Goal: Task Accomplishment & Management: Use online tool/utility

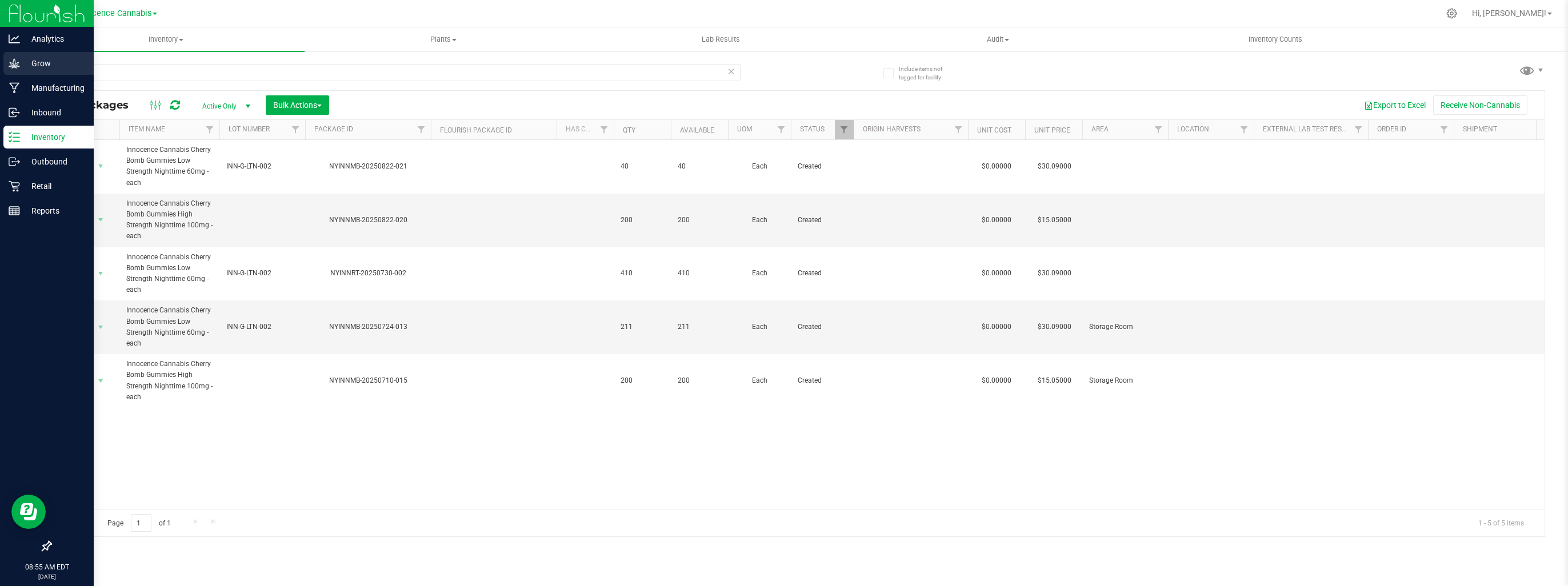
click at [31, 58] on p "Grow" at bounding box center [54, 63] width 68 height 14
click at [38, 60] on p "Grow" at bounding box center [54, 63] width 68 height 14
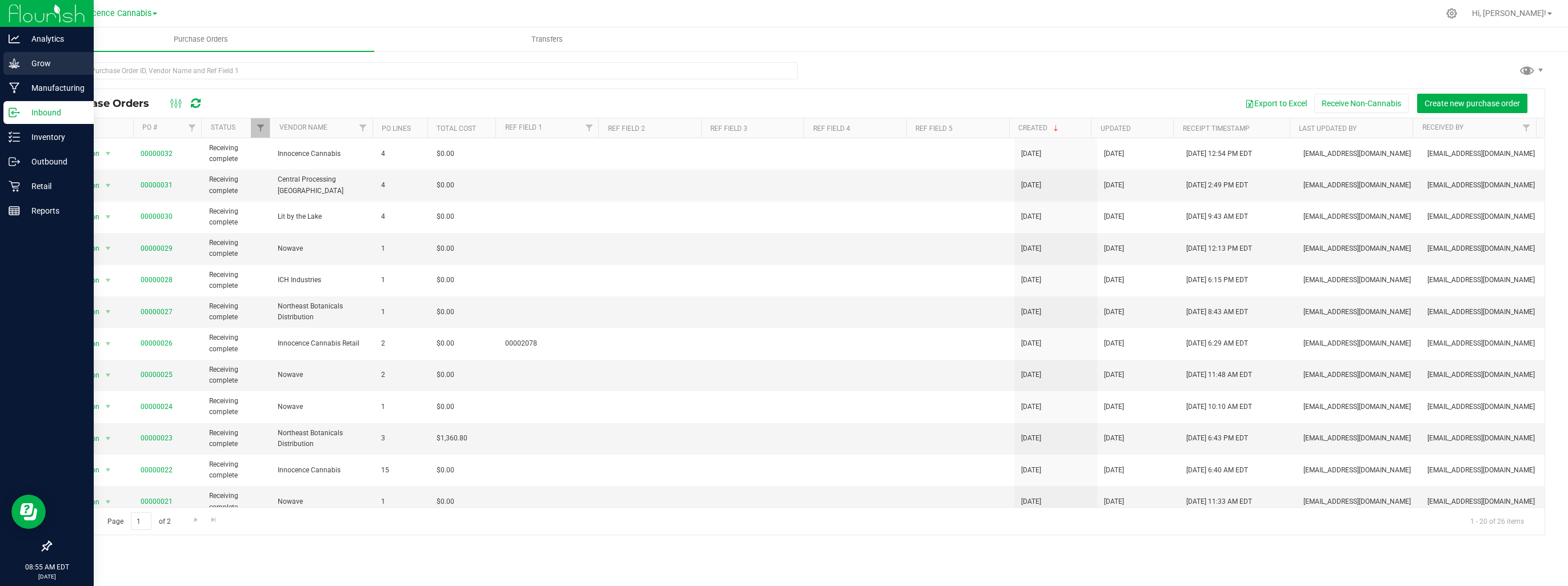
click at [17, 64] on icon at bounding box center [15, 63] width 12 height 12
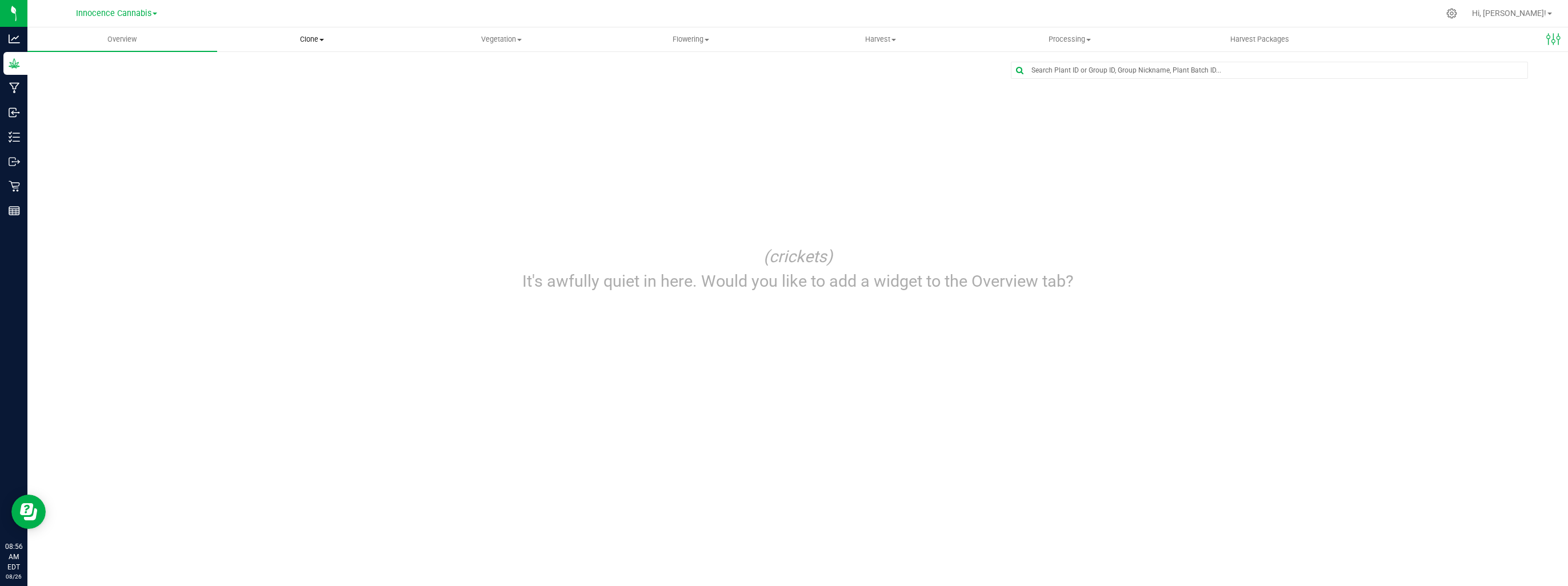
click at [309, 48] on uib-tab-heading "Clone Create plants Cloning groups Cloning plants Apply to plants" at bounding box center [312, 39] width 189 height 23
click at [510, 42] on span "Vegetation" at bounding box center [501, 39] width 189 height 10
click at [675, 47] on uib-tab-heading "Flowering Create harvest Flowering groups Flowering plants Apply to plants" at bounding box center [691, 39] width 189 height 23
click at [868, 41] on span "Harvest" at bounding box center [881, 39] width 189 height 10
click at [1055, 44] on span "Processing" at bounding box center [1071, 39] width 189 height 10
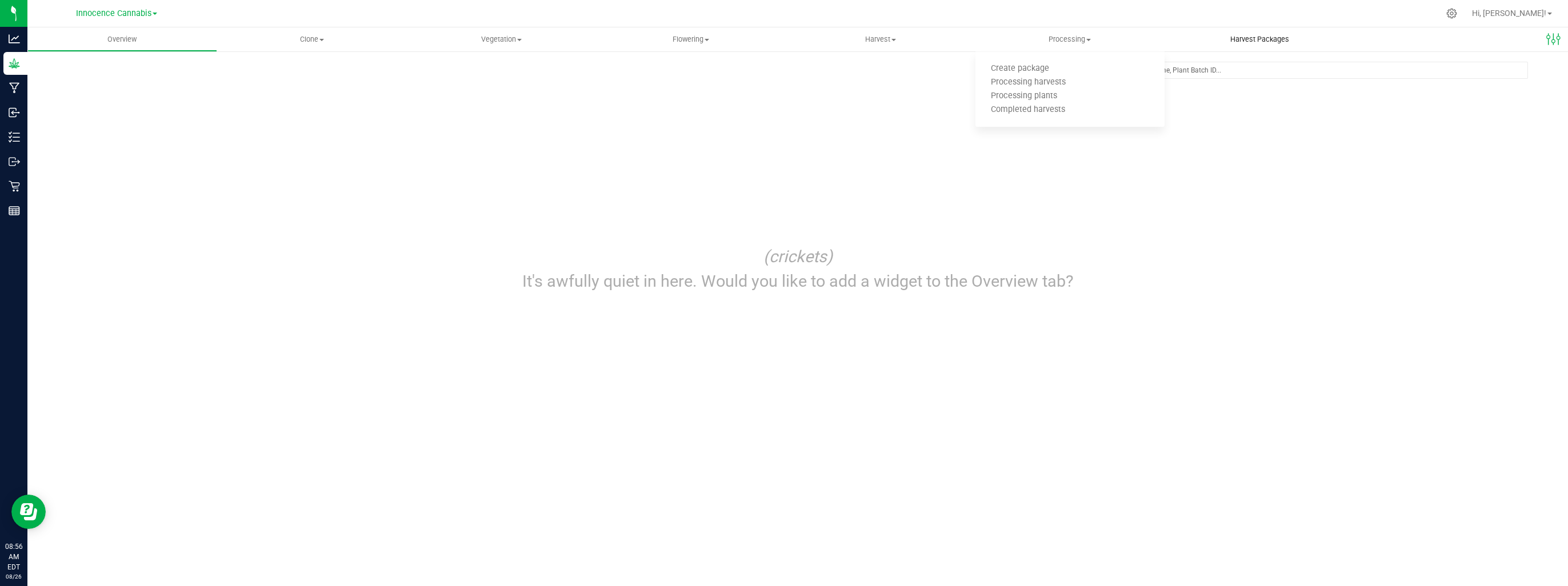
click at [1260, 46] on uib-tab-heading "Harvest Packages" at bounding box center [1259, 39] width 189 height 23
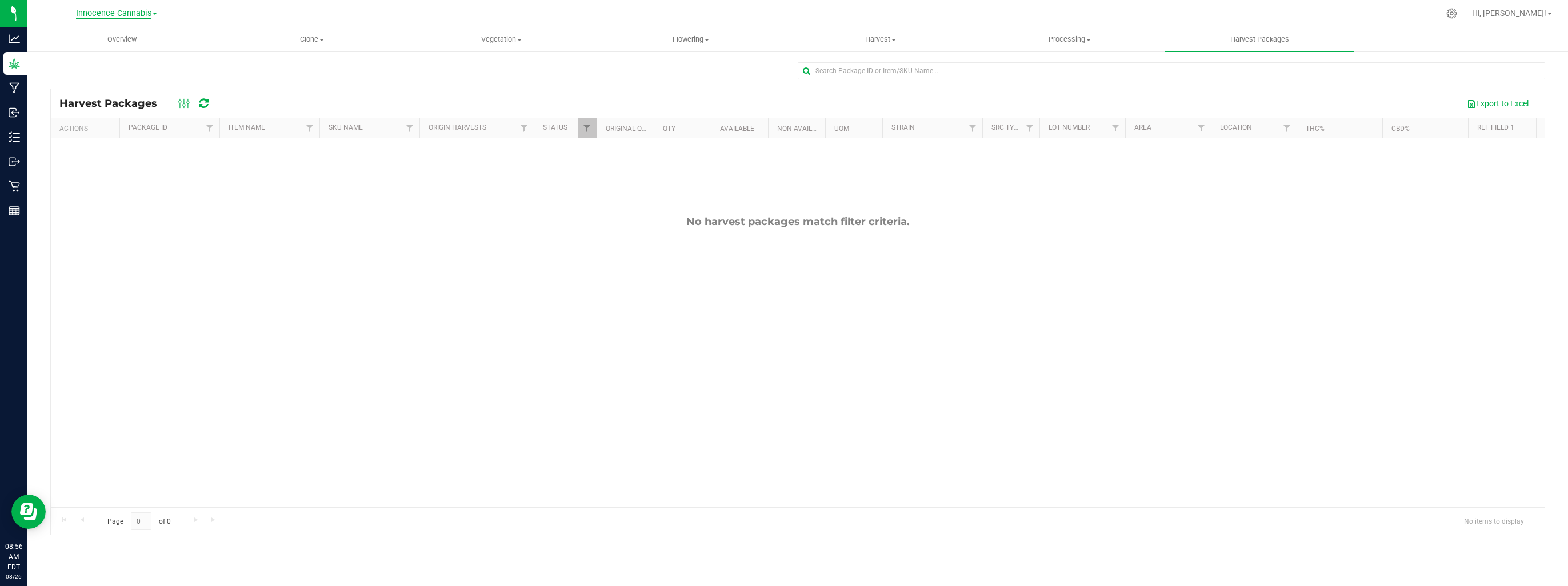
click at [130, 9] on span "Innocence Cannabis" at bounding box center [114, 14] width 76 height 10
click at [116, 51] on link "Innocence Cannabis Retail" at bounding box center [117, 55] width 167 height 15
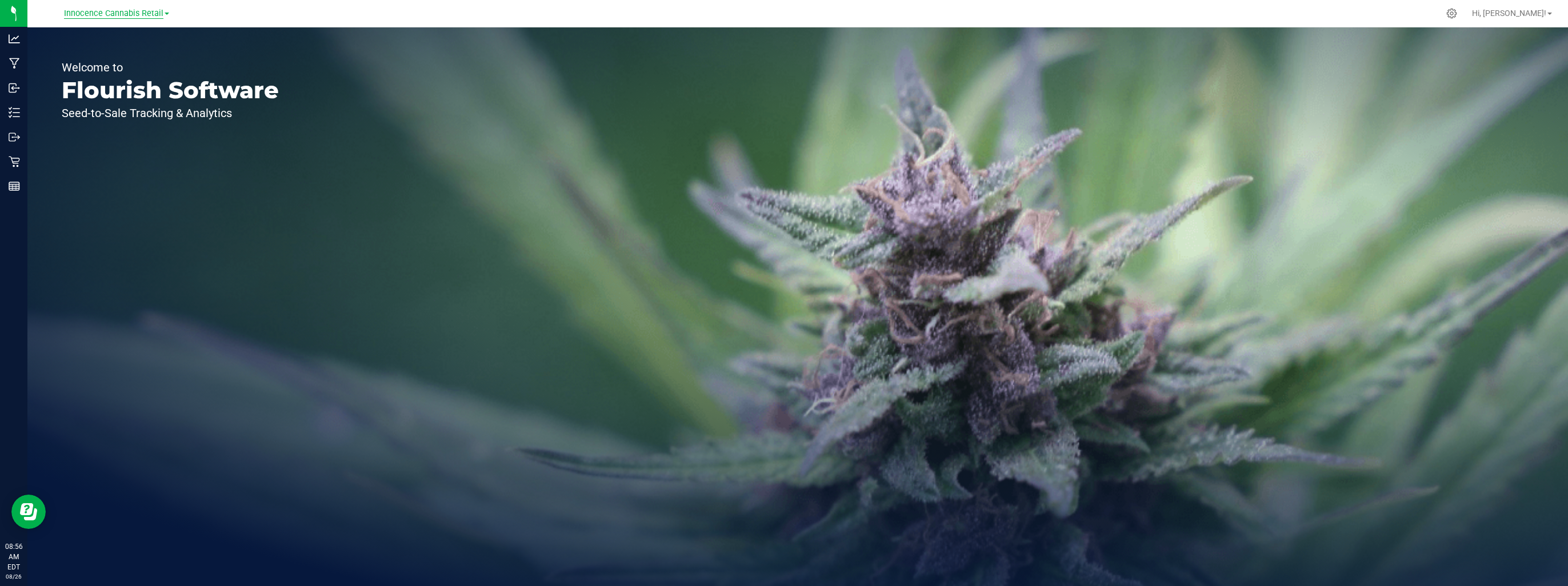
click at [106, 12] on span "Innocence Cannabis Retail" at bounding box center [113, 14] width 99 height 10
click at [94, 39] on link "Innocence Cannabis" at bounding box center [117, 40] width 167 height 15
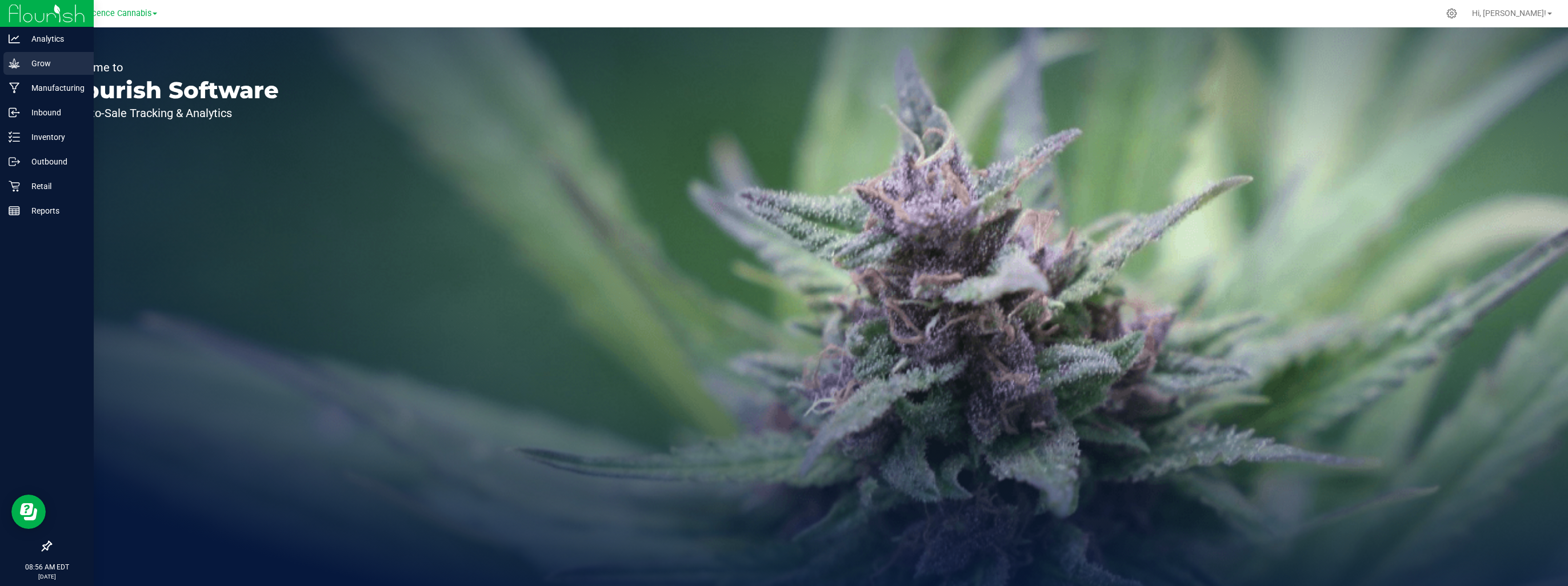
click at [22, 60] on p "Grow" at bounding box center [54, 63] width 68 height 14
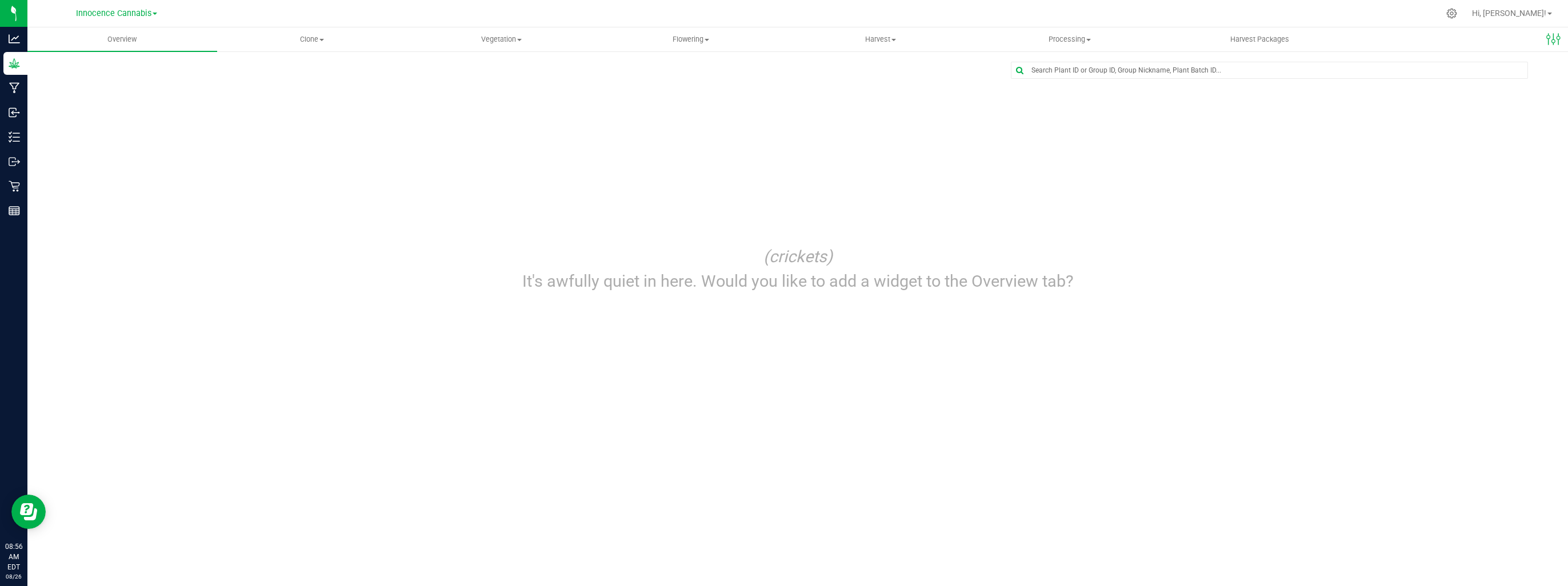
click at [1269, 24] on div at bounding box center [822, 13] width 1235 height 23
click at [1267, 41] on span "Harvest Packages" at bounding box center [1260, 39] width 90 height 10
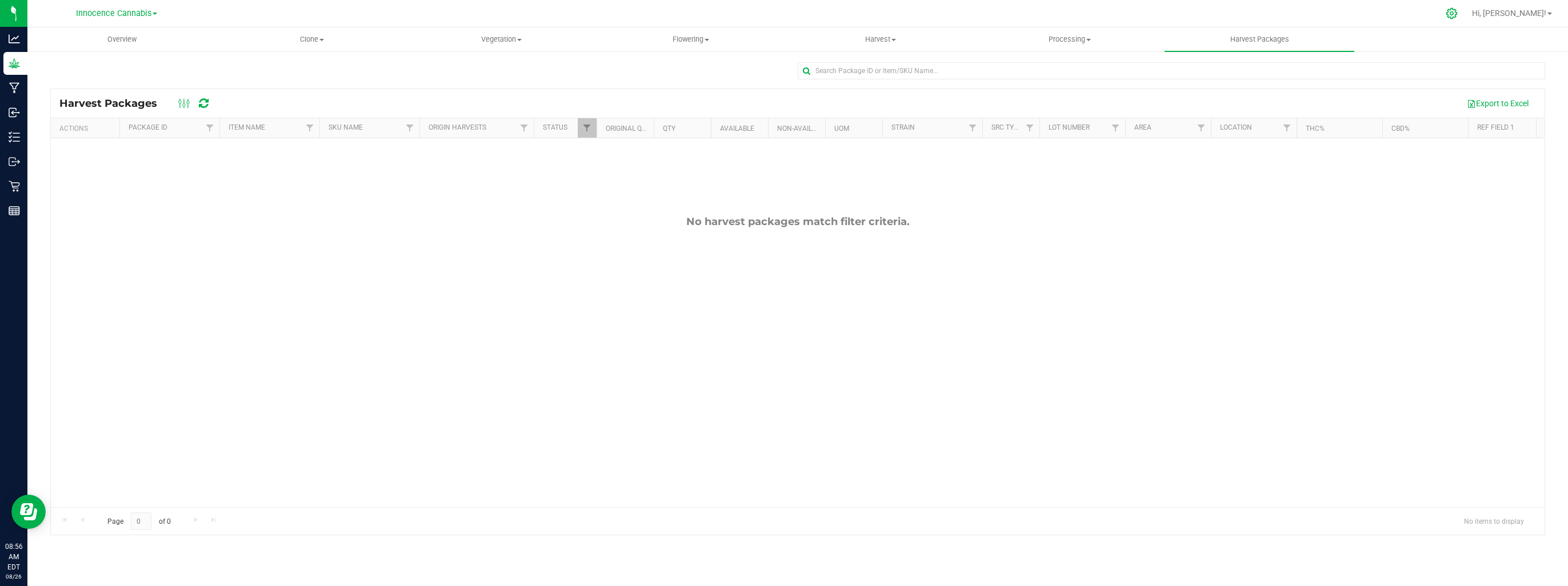
click at [1458, 13] on icon at bounding box center [1452, 13] width 12 height 12
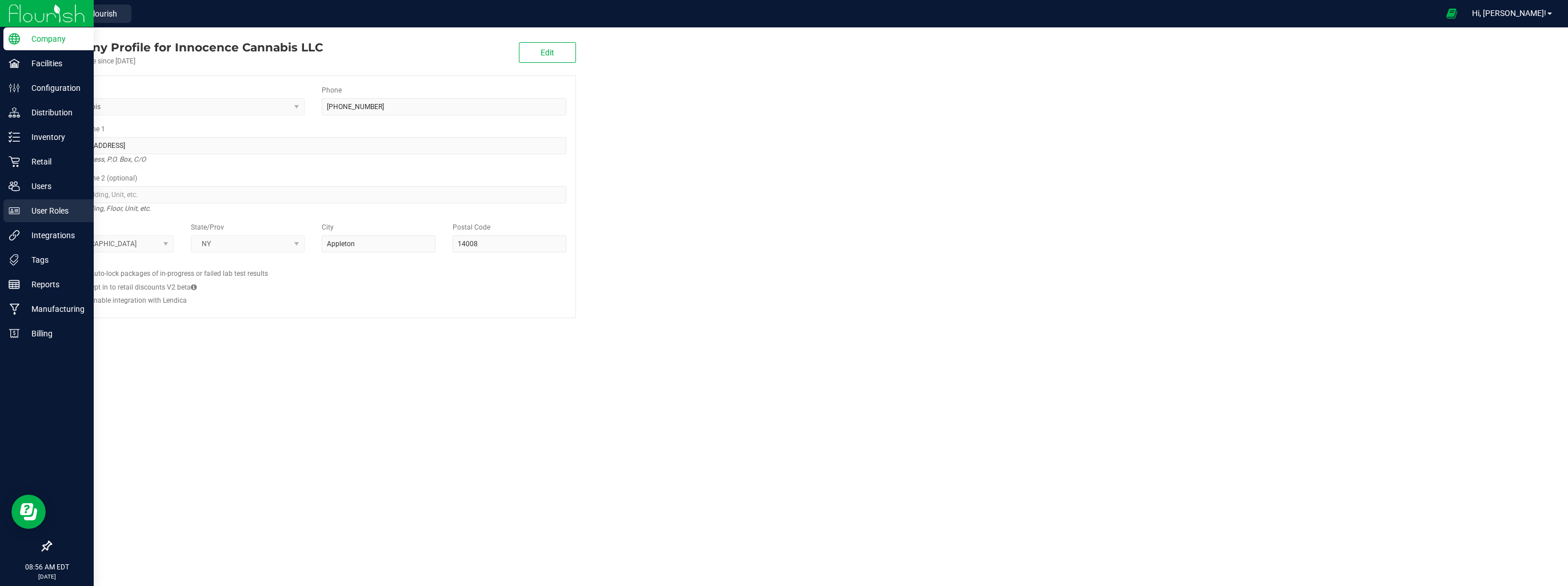
click at [50, 208] on p "User Roles" at bounding box center [54, 211] width 68 height 14
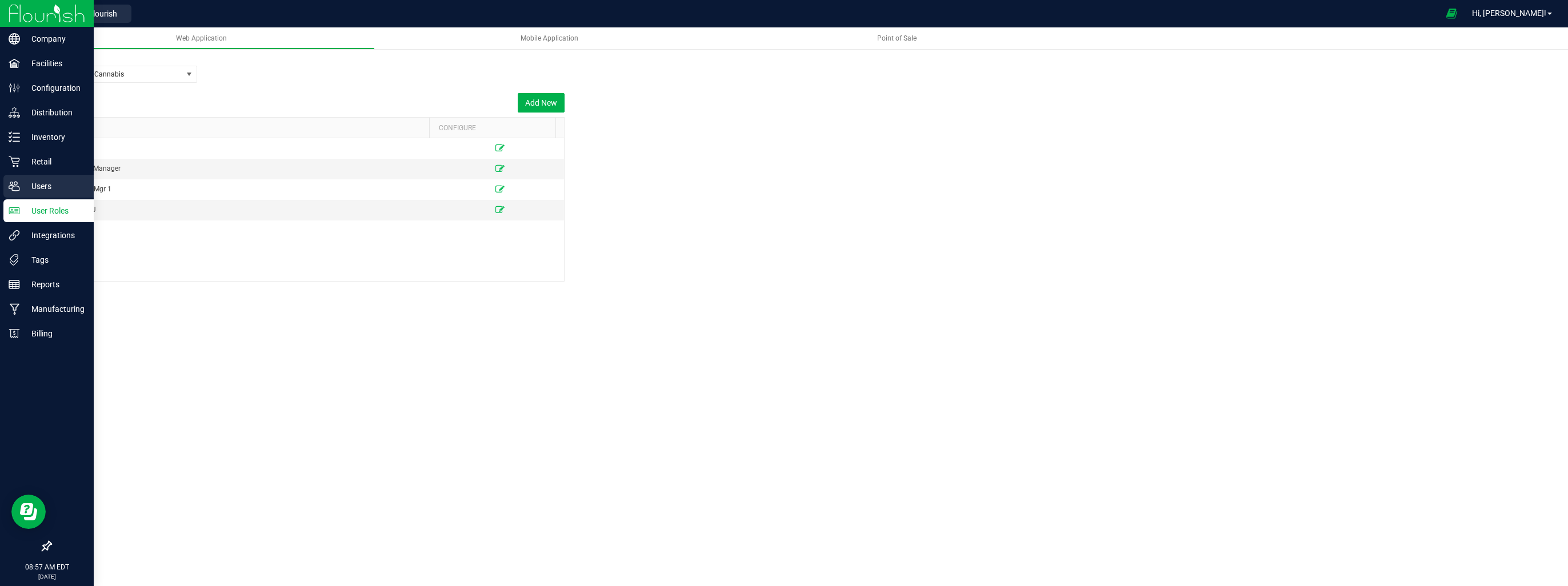
click at [23, 189] on p "Users" at bounding box center [54, 186] width 68 height 14
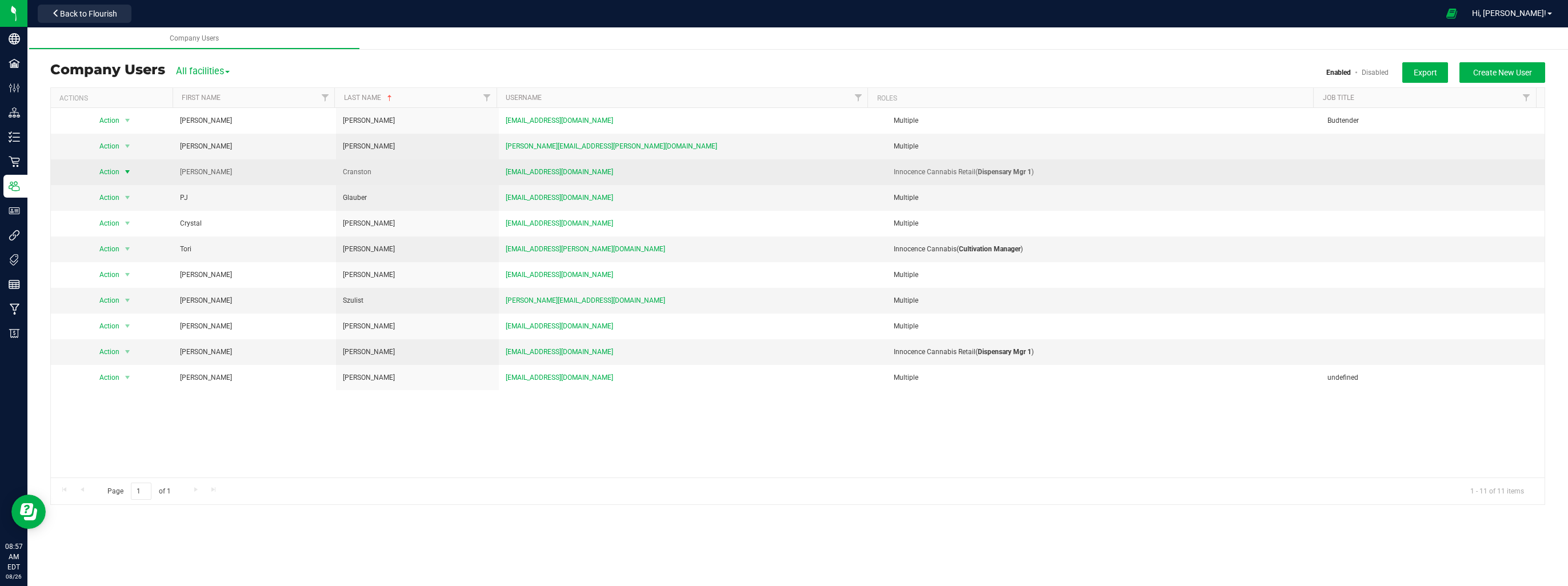
click at [127, 174] on span "select" at bounding box center [127, 172] width 9 height 9
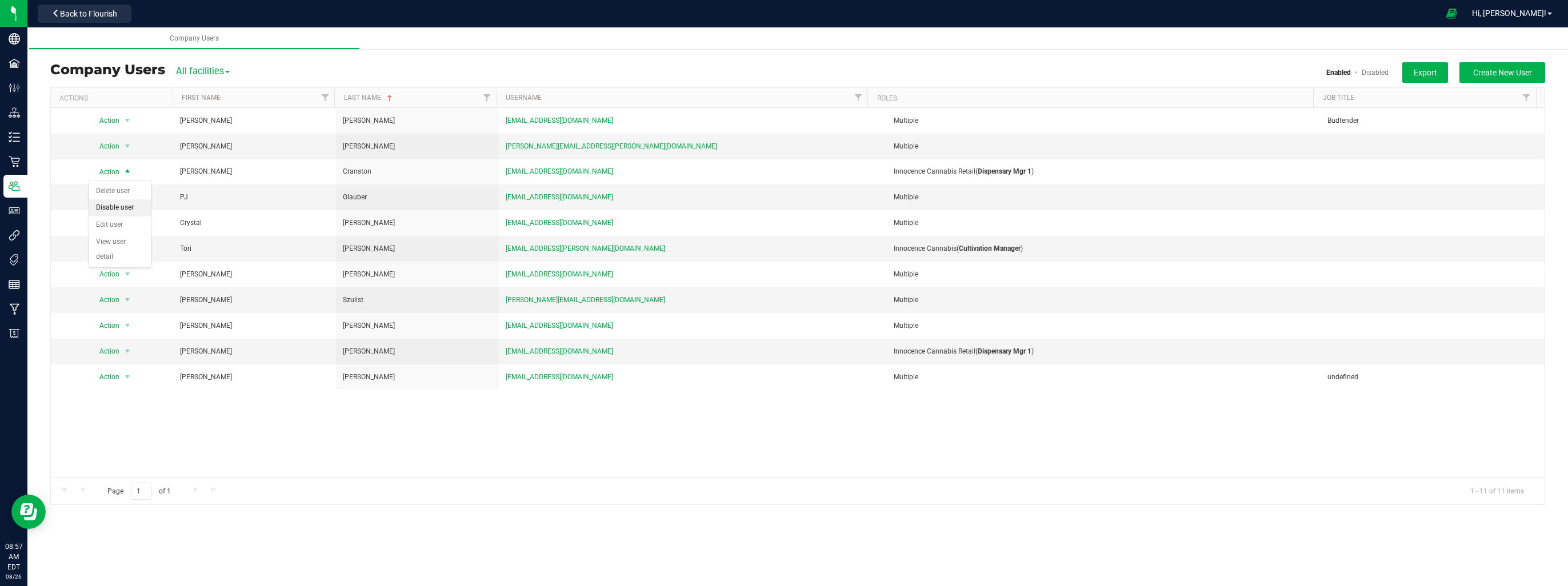
click at [126, 205] on li "Disable user" at bounding box center [120, 208] width 62 height 17
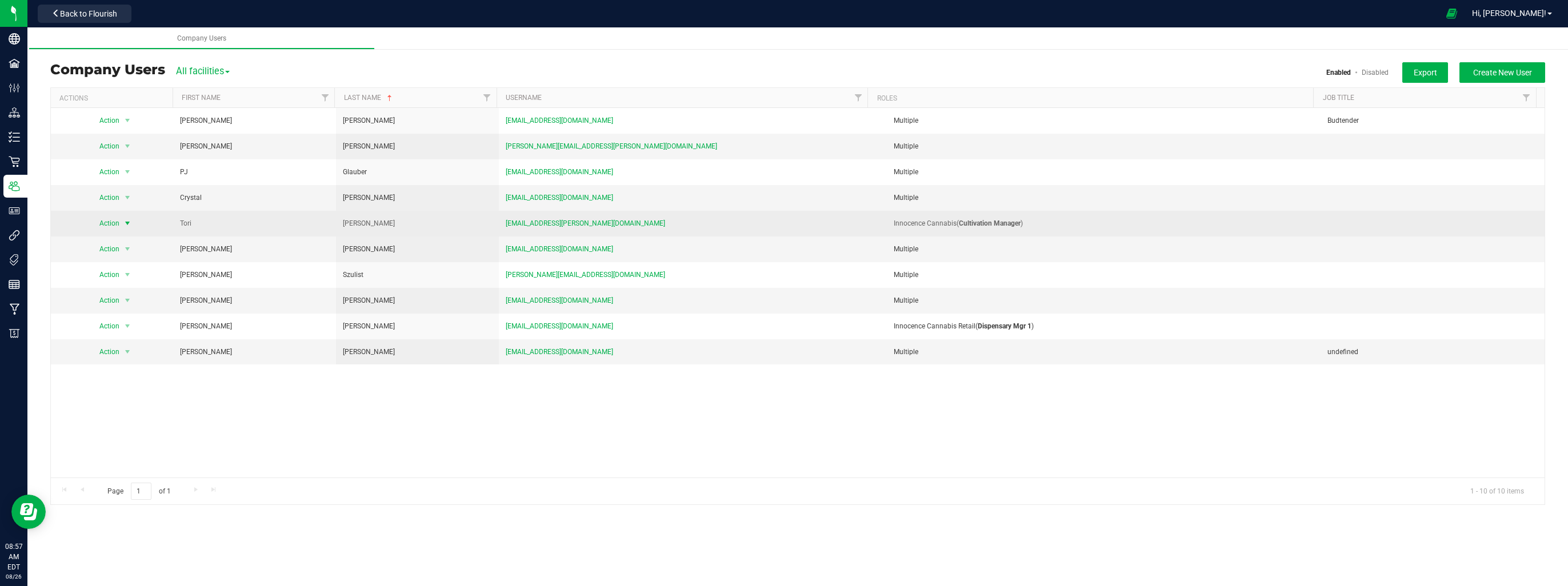
click at [127, 223] on span "select" at bounding box center [127, 223] width 9 height 9
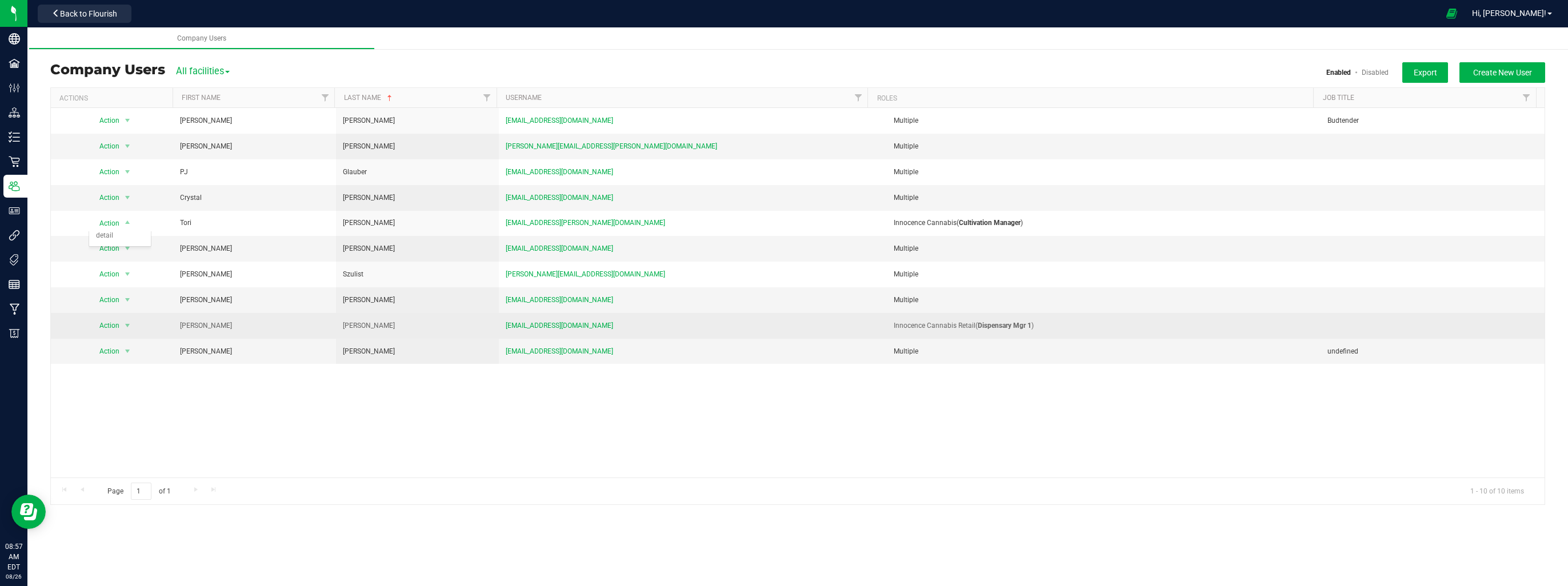
click at [260, 317] on td "Jenna" at bounding box center [254, 325] width 163 height 25
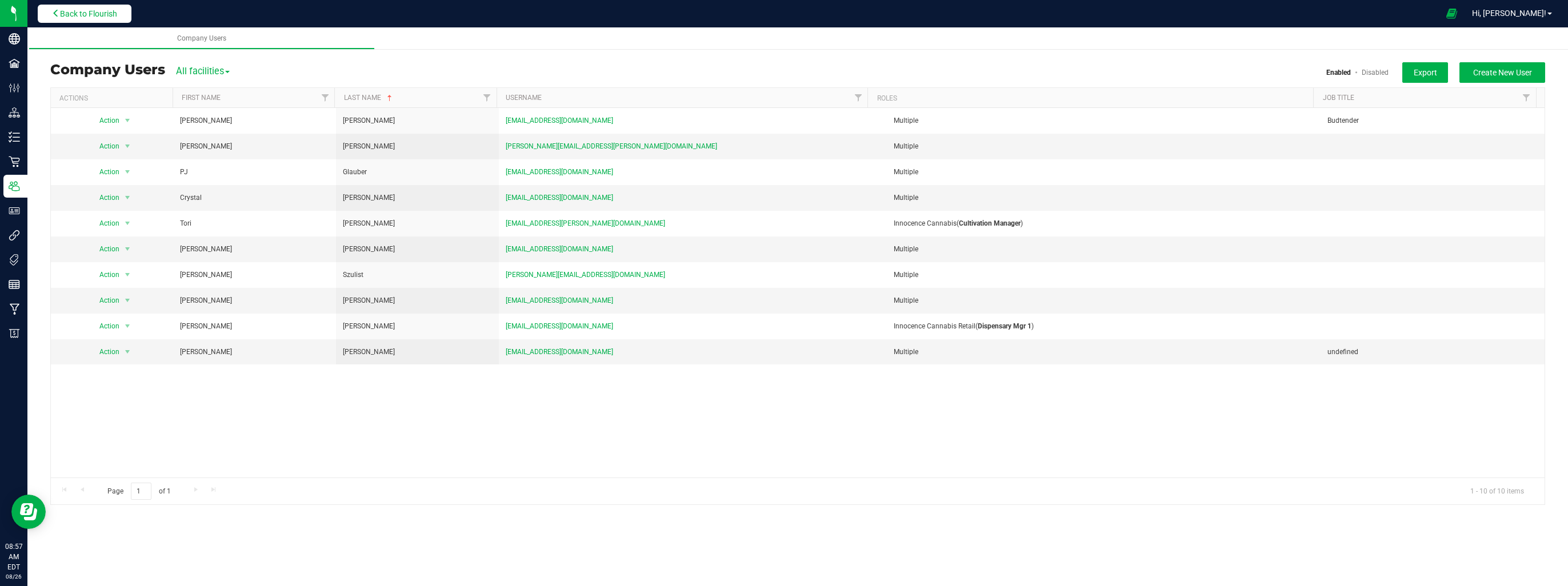
click at [111, 15] on span "Back to Flourish" at bounding box center [89, 14] width 57 height 9
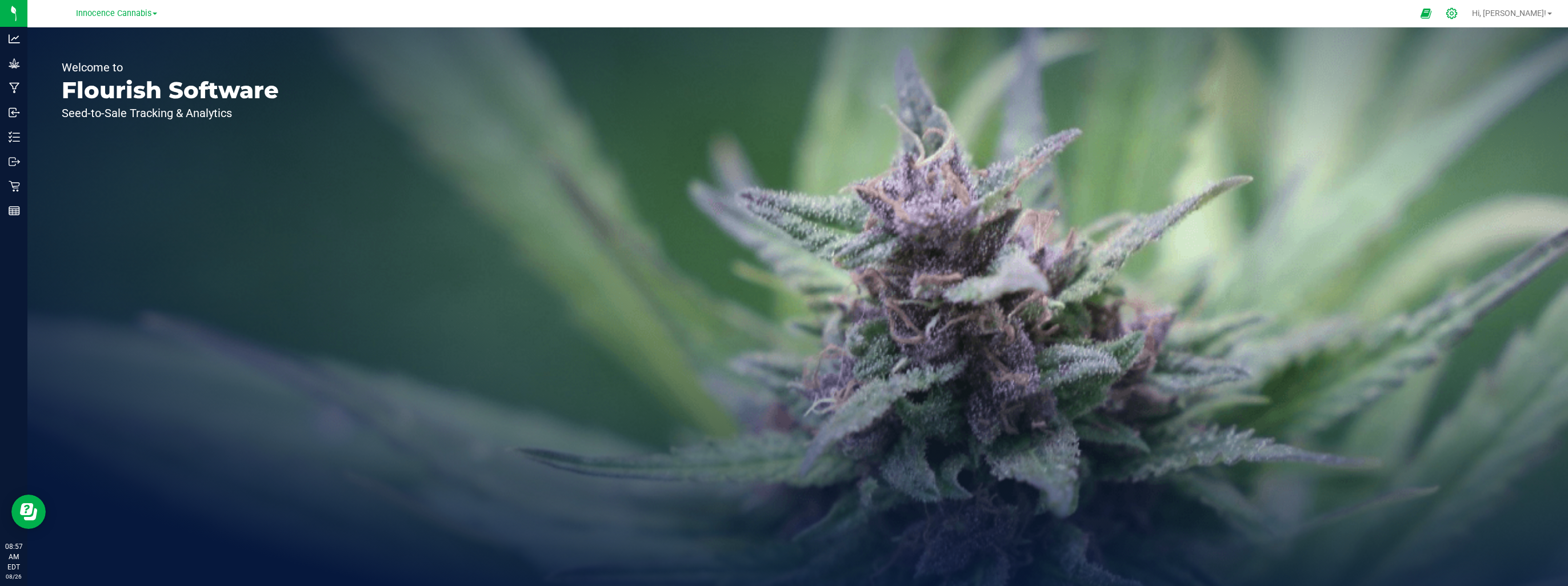
click at [1458, 12] on icon at bounding box center [1452, 13] width 12 height 12
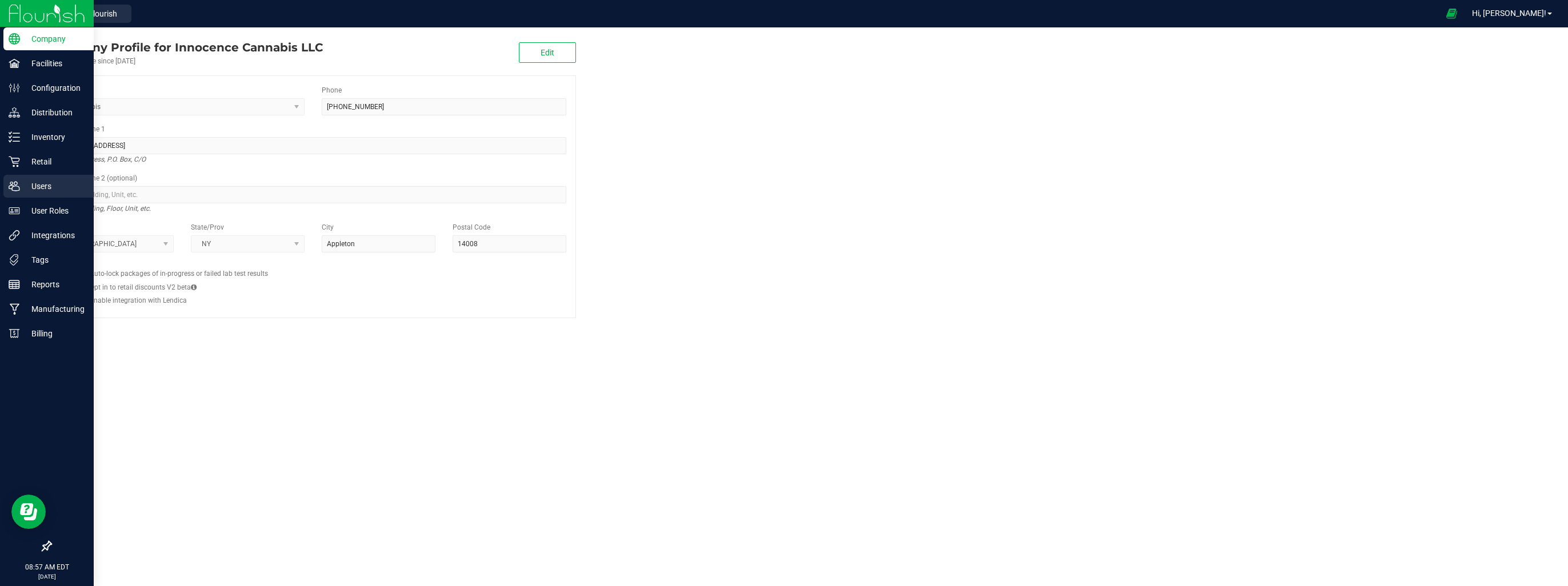
click at [36, 181] on p "Users" at bounding box center [54, 186] width 68 height 14
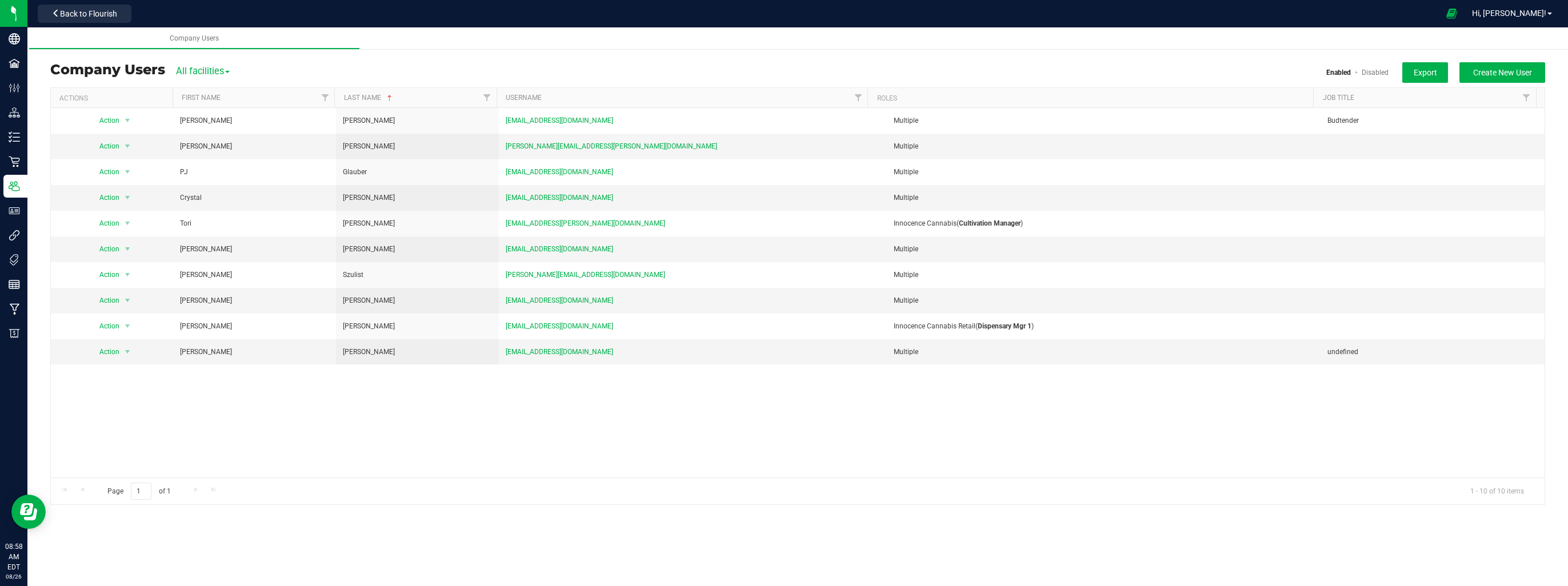
click at [152, 396] on div "Action Action Delete user Disable user Edit user View user detail Jerrison Beck…" at bounding box center [797, 293] width 1494 height 369
click at [110, 10] on span "Back to Flourish" at bounding box center [89, 14] width 57 height 9
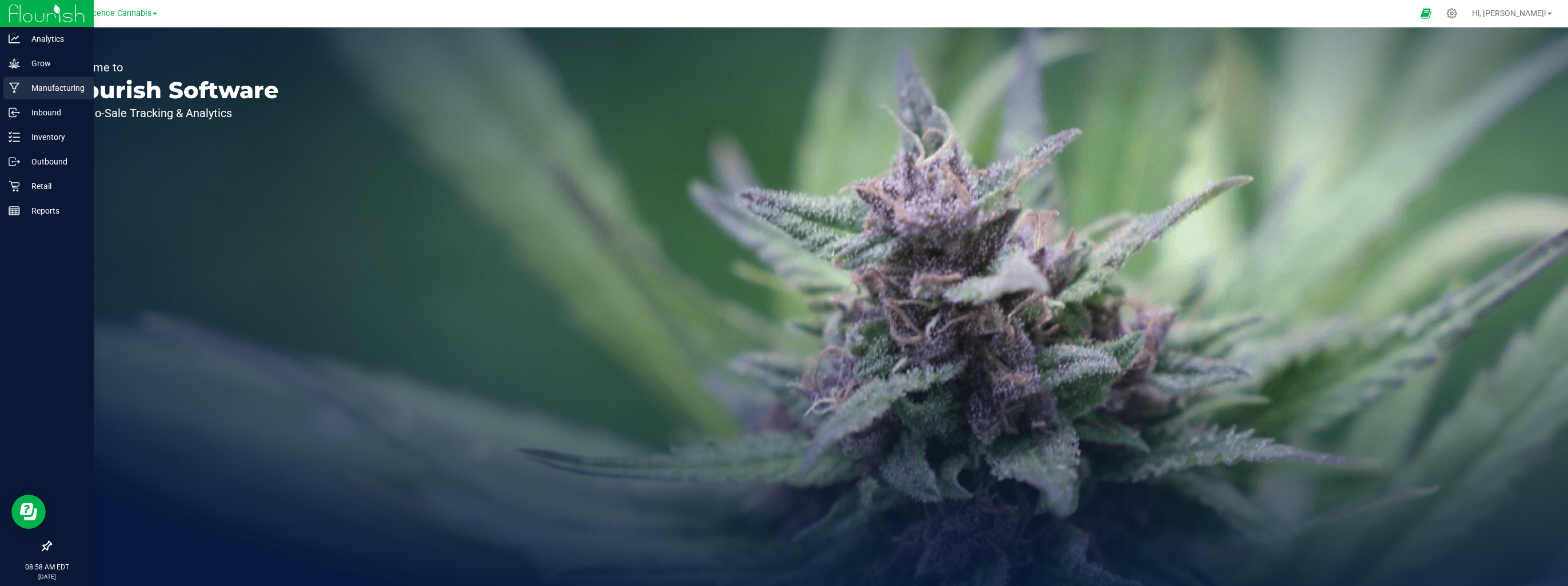
click at [23, 88] on p "Manufacturing" at bounding box center [54, 88] width 68 height 14
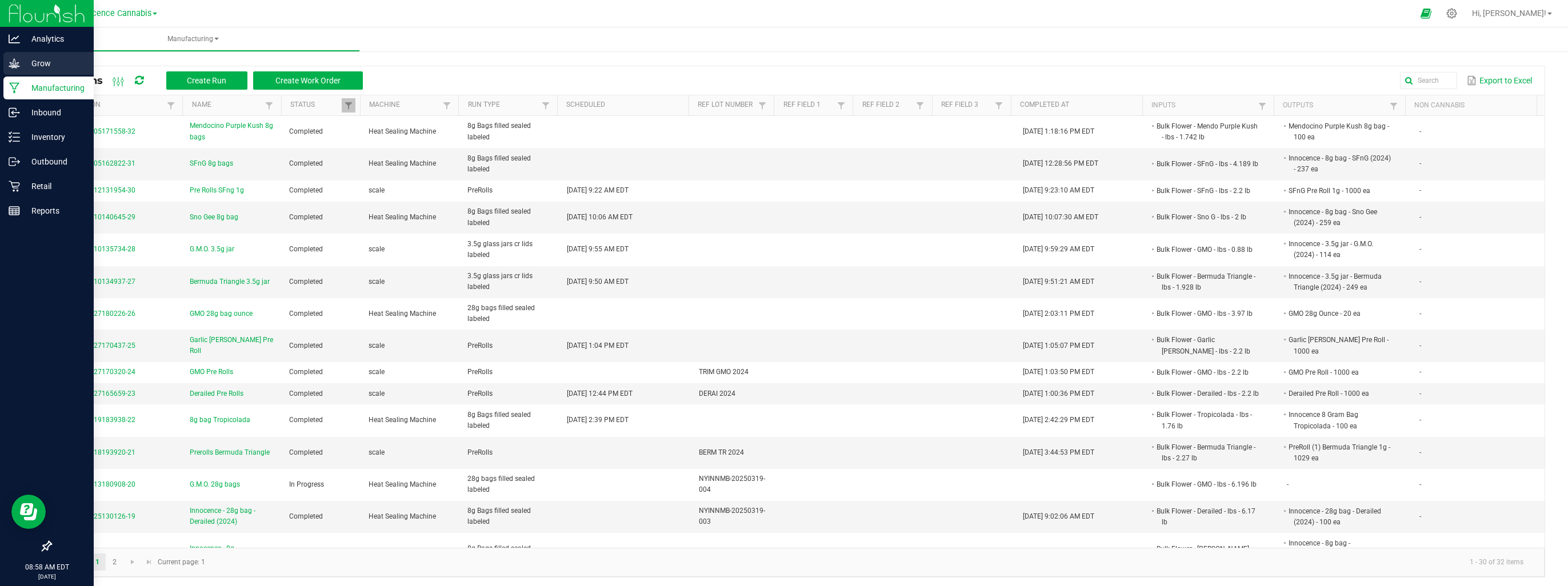
click at [28, 60] on p "Grow" at bounding box center [54, 63] width 68 height 14
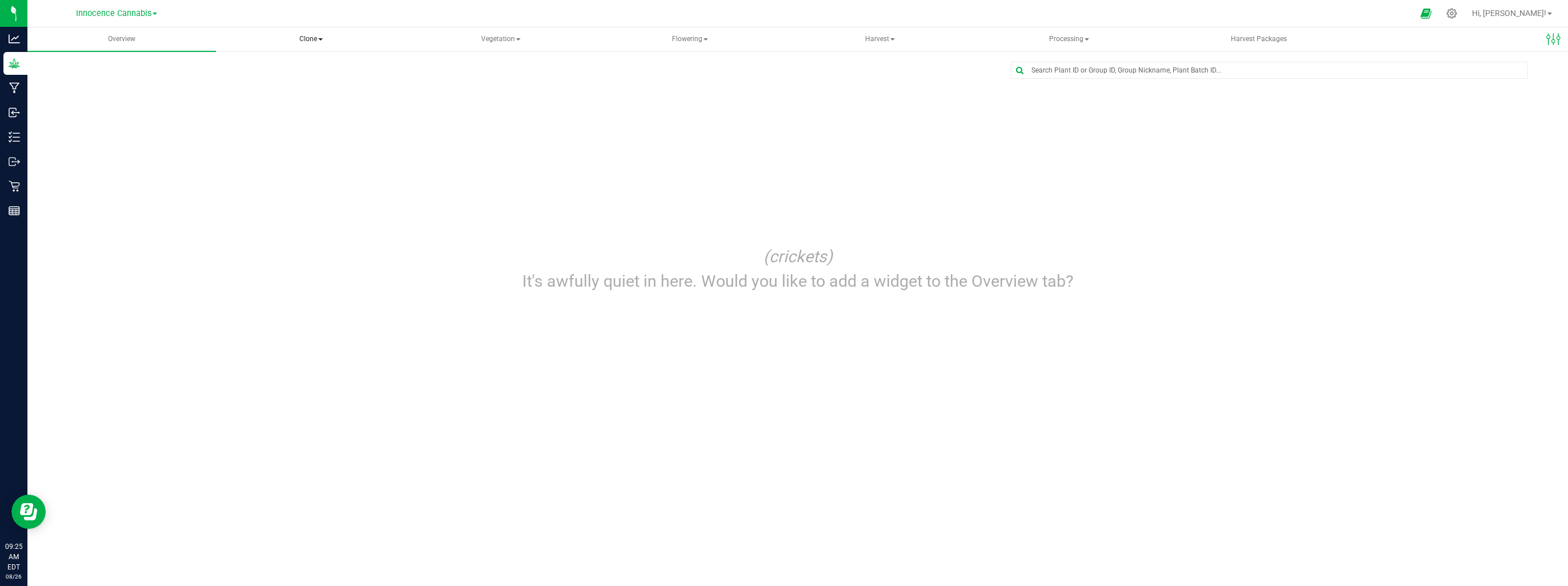
click at [324, 38] on span "Clone" at bounding box center [312, 39] width 187 height 23
click at [699, 41] on span "Flowering" at bounding box center [690, 39] width 187 height 23
click at [679, 95] on span "Flowering plants" at bounding box center [657, 95] width 92 height 9
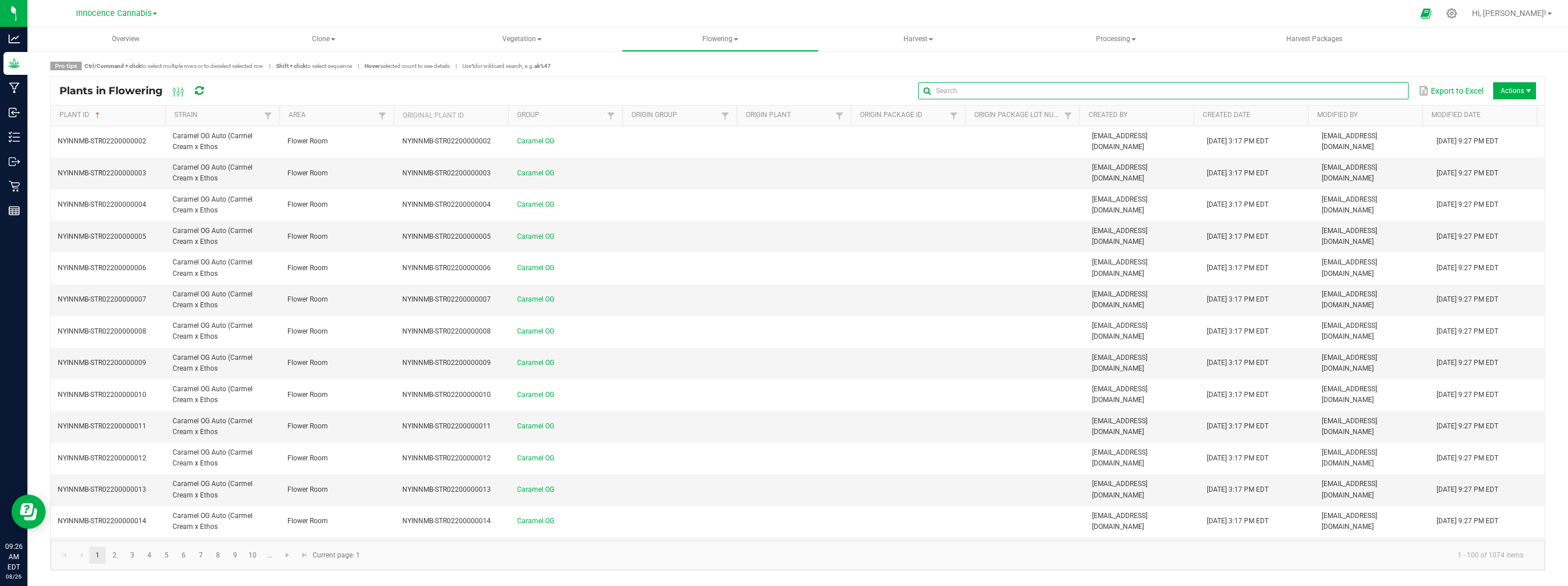
click at [1381, 90] on input "text" at bounding box center [1163, 91] width 490 height 17
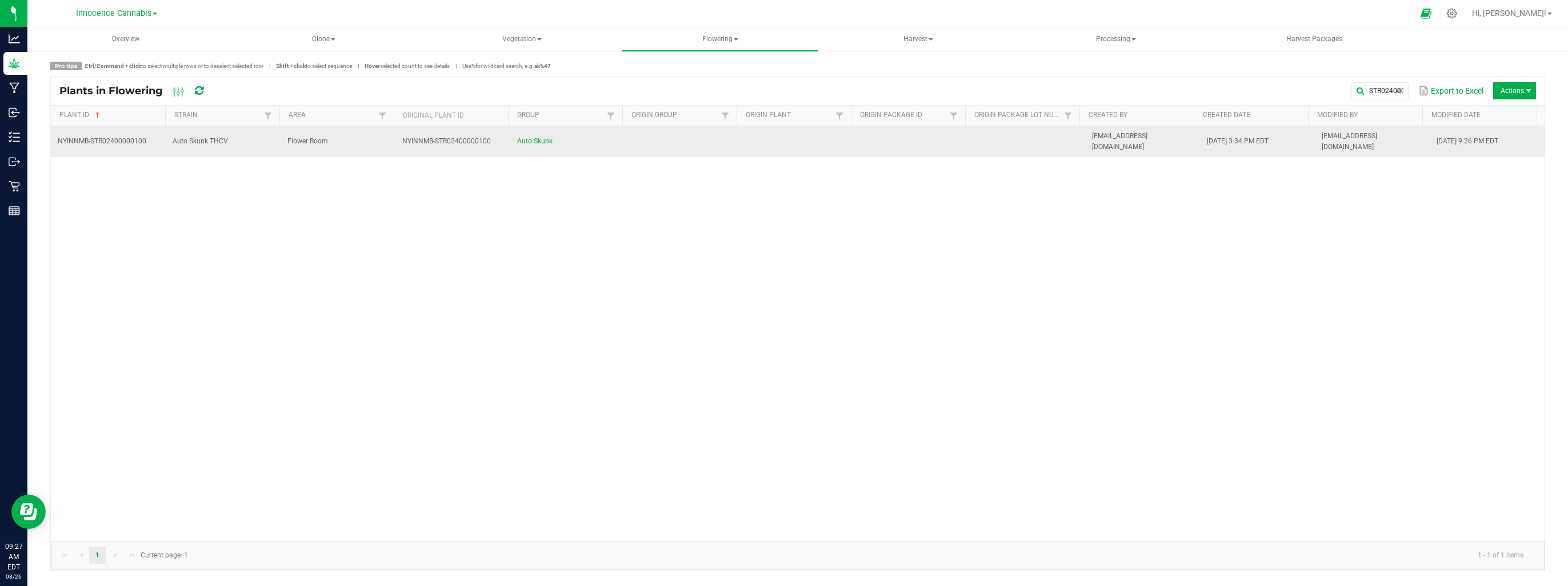
click at [152, 135] on td "NYINNMB-STR02400000100" at bounding box center [108, 142] width 115 height 30
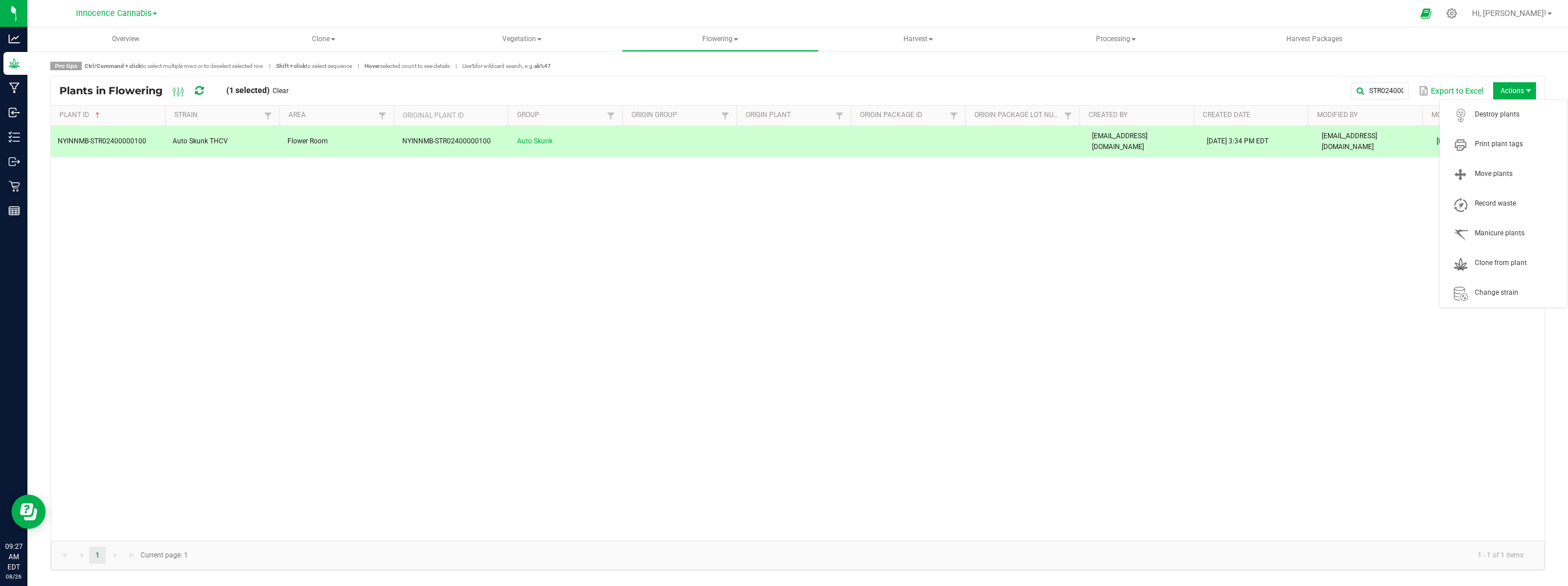
click at [1517, 90] on span "Actions" at bounding box center [1514, 91] width 43 height 17
click at [1499, 115] on span "Destroy plants" at bounding box center [1518, 114] width 86 height 9
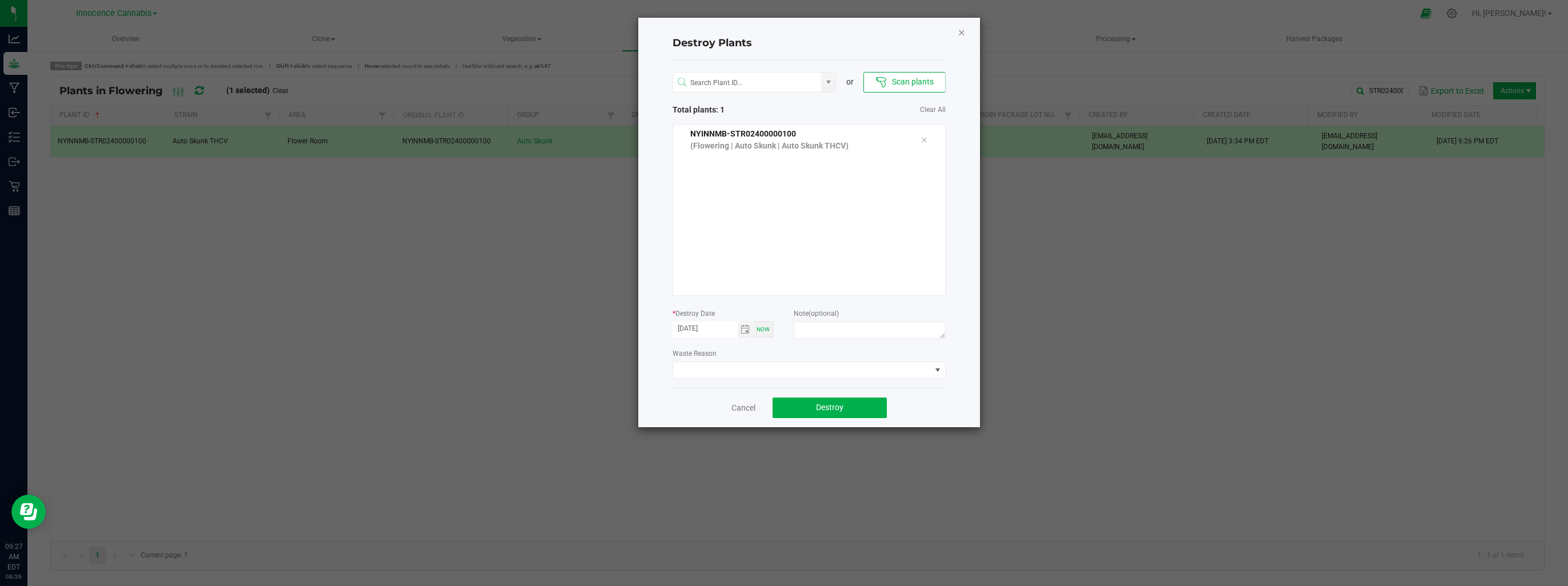
click at [965, 28] on div "Destroy Plants or Scan plants Total plants: 1 Clear All NYINNMB-STR02400000100 …" at bounding box center [809, 222] width 342 height 410
click at [962, 30] on icon "Close" at bounding box center [962, 32] width 8 height 14
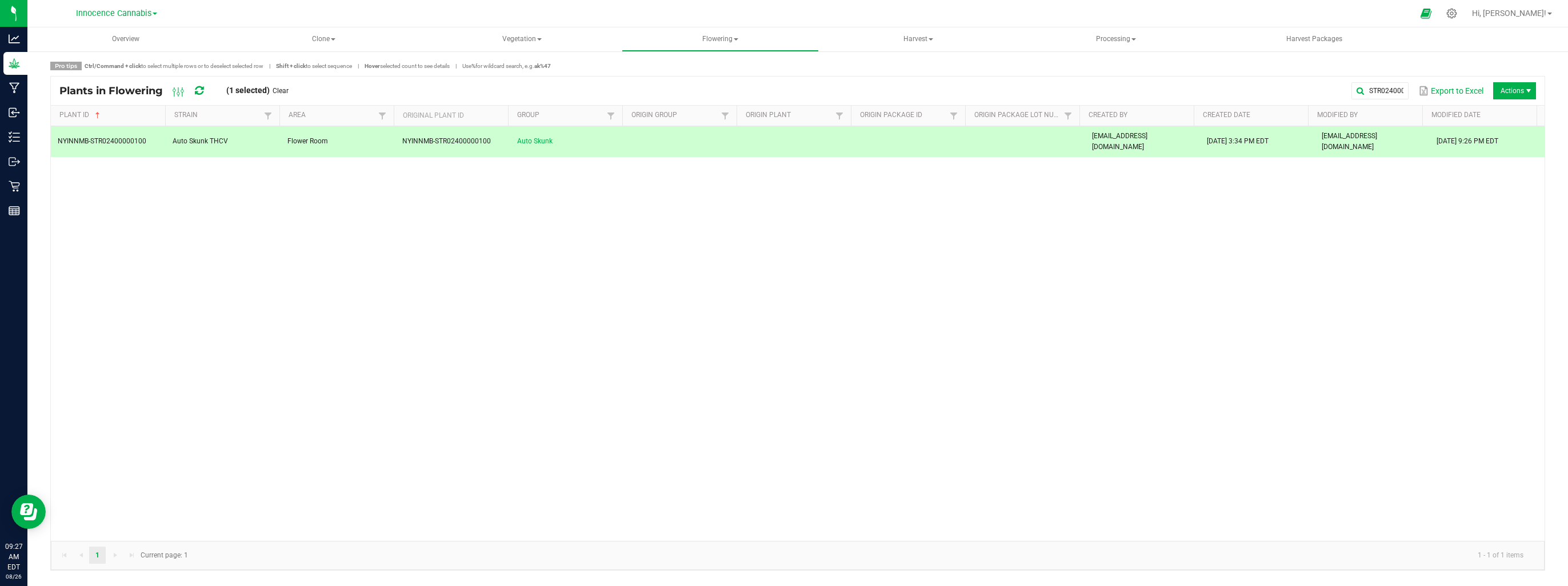
click at [118, 176] on div "NYINNMB-STR02400000100 Auto Skunk THCV Flower Room NYINNMB-STR02400000100 Auto …" at bounding box center [797, 333] width 1494 height 415
click at [1399, 87] on global-search-input-ngx "STR02400000100" at bounding box center [1163, 91] width 490 height 8
click at [991, 89] on input "STR02400000100" at bounding box center [1163, 91] width 490 height 17
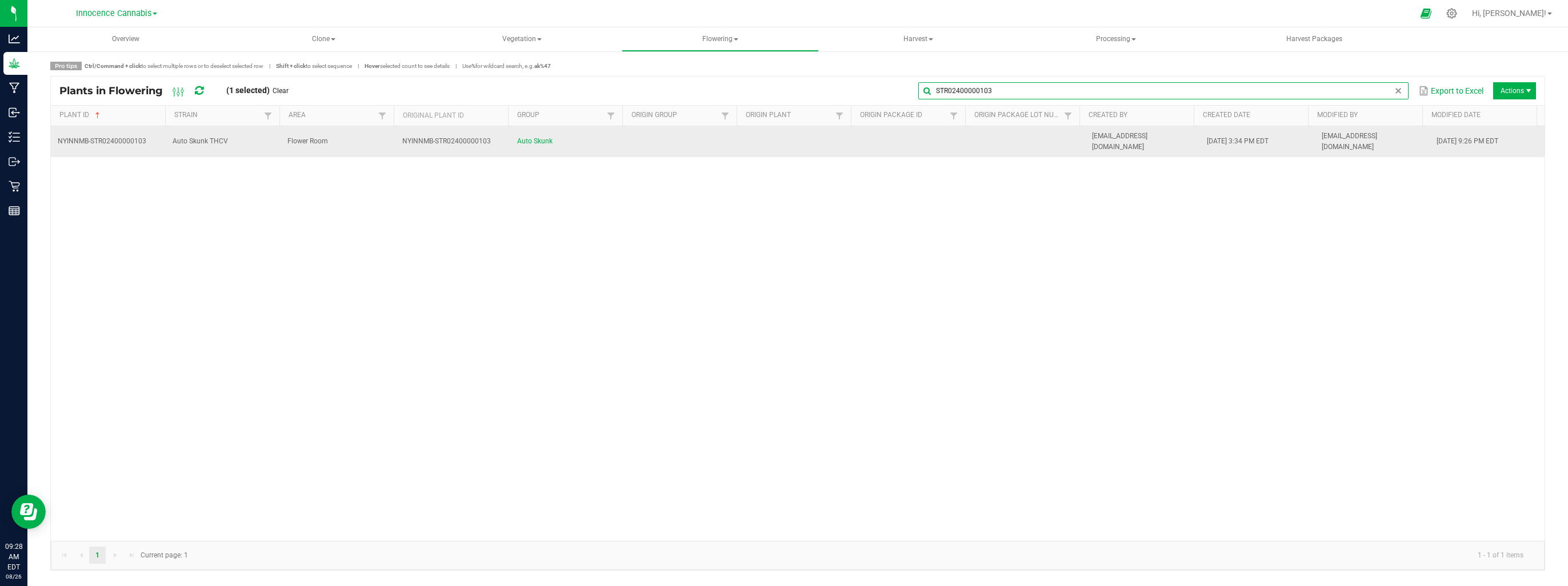
type input "STR02400000103"
click at [146, 135] on td "NYINNMB-STR02400000103" at bounding box center [108, 142] width 115 height 30
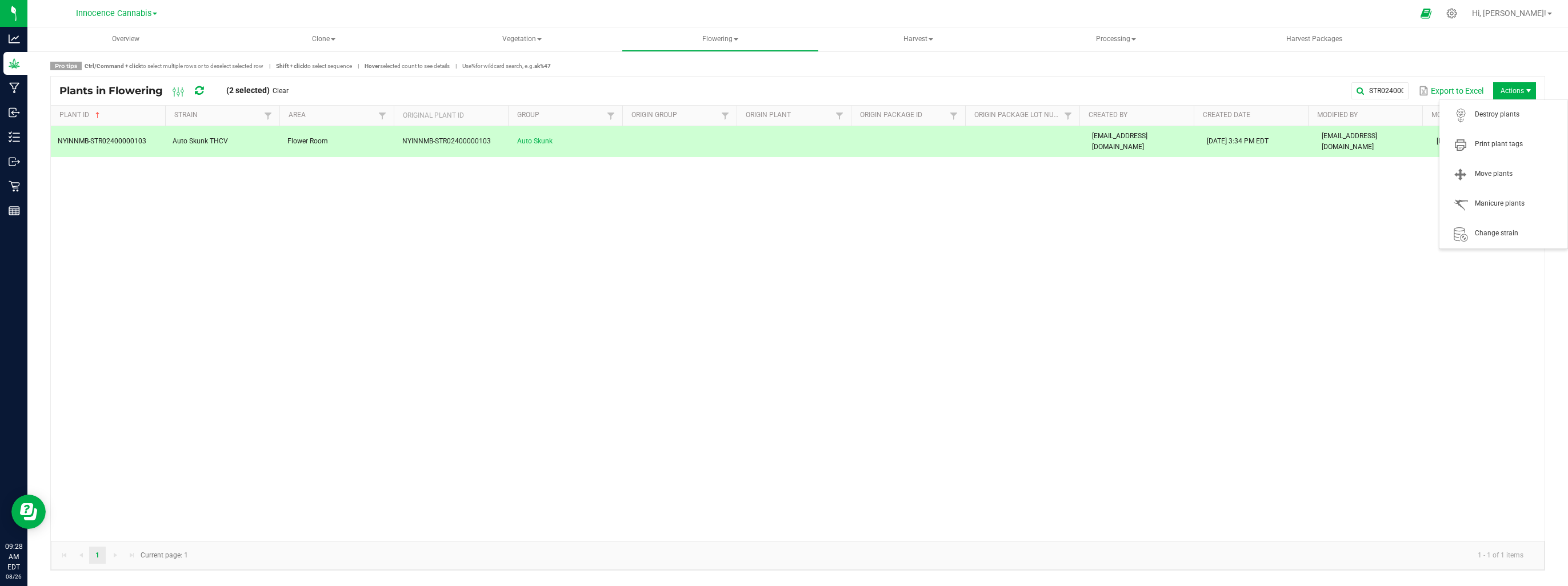
click at [1522, 92] on span "Actions" at bounding box center [1514, 91] width 43 height 17
click at [1514, 117] on span "Destroy plants" at bounding box center [1518, 114] width 86 height 9
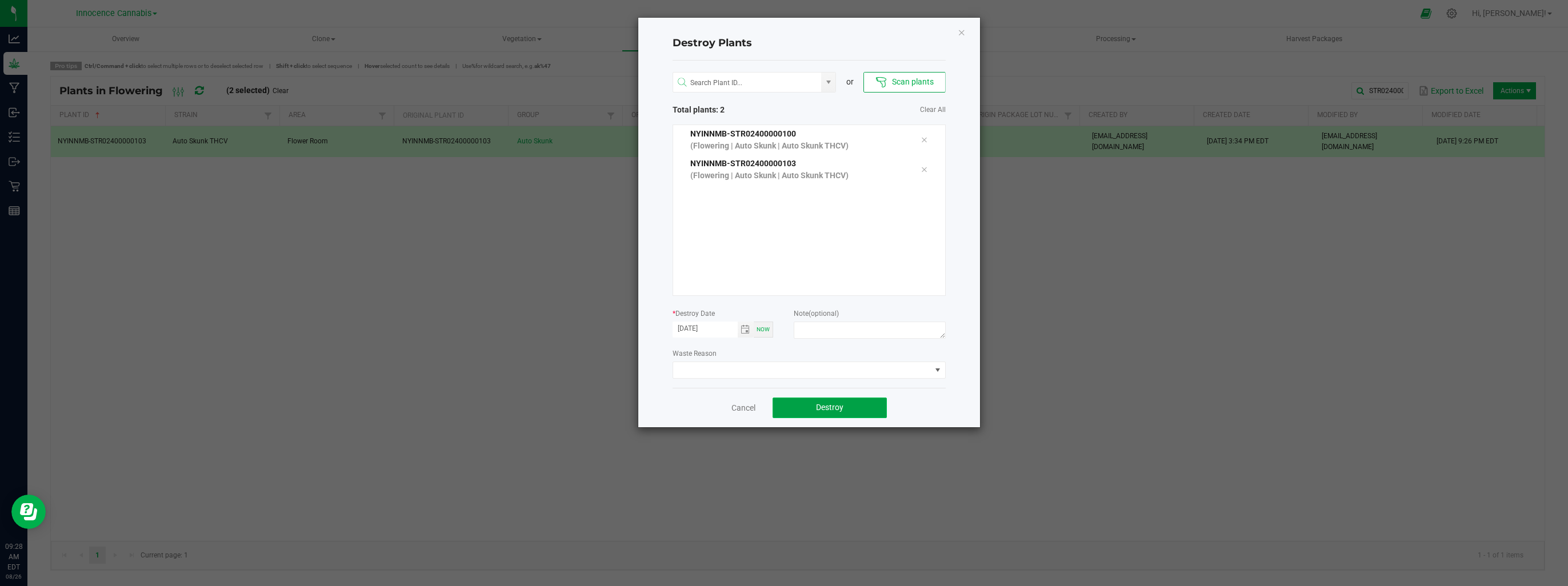
click at [816, 407] on span "Destroy" at bounding box center [830, 407] width 28 height 9
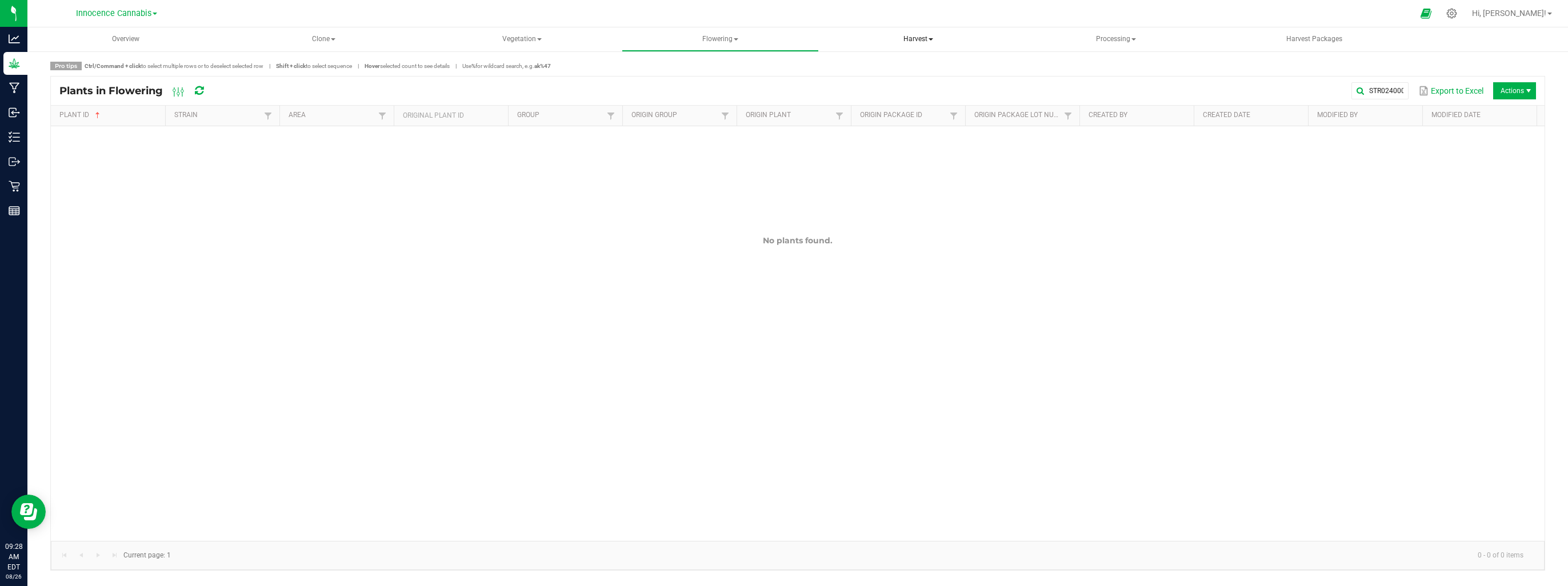
click at [929, 37] on span "Harvest" at bounding box center [919, 39] width 196 height 23
click at [901, 82] on span "Harvested plants" at bounding box center [882, 81] width 94 height 9
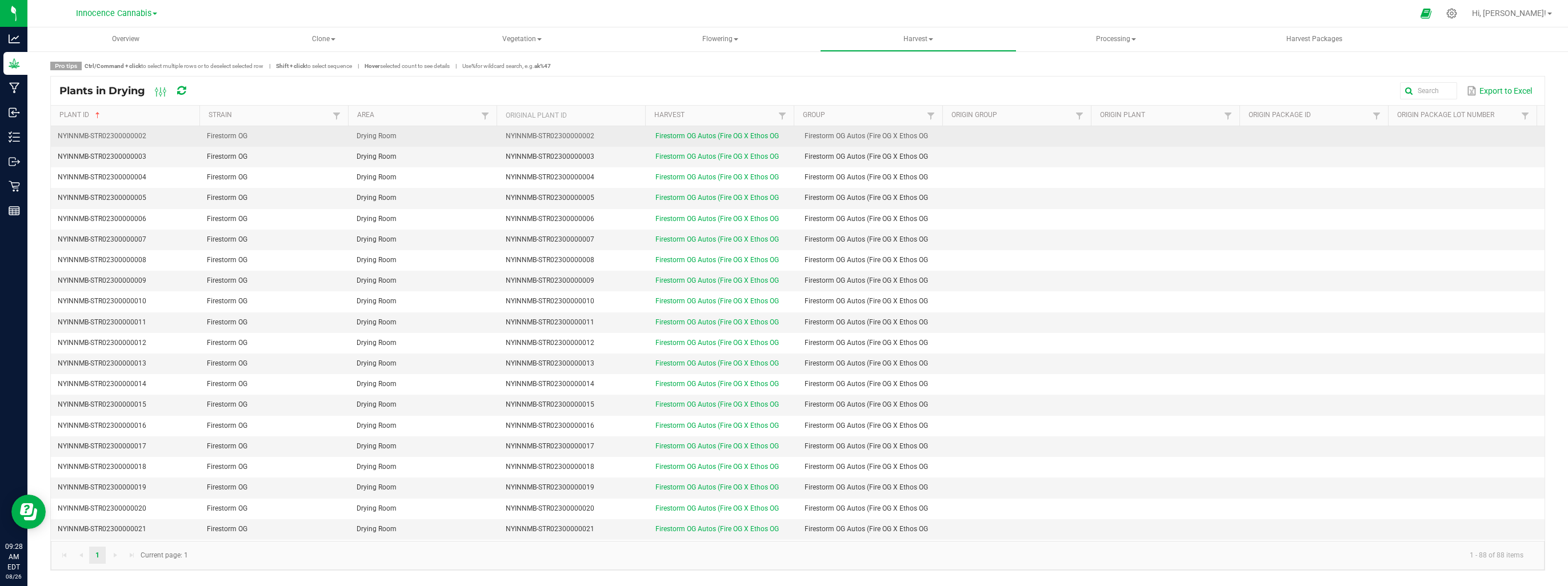
click at [304, 138] on td "Firestorm OG" at bounding box center [274, 137] width 149 height 20
click at [409, 138] on td "Drying Room" at bounding box center [424, 137] width 149 height 20
click at [736, 138] on link "Firestorm OG Autos (Fire OG X Ethos OG" at bounding box center [718, 136] width 123 height 8
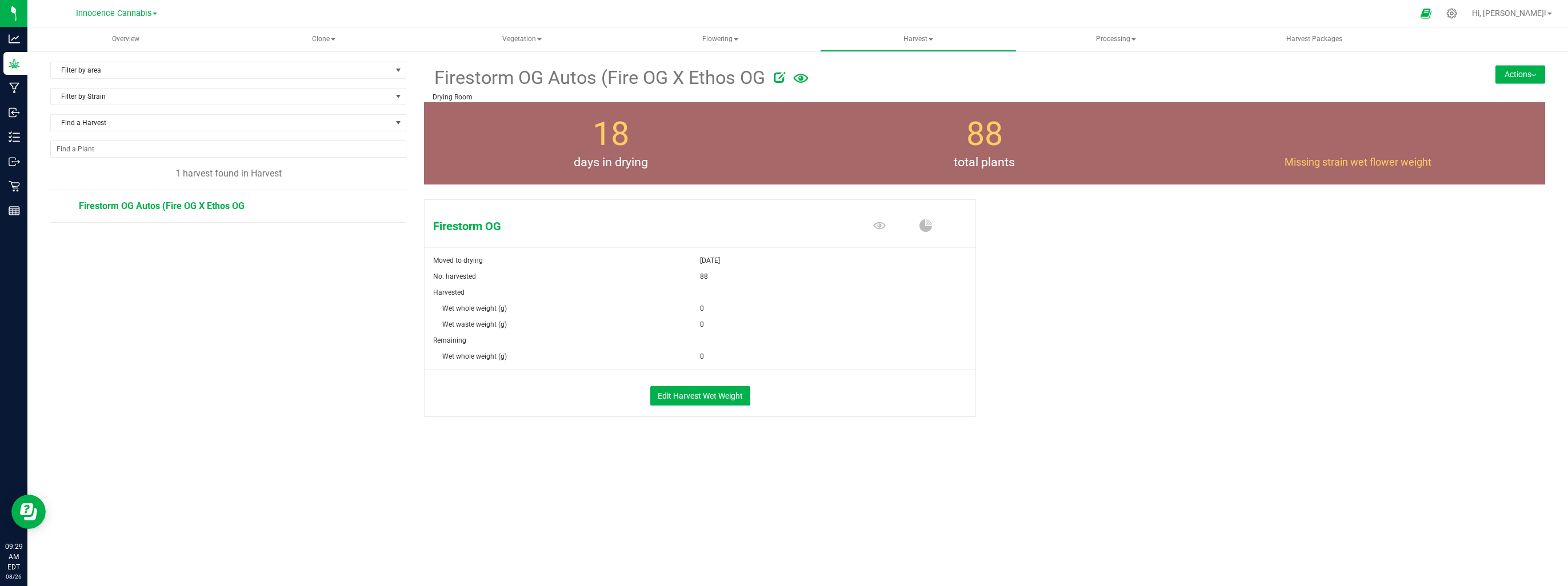
click at [1536, 78] on button "Actions" at bounding box center [1520, 74] width 49 height 18
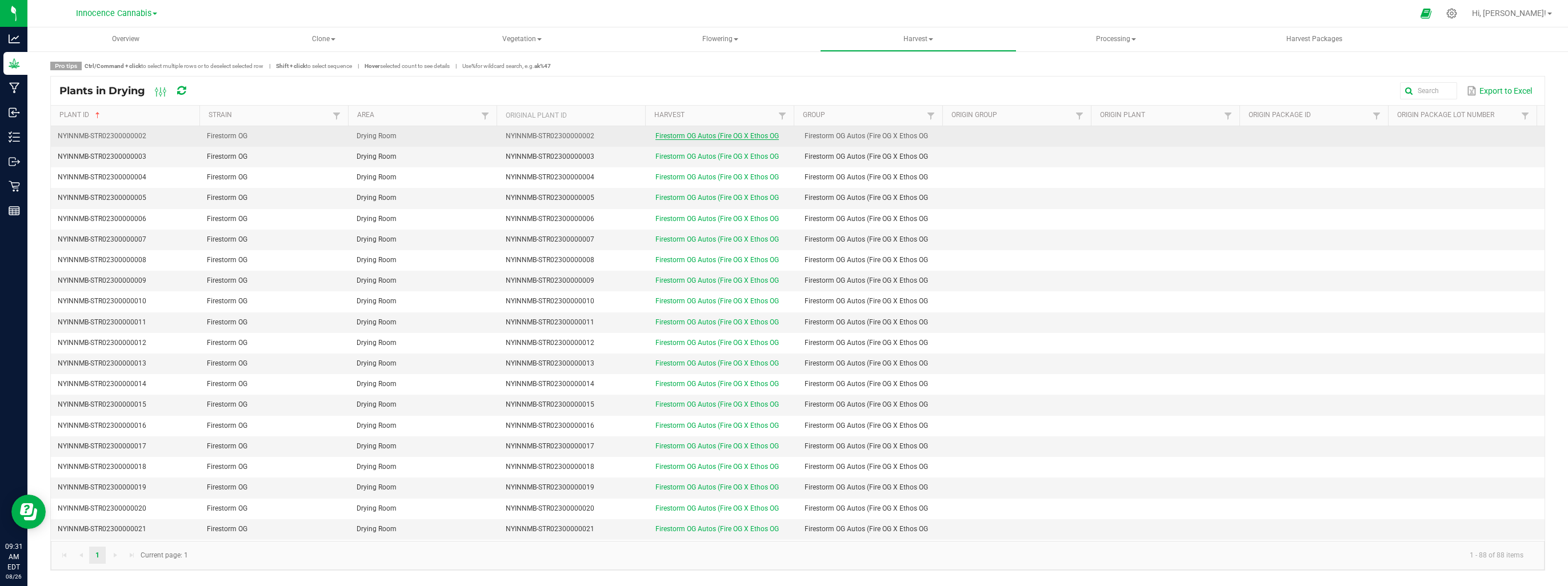
click at [716, 136] on link "Firestorm OG Autos (Fire OG X Ethos OG" at bounding box center [718, 136] width 123 height 8
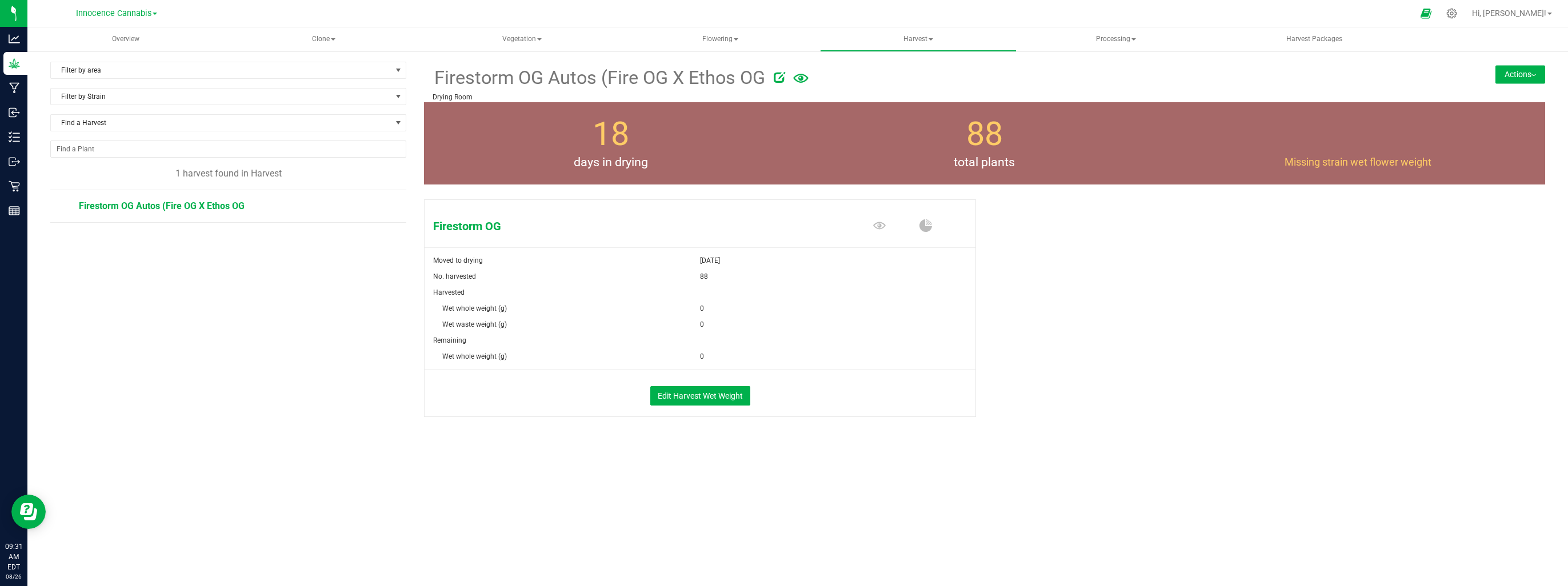
click at [1524, 70] on button "Actions" at bounding box center [1520, 74] width 49 height 18
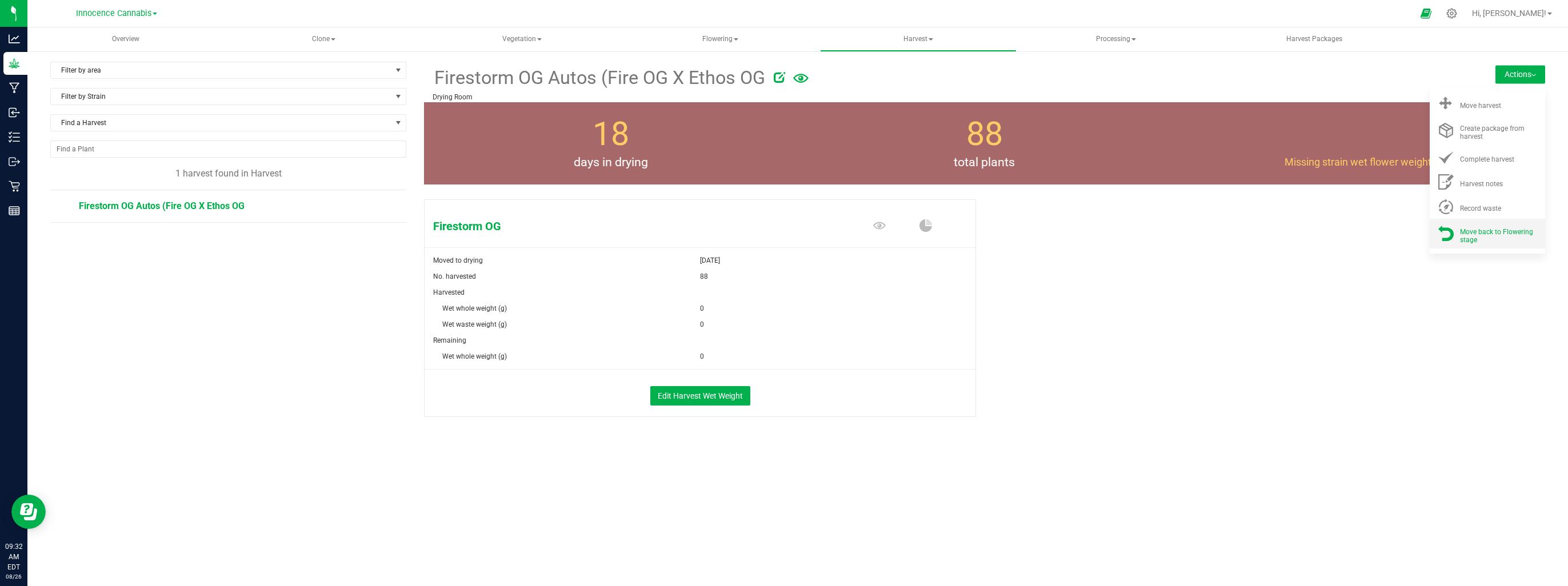
click at [1487, 232] on span "Move back to Flowering stage" at bounding box center [1496, 236] width 73 height 16
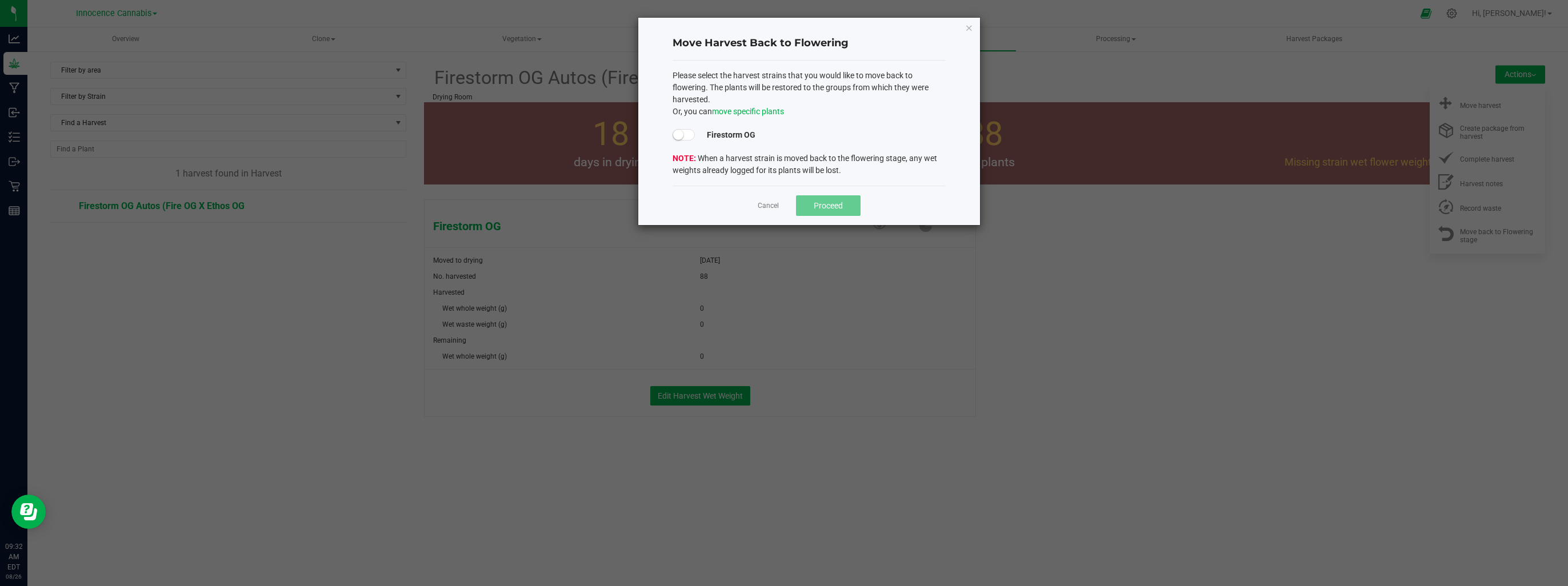
click at [688, 134] on span at bounding box center [683, 135] width 23 height 12
drag, startPoint x: 808, startPoint y: 197, endPoint x: 795, endPoint y: 213, distance: 20.6
click at [806, 199] on button "Proceed" at bounding box center [828, 205] width 65 height 20
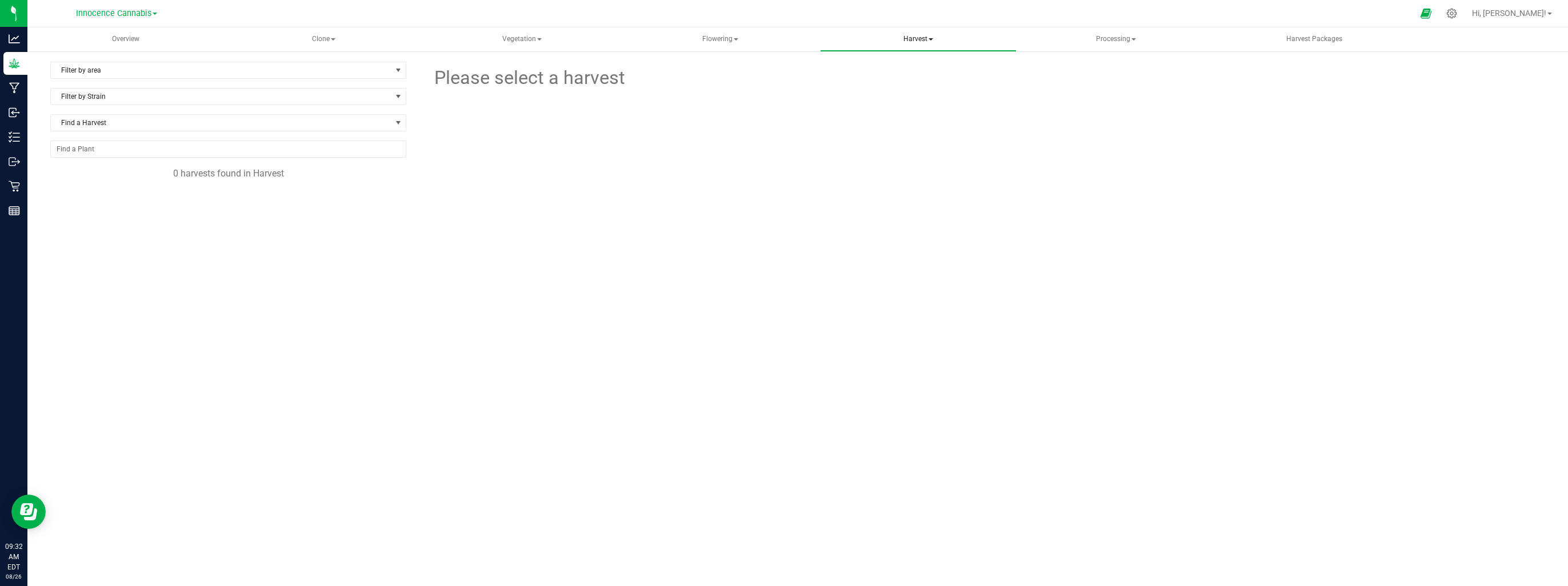
click at [929, 35] on span "Harvest" at bounding box center [919, 39] width 196 height 23
click at [734, 42] on span "Flowering" at bounding box center [720, 39] width 196 height 23
click at [707, 96] on span "Flowering plants" at bounding box center [683, 95] width 92 height 9
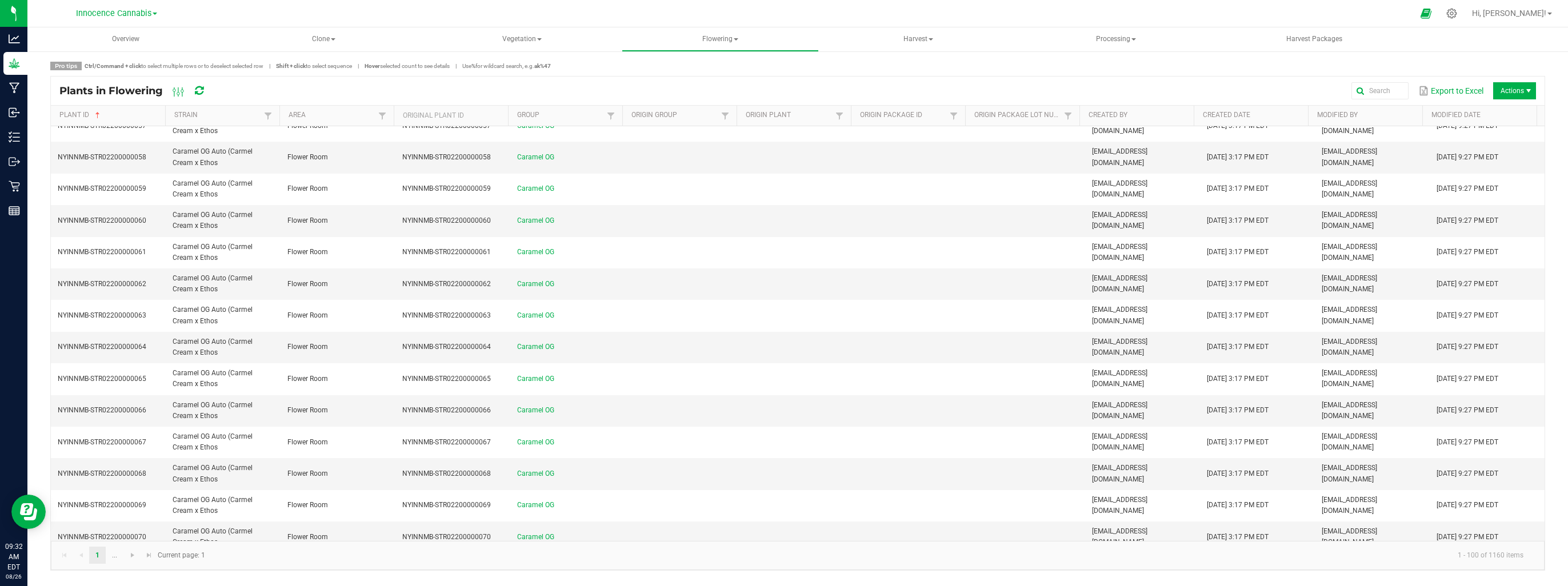
scroll to position [1481, 0]
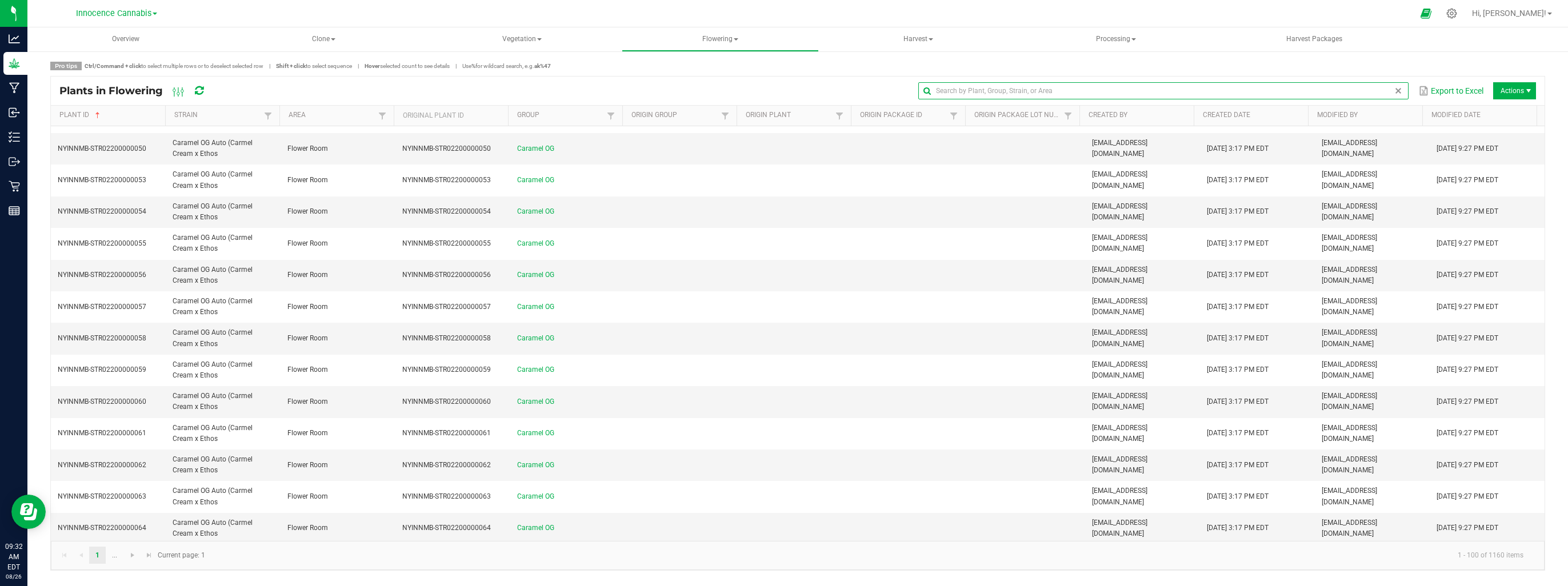
click at [1401, 93] on global-search-input-ngx at bounding box center [1163, 91] width 490 height 8
type input "FIRE"
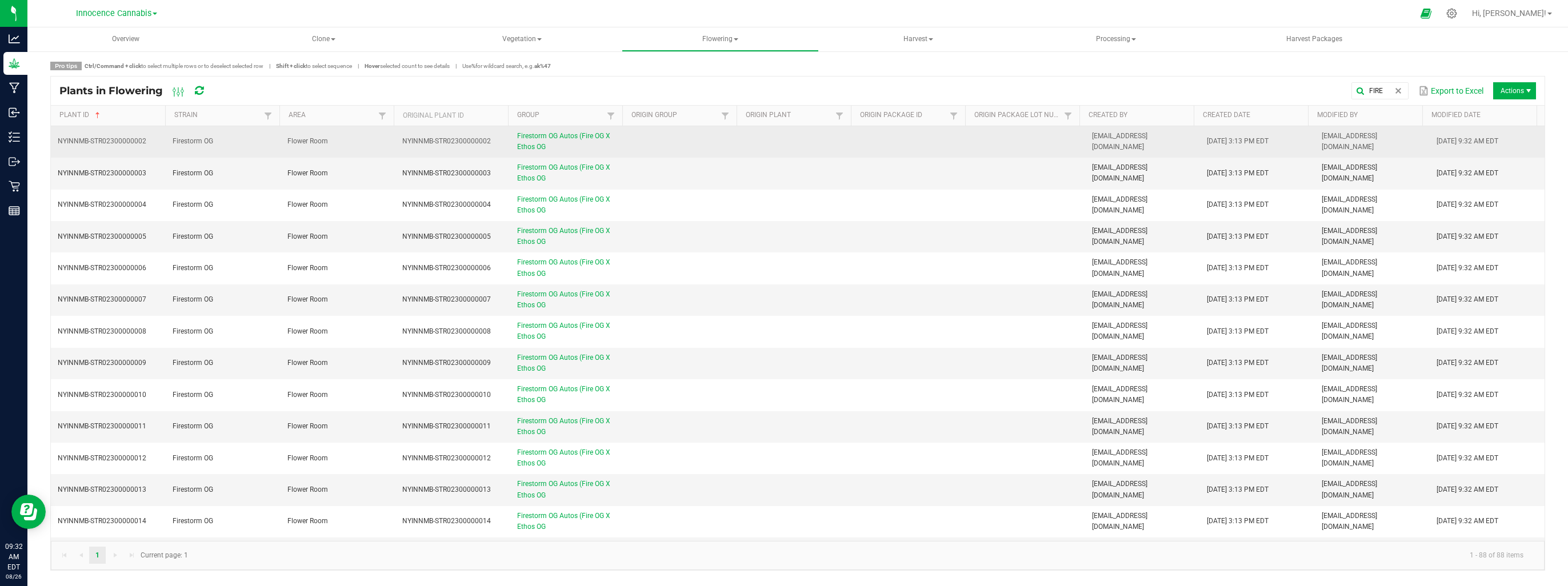
click at [176, 146] on td "Firestorm OG" at bounding box center [223, 142] width 115 height 31
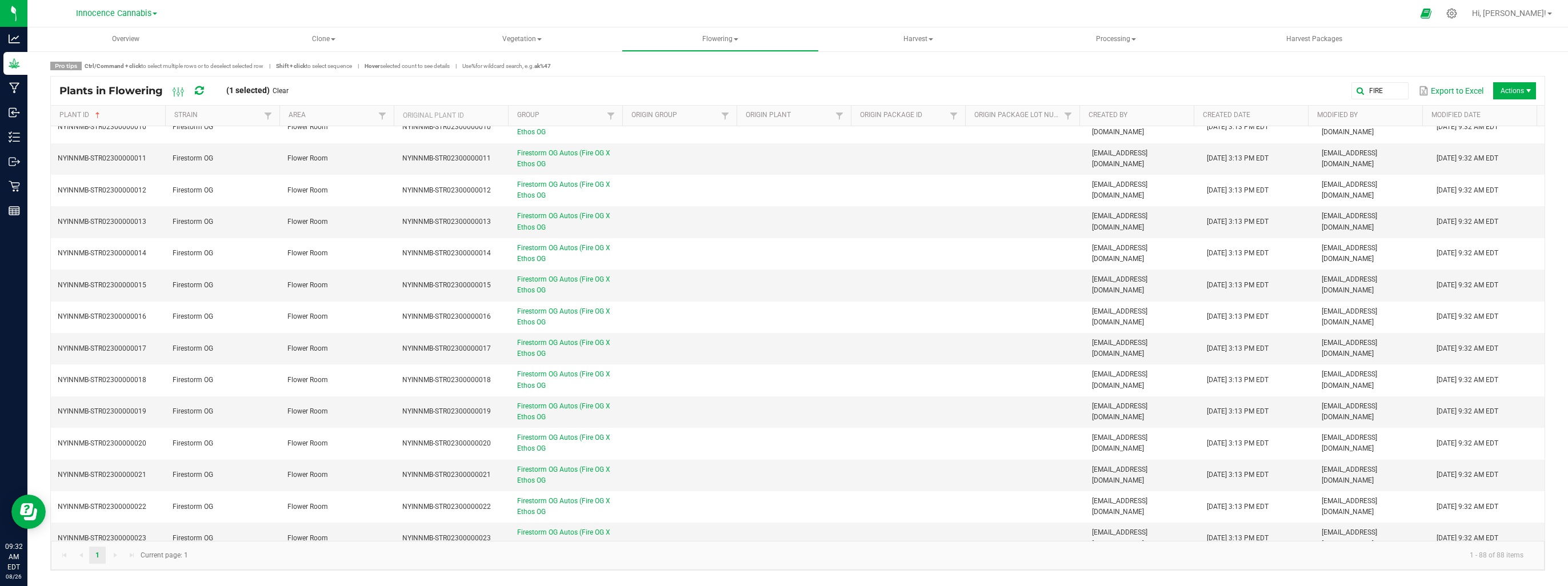
scroll to position [514, 0]
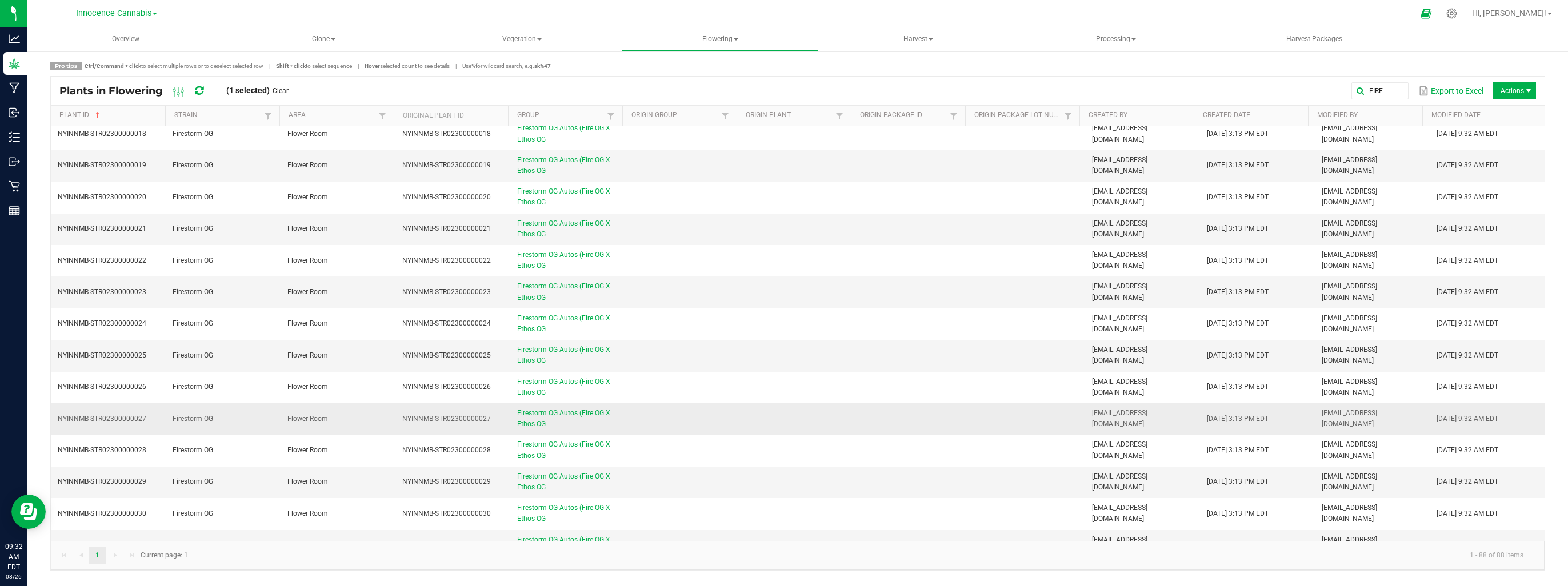
click at [94, 421] on td "NYINNMB-STR02300000027" at bounding box center [108, 419] width 115 height 31
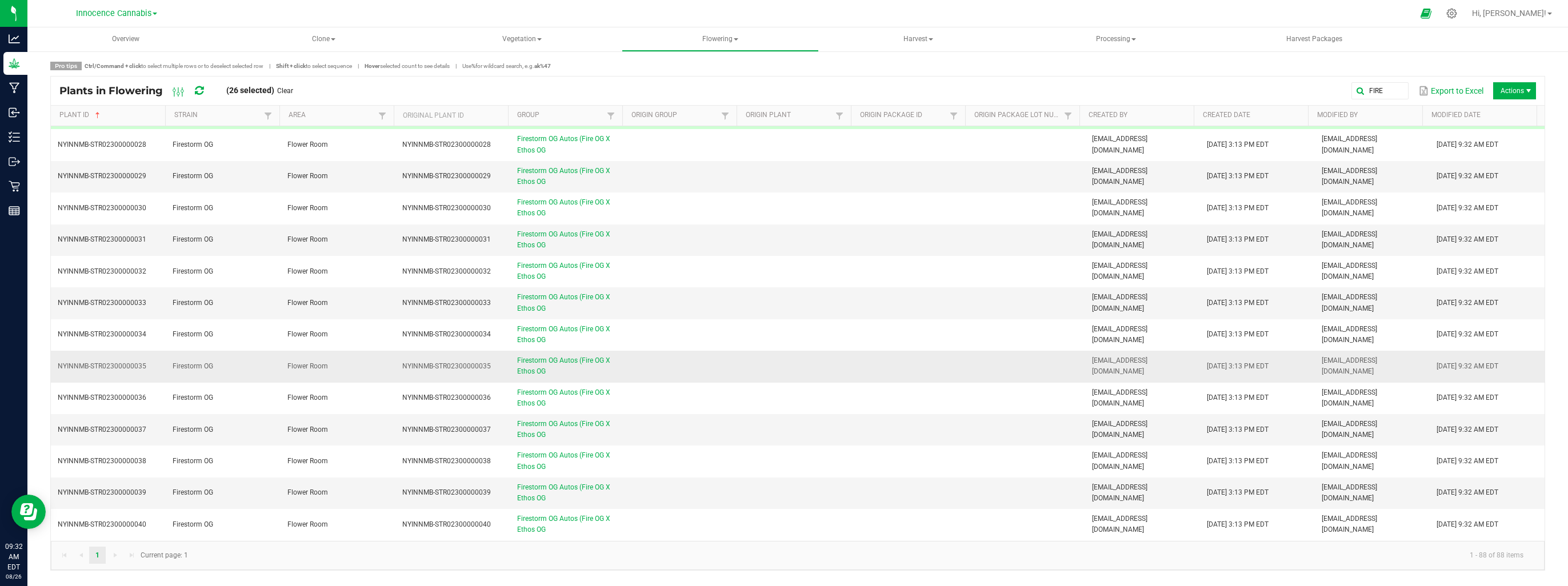
scroll to position [857, 0]
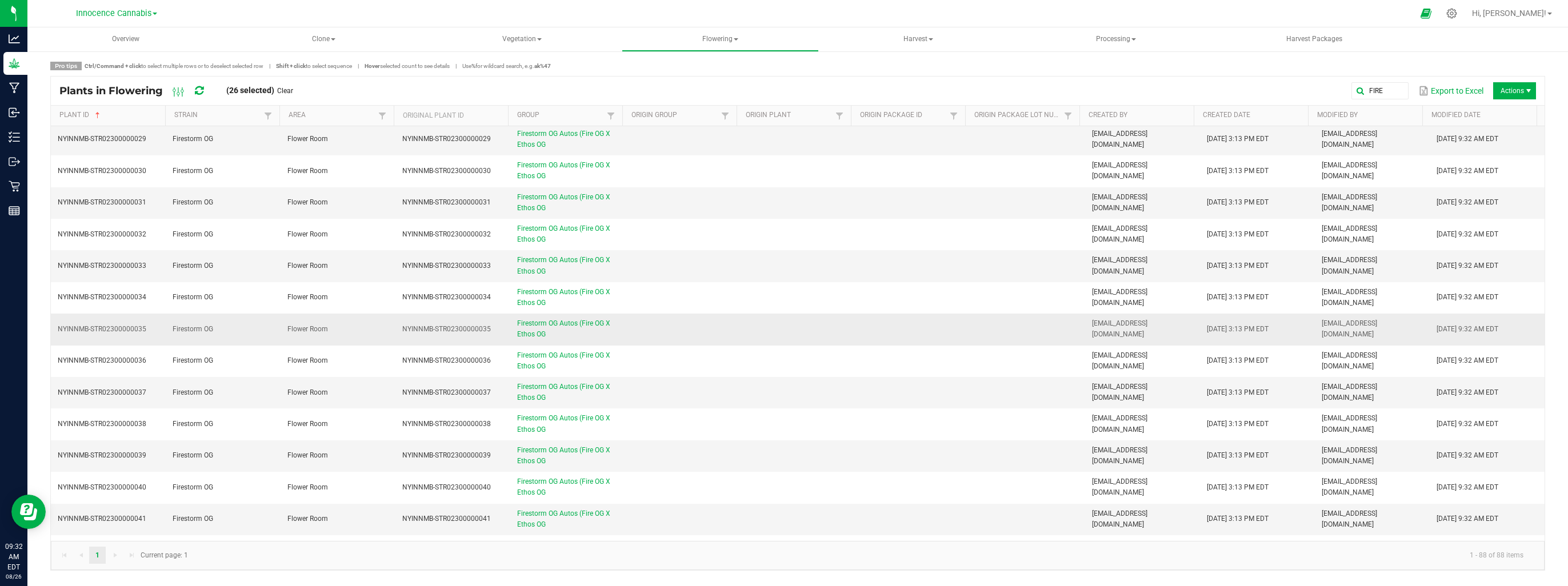
click at [89, 415] on td "NYINNMB-STR02300000038" at bounding box center [108, 424] width 115 height 31
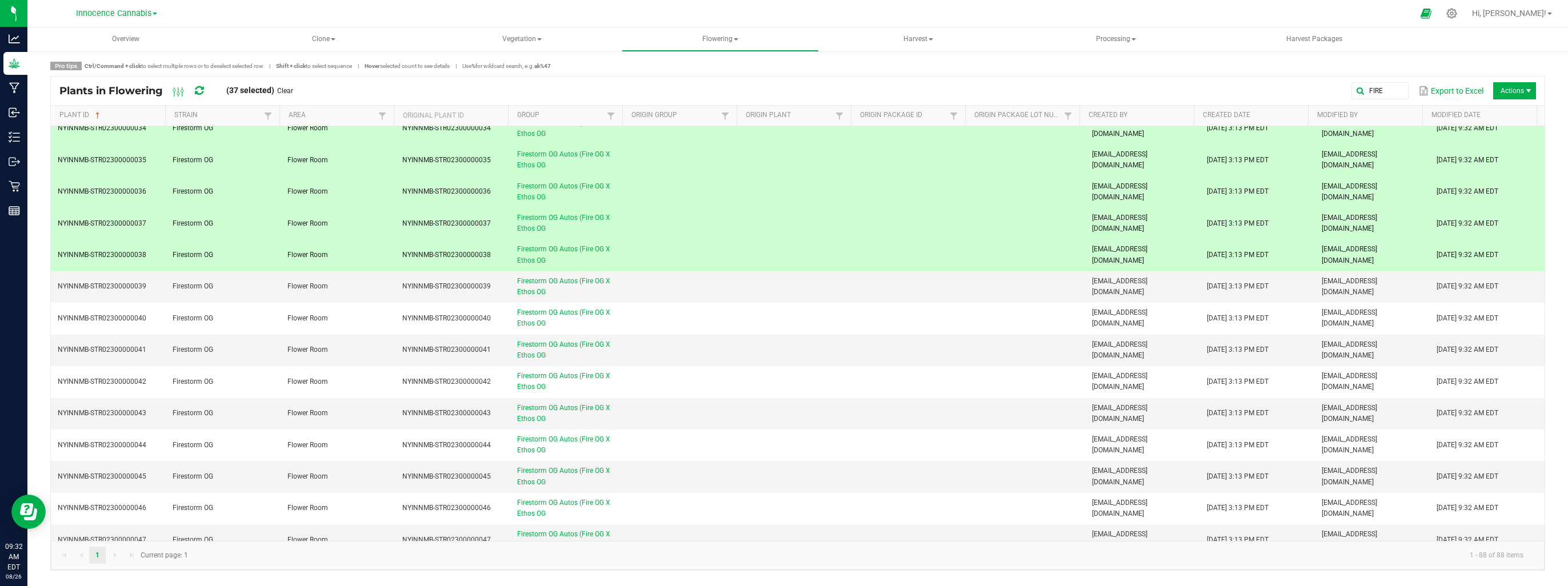
scroll to position [1028, 0]
click at [87, 415] on td "NYINNMB-STR02300000043" at bounding box center [108, 411] width 115 height 31
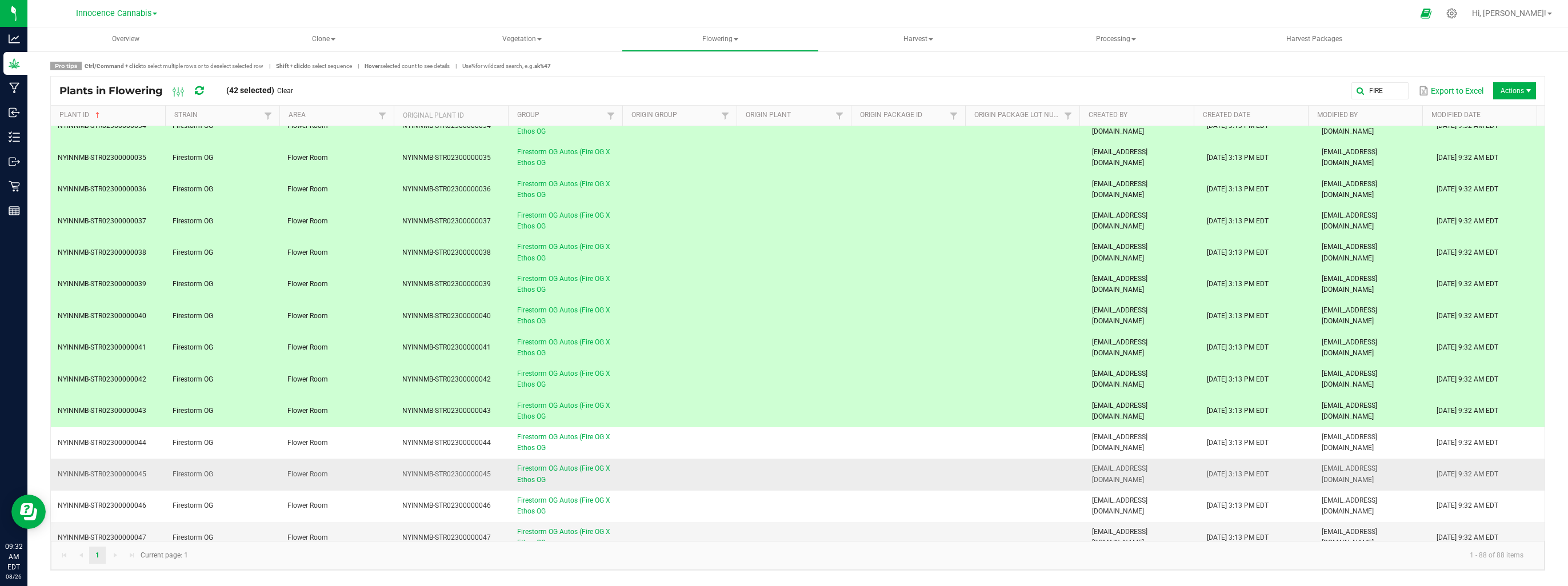
click at [107, 471] on span "NYINNMB-STR02300000045" at bounding box center [102, 474] width 89 height 8
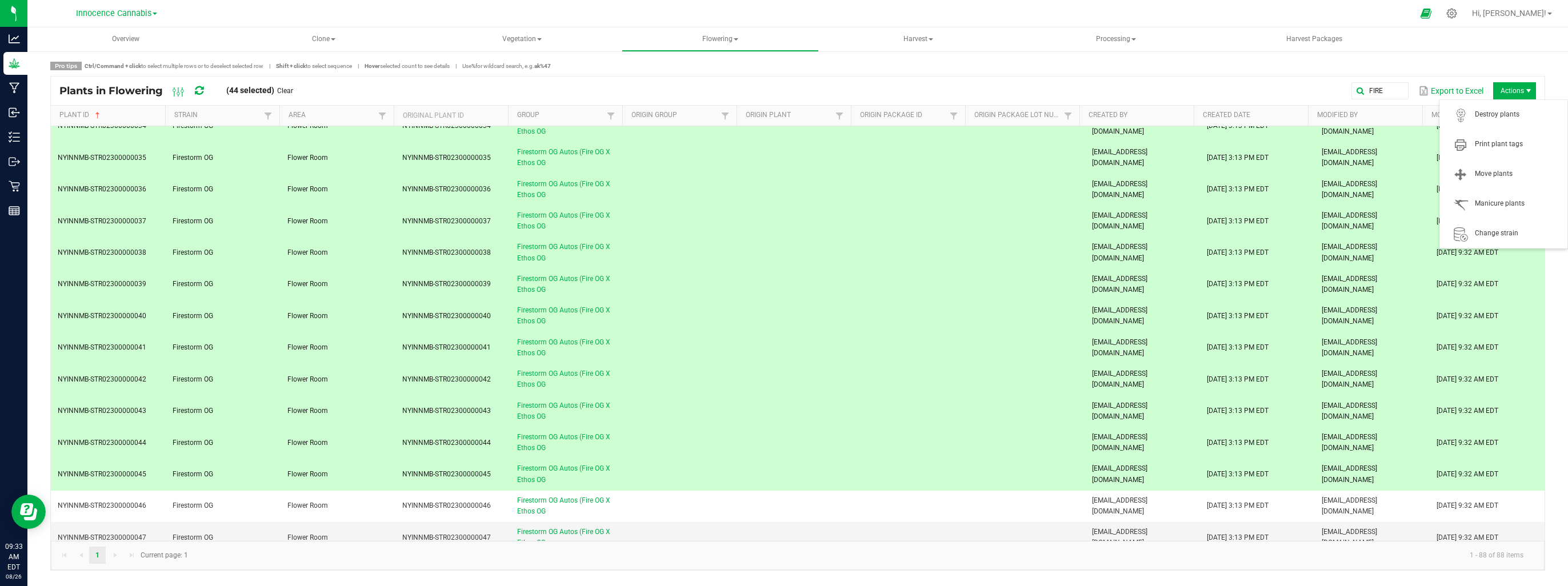
click at [1531, 93] on span "Actions" at bounding box center [1529, 91] width 9 height 9
click at [1516, 117] on span "Destroy plants" at bounding box center [1518, 114] width 86 height 9
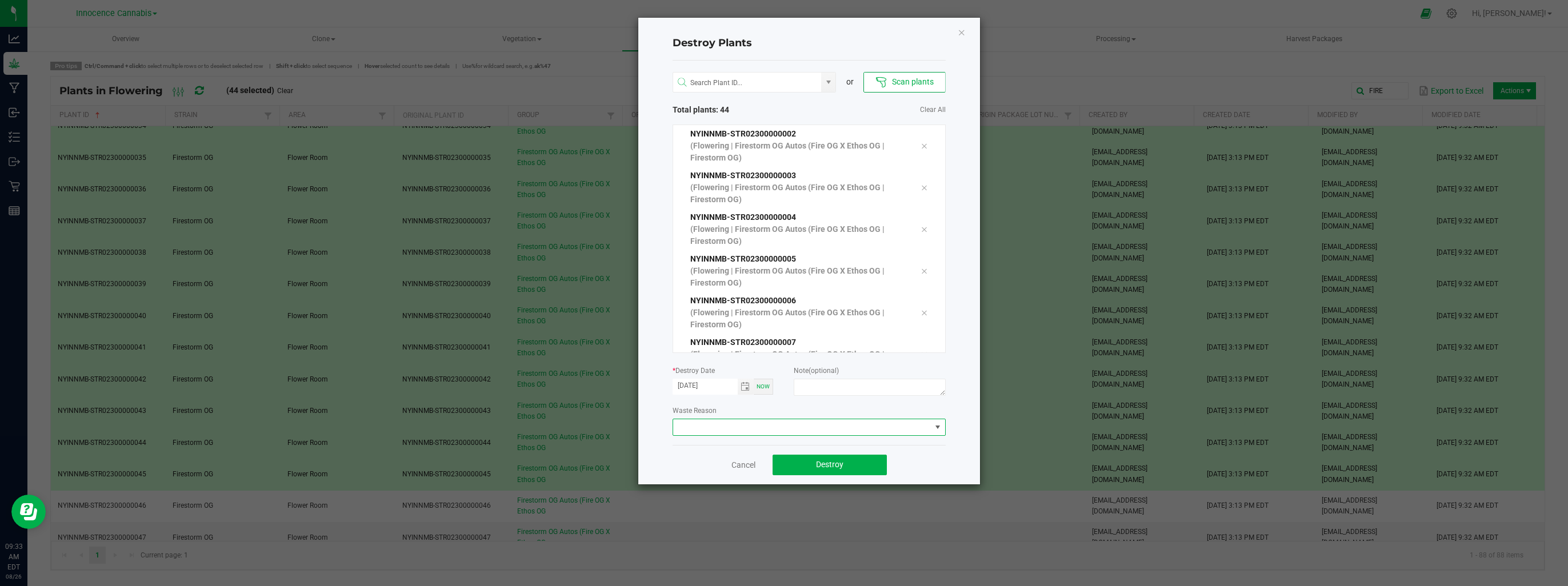
click at [938, 427] on span at bounding box center [938, 427] width 9 height 9
click at [954, 434] on div "Destroy Plants or Scan plants Total plants: 44 Clear All NYINNMB-STR02300000002…" at bounding box center [809, 251] width 342 height 467
click at [872, 459] on button "Destroy" at bounding box center [829, 465] width 114 height 20
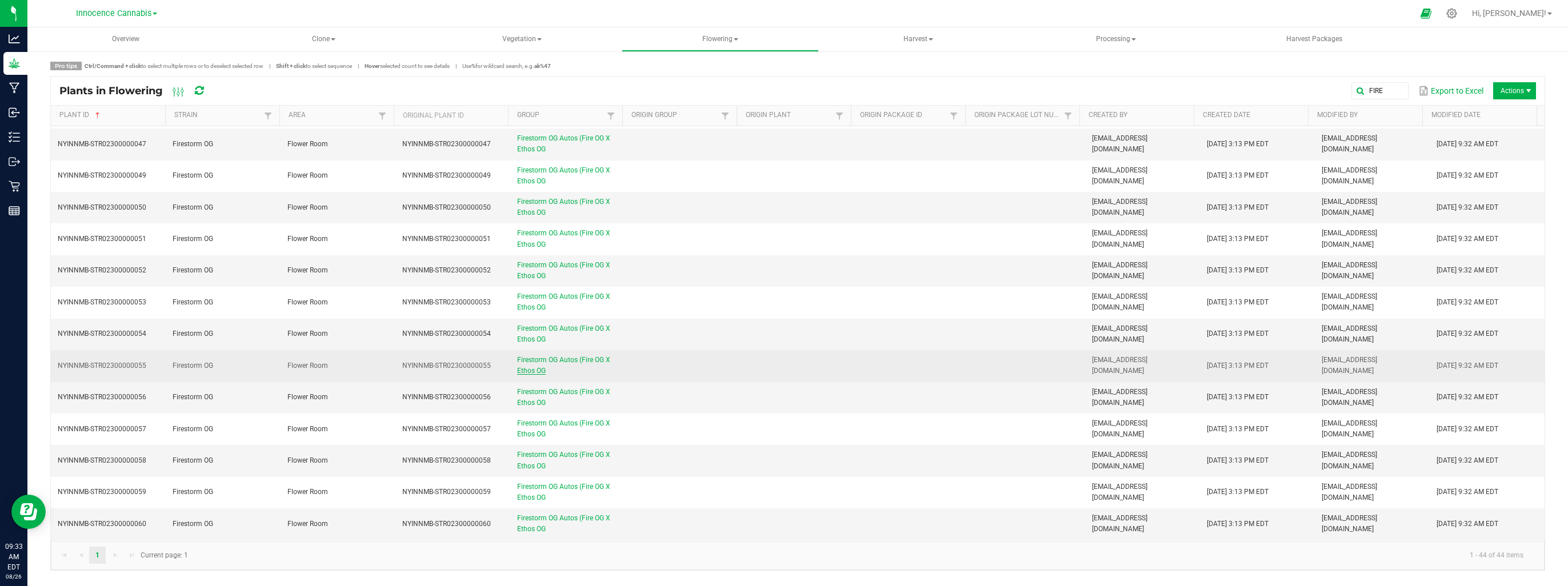
scroll to position [0, 0]
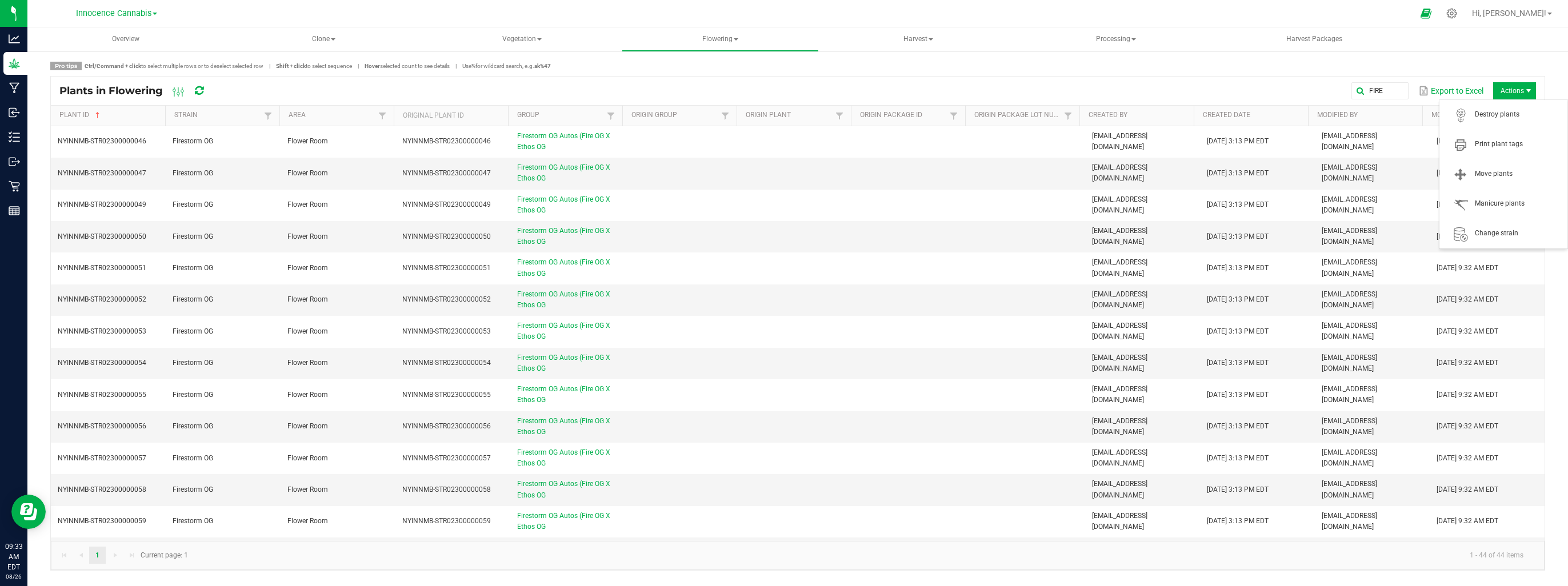
click at [1514, 87] on span "Actions" at bounding box center [1514, 91] width 43 height 17
click at [1509, 178] on span "Move plants" at bounding box center [1518, 174] width 86 height 9
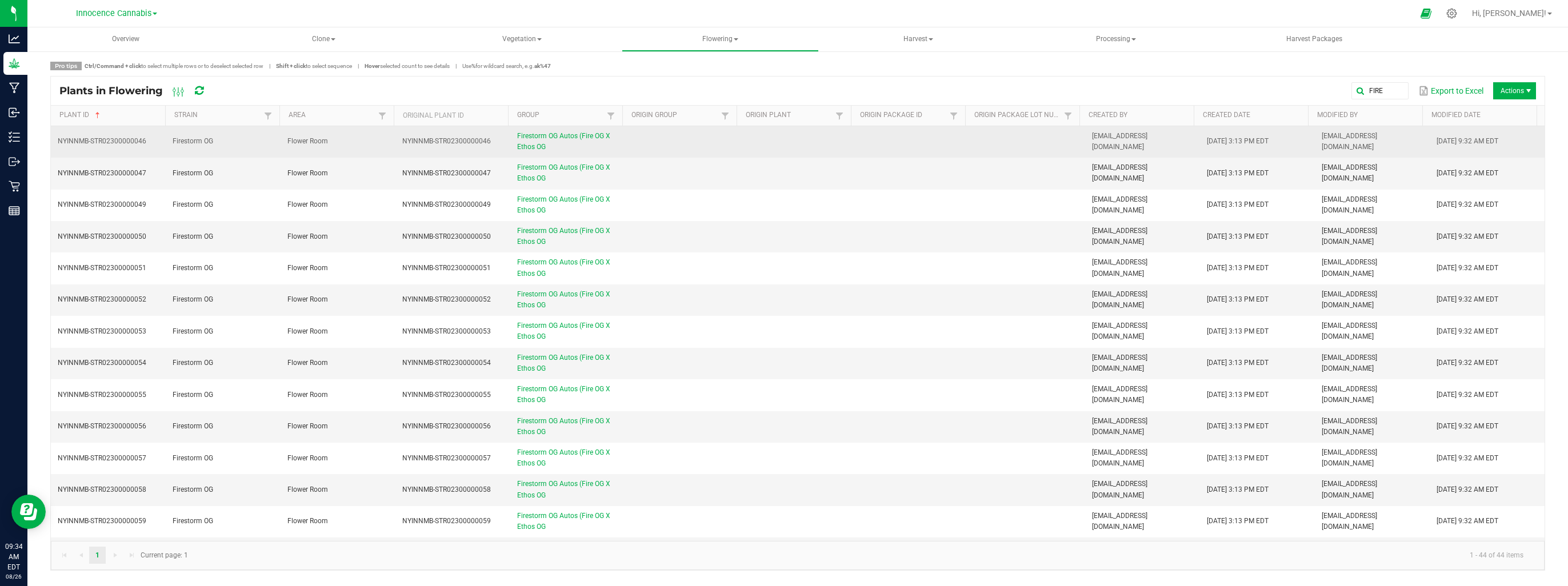
click at [241, 137] on td "Firestorm OG" at bounding box center [223, 142] width 115 height 31
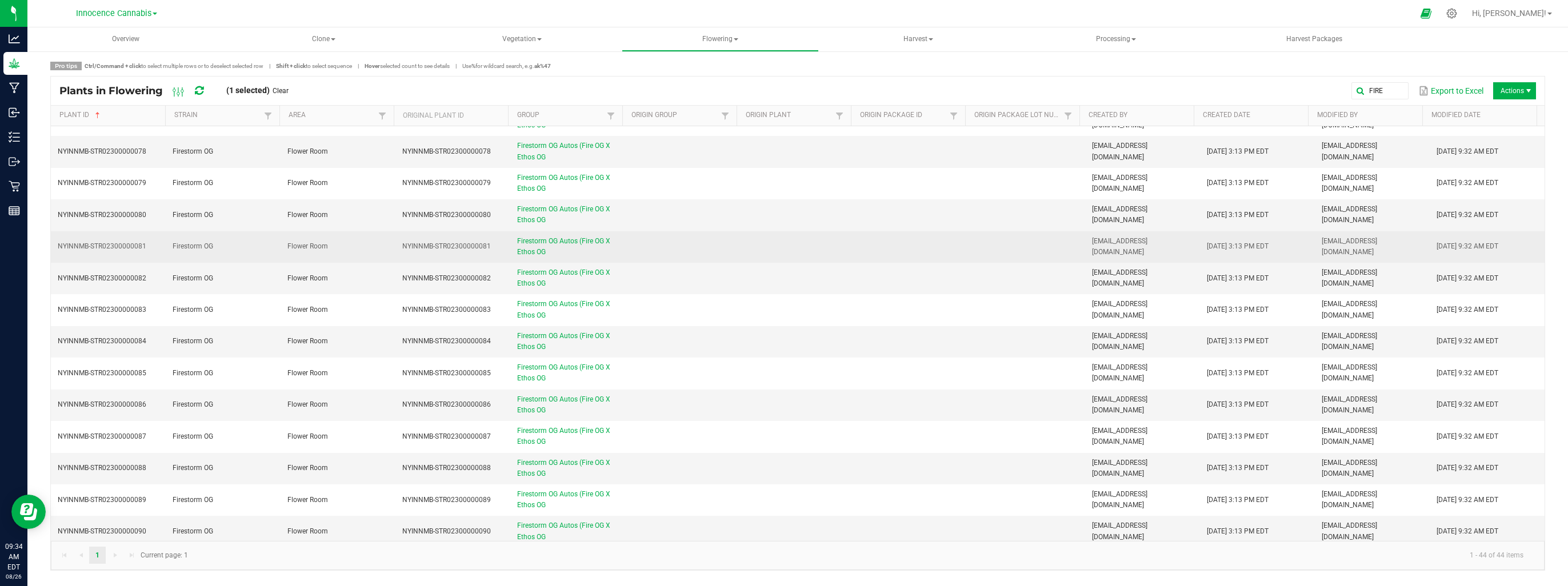
scroll to position [972, 0]
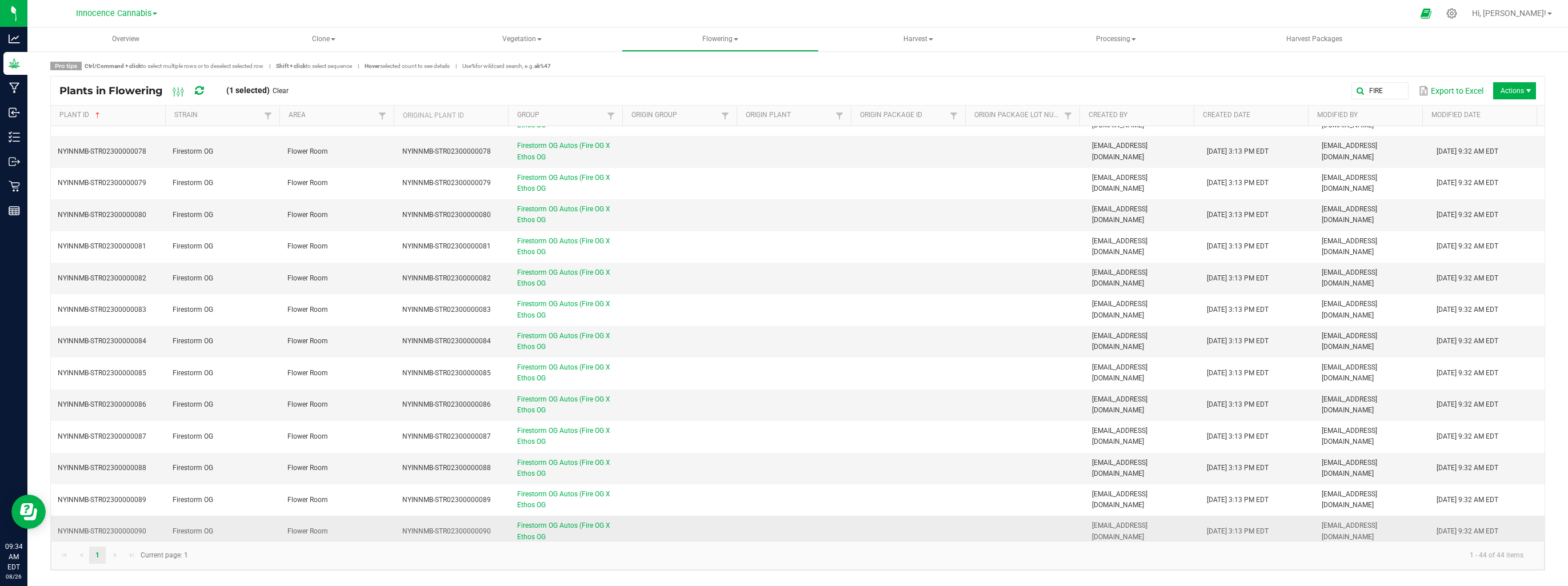
click at [203, 527] on span "Firestorm OG" at bounding box center [193, 531] width 41 height 8
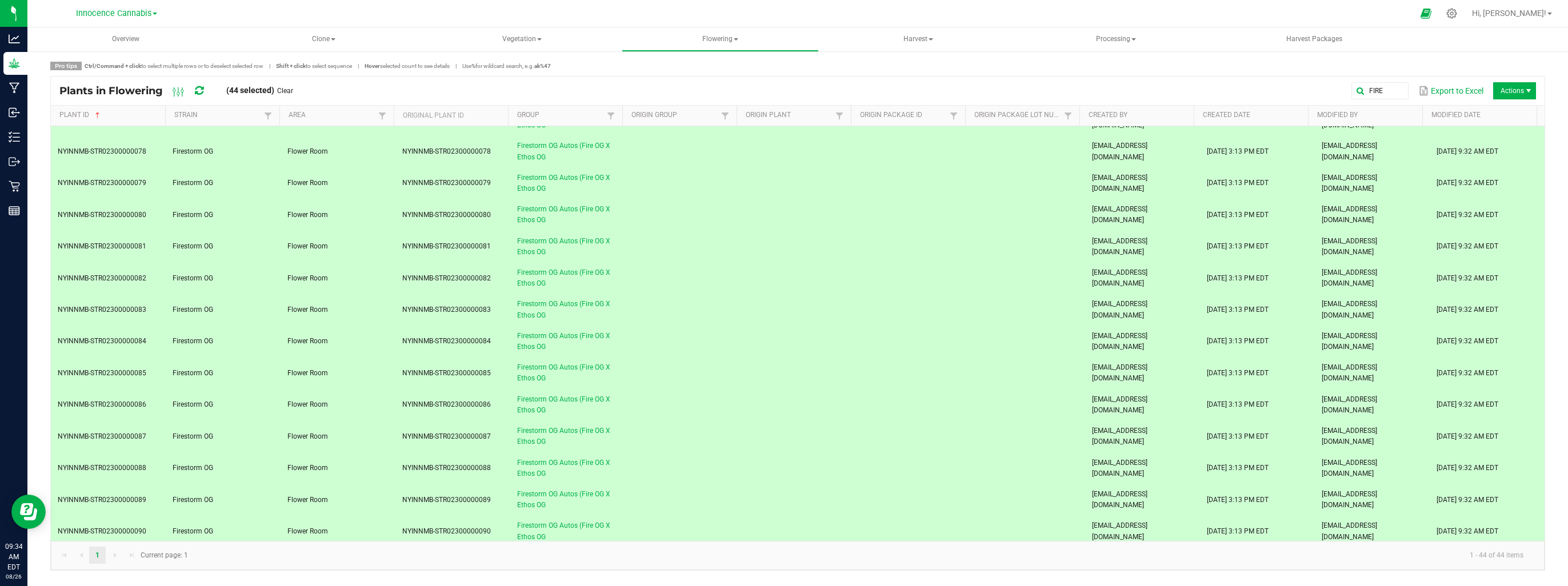
click at [616, 370] on td "Firestorm OG Autos (Fire OG X Ethos OG" at bounding box center [568, 373] width 115 height 31
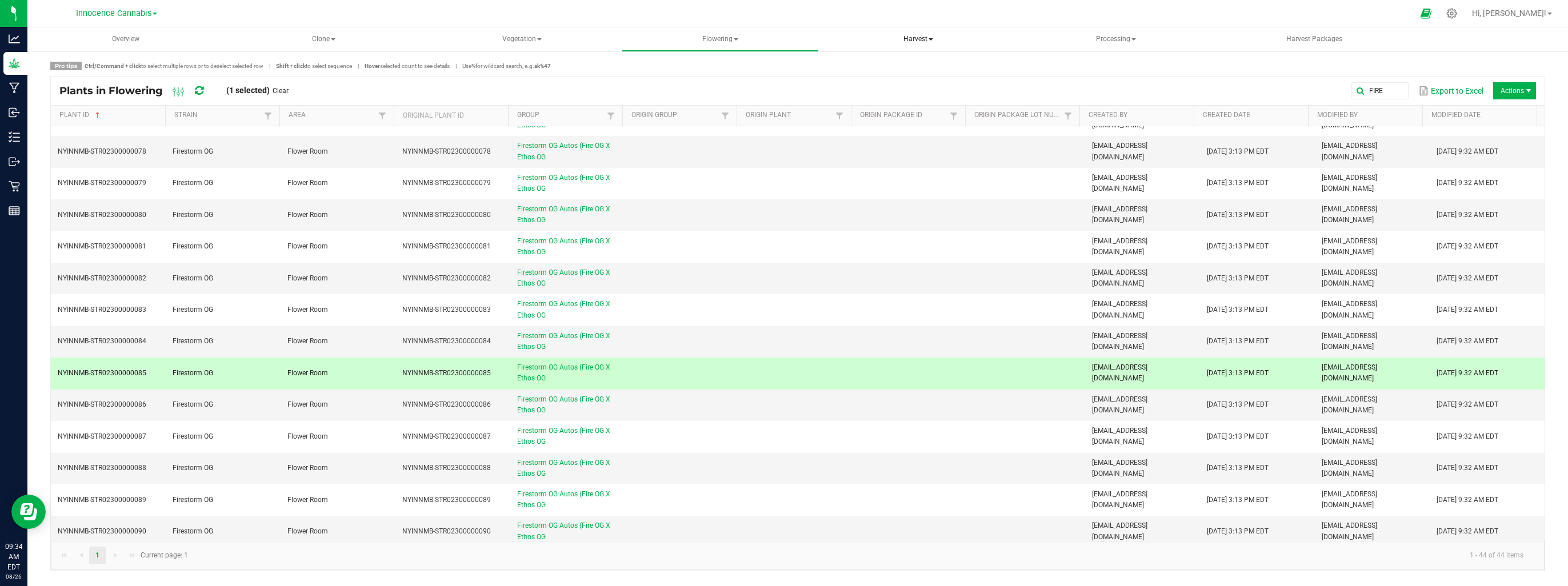
click at [913, 39] on span "Harvest" at bounding box center [919, 39] width 196 height 23
click at [869, 84] on span "Harvested plants" at bounding box center [882, 81] width 94 height 9
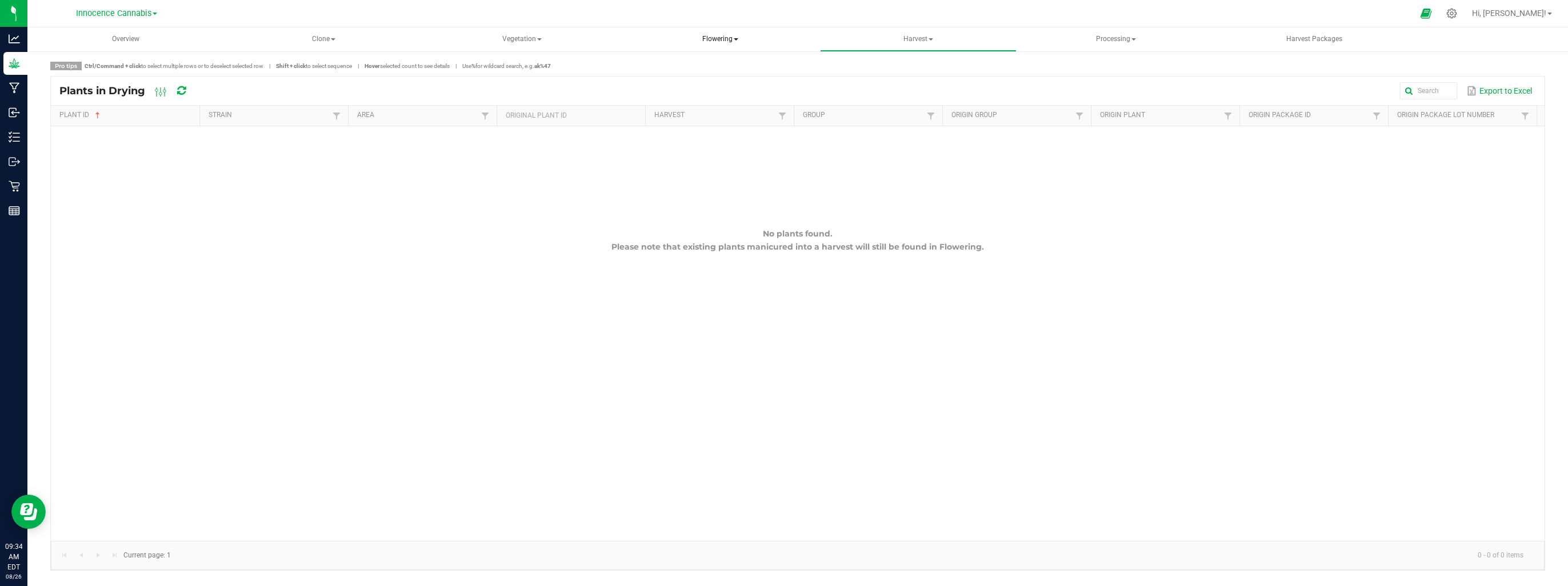
click at [736, 38] on span at bounding box center [736, 39] width 4 height 2
click at [697, 92] on span "Flowering plants" at bounding box center [683, 95] width 92 height 9
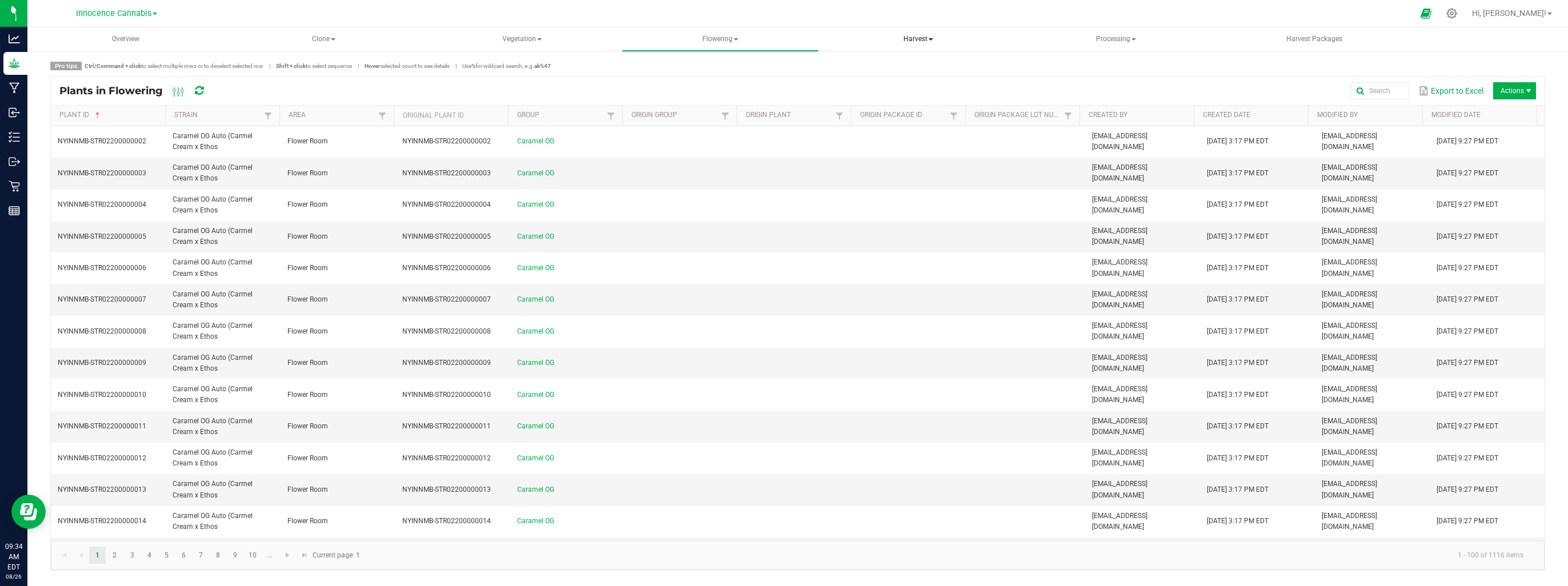
click at [925, 39] on span "Harvest" at bounding box center [919, 39] width 196 height 23
click at [1108, 44] on span "Processing" at bounding box center [1116, 39] width 196 height 23
click at [731, 40] on span "Flowering" at bounding box center [720, 39] width 196 height 23
drag, startPoint x: 731, startPoint y: 40, endPoint x: 701, endPoint y: 43, distance: 30.1
click at [701, 43] on span "Flowering" at bounding box center [720, 39] width 197 height 24
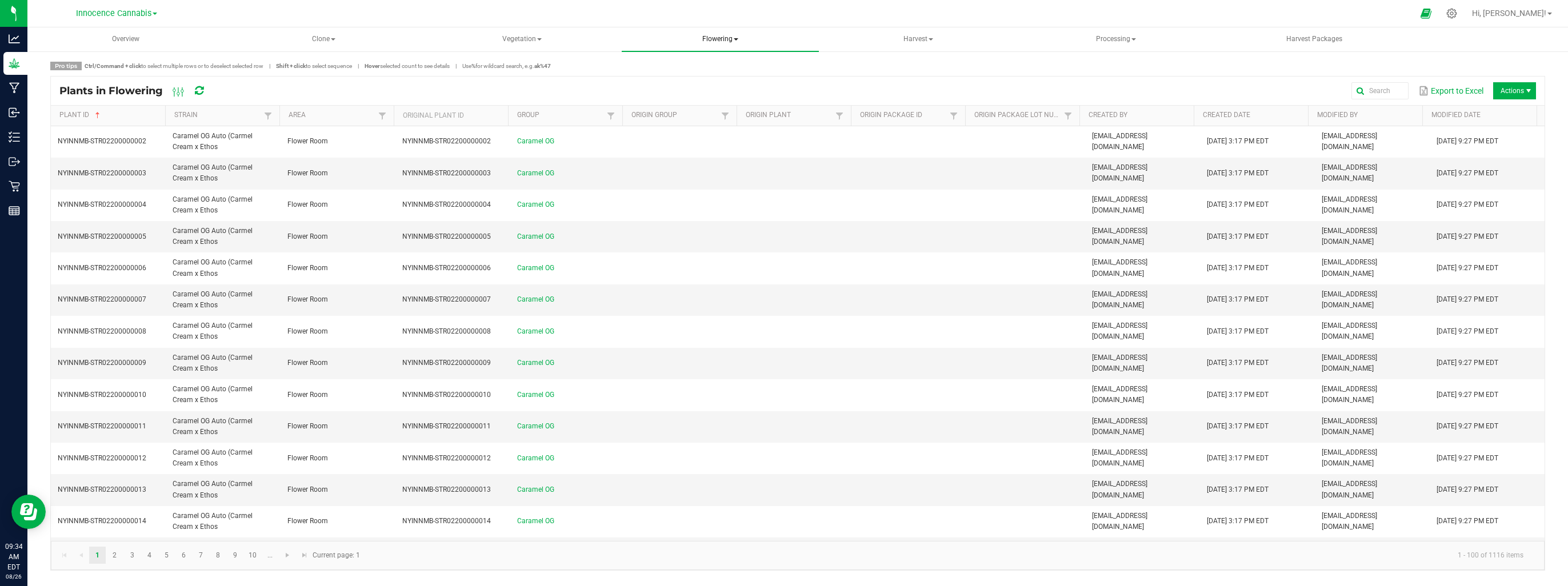
click at [718, 43] on span "Flowering" at bounding box center [720, 39] width 197 height 24
click at [540, 38] on span at bounding box center [540, 39] width 4 height 2
click at [920, 35] on span "Harvest" at bounding box center [919, 39] width 196 height 23
click at [731, 39] on span "Flowering" at bounding box center [720, 39] width 196 height 23
click at [699, 83] on span "Flowering groups" at bounding box center [684, 81] width 95 height 9
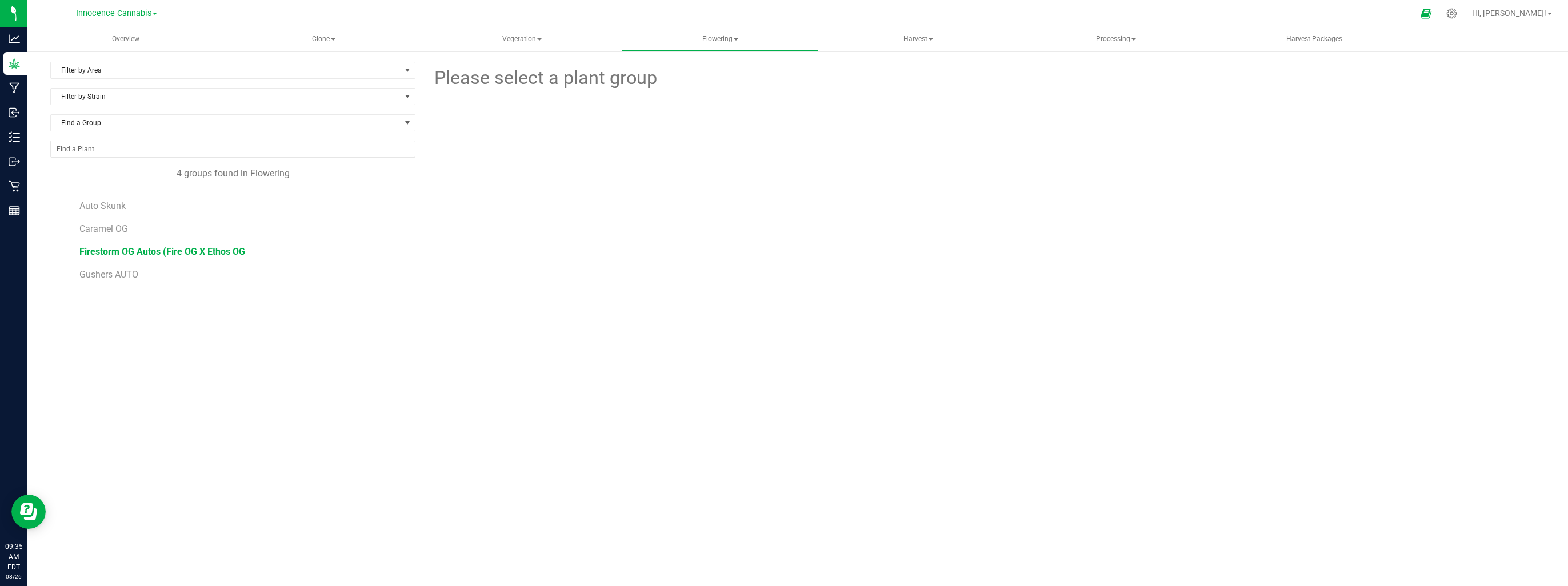
click at [172, 251] on span "Firestorm OG Autos (Fire OG X Ethos OG" at bounding box center [162, 251] width 166 height 11
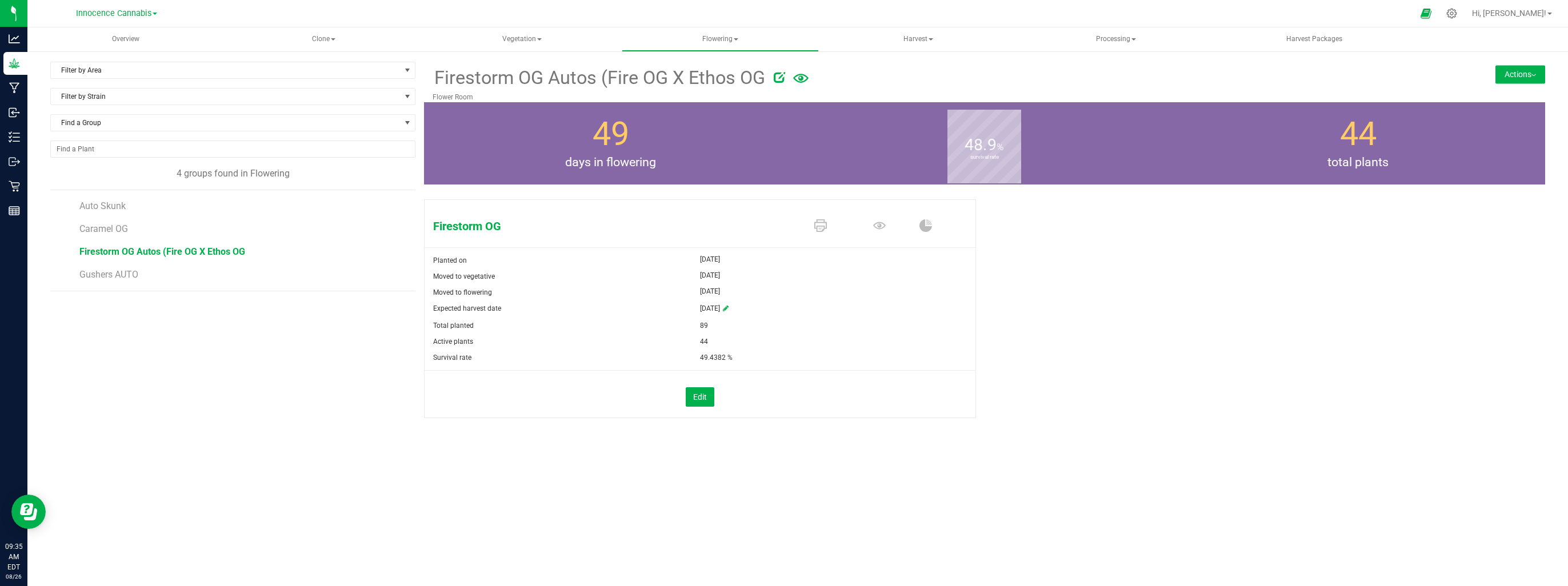
click at [1522, 76] on button "Actions" at bounding box center [1520, 74] width 49 height 18
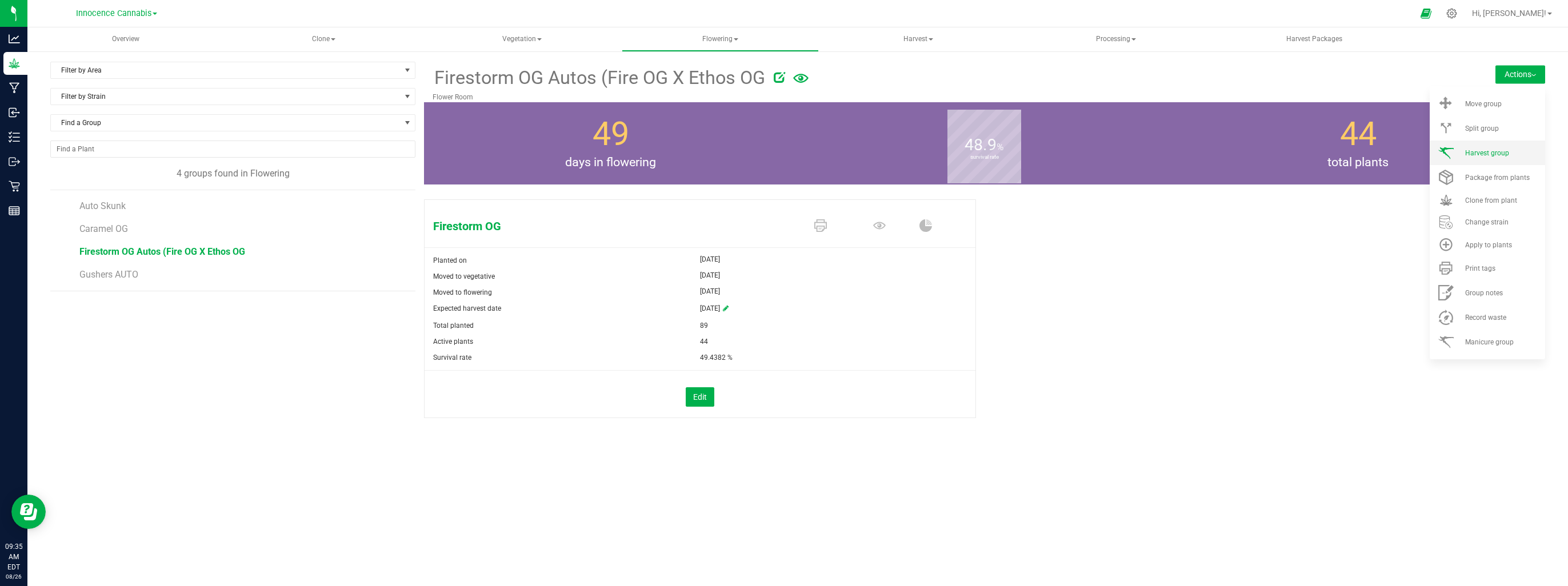
click at [1495, 154] on span "Harvest group" at bounding box center [1487, 152] width 44 height 8
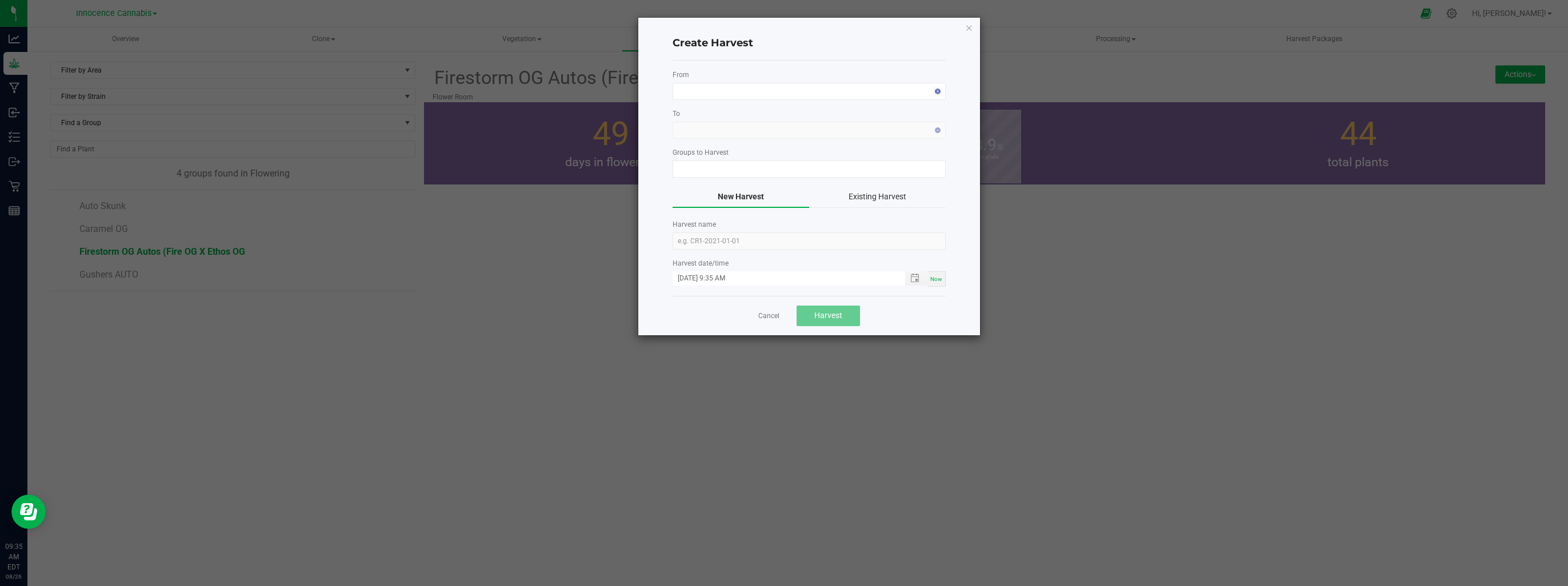
type input "Firestorm OG Autos (Fire OG X Ethos OG"
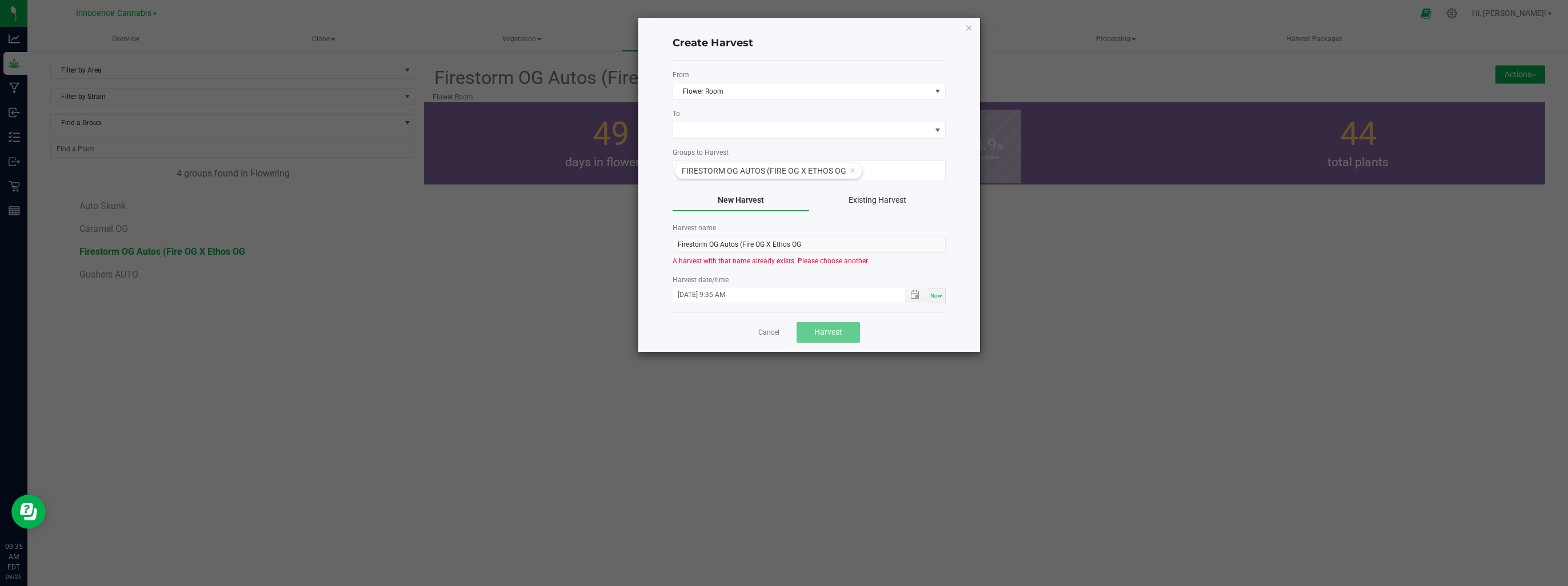
click at [896, 195] on button "Existing Harvest" at bounding box center [877, 200] width 137 height 22
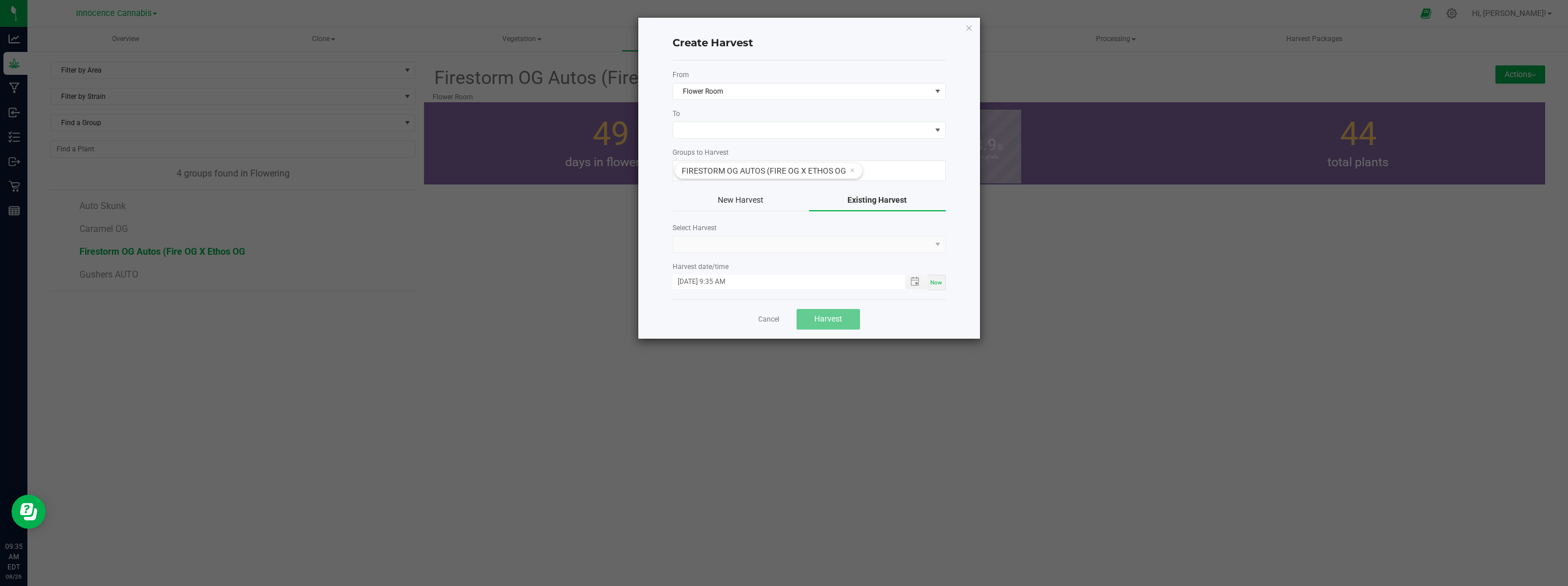
click at [939, 243] on kendo-dropdownlist at bounding box center [809, 245] width 273 height 17
click at [844, 236] on kendo-dropdownlist at bounding box center [809, 245] width 273 height 17
click at [795, 134] on span at bounding box center [802, 130] width 258 height 16
drag, startPoint x: 795, startPoint y: 134, endPoint x: 734, endPoint y: 129, distance: 61.2
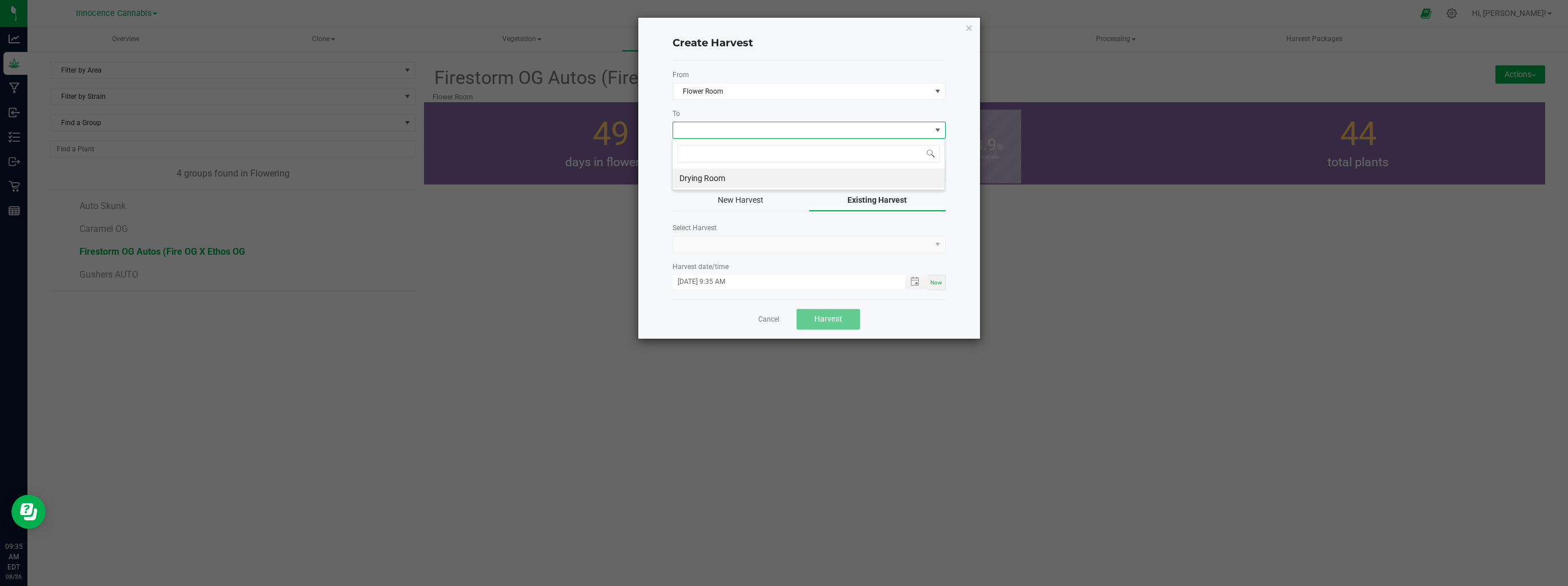
click at [734, 127] on span at bounding box center [802, 130] width 258 height 16
click at [738, 132] on span at bounding box center [802, 130] width 258 height 16
click at [718, 178] on li "Drying Room" at bounding box center [808, 178] width 272 height 20
click at [811, 245] on span at bounding box center [802, 245] width 258 height 16
click at [805, 295] on li "Firestorm OG Autos (Fire OG X Ethos OG" at bounding box center [808, 292] width 272 height 20
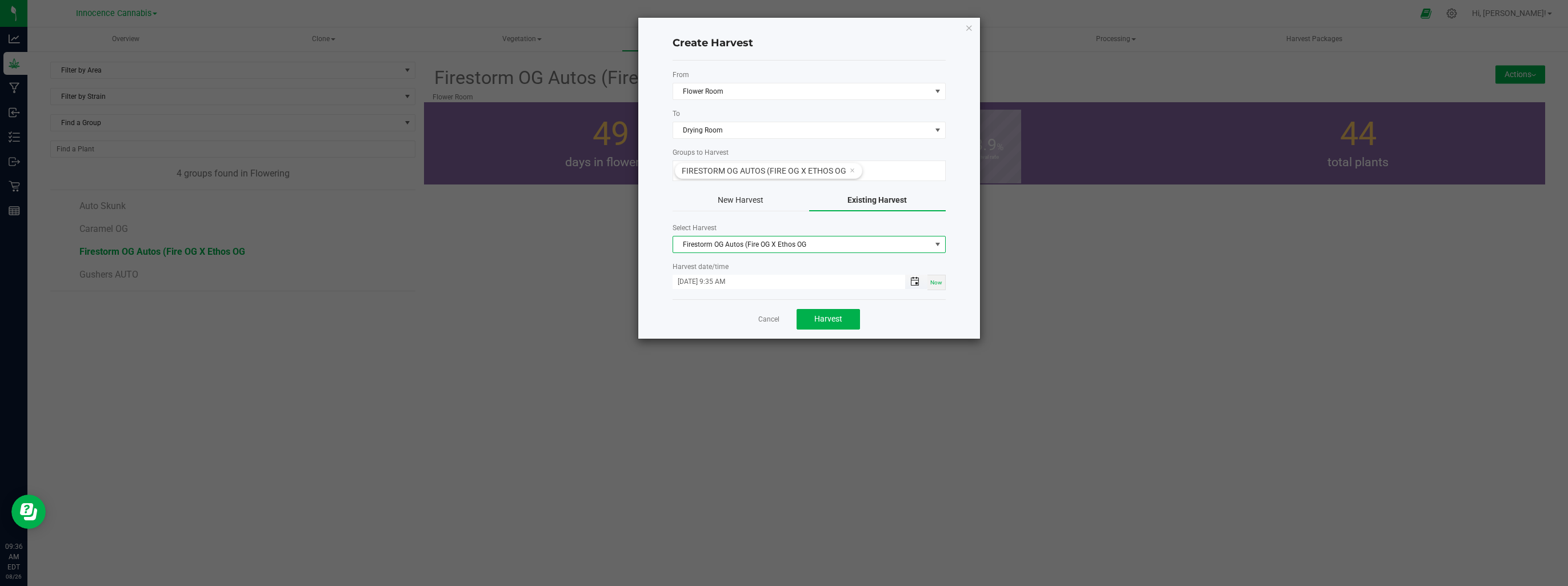
click at [912, 279] on span "Toggle popup" at bounding box center [914, 282] width 9 height 9
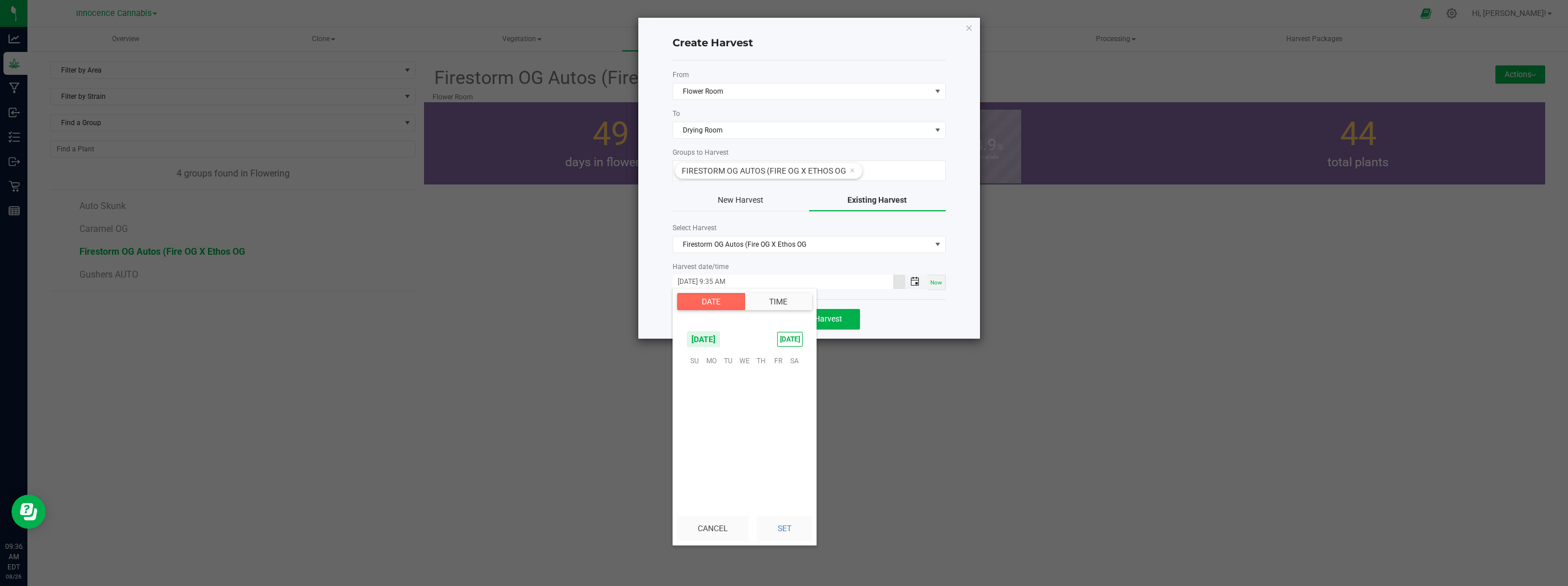
scroll to position [543, 0]
click at [711, 412] on span "11" at bounding box center [711, 414] width 17 height 17
click at [700, 434] on li "9" at bounding box center [702, 434] width 28 height 15
drag, startPoint x: 700, startPoint y: 434, endPoint x: 704, endPoint y: 428, distance: 7.2
click at [702, 428] on li "9" at bounding box center [702, 434] width 28 height 15
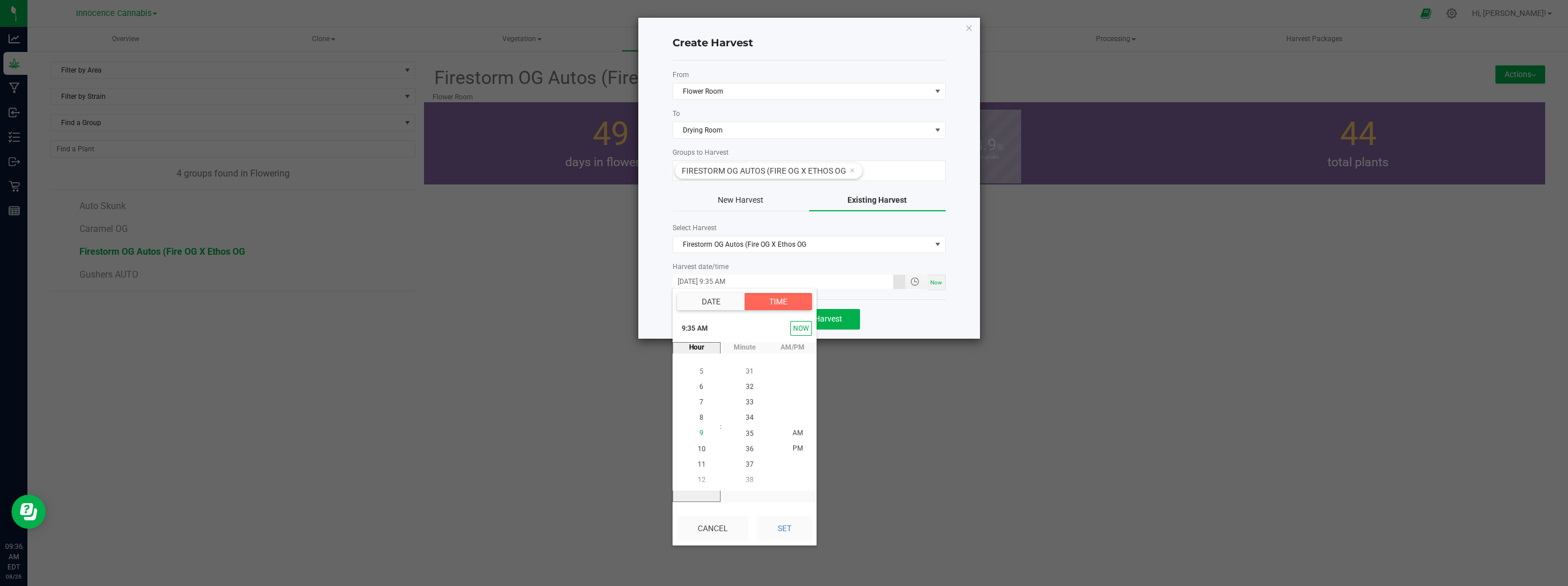
click at [702, 430] on li "9" at bounding box center [702, 434] width 28 height 15
click at [793, 428] on li "AM" at bounding box center [798, 433] width 28 height 15
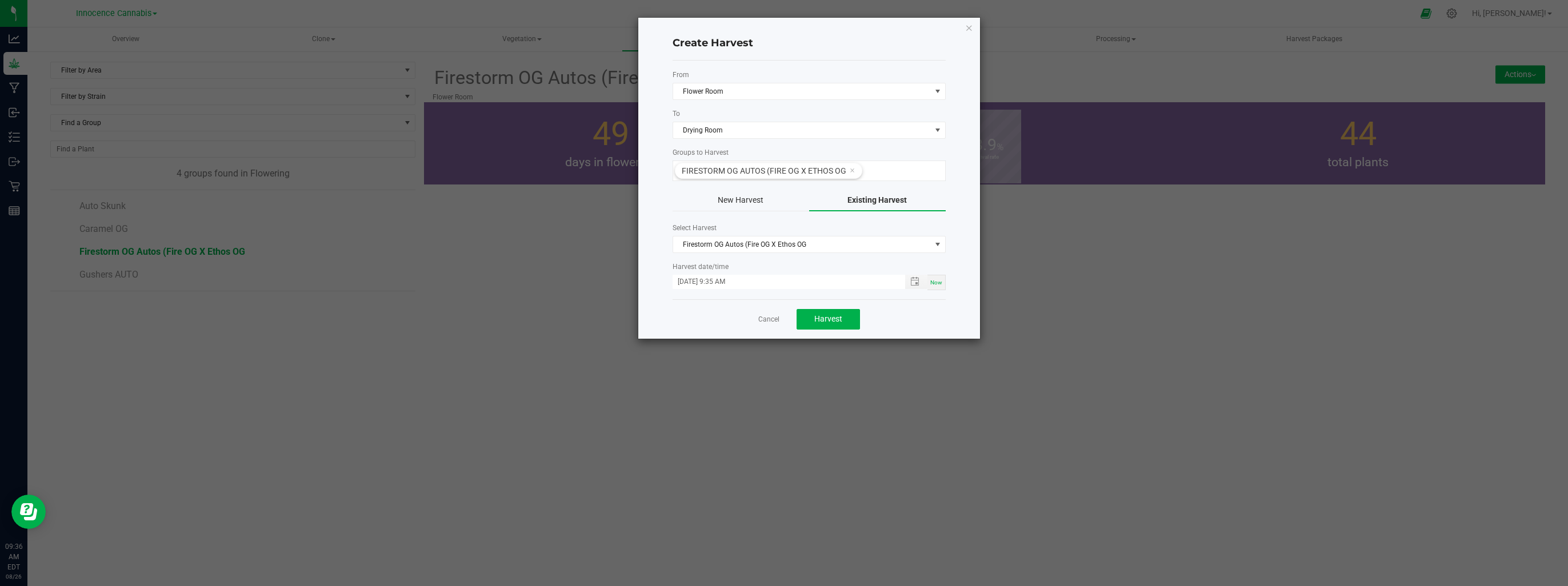
click at [873, 370] on ngb-modal-window "Create Harvest From Flower Room To Drying Room Groups to Harvest Firestorm OG A…" at bounding box center [788, 293] width 1577 height 586
click at [910, 282] on span "Toggle popup" at bounding box center [914, 282] width 20 height 9
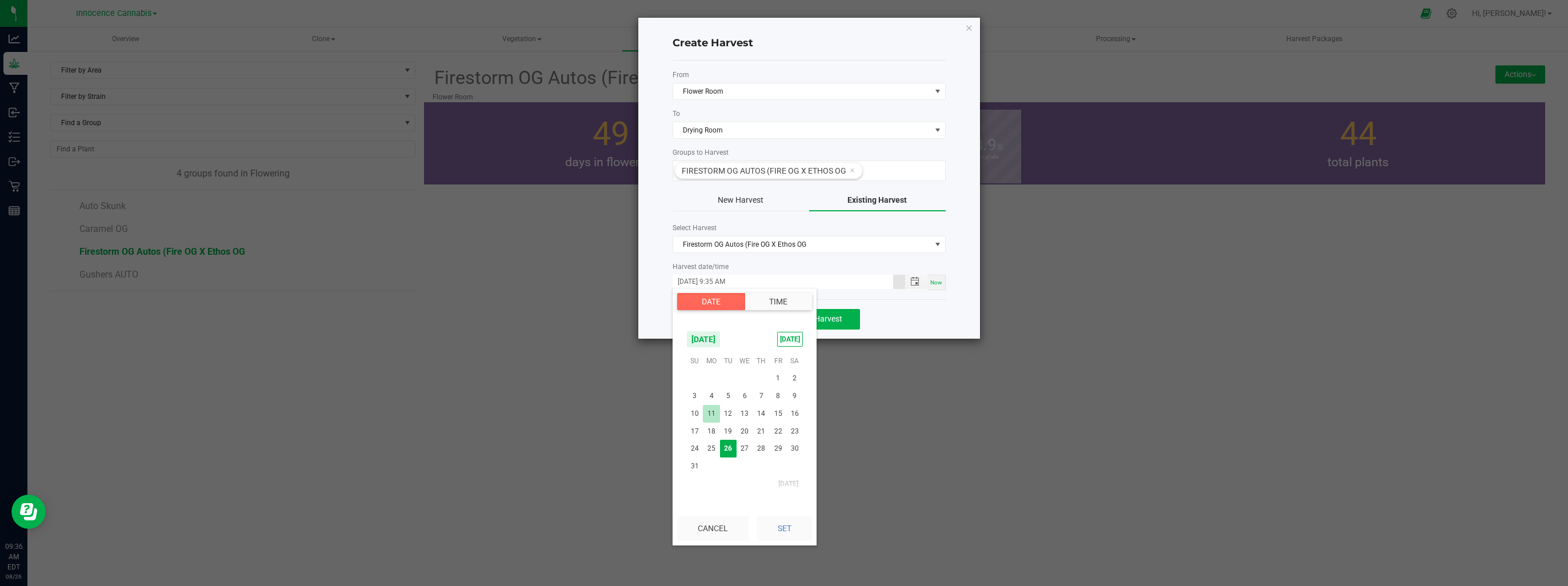
click at [709, 415] on span "11" at bounding box center [711, 414] width 17 height 17
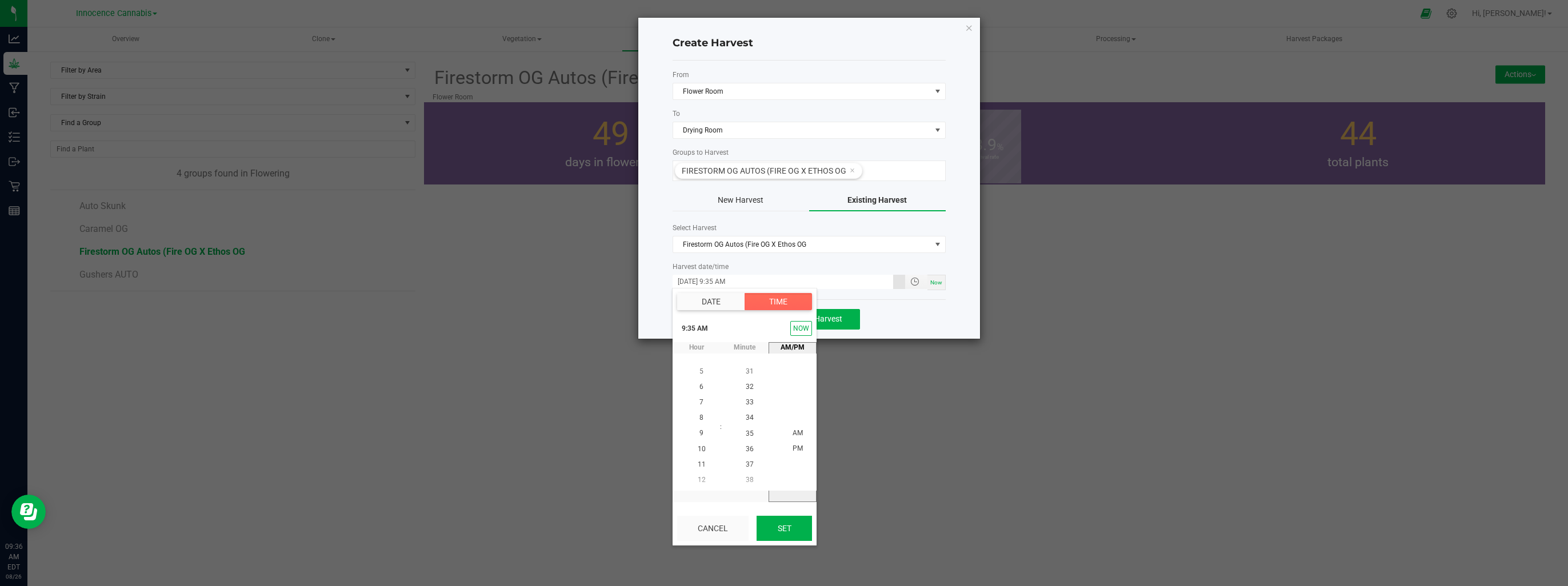
click at [781, 529] on button "Set" at bounding box center [784, 529] width 55 height 25
type input "08/11/2025 9:35 AM"
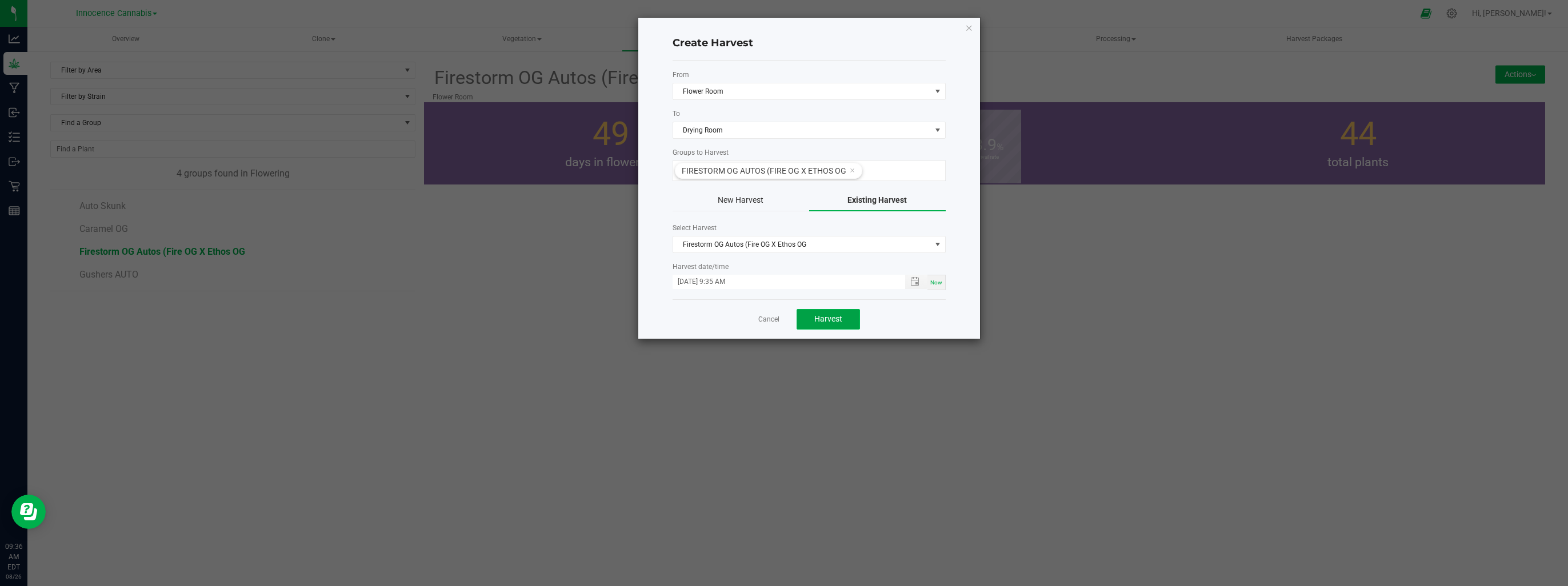
click at [832, 310] on button "Harvest" at bounding box center [828, 320] width 63 height 20
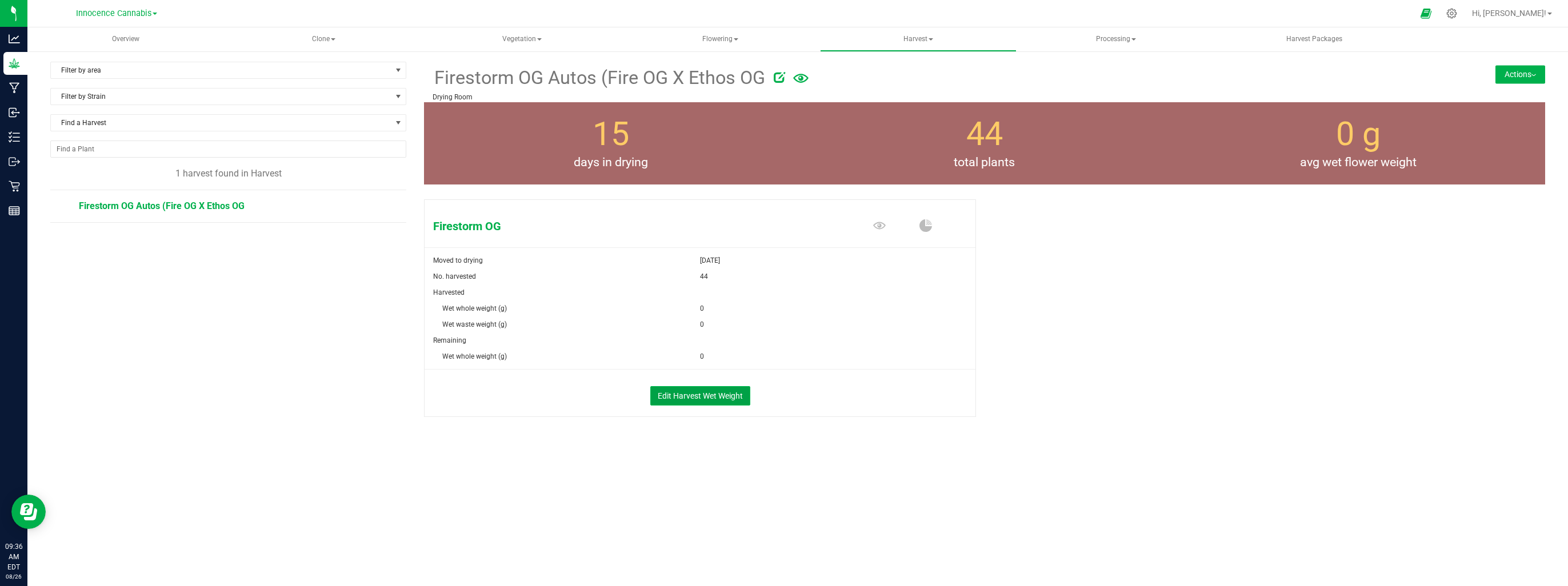
click at [683, 396] on button "Edit Harvest Wet Weight" at bounding box center [700, 396] width 100 height 20
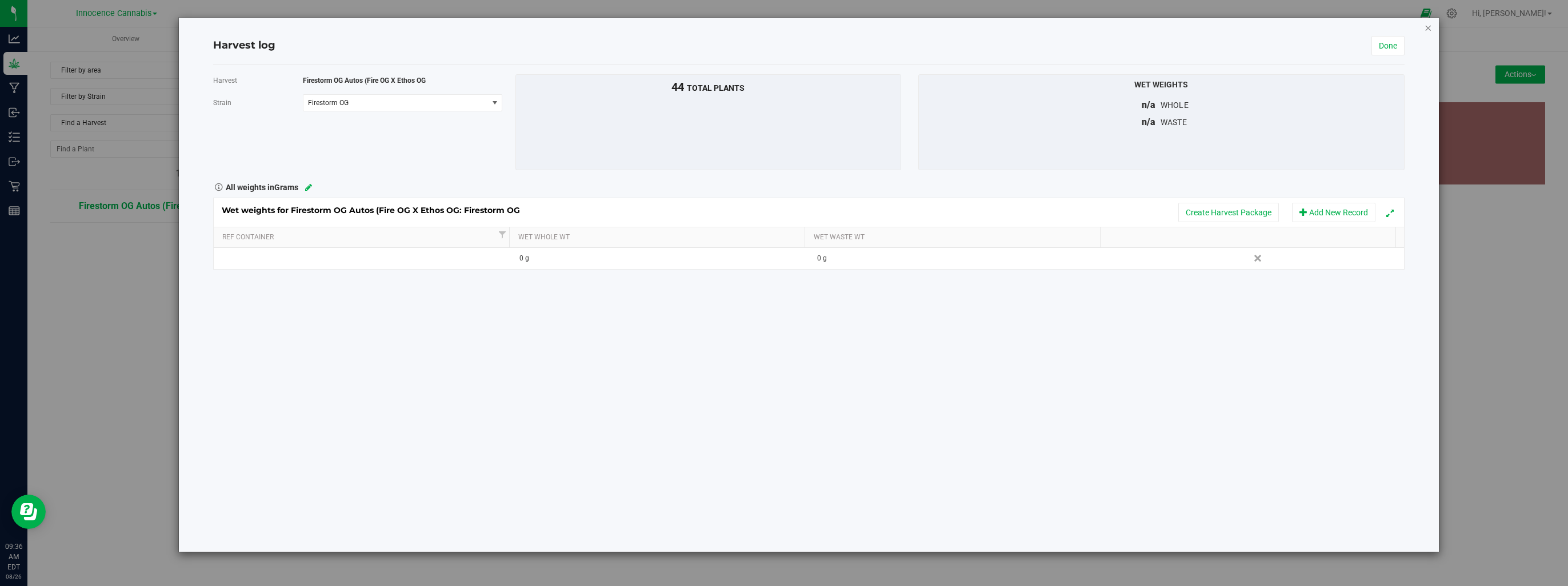
click at [1429, 25] on icon "button" at bounding box center [1429, 27] width 8 height 14
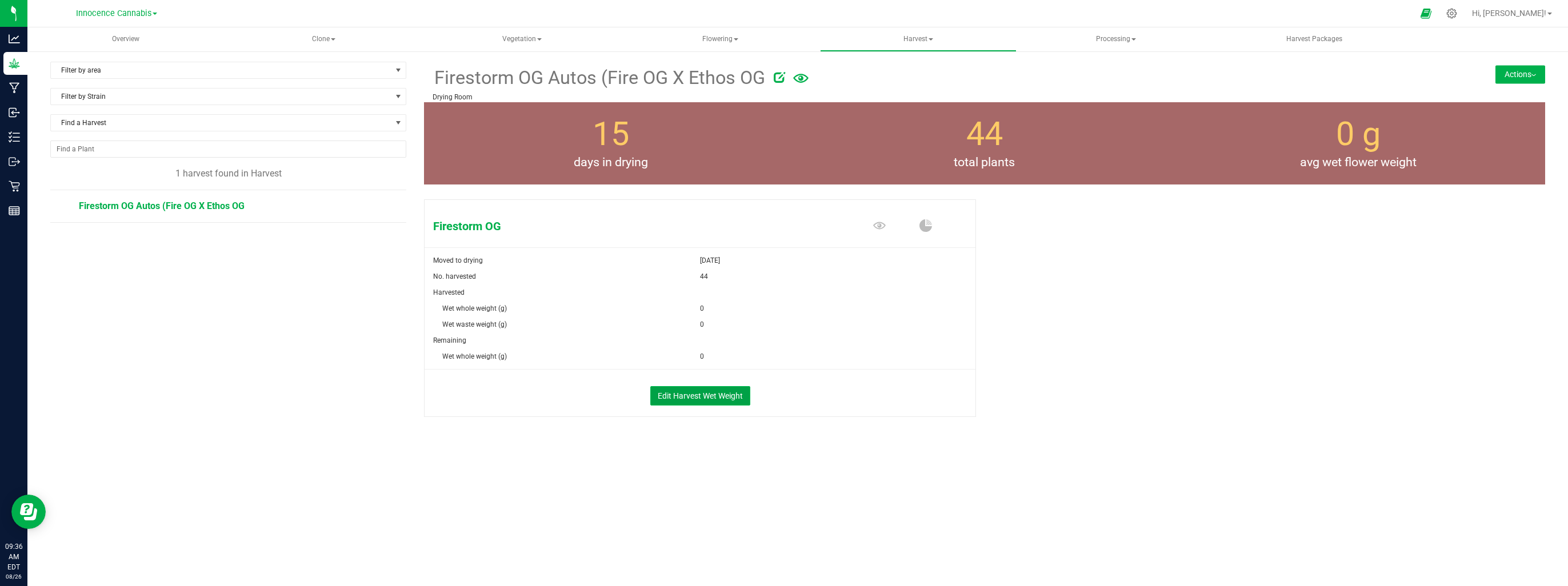
click at [716, 395] on button "Edit Harvest Wet Weight" at bounding box center [700, 396] width 100 height 20
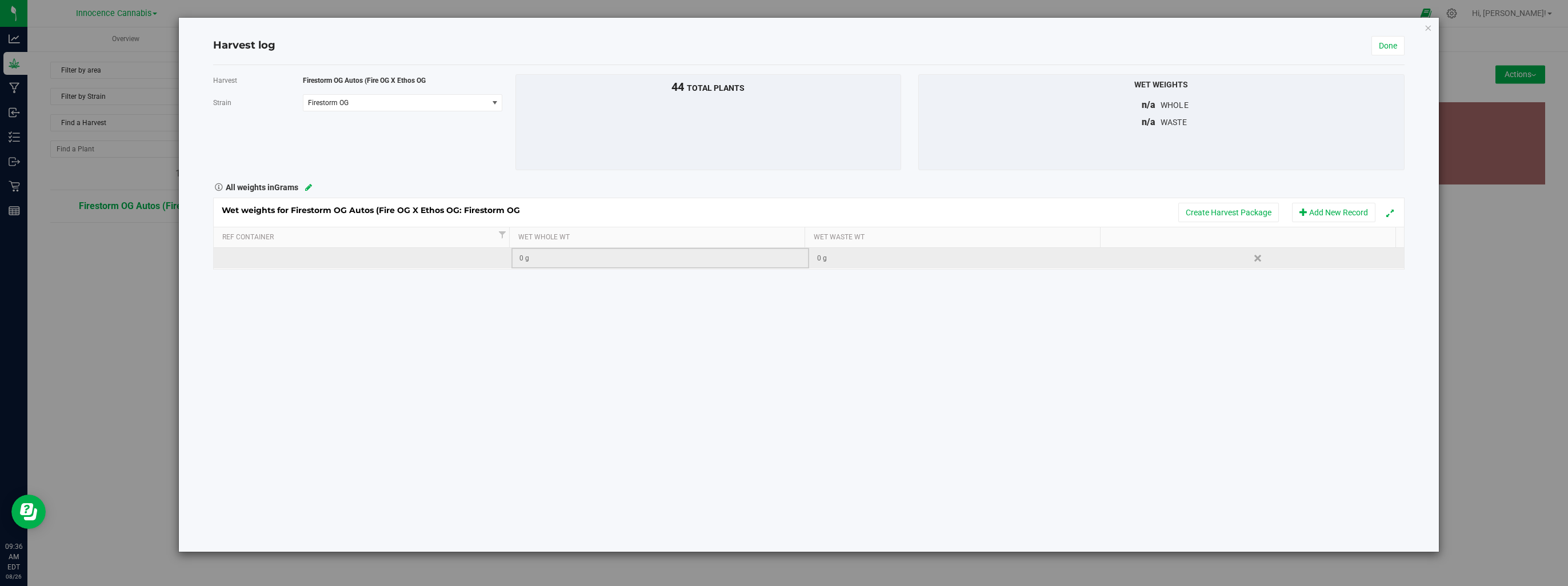
click at [653, 261] on div "0 g" at bounding box center [663, 259] width 288 height 11
type input "6.31"
click at [1209, 211] on div "Wet weights for Firestorm OG Autos (Fire OG X Ethos OG: Firestorm OG Create Har…" at bounding box center [809, 233] width 1192 height 72
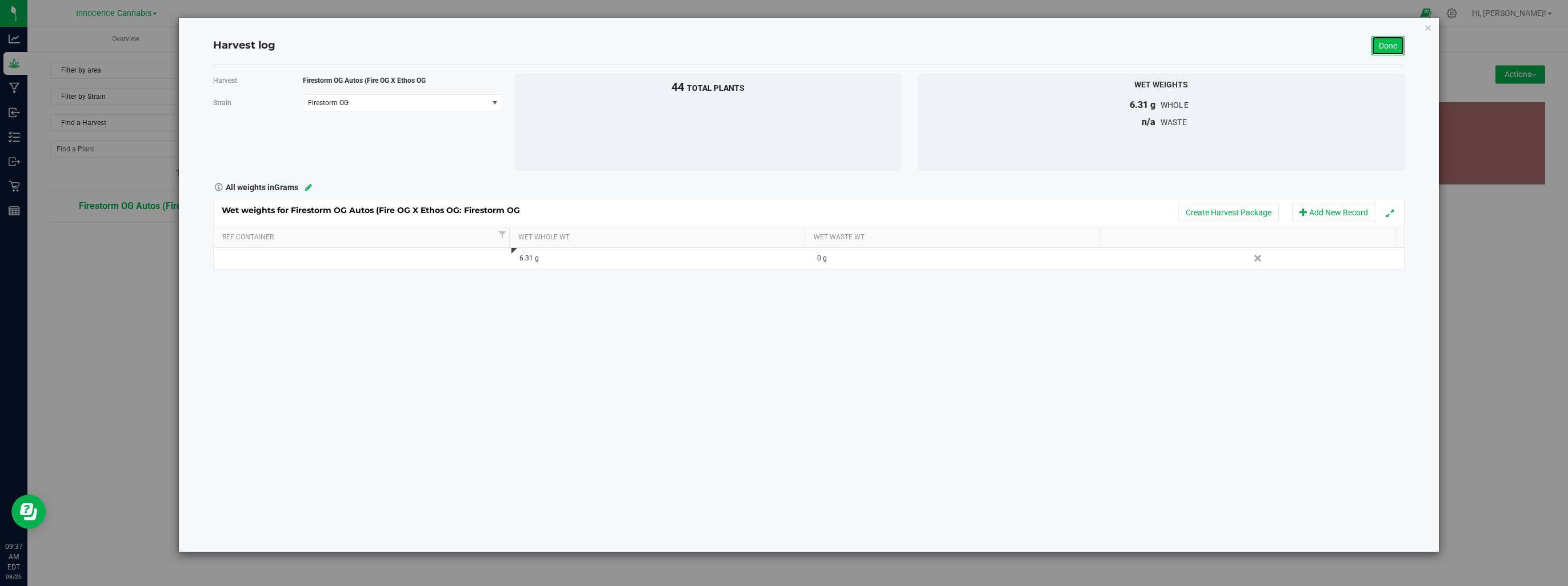
click at [1388, 42] on link "Done" at bounding box center [1388, 46] width 33 height 20
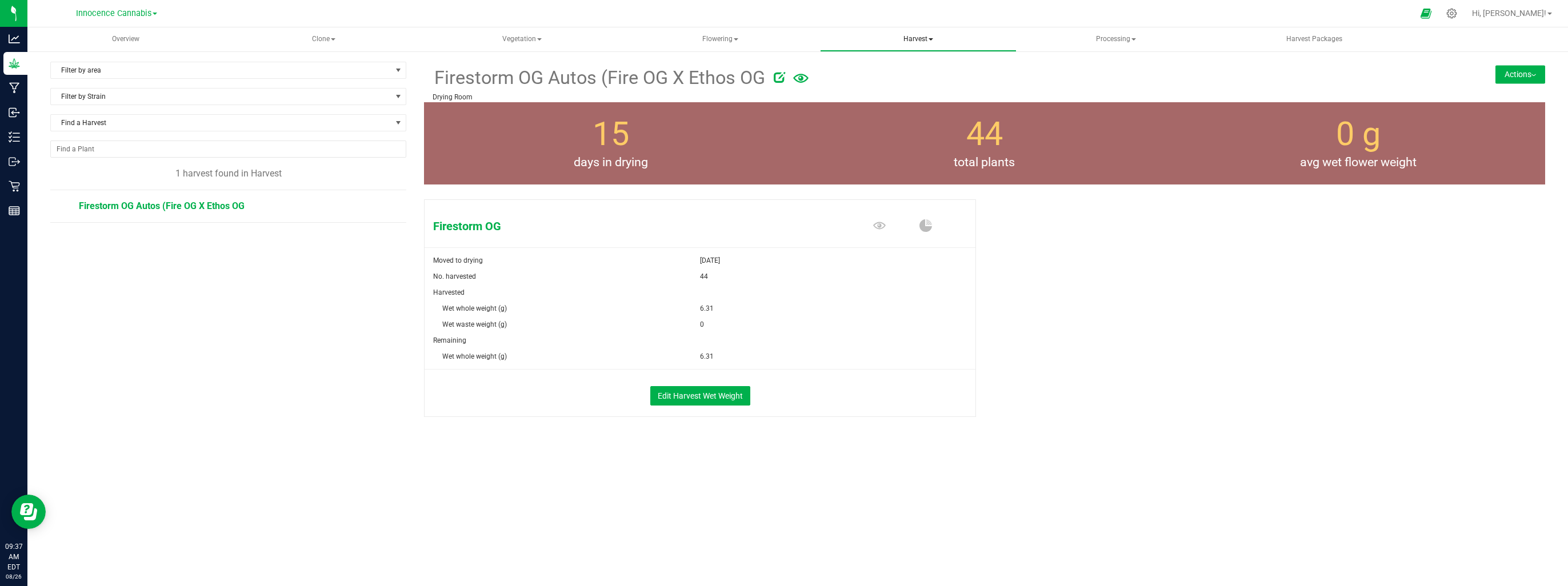
click at [921, 42] on span "Harvest" at bounding box center [919, 39] width 196 height 23
click at [733, 39] on span "Flowering" at bounding box center [720, 39] width 196 height 23
click at [715, 79] on span "Flowering groups" at bounding box center [684, 81] width 95 height 9
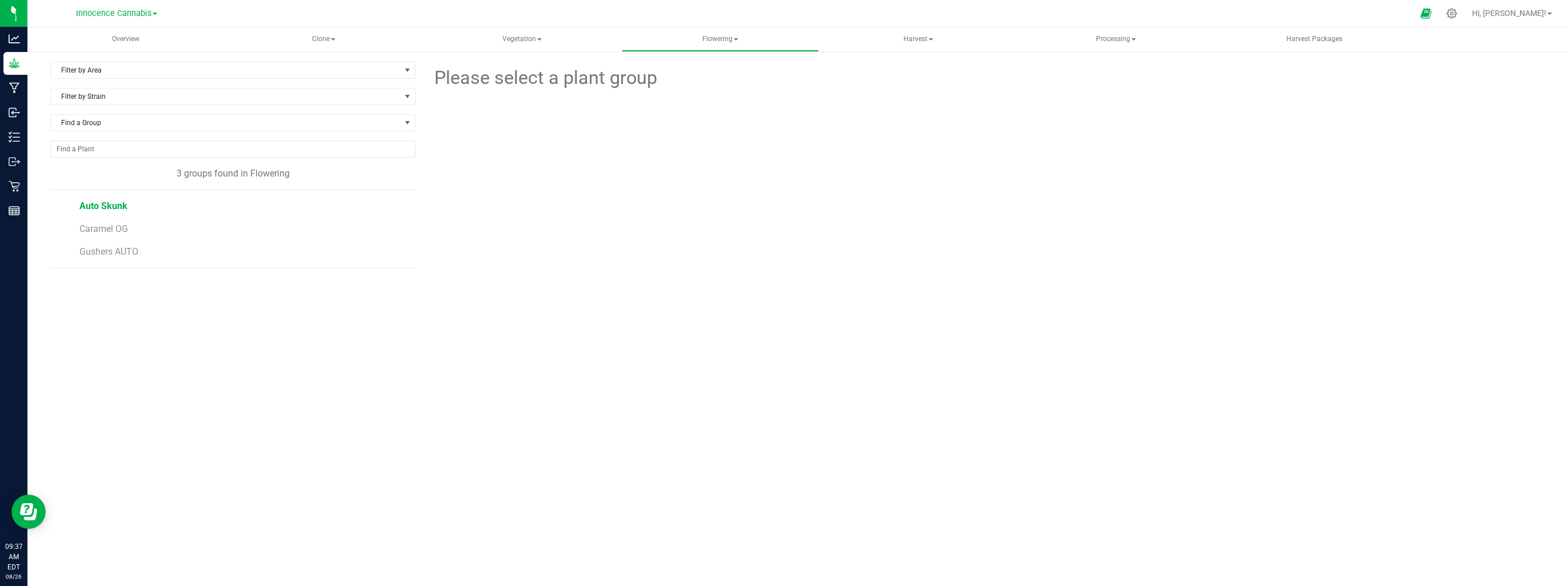
drag, startPoint x: 123, startPoint y: 208, endPoint x: 114, endPoint y: 205, distance: 9.5
click at [114, 205] on span "Auto Skunk" at bounding box center [103, 205] width 48 height 11
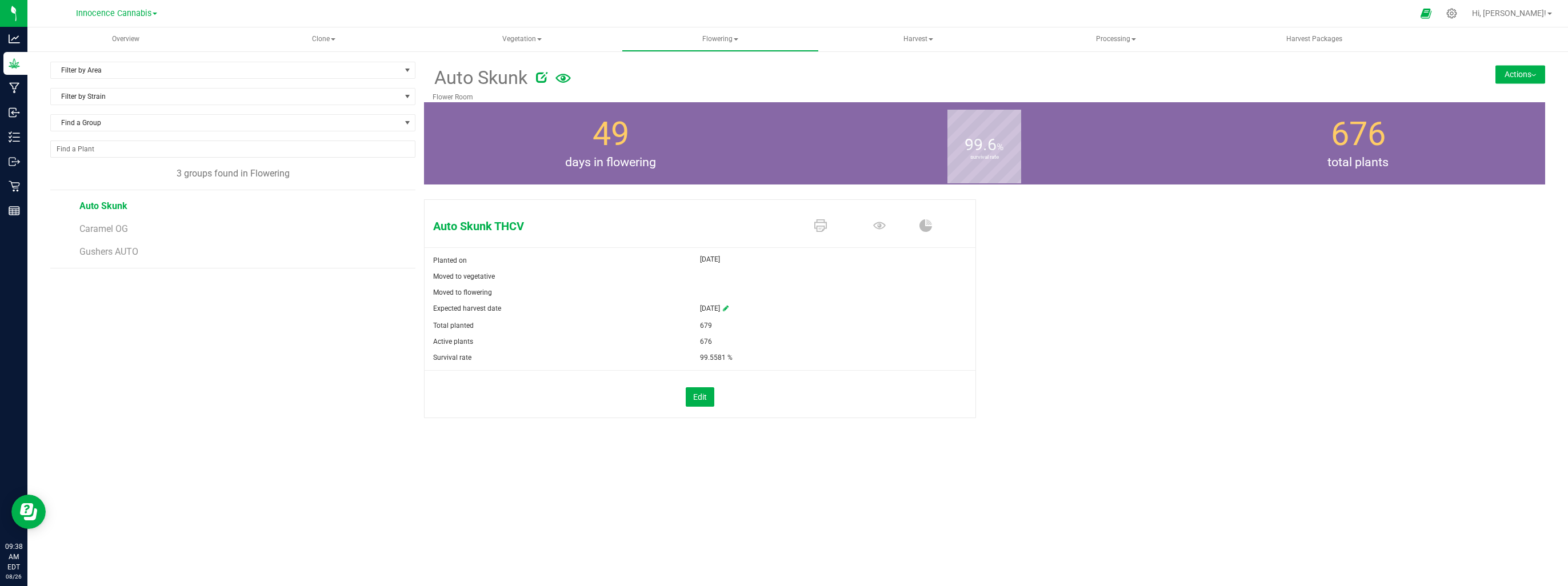
drag, startPoint x: 1313, startPoint y: 171, endPoint x: 1262, endPoint y: 211, distance: 64.8
click at [1262, 211] on div "Auto Skunk THCV Planted on Jun 16, 2025 Moved to vegetative Moved to flowering …" at bounding box center [985, 320] width 1121 height 252
click at [1535, 72] on button "Actions" at bounding box center [1520, 74] width 49 height 18
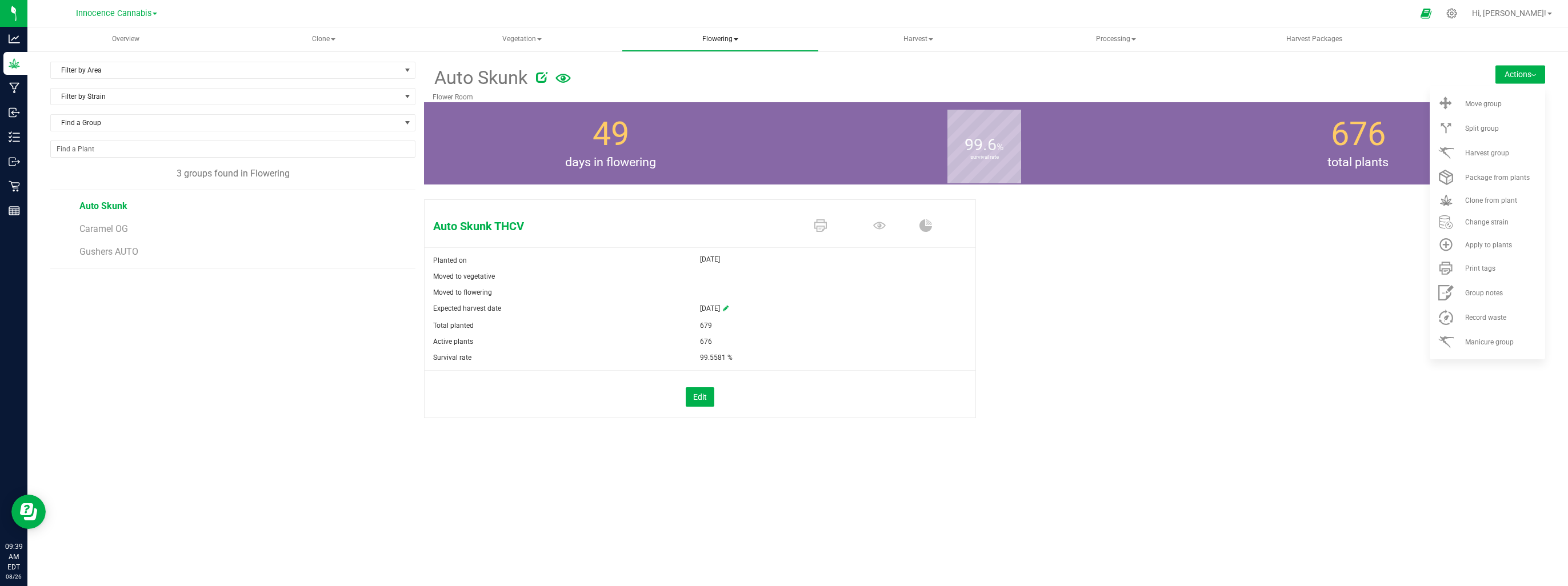
click at [712, 46] on span "Flowering" at bounding box center [720, 39] width 196 height 23
click at [707, 98] on span "Flowering plants" at bounding box center [683, 95] width 92 height 9
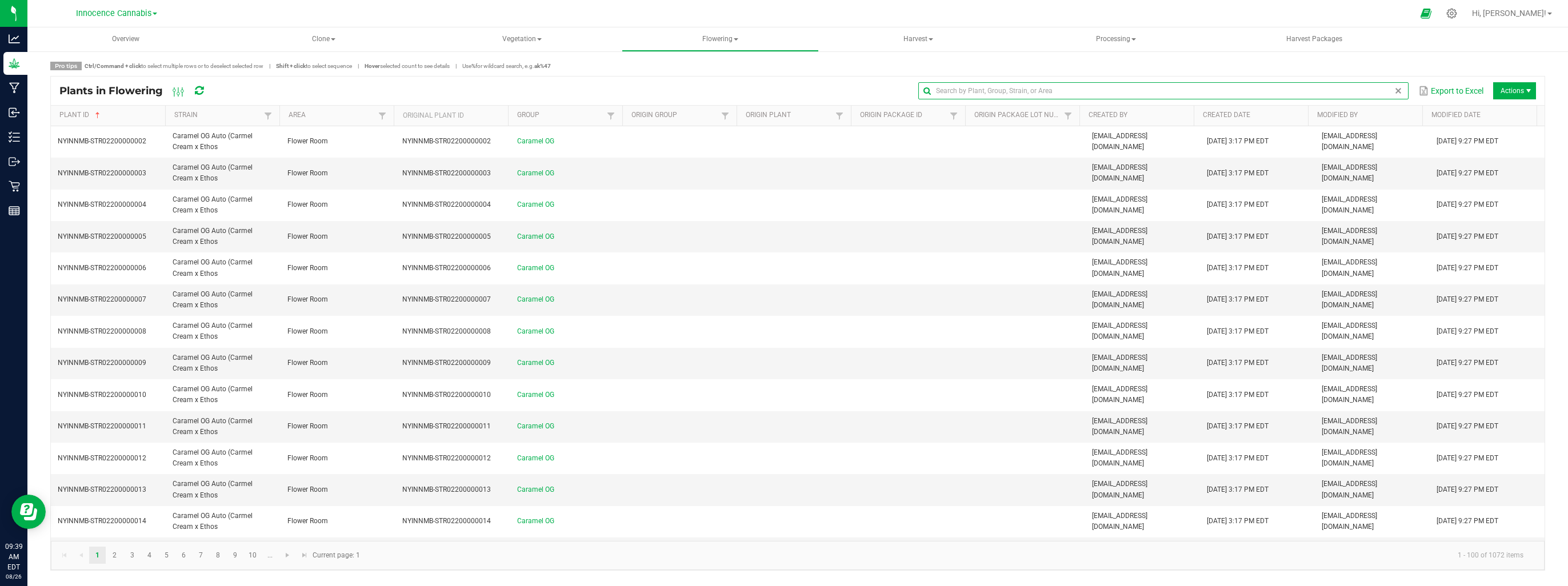
click at [1375, 89] on input "text" at bounding box center [1163, 91] width 490 height 17
type input "SKUNK"
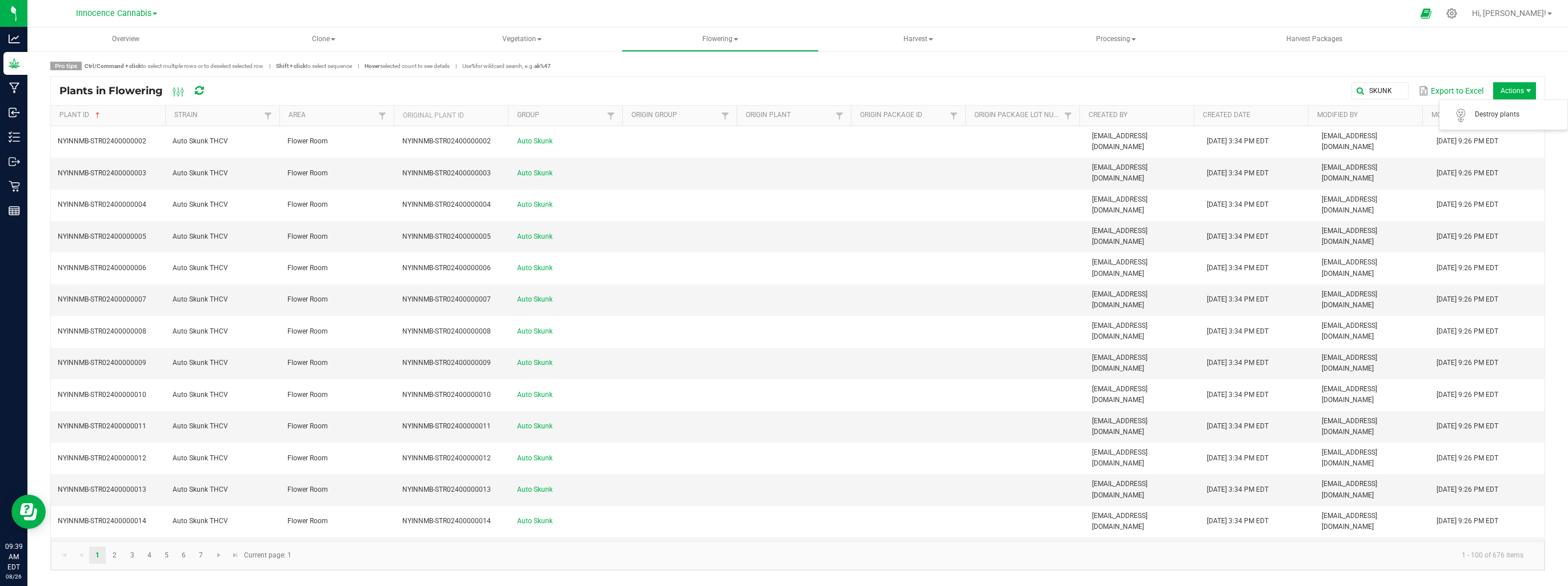
click at [1509, 87] on span "Actions" at bounding box center [1514, 91] width 43 height 17
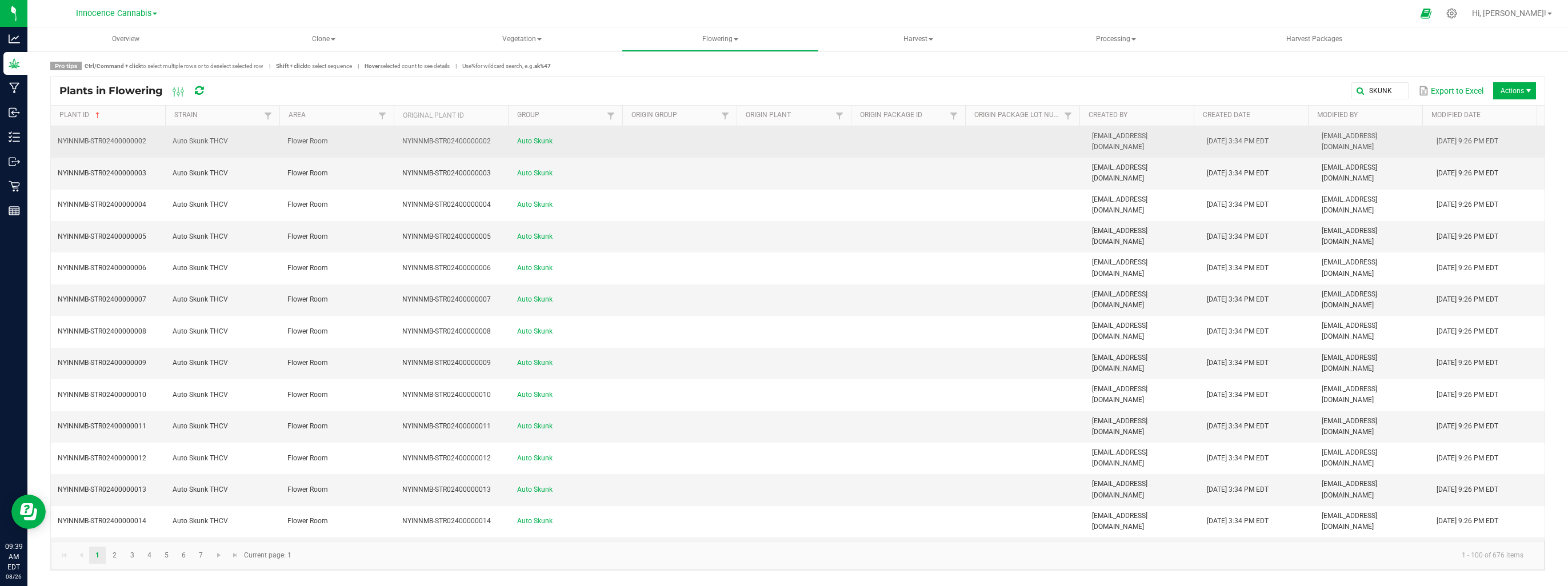
click at [218, 141] on td "Auto Skunk THCV" at bounding box center [223, 142] width 115 height 31
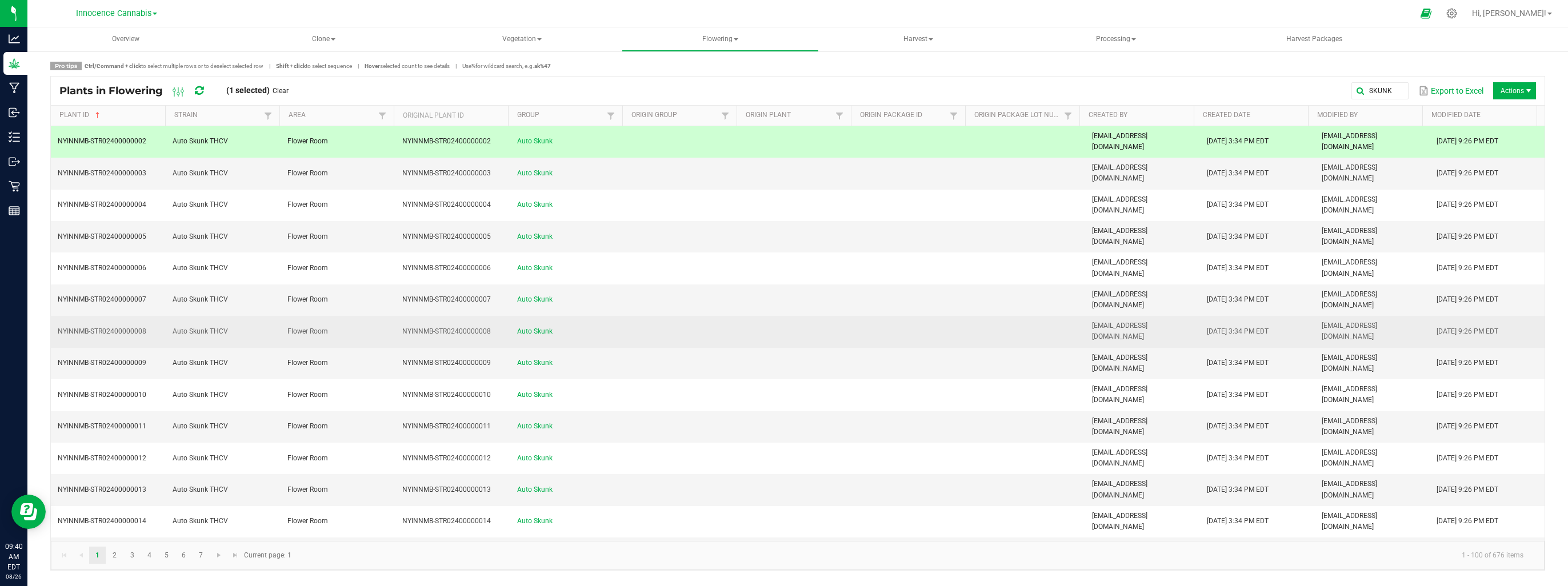
click at [229, 316] on td "Auto Skunk THCV" at bounding box center [223, 331] width 115 height 31
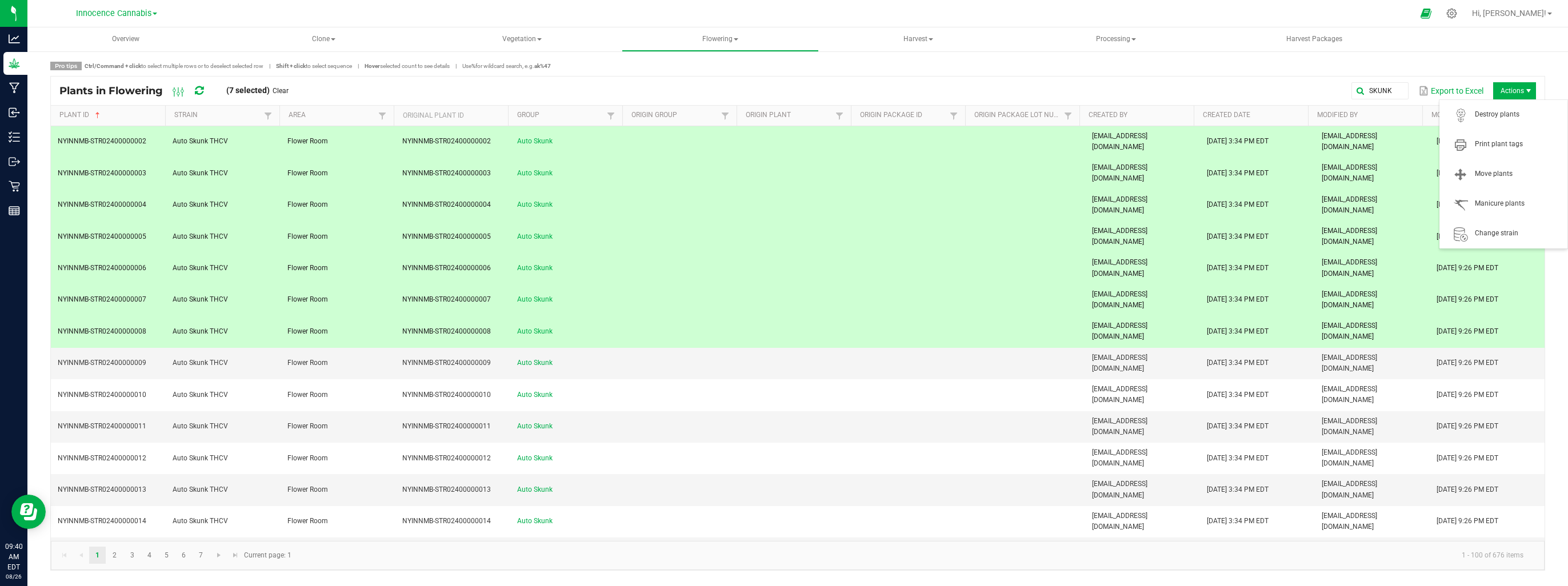
click at [1532, 87] on span "Actions" at bounding box center [1529, 91] width 9 height 9
click at [1513, 111] on span "Destroy plants" at bounding box center [1518, 114] width 86 height 9
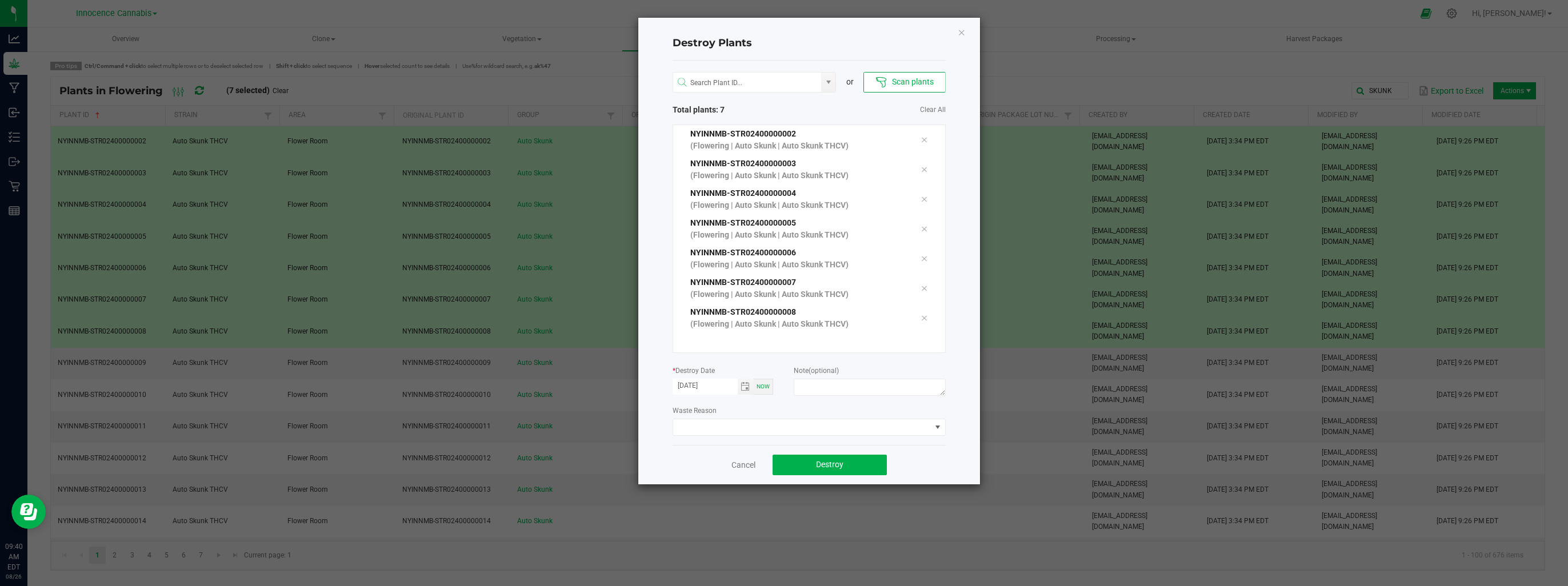
click at [760, 384] on span "Now" at bounding box center [763, 386] width 13 height 7
click at [745, 388] on span "Toggle calendar" at bounding box center [745, 386] width 9 height 9
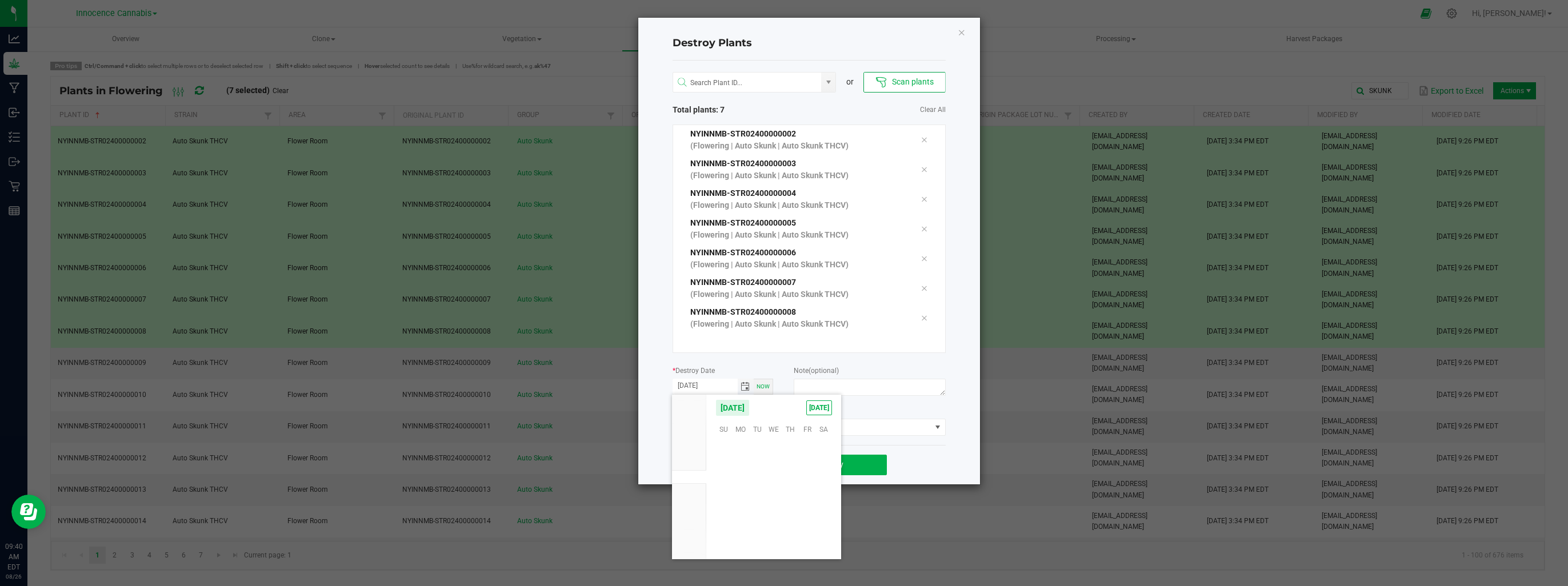
scroll to position [185217, 0]
click at [759, 479] on span "12" at bounding box center [757, 482] width 17 height 17
type input "08/12/2025"
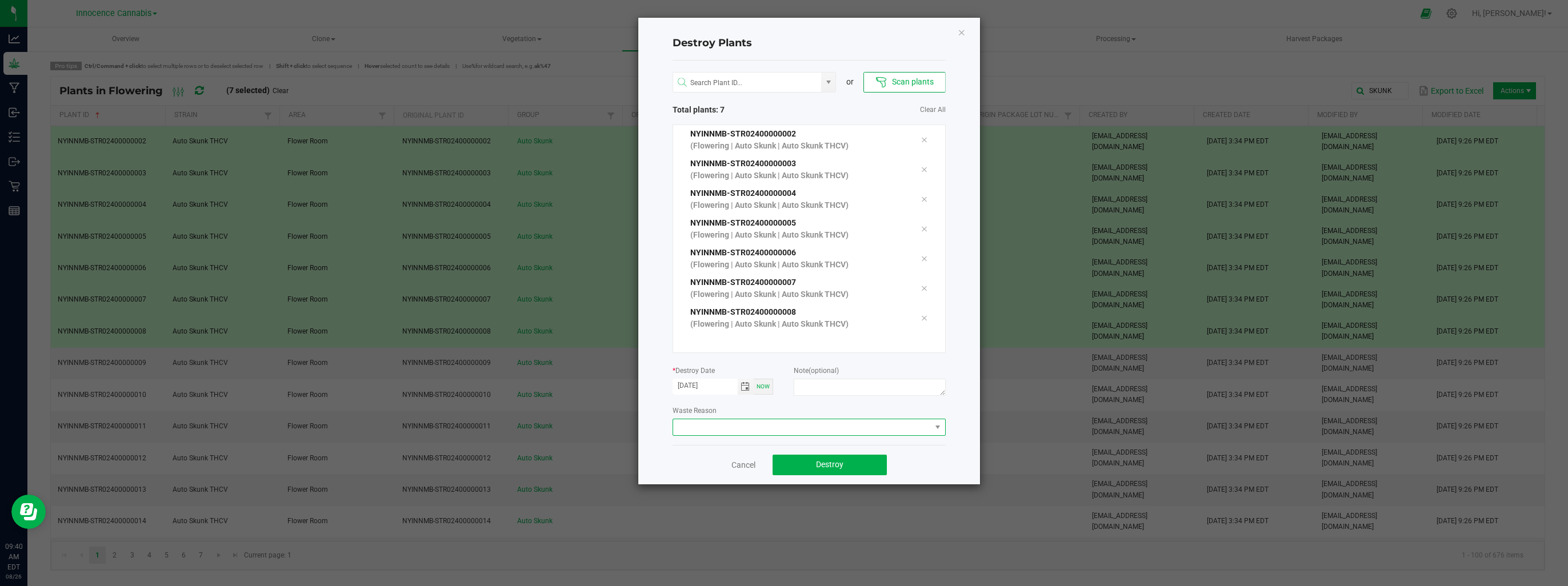
click at [829, 433] on span at bounding box center [802, 428] width 258 height 16
click at [844, 381] on textarea at bounding box center [869, 388] width 152 height 17
type textarea "BOT"
click at [878, 468] on button "Destroy" at bounding box center [829, 465] width 114 height 20
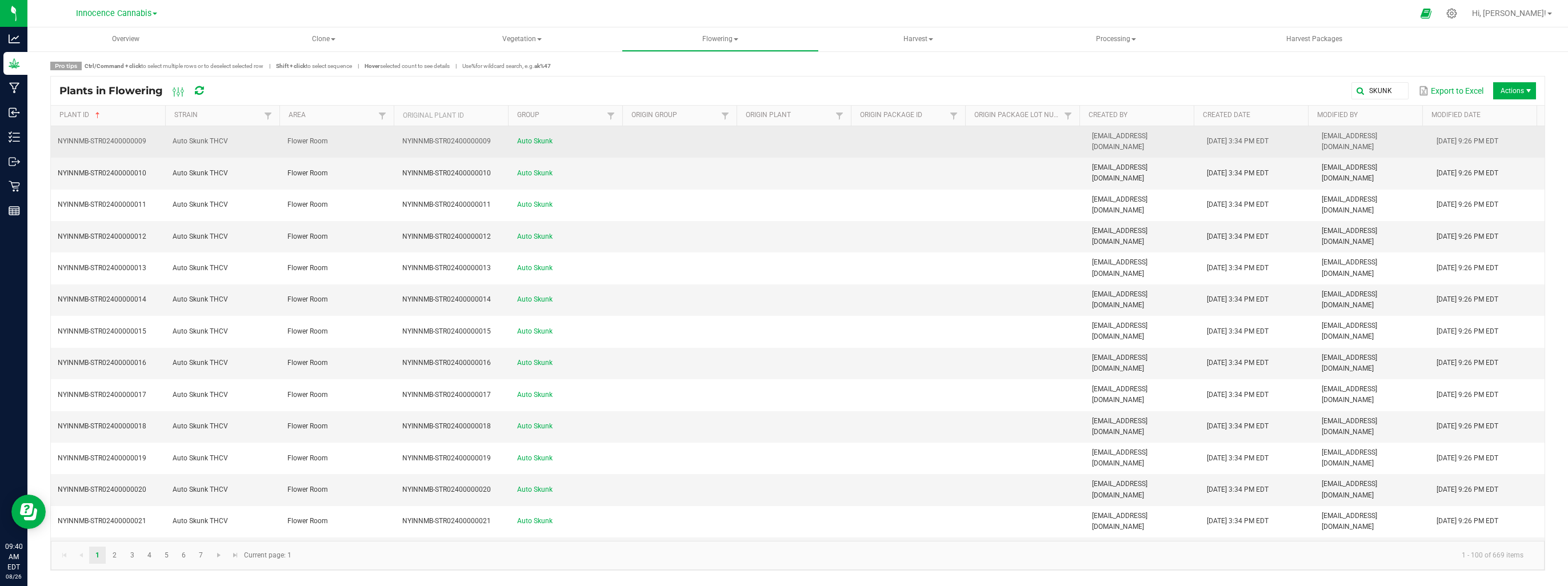
click at [377, 137] on td "Flower Room" at bounding box center [338, 142] width 115 height 31
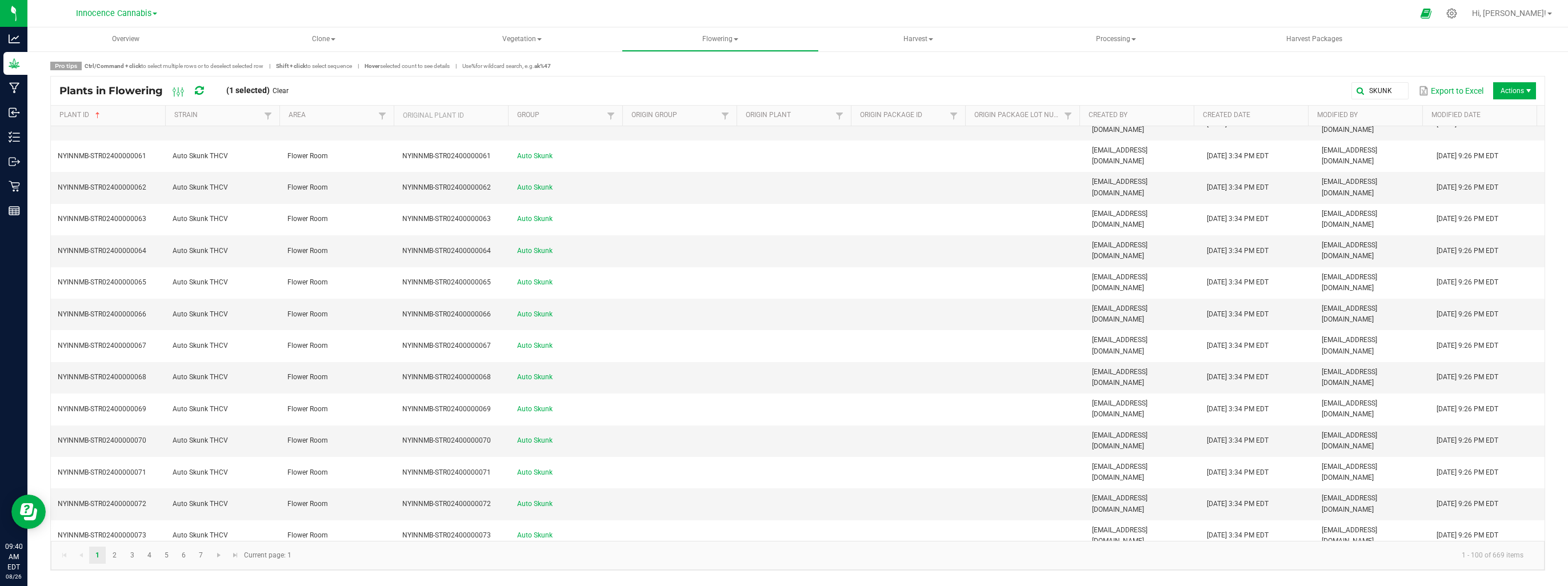
scroll to position [1641, 0]
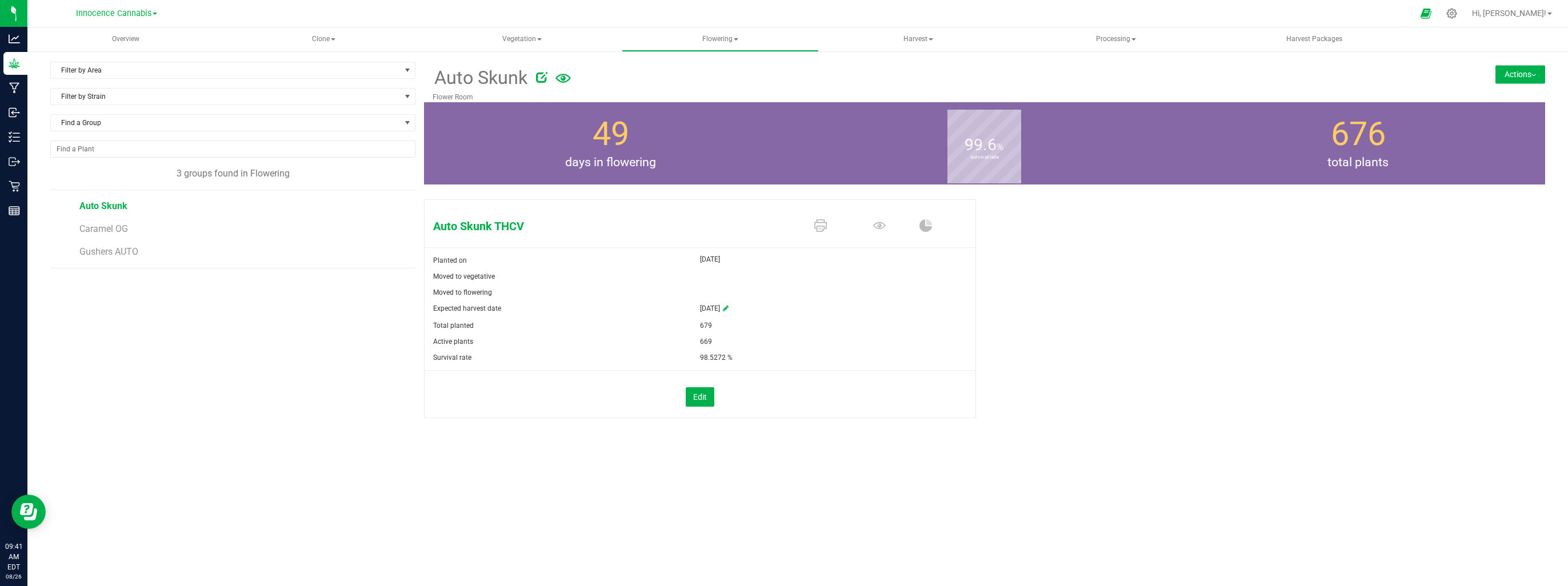
click at [1532, 76] on img at bounding box center [1534, 75] width 4 height 2
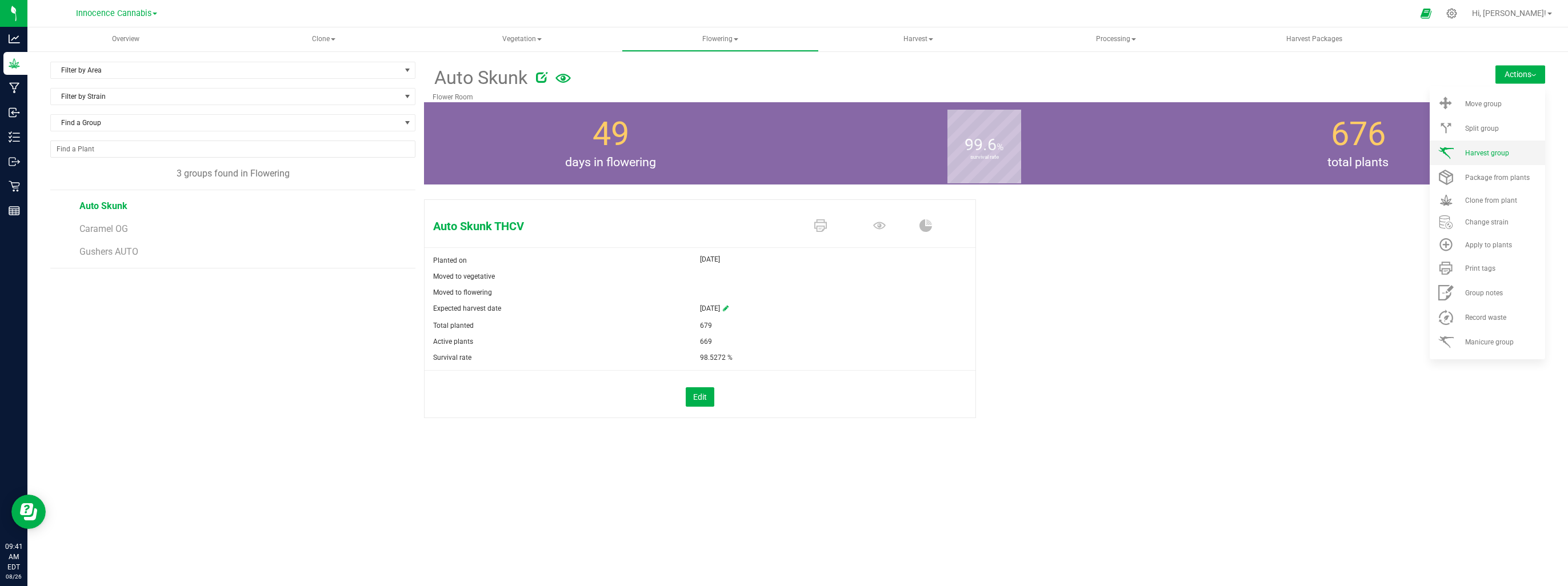
click at [1493, 150] on span "Harvest group" at bounding box center [1487, 152] width 44 height 8
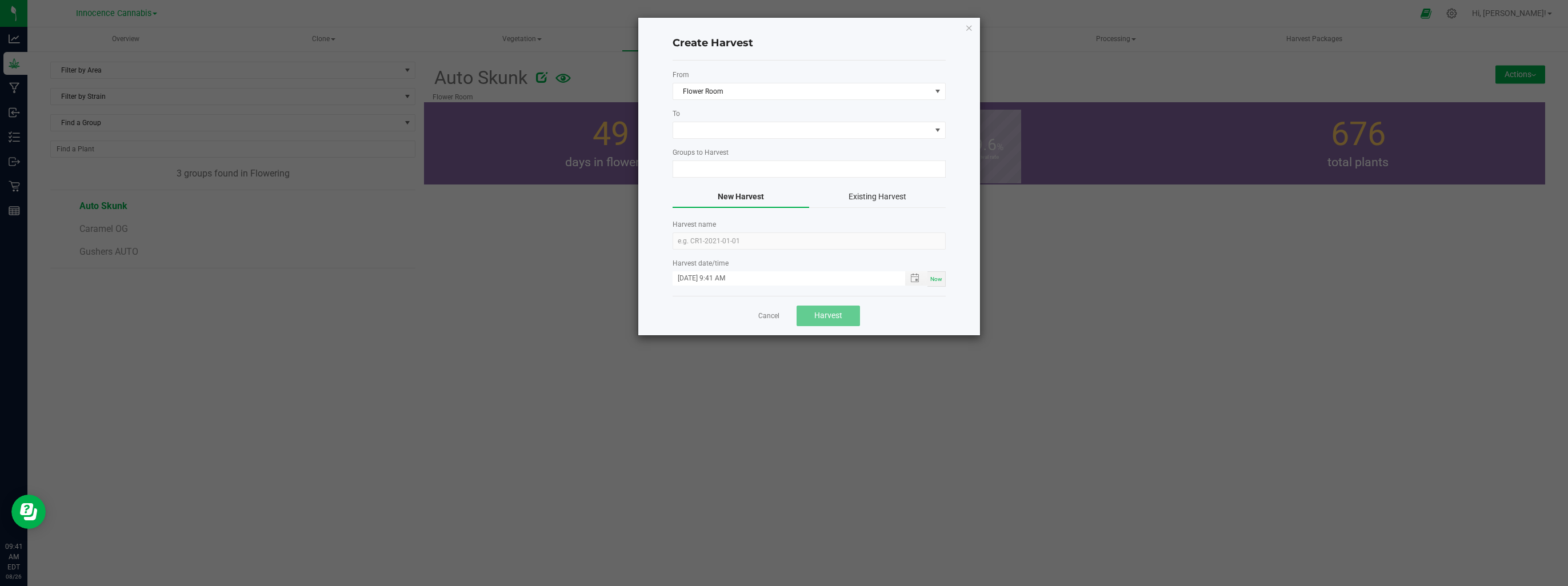
type input "Auto Skunk"
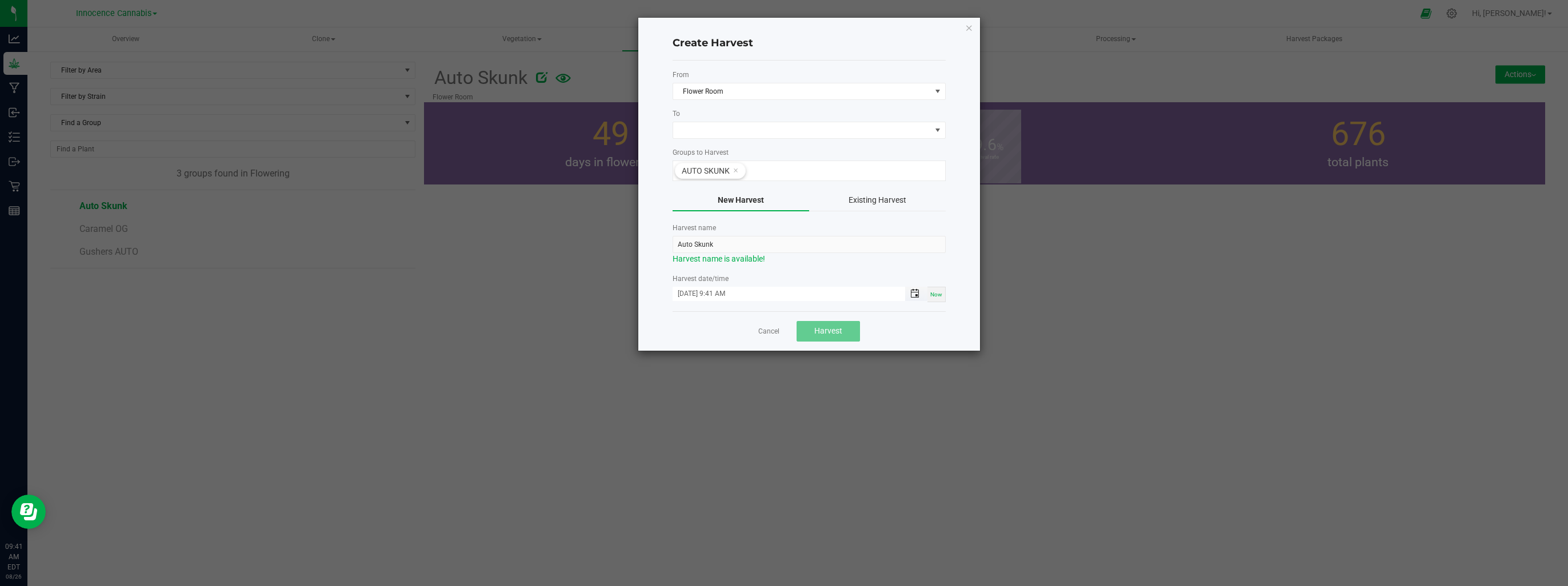
click at [919, 291] on span "Toggle popup" at bounding box center [914, 293] width 9 height 9
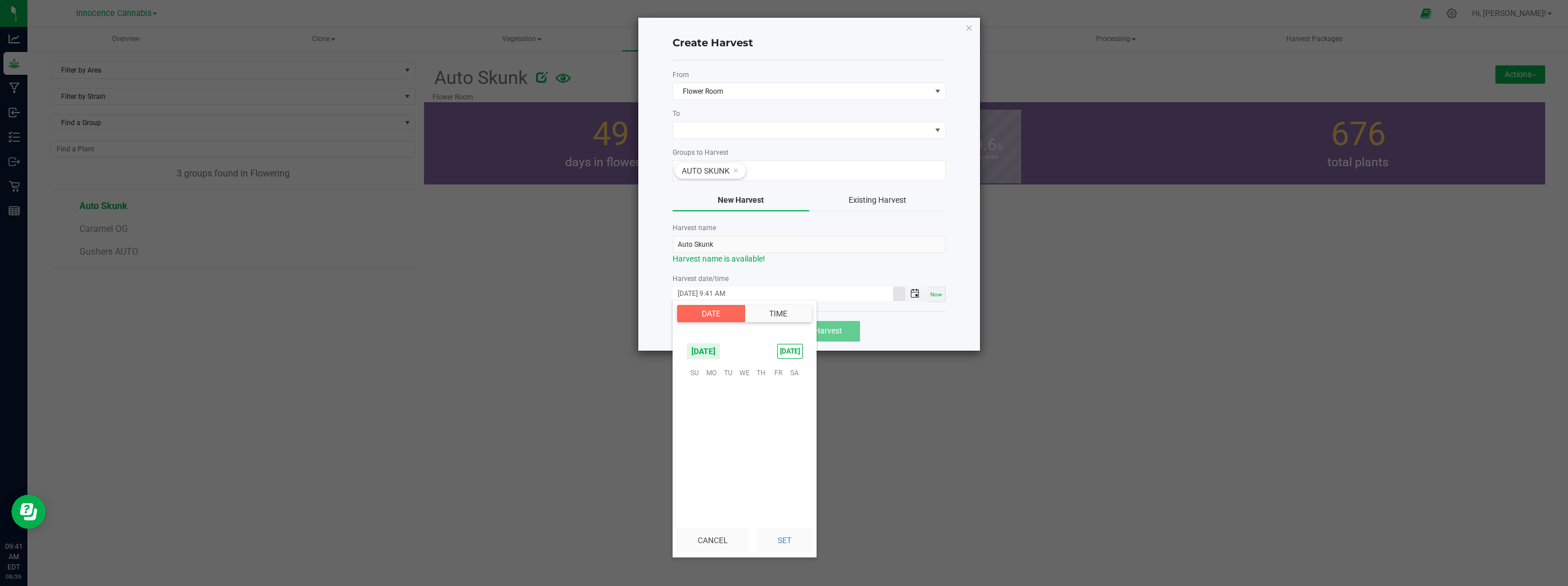
scroll to position [636, 0]
click at [747, 422] on span "13" at bounding box center [744, 426] width 17 height 17
click at [793, 541] on button "Set" at bounding box center [784, 540] width 55 height 25
type input "08/13/2025 9:41 AM"
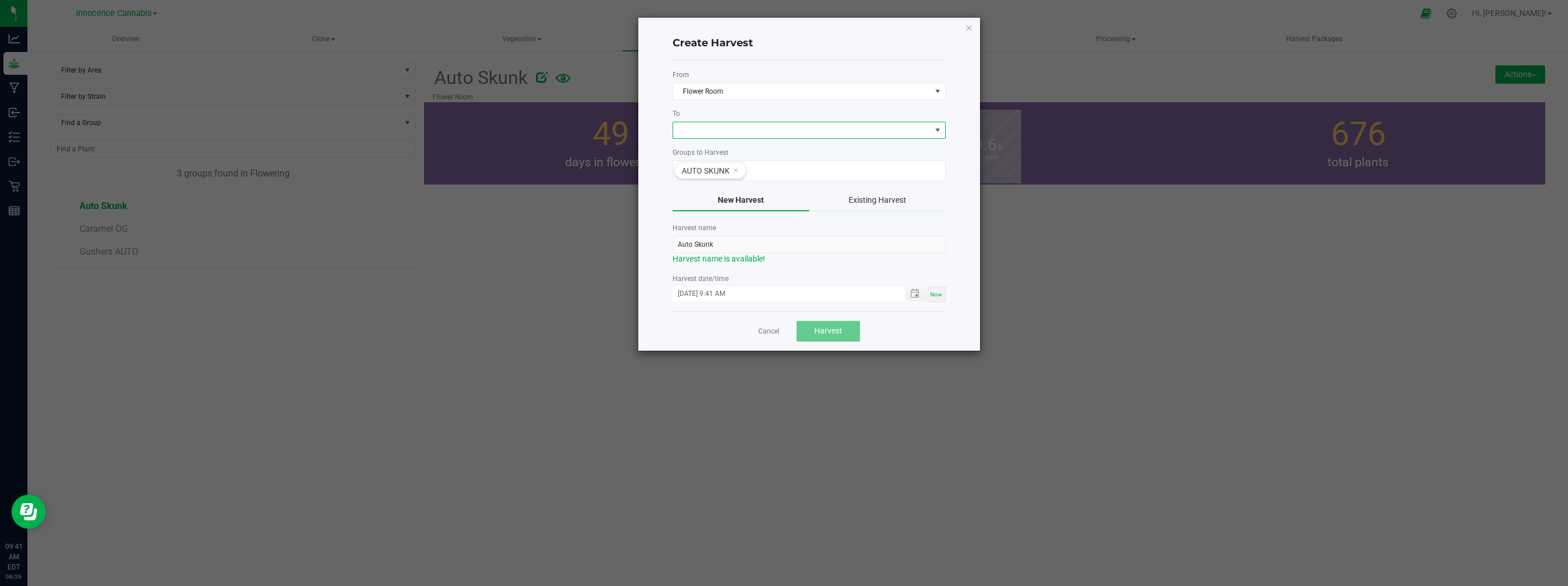
click at [942, 127] on span at bounding box center [938, 130] width 9 height 9
click at [739, 179] on li "Drying Room" at bounding box center [808, 178] width 272 height 20
click at [838, 333] on span "Harvest" at bounding box center [828, 330] width 28 height 9
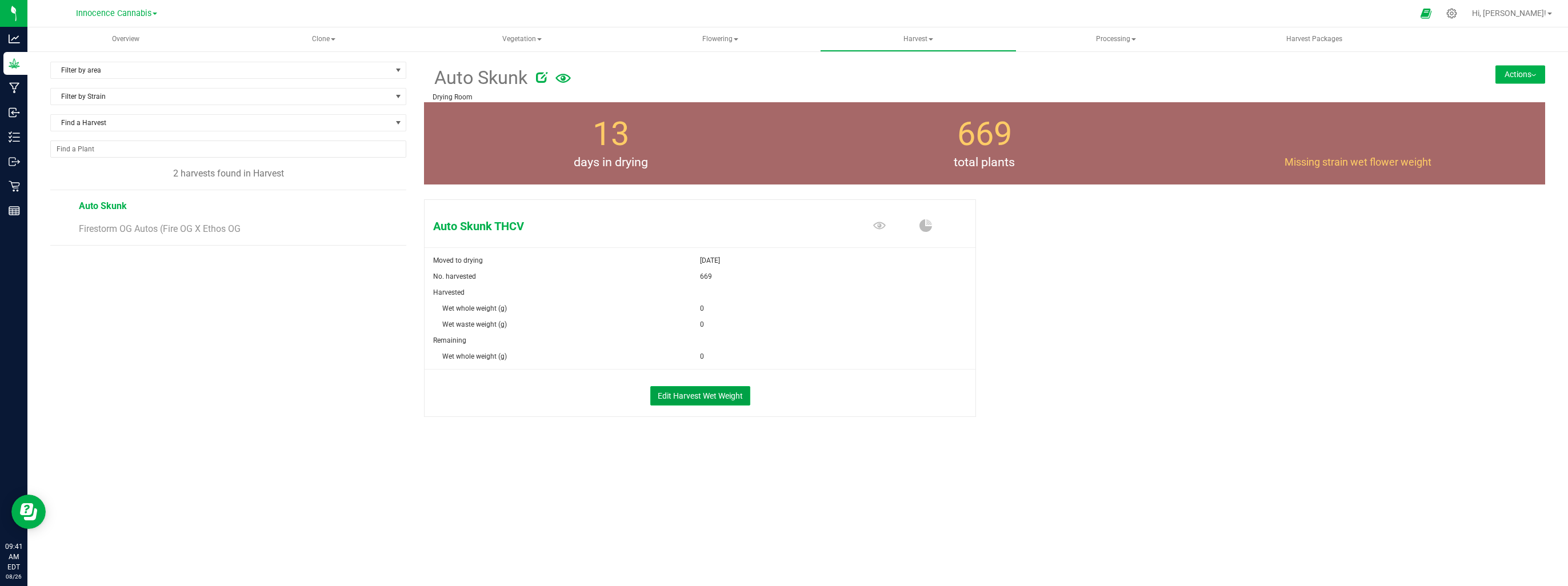
click at [736, 395] on button "Edit Harvest Wet Weight" at bounding box center [700, 396] width 100 height 20
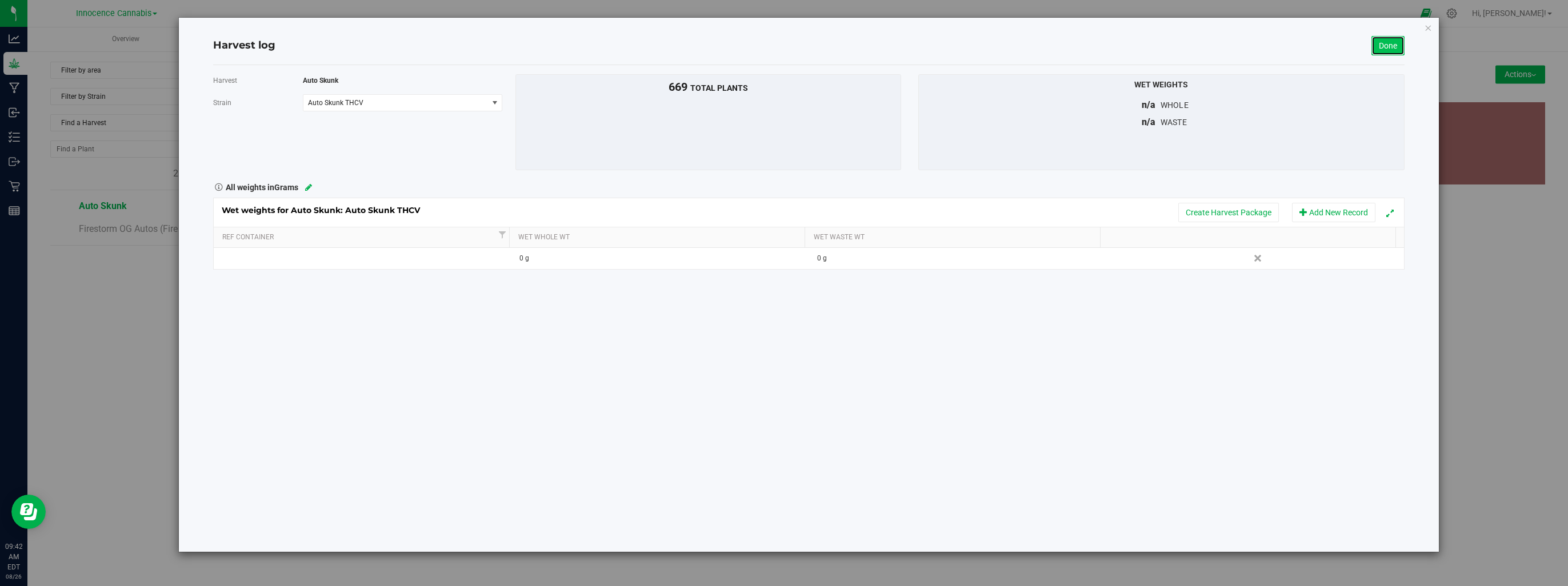
click at [1391, 49] on link "Done" at bounding box center [1388, 46] width 33 height 20
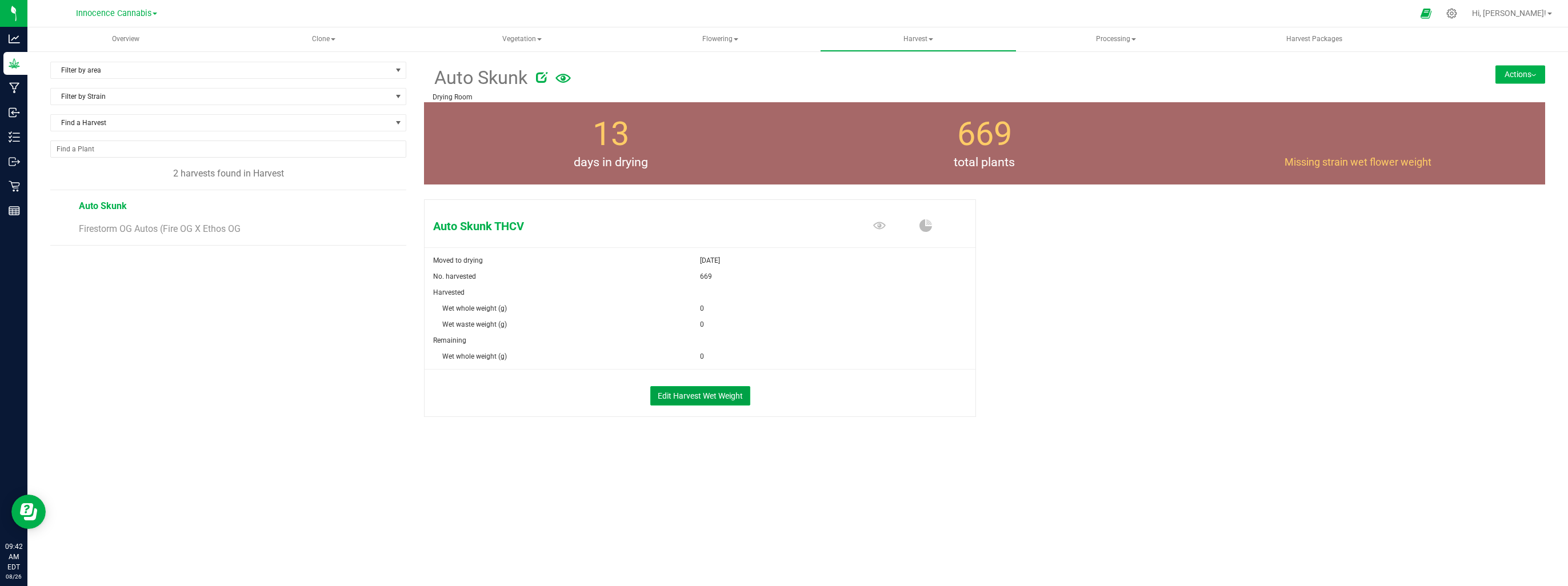
click at [677, 398] on button "Edit Harvest Wet Weight" at bounding box center [700, 396] width 100 height 20
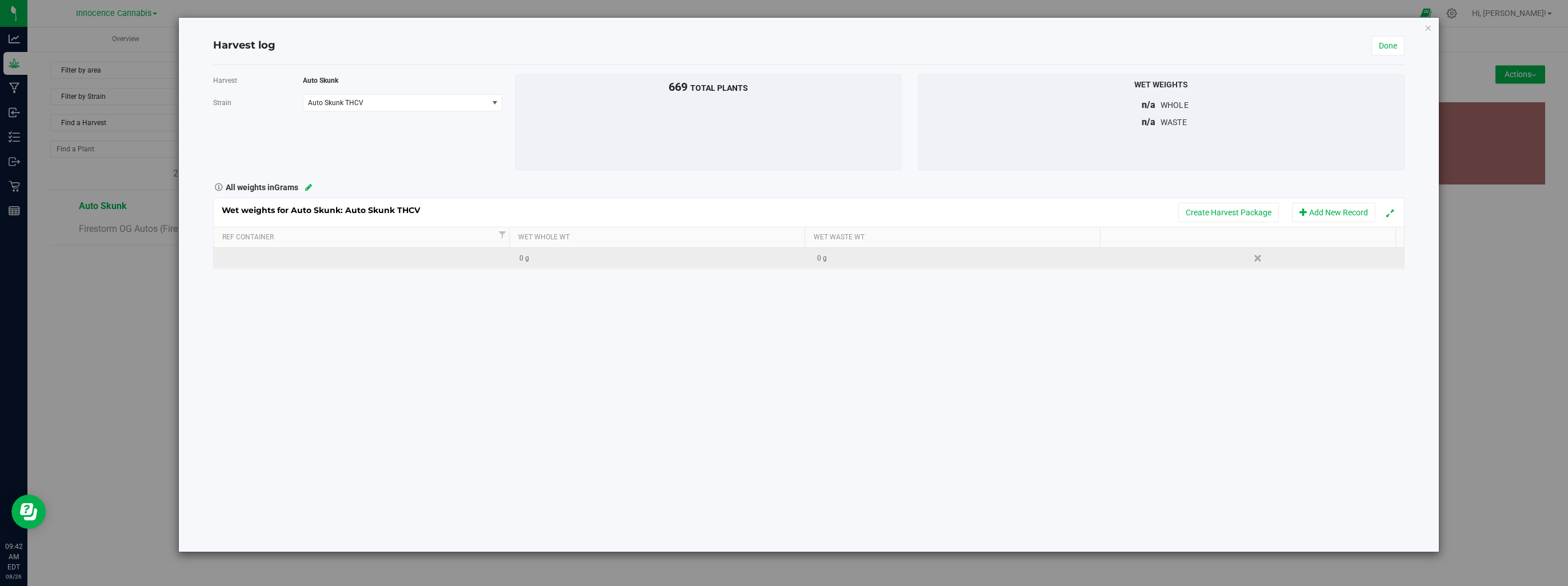
click at [972, 254] on div "0 g" at bounding box center [961, 259] width 288 height 11
type input "203.25"
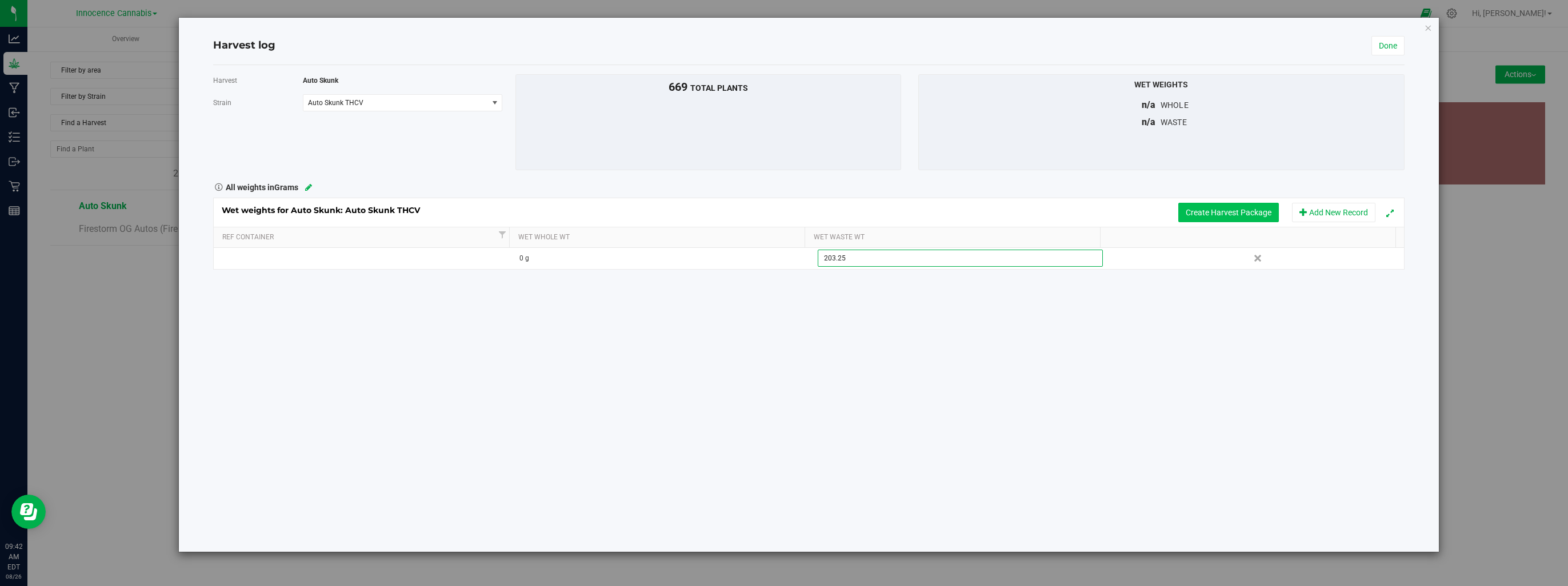
click at [1217, 216] on div "Wet weights for Auto Skunk: Auto Skunk THCV Create Harvest Package Add New Reco…" at bounding box center [809, 233] width 1192 height 72
click at [312, 187] on icon at bounding box center [308, 187] width 7 height 8
click at [310, 187] on span "Grams" at bounding box center [365, 187] width 169 height 16
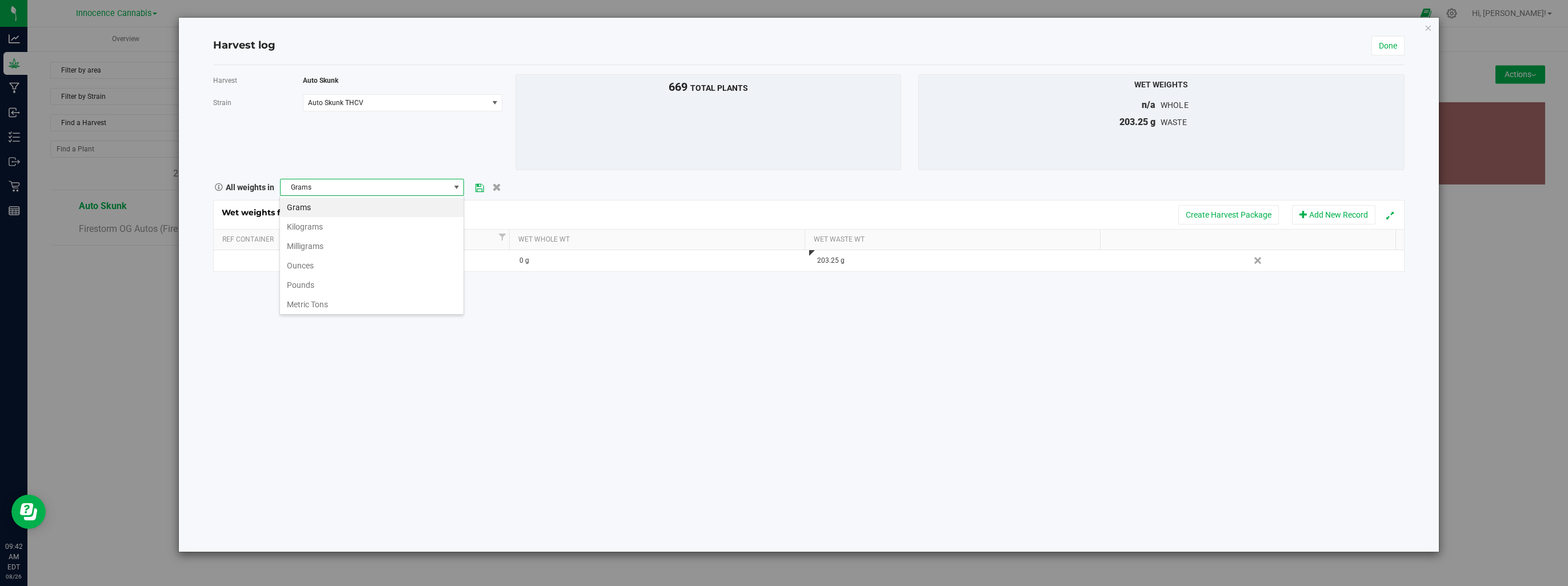
scroll to position [17, 184]
click at [297, 288] on li "Pounds" at bounding box center [372, 285] width 184 height 20
click at [480, 187] on icon at bounding box center [480, 187] width 9 height 7
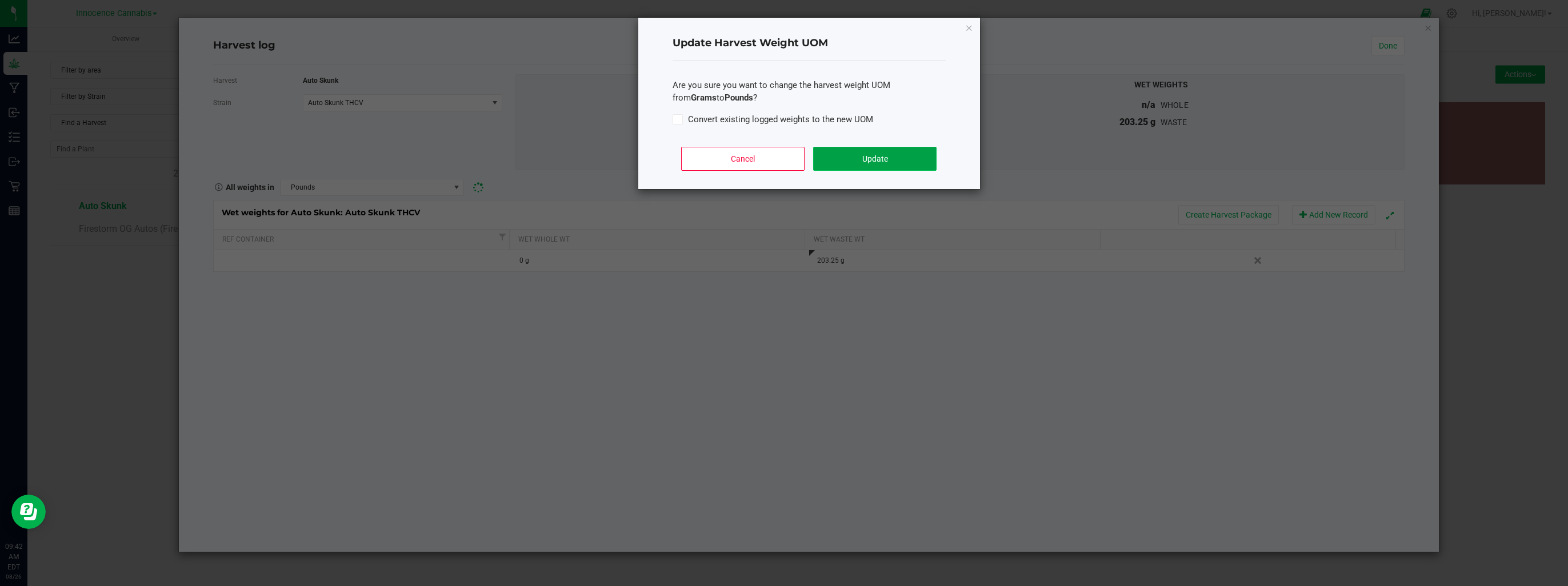
click at [827, 160] on button "Update" at bounding box center [874, 158] width 123 height 24
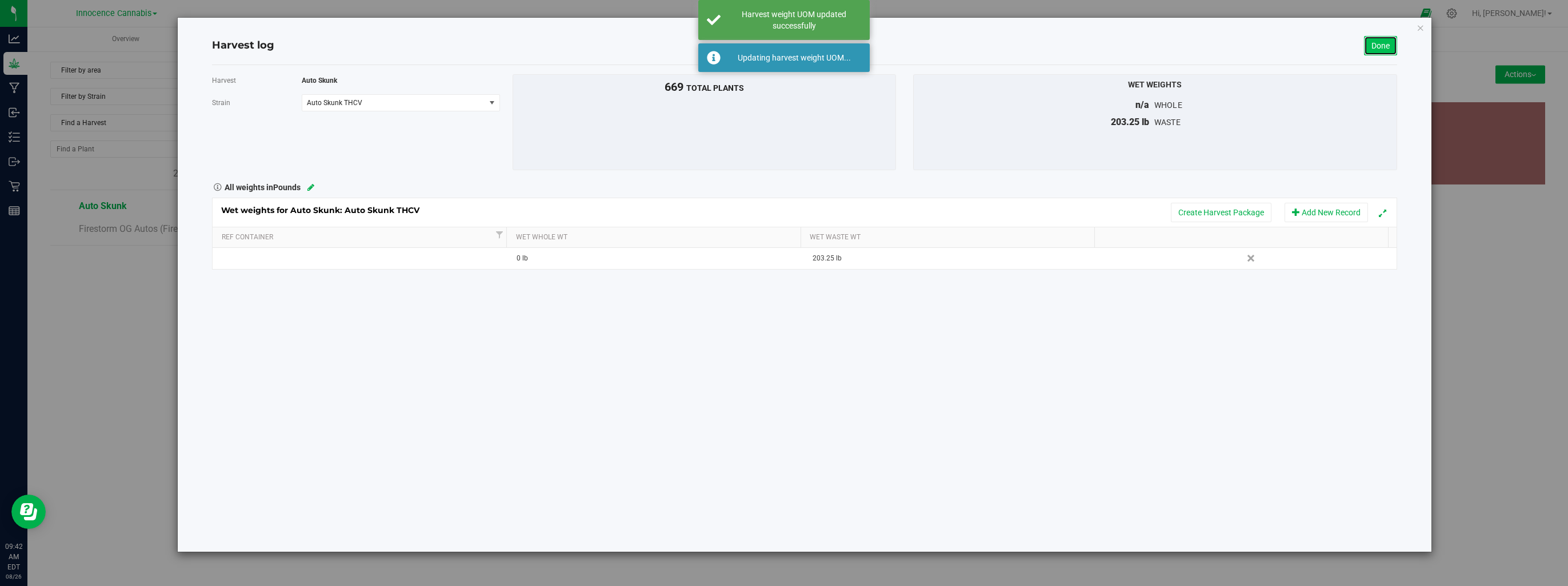
click at [1378, 44] on link "Done" at bounding box center [1381, 46] width 33 height 20
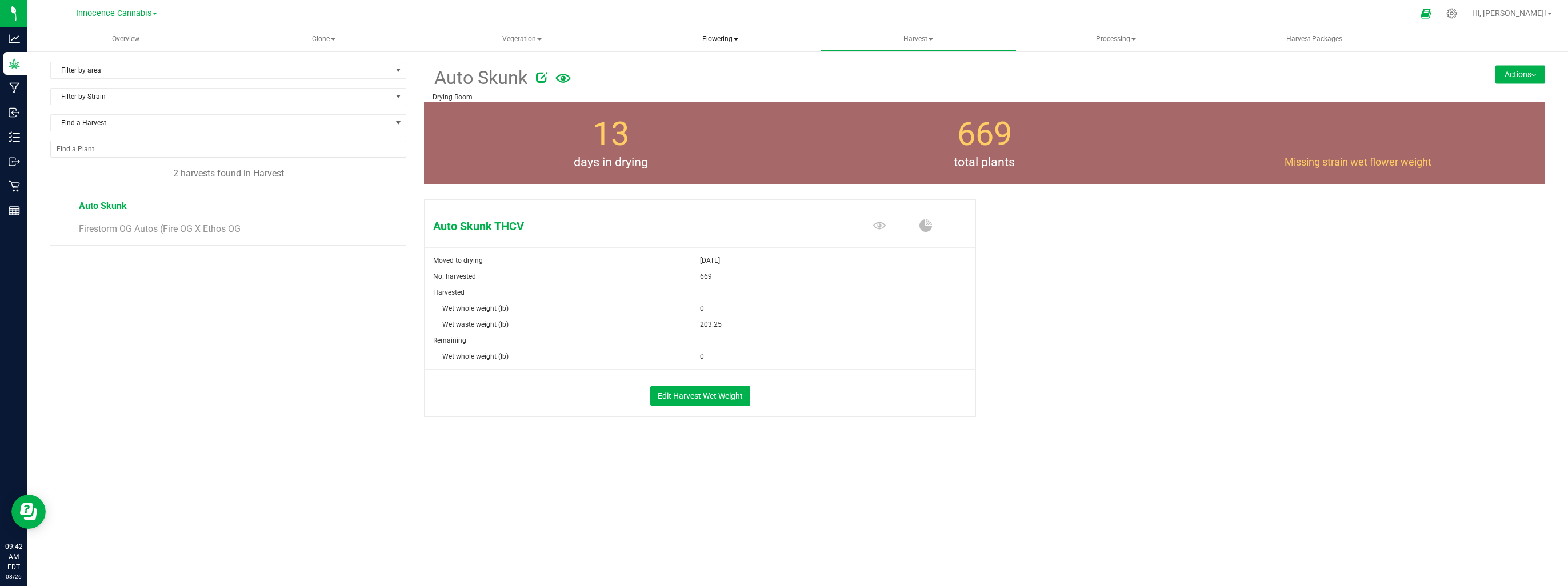
click at [707, 39] on span "Flowering" at bounding box center [720, 39] width 196 height 23
click at [702, 81] on span "Flowering groups" at bounding box center [684, 81] width 95 height 9
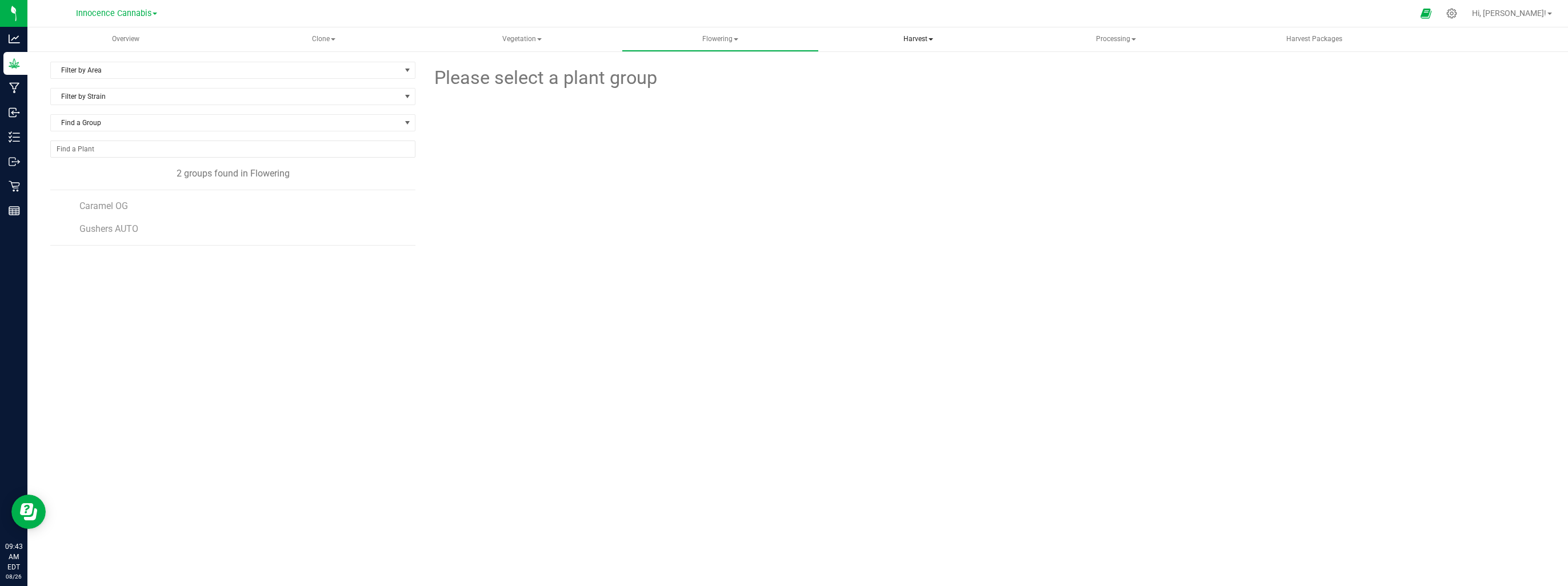
click at [925, 37] on span "Harvest" at bounding box center [919, 39] width 196 height 23
click at [914, 84] on span "Harvested plants" at bounding box center [882, 81] width 94 height 9
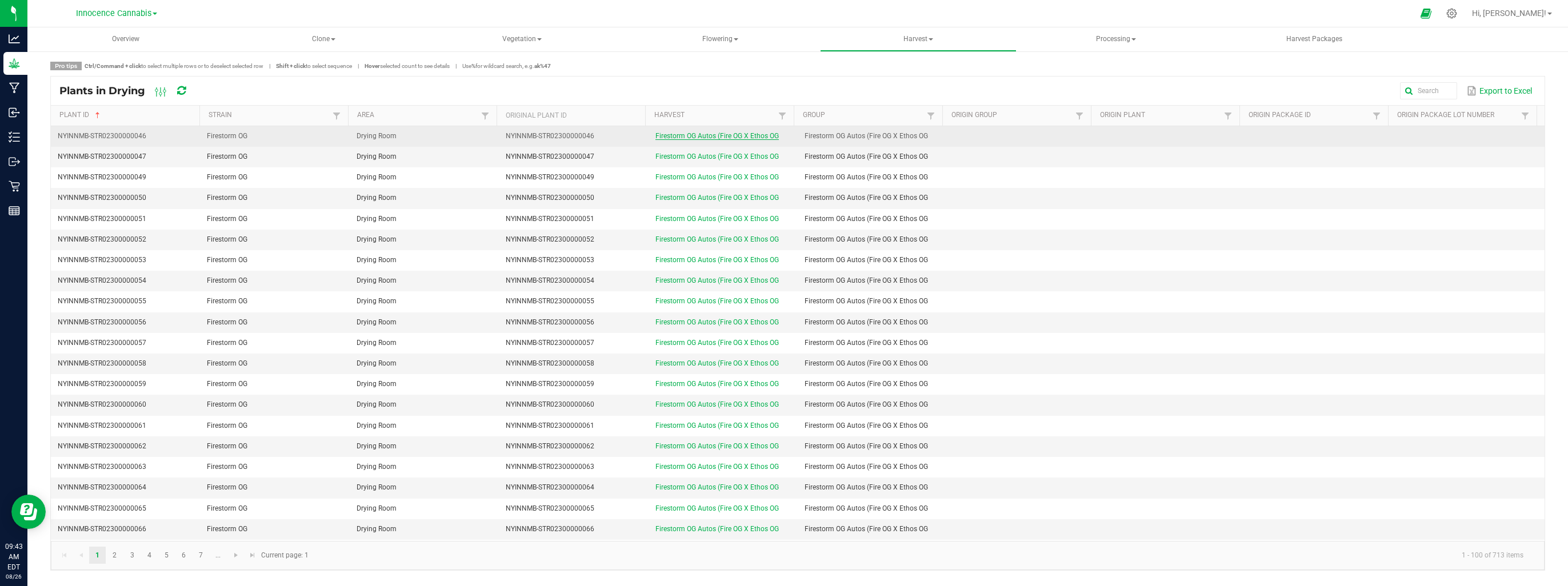
click at [678, 138] on link "Firestorm OG Autos (Fire OG X Ethos OG" at bounding box center [718, 136] width 123 height 8
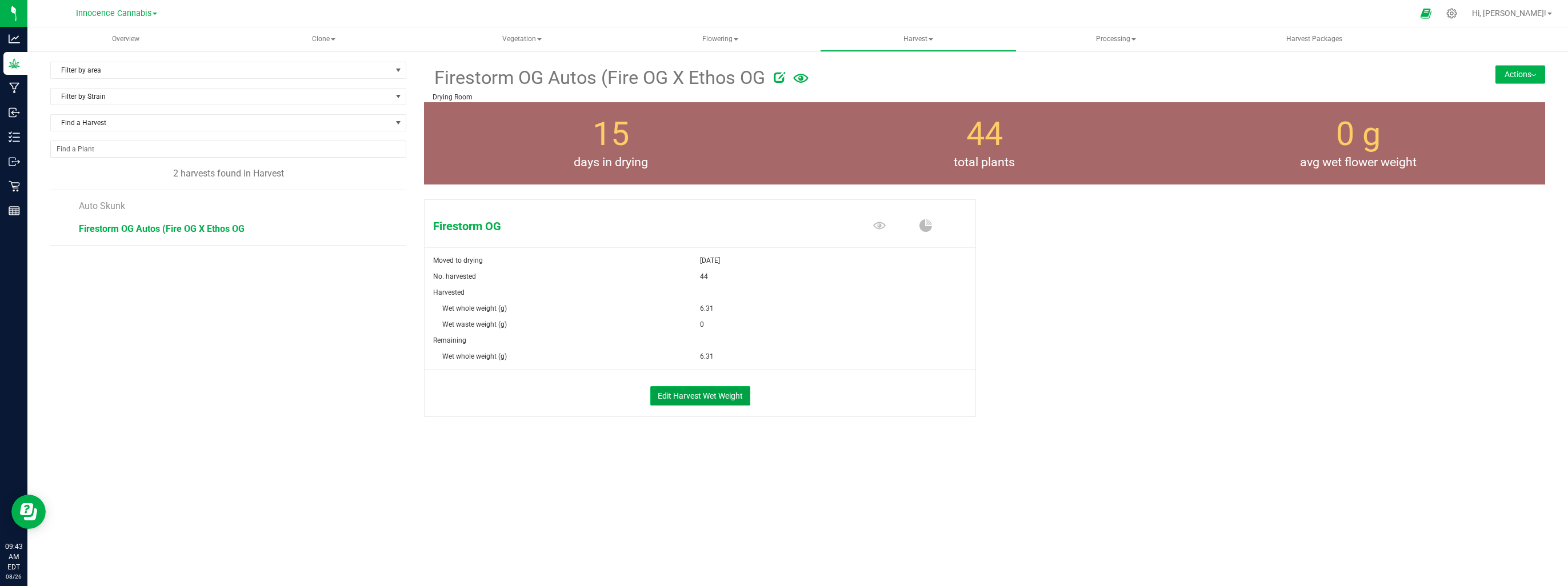
click at [722, 399] on button "Edit Harvest Wet Weight" at bounding box center [700, 396] width 100 height 20
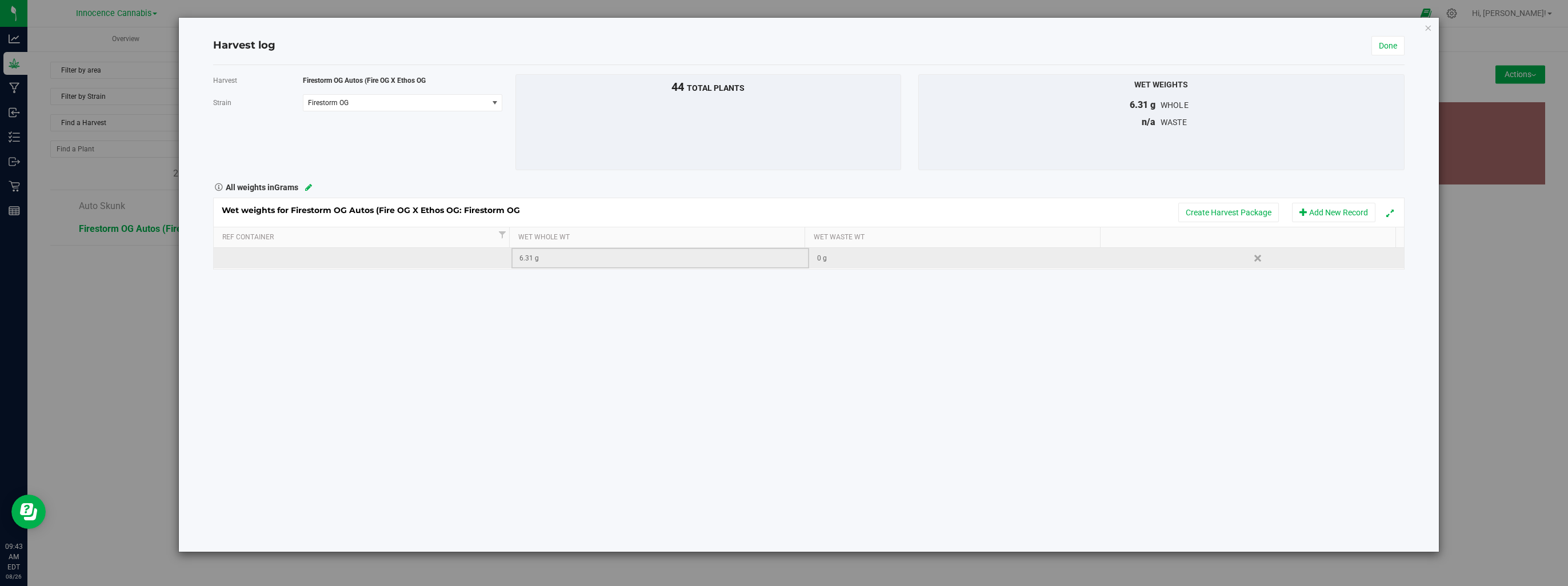
click at [533, 256] on div "6.31 g" at bounding box center [663, 259] width 288 height 11
click at [309, 189] on icon at bounding box center [308, 187] width 7 height 8
click at [308, 186] on span "Grams" at bounding box center [365, 187] width 169 height 16
click at [311, 283] on li "Pounds" at bounding box center [372, 285] width 184 height 20
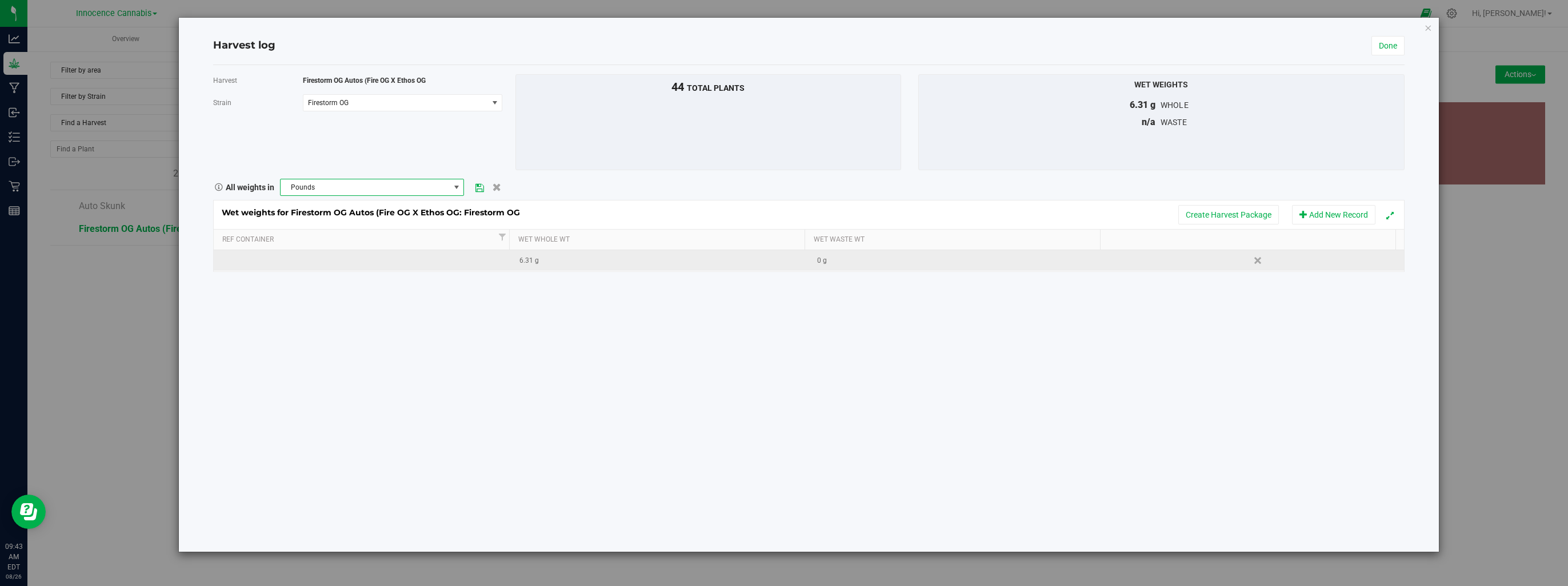
click at [479, 188] on icon at bounding box center [480, 187] width 9 height 7
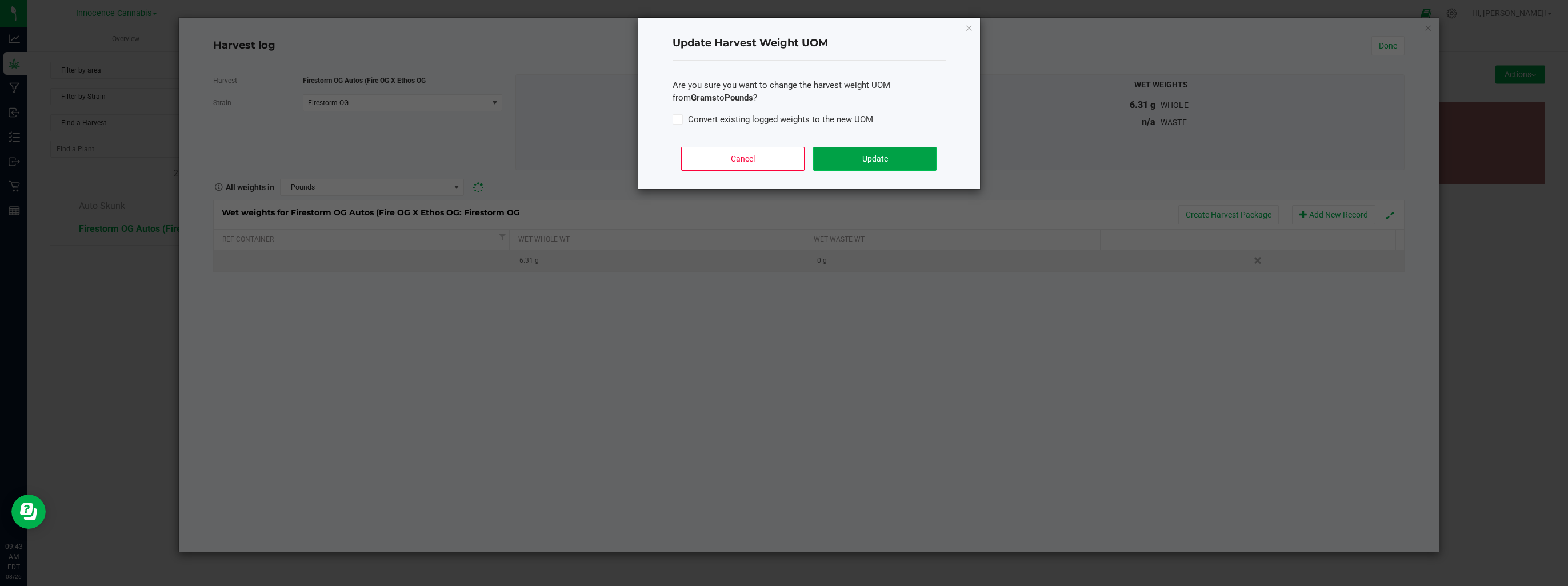
click at [867, 158] on button "Update" at bounding box center [874, 158] width 123 height 24
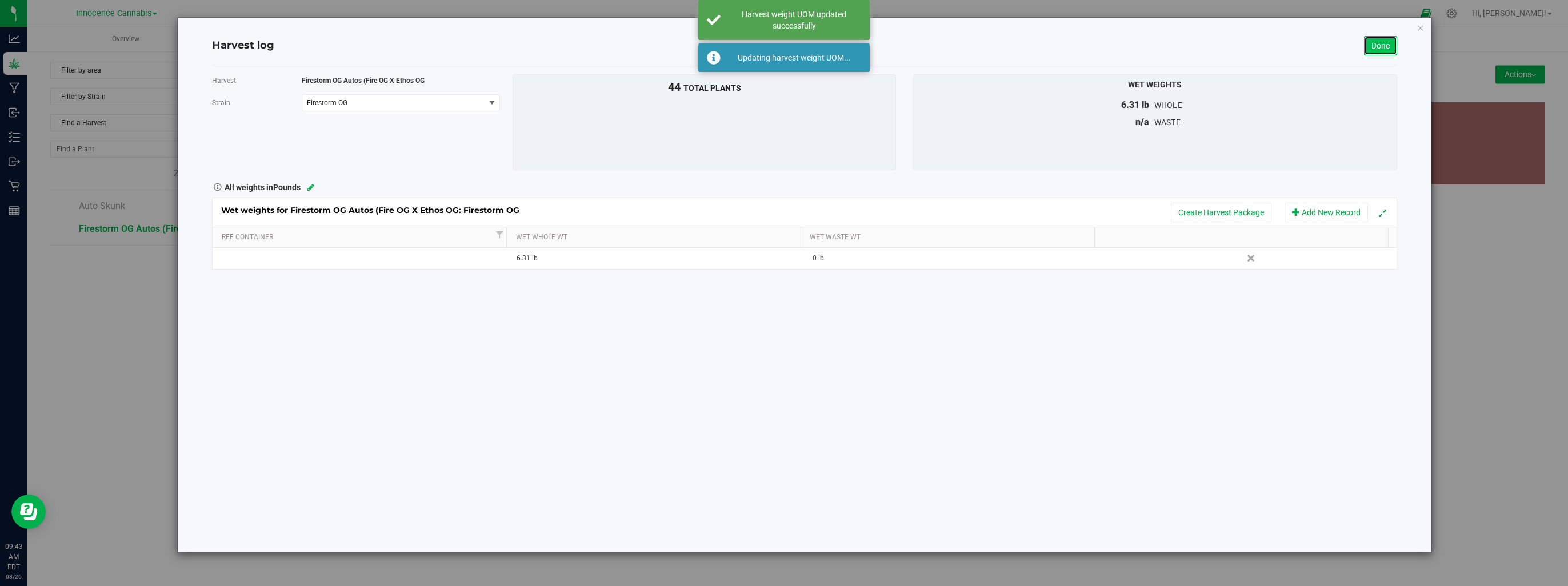
click at [1377, 45] on link "Done" at bounding box center [1381, 46] width 33 height 20
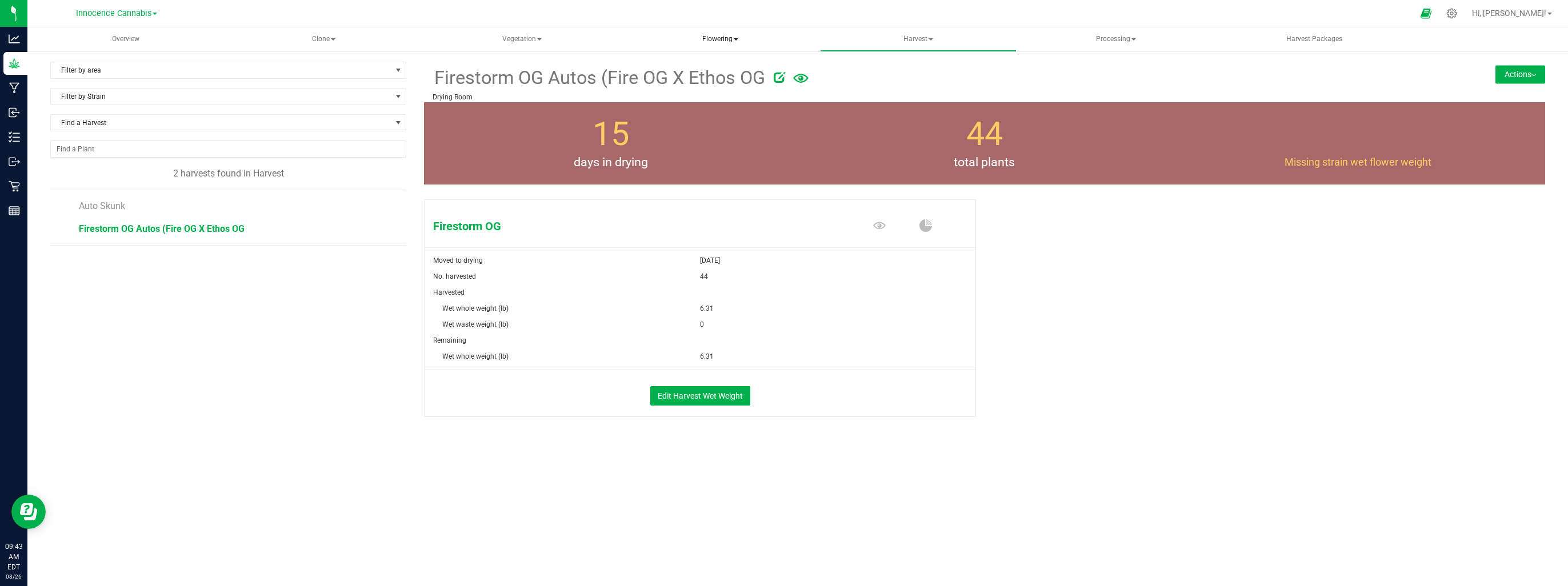
click at [724, 41] on span "Flowering" at bounding box center [720, 39] width 196 height 23
click at [707, 83] on span "Flowering groups" at bounding box center [684, 81] width 95 height 9
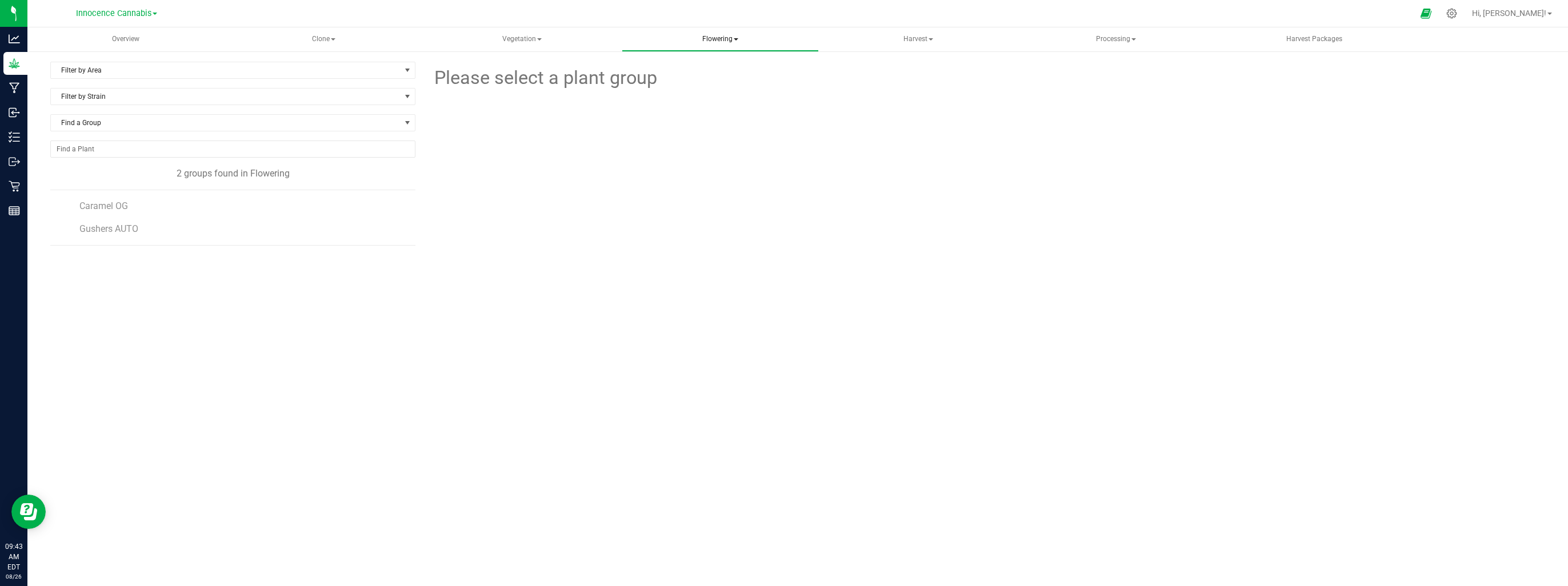
click at [723, 38] on span "Flowering" at bounding box center [720, 39] width 196 height 23
click at [710, 92] on span "Flowering plants" at bounding box center [683, 95] width 92 height 9
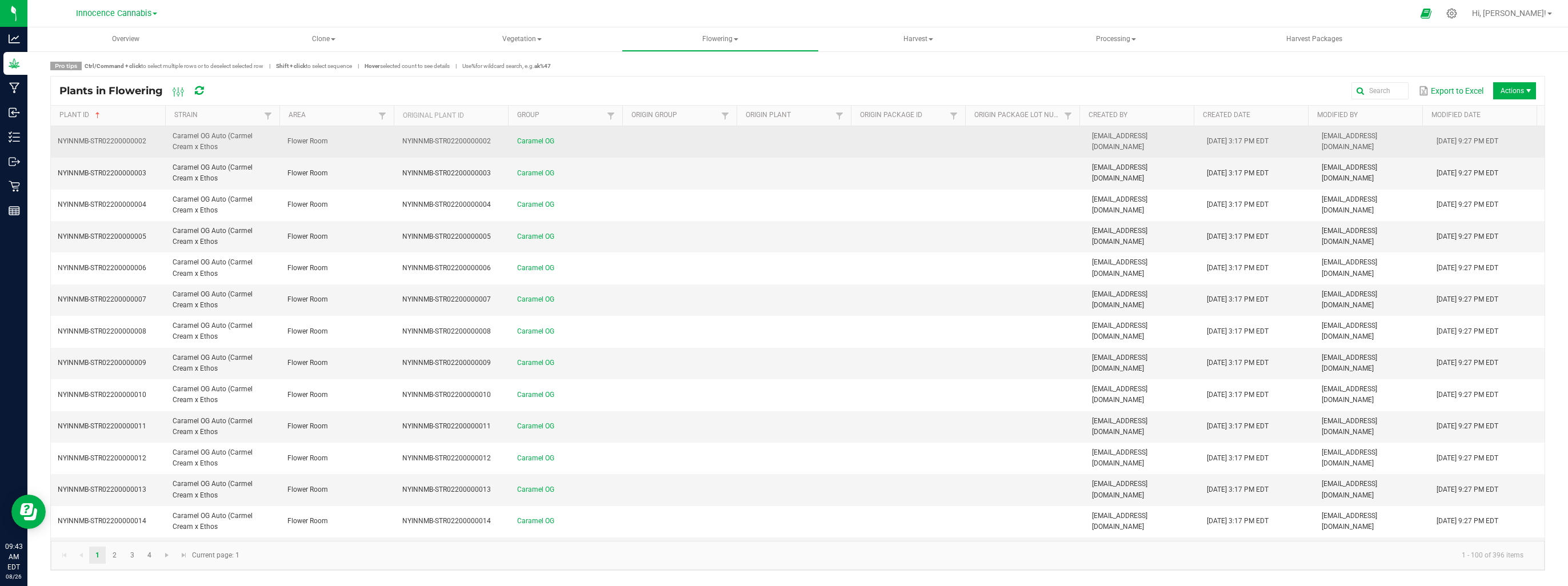
click at [235, 148] on td "Caramel OG Auto (Carmel Cream x Ethos" at bounding box center [223, 142] width 115 height 31
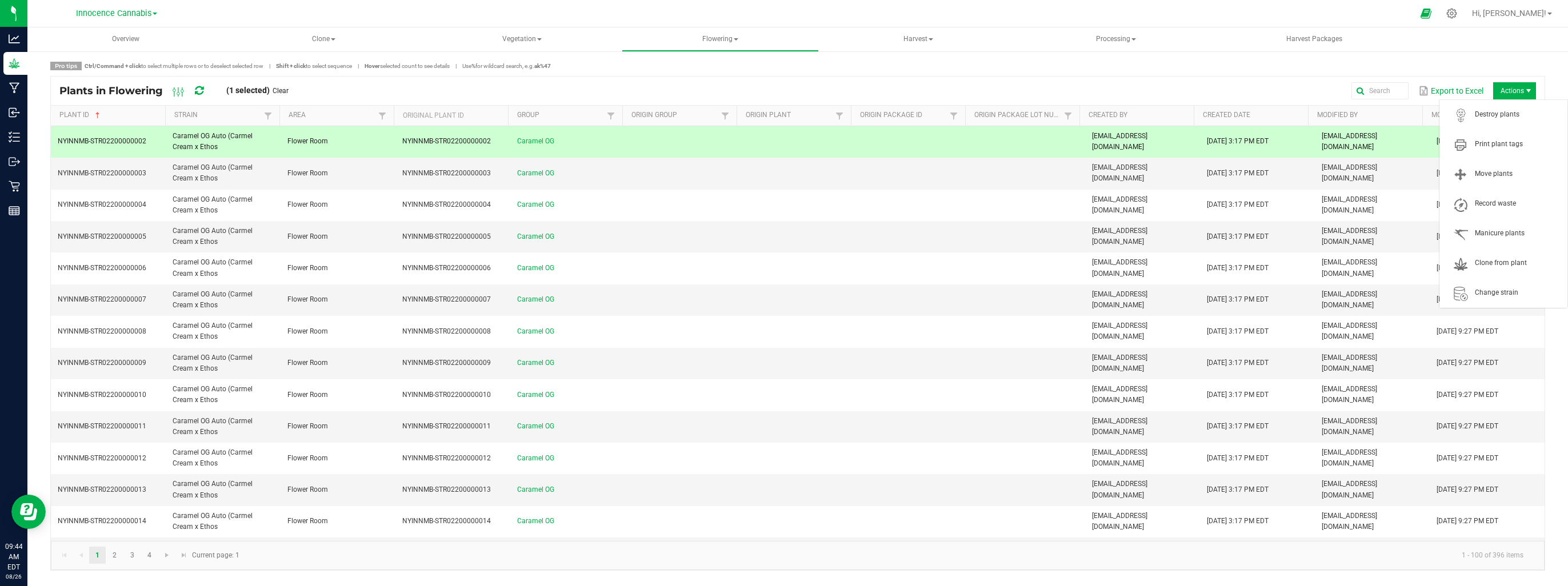
click at [1519, 90] on span "Actions" at bounding box center [1514, 91] width 43 height 17
click at [1511, 113] on span "Destroy plants" at bounding box center [1518, 114] width 86 height 9
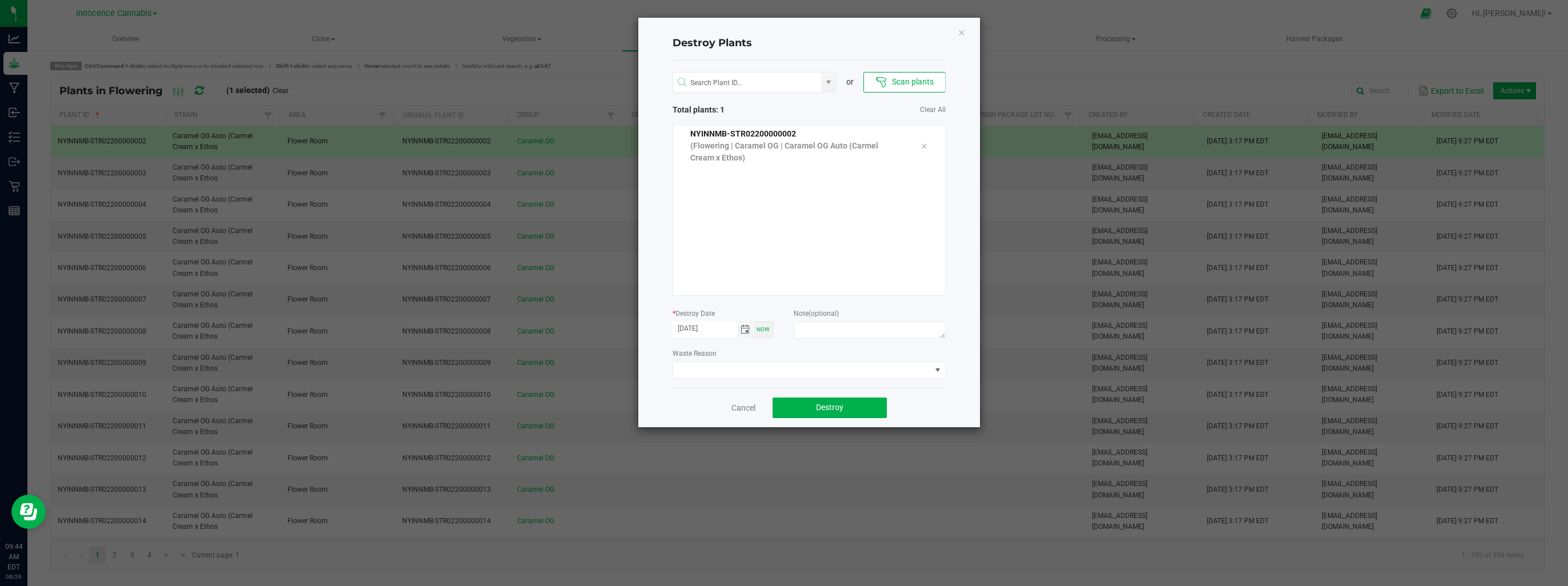
click at [748, 330] on span "Toggle calendar" at bounding box center [745, 330] width 9 height 9
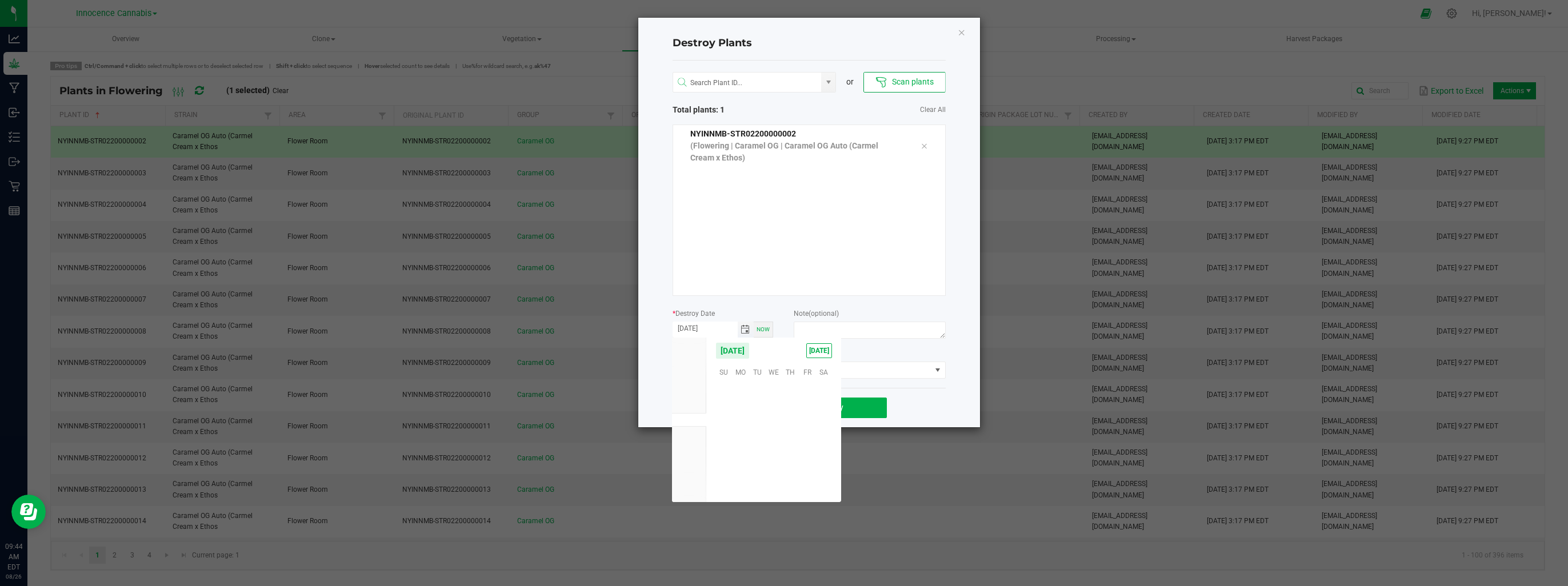
scroll to position [185217, 0]
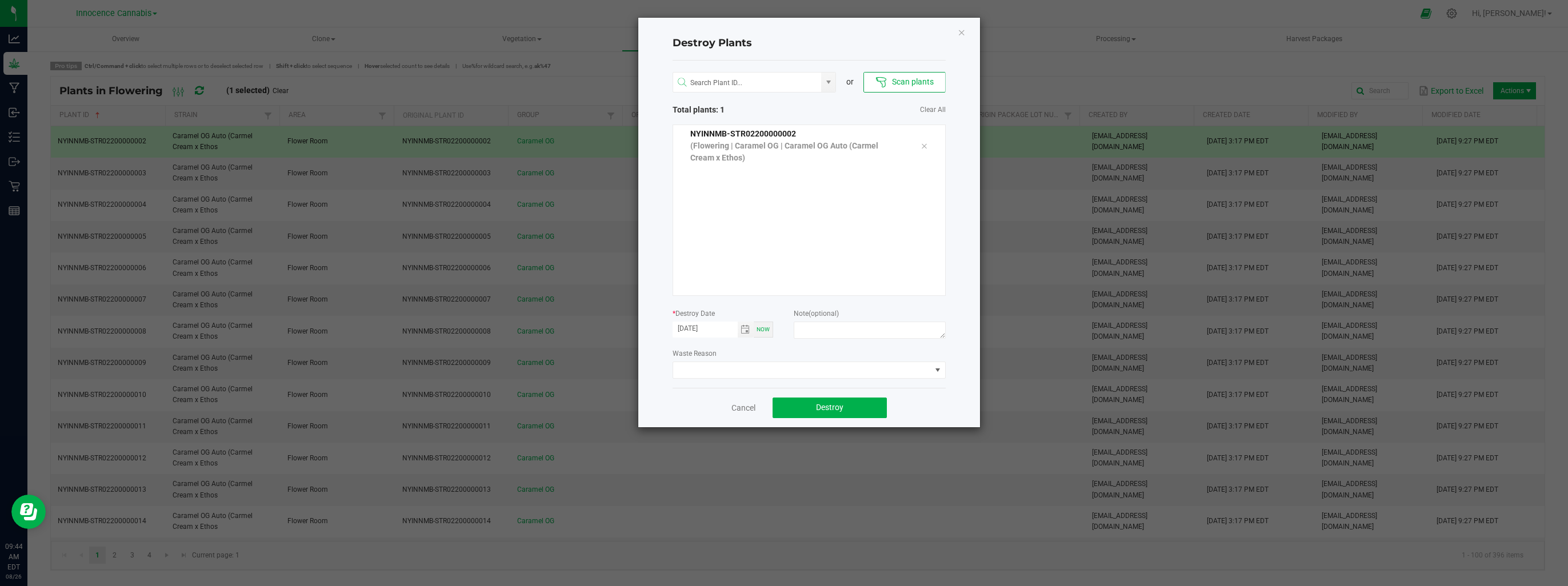
click at [926, 396] on div "Cancel Destroy" at bounding box center [809, 407] width 273 height 39
click at [744, 328] on span "Toggle calendar" at bounding box center [745, 330] width 9 height 9
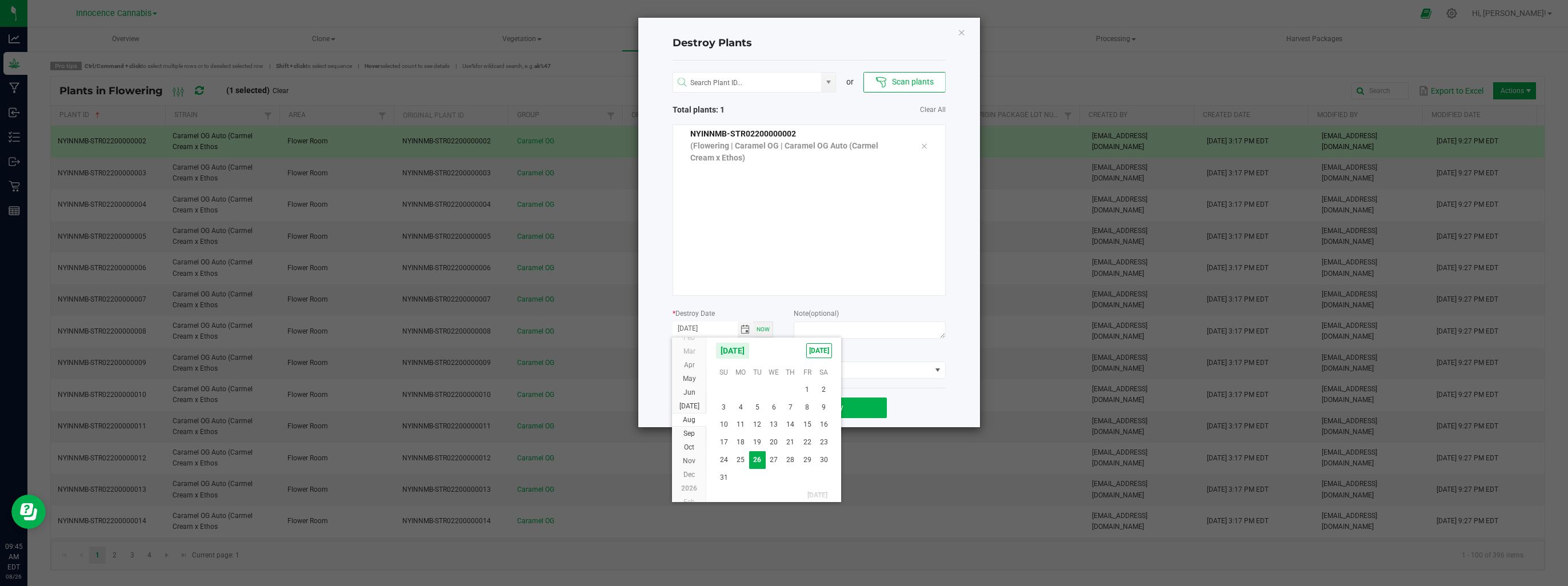
click at [787, 434] on span "21" at bounding box center [790, 442] width 17 height 17
type input "08/21/2025"
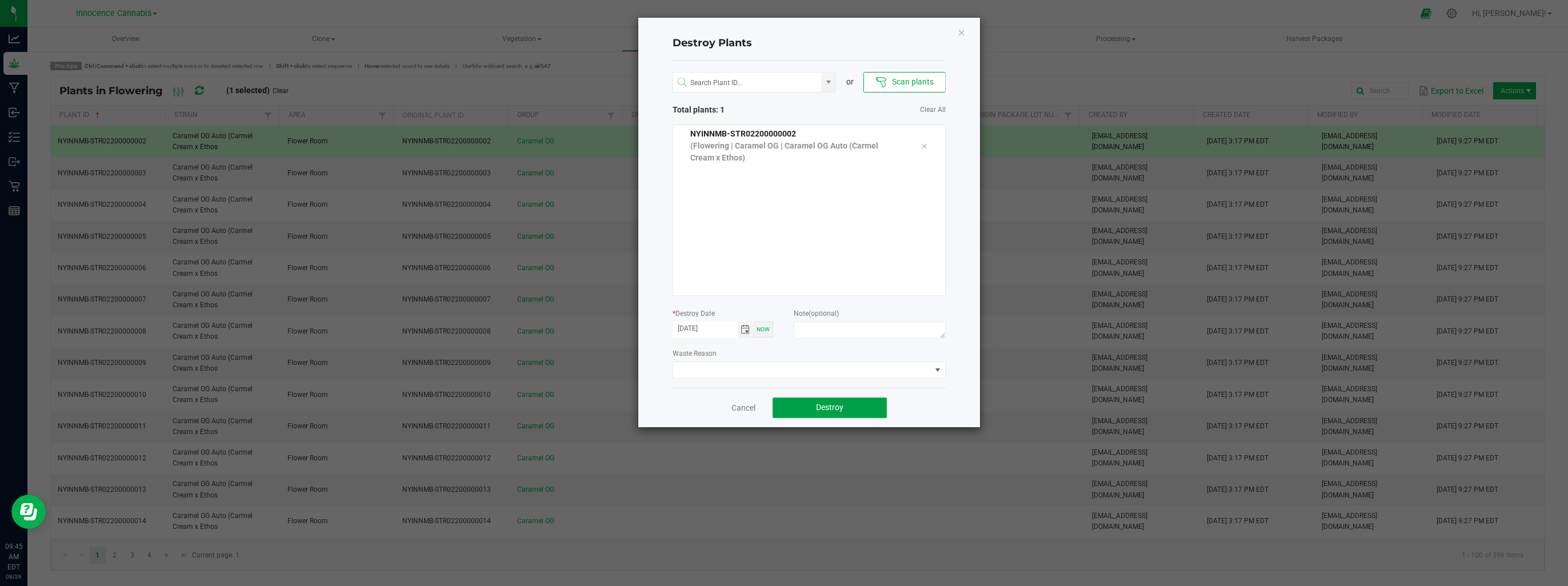
click at [791, 401] on button "Destroy" at bounding box center [829, 408] width 114 height 20
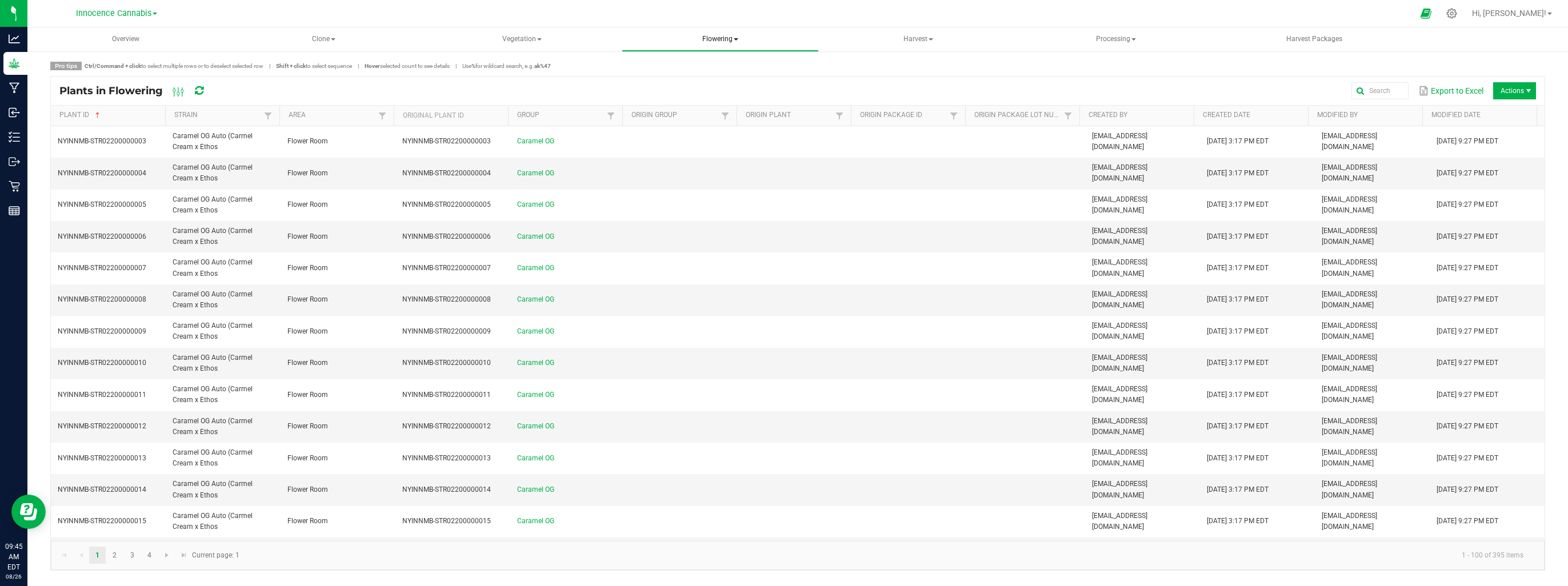
click at [739, 42] on span "Flowering" at bounding box center [720, 39] width 196 height 23
click at [736, 84] on li "Flowering groups" at bounding box center [720, 82] width 197 height 14
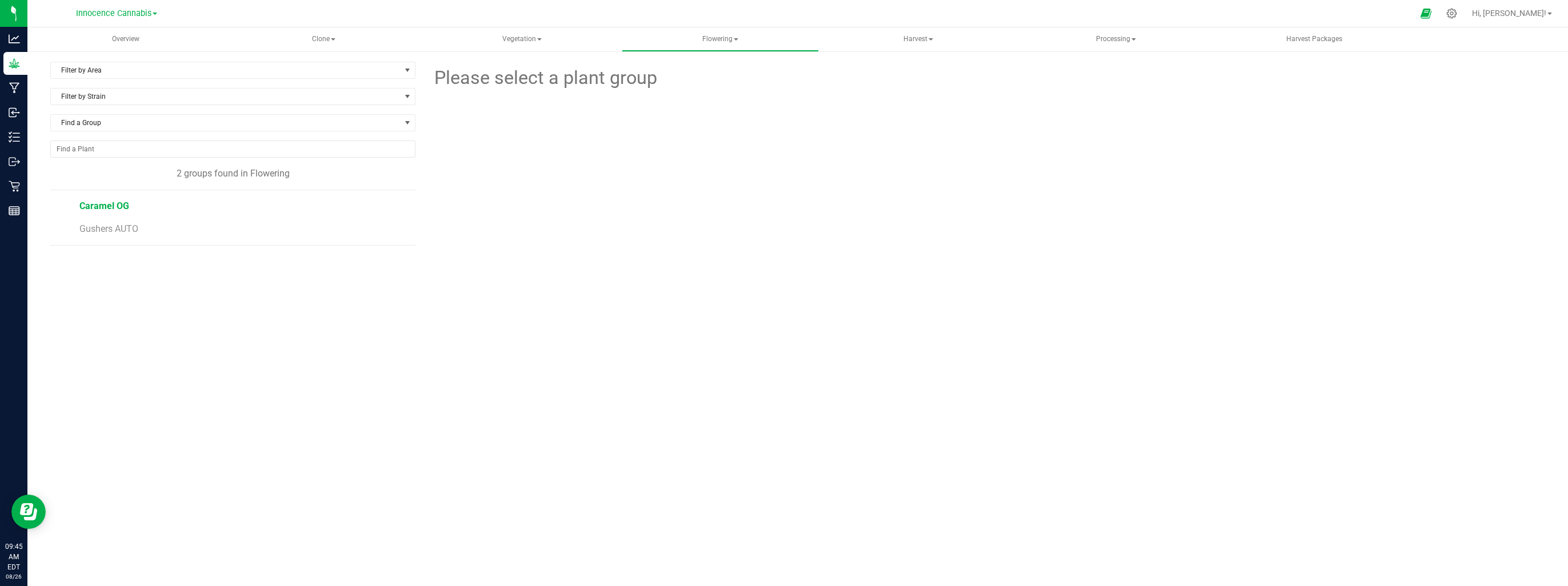
click at [106, 208] on span "Caramel OG" at bounding box center [104, 205] width 49 height 11
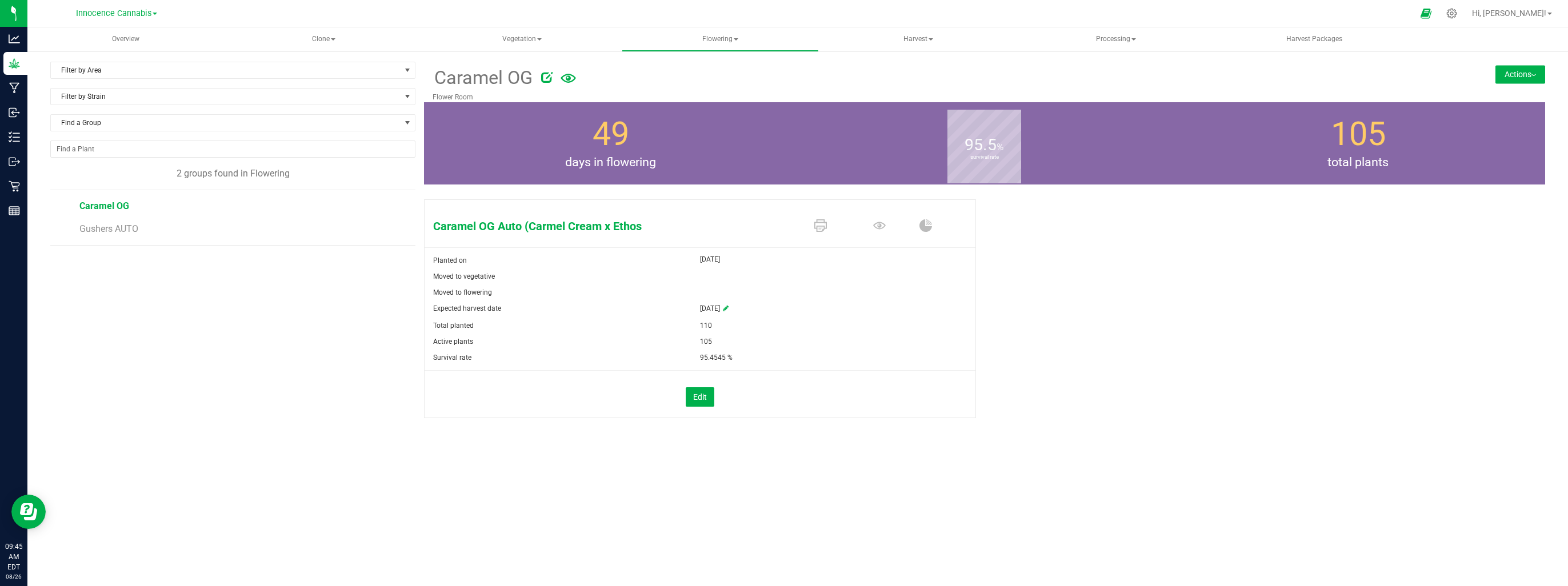
click at [1514, 78] on button "Actions" at bounding box center [1520, 74] width 49 height 18
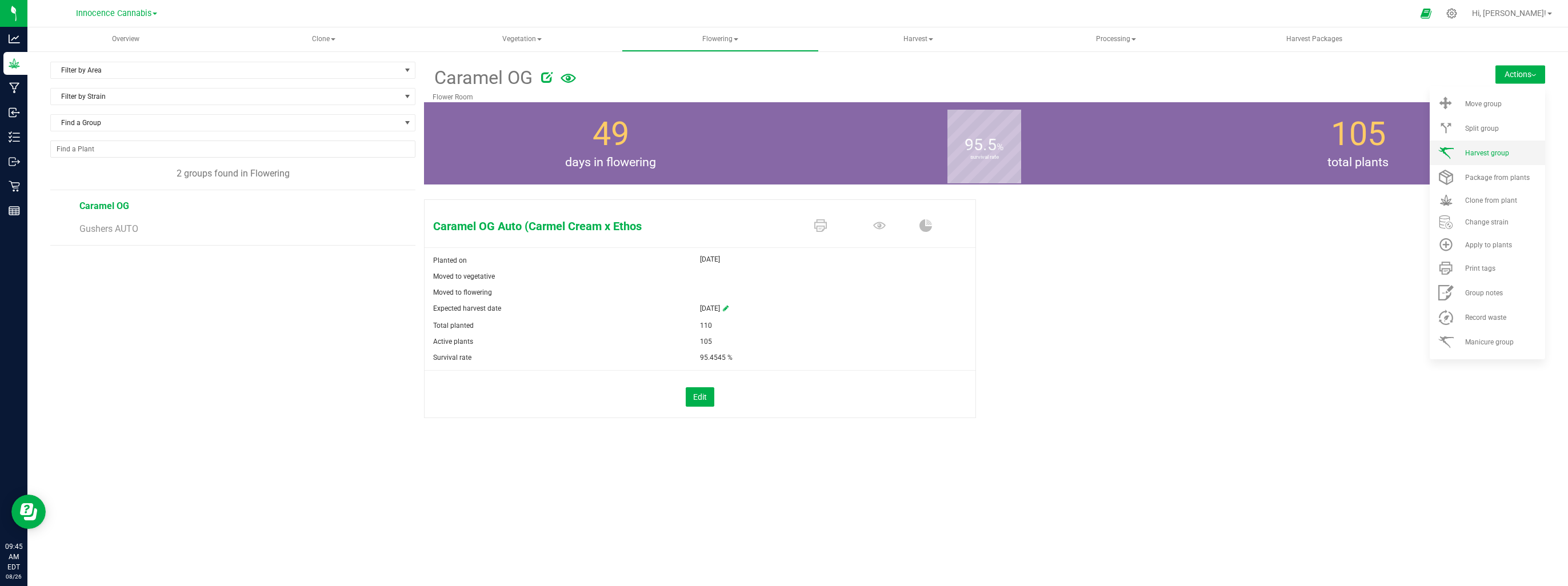
click at [1484, 152] on span "Harvest group" at bounding box center [1487, 152] width 44 height 8
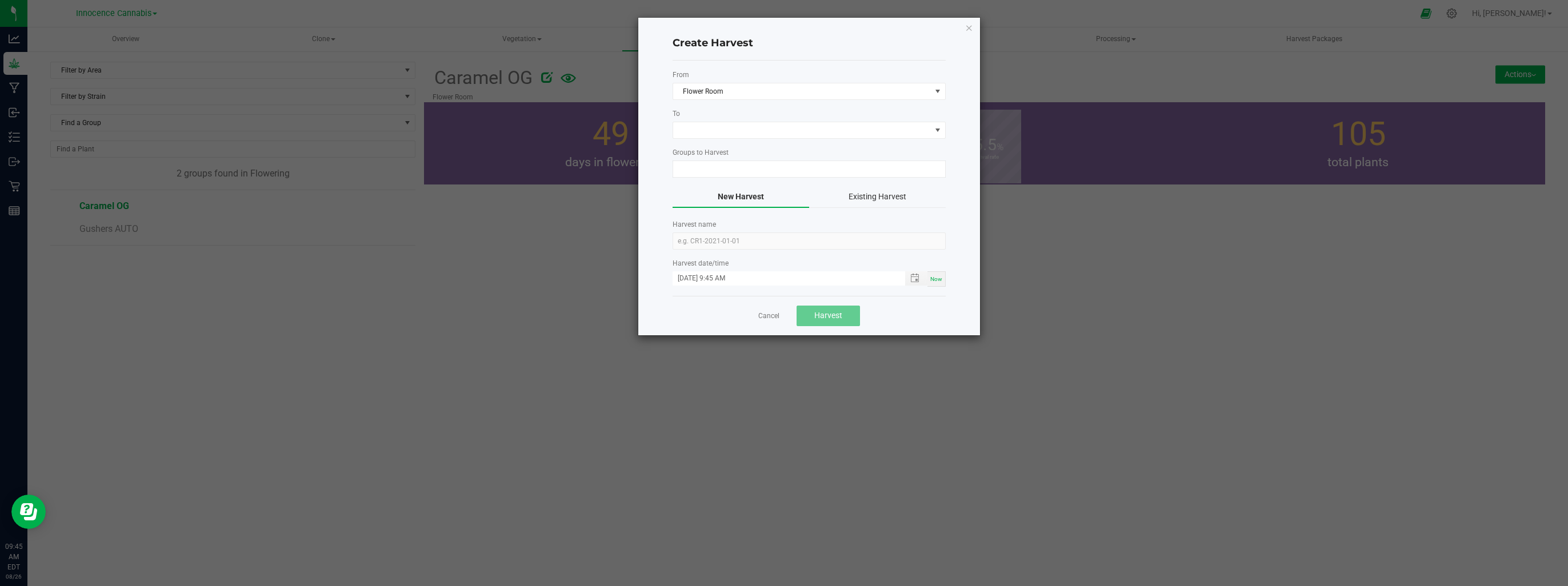
type input "Caramel OG"
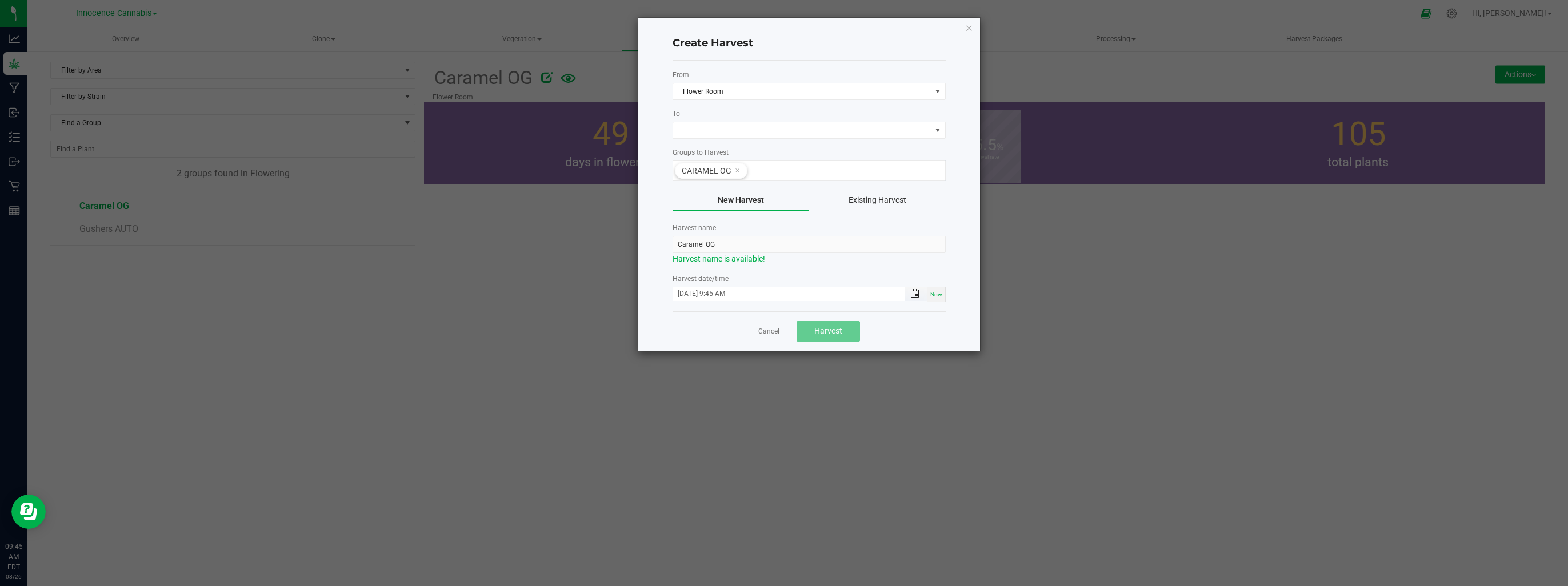
click at [912, 295] on span "Toggle popup" at bounding box center [914, 293] width 9 height 9
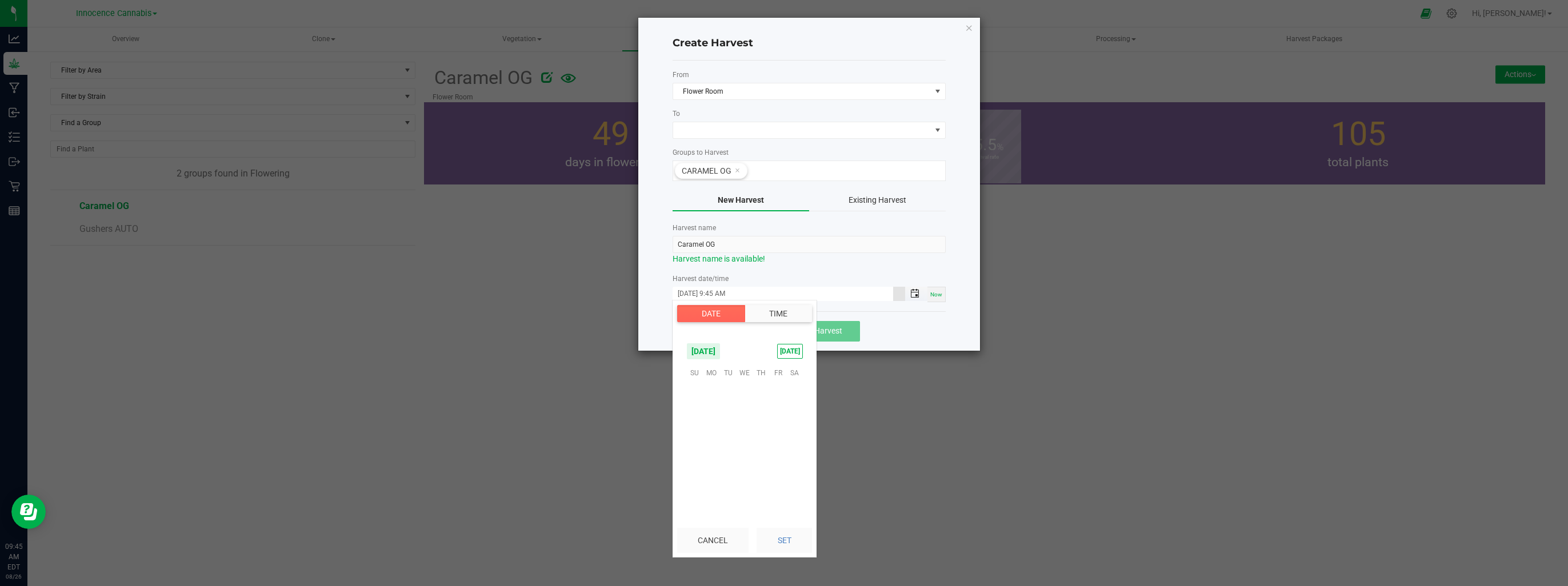
scroll to position [699, 0]
click at [712, 420] on span "11" at bounding box center [711, 426] width 17 height 17
click at [709, 415] on li "7" at bounding box center [702, 415] width 28 height 15
click at [699, 463] on span "8" at bounding box center [702, 460] width 4 height 8
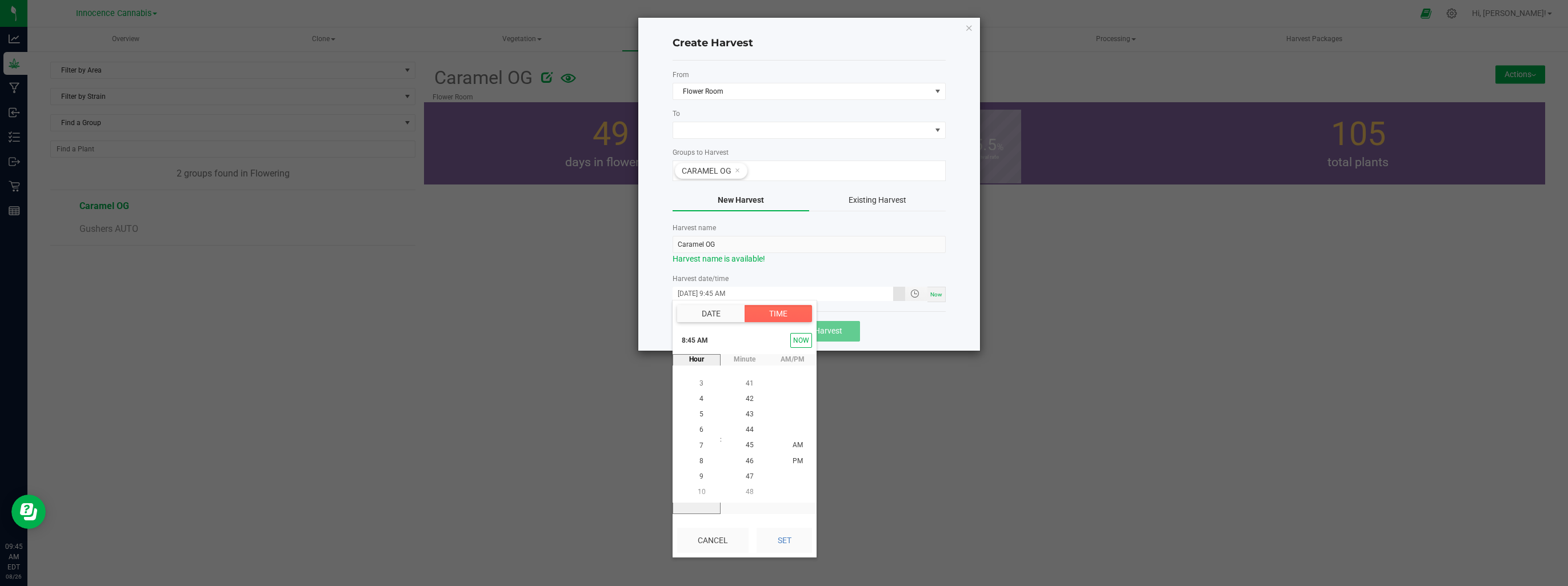
scroll to position [124, 0]
click at [779, 538] on button "Set" at bounding box center [784, 540] width 55 height 25
type input "08/11/2025 8:45 AM"
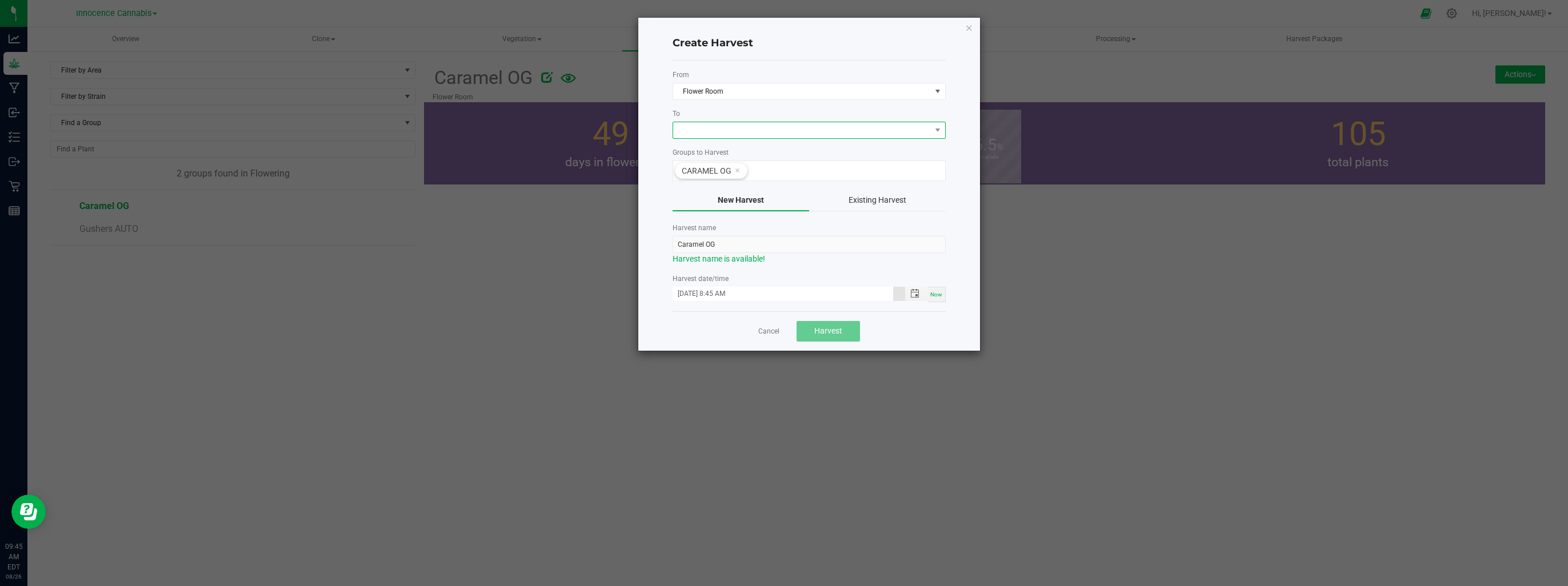
click at [816, 129] on span at bounding box center [802, 130] width 258 height 16
click at [811, 177] on li "Drying Room" at bounding box center [808, 178] width 272 height 20
click at [811, 328] on button "Harvest" at bounding box center [828, 331] width 63 height 20
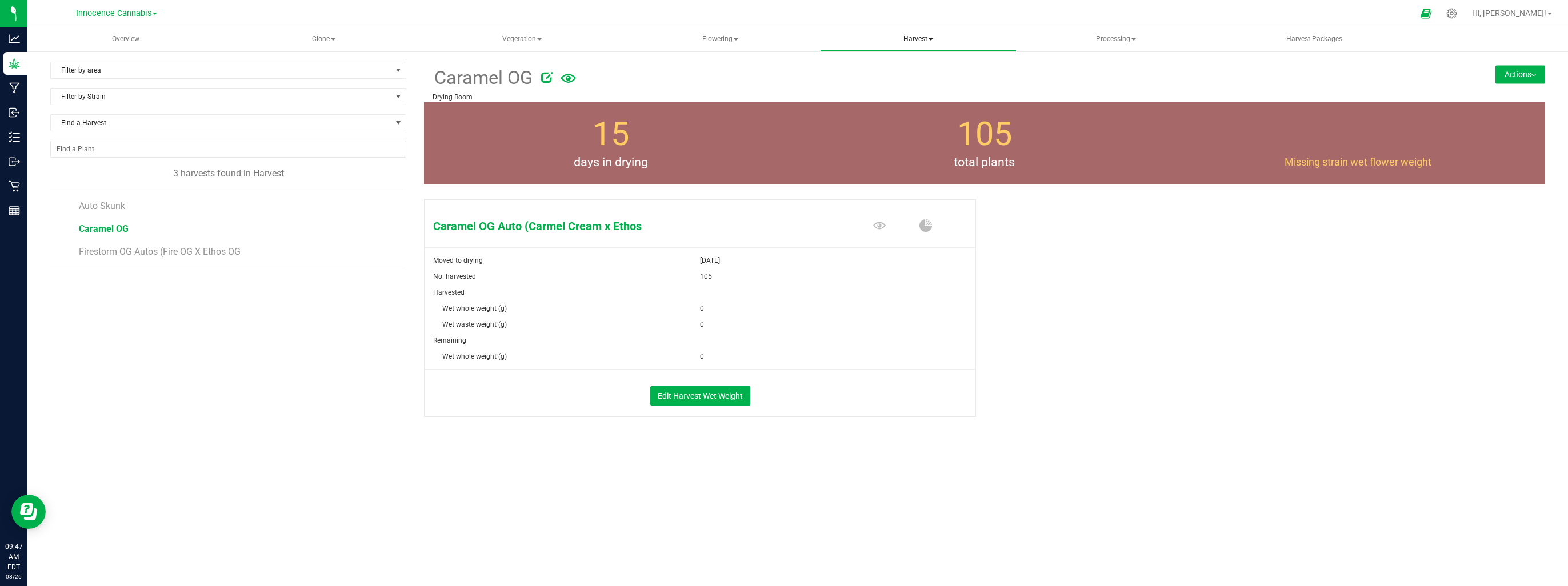
click at [909, 40] on span "Harvest" at bounding box center [919, 39] width 196 height 23
click at [905, 80] on span "Harvested plants" at bounding box center [882, 81] width 94 height 9
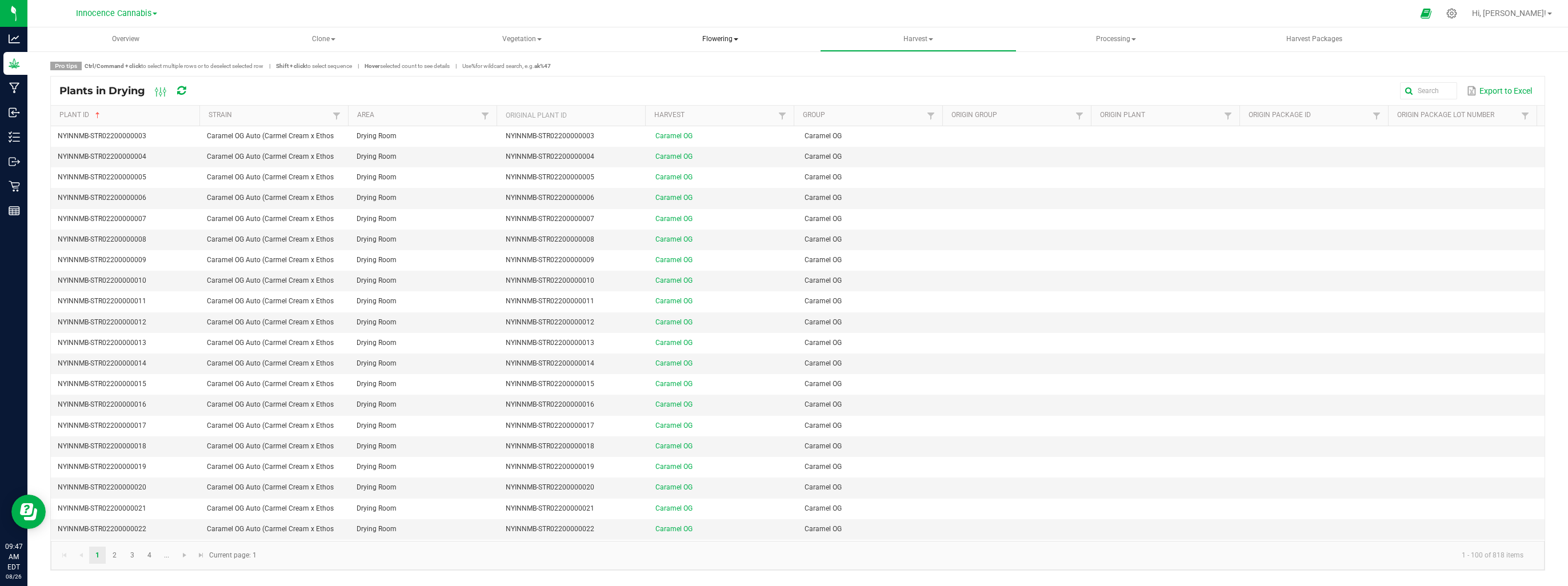
click at [720, 42] on span "Flowering" at bounding box center [720, 39] width 196 height 23
click at [715, 94] on span "Flowering plants" at bounding box center [683, 95] width 92 height 9
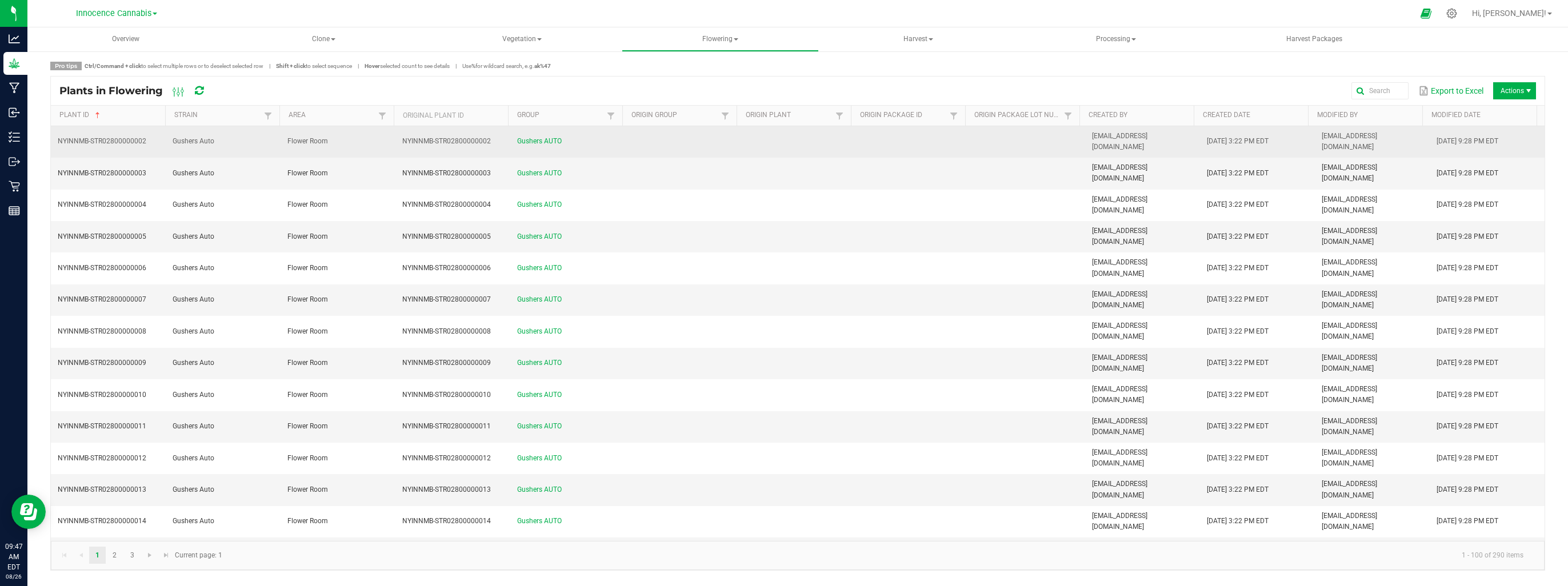
click at [283, 134] on td "Flower Room" at bounding box center [338, 142] width 115 height 31
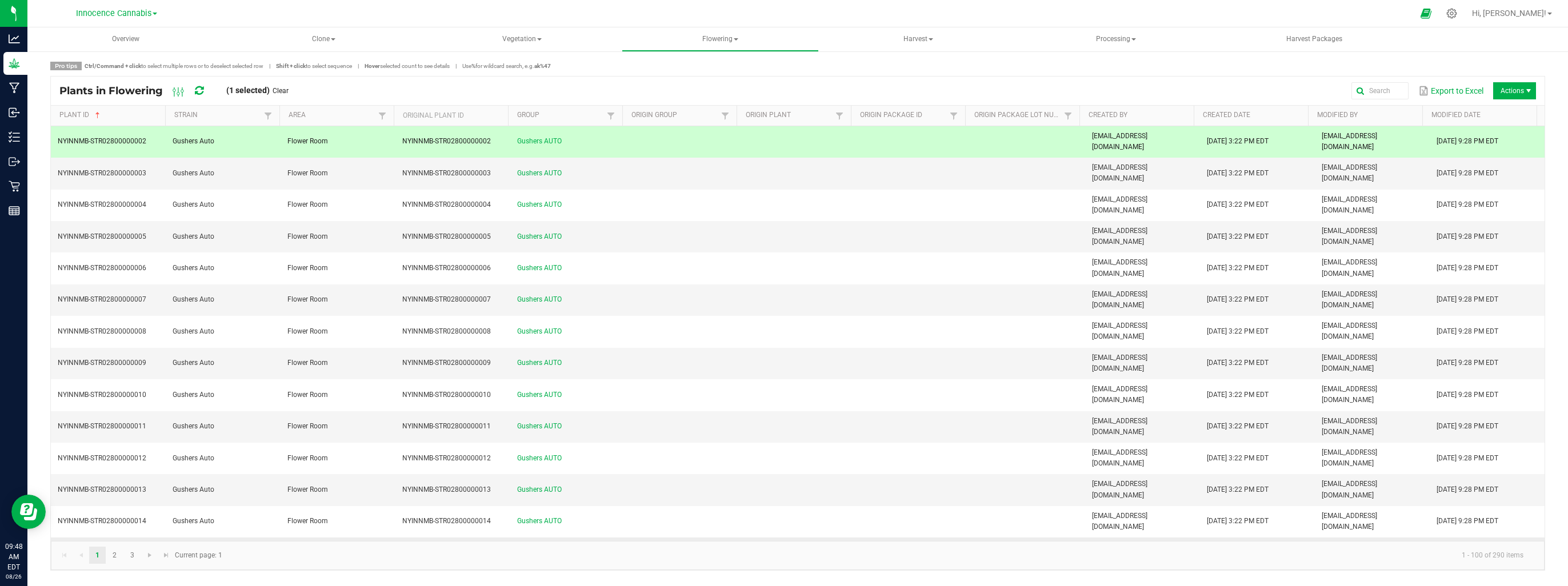
click at [318, 537] on td "Flower Room" at bounding box center [338, 553] width 115 height 31
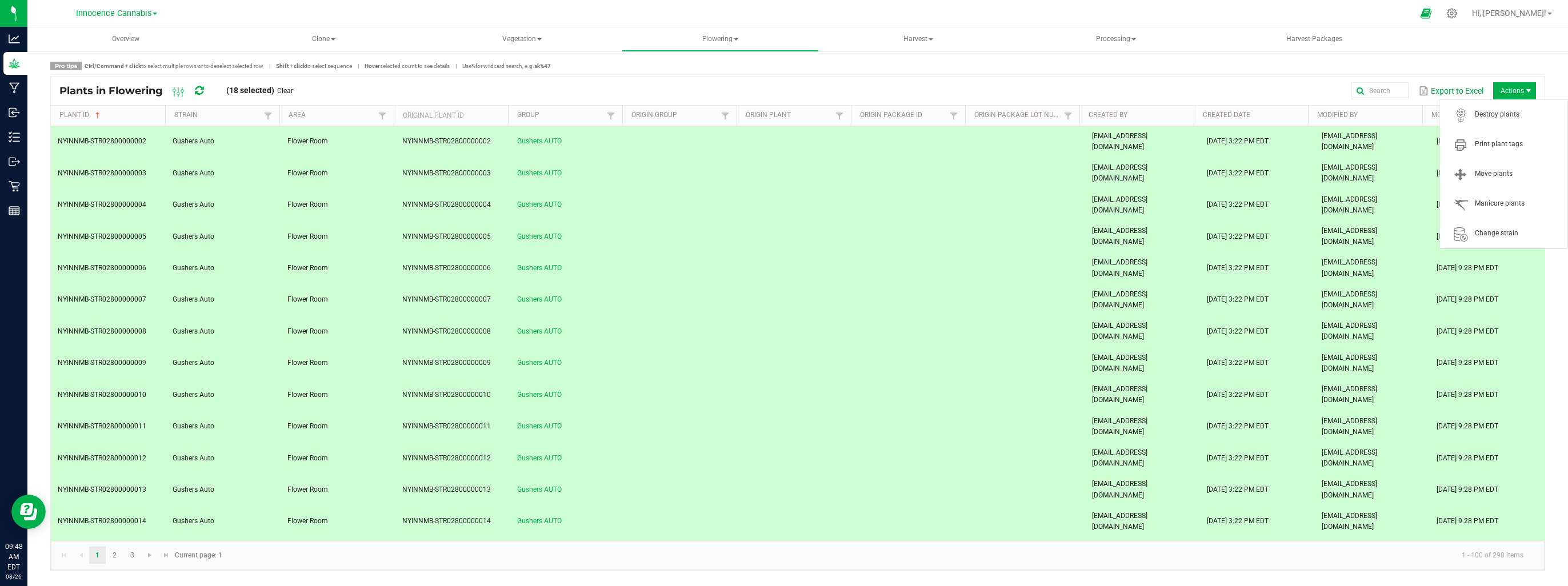
click at [1520, 86] on span "Actions" at bounding box center [1514, 91] width 43 height 17
click at [1500, 110] on span "Destroy plants" at bounding box center [1518, 114] width 86 height 9
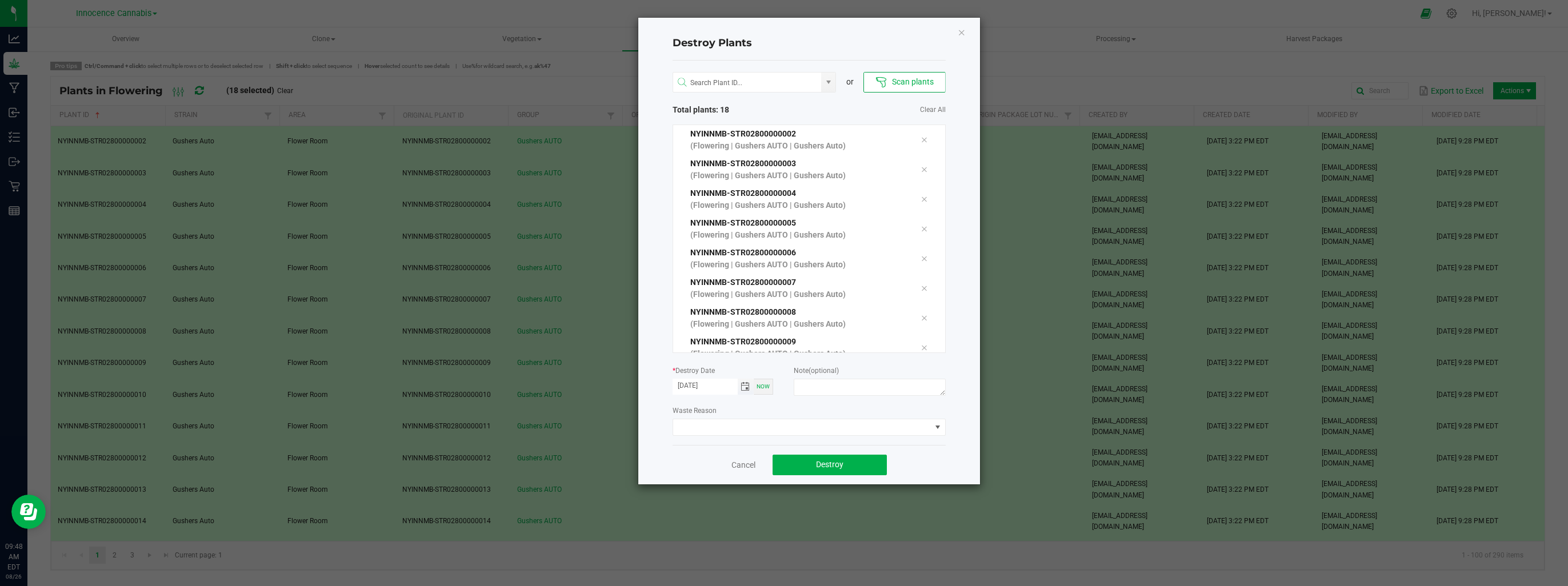
click at [747, 387] on span "Toggle calendar" at bounding box center [745, 386] width 9 height 9
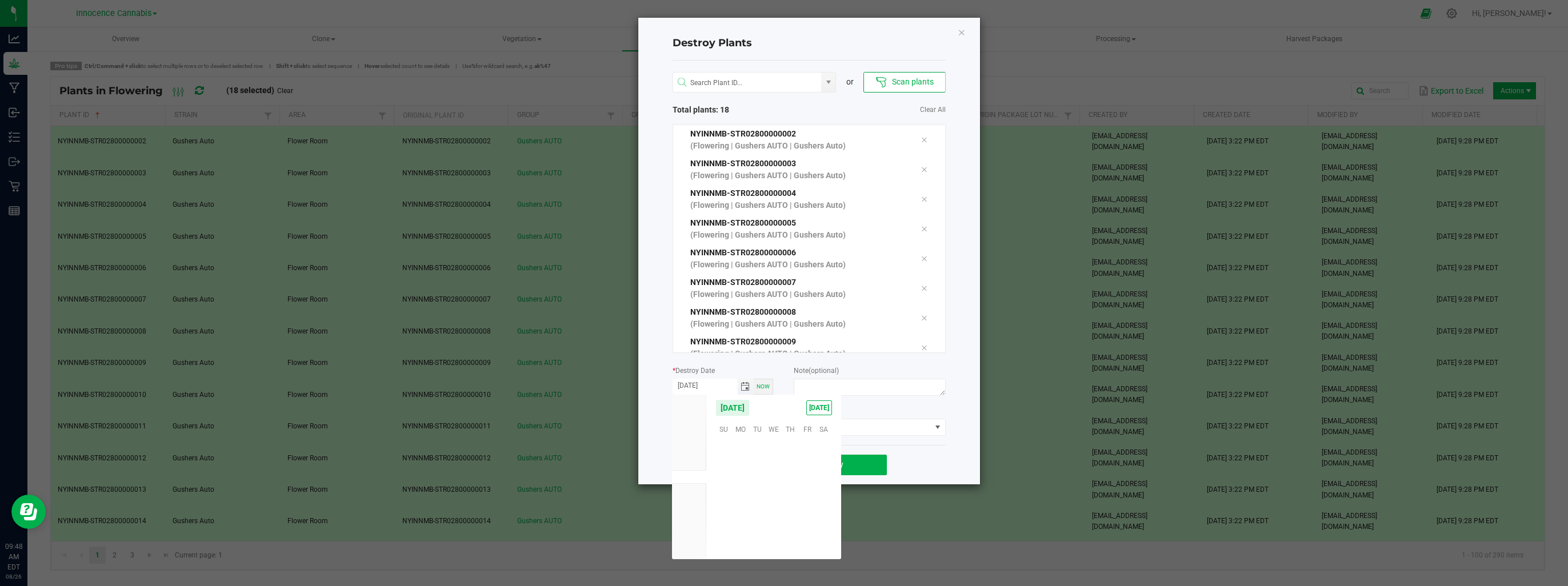
scroll to position [185217, 0]
click at [793, 486] on span "14" at bounding box center [790, 482] width 17 height 17
type input "08/14/2025"
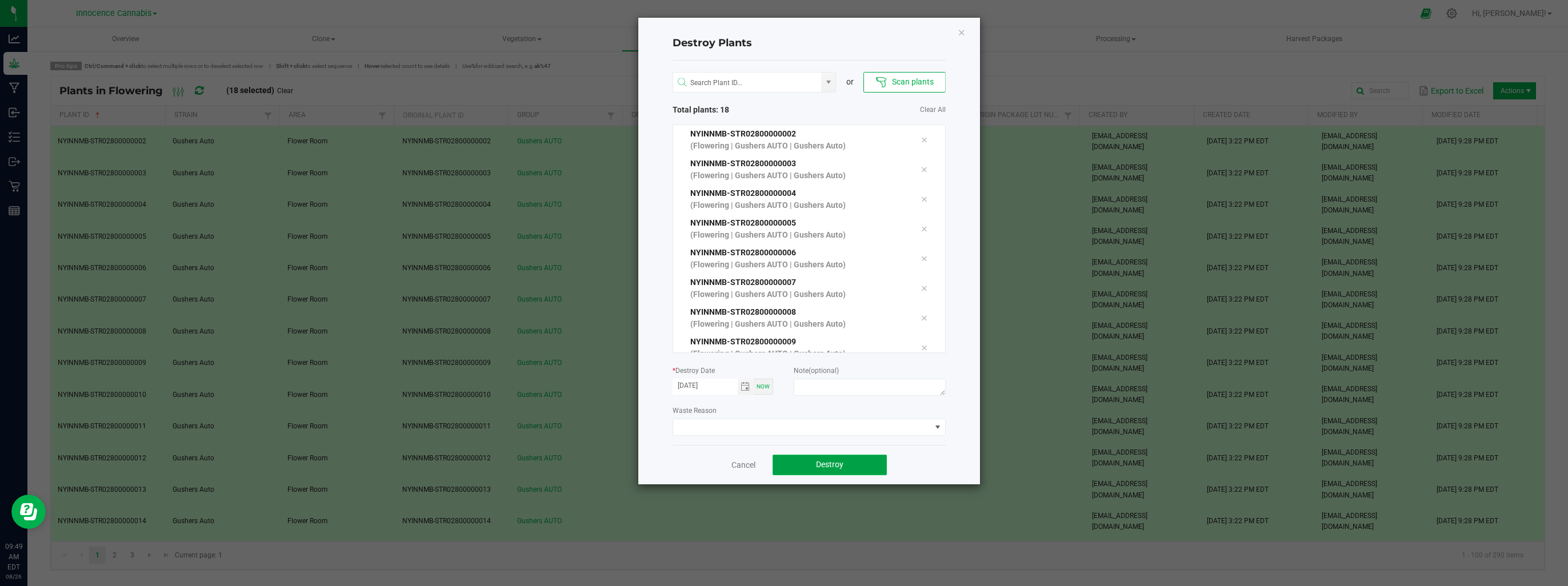
click at [797, 457] on button "Destroy" at bounding box center [829, 465] width 114 height 20
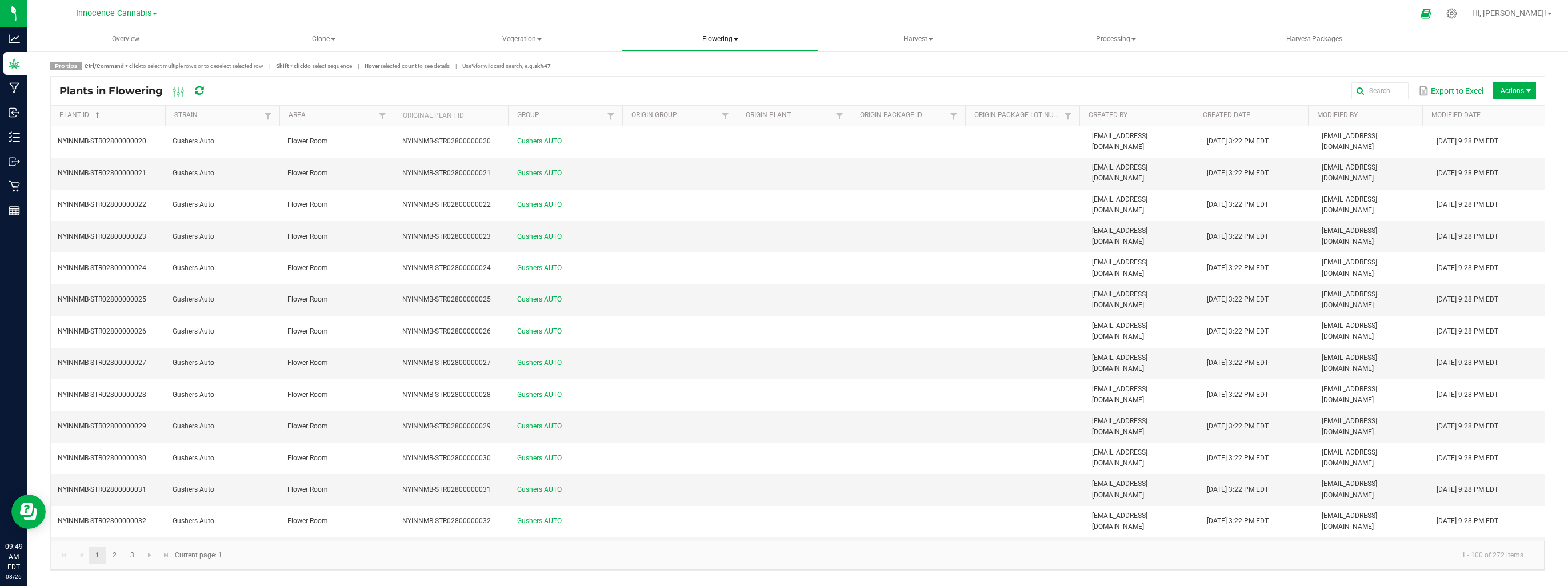
click at [739, 36] on span "Flowering" at bounding box center [720, 39] width 196 height 23
click at [707, 79] on span "Flowering groups" at bounding box center [684, 81] width 95 height 9
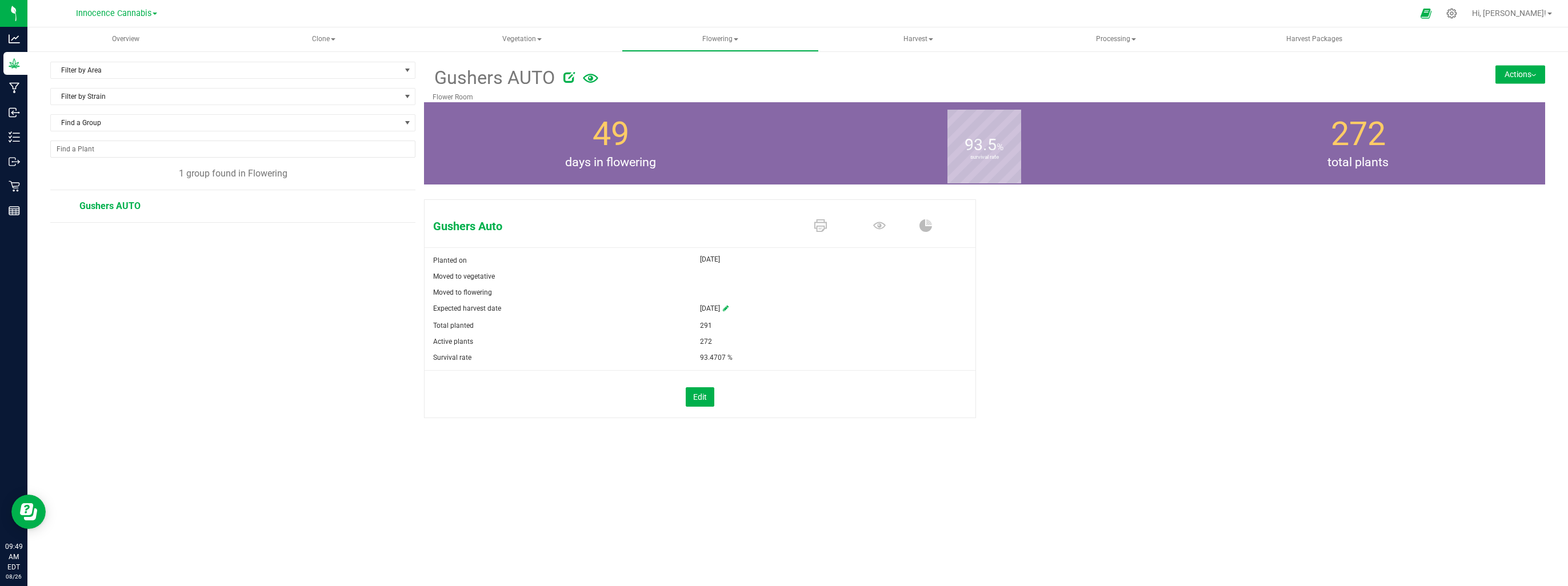
click at [1511, 76] on button "Actions" at bounding box center [1520, 74] width 49 height 18
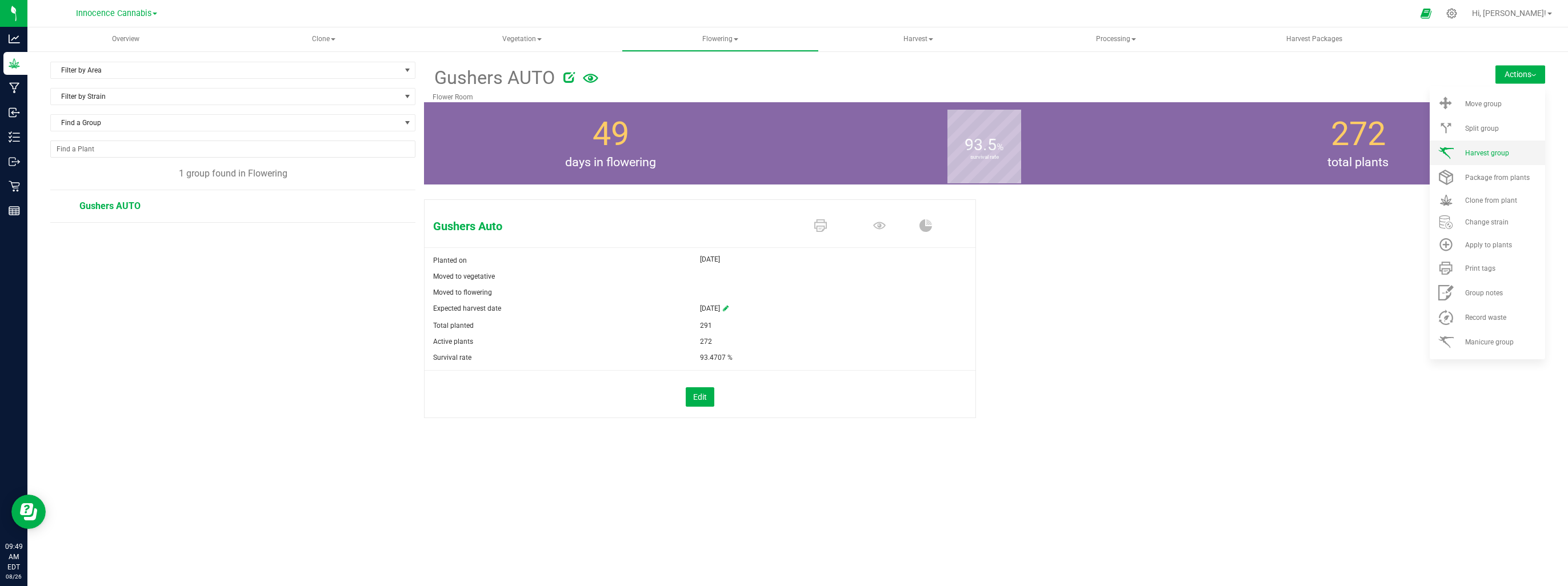
click at [1476, 155] on span "Harvest group" at bounding box center [1487, 152] width 44 height 8
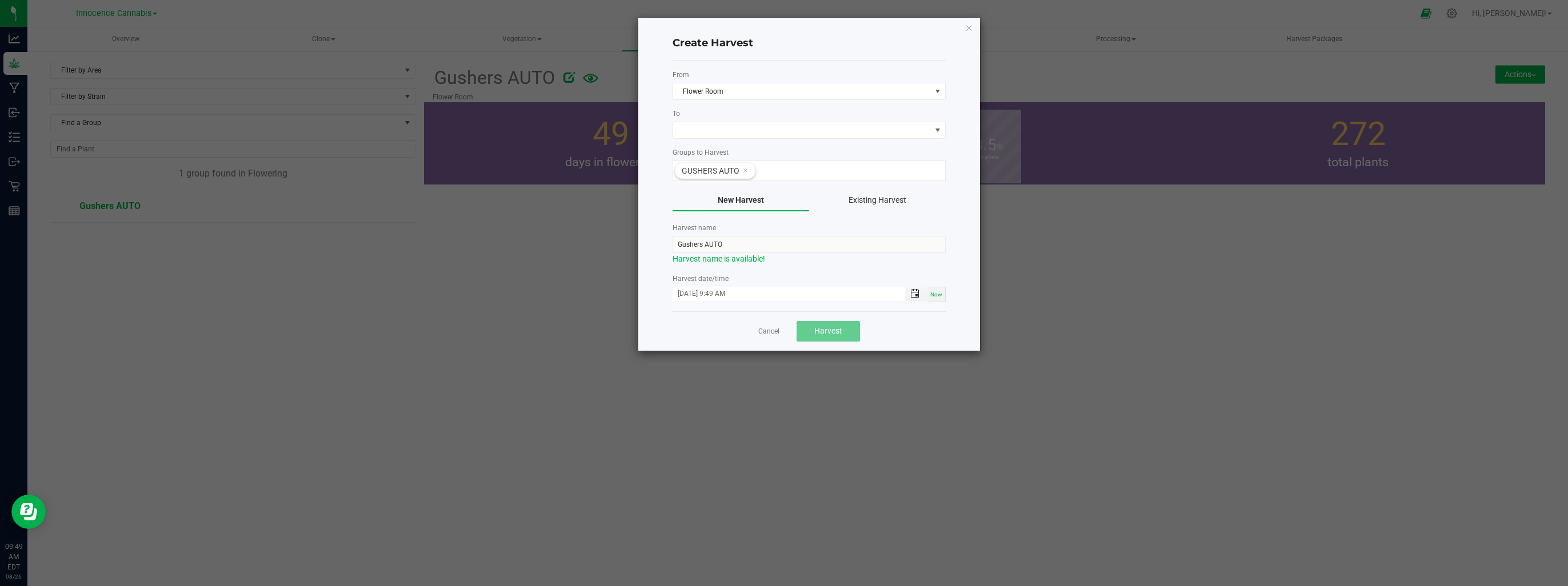
click at [915, 295] on span "Toggle popup" at bounding box center [914, 293] width 9 height 9
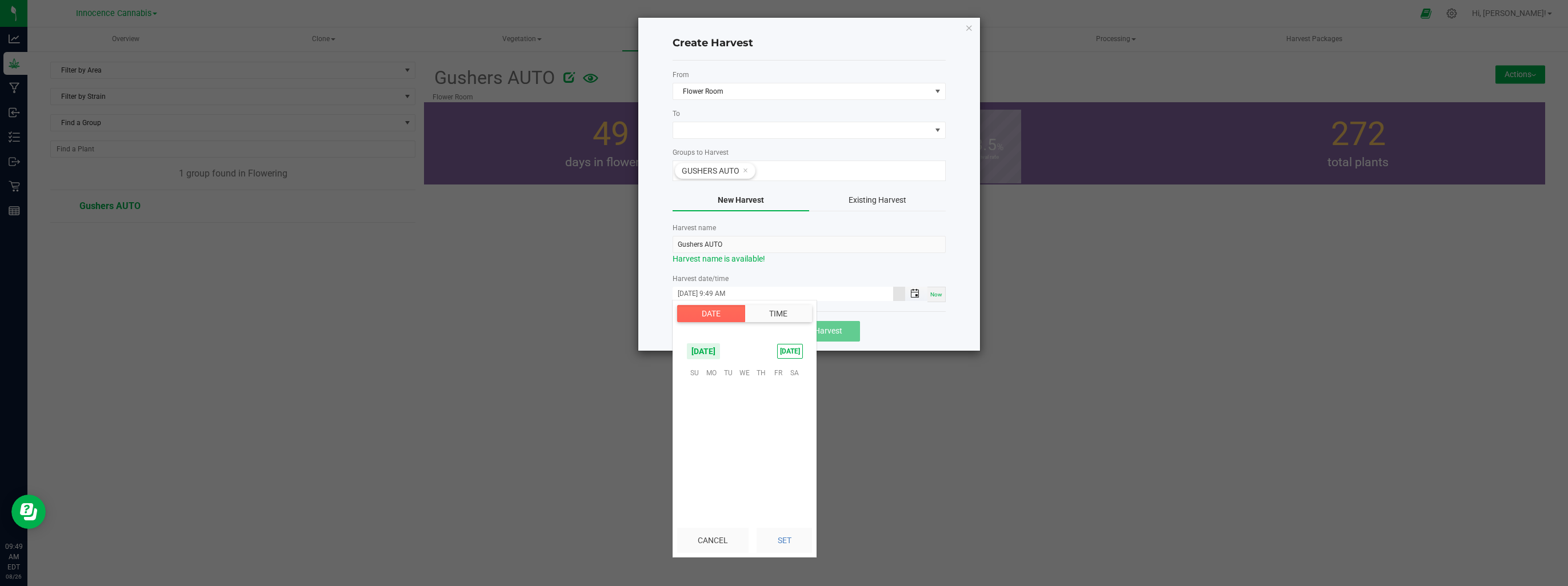
scroll to position [760, 0]
click at [760, 424] on span "14" at bounding box center [761, 426] width 17 height 17
click at [791, 541] on button "Set" at bounding box center [784, 540] width 55 height 25
type input "08/14/2025 9:49 AM"
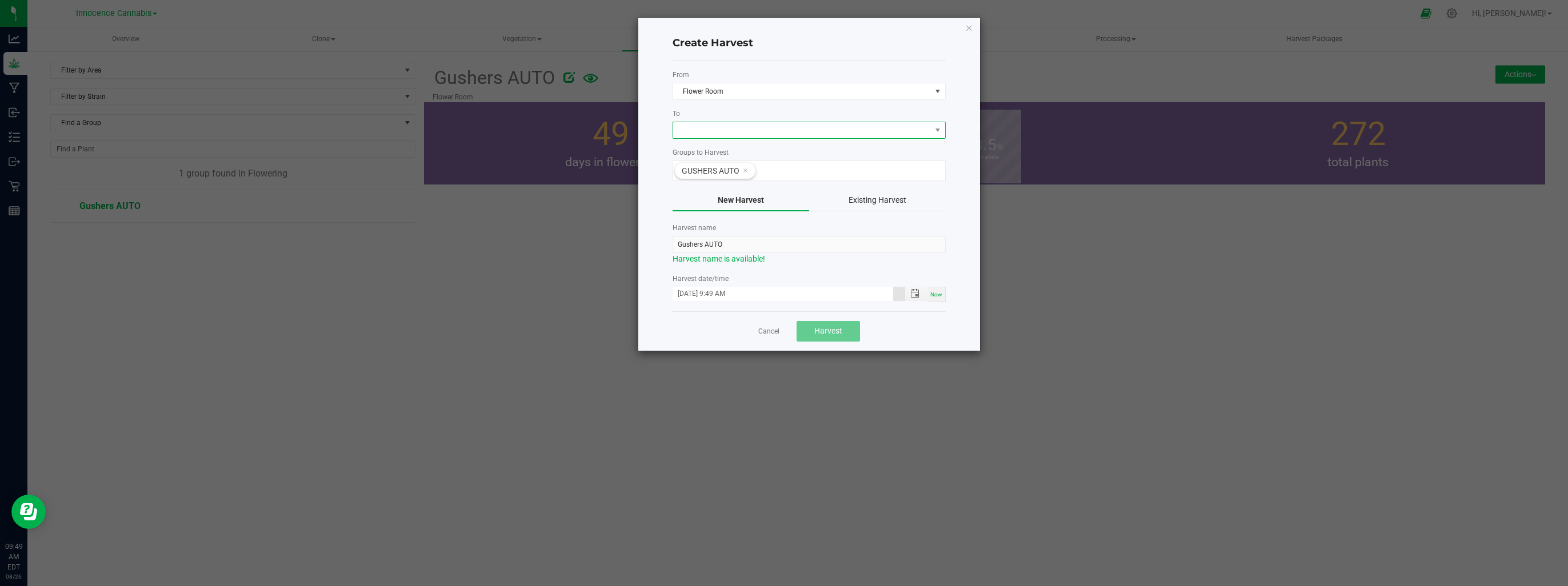
click at [771, 128] on span at bounding box center [802, 130] width 258 height 16
click at [765, 176] on li "Drying Room" at bounding box center [808, 178] width 272 height 20
click at [848, 333] on button "Harvest" at bounding box center [828, 331] width 63 height 20
click at [765, 241] on input "Gushers AUTO" at bounding box center [809, 245] width 273 height 17
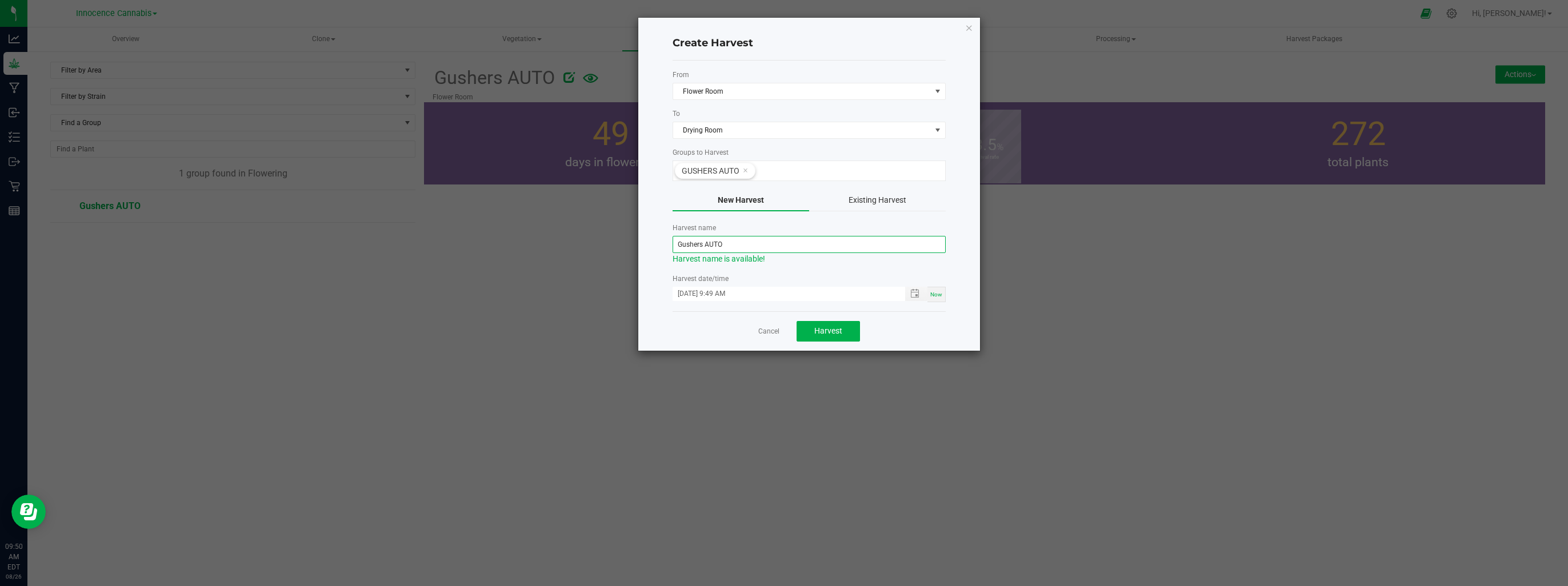
type input "Gushers AUTO"
click at [857, 200] on button "Existing Harvest" at bounding box center [877, 200] width 137 height 22
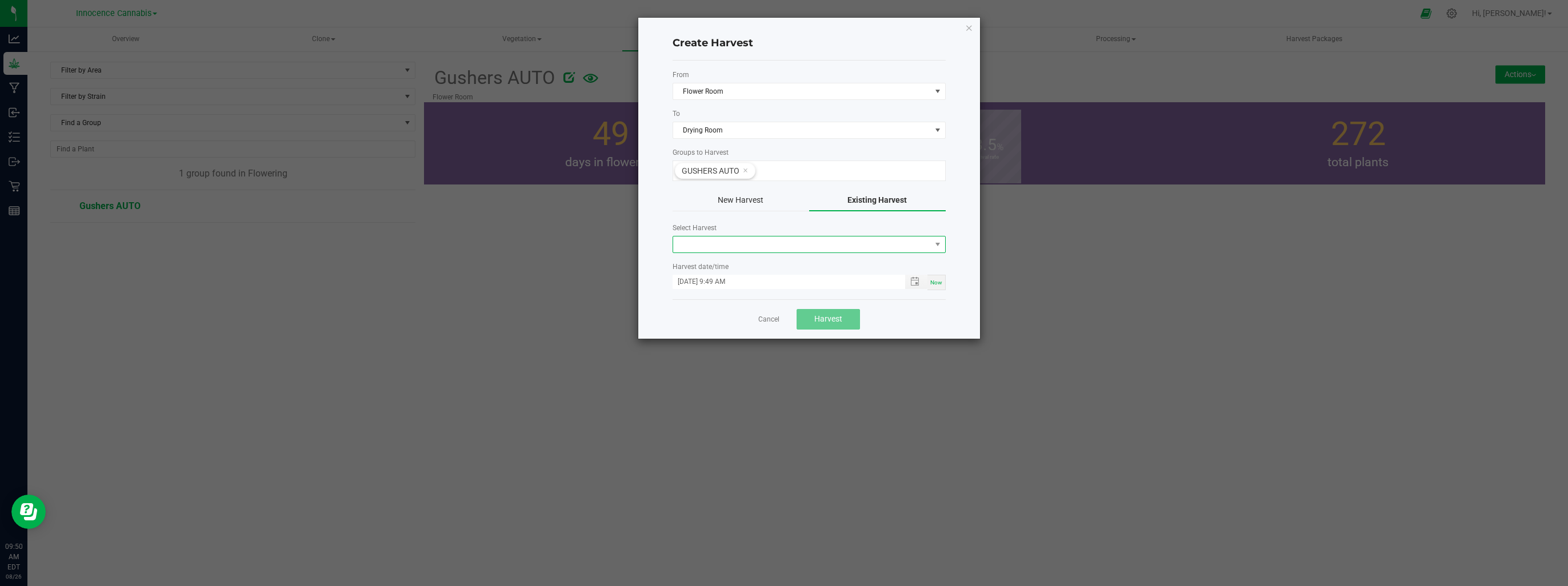
click at [858, 240] on span at bounding box center [802, 245] width 258 height 16
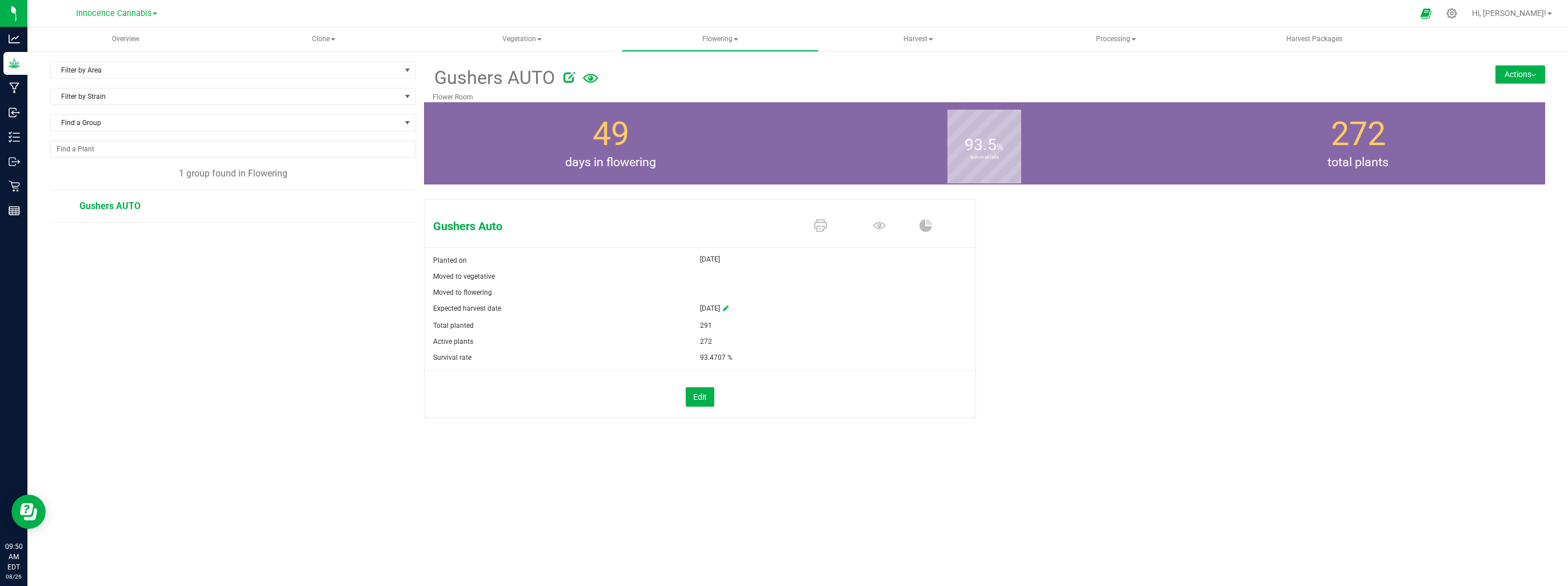
click at [1530, 68] on button "Actions" at bounding box center [1520, 74] width 49 height 18
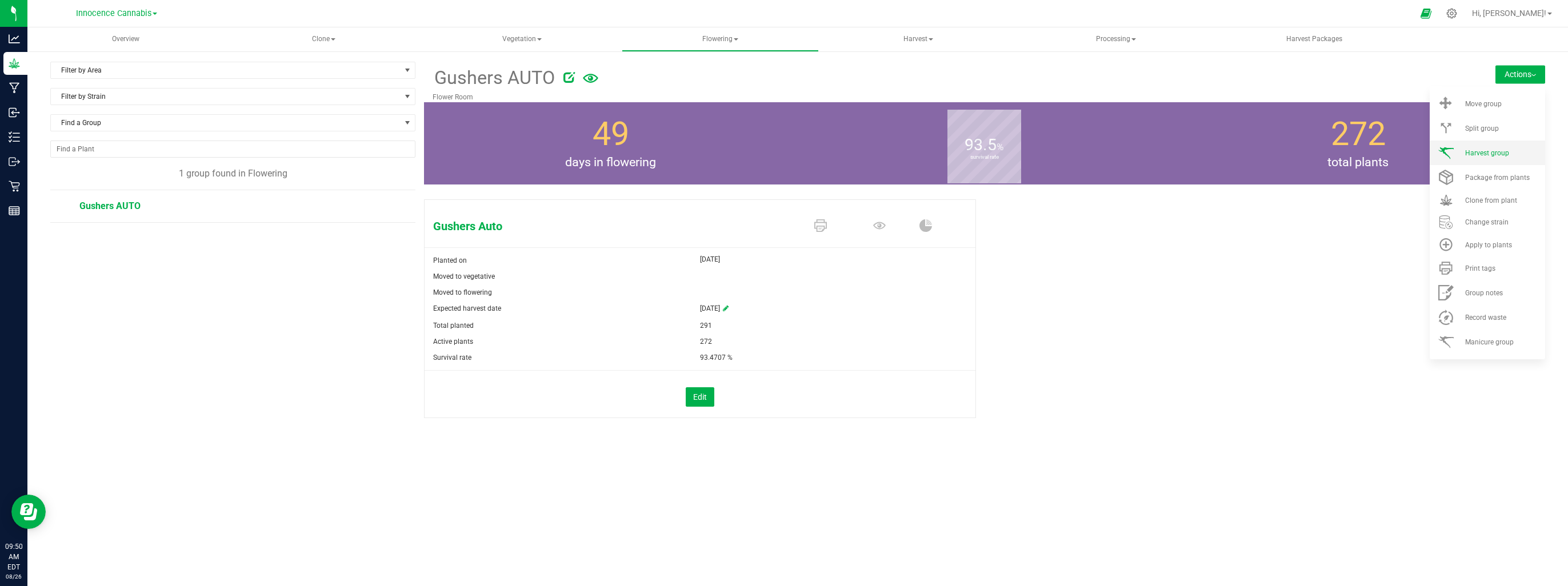
click at [1486, 152] on span "Harvest group" at bounding box center [1487, 152] width 44 height 8
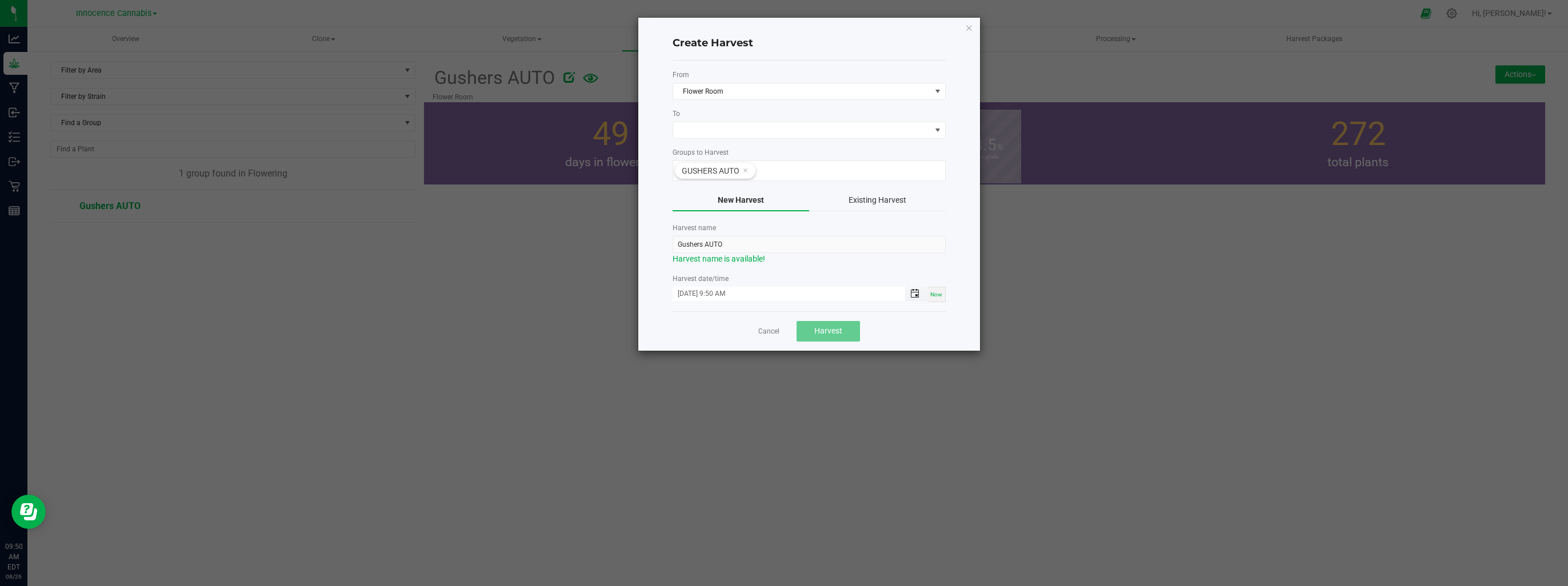
click at [914, 291] on span "Toggle popup" at bounding box center [914, 293] width 9 height 9
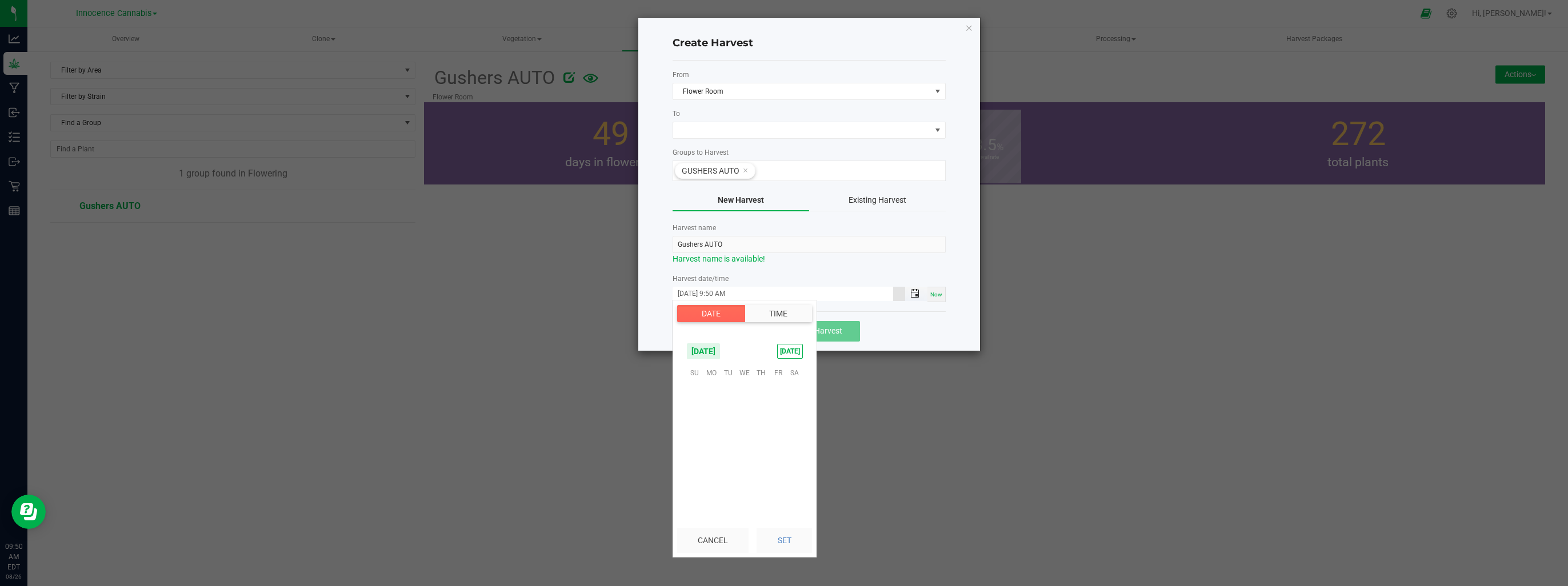
scroll to position [776, 0]
click at [758, 428] on span "14" at bounding box center [761, 426] width 17 height 17
click at [699, 443] on span "9" at bounding box center [702, 445] width 4 height 8
click at [746, 442] on span "50" at bounding box center [750, 445] width 8 height 8
click at [789, 548] on button "Set" at bounding box center [784, 540] width 55 height 25
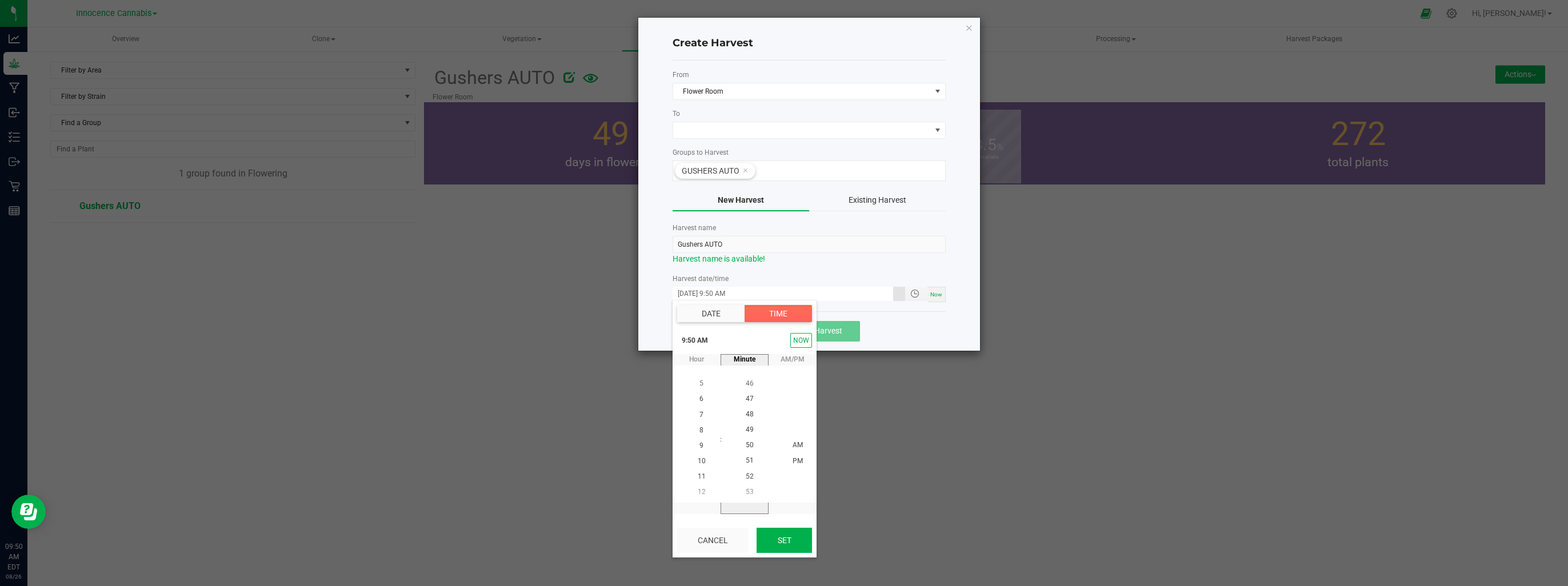
type input "08/14/2025 9:50 AM"
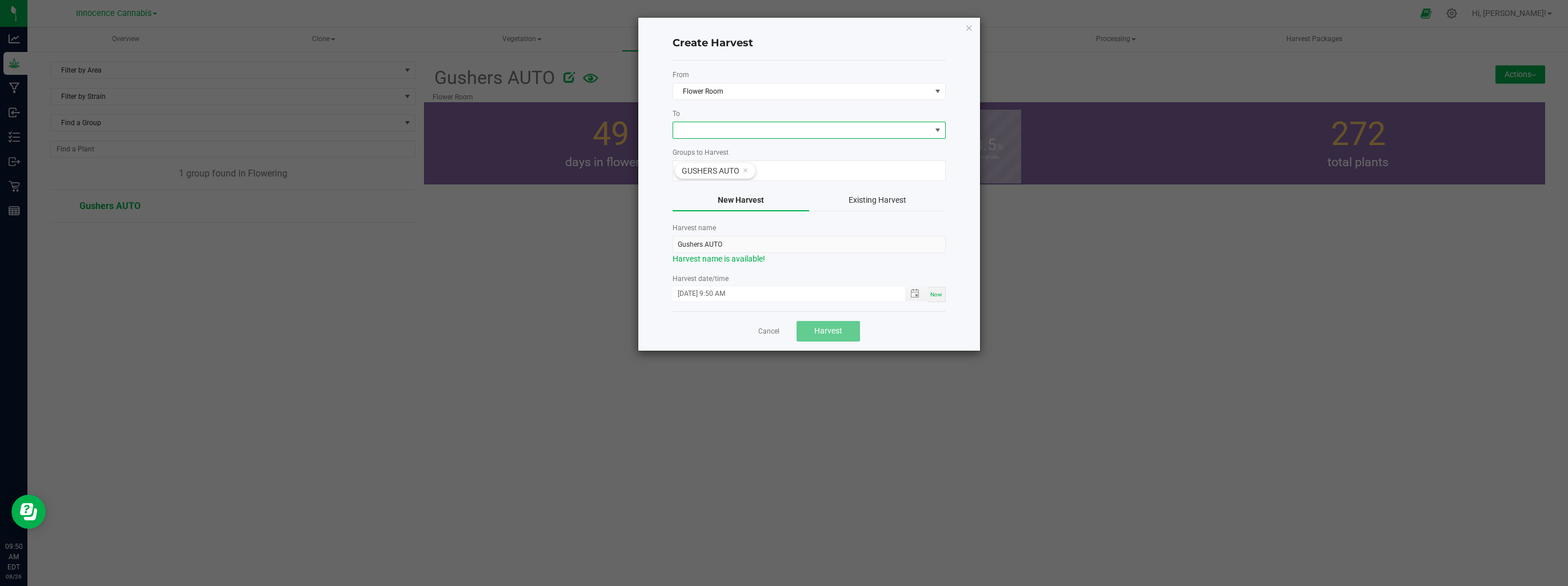
click at [862, 131] on span at bounding box center [802, 130] width 258 height 16
click at [843, 179] on li "Drying Room" at bounding box center [808, 178] width 272 height 20
click at [835, 332] on span "Harvest" at bounding box center [828, 330] width 28 height 9
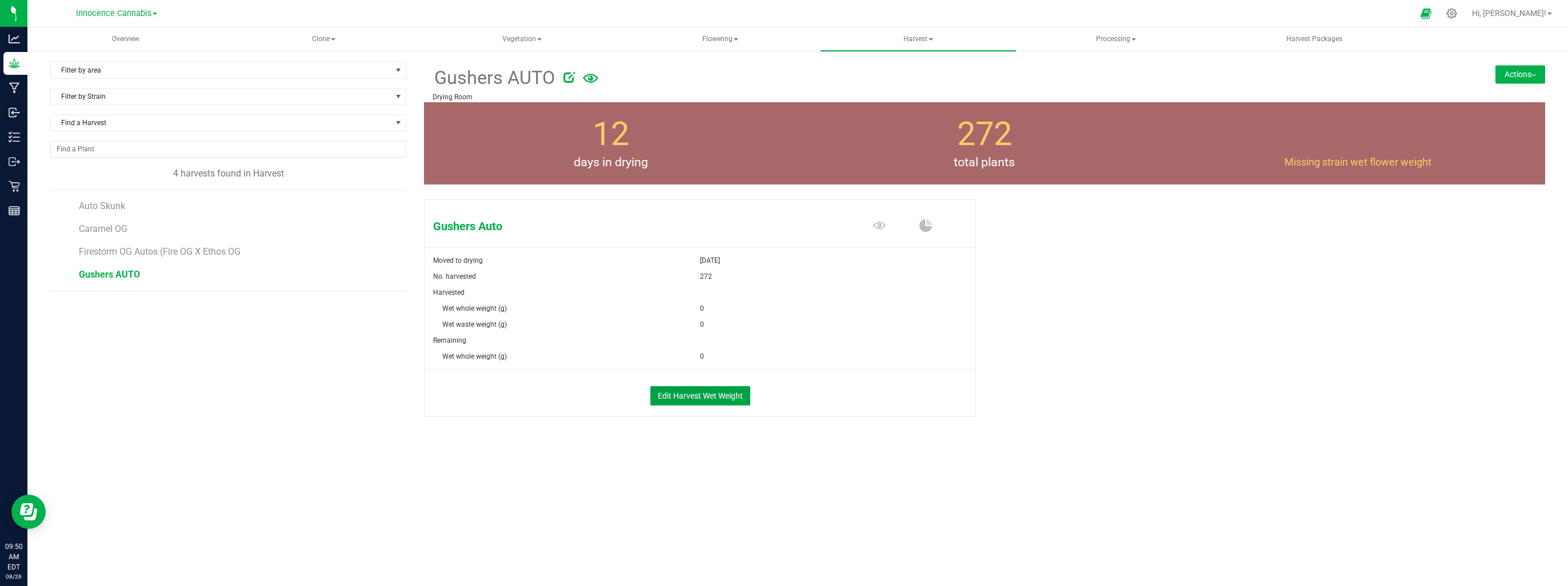
click at [711, 394] on button "Edit Harvest Wet Weight" at bounding box center [700, 396] width 100 height 20
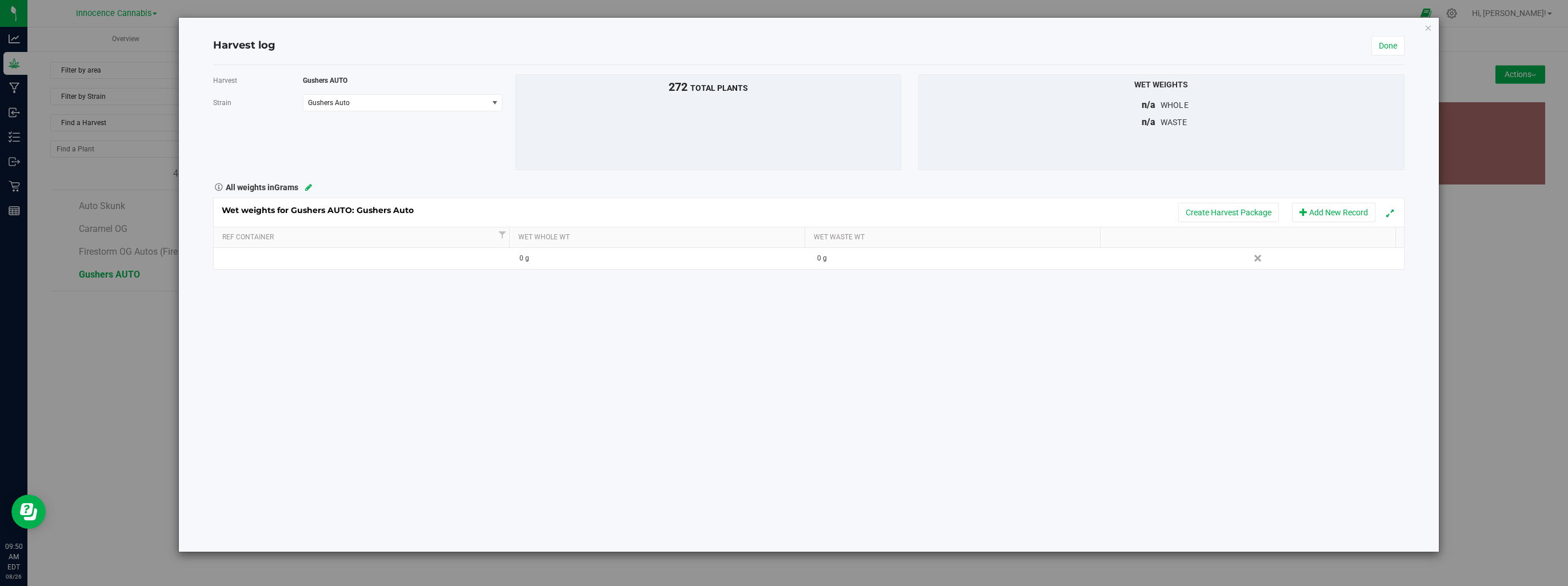
click at [309, 184] on icon at bounding box center [308, 187] width 7 height 8
click at [312, 187] on span "Grams" at bounding box center [365, 187] width 169 height 16
click at [304, 285] on li "Pounds" at bounding box center [372, 285] width 184 height 20
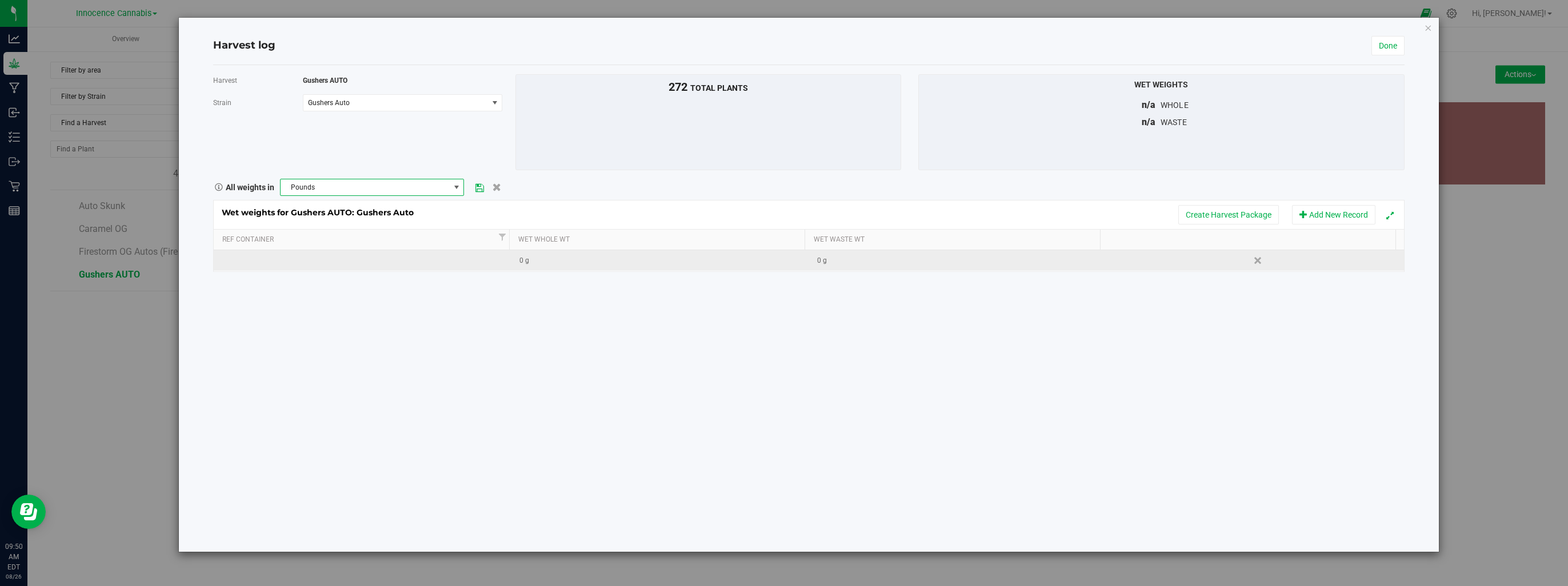
click at [828, 264] on div "0 g" at bounding box center [961, 261] width 288 height 11
click at [719, 264] on div "0 g" at bounding box center [663, 261] width 288 height 11
type input "102.3"
click at [1137, 296] on div "Harvest Gushers AUTO Strain Gushers Auto Select strain Gushers Auto To bulk upl…" at bounding box center [809, 309] width 1192 height 487
click at [543, 262] on div "102.3 g" at bounding box center [663, 261] width 288 height 11
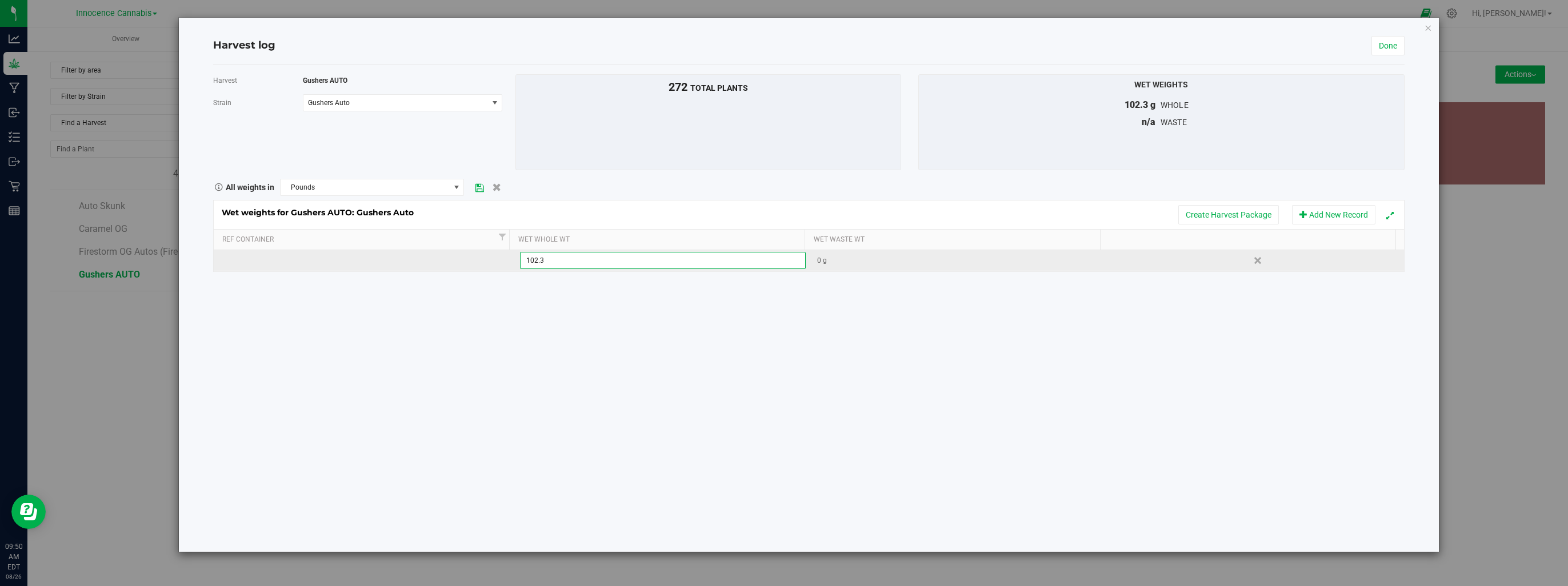
click at [556, 294] on div "Harvest Gushers AUTO Strain Gushers Auto Select strain Gushers Auto To bulk upl…" at bounding box center [809, 309] width 1192 height 487
click at [548, 264] on div "102.3 g" at bounding box center [663, 261] width 288 height 11
click at [480, 187] on icon at bounding box center [480, 187] width 9 height 7
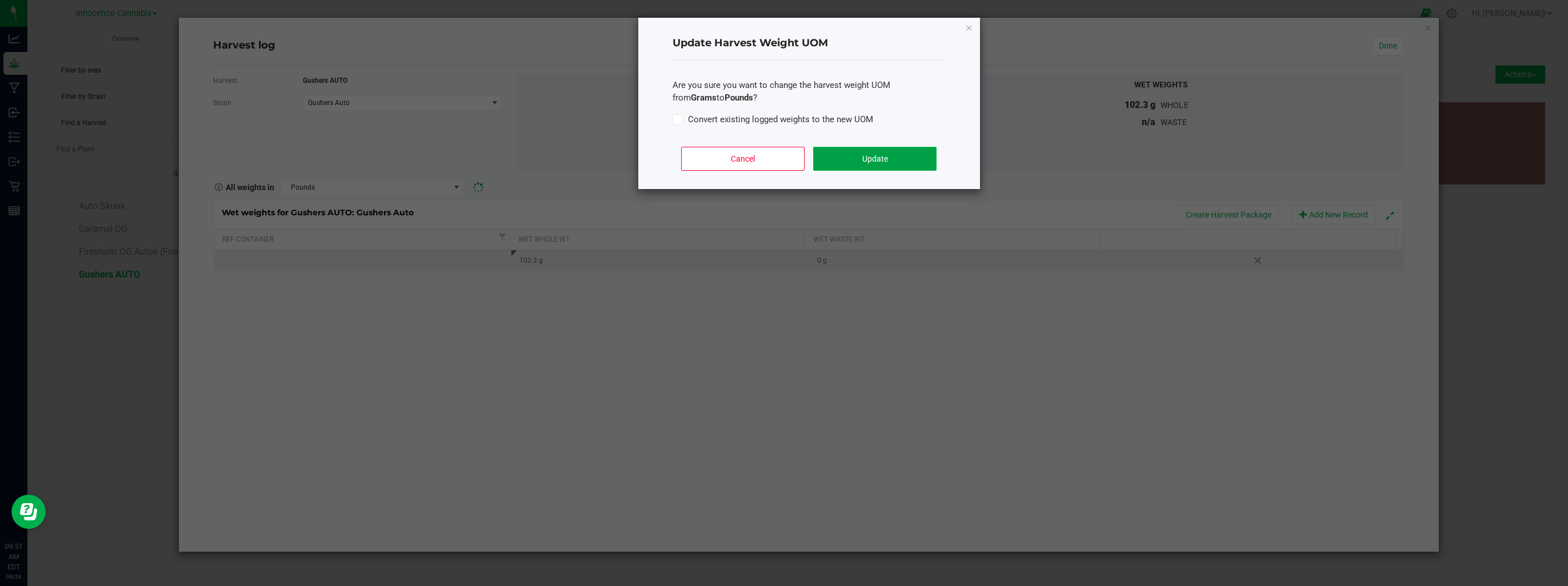
click at [917, 156] on button "Update" at bounding box center [874, 158] width 123 height 24
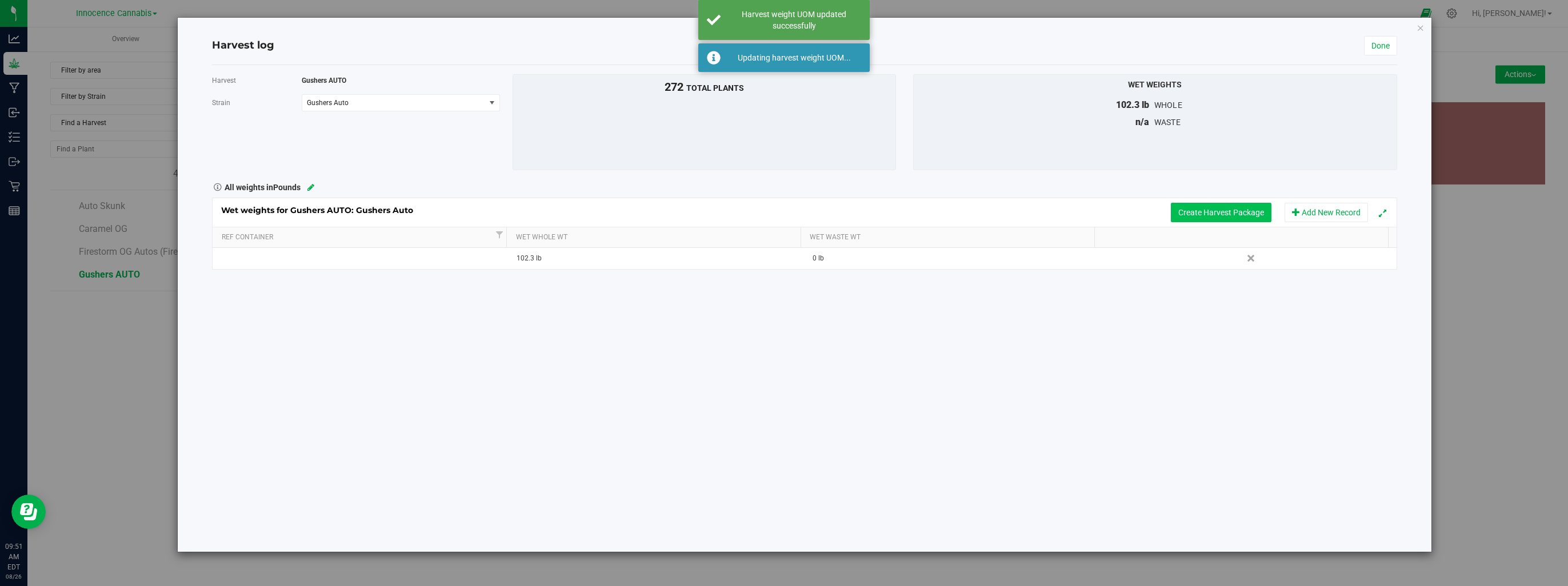
click at [1230, 216] on button "Create Harvest Package" at bounding box center [1221, 212] width 100 height 20
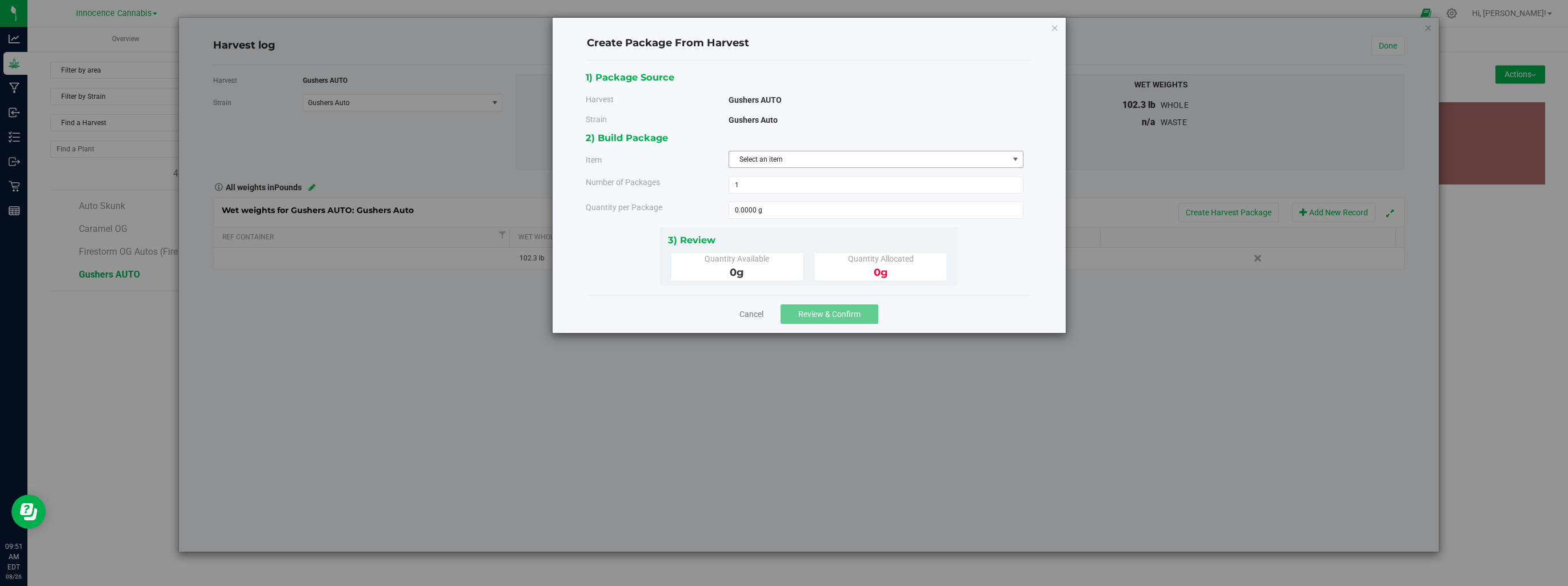
click at [814, 160] on span "Select an item" at bounding box center [869, 160] width 280 height 16
click at [864, 124] on div "Gushers Auto" at bounding box center [876, 120] width 295 height 12
click at [818, 213] on span at bounding box center [876, 211] width 295 height 17
type input "46402.5"
type input "46402.5000 g"
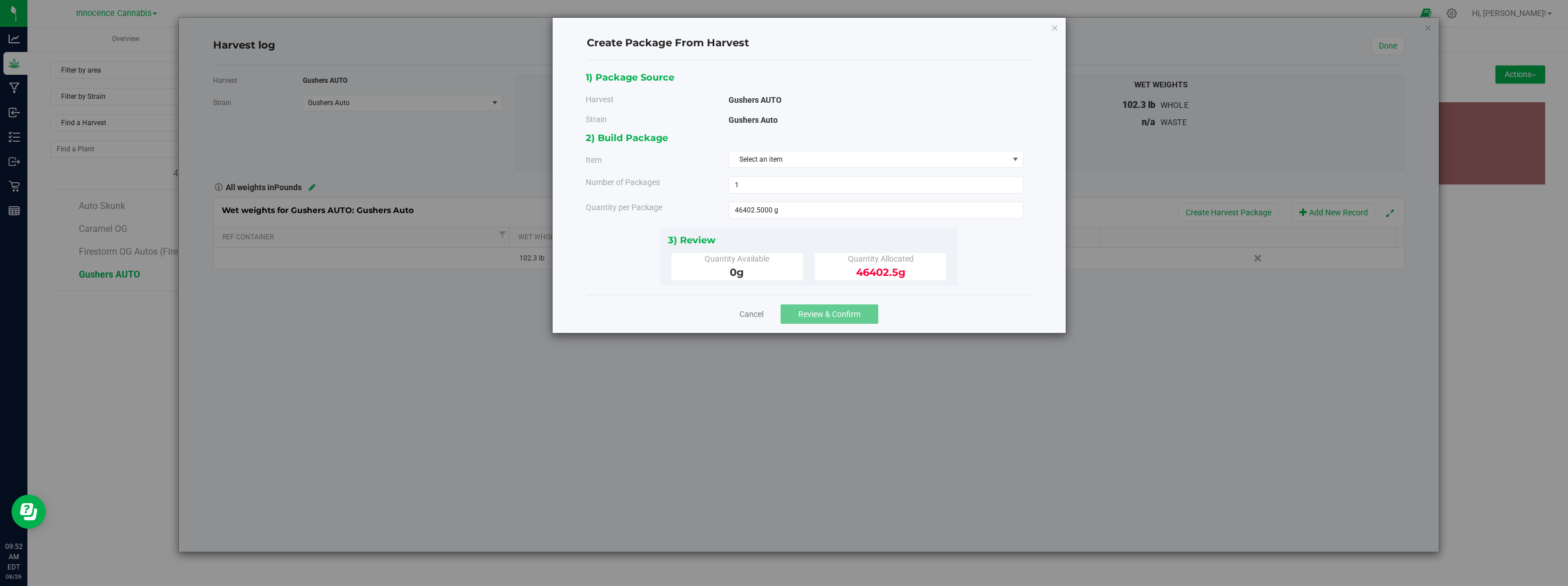
click at [775, 277] on div "0 g" at bounding box center [736, 272] width 114 height 15
click at [731, 274] on span "0 g" at bounding box center [737, 272] width 15 height 12
click at [751, 157] on span "Select an item" at bounding box center [869, 160] width 280 height 16
click at [747, 314] on link "Cancel" at bounding box center [751, 314] width 24 height 12
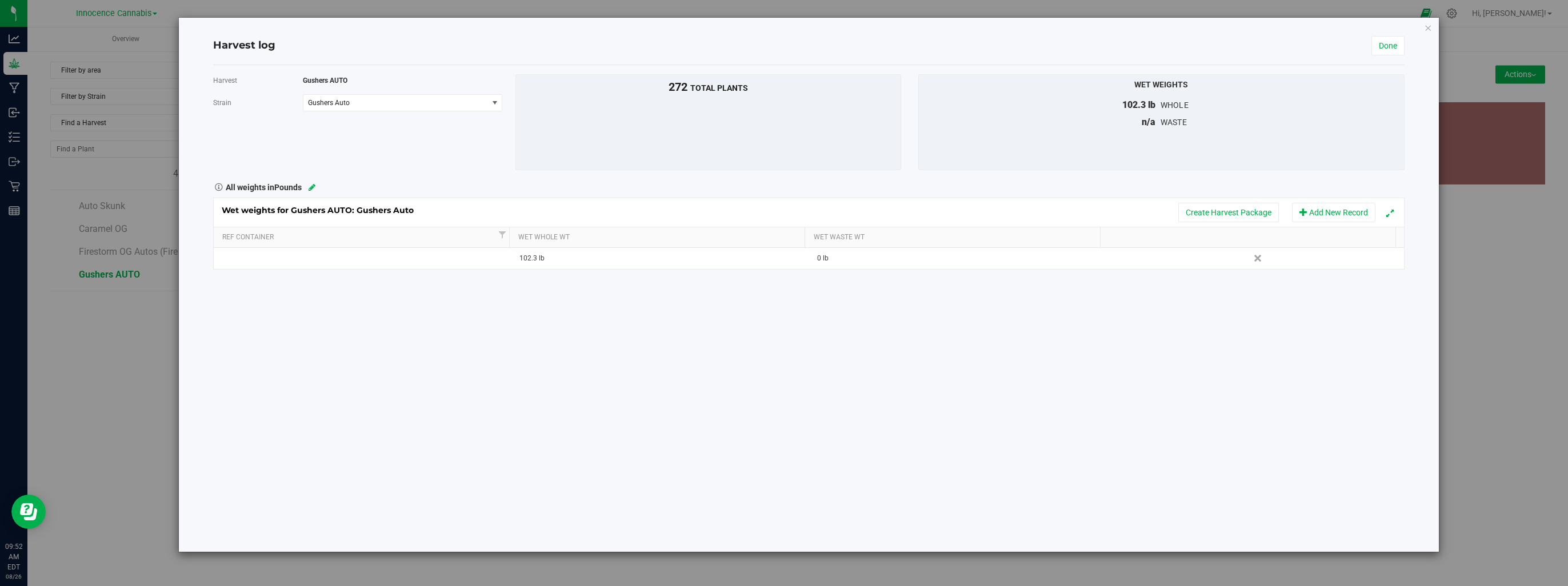
click at [1394, 33] on div "Harvest log Done" at bounding box center [809, 46] width 1192 height 38
click at [1390, 41] on link "Done" at bounding box center [1388, 46] width 33 height 20
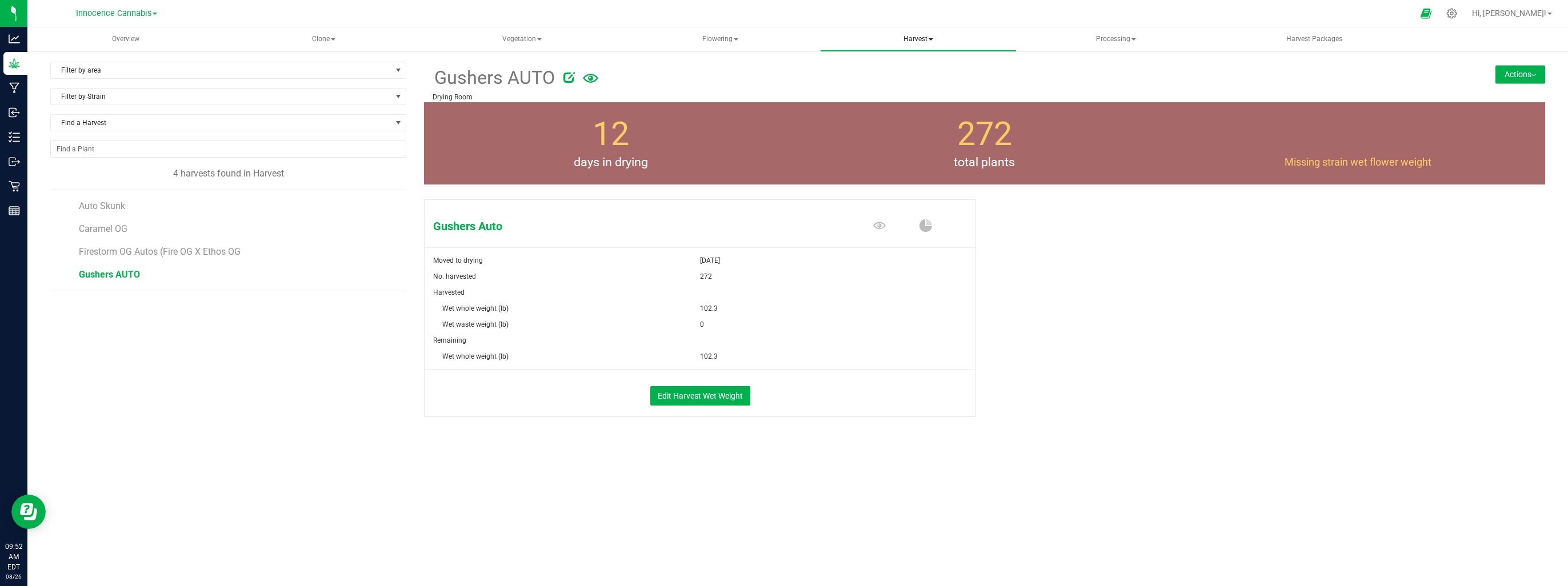
click at [906, 44] on span "Harvest" at bounding box center [919, 39] width 196 height 23
click at [676, 396] on button "Edit Harvest Wet Weight" at bounding box center [700, 396] width 100 height 20
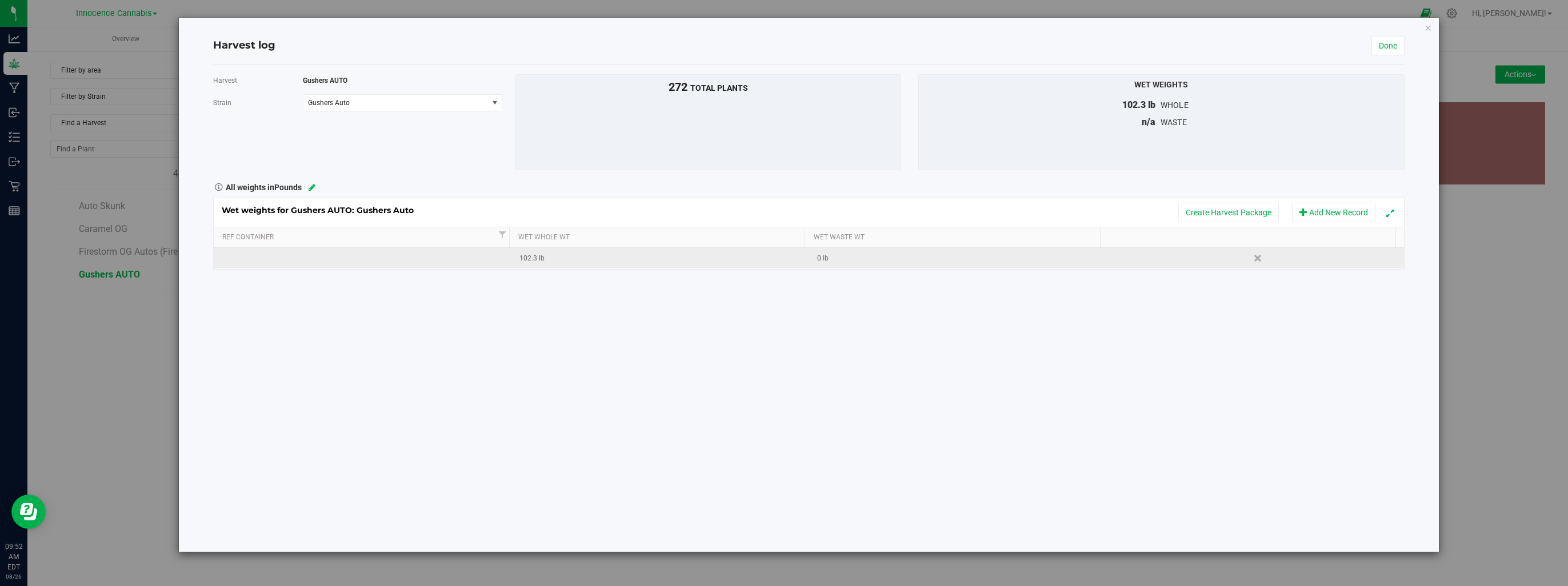
click at [849, 260] on div "0 lb" at bounding box center [961, 259] width 288 height 11
click at [916, 354] on div "Harvest Gushers AUTO Strain Gushers Auto Select strain Gushers Auto To bulk upl…" at bounding box center [809, 309] width 1192 height 487
click at [541, 256] on div "102.3 lb" at bounding box center [663, 259] width 288 height 11
click at [415, 258] on td at bounding box center [362, 259] width 298 height 20
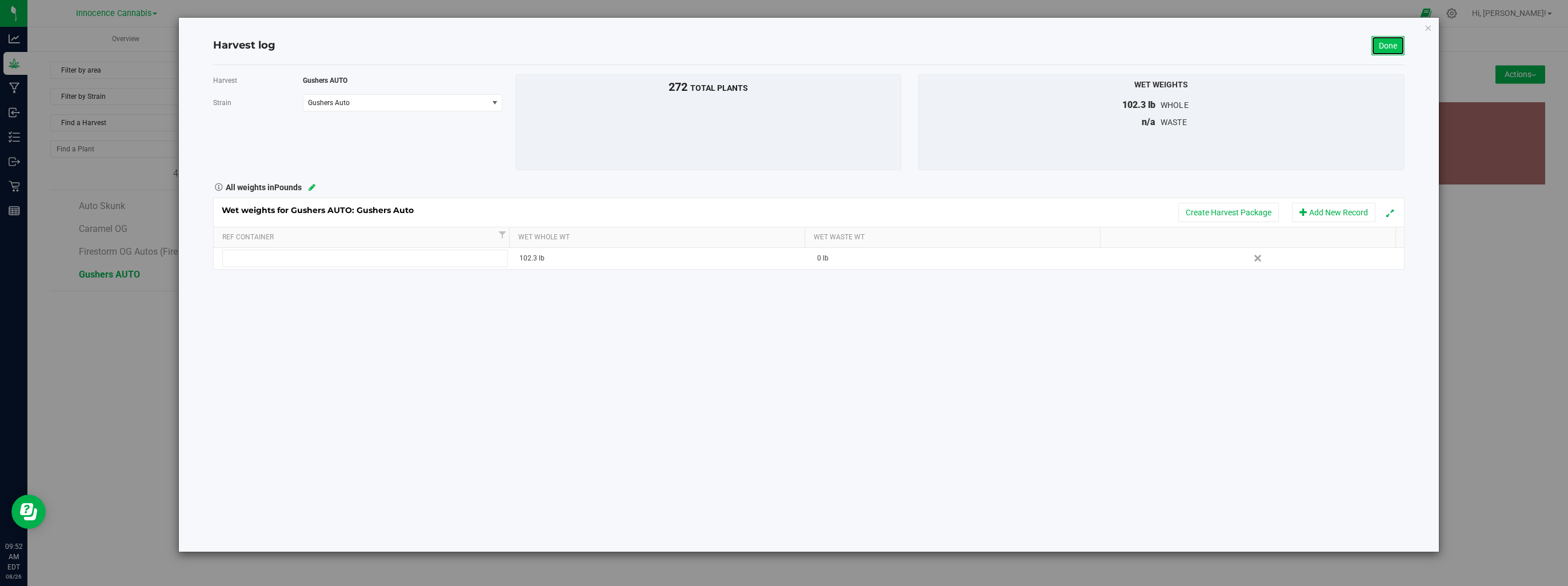
click at [1391, 48] on link "Done" at bounding box center [1388, 46] width 33 height 20
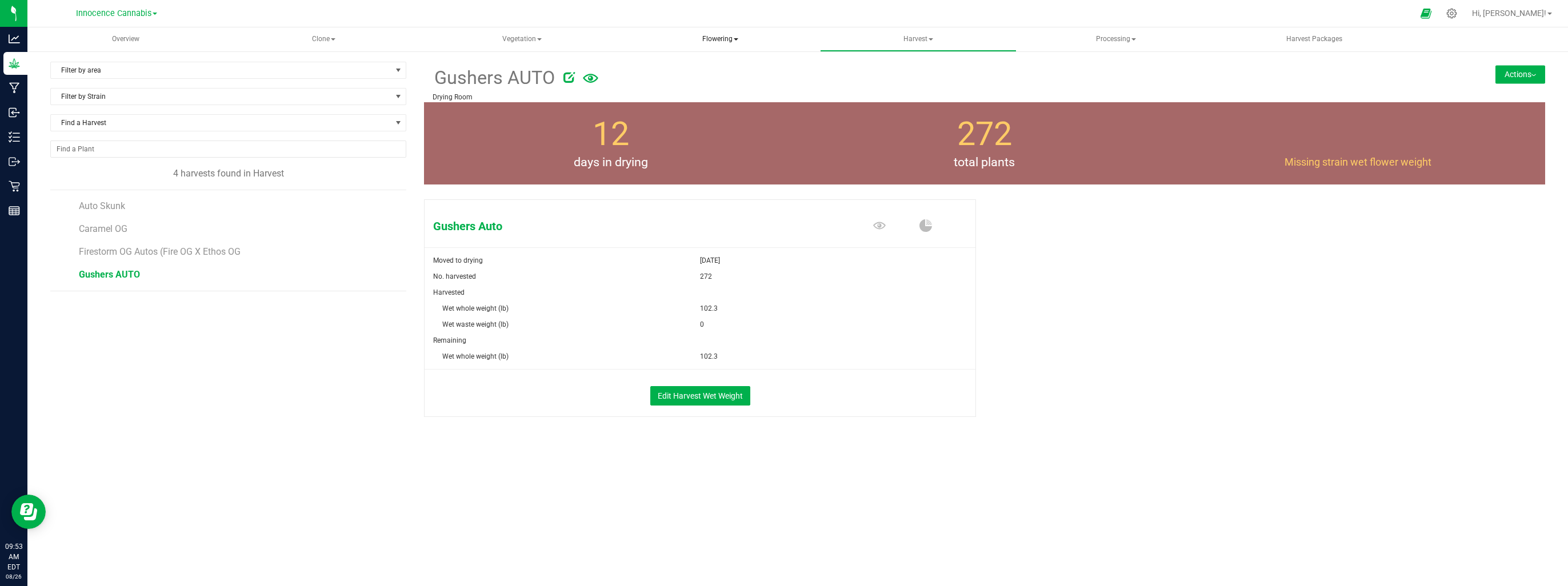
click at [726, 39] on span "Flowering" at bounding box center [720, 39] width 196 height 23
click at [911, 43] on span "Harvest" at bounding box center [919, 39] width 196 height 23
click at [894, 78] on span "Harvested plants" at bounding box center [882, 81] width 94 height 9
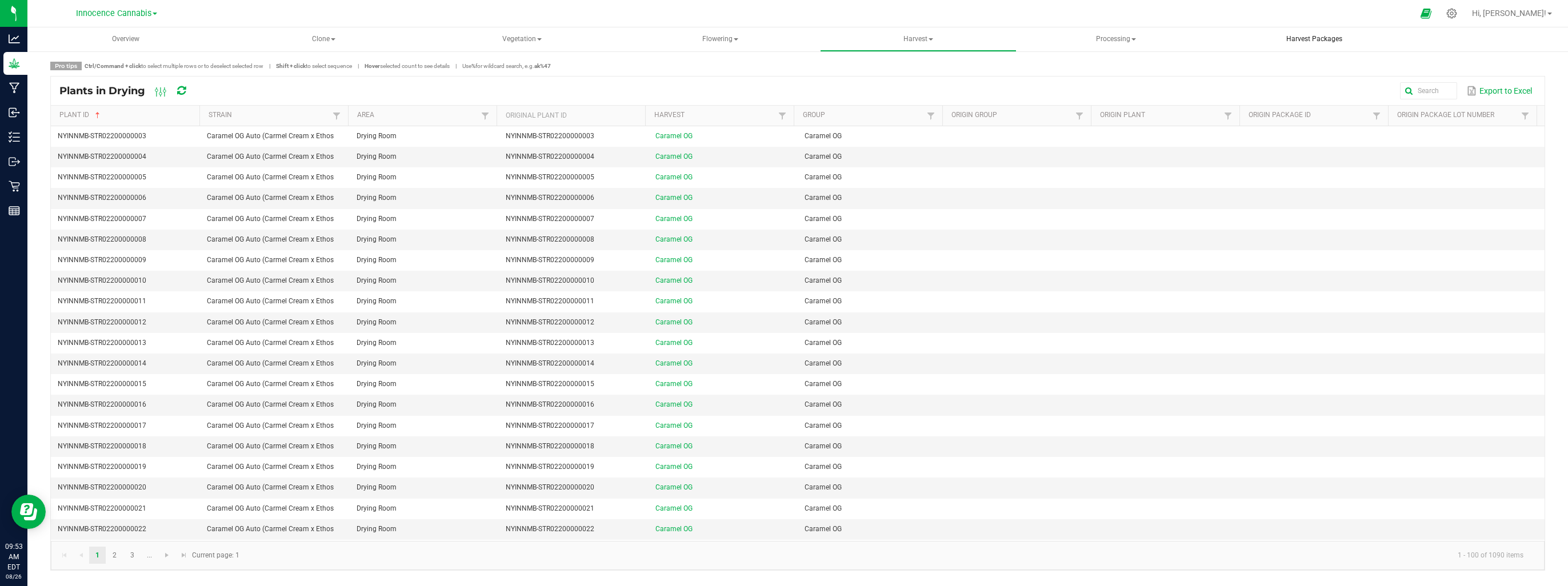
click at [1337, 36] on span "Harvest Packages" at bounding box center [1315, 38] width 87 height 9
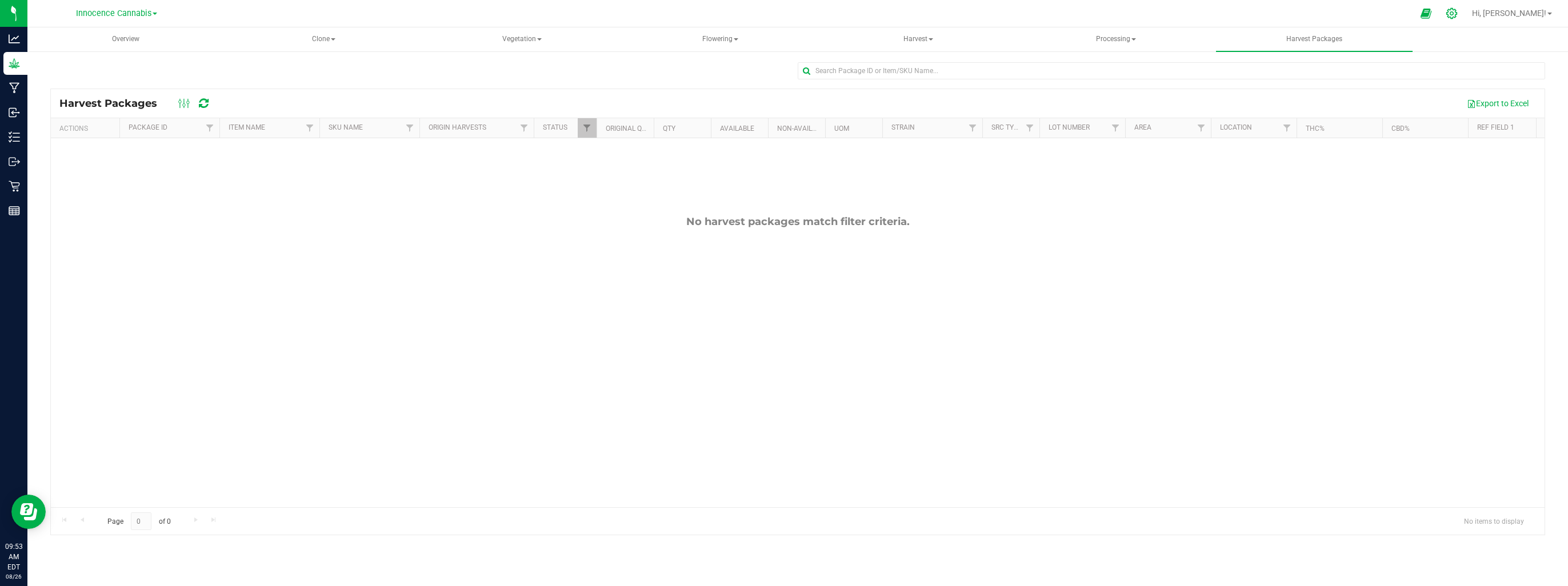
click at [1458, 17] on icon at bounding box center [1452, 13] width 12 height 12
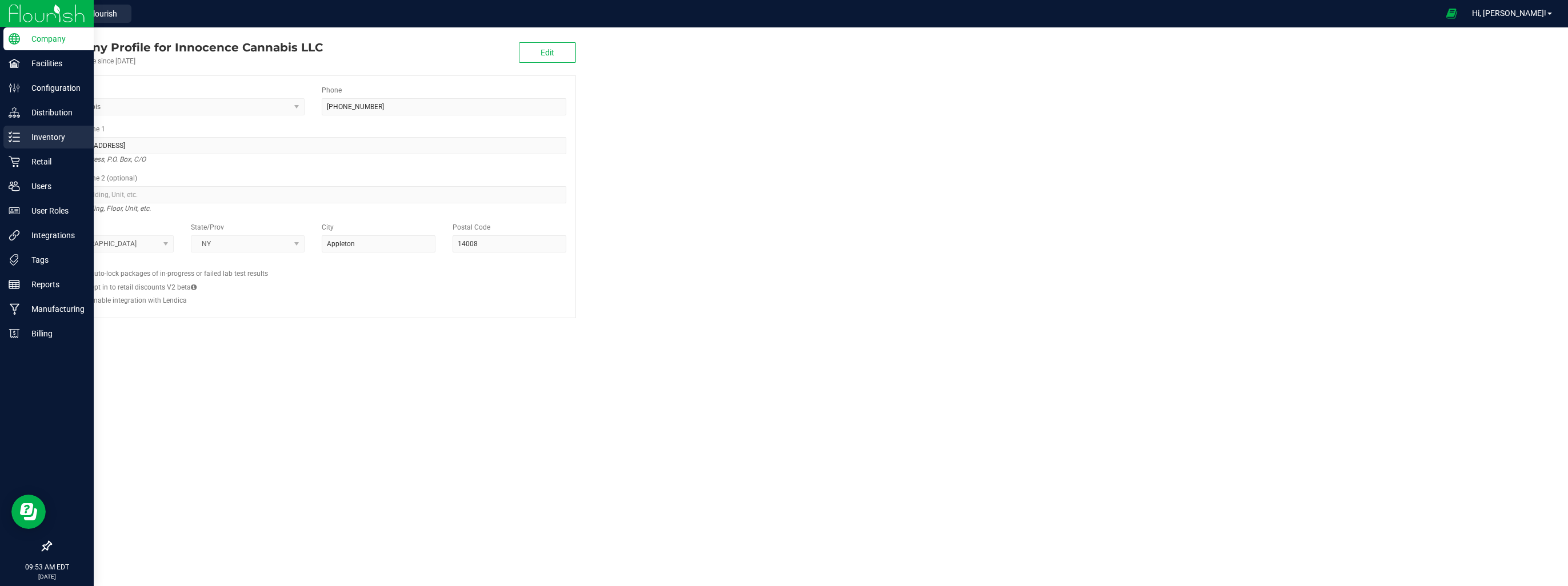
click at [16, 140] on icon at bounding box center [15, 137] width 12 height 12
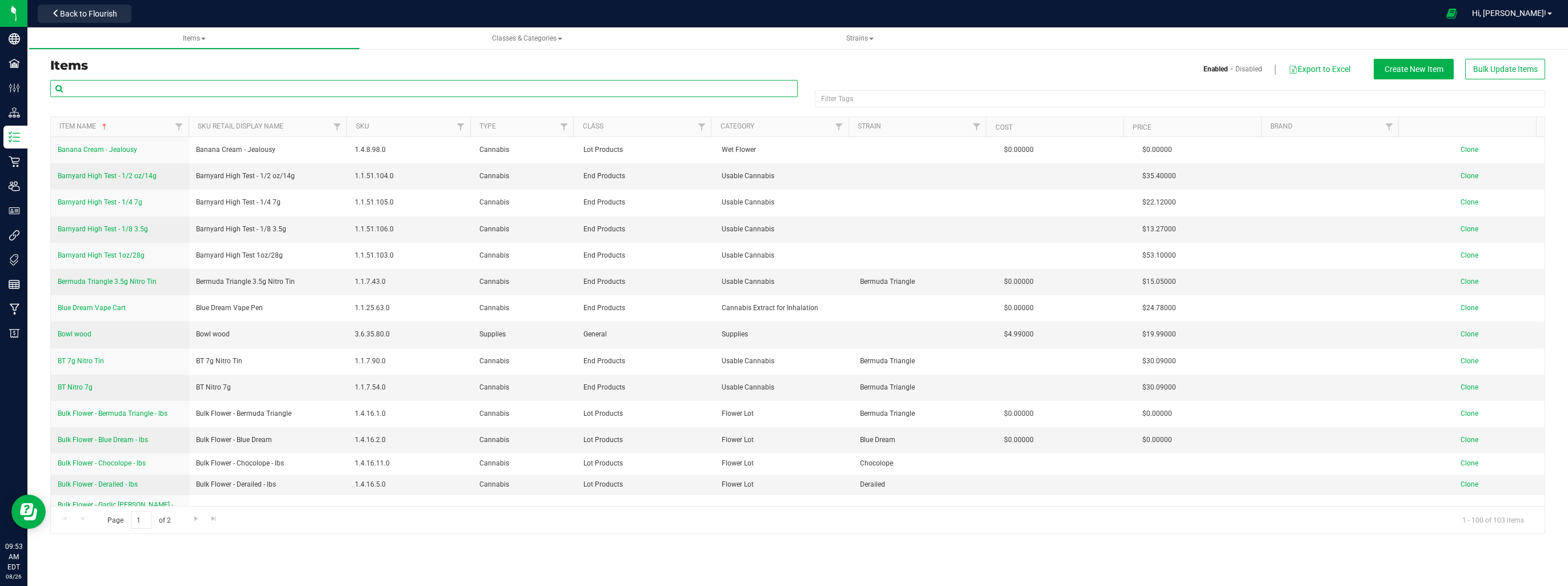
click at [235, 90] on input "text" at bounding box center [423, 89] width 747 height 17
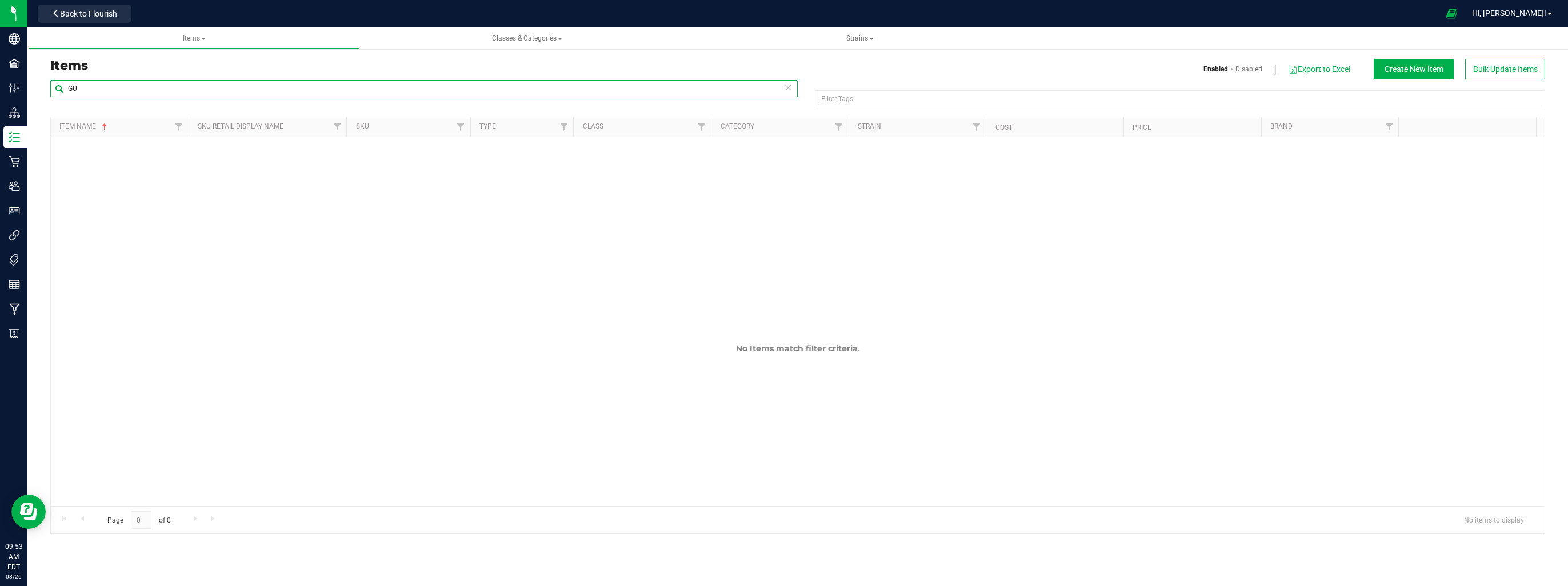
type input "G"
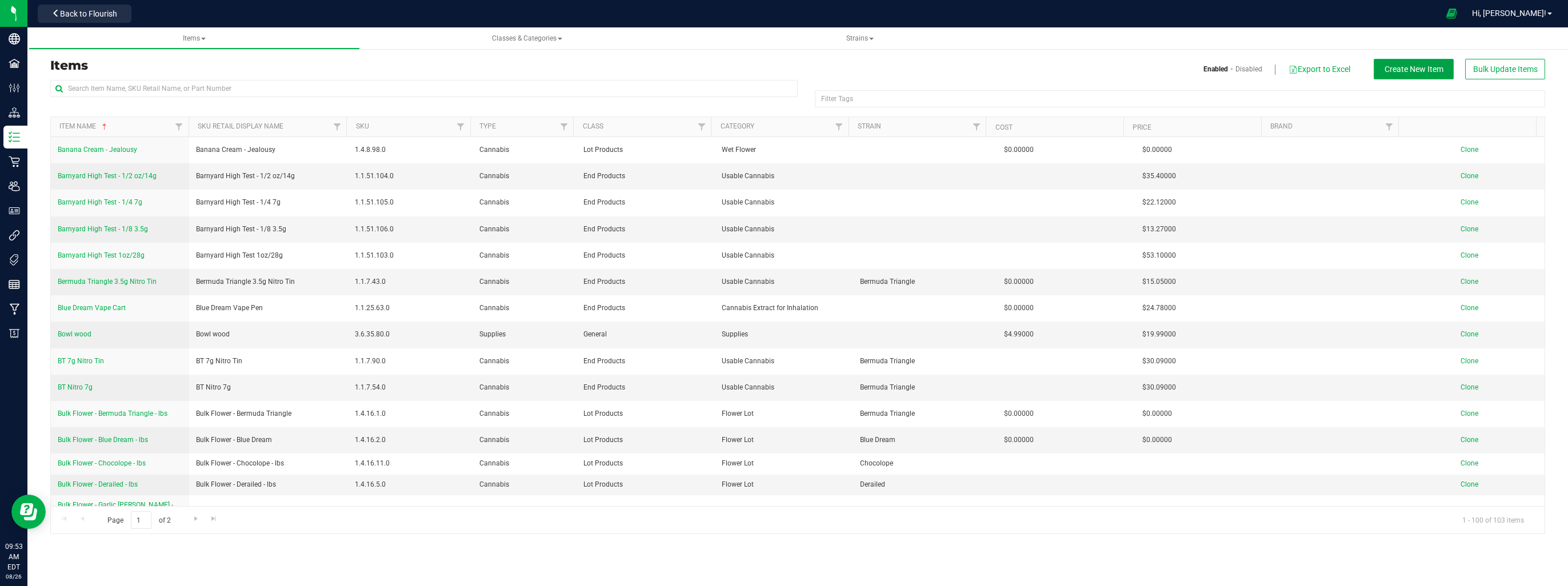
click at [1440, 68] on span "Create New Item" at bounding box center [1414, 69] width 59 height 9
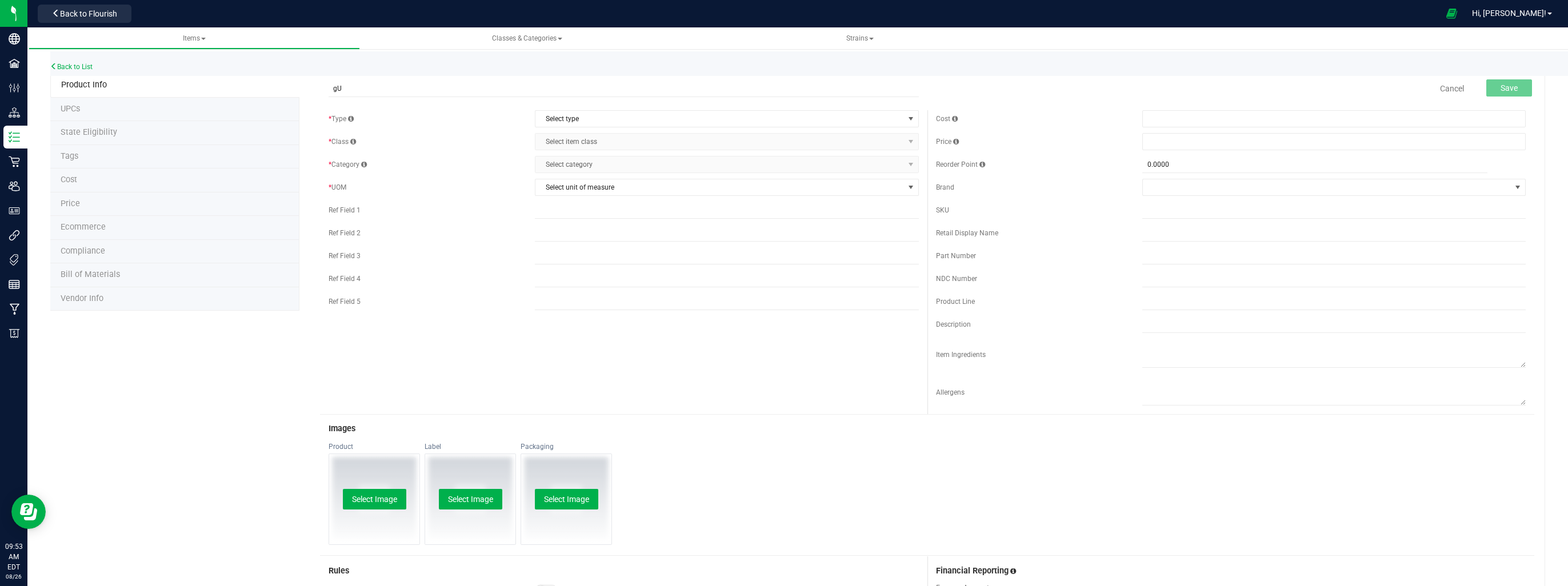
type input "g"
type input "Gushers Auto plants"
click at [565, 118] on span "Select type" at bounding box center [719, 119] width 368 height 16
click at [562, 137] on li "Cannabis" at bounding box center [723, 139] width 380 height 17
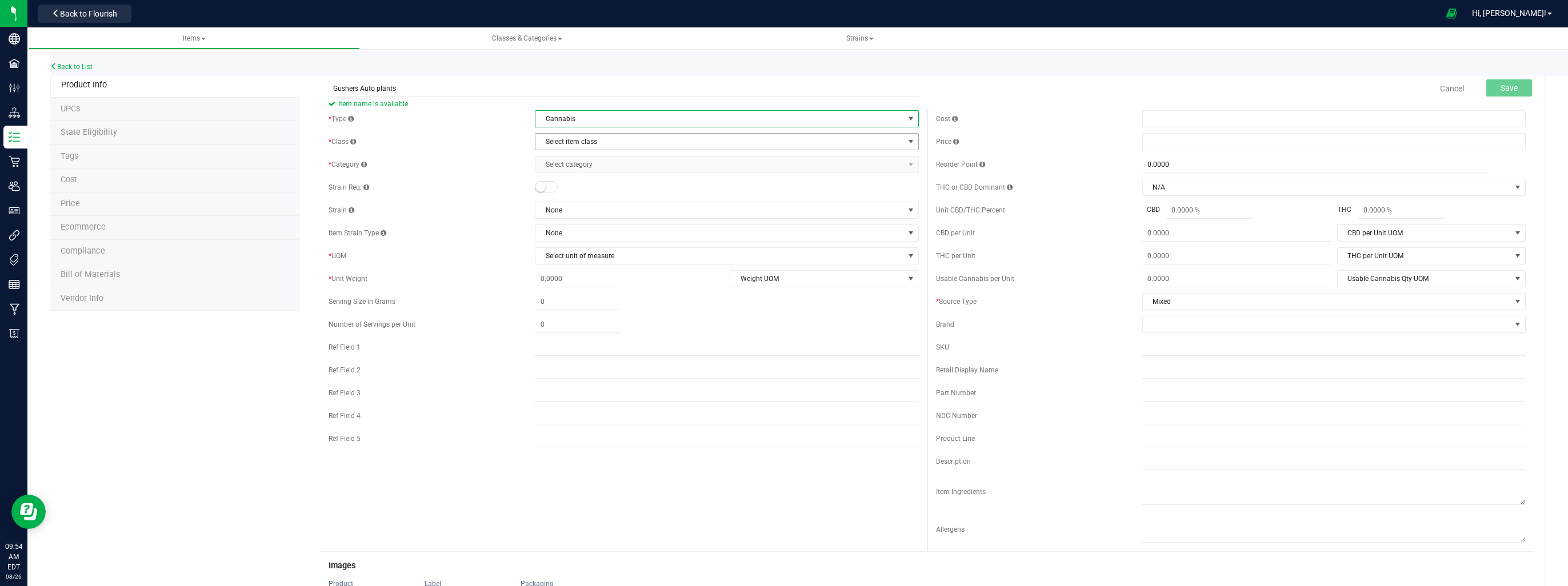
click at [562, 144] on span "Select item class" at bounding box center [719, 142] width 368 height 16
click at [561, 160] on li "Cultivation" at bounding box center [723, 161] width 380 height 17
click at [563, 165] on span "Select category" at bounding box center [719, 165] width 368 height 16
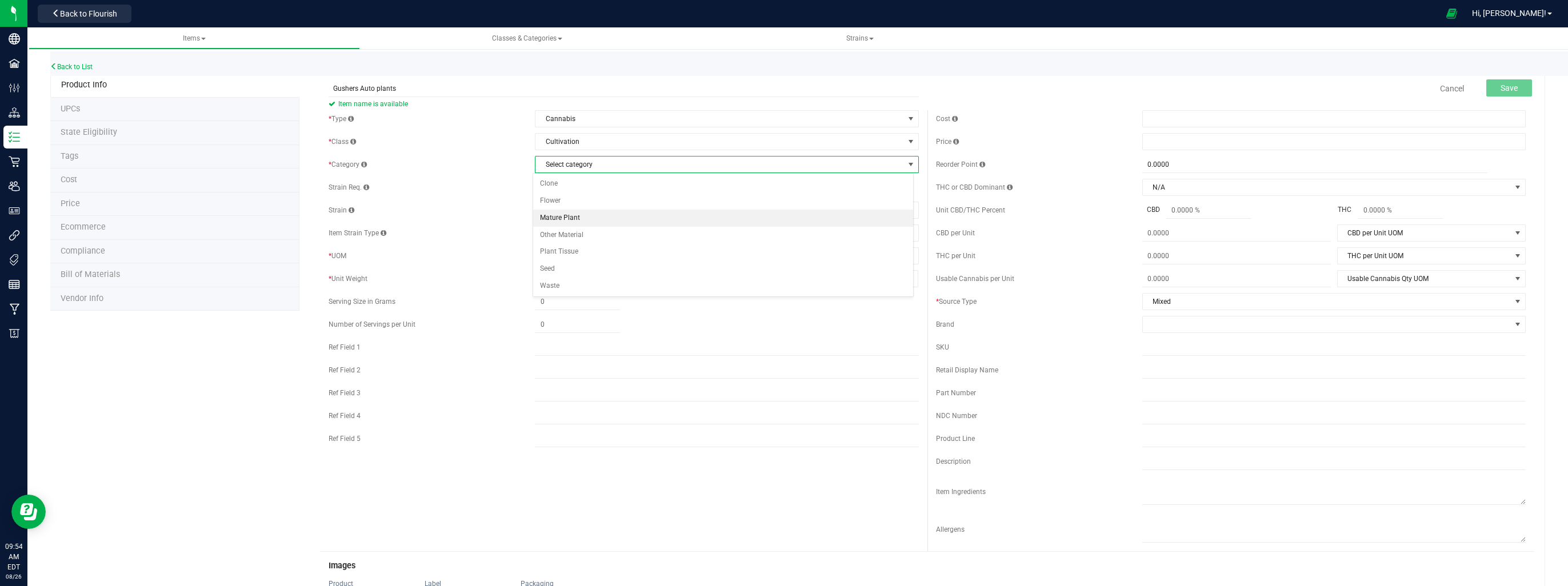
click at [558, 215] on li "Mature Plant" at bounding box center [723, 219] width 380 height 17
drag, startPoint x: 558, startPoint y: 215, endPoint x: 480, endPoint y: 200, distance: 79.4
click at [480, 200] on div "* Type Cannabis Select type Cannabis Non-Inventory Raw Materials Supplies * Cla…" at bounding box center [624, 270] width 607 height 320
click at [602, 212] on span "None" at bounding box center [719, 211] width 368 height 16
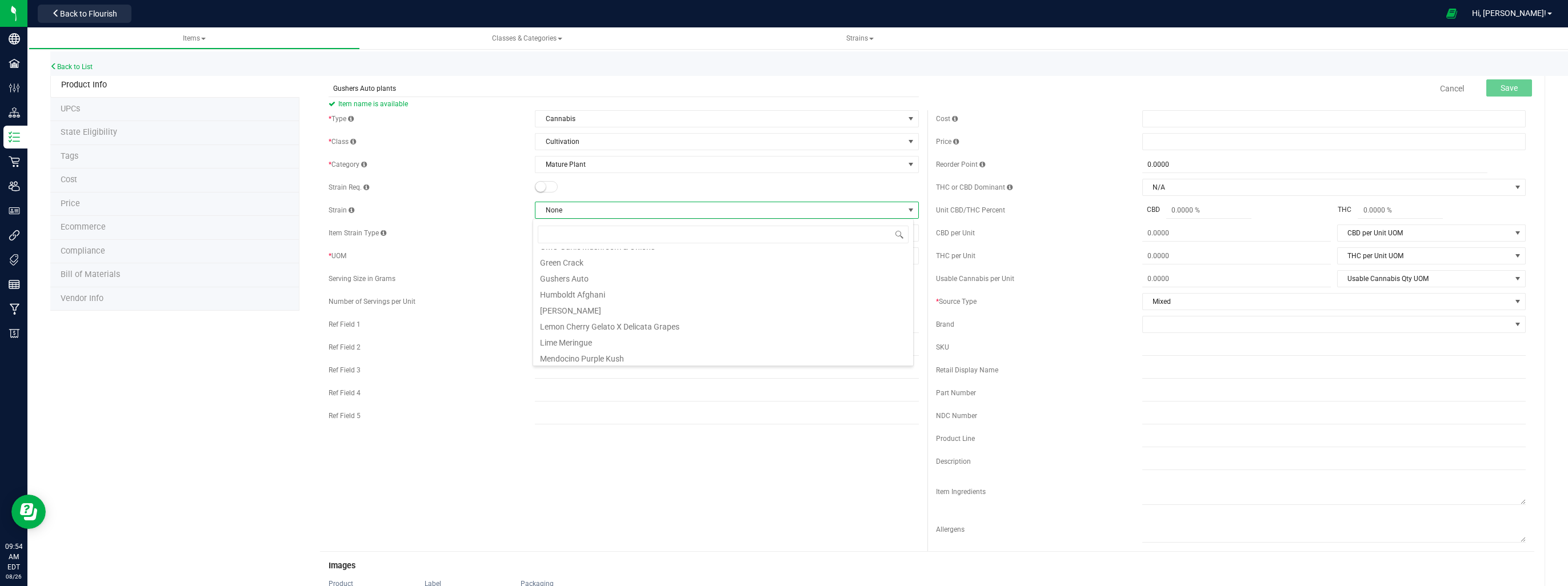
scroll to position [195, 0]
click at [634, 285] on li "Gushers Auto" at bounding box center [723, 287] width 380 height 16
click at [630, 256] on span "Select unit of measure" at bounding box center [719, 256] width 368 height 16
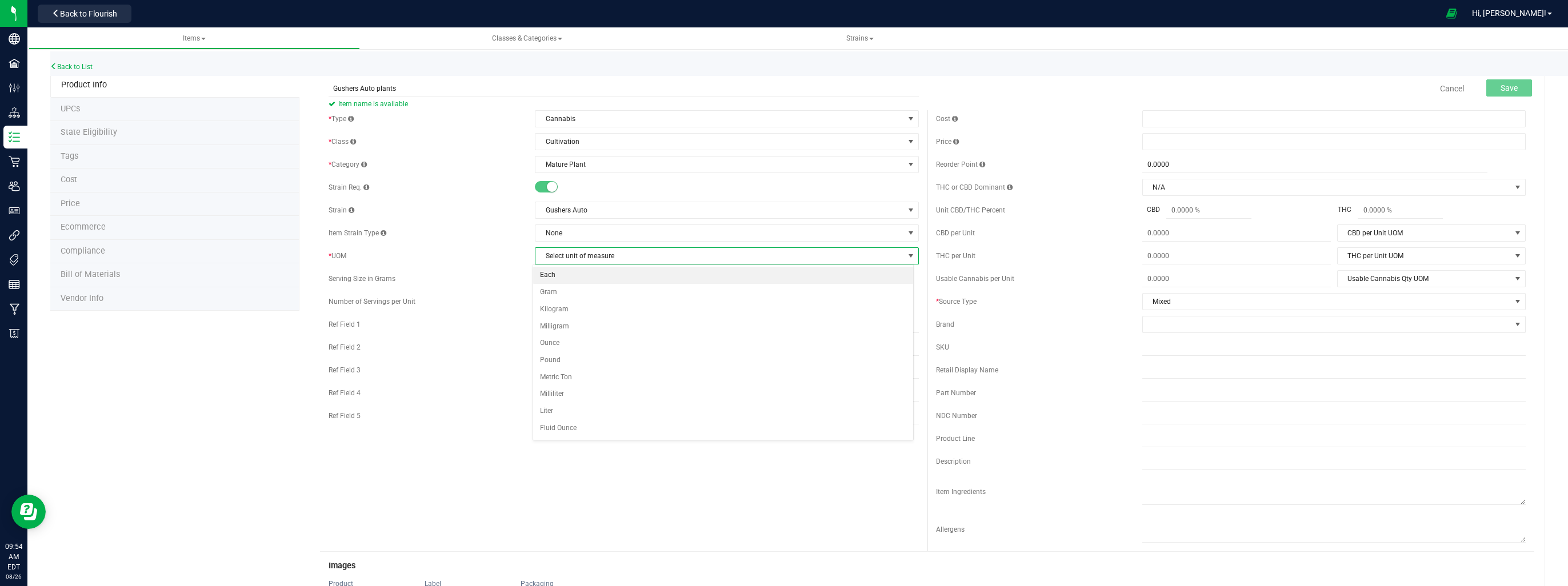
click at [627, 280] on li "Each" at bounding box center [723, 275] width 380 height 17
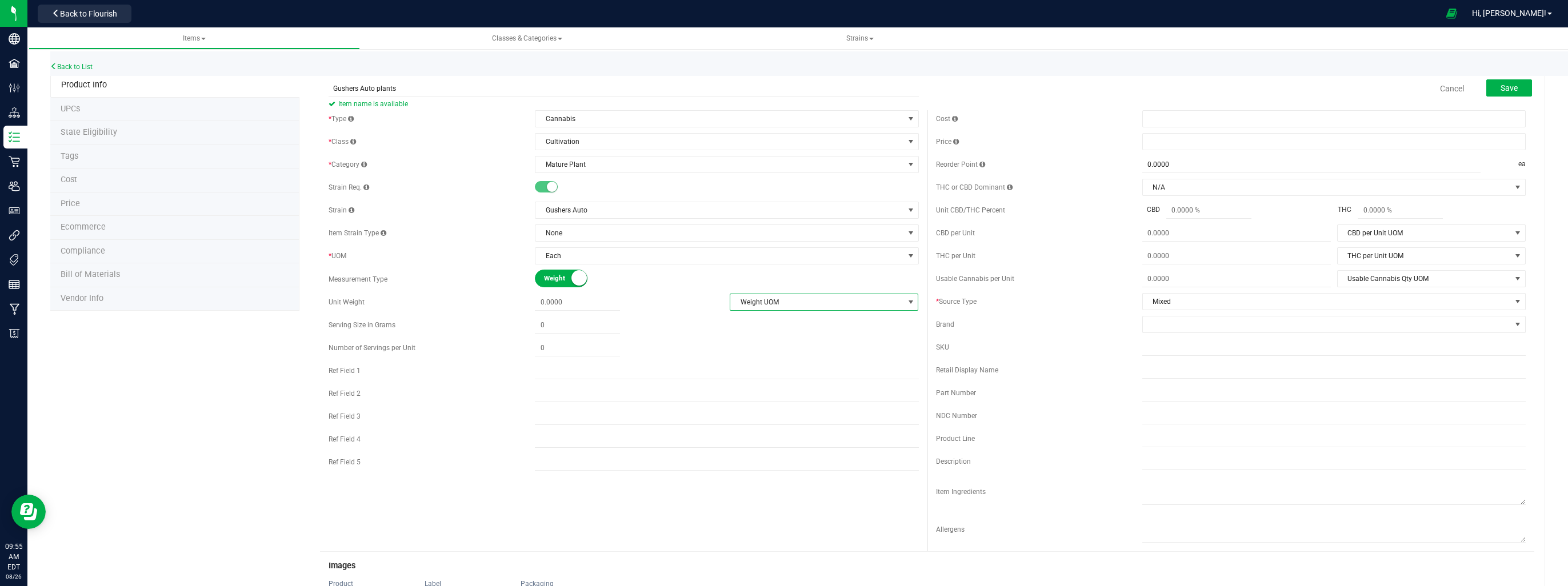
click at [737, 307] on span "Weight UOM" at bounding box center [817, 302] width 173 height 16
click at [742, 411] on li "Pound" at bounding box center [819, 407] width 187 height 17
click at [574, 298] on span at bounding box center [577, 302] width 85 height 17
type input "102.3"
type input "102.3000"
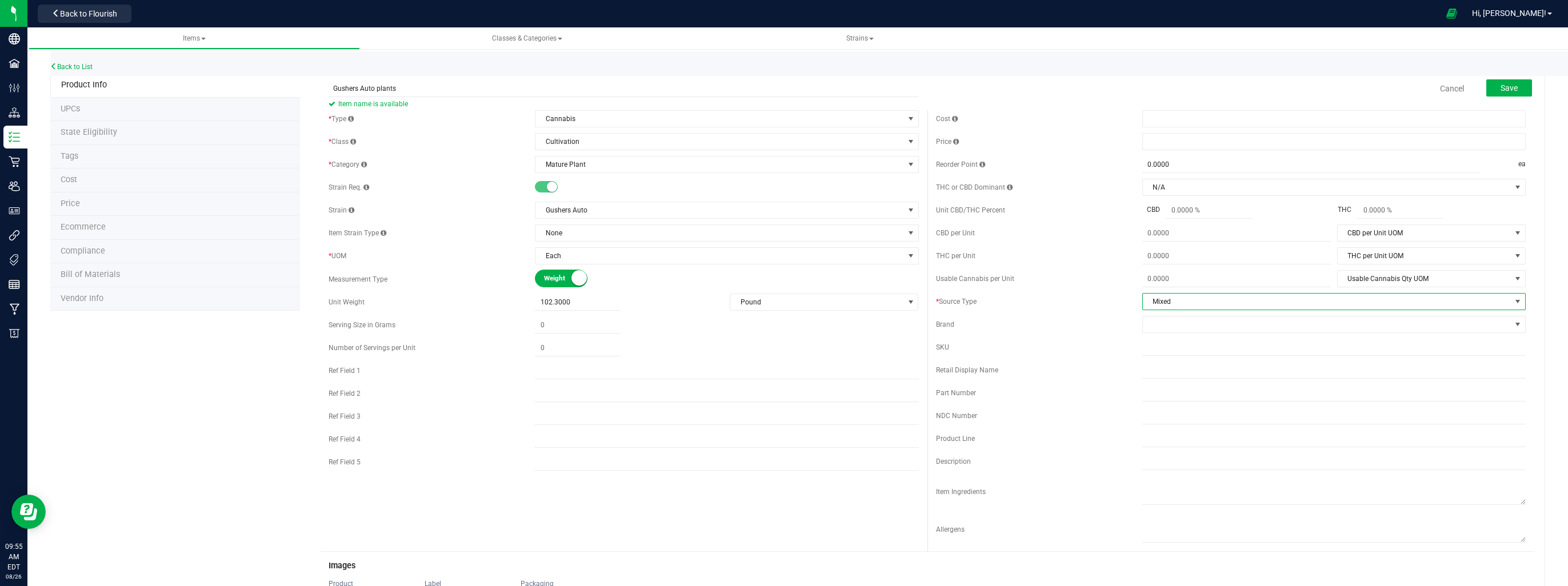
click at [1185, 299] on span "Mixed" at bounding box center [1327, 301] width 368 height 16
click at [1172, 354] on li "Fresh Frozen" at bounding box center [1326, 356] width 380 height 17
click at [1500, 89] on span "Save" at bounding box center [1509, 88] width 17 height 9
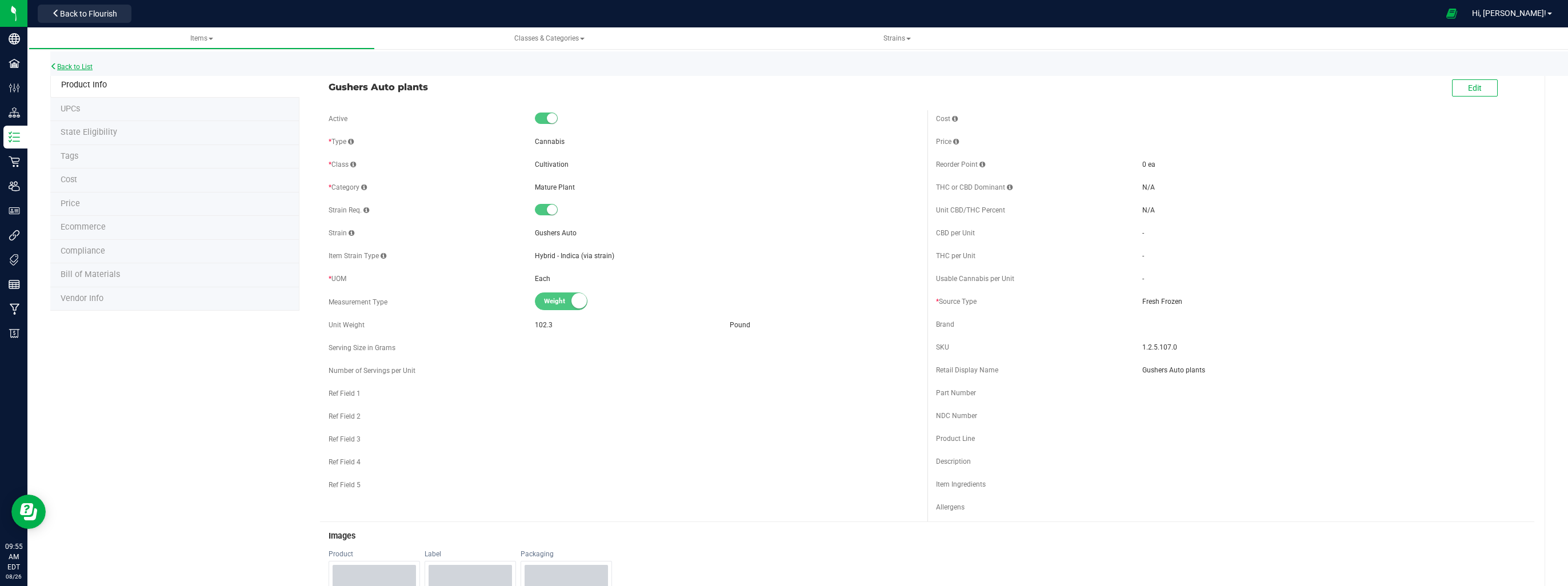
click at [83, 68] on link "Back to List" at bounding box center [71, 67] width 42 height 8
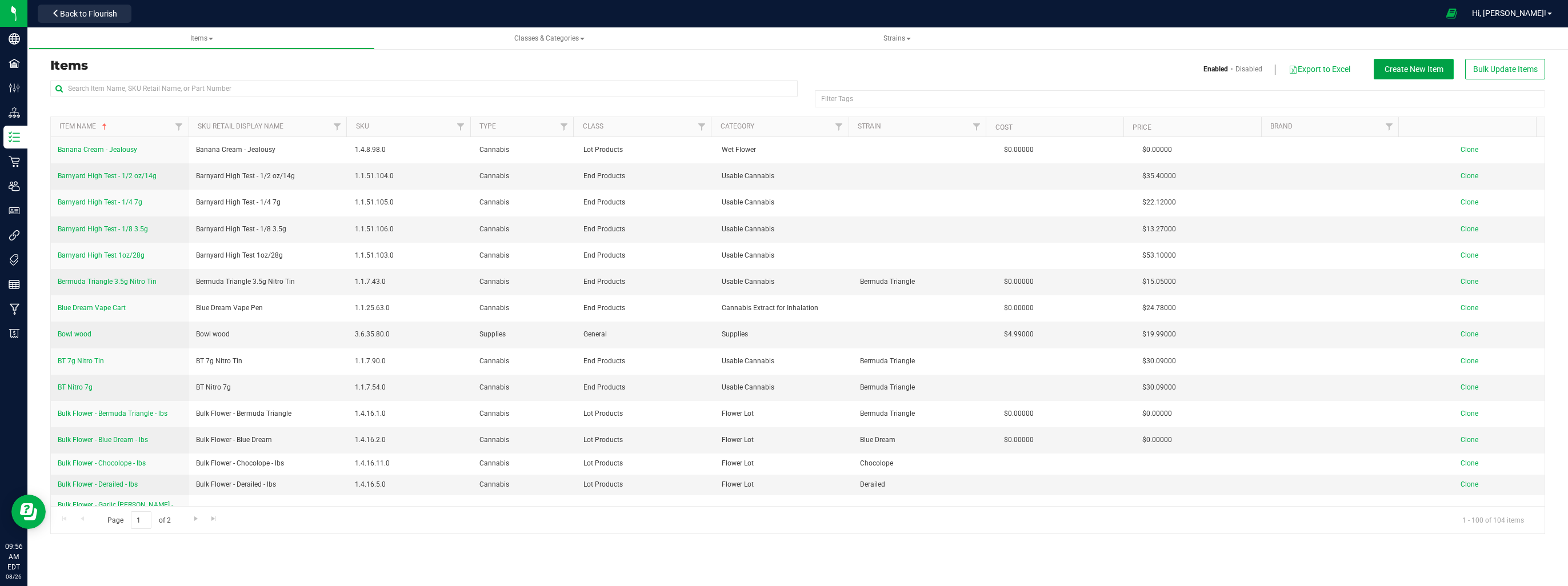
click at [1416, 71] on span "Create New Item" at bounding box center [1414, 69] width 59 height 9
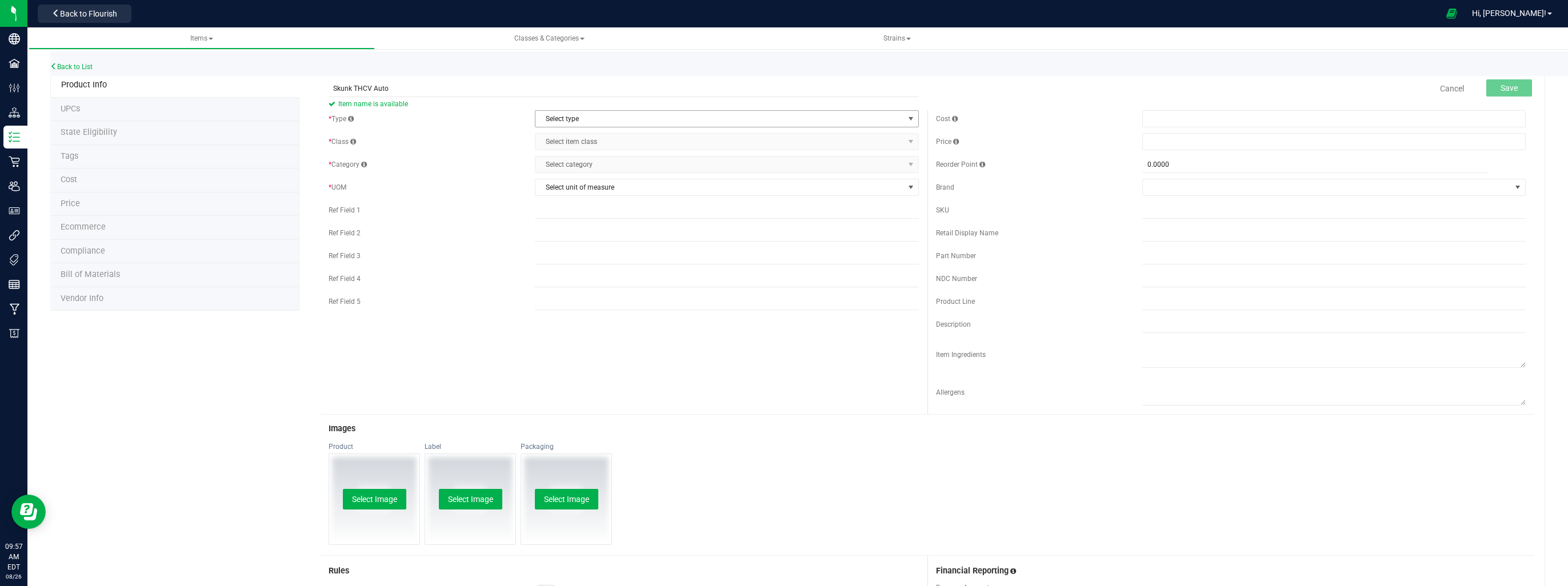
click at [907, 118] on span "select" at bounding box center [911, 118] width 9 height 9
click at [685, 141] on li "Cannabis" at bounding box center [723, 139] width 380 height 17
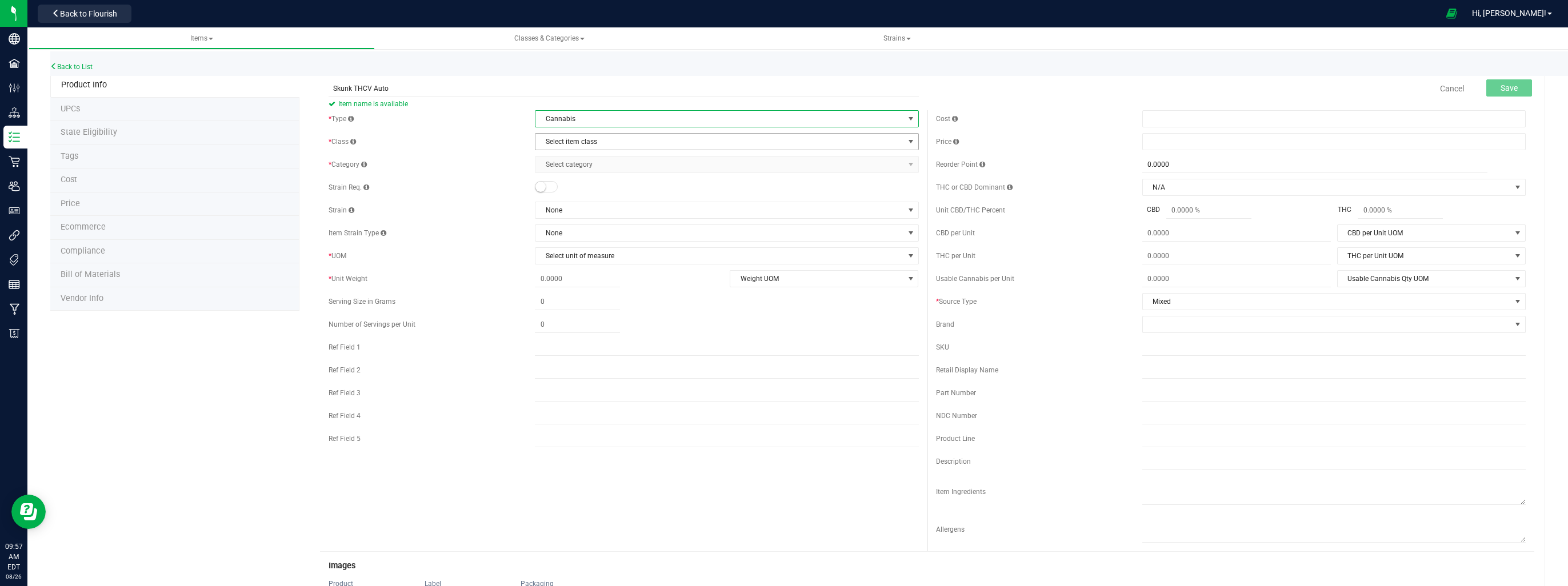
click at [685, 146] on span "Select item class" at bounding box center [719, 142] width 368 height 16
click at [620, 163] on li "Cultivation" at bounding box center [723, 161] width 380 height 17
click at [621, 168] on span "Select category" at bounding box center [719, 165] width 368 height 16
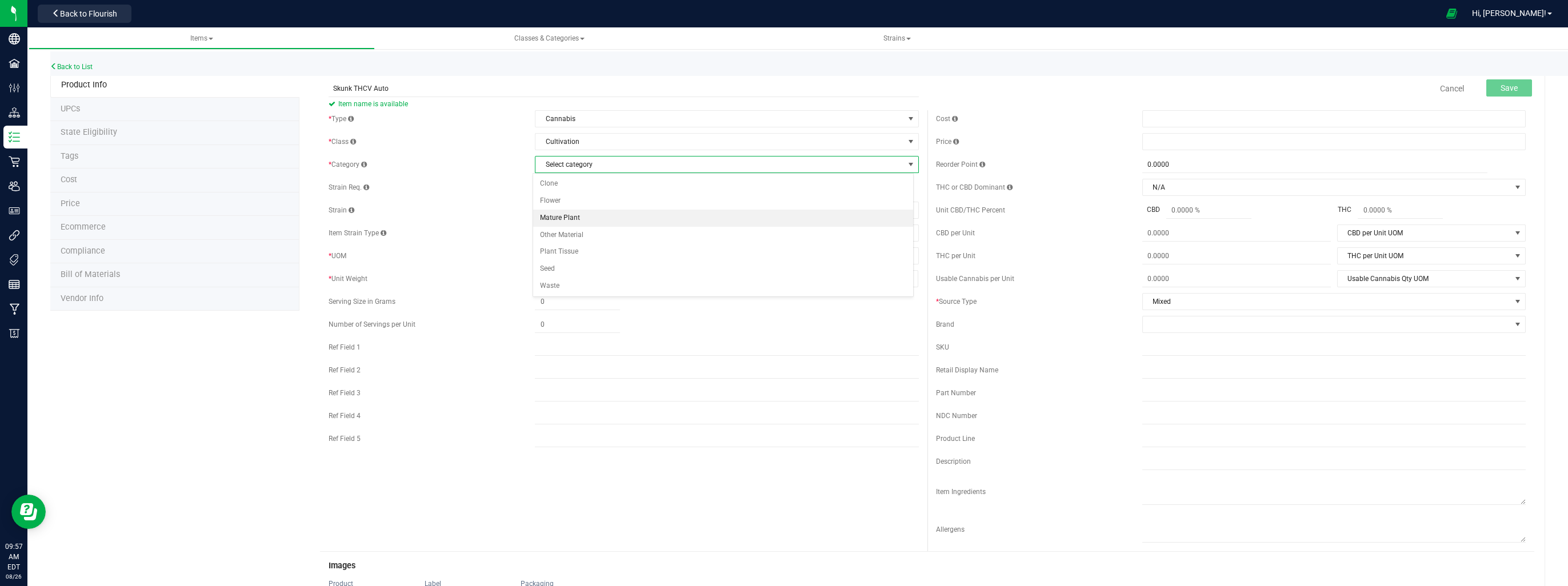
click at [583, 215] on li "Mature Plant" at bounding box center [723, 219] width 380 height 17
click at [553, 211] on span "None" at bounding box center [719, 211] width 368 height 16
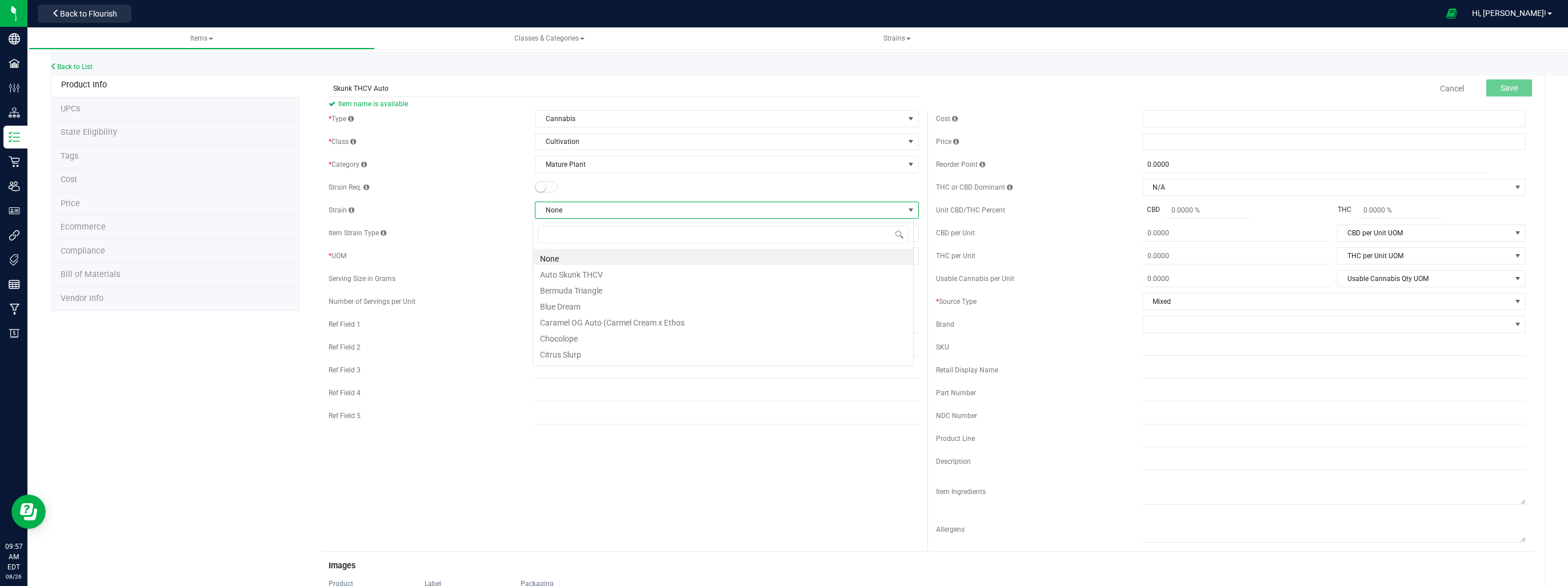
scroll to position [17, 381]
click at [564, 273] on li "Auto Skunk THCV" at bounding box center [723, 273] width 380 height 16
drag, startPoint x: 393, startPoint y: 90, endPoint x: 304, endPoint y: 97, distance: 89.3
click at [304, 97] on div "Skunk THCV Auto Item name is available Cancel Save * Type Cannabis Select type …" at bounding box center [922, 519] width 1246 height 892
type input "Auto Skunk THCV"
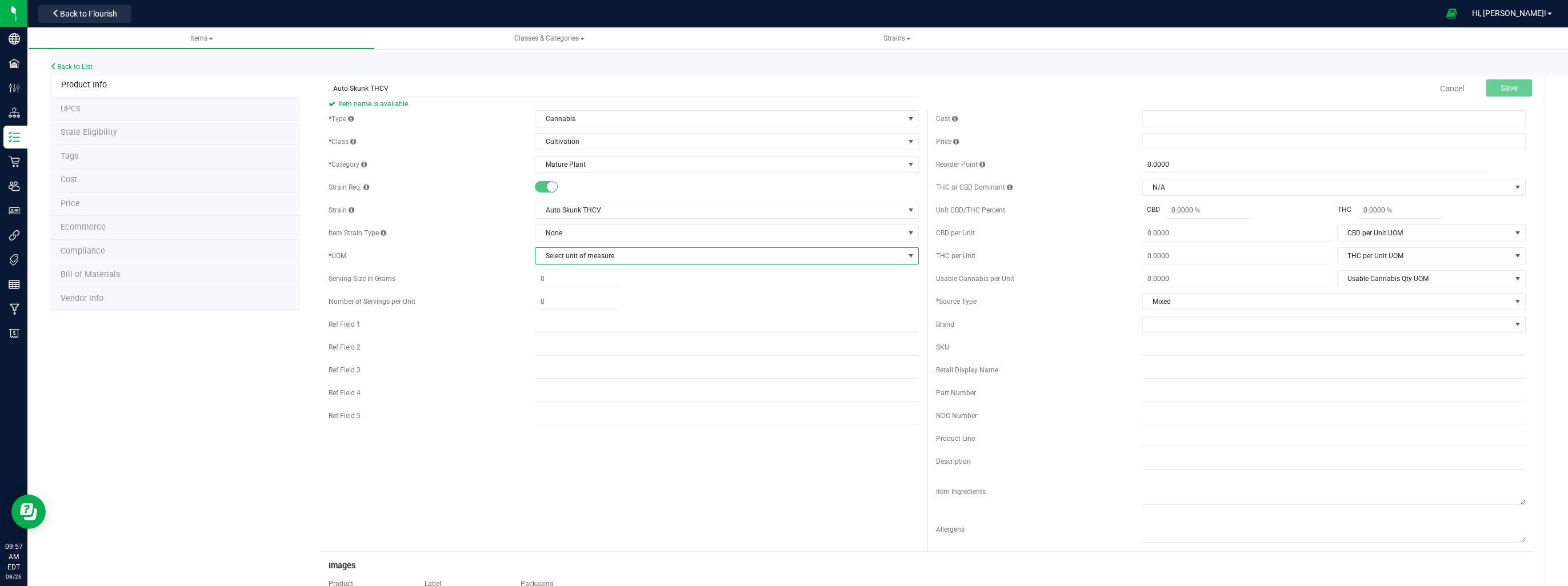
click at [633, 256] on span "Select unit of measure" at bounding box center [719, 256] width 368 height 16
click at [562, 274] on li "Each" at bounding box center [723, 275] width 380 height 17
click at [768, 298] on span "Weight UOM" at bounding box center [817, 302] width 173 height 16
click at [755, 406] on li "Pound" at bounding box center [819, 407] width 187 height 17
click at [551, 306] on span at bounding box center [577, 302] width 85 height 17
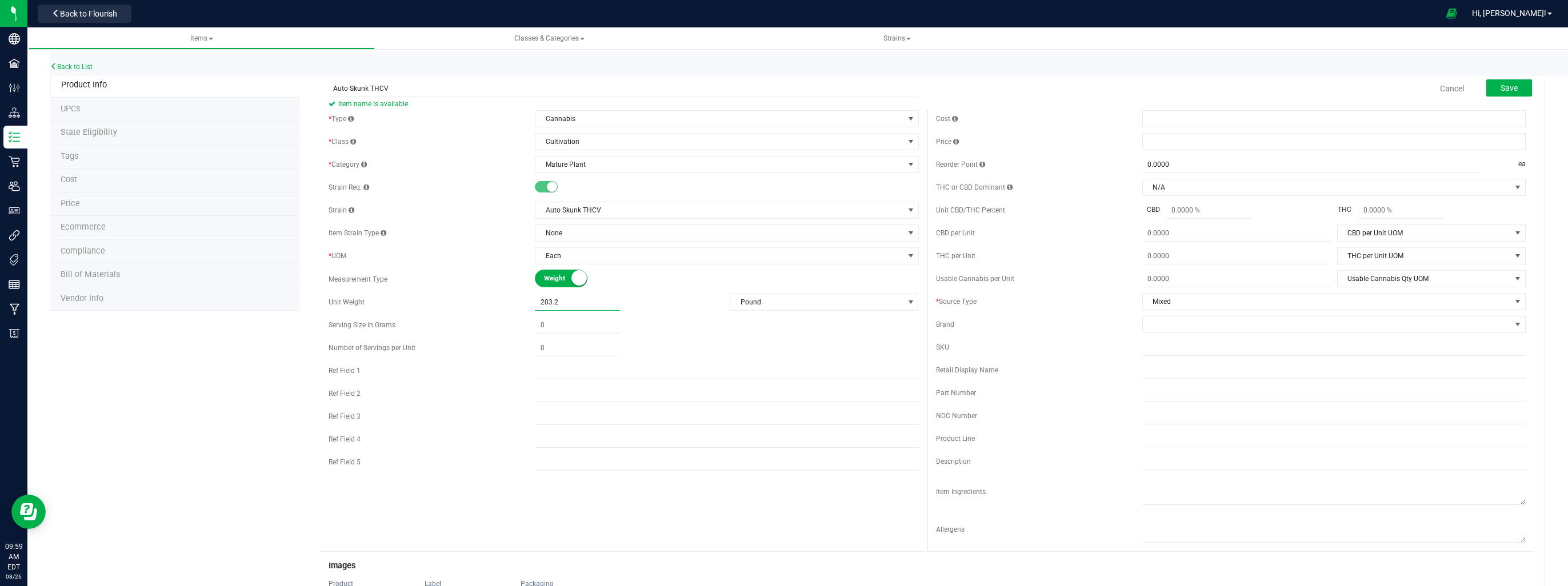
type input "203.25"
type input "203.2500"
click at [1197, 301] on span "Mixed" at bounding box center [1327, 301] width 368 height 16
click at [1190, 361] on li "Fresh Frozen" at bounding box center [1326, 356] width 380 height 17
click at [599, 165] on span "Mature Plant" at bounding box center [719, 165] width 368 height 16
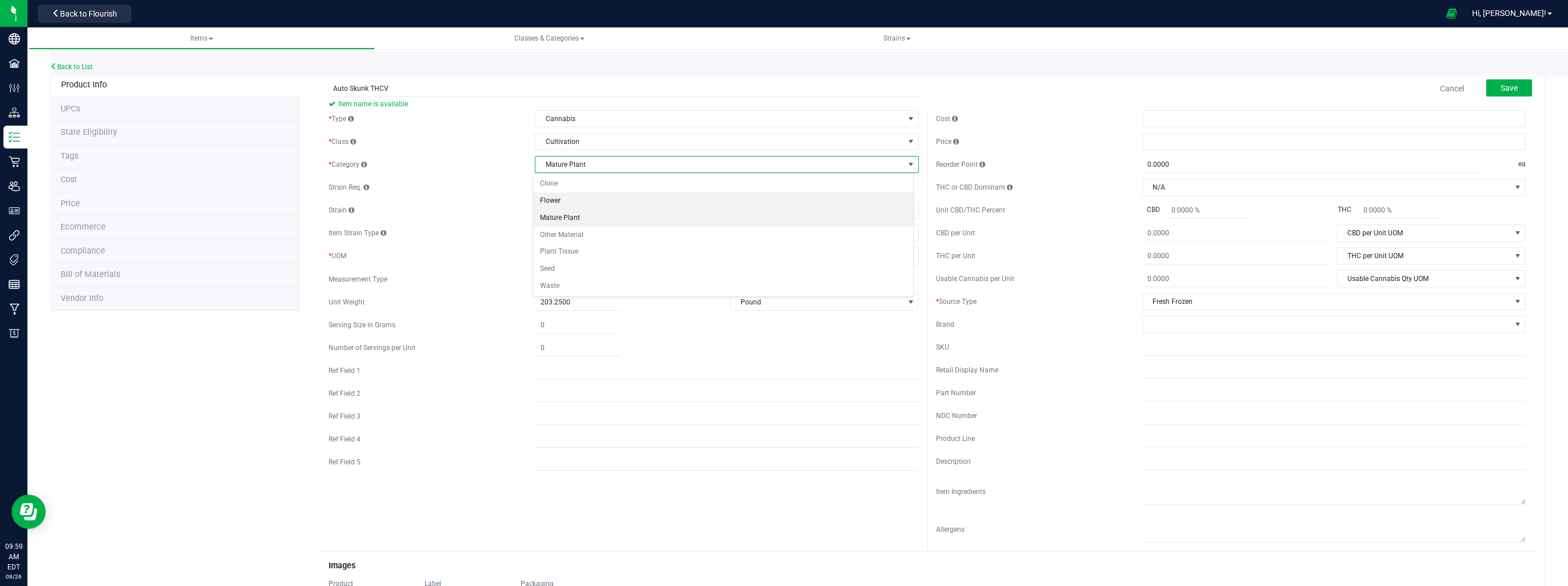
click at [572, 198] on li "Flower" at bounding box center [723, 201] width 380 height 17
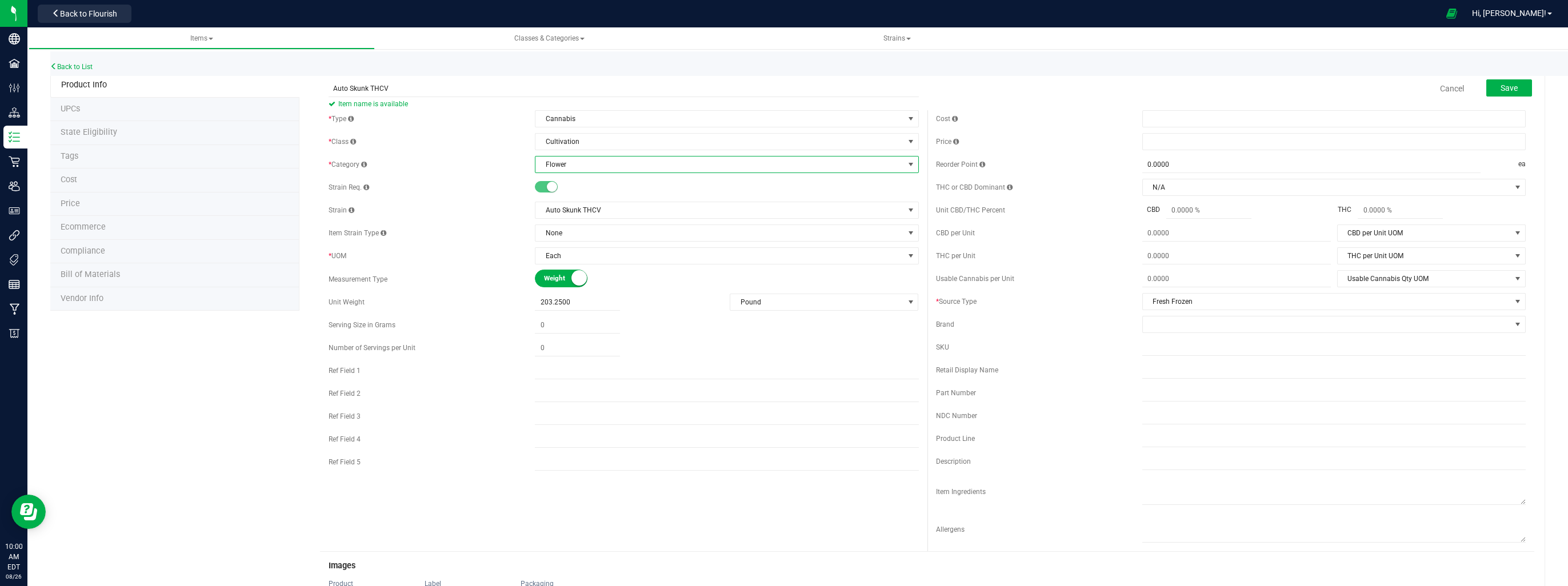
click at [1031, 86] on div "Cancel Save" at bounding box center [1231, 88] width 607 height 28
click at [1490, 91] on button "Save" at bounding box center [1509, 88] width 46 height 17
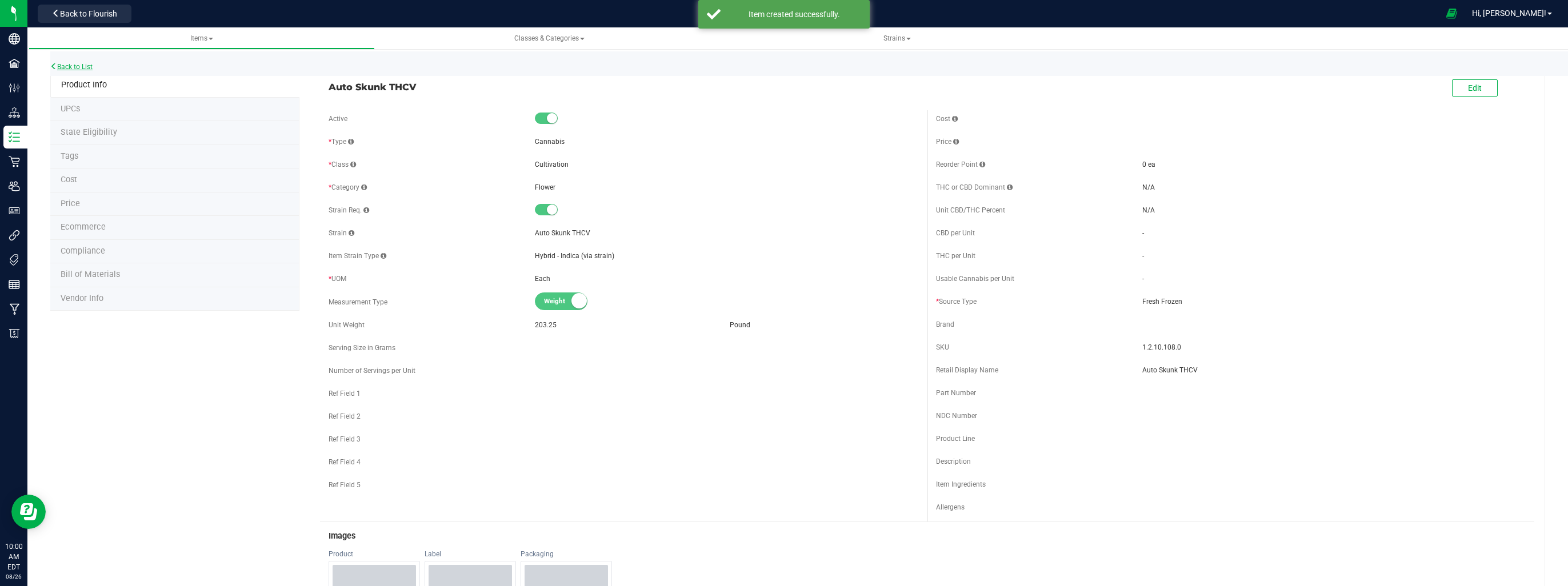
click at [69, 64] on link "Back to List" at bounding box center [71, 67] width 42 height 8
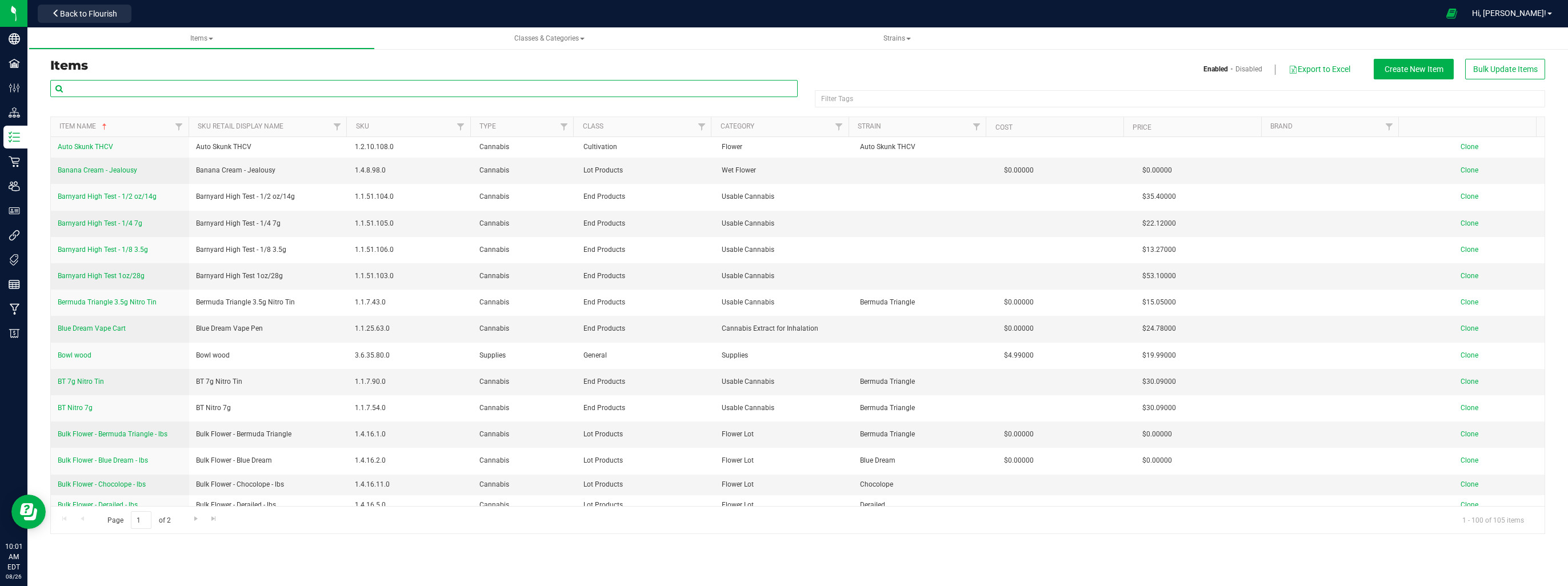
click at [336, 90] on input "text" at bounding box center [423, 89] width 747 height 17
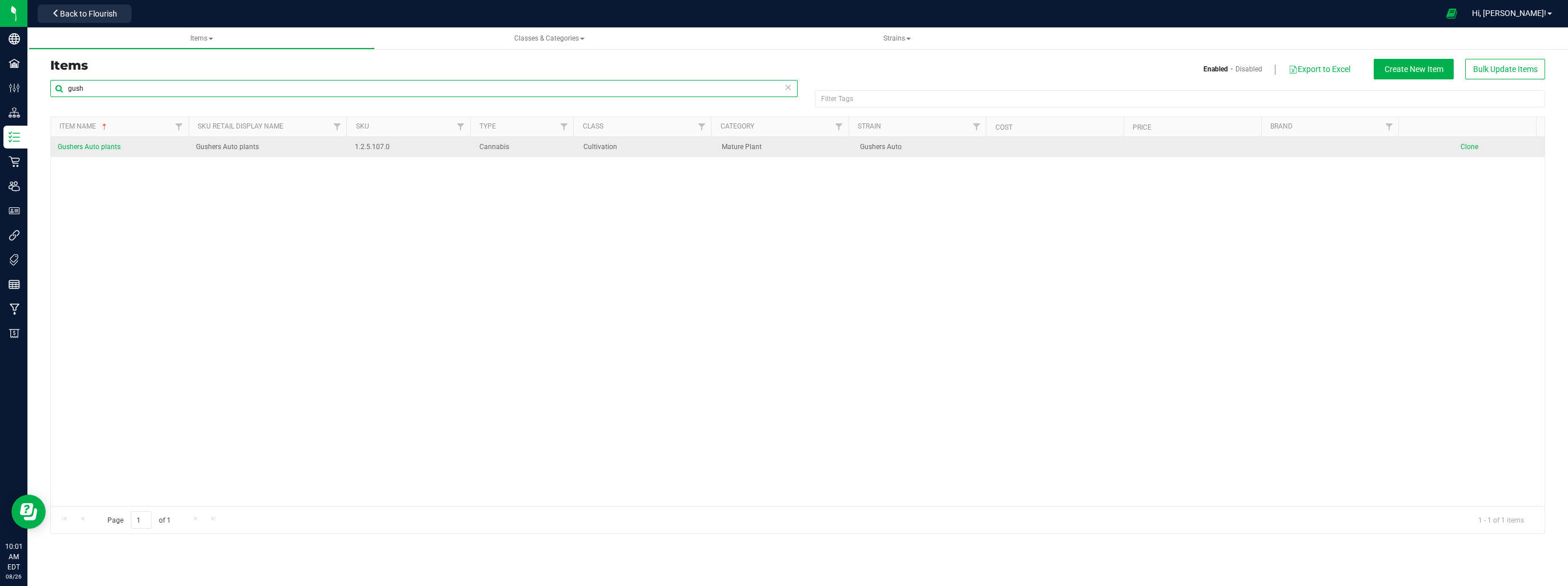
type input "gush"
click at [110, 147] on span "Gushers Auto plants" at bounding box center [89, 147] width 63 height 8
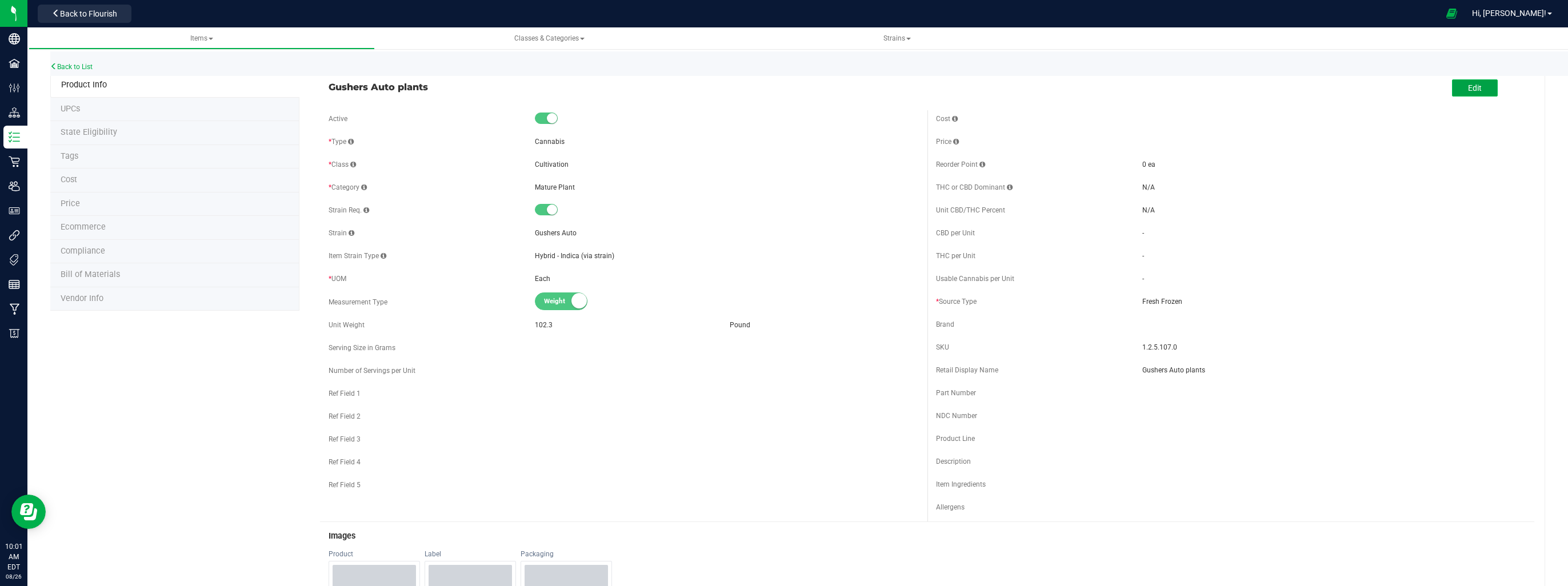
click at [1469, 81] on button "Edit" at bounding box center [1474, 88] width 46 height 17
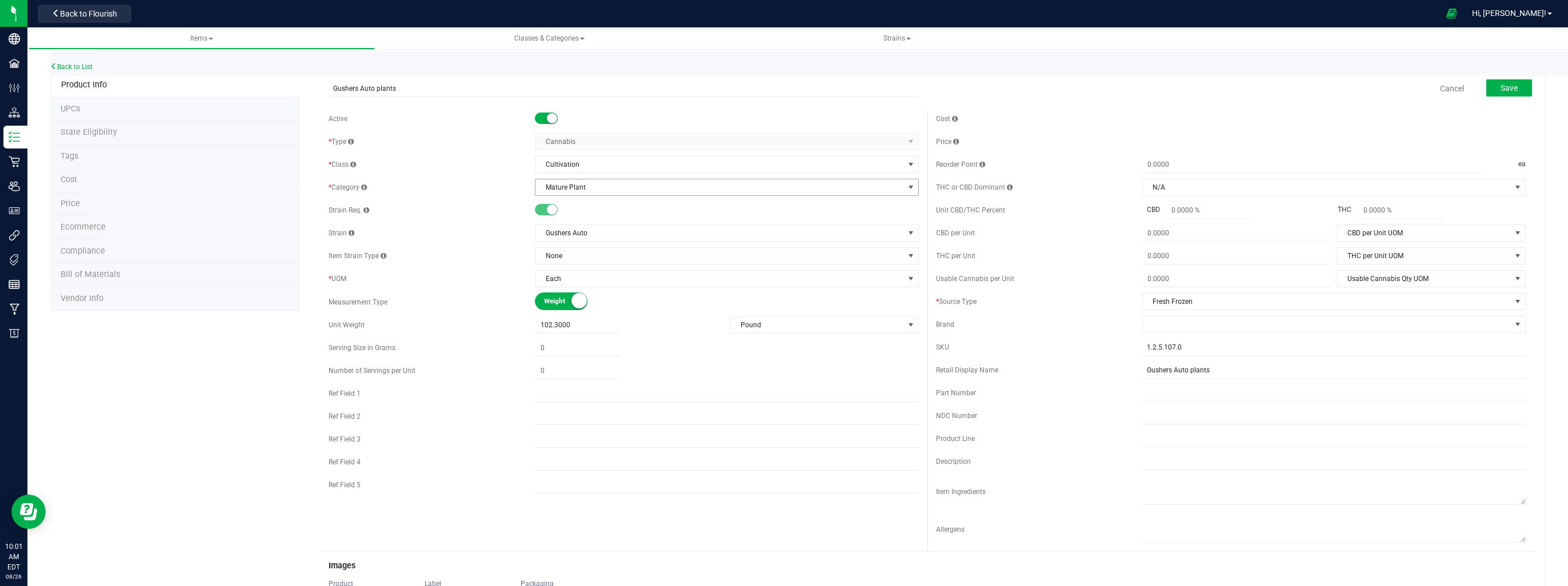
click at [736, 191] on span "Mature Plant" at bounding box center [719, 187] width 368 height 16
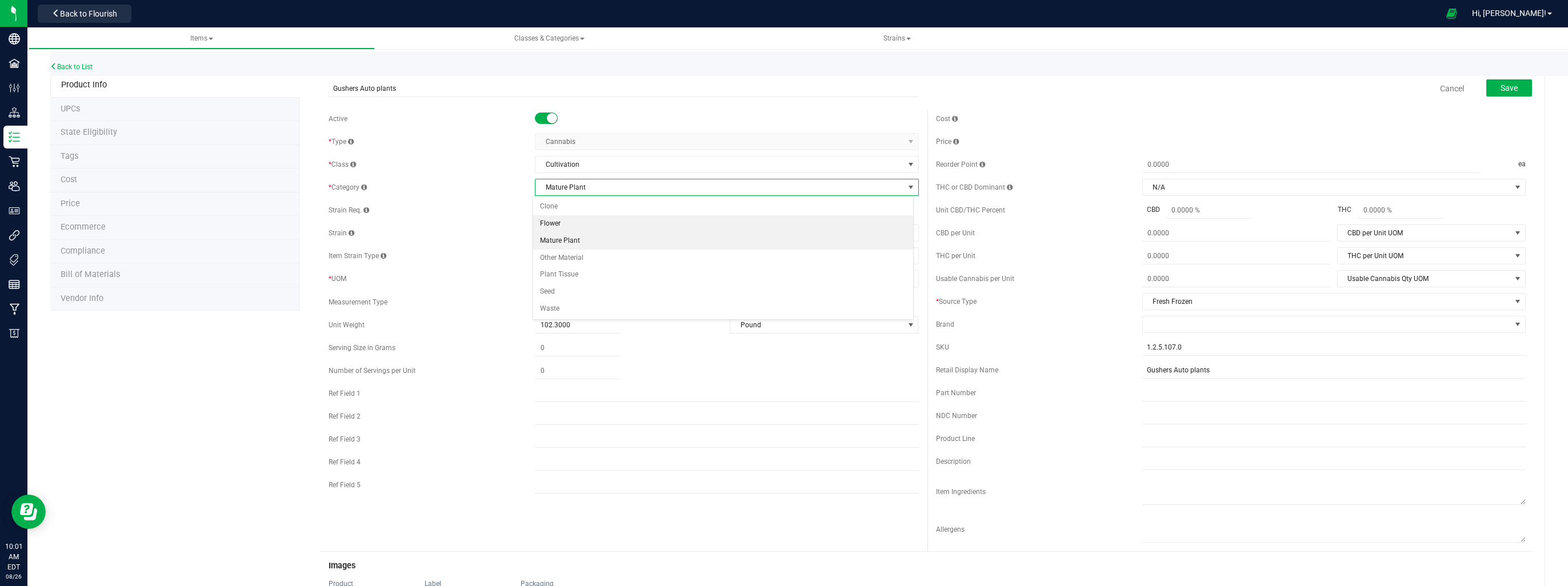
click at [563, 224] on li "Flower" at bounding box center [723, 224] width 380 height 17
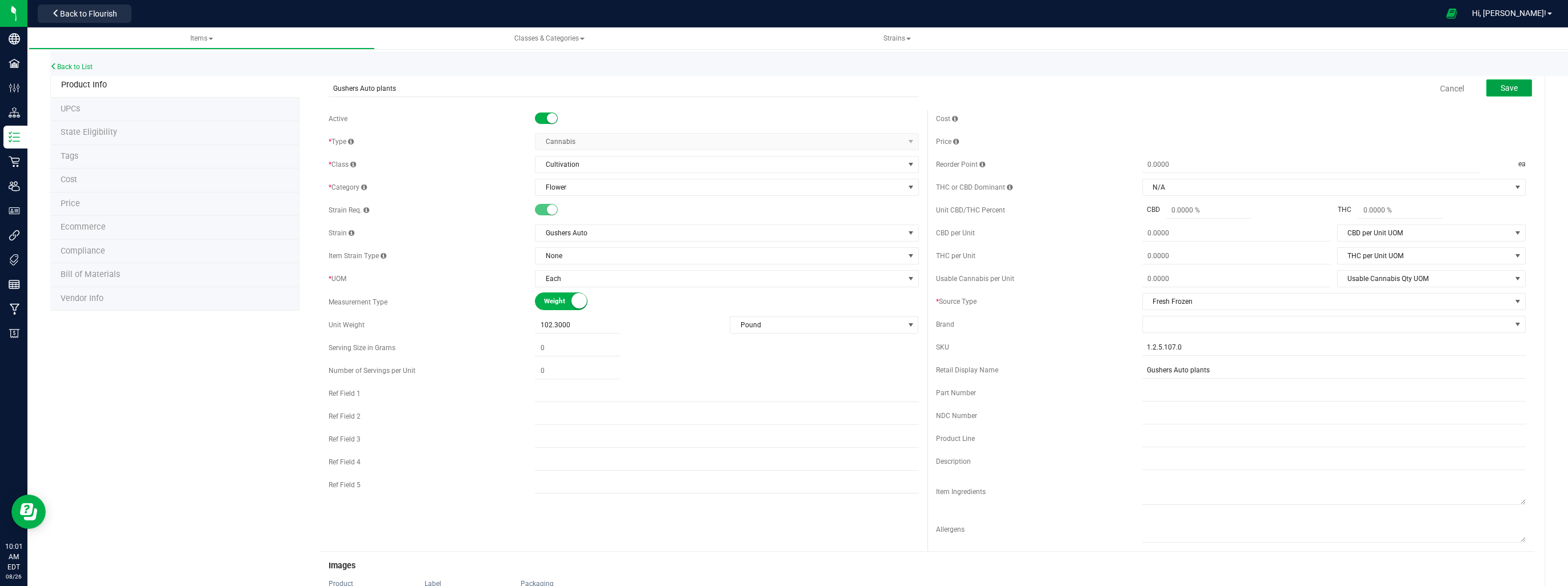
click at [1510, 93] on button "Save" at bounding box center [1509, 88] width 46 height 17
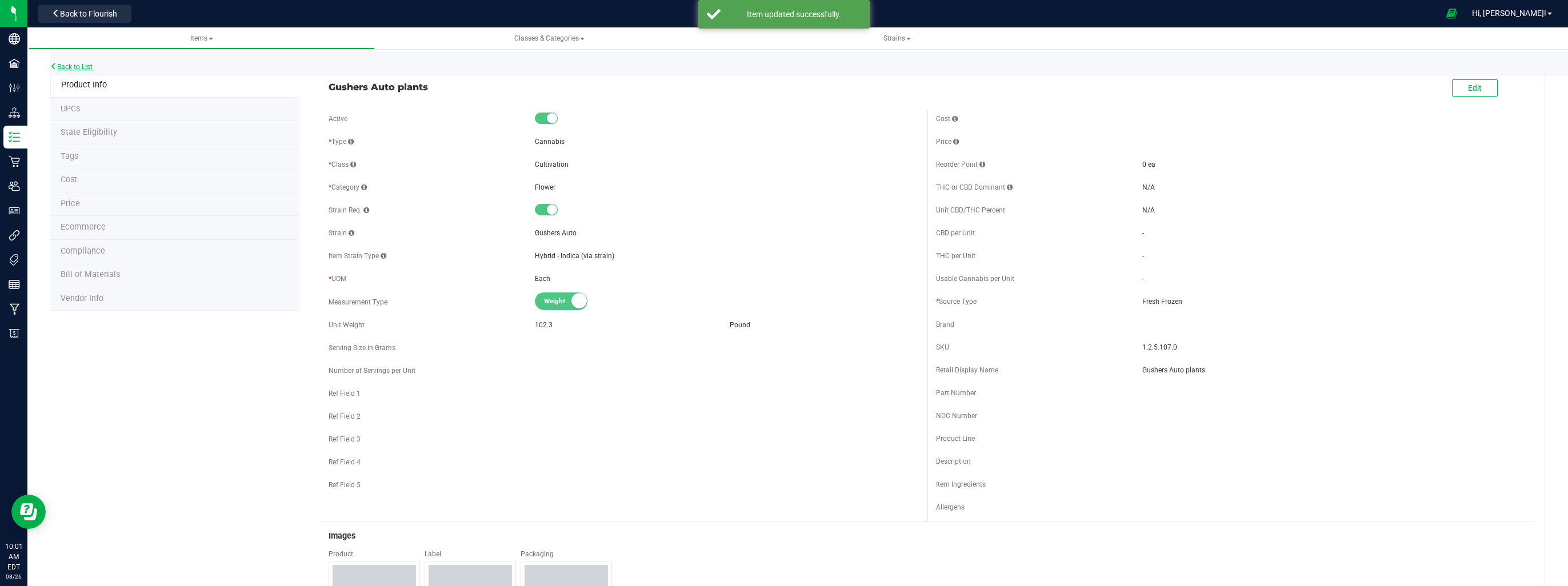
click at [81, 67] on link "Back to List" at bounding box center [71, 67] width 42 height 8
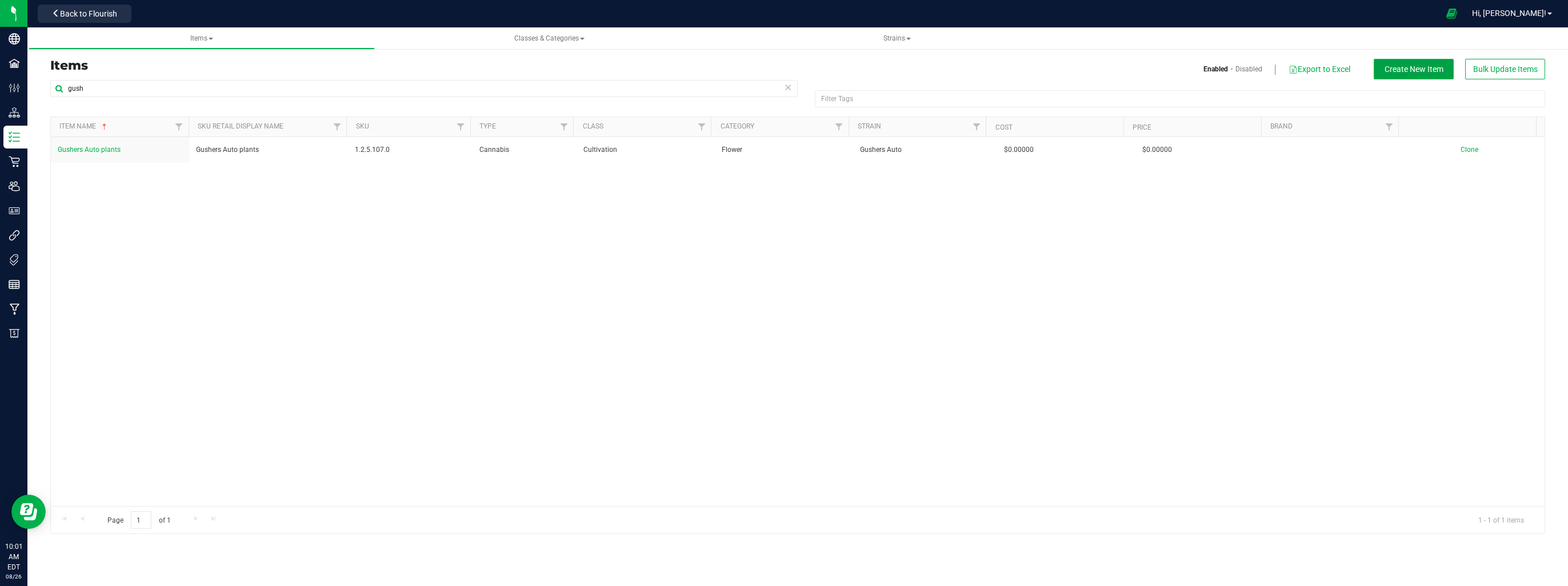
click at [1422, 70] on span "Create New Item" at bounding box center [1414, 69] width 59 height 9
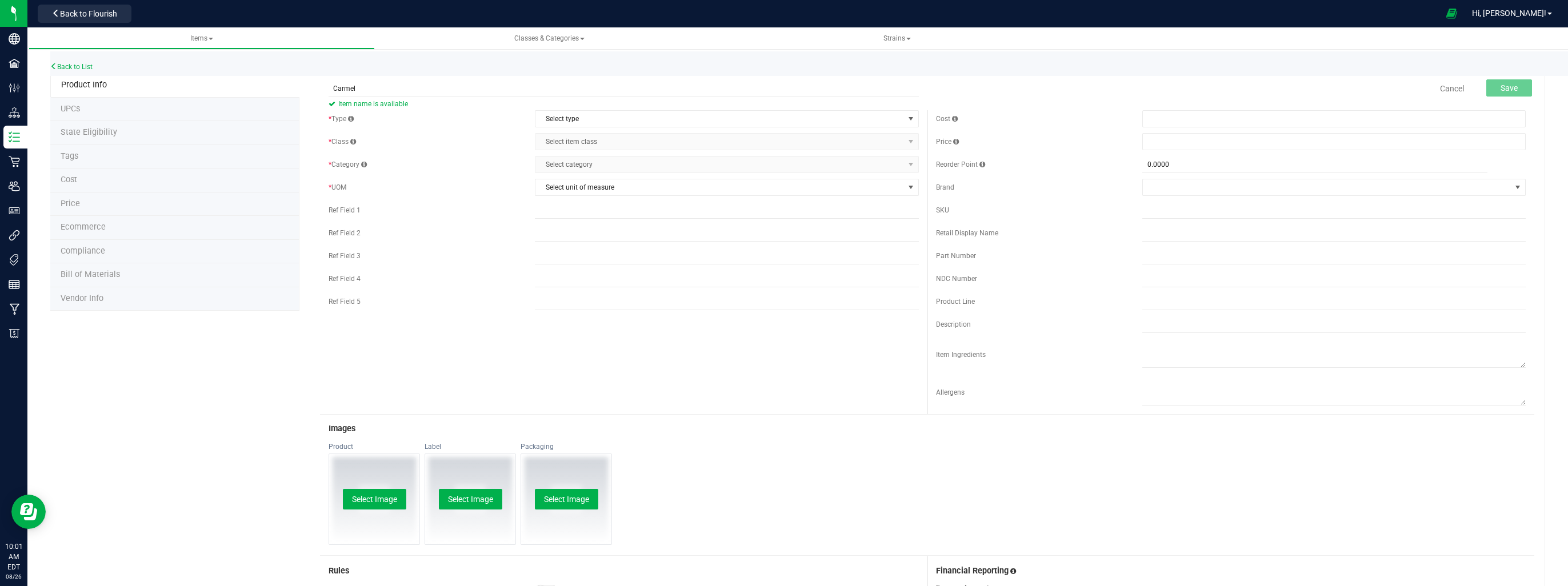
type input "Carmel"
type input "Carmel O.G."
click at [593, 120] on span "Select type" at bounding box center [719, 119] width 368 height 16
click at [587, 135] on li "Cannabis" at bounding box center [723, 139] width 380 height 17
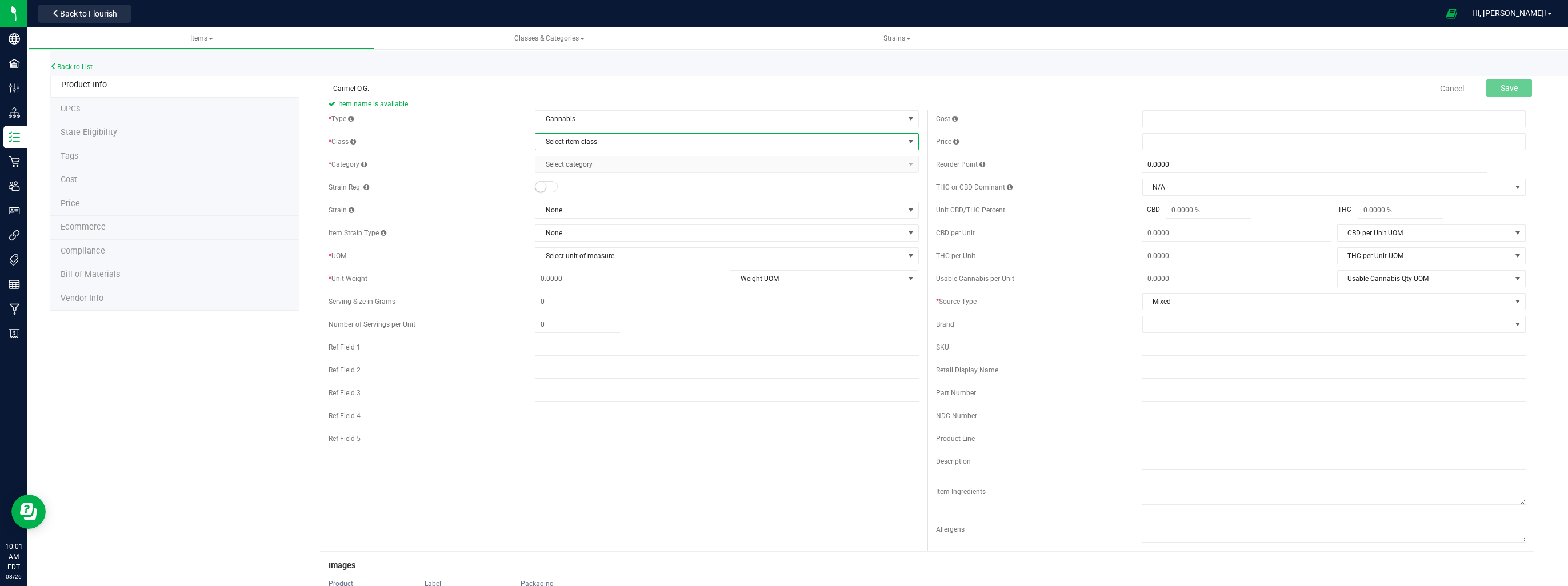
click at [588, 143] on span "Select item class" at bounding box center [719, 142] width 368 height 16
click at [570, 168] on li "Cultivation" at bounding box center [723, 161] width 380 height 17
click at [574, 166] on span "Select category" at bounding box center [719, 165] width 368 height 16
click at [560, 203] on li "Flower" at bounding box center [723, 201] width 380 height 17
click at [562, 211] on span "None" at bounding box center [719, 211] width 368 height 16
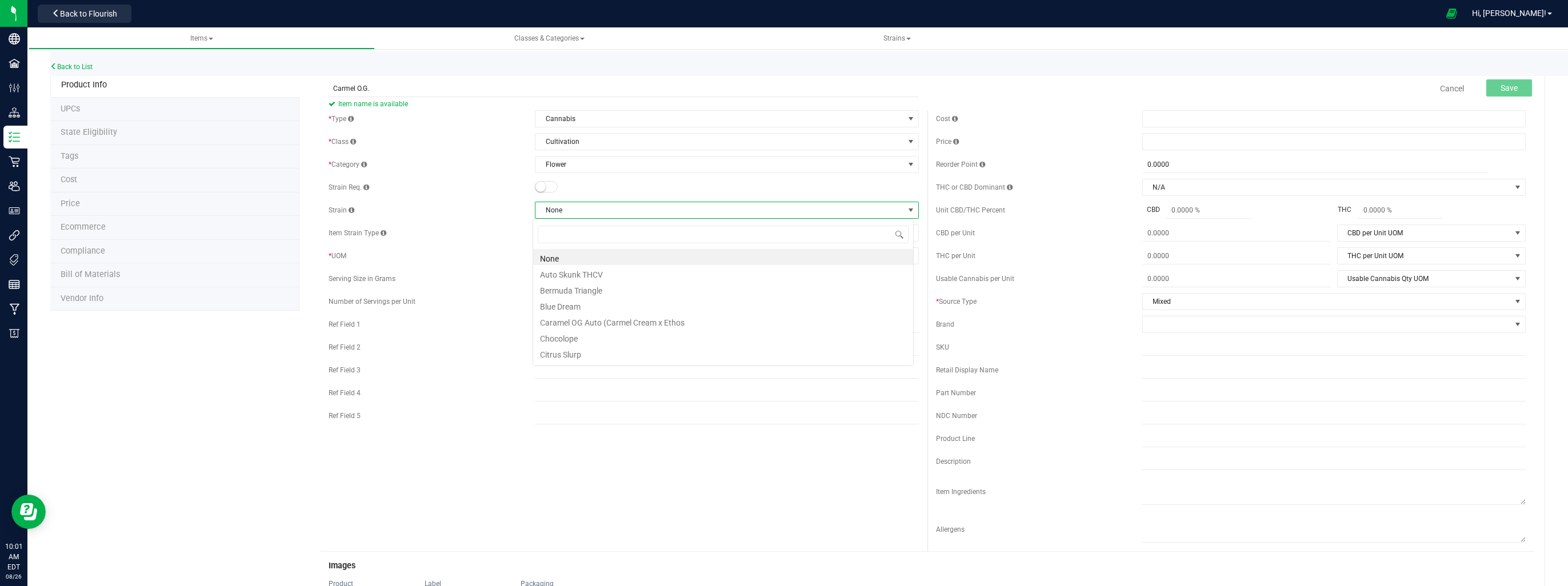
scroll to position [17, 381]
click at [585, 322] on li "Caramel OG Auto (Carmel Cream x Ethos" at bounding box center [723, 321] width 380 height 16
click at [588, 256] on span "Select unit of measure" at bounding box center [719, 256] width 368 height 16
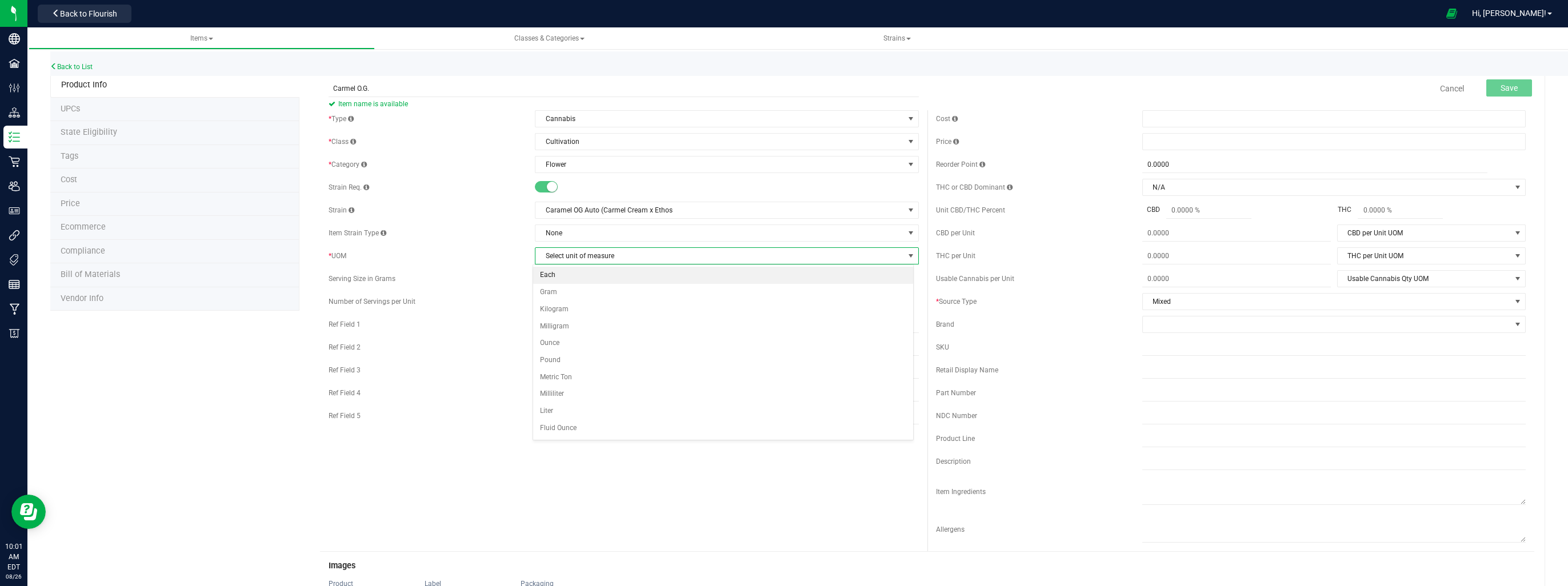
click at [590, 279] on li "Each" at bounding box center [723, 275] width 380 height 17
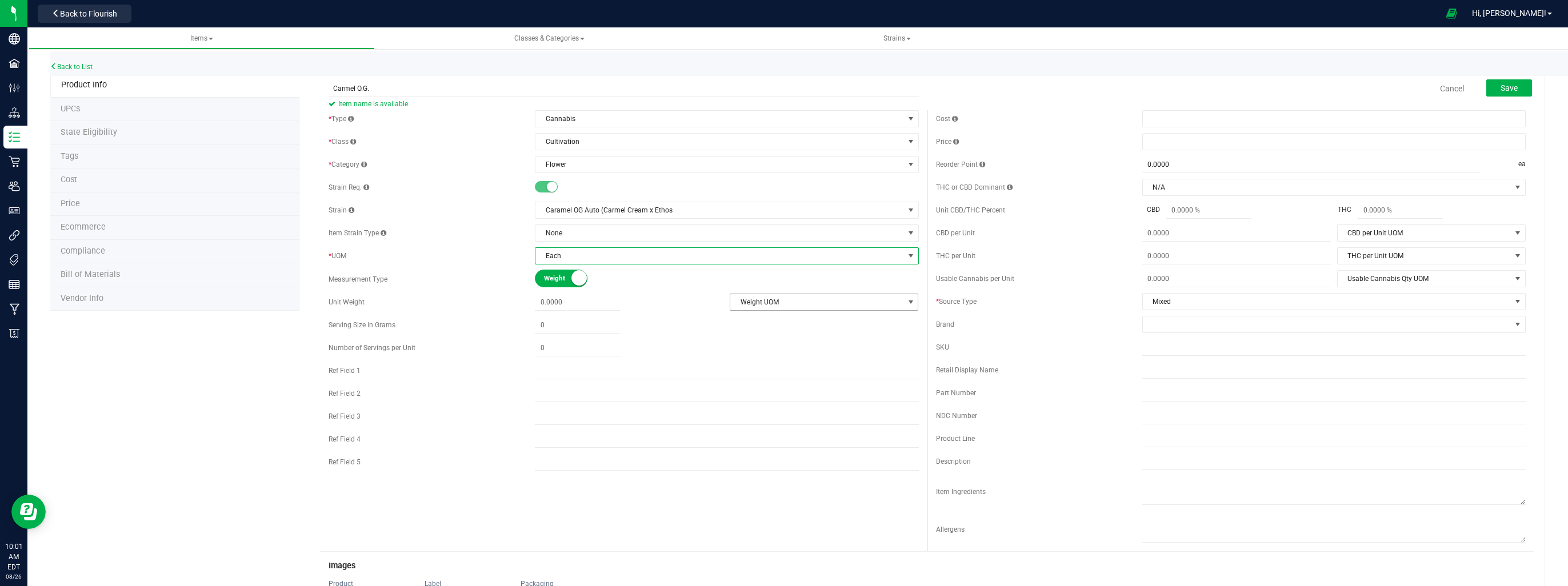
click at [769, 307] on span "Weight UOM" at bounding box center [817, 302] width 173 height 16
click at [752, 401] on li "Pound" at bounding box center [819, 407] width 187 height 17
click at [548, 301] on span at bounding box center [577, 302] width 85 height 17
type input "35.09"
type input "35.0900"
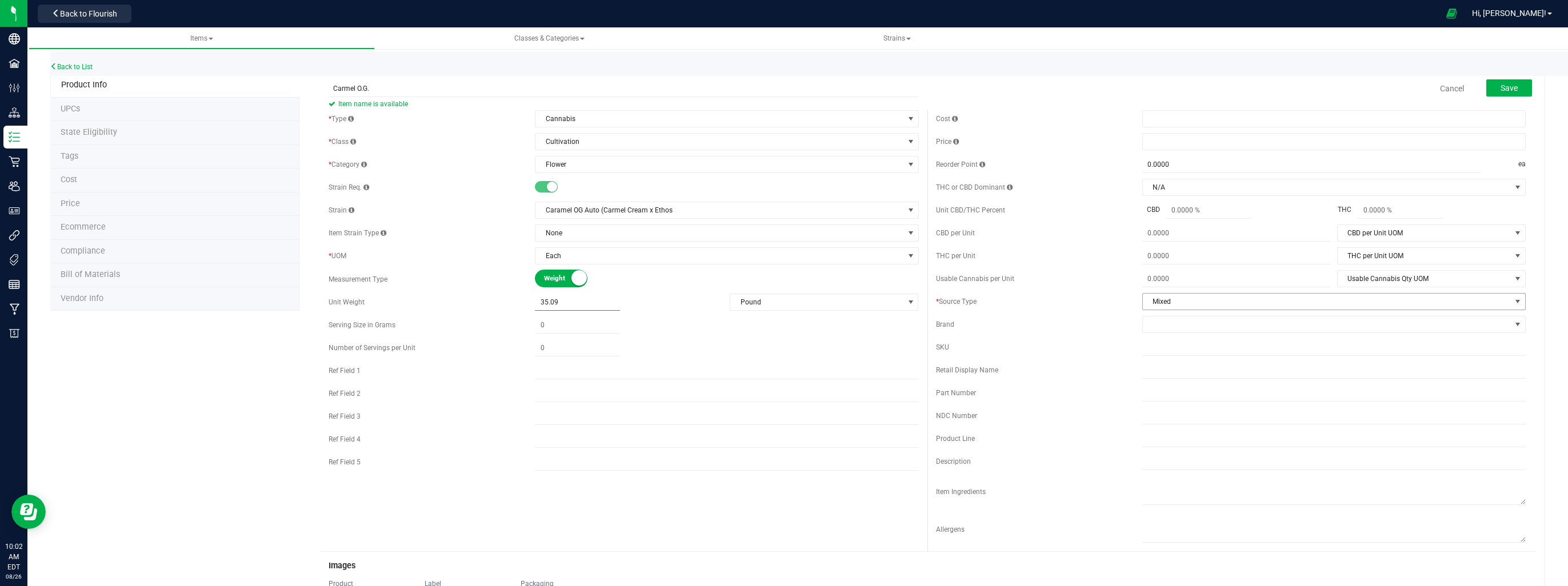
click at [1192, 304] on span "Mixed" at bounding box center [1327, 301] width 368 height 16
click at [1180, 355] on li "Fresh Frozen" at bounding box center [1326, 356] width 380 height 17
click at [1506, 88] on span "Save" at bounding box center [1509, 88] width 17 height 9
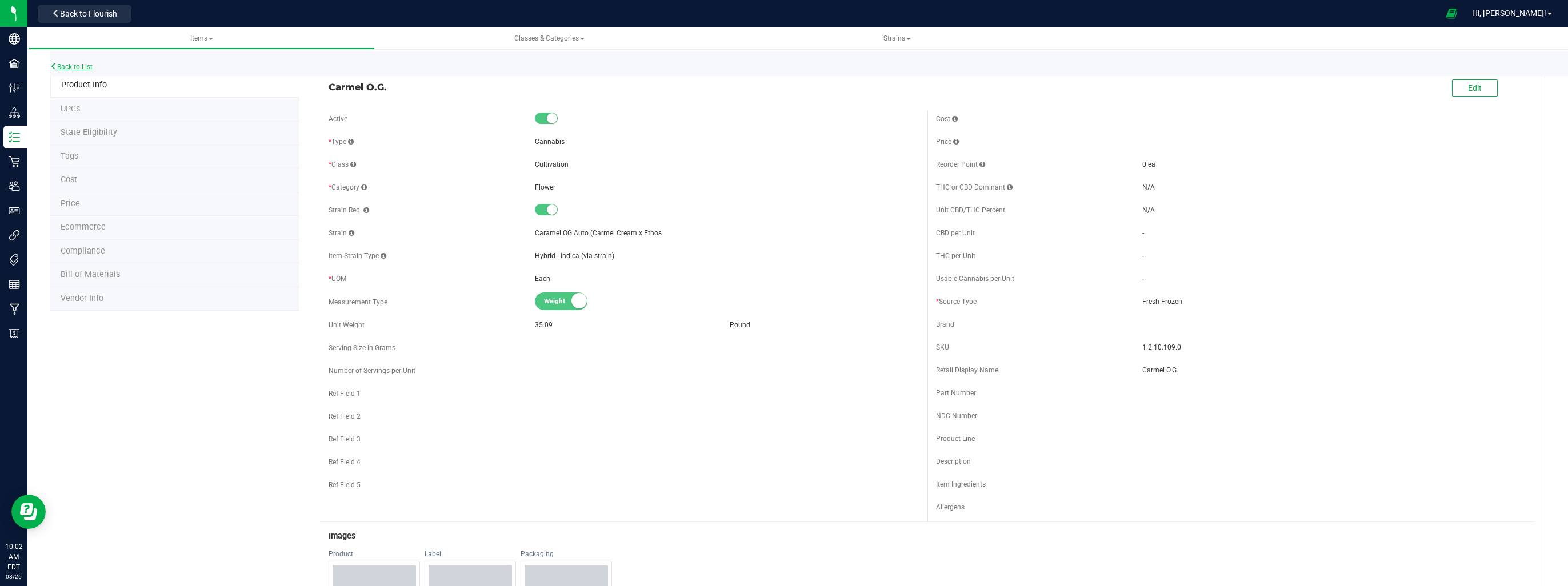
click at [80, 63] on link "Back to List" at bounding box center [71, 67] width 42 height 8
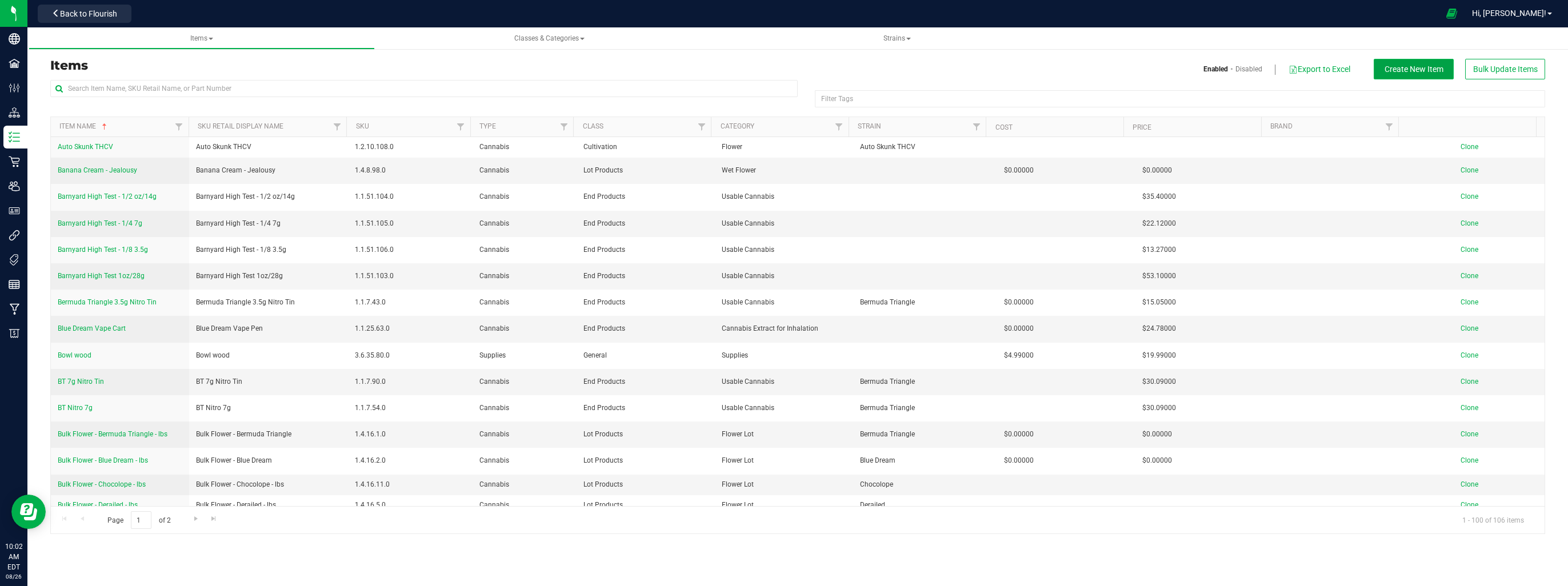
click at [1400, 70] on span "Create New Item" at bounding box center [1414, 69] width 59 height 9
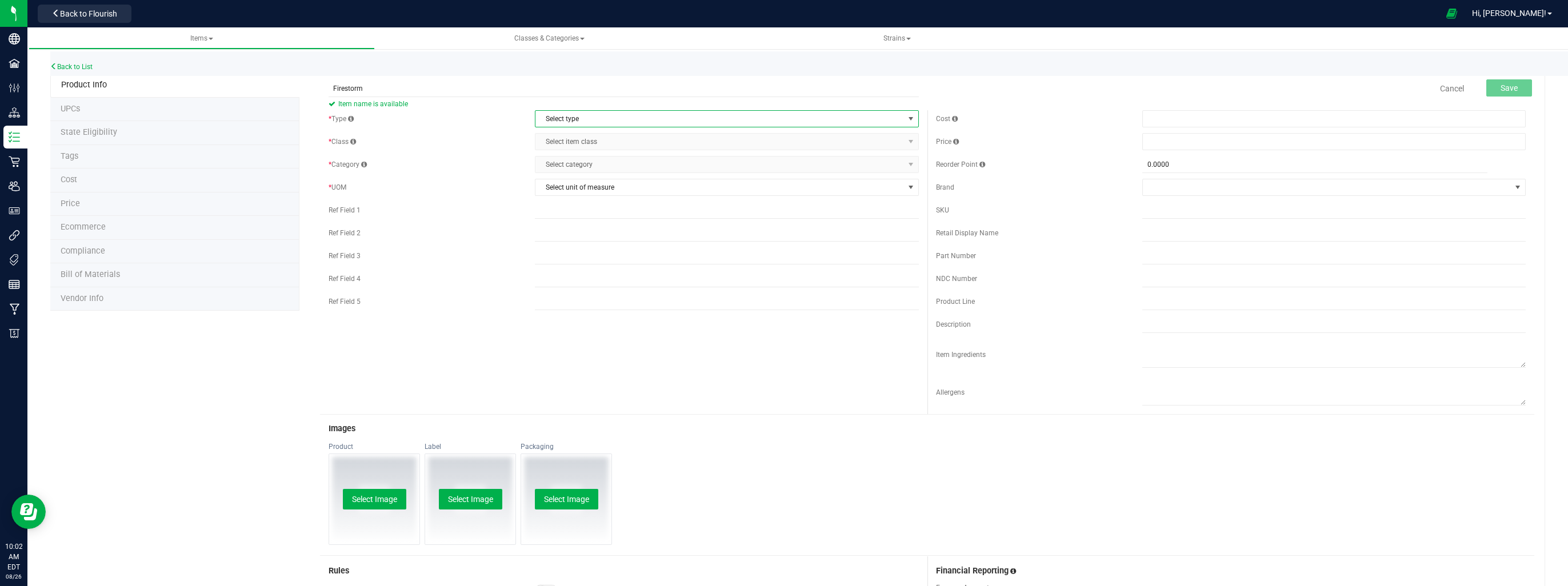
click at [675, 122] on span "Select type" at bounding box center [719, 119] width 368 height 16
click at [654, 141] on li "Cannabis" at bounding box center [723, 139] width 380 height 17
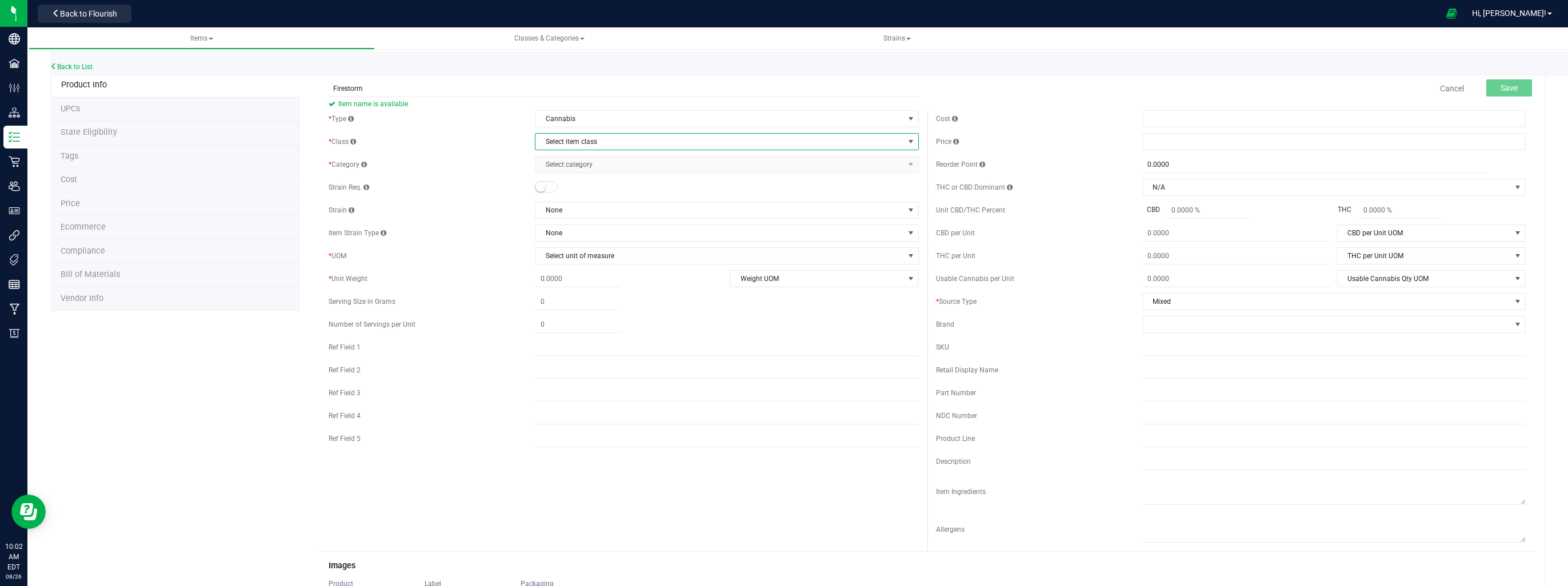
click at [654, 144] on span "Select item class" at bounding box center [719, 142] width 368 height 16
click at [640, 162] on li "Cultivation" at bounding box center [723, 161] width 380 height 17
click at [640, 162] on span "Select category" at bounding box center [719, 165] width 368 height 16
click at [599, 203] on li "Flower" at bounding box center [723, 201] width 380 height 17
click at [601, 210] on span "None" at bounding box center [719, 211] width 368 height 16
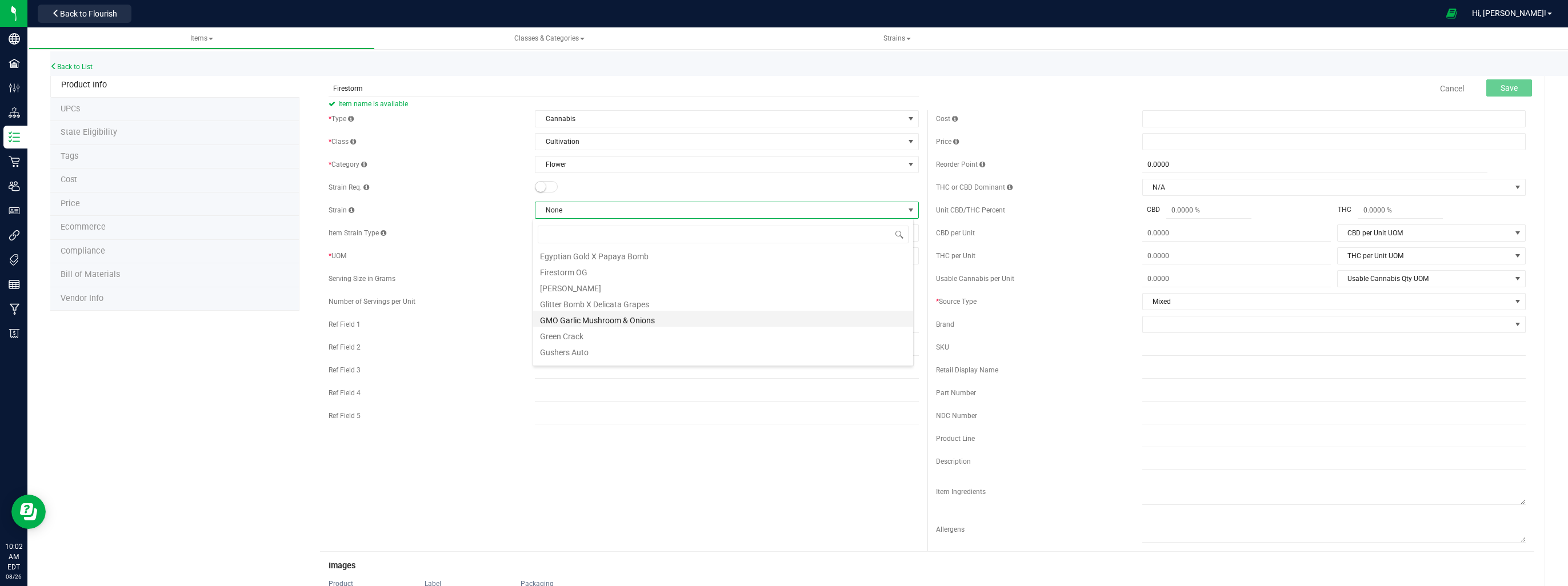
scroll to position [114, 0]
click at [596, 285] on li "Firestorm OG" at bounding box center [723, 287] width 380 height 16
click at [389, 86] on input "Firestorm" at bounding box center [623, 89] width 590 height 17
type input "Firestorm OG"
click at [626, 259] on span "Select unit of measure" at bounding box center [719, 256] width 368 height 16
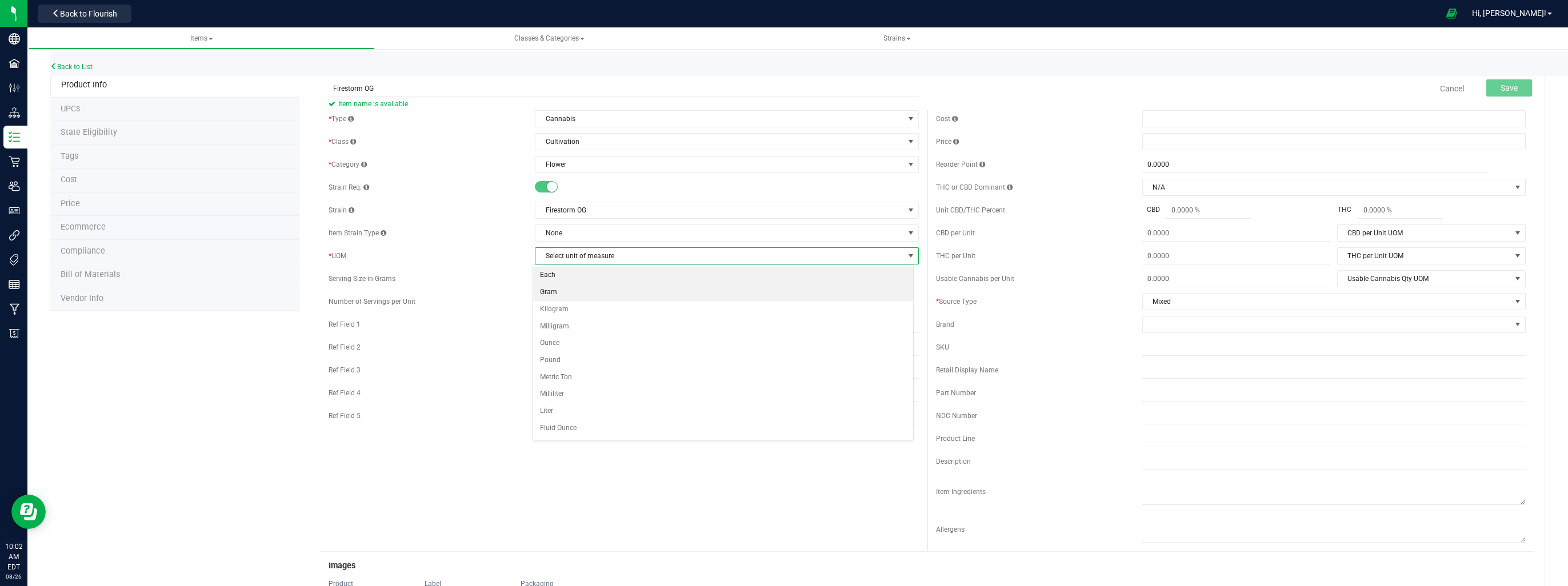
click at [577, 280] on li "Each" at bounding box center [723, 275] width 380 height 17
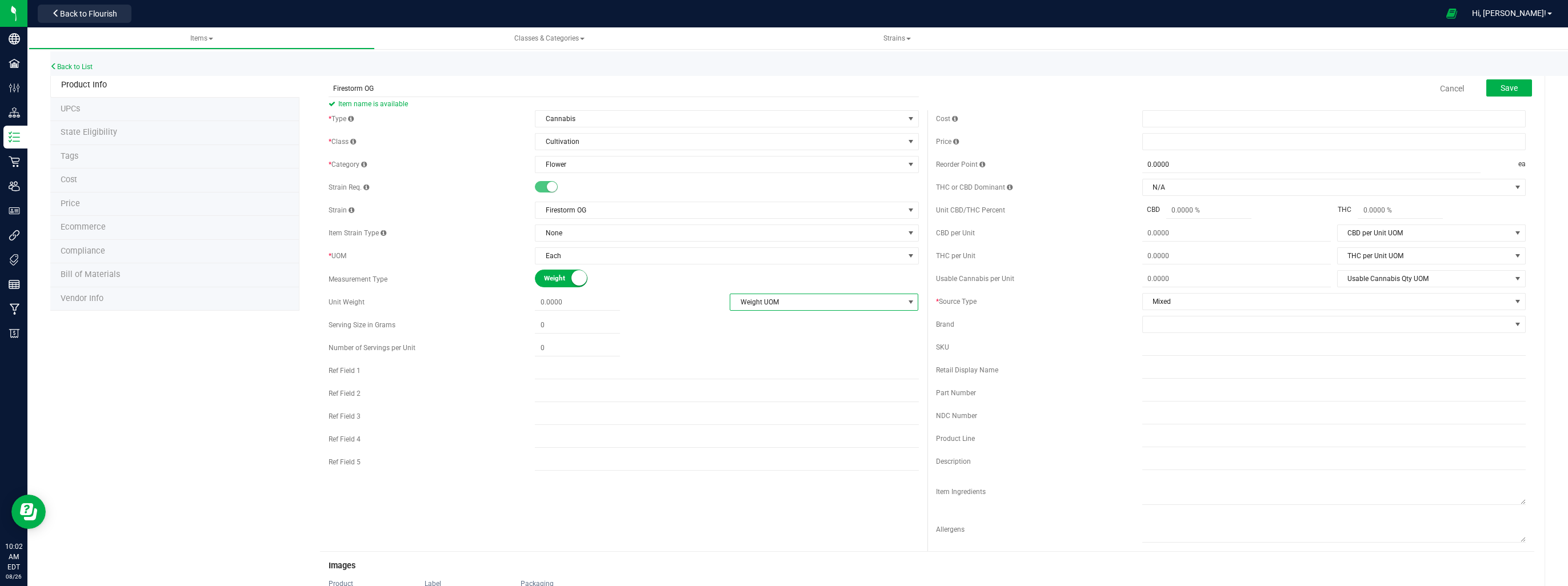
click at [808, 305] on span "Weight UOM" at bounding box center [817, 302] width 173 height 16
click at [776, 406] on li "Pound" at bounding box center [819, 407] width 187 height 17
click at [545, 303] on span at bounding box center [577, 302] width 85 height 17
type input "6.31"
type input "6.3100"
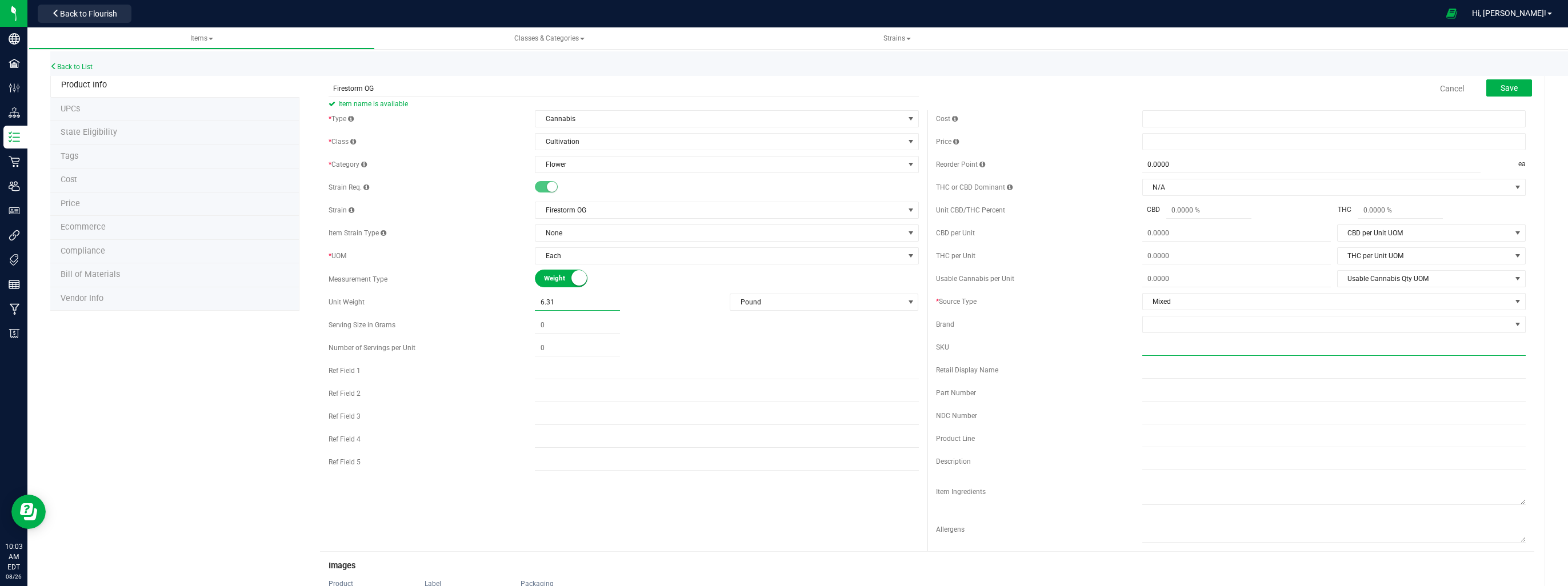
click at [1290, 343] on input "text" at bounding box center [1334, 348] width 383 height 17
click at [1310, 304] on span "Mixed" at bounding box center [1327, 301] width 368 height 16
click at [1189, 357] on li "Fresh Frozen" at bounding box center [1326, 356] width 380 height 17
click at [1488, 91] on button "Save" at bounding box center [1509, 88] width 46 height 17
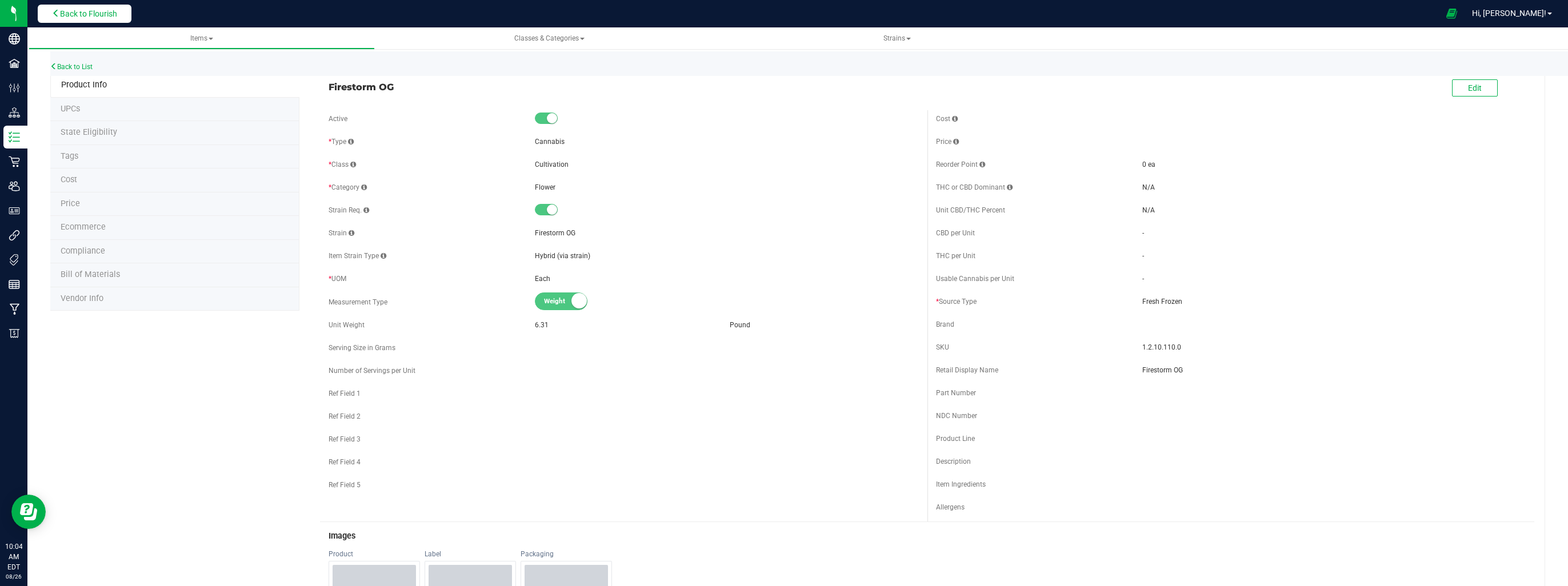
click at [92, 7] on button "Back to Flourish" at bounding box center [84, 13] width 94 height 18
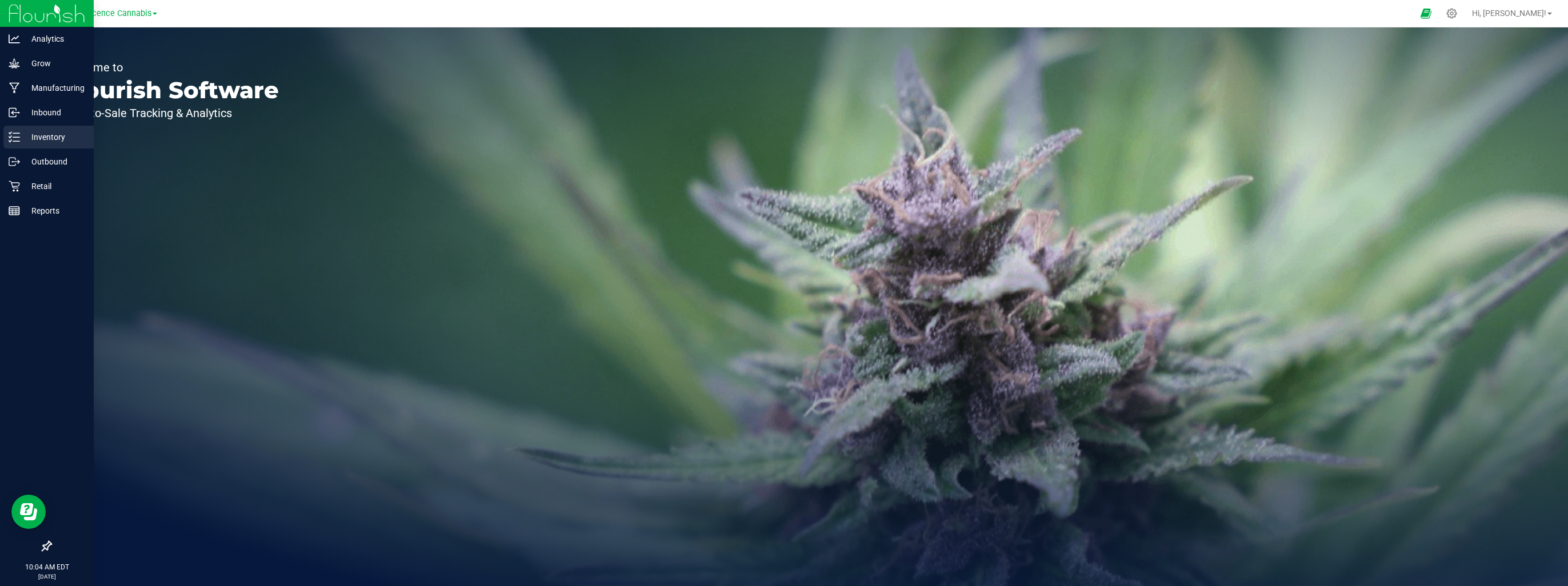
click at [36, 131] on p "Inventory" at bounding box center [54, 137] width 68 height 14
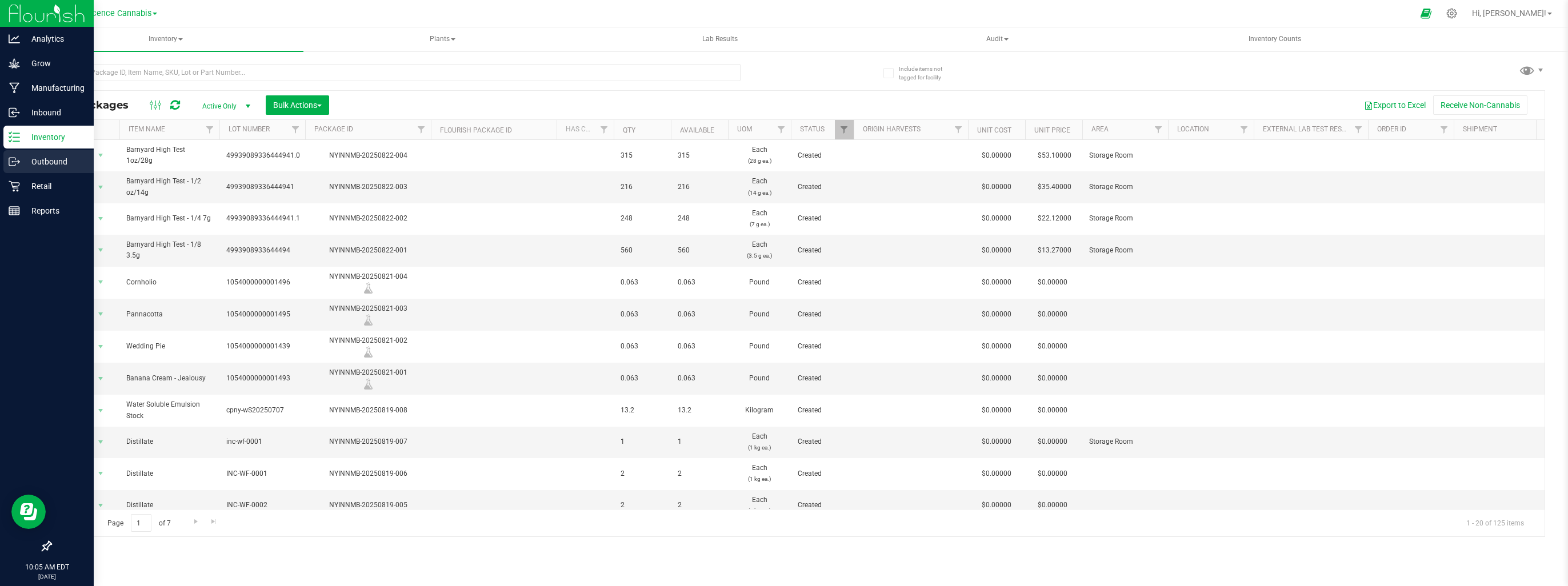
click at [44, 160] on p "Outbound" at bounding box center [54, 161] width 68 height 14
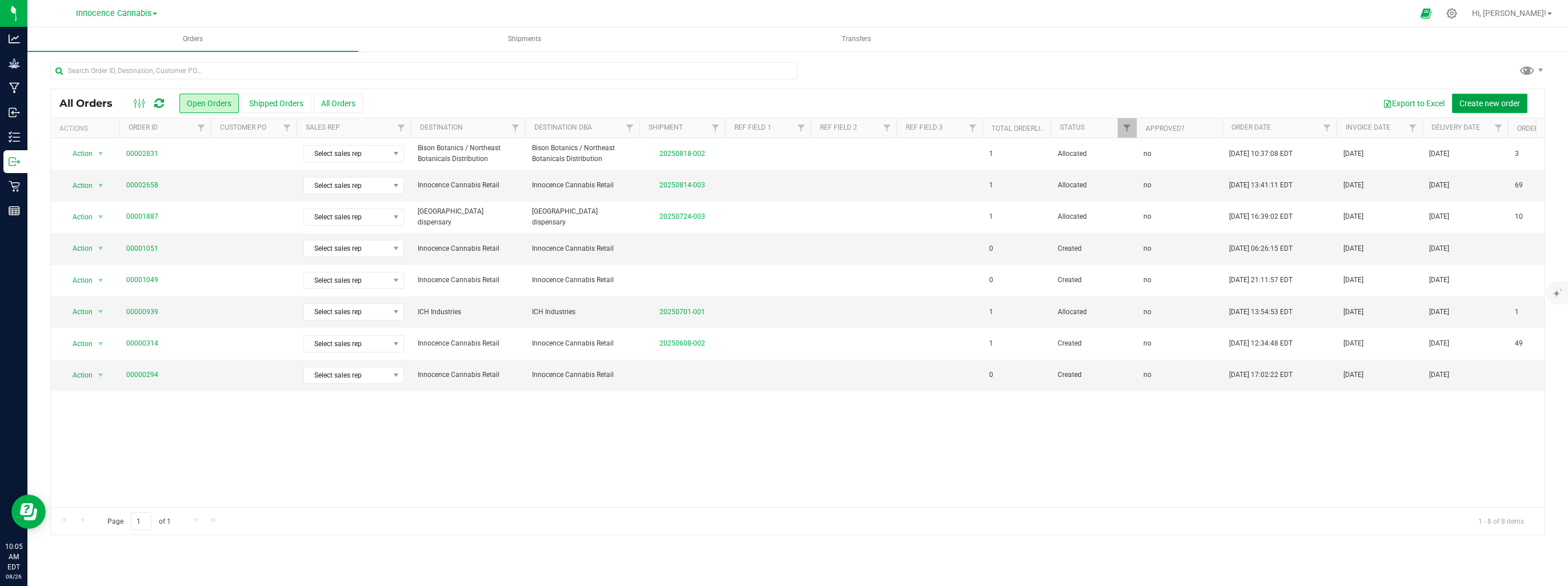
click at [1470, 104] on span "Create new order" at bounding box center [1490, 103] width 60 height 9
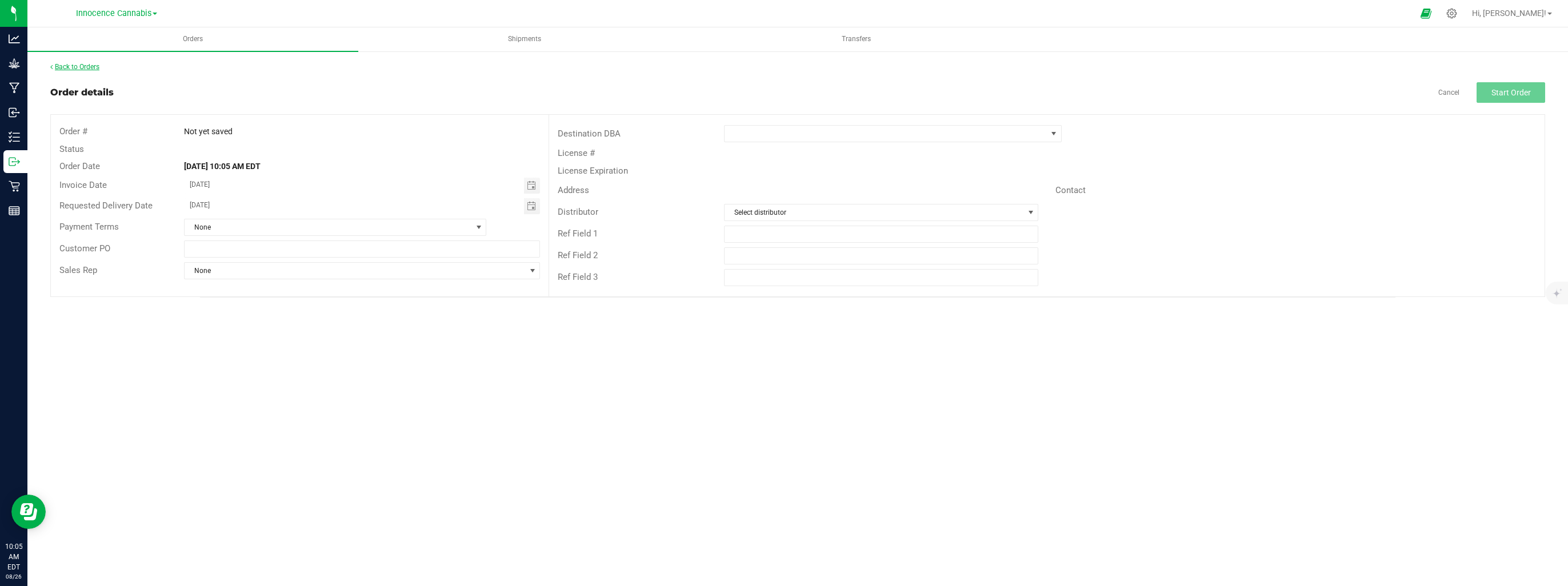
click at [82, 66] on link "Back to Orders" at bounding box center [75, 67] width 49 height 8
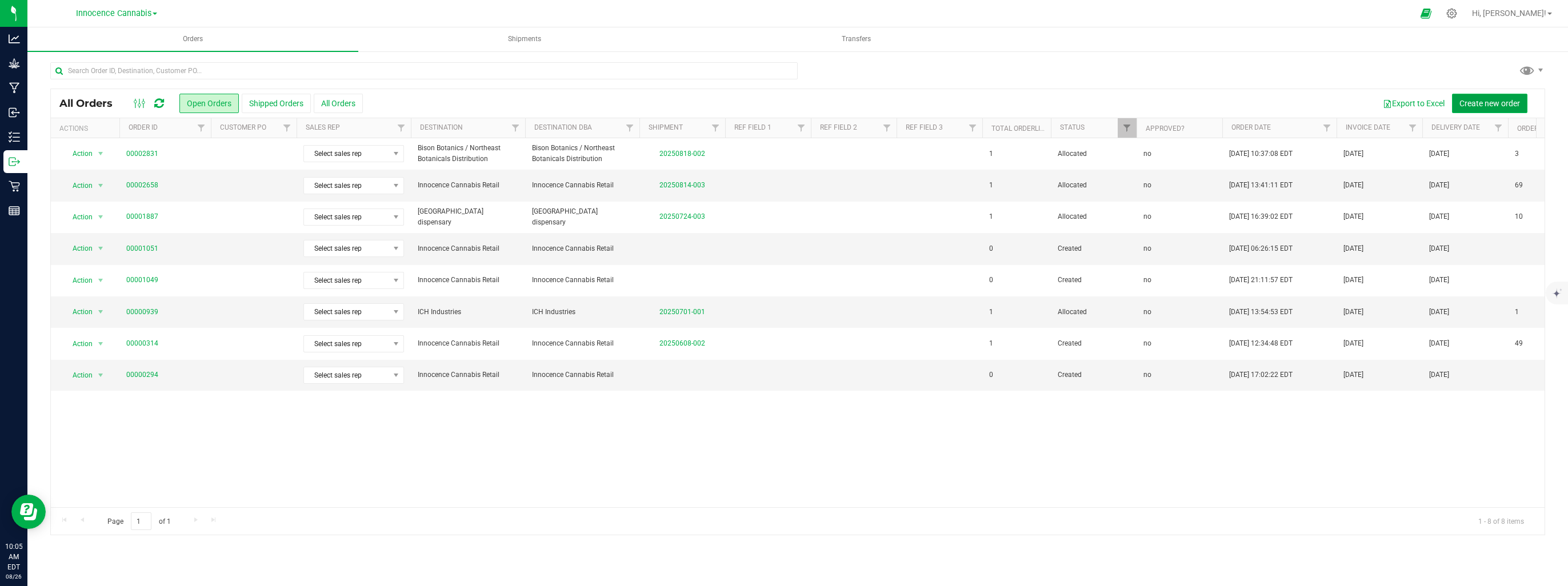
click at [1508, 102] on span "Create new order" at bounding box center [1490, 103] width 60 height 9
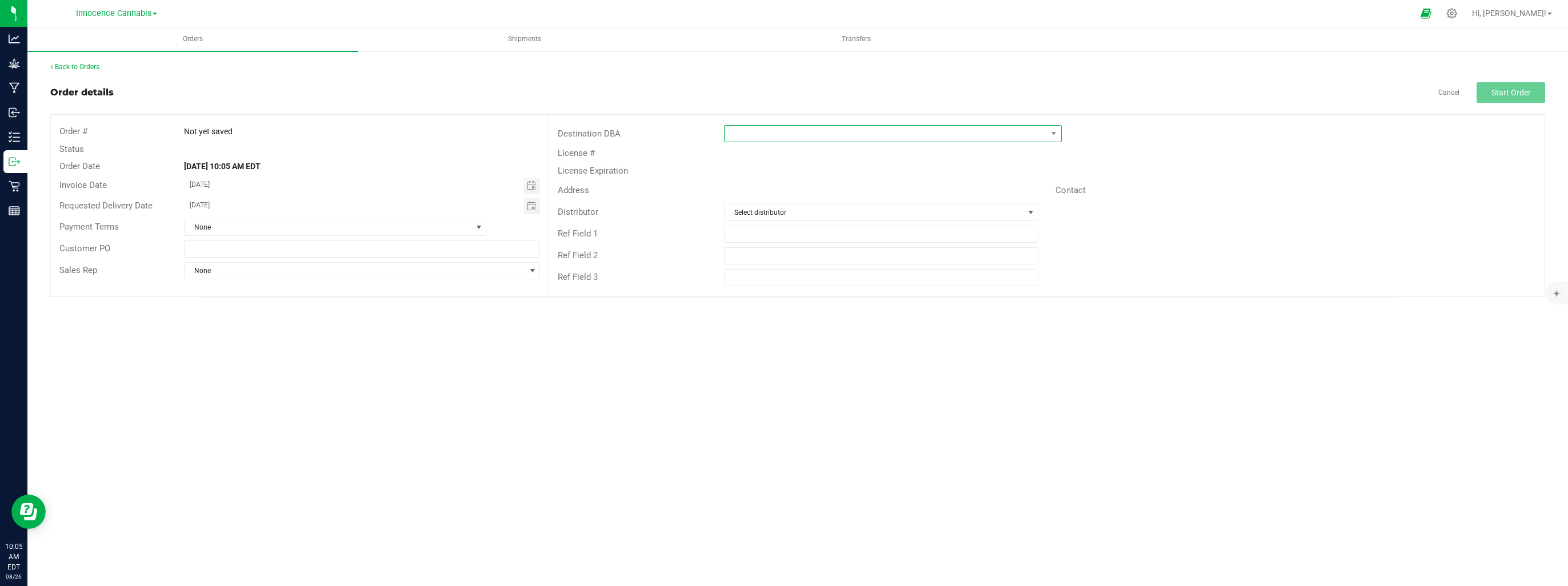
click at [823, 133] on span at bounding box center [886, 134] width 322 height 16
click at [830, 223] on li "NOWAVE" at bounding box center [892, 221] width 336 height 20
click at [837, 229] on span "Select distributor" at bounding box center [874, 230] width 299 height 16
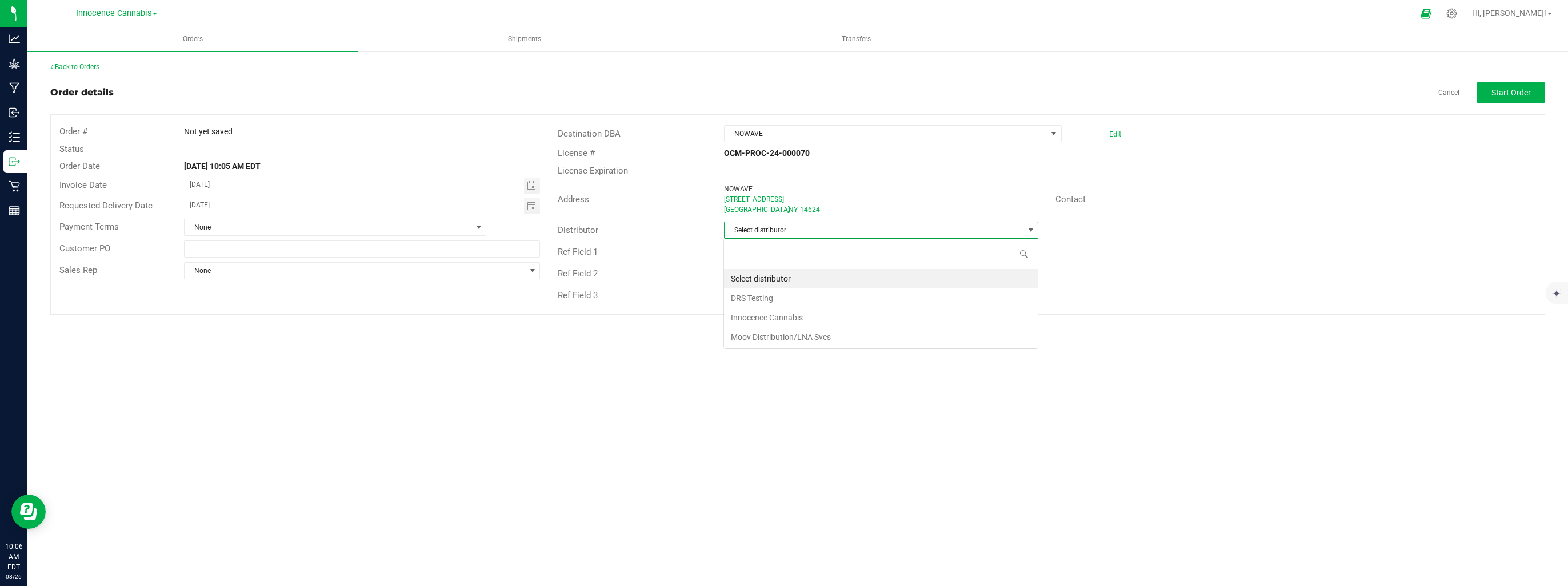
scroll to position [17, 315]
click at [820, 315] on li "Innocence Cannabis" at bounding box center [881, 317] width 314 height 20
click at [1495, 89] on span "Start Order" at bounding box center [1511, 92] width 39 height 9
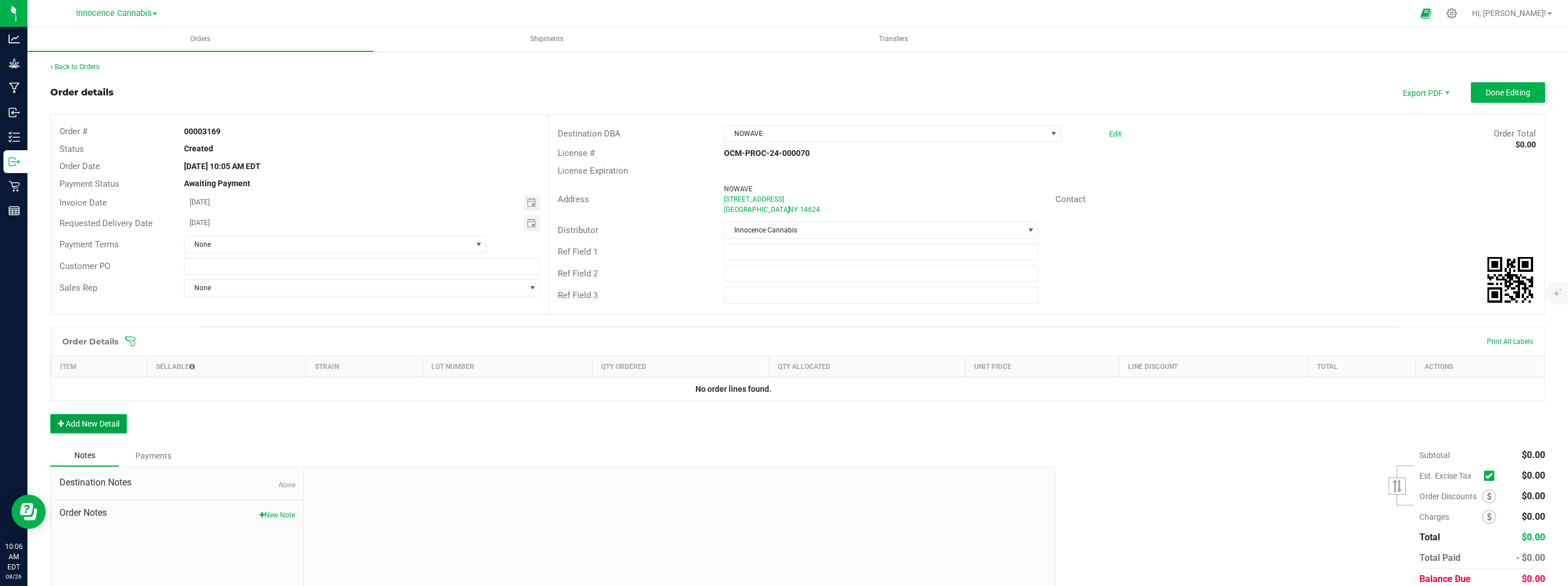
click at [107, 424] on button "Add New Detail" at bounding box center [88, 423] width 76 height 20
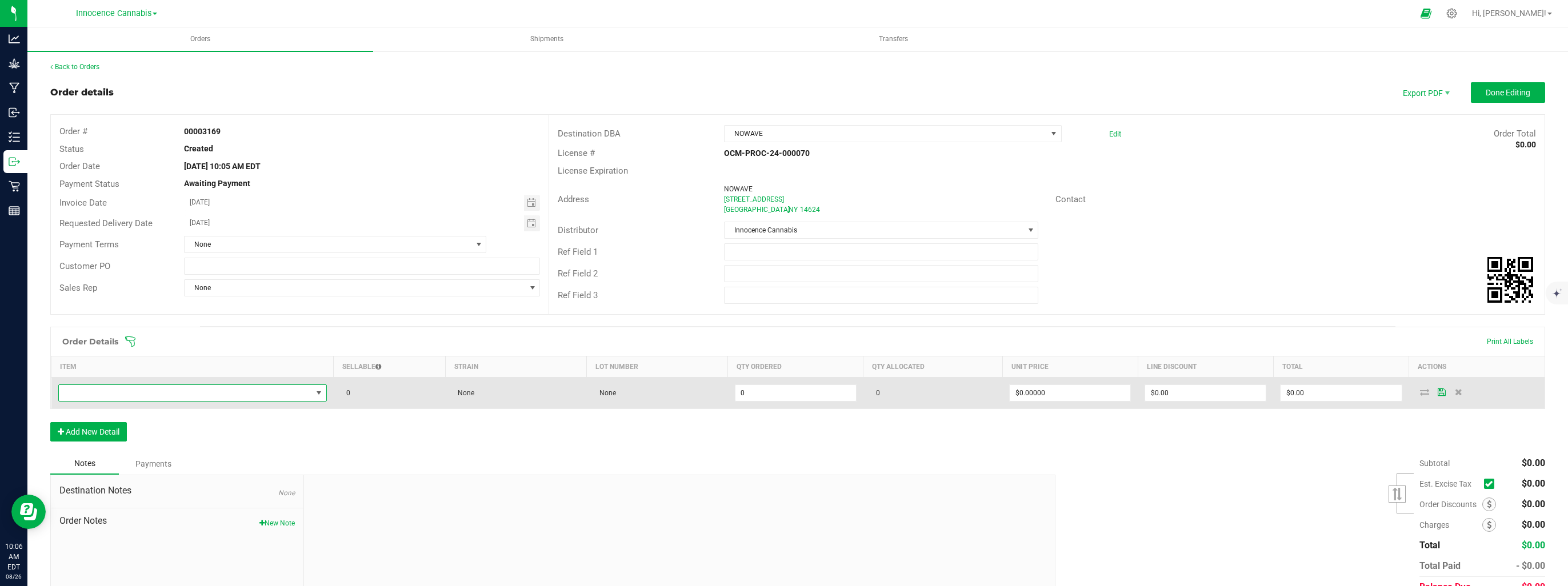
click at [296, 394] on span "NO DATA FOUND" at bounding box center [185, 393] width 253 height 16
type input "fire"
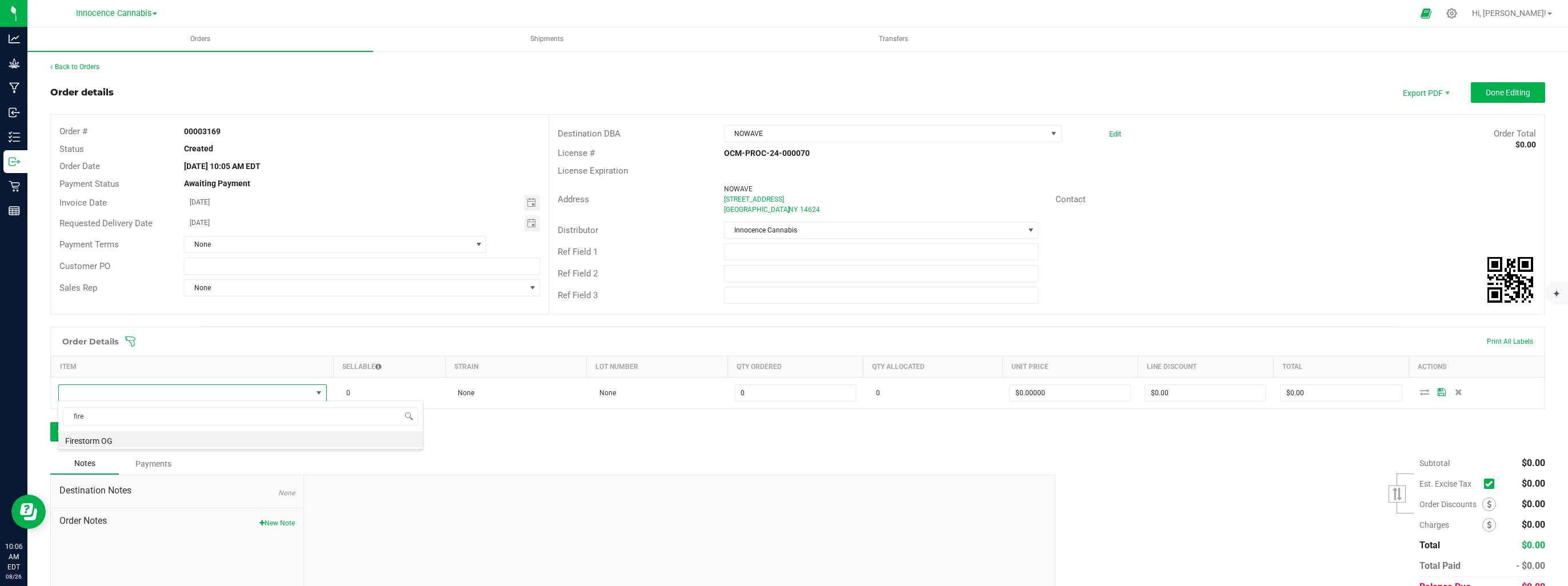
click at [318, 438] on li "Firestorm OG" at bounding box center [240, 439] width 365 height 16
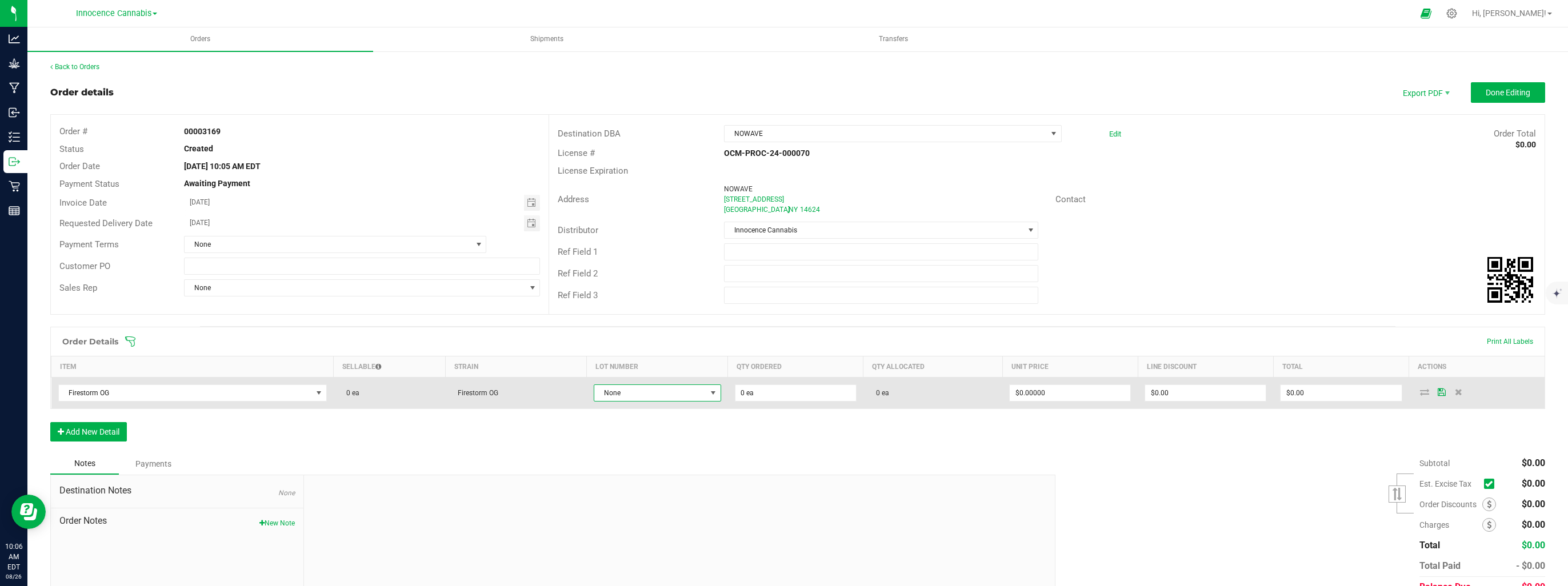
click at [692, 392] on span "None" at bounding box center [650, 393] width 112 height 16
click at [781, 390] on input "0" at bounding box center [796, 393] width 121 height 16
type input "1 ea"
type input "0"
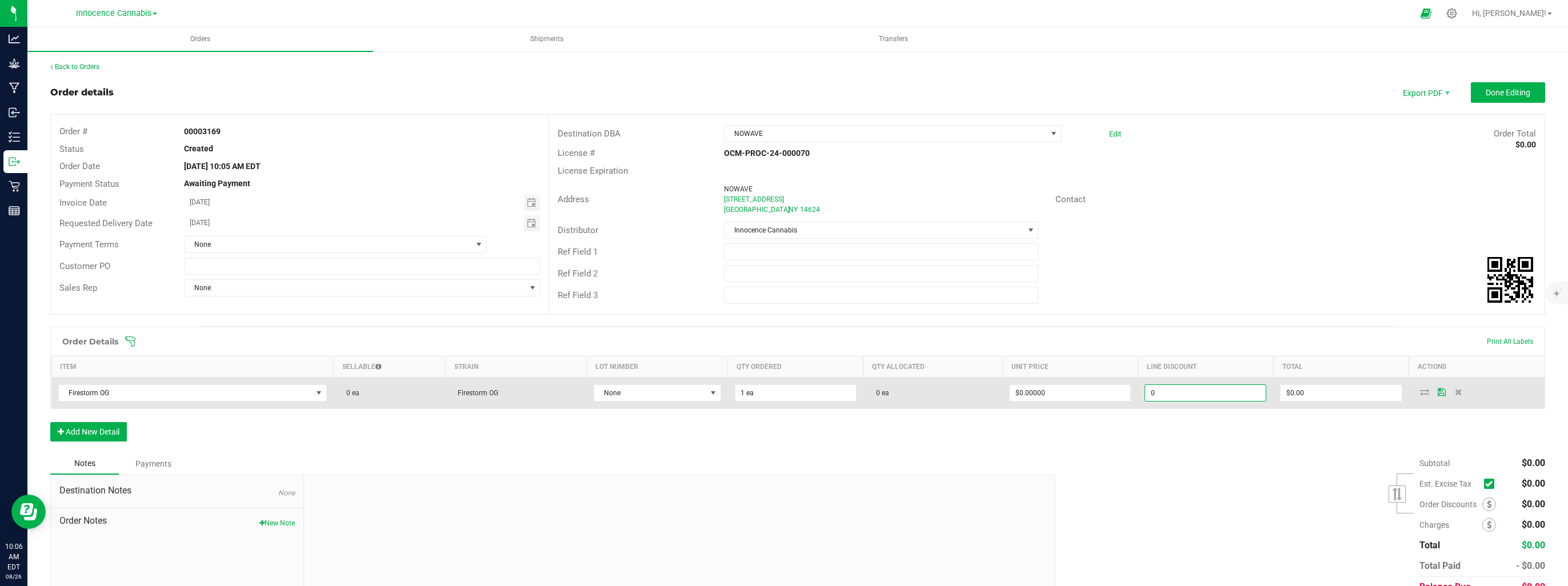
click at [1198, 393] on input "0" at bounding box center [1206, 393] width 121 height 16
click at [940, 394] on td "0 ea" at bounding box center [933, 393] width 139 height 31
click at [1420, 394] on icon at bounding box center [1424, 391] width 9 height 7
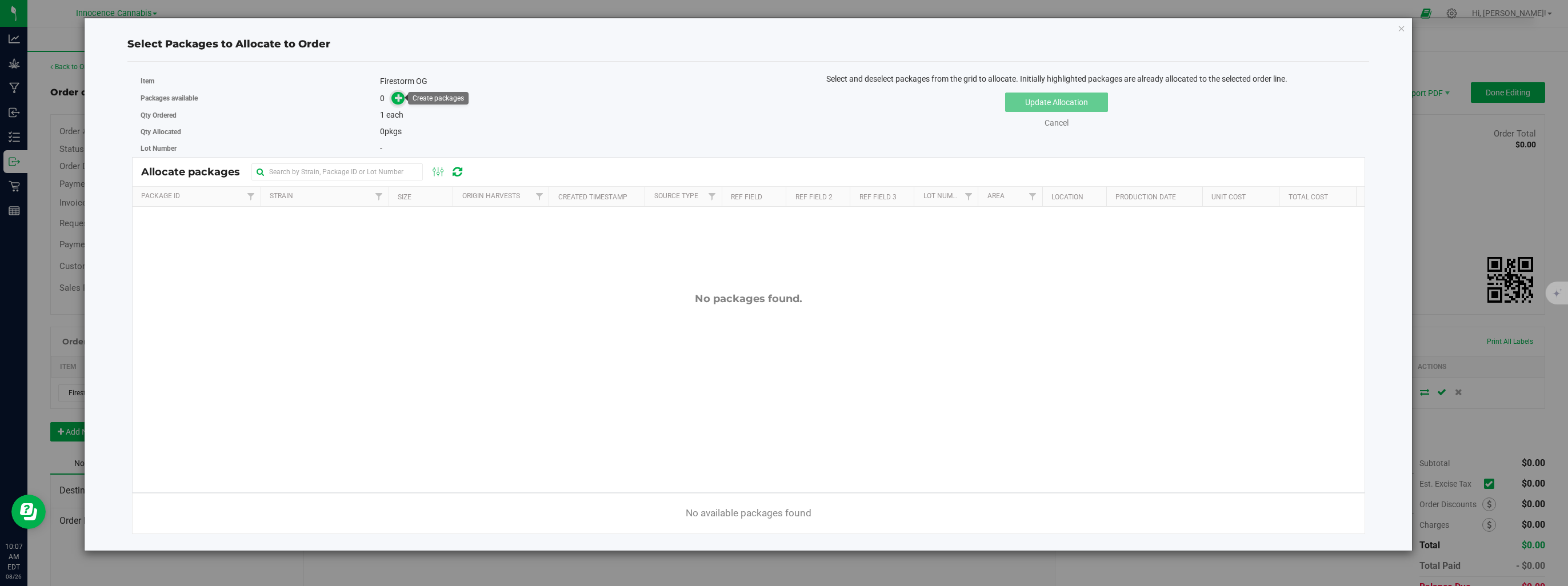
click at [395, 100] on icon at bounding box center [399, 97] width 8 height 8
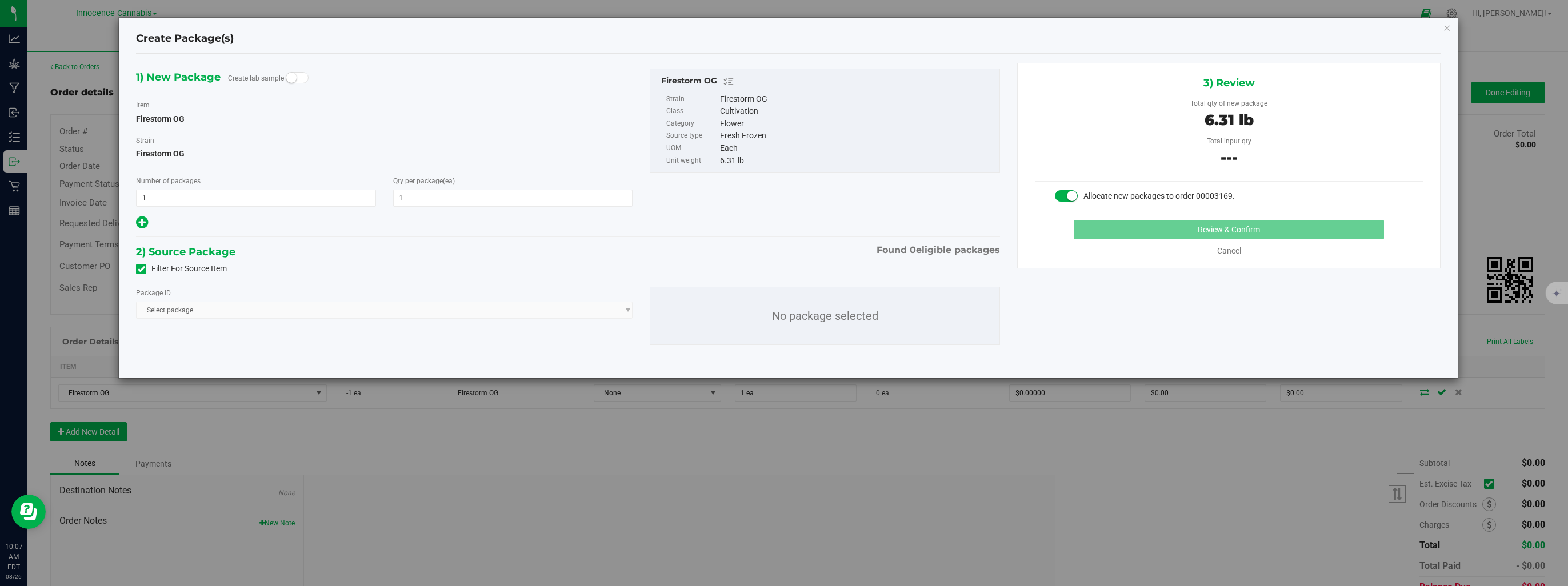
click at [329, 311] on span "Select package" at bounding box center [384, 310] width 497 height 17
click at [626, 309] on span "Select package" at bounding box center [384, 310] width 497 height 17
click at [1060, 195] on span at bounding box center [1066, 196] width 23 height 12
click at [1071, 195] on span at bounding box center [1066, 196] width 23 height 12
drag, startPoint x: 142, startPoint y: 272, endPoint x: 129, endPoint y: 273, distance: 13.0
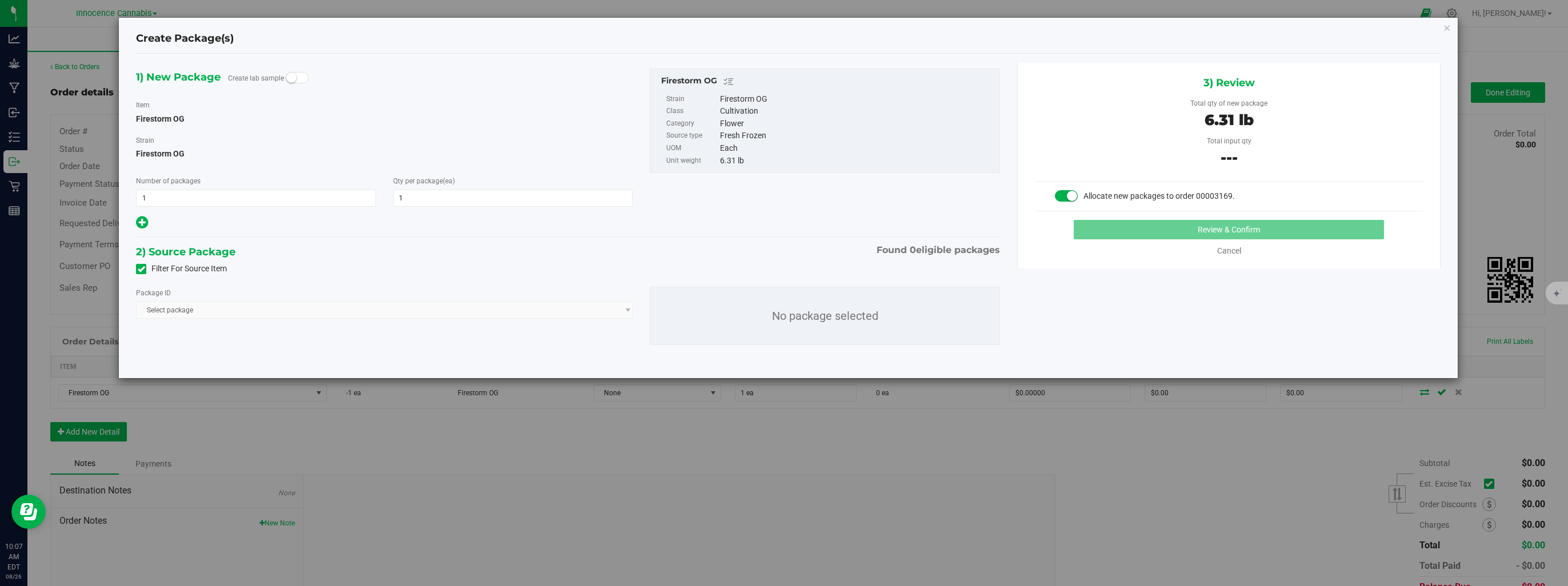
click at [142, 269] on icon at bounding box center [142, 269] width 7 height 0
click at [0, 0] on input "Filter For Source Item" at bounding box center [0, 0] width 0 height 0
click at [215, 312] on span "Select package" at bounding box center [384, 310] width 497 height 17
click at [619, 305] on span "Select package" at bounding box center [384, 310] width 497 height 17
click at [139, 222] on icon at bounding box center [142, 223] width 12 height 15
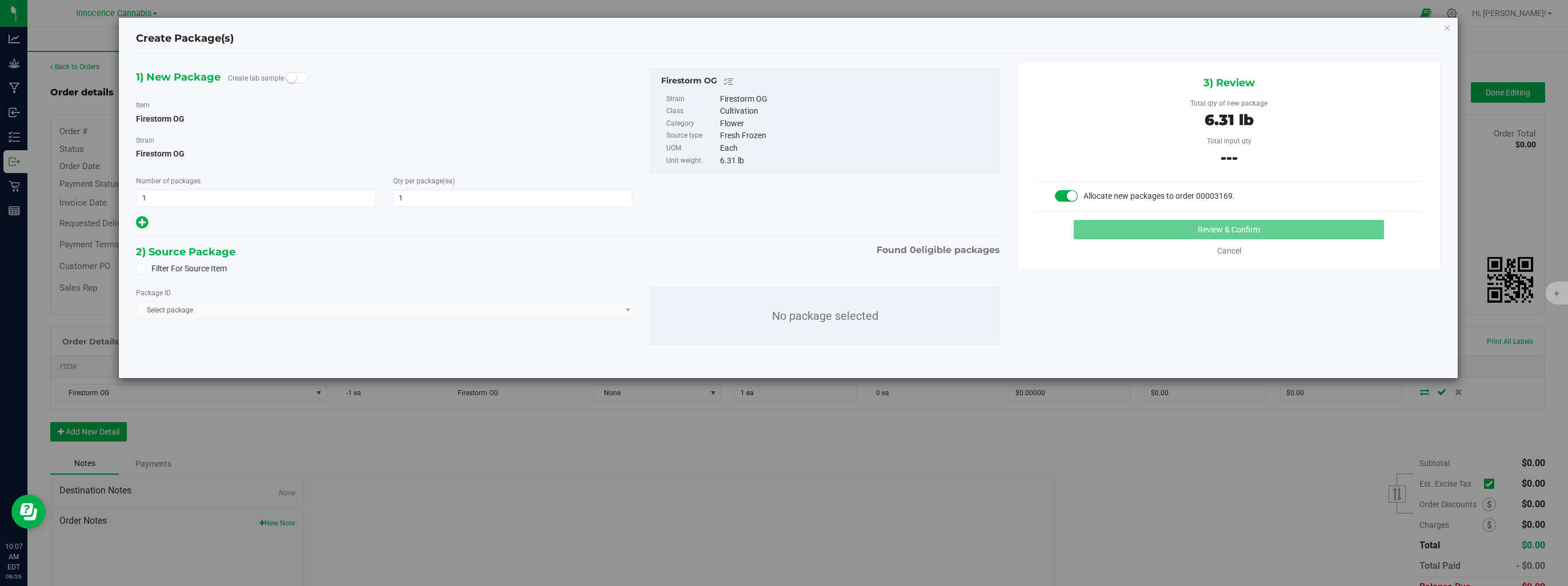
type input "1"
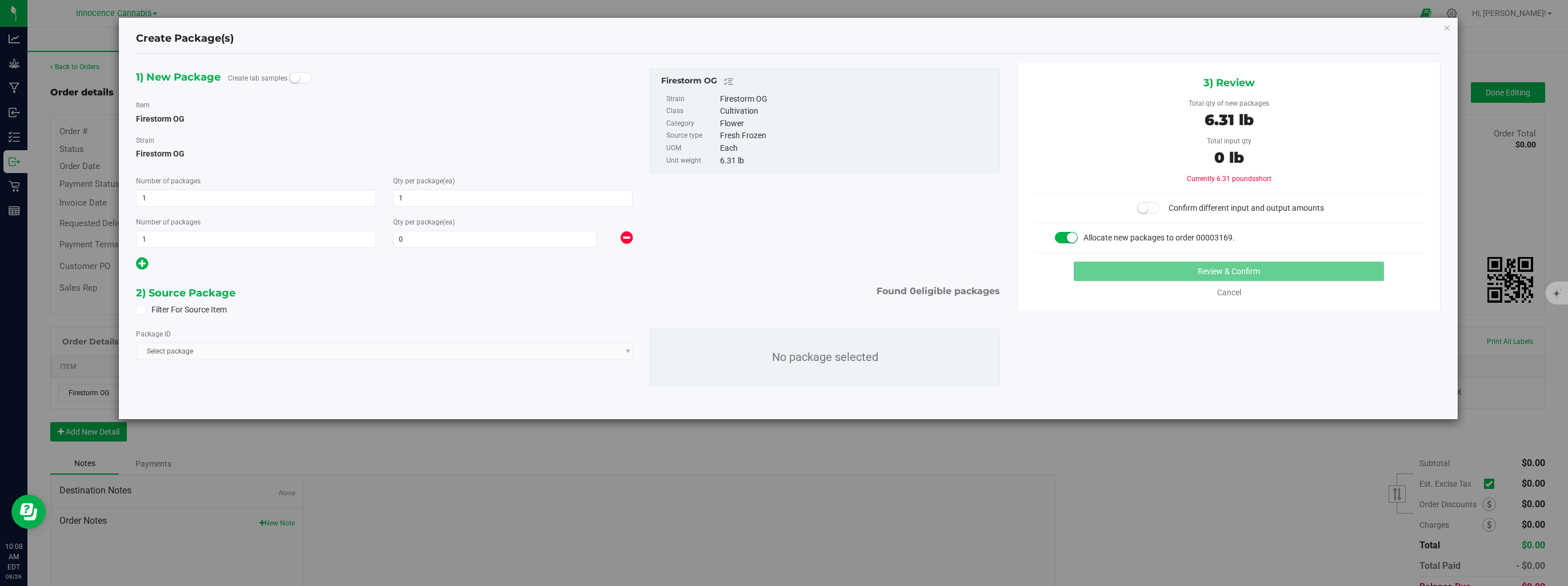
click at [629, 240] on icon at bounding box center [627, 238] width 12 height 15
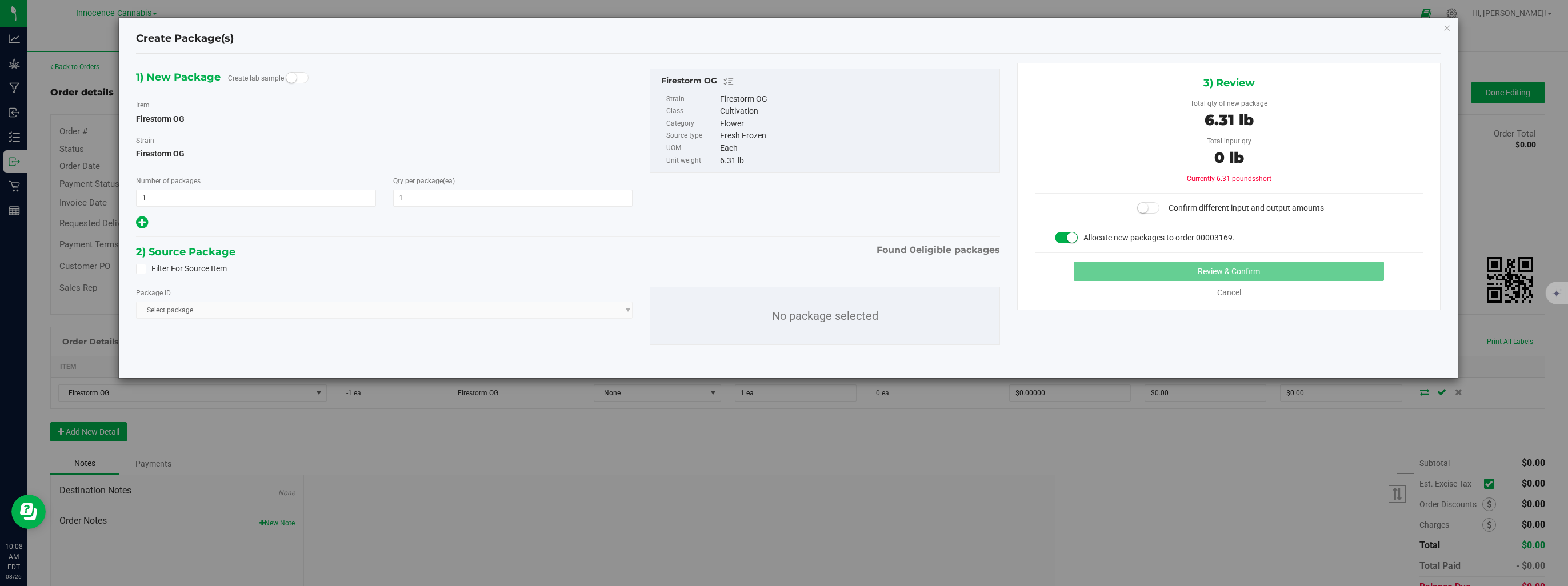
click at [139, 269] on icon at bounding box center [142, 269] width 7 height 0
click at [0, 0] on input "Filter For Source Item" at bounding box center [0, 0] width 0 height 0
click at [190, 313] on span "Select package" at bounding box center [384, 310] width 497 height 17
click at [191, 312] on span "Select package" at bounding box center [384, 310] width 497 height 17
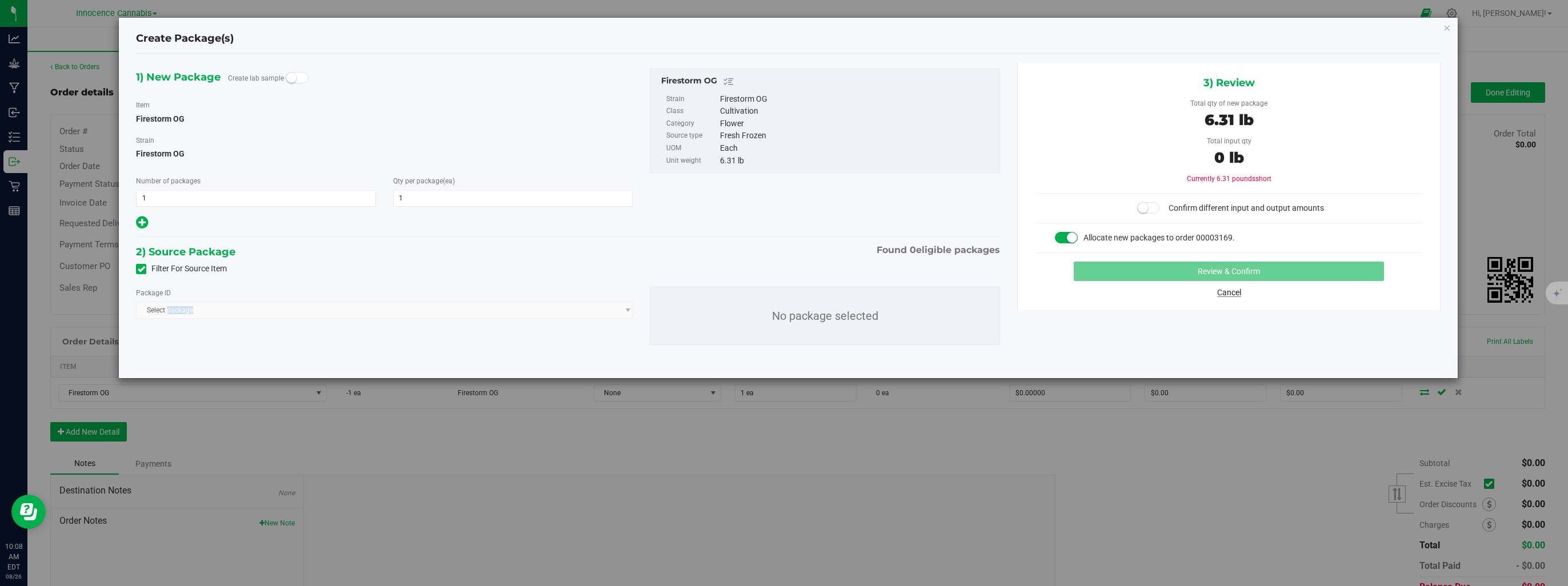
click at [1229, 288] on link "Cancel" at bounding box center [1229, 293] width 24 height 9
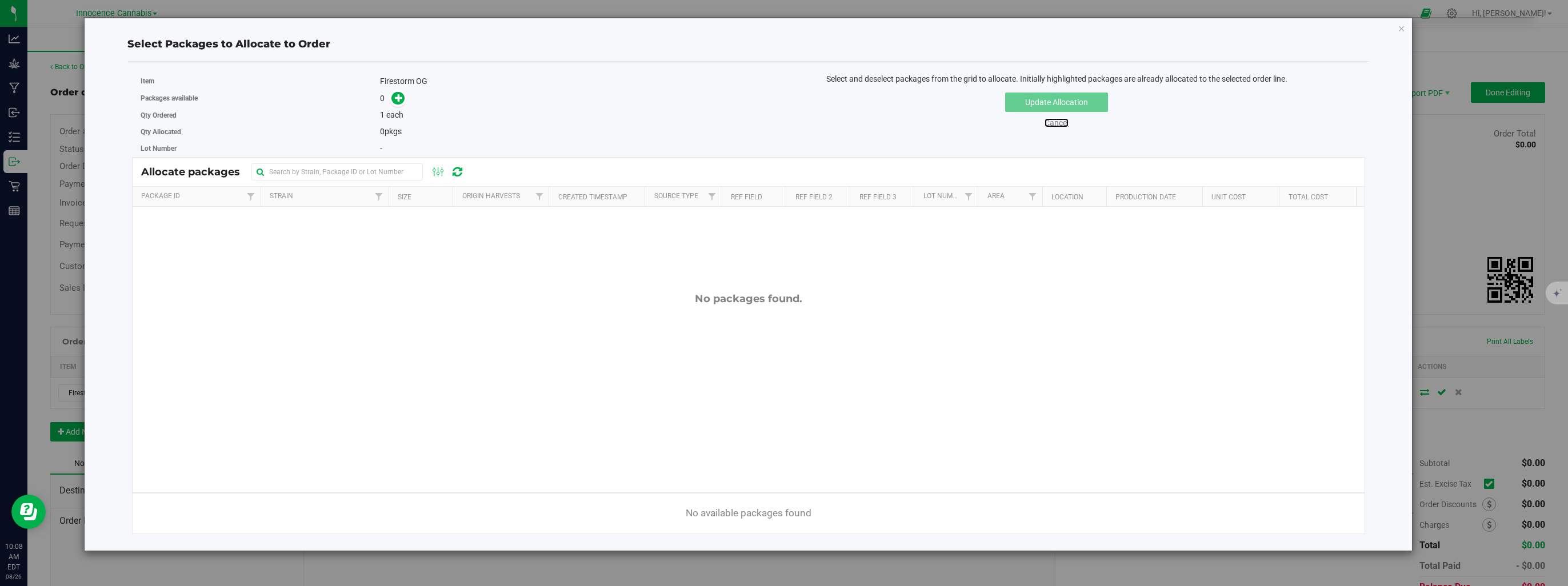
click at [1058, 126] on link "Cancel" at bounding box center [1056, 123] width 24 height 9
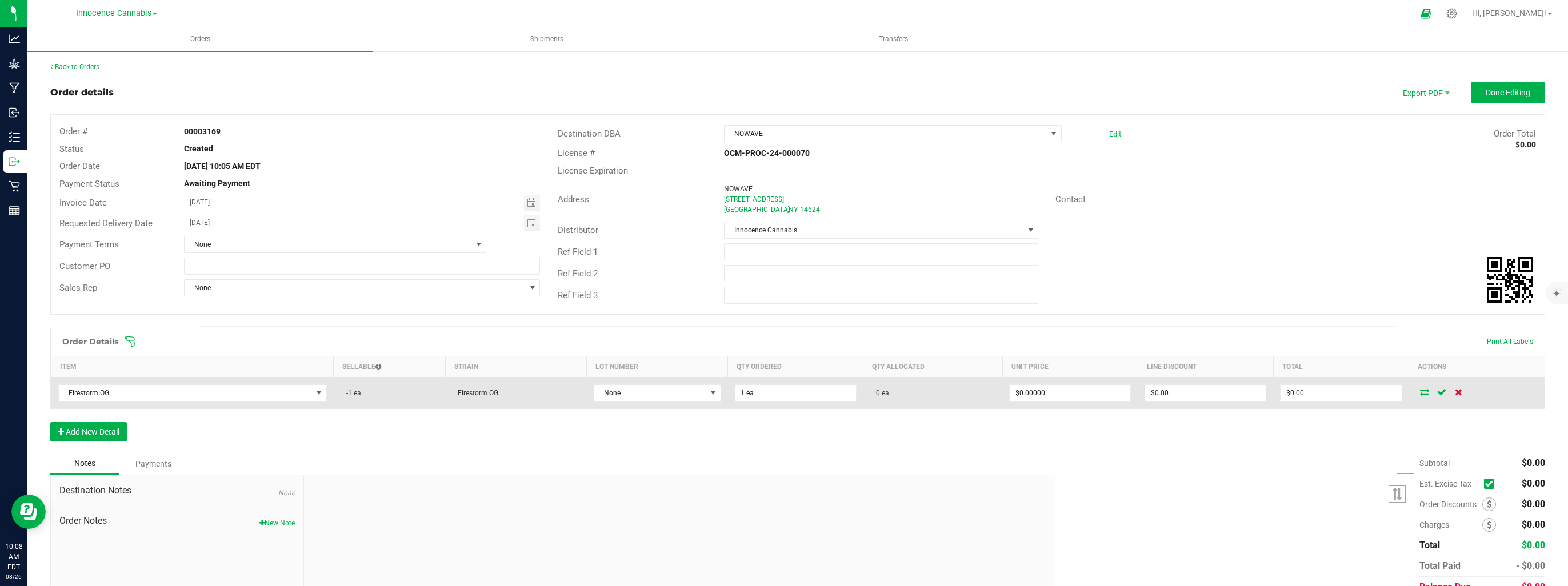
click at [1455, 390] on icon at bounding box center [1458, 391] width 7 height 7
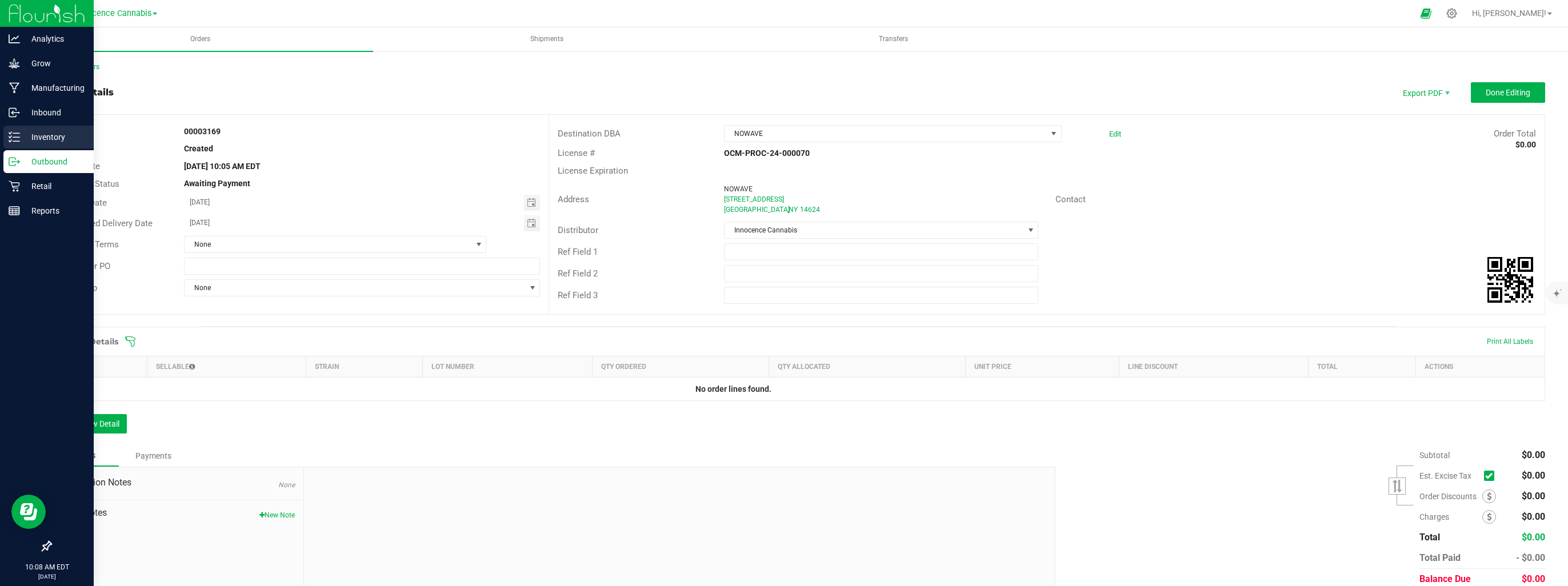
click at [29, 134] on p "Inventory" at bounding box center [54, 137] width 68 height 14
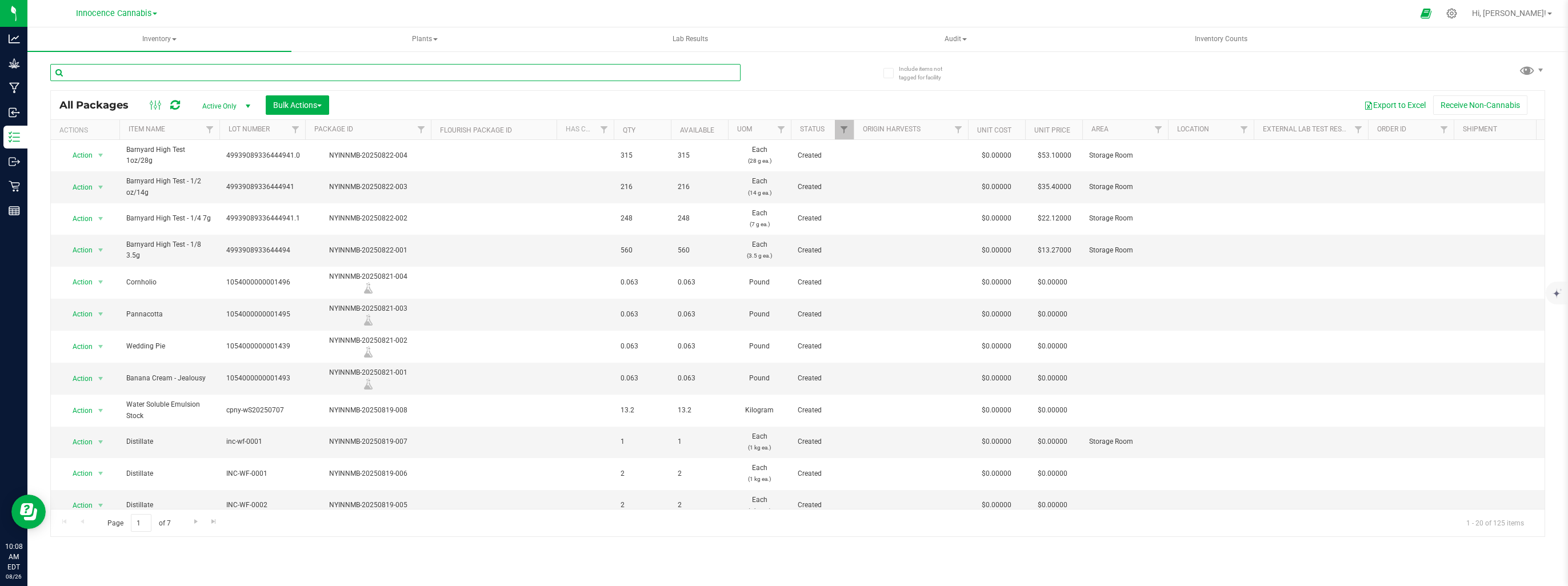
click at [141, 73] on input "text" at bounding box center [395, 73] width 691 height 17
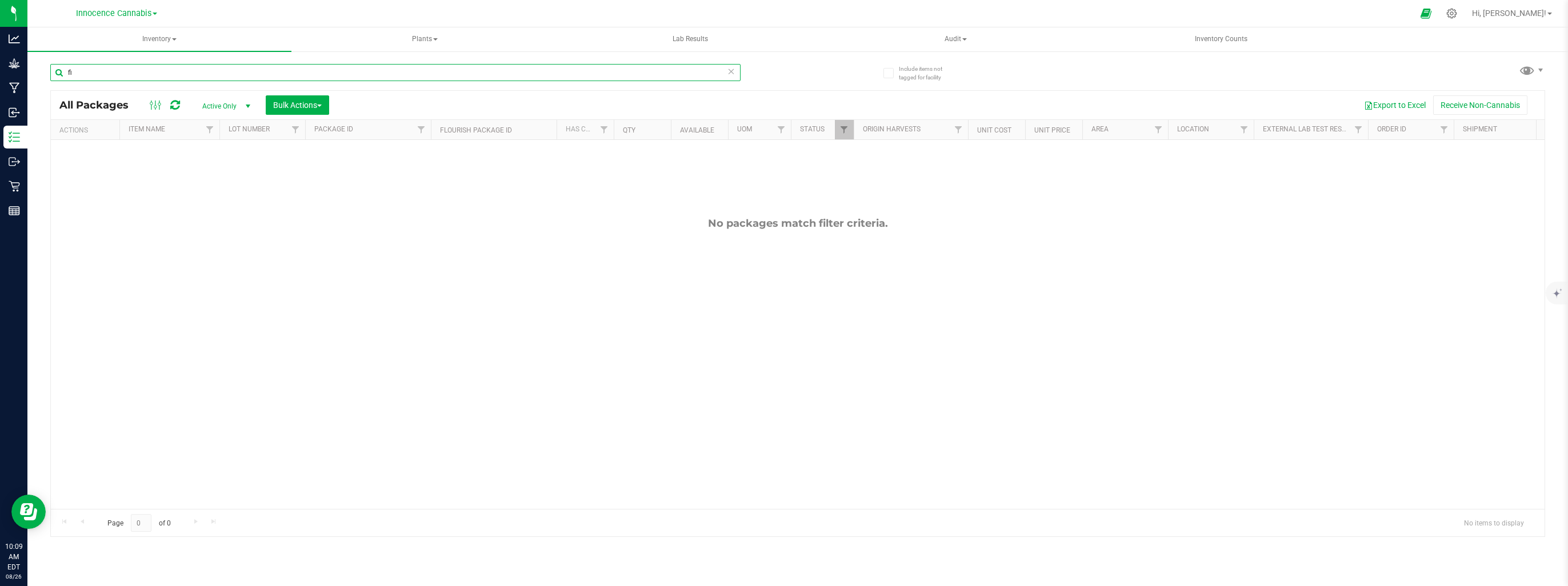
type input "f"
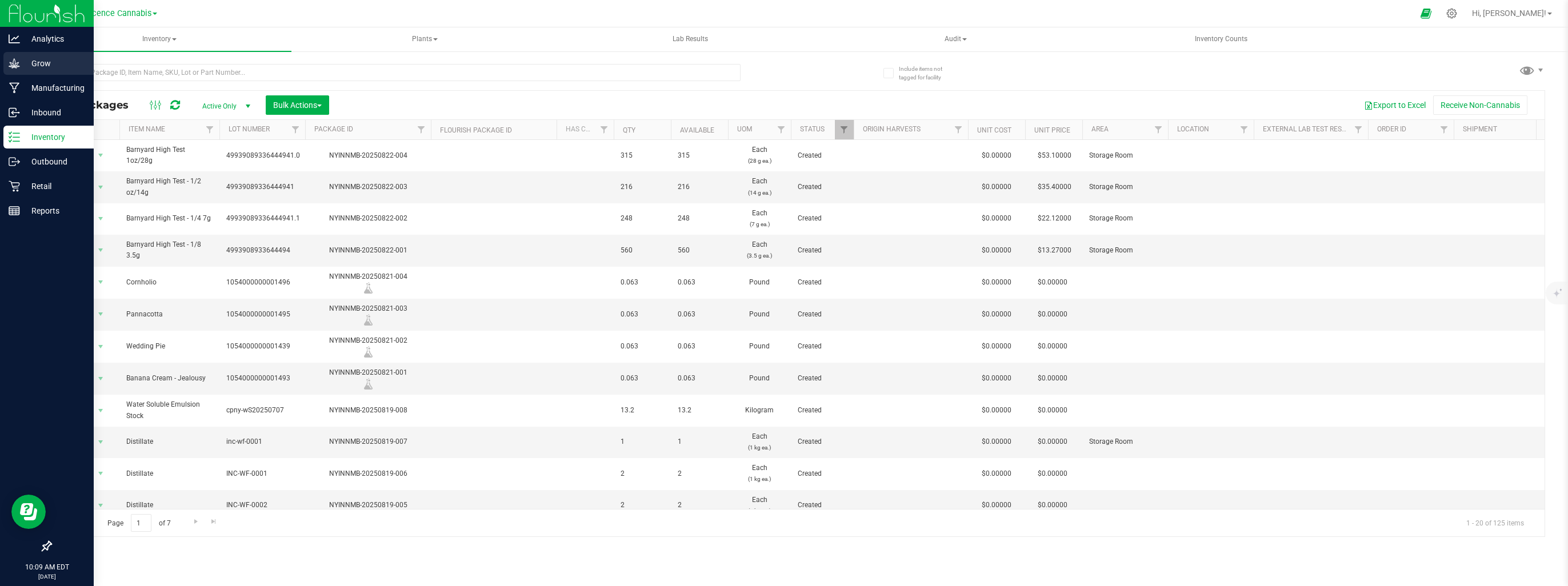
click at [21, 62] on p "Grow" at bounding box center [54, 63] width 68 height 14
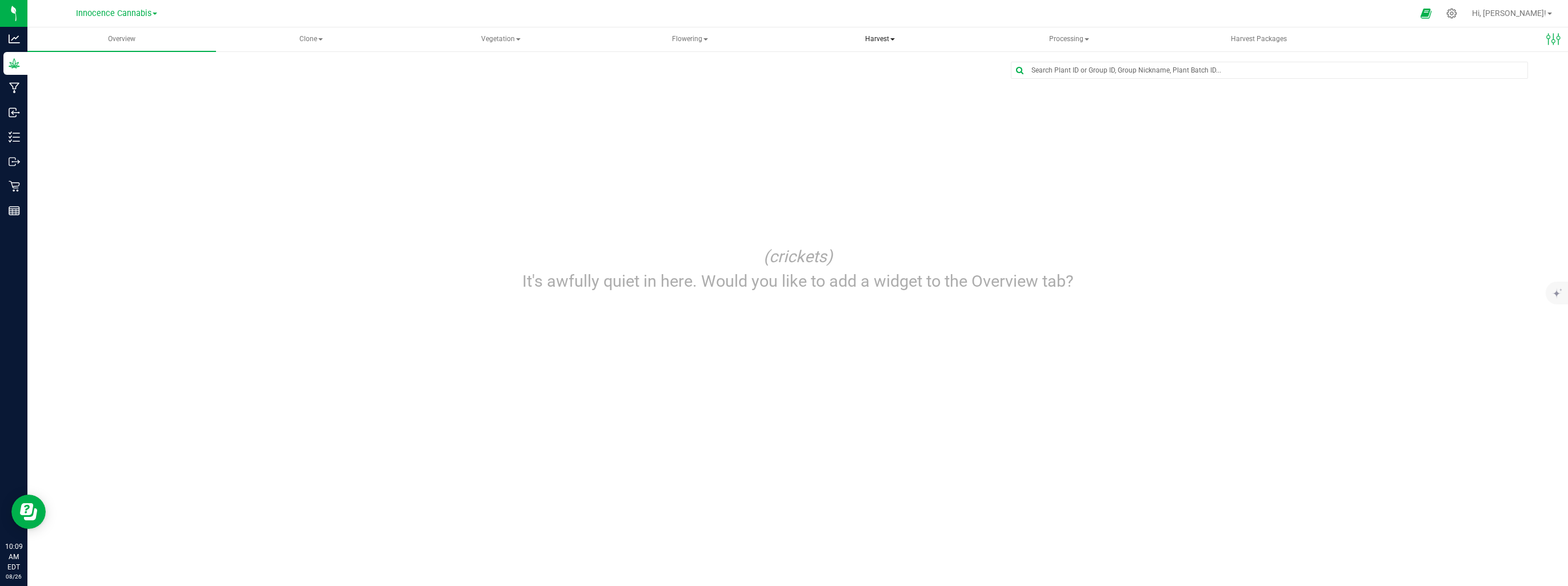
click at [890, 41] on span "Harvest" at bounding box center [880, 39] width 187 height 23
click at [881, 83] on span "Harvested plants" at bounding box center [848, 81] width 94 height 9
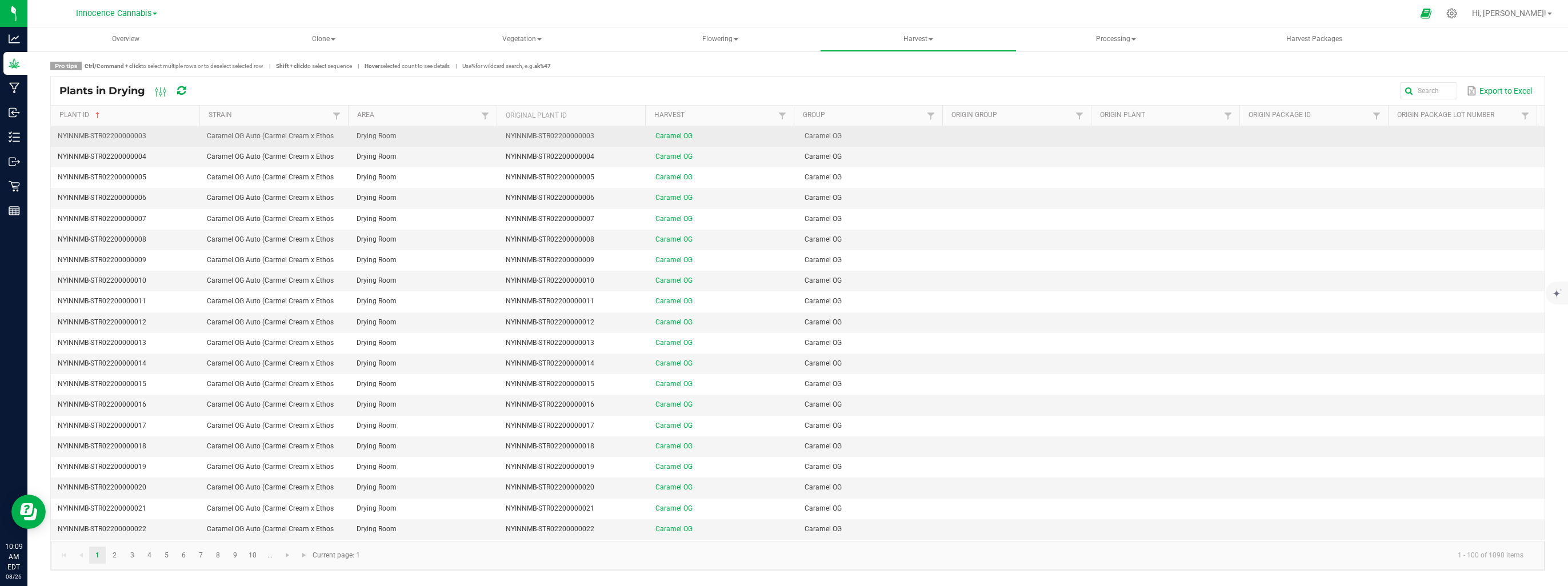
click at [709, 132] on td "Caramel OG" at bounding box center [723, 137] width 149 height 20
click at [672, 143] on td "Caramel OG" at bounding box center [723, 137] width 149 height 20
click at [670, 137] on link "Caramel OG" at bounding box center [674, 136] width 37 height 8
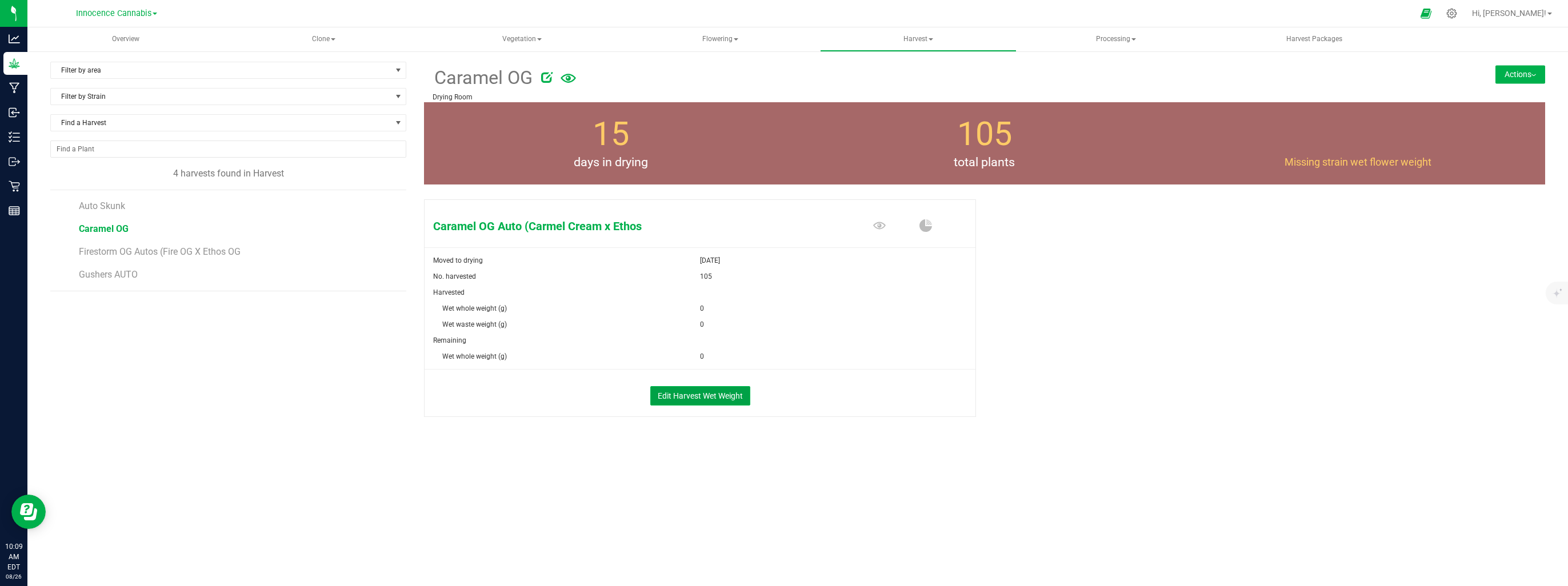
click at [696, 391] on button "Edit Harvest Wet Weight" at bounding box center [700, 396] width 100 height 20
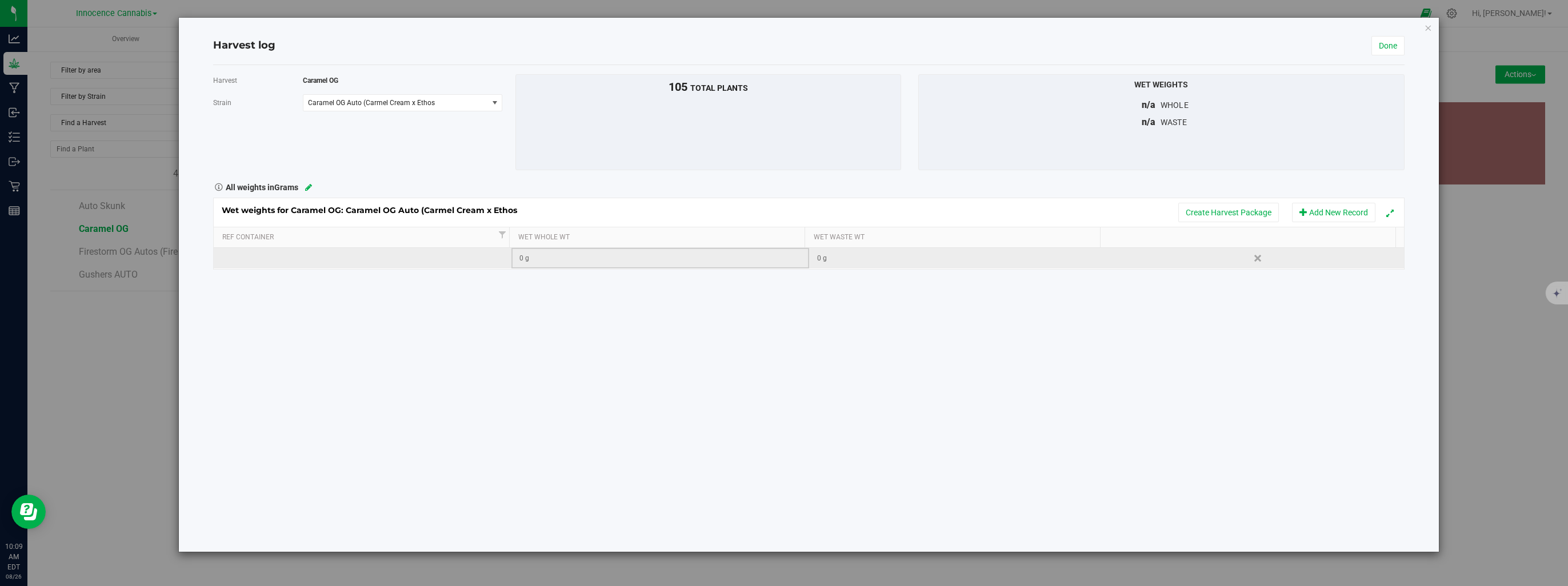
click at [521, 257] on div "0 g" at bounding box center [663, 259] width 288 height 11
click at [307, 186] on icon at bounding box center [308, 187] width 7 height 8
click at [307, 186] on span "Grams" at bounding box center [365, 187] width 169 height 16
click at [314, 287] on li "Pounds" at bounding box center [372, 285] width 184 height 20
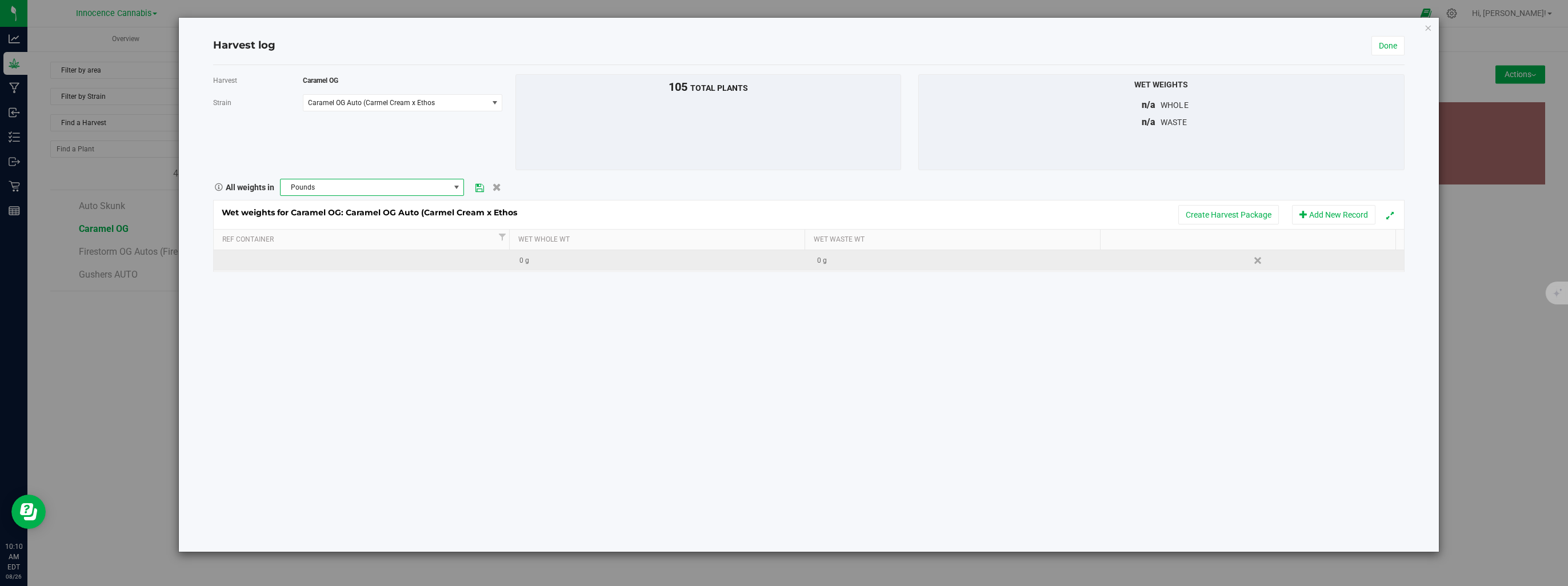
click at [478, 184] on icon at bounding box center [480, 187] width 9 height 7
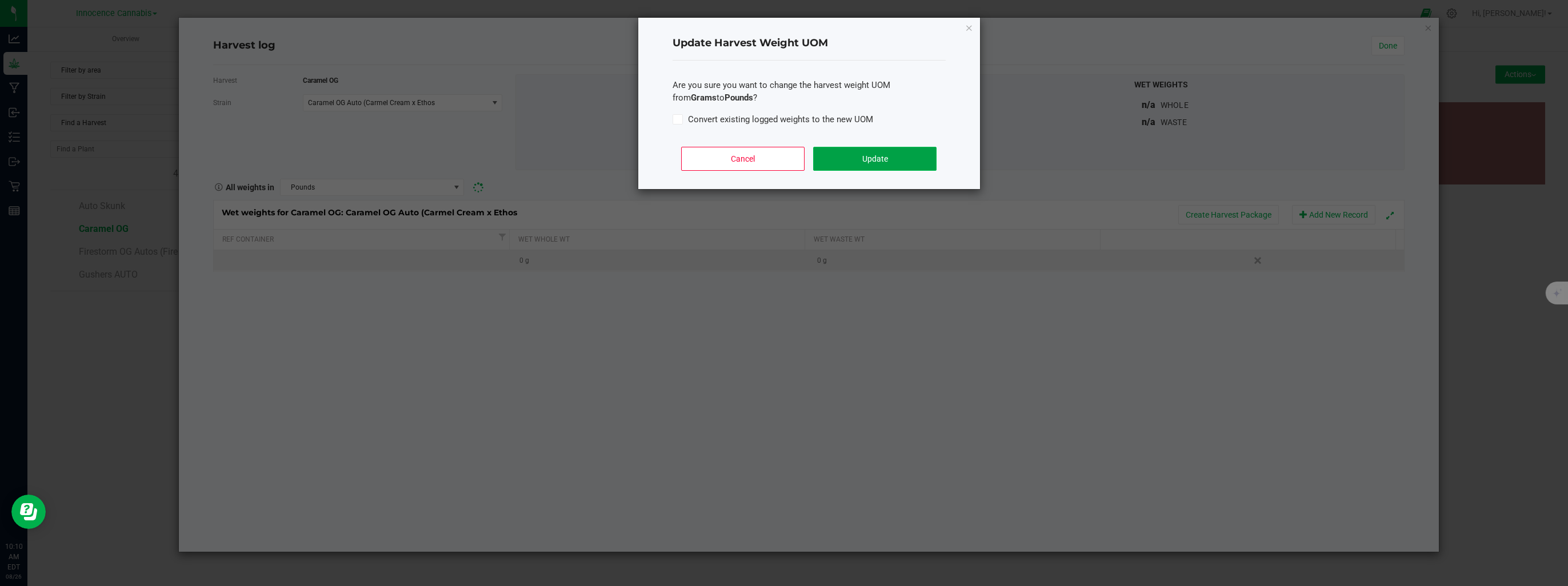
click at [927, 150] on button "Update" at bounding box center [874, 158] width 123 height 24
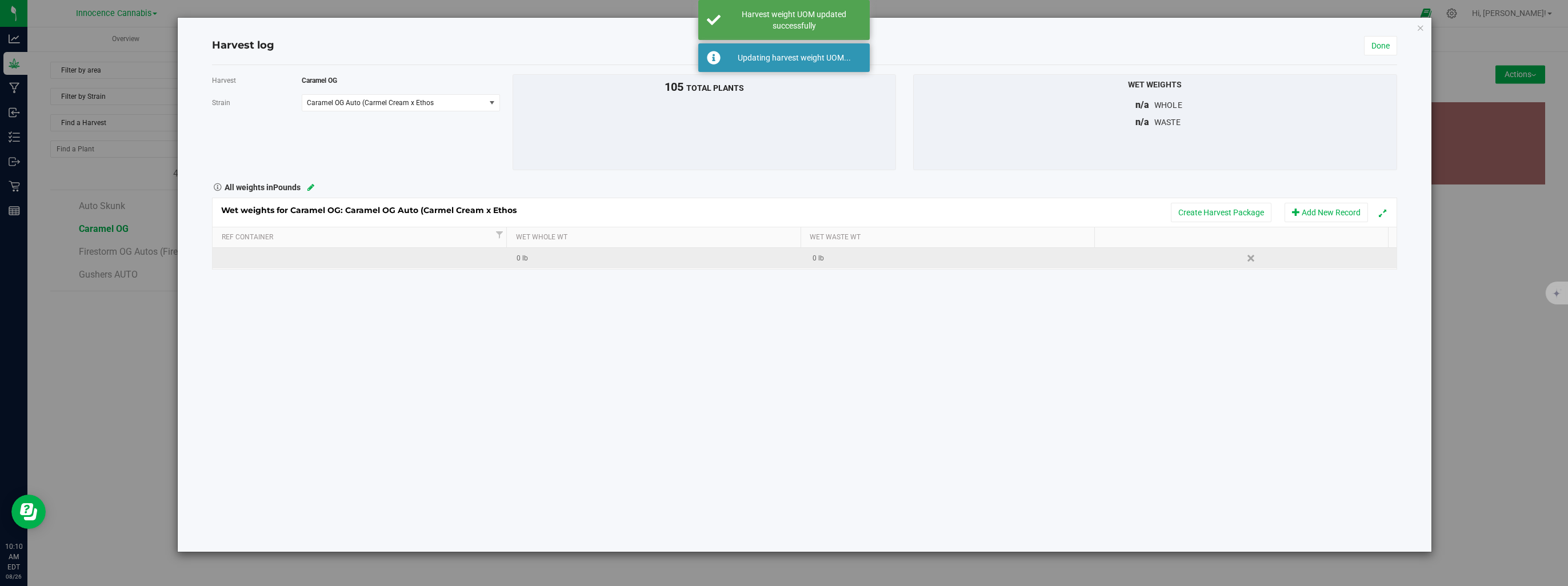
click at [547, 267] on td "0 lb" at bounding box center [657, 259] width 296 height 20
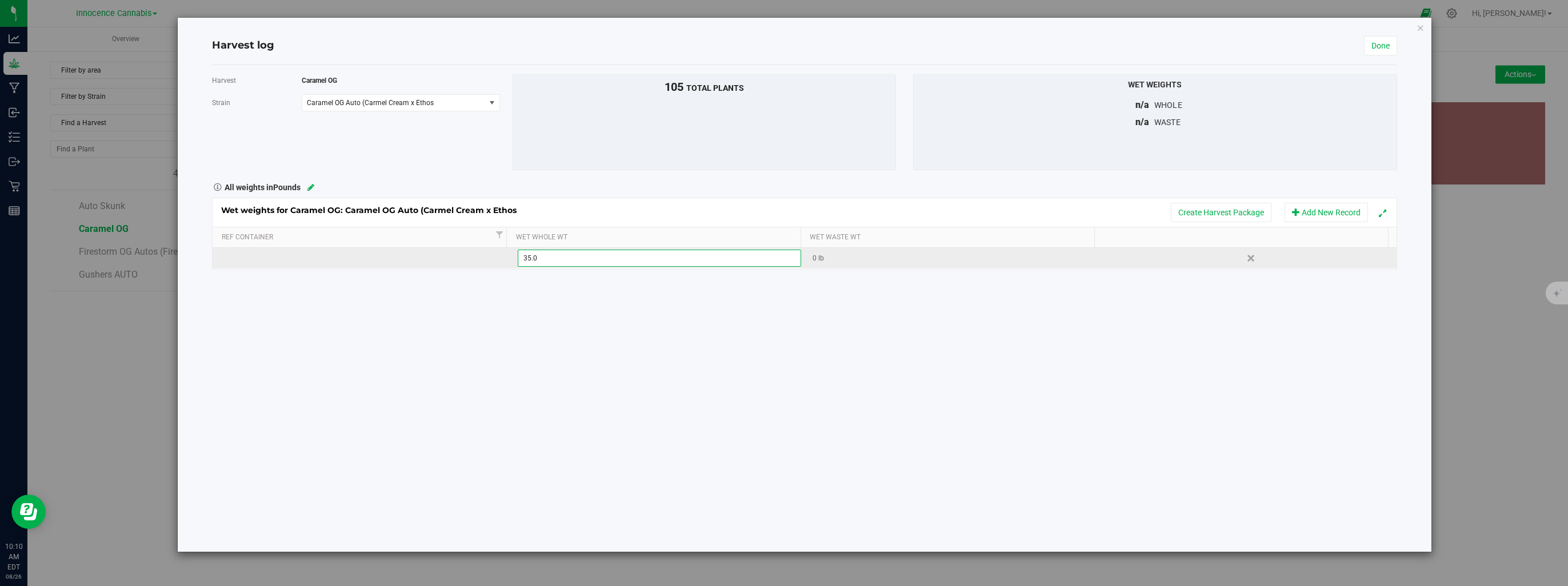
type input "35.09"
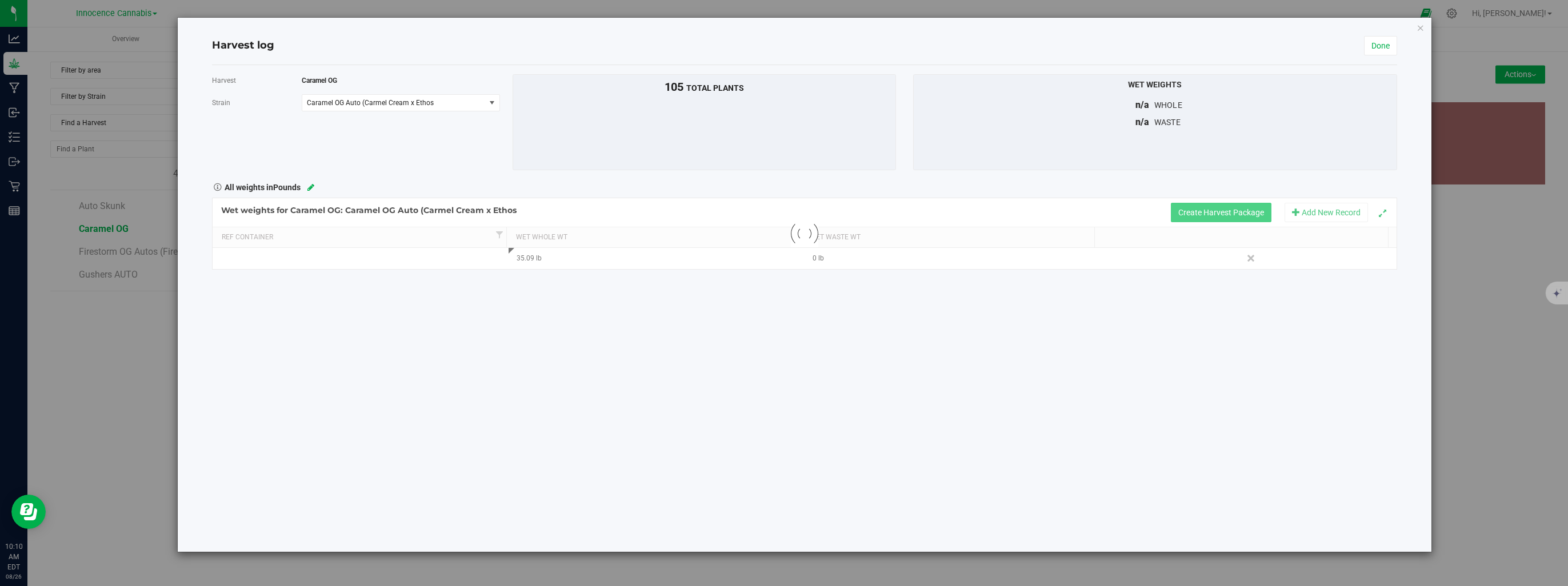
click at [1242, 207] on div "Loading... Wet weights for Caramel OG: Caramel OG Auto (Carmel Cream x Ethos Cr…" at bounding box center [804, 233] width 1185 height 72
click at [1374, 40] on link "Done" at bounding box center [1381, 46] width 33 height 20
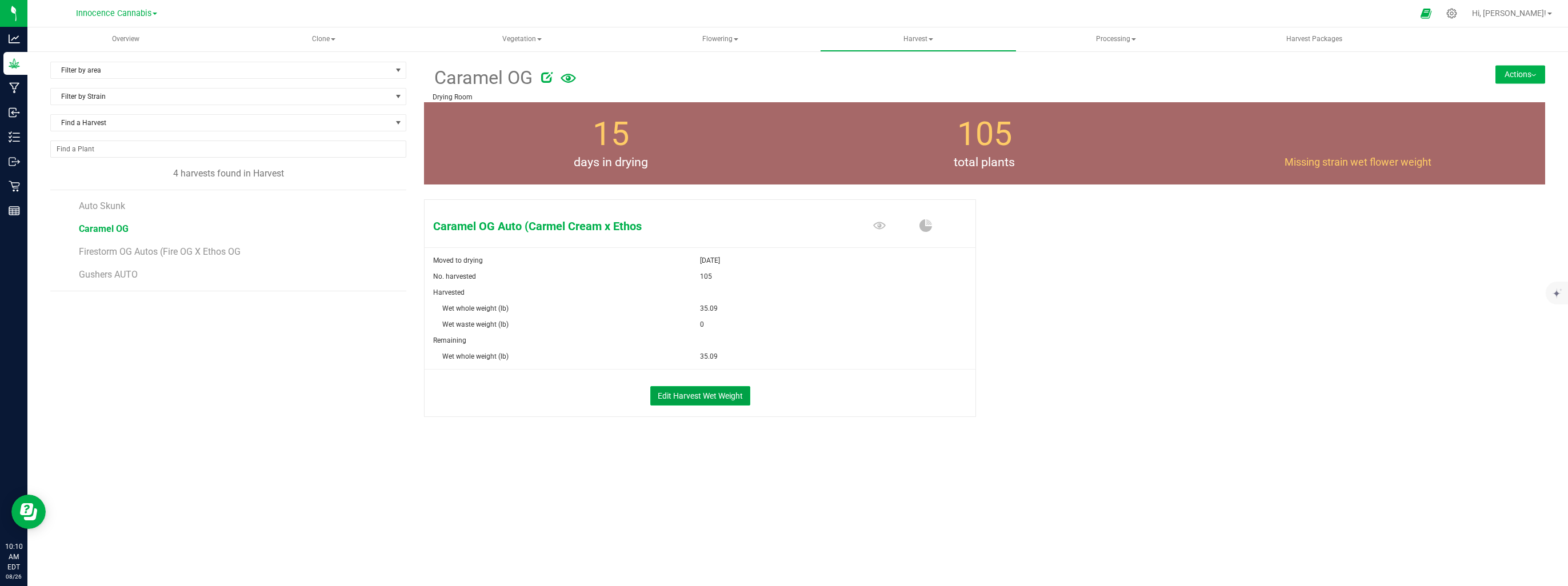
click at [734, 394] on button "Edit Harvest Wet Weight" at bounding box center [700, 396] width 100 height 20
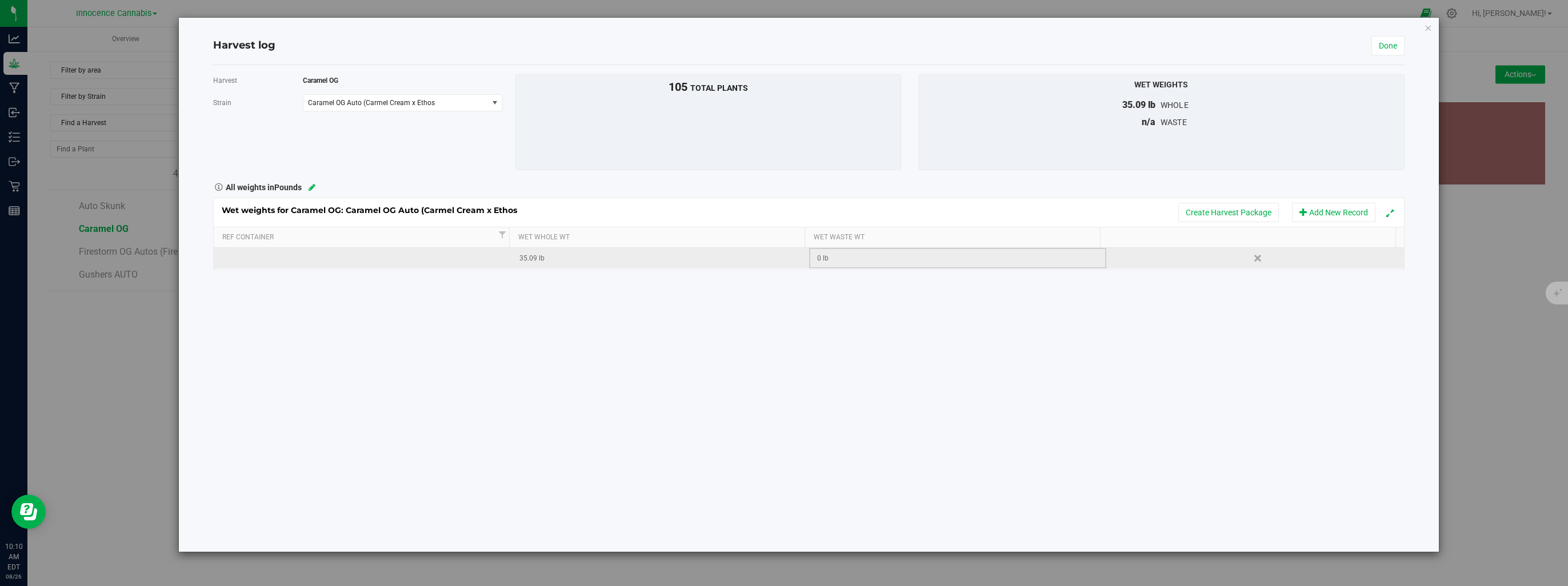
click at [847, 253] on div "0 lb" at bounding box center [961, 259] width 288 height 11
type input "43"
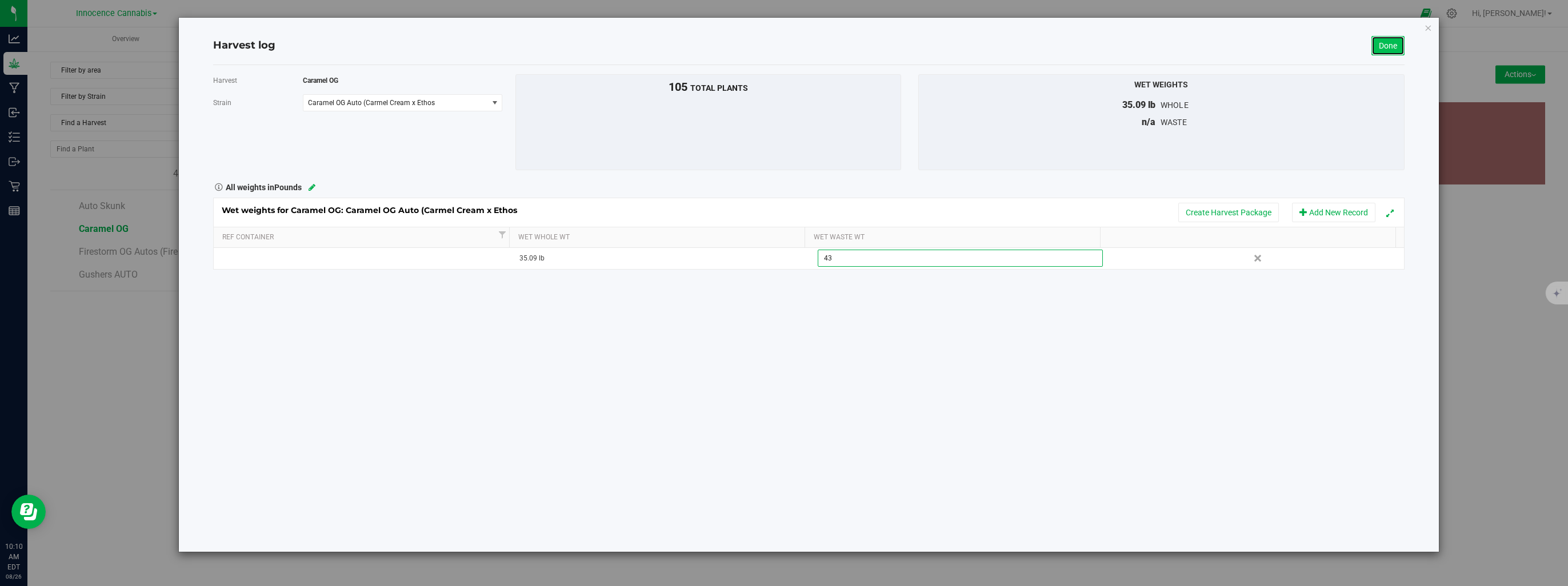
click at [1392, 46] on link "Done" at bounding box center [1388, 46] width 33 height 20
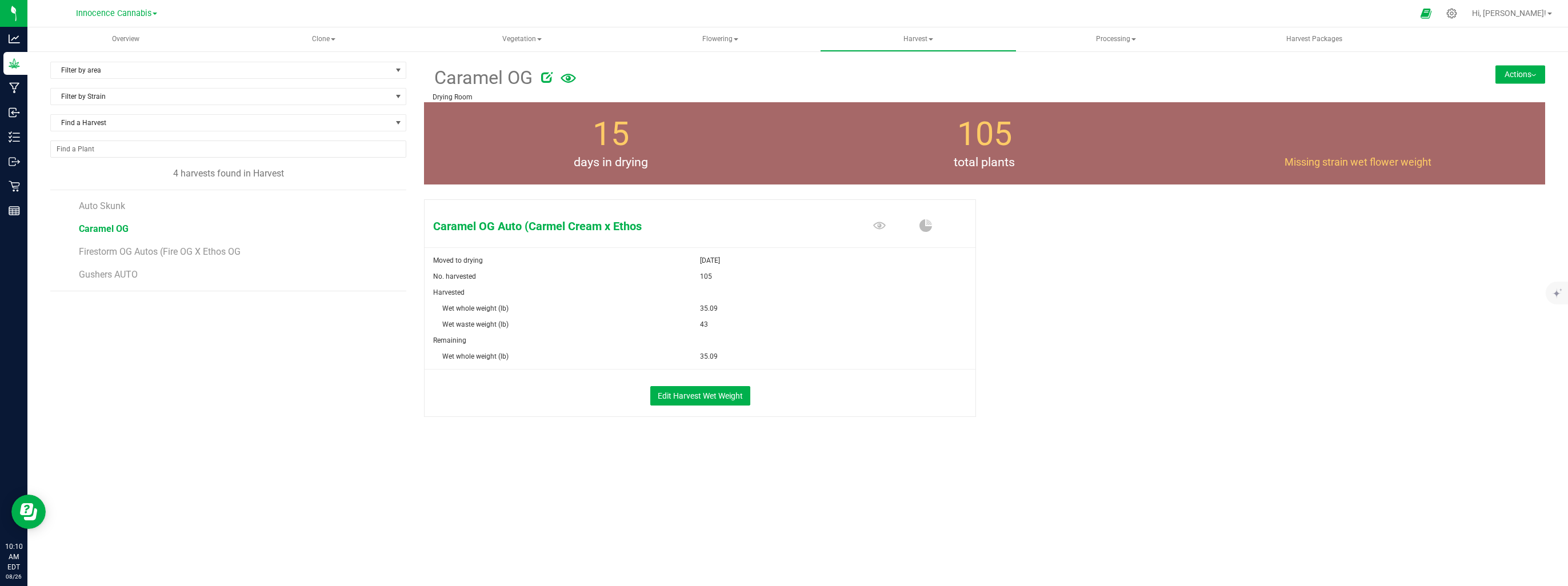
click at [1516, 73] on button "Actions" at bounding box center [1520, 74] width 49 height 18
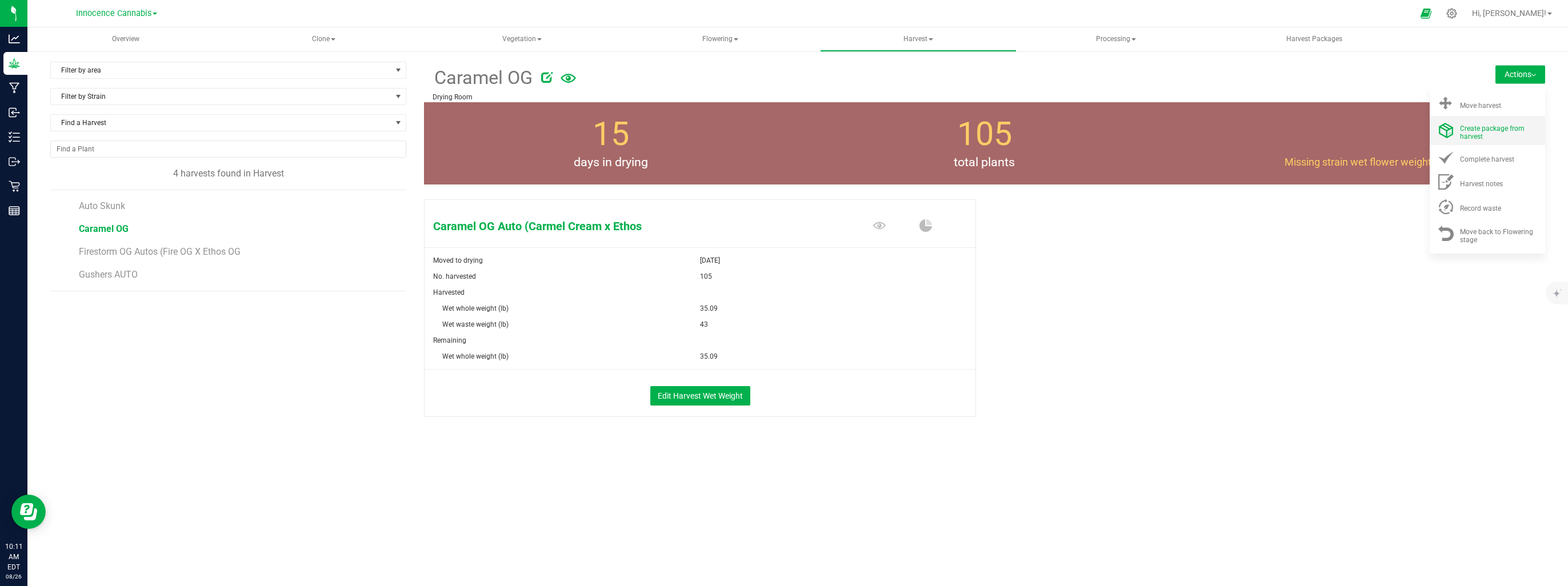
click at [1474, 132] on span "Create package from harvest" at bounding box center [1492, 133] width 65 height 16
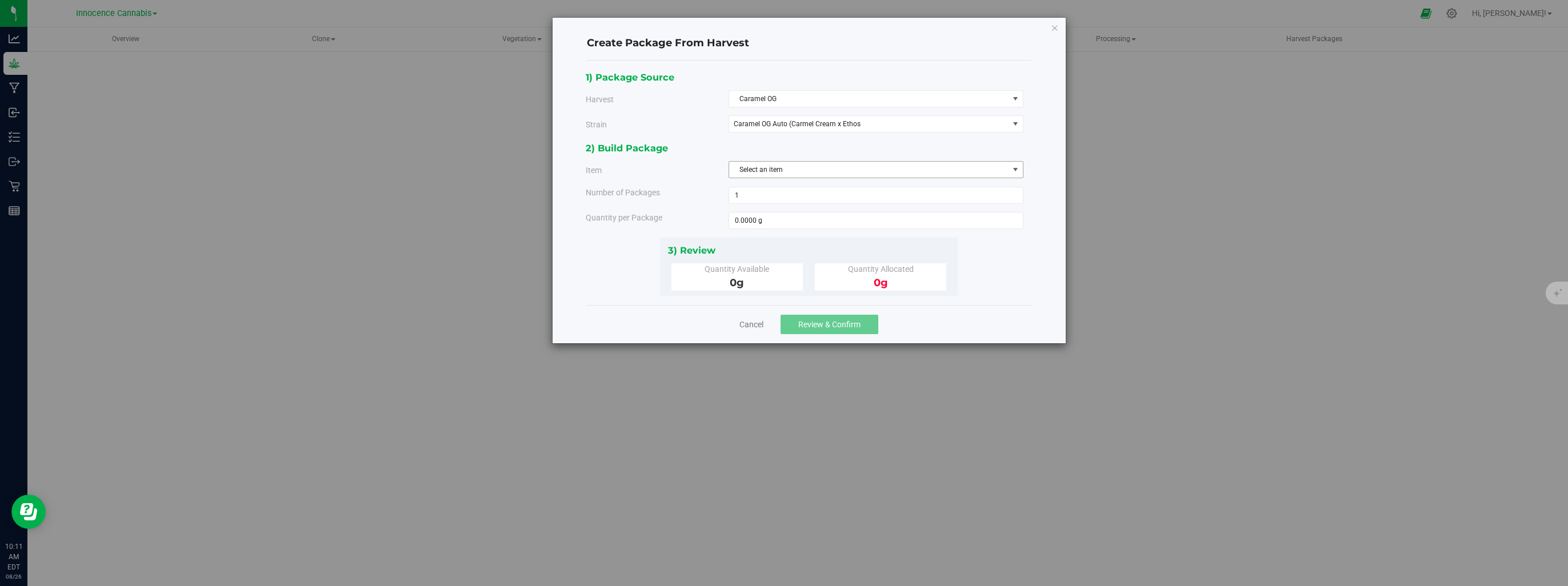
click at [1017, 168] on span "select" at bounding box center [1015, 169] width 9 height 9
click at [1010, 170] on span "select" at bounding box center [1016, 170] width 15 height 16
click at [828, 95] on span "Caramel OG" at bounding box center [869, 99] width 280 height 16
click at [827, 134] on li "Caramel OG" at bounding box center [876, 135] width 293 height 17
click at [823, 125] on span "Caramel OG Auto (Carmel Cream x Ethos" at bounding box center [863, 123] width 259 height 8
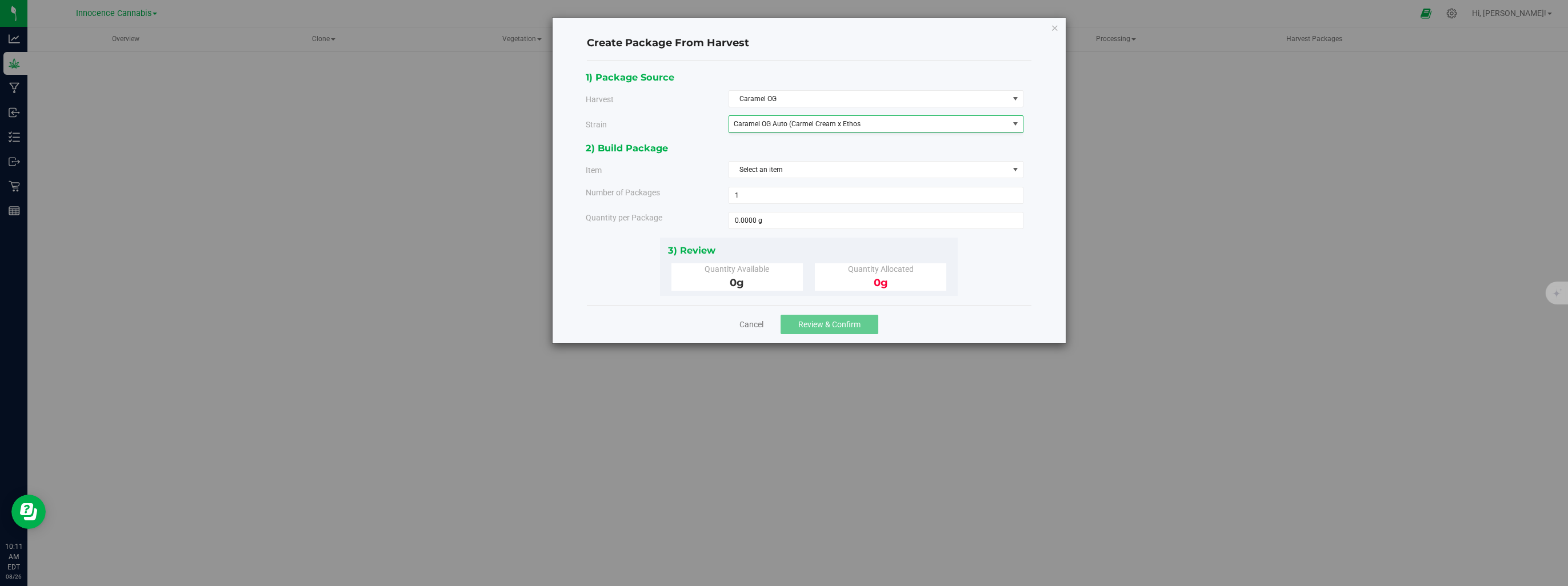
click at [880, 71] on div "1) Package Source" at bounding box center [805, 77] width 438 height 15
click at [838, 170] on span "Select an item" at bounding box center [869, 170] width 280 height 16
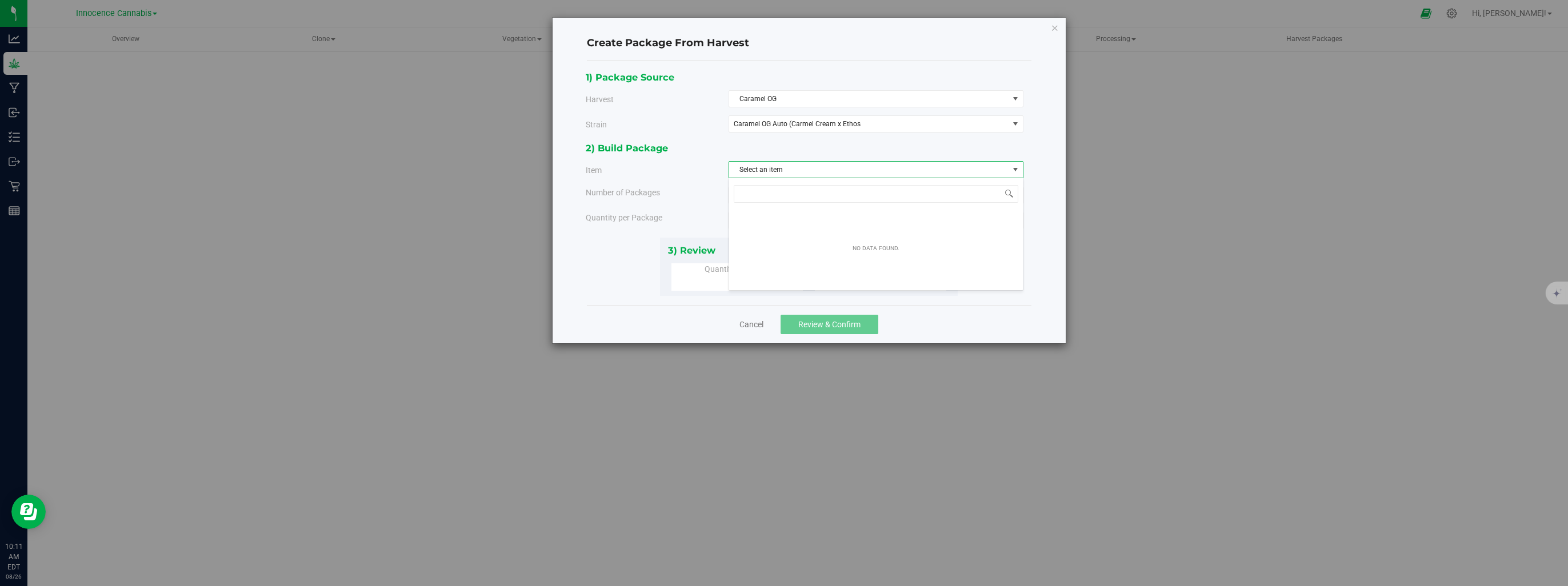
click at [710, 206] on div "2) Build Package Item Select an item Number of Packages 1 1 Quantity per Package" at bounding box center [809, 189] width 447 height 97
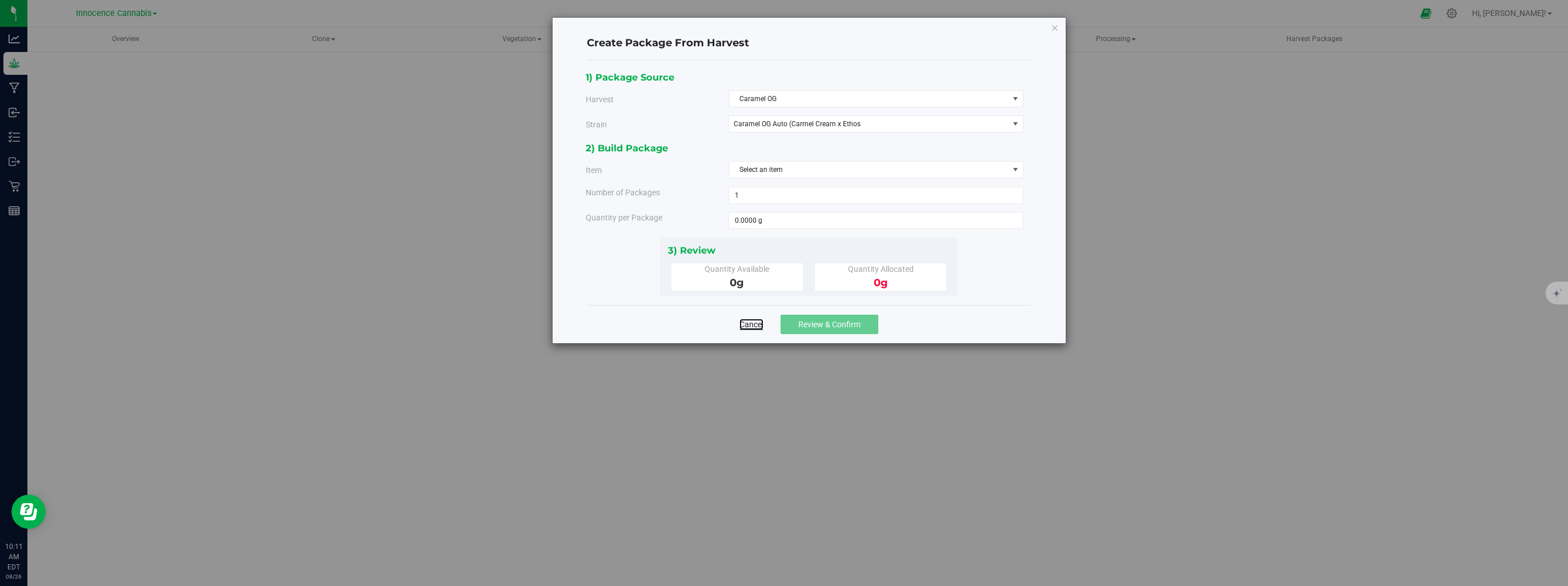
click at [755, 321] on link "Cancel" at bounding box center [751, 325] width 24 height 12
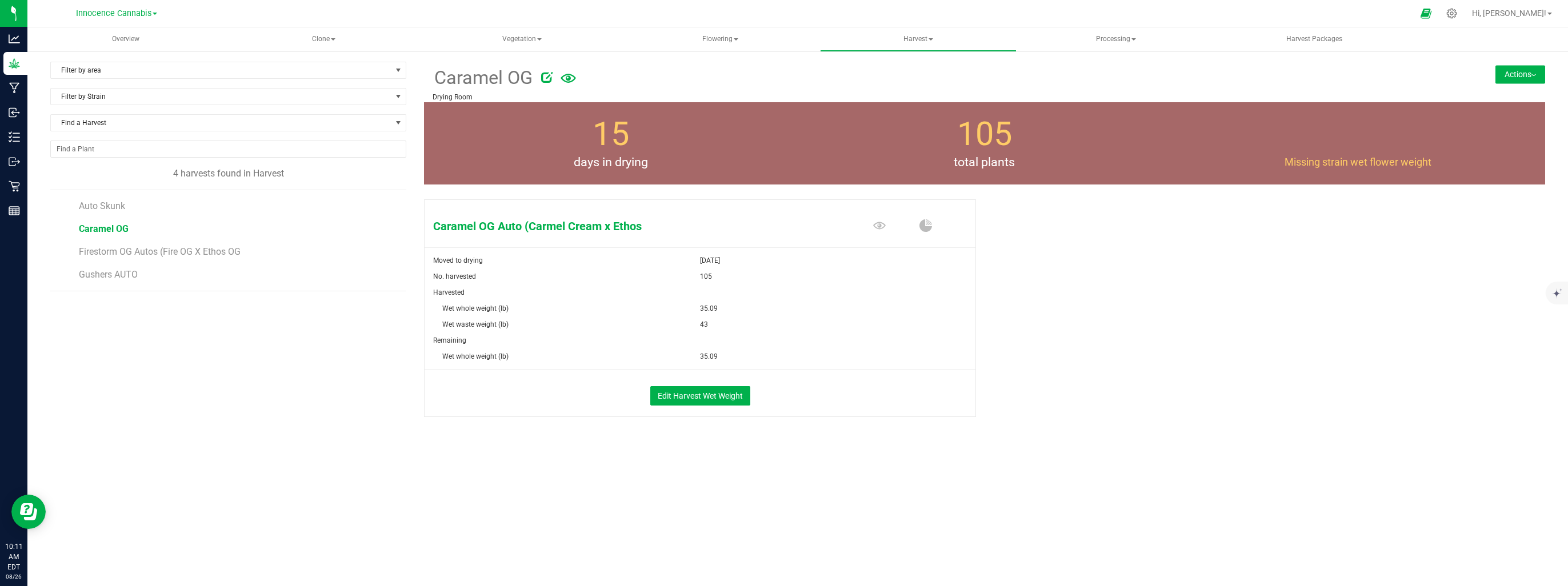
click at [1531, 70] on button "Actions" at bounding box center [1520, 74] width 49 height 18
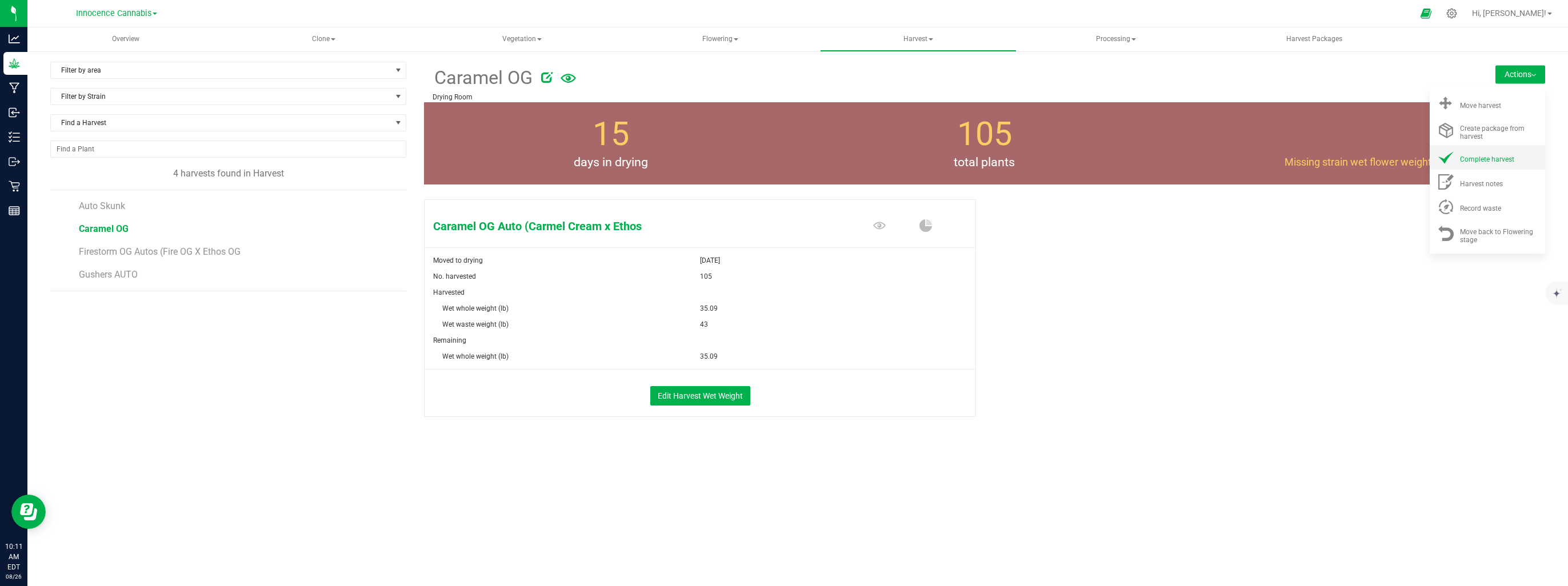
click at [1482, 168] on li "Complete harvest" at bounding box center [1487, 158] width 115 height 25
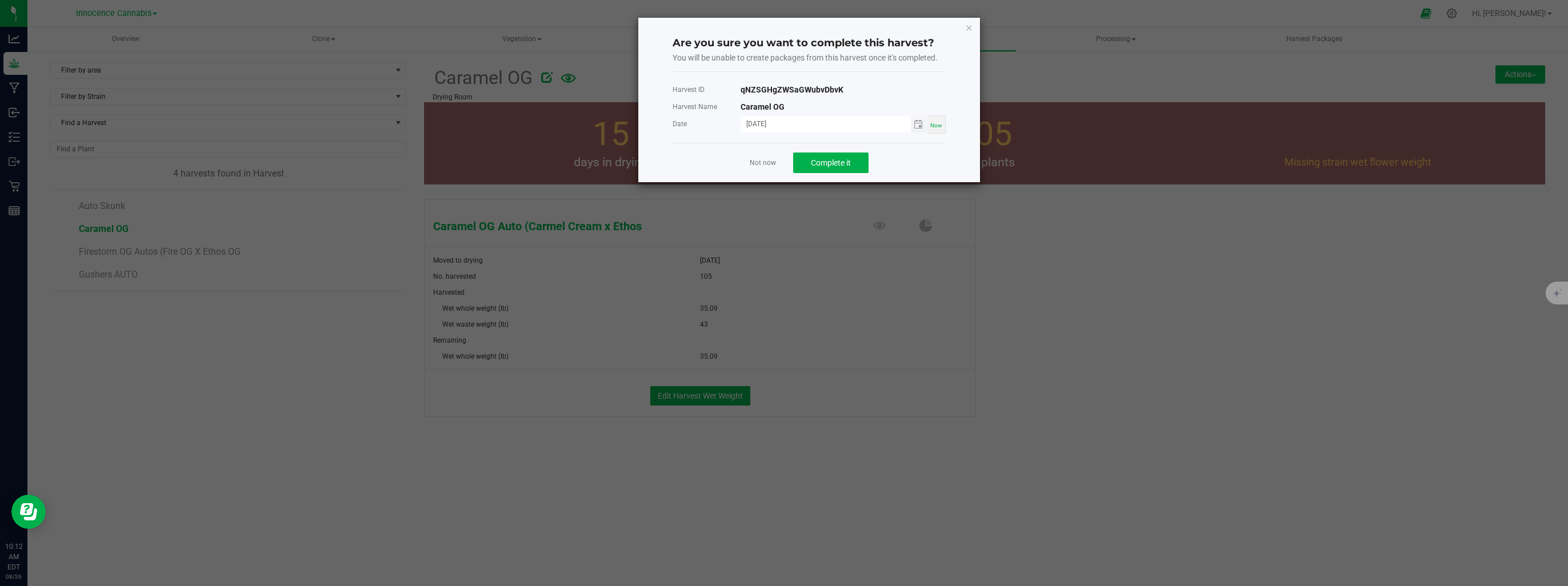
click at [777, 125] on input "[DATE]" at bounding box center [826, 124] width 170 height 15
click at [921, 125] on span "Toggle calendar" at bounding box center [918, 124] width 9 height 9
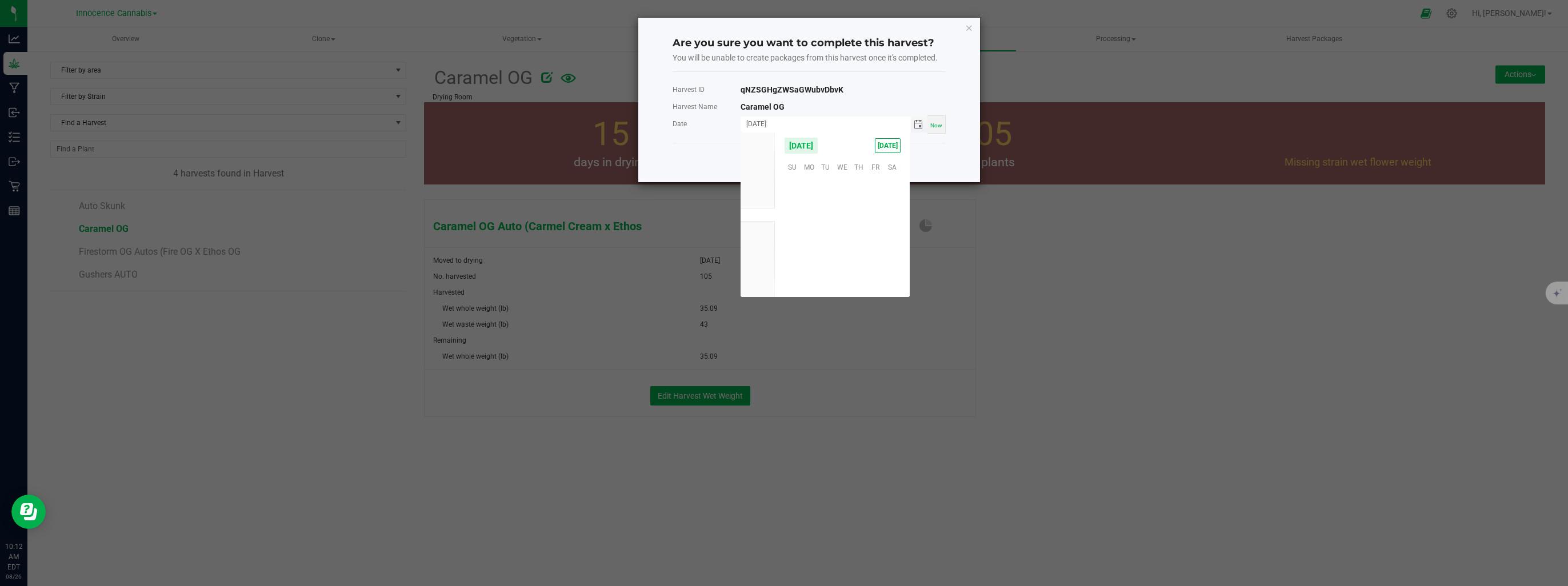
scroll to position [185217, 0]
click at [809, 221] on span "11" at bounding box center [808, 220] width 17 height 17
type input "08/11/2025"
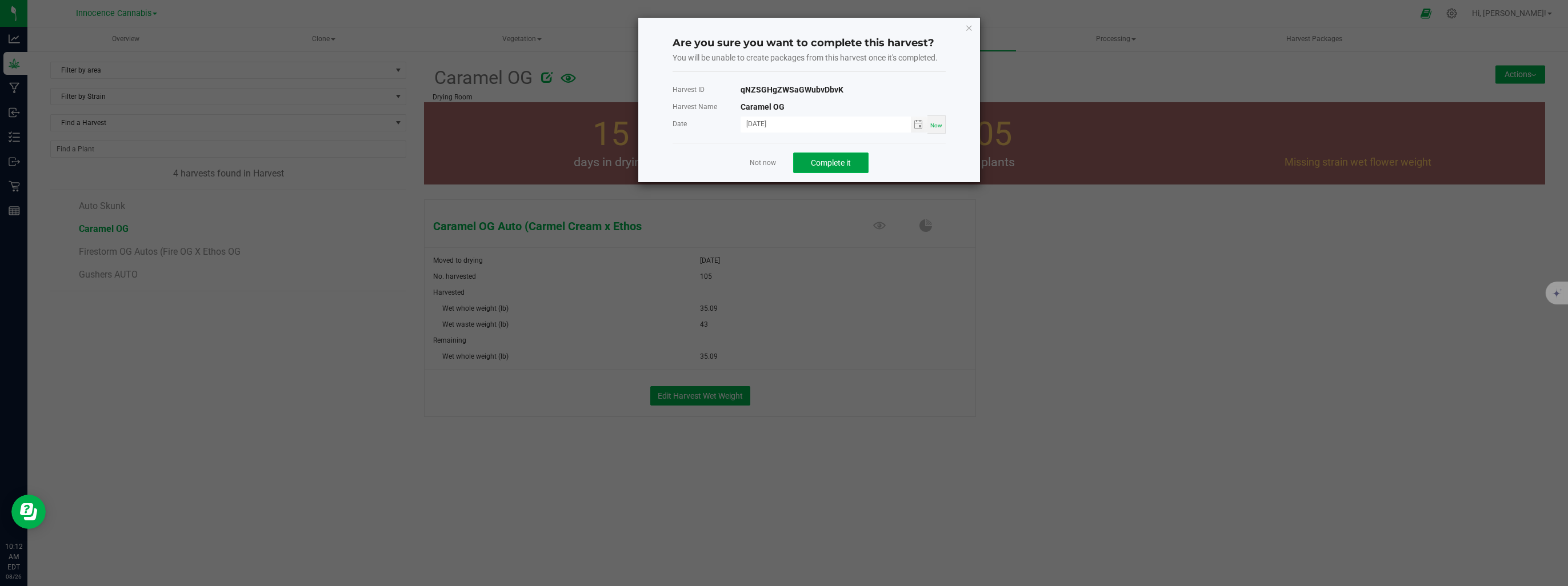
click at [805, 162] on button "Complete it" at bounding box center [831, 163] width 76 height 20
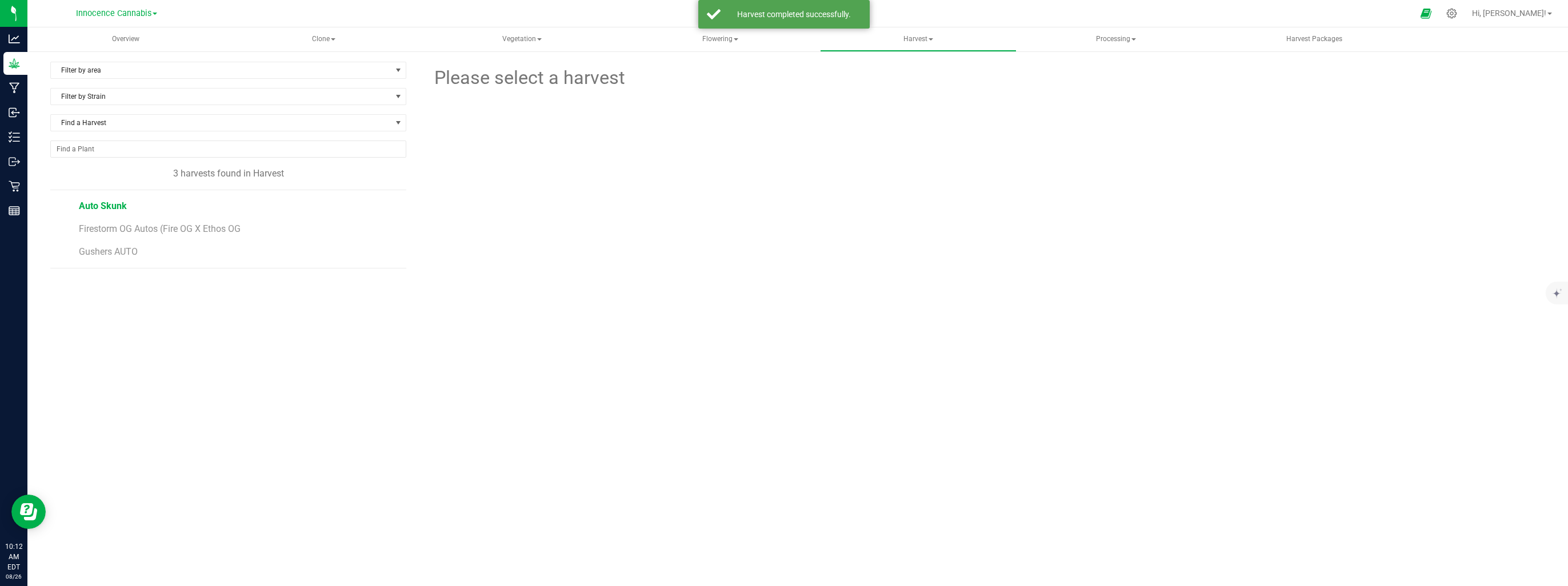
click at [123, 208] on span "Auto Skunk" at bounding box center [103, 205] width 48 height 11
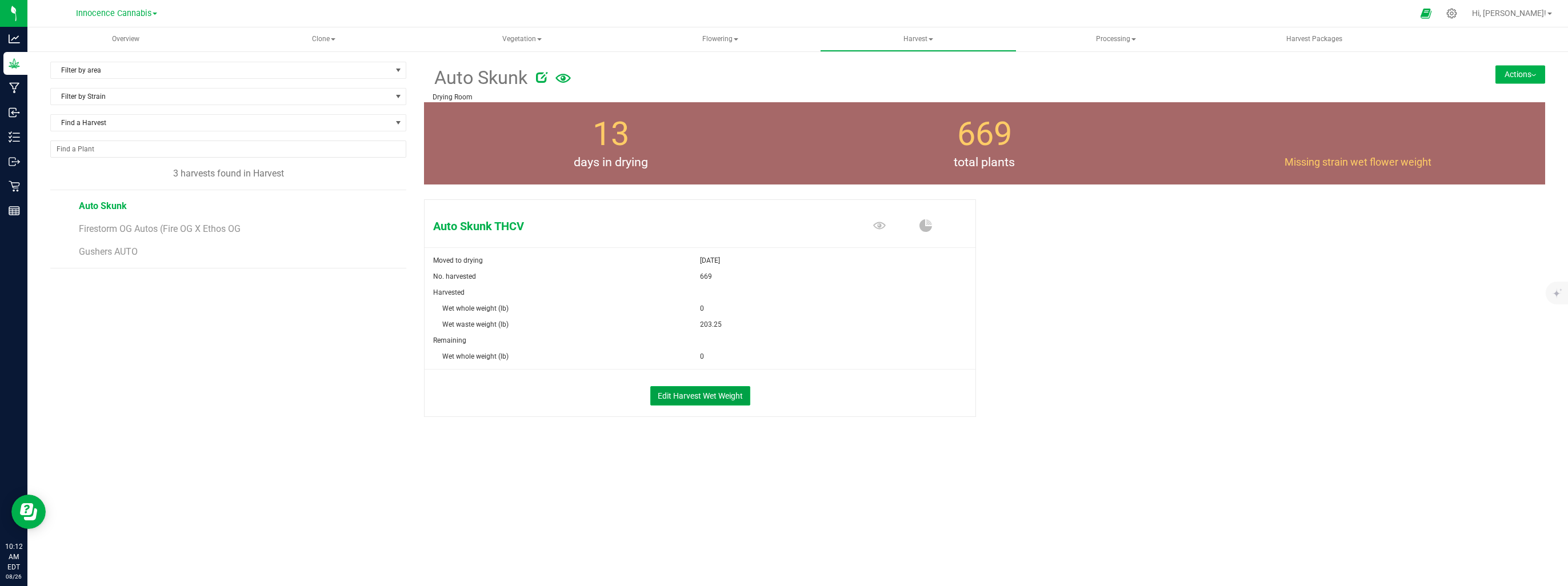
click at [739, 396] on button "Edit Harvest Wet Weight" at bounding box center [700, 396] width 100 height 20
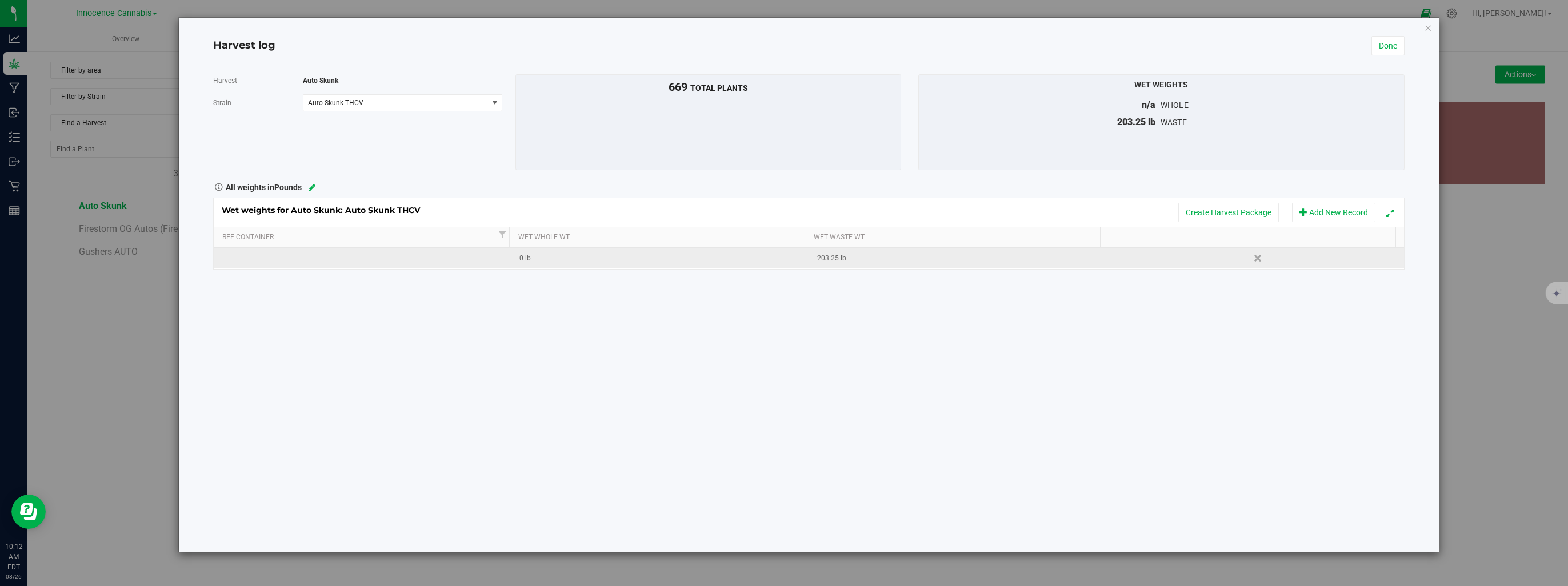
click at [572, 259] on div "0 lb" at bounding box center [663, 259] width 288 height 11
click at [864, 264] on td "203.25 lb" at bounding box center [958, 259] width 298 height 20
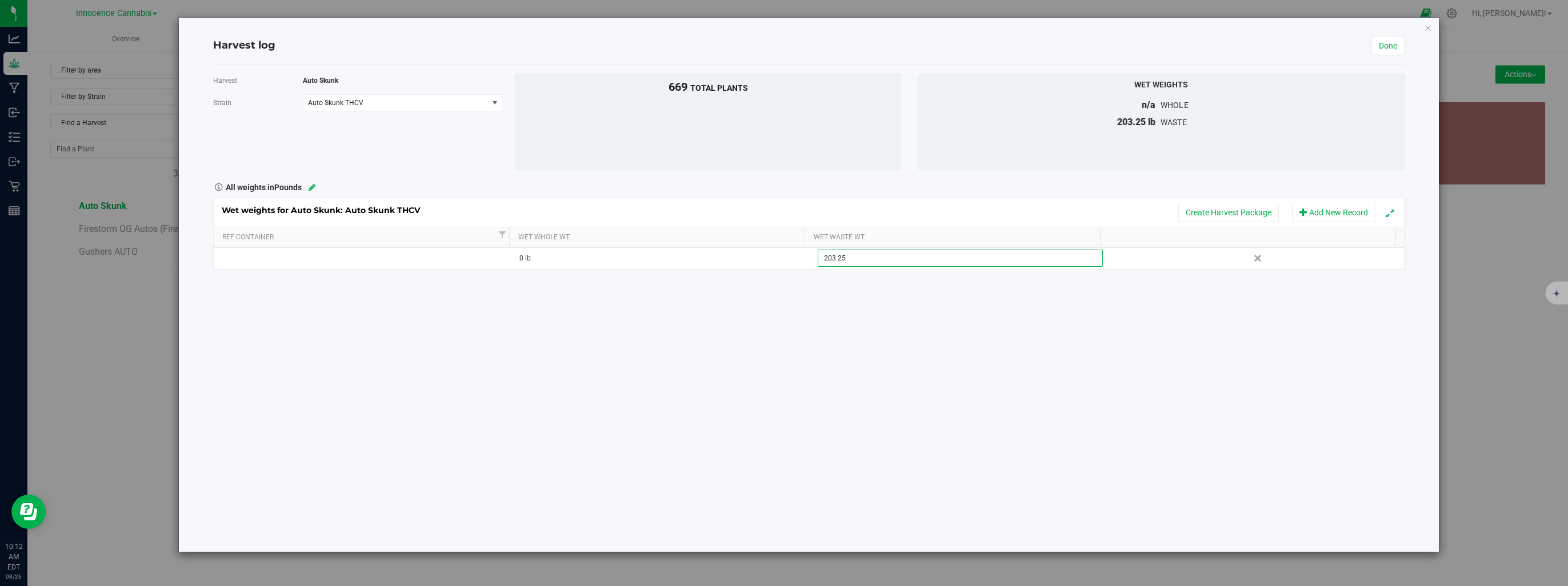
drag, startPoint x: 861, startPoint y: 261, endPoint x: 771, endPoint y: 248, distance: 90.9
click at [771, 248] on tr "0 lb 203.2500 lb 203.25 Delete" at bounding box center [808, 259] width 1190 height 20
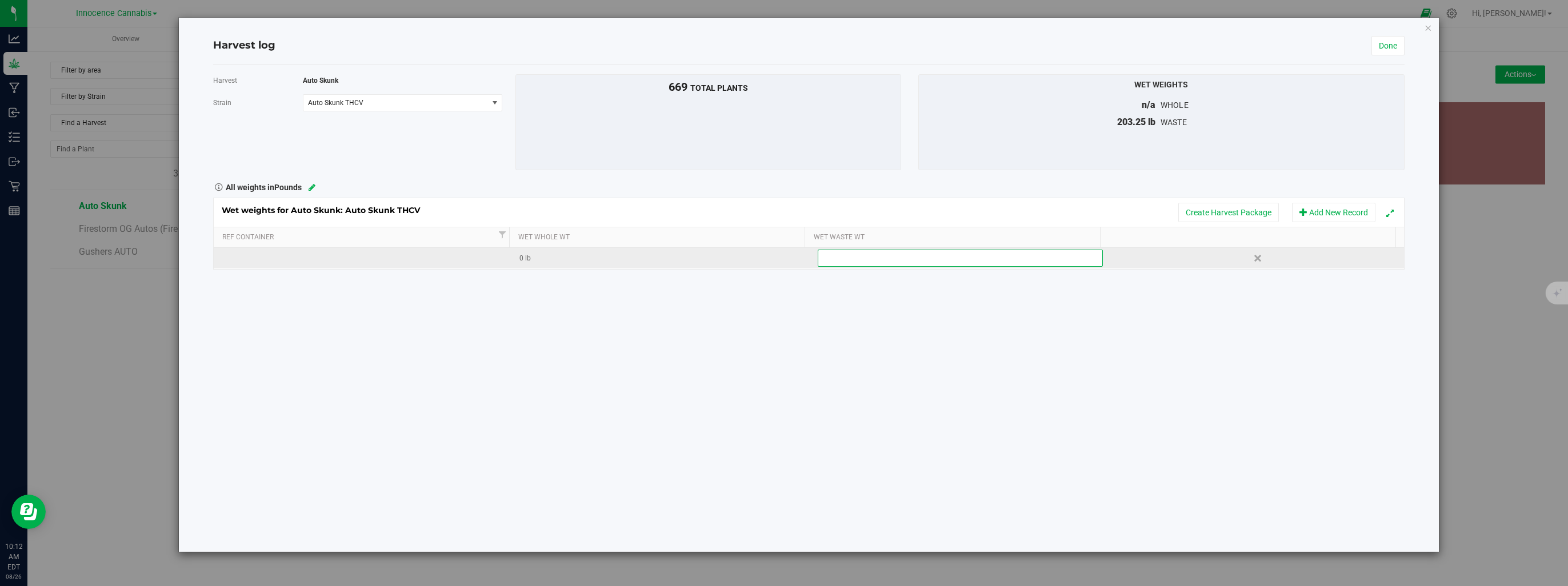
click at [696, 259] on div "Wet weights for Auto Skunk: Auto Skunk THCV Create Harvest Package Add New Reco…" at bounding box center [809, 233] width 1192 height 72
click at [661, 253] on div "0 lb" at bounding box center [663, 259] width 288 height 11
type input "203.25"
click at [869, 258] on div "Wet weights for Auto Skunk: Auto Skunk THCV Create Harvest Package Add New Reco…" at bounding box center [809, 233] width 1192 height 72
click at [869, 259] on div "0 lb" at bounding box center [961, 259] width 288 height 11
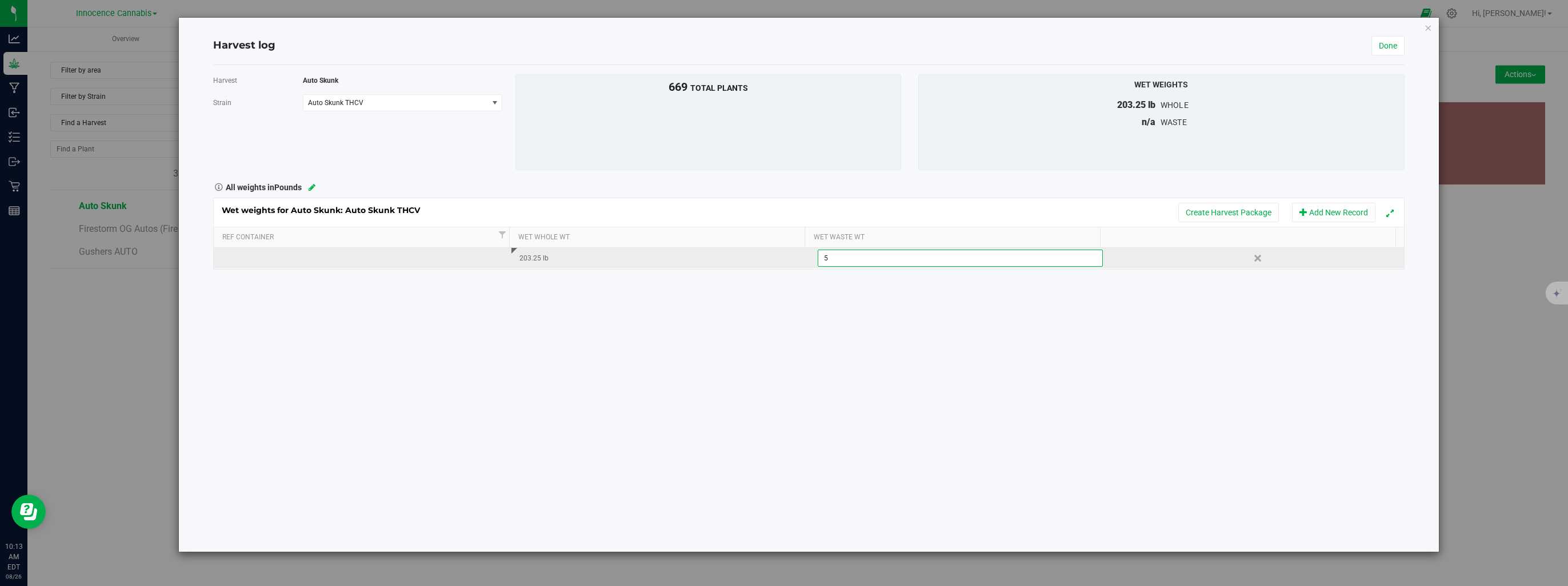
type input "54"
click at [1182, 297] on div "Harvest Auto Skunk Strain Auto Skunk THCV Select strain Auto Skunk THCV To bulk…" at bounding box center [809, 309] width 1192 height 487
click at [1382, 44] on link "Done" at bounding box center [1388, 46] width 33 height 20
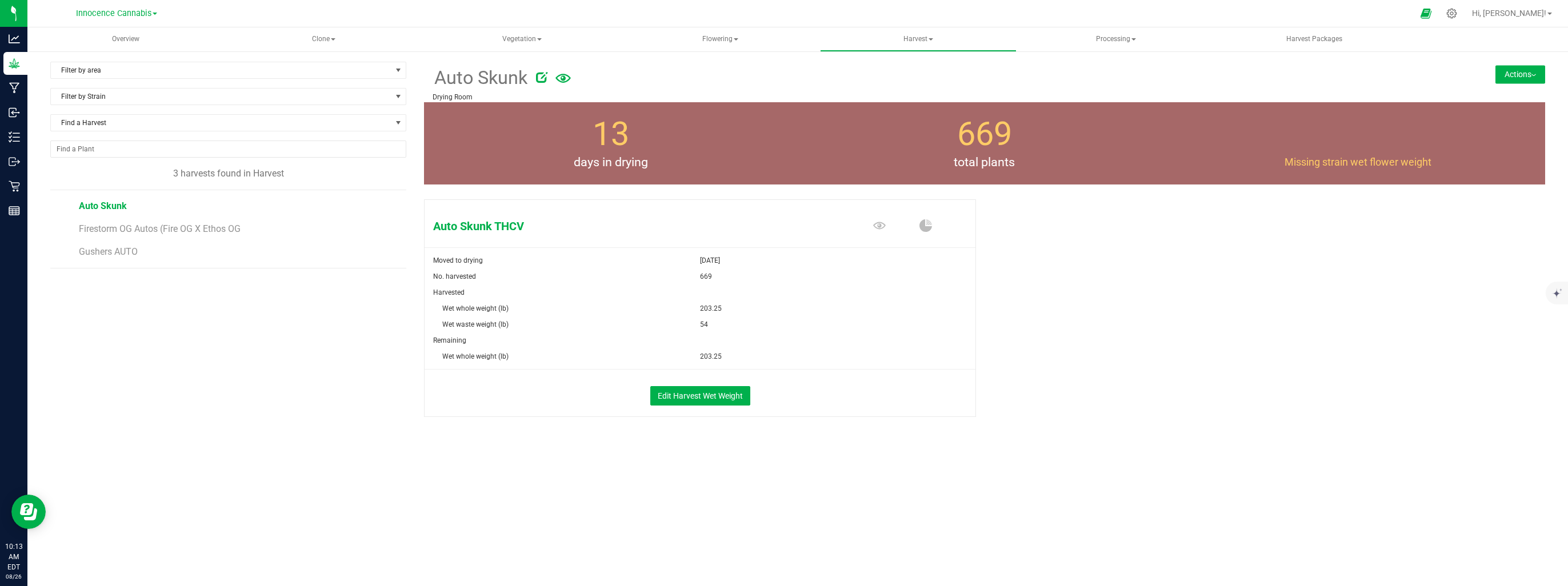
click at [1530, 73] on button "Actions" at bounding box center [1520, 74] width 49 height 18
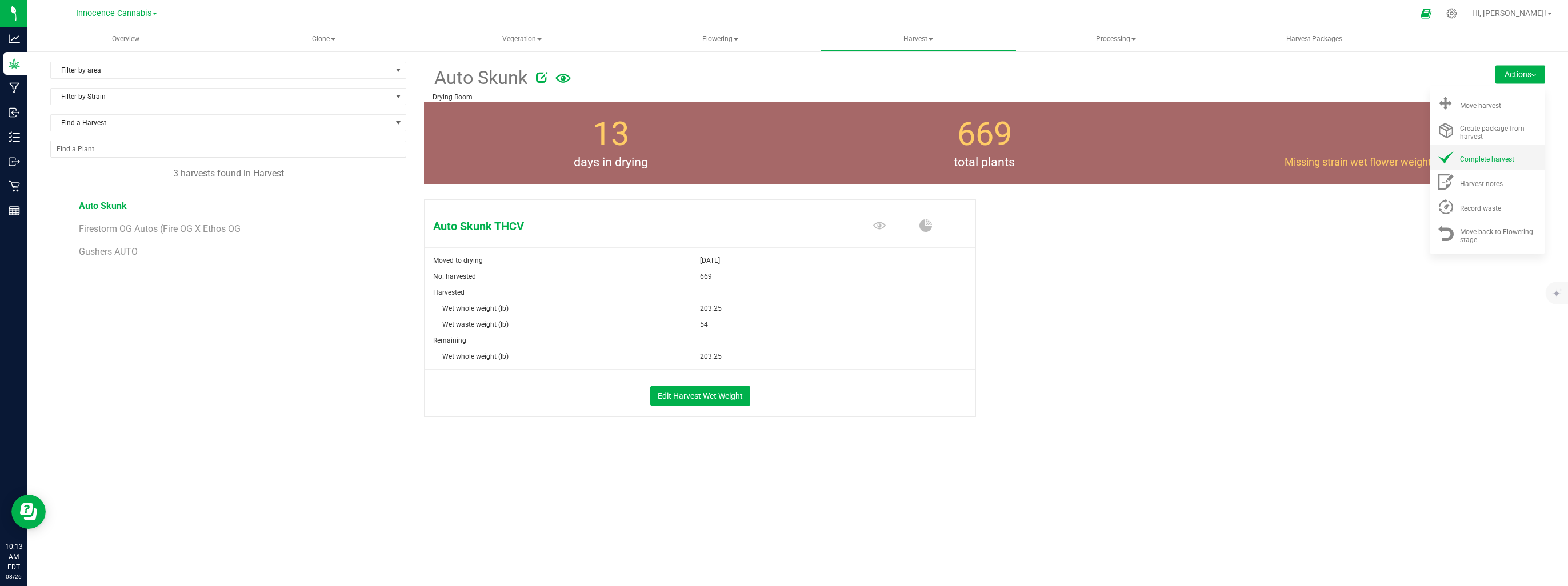
click at [1471, 162] on span "Complete harvest" at bounding box center [1487, 159] width 54 height 8
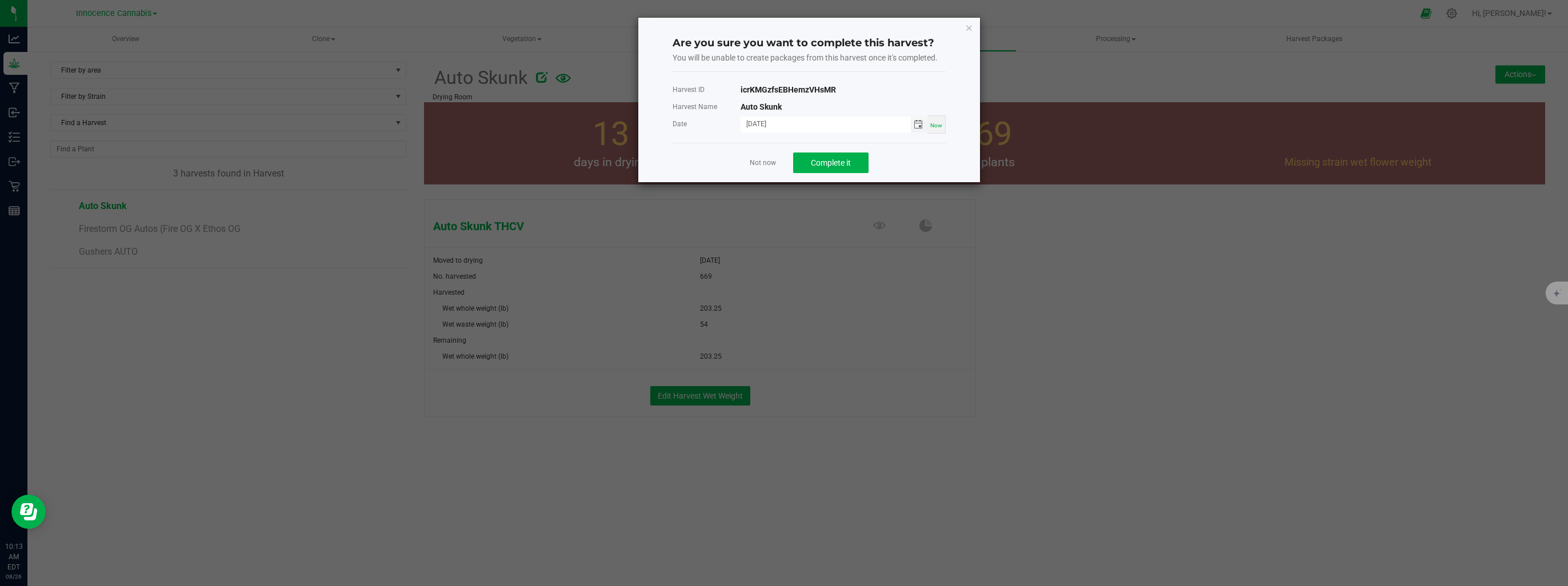
click at [917, 127] on span "Toggle calendar" at bounding box center [918, 124] width 9 height 9
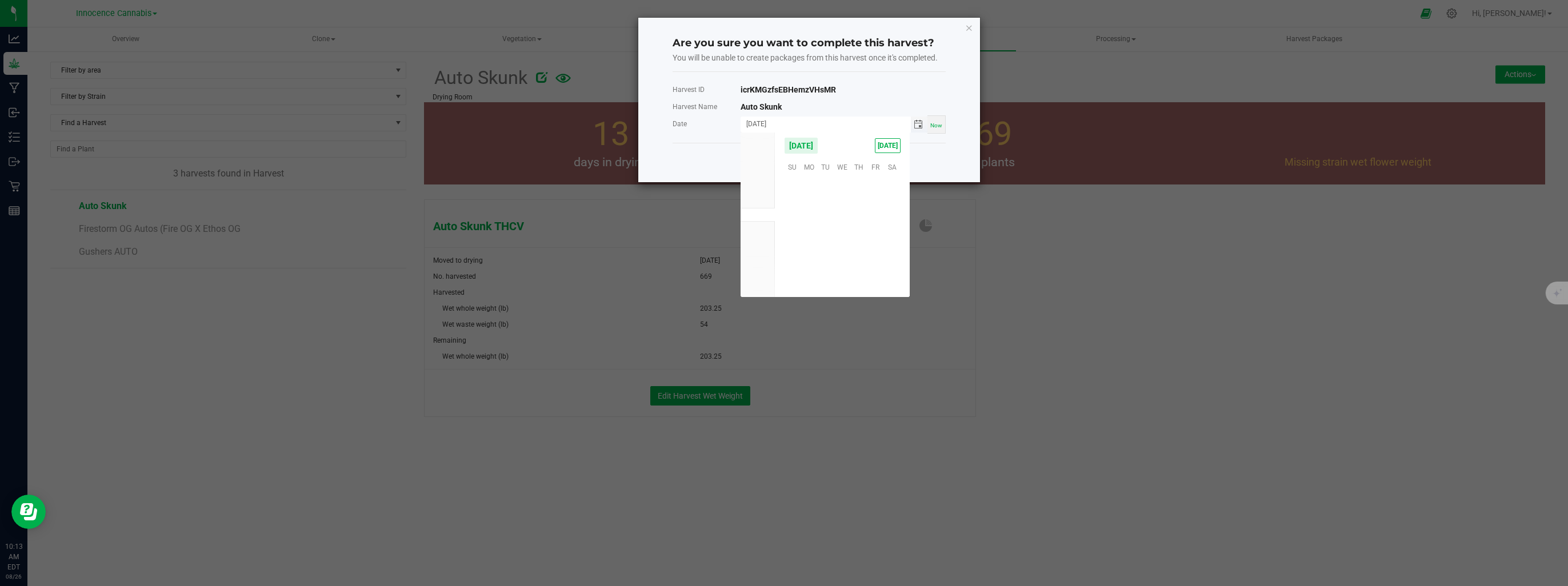
scroll to position [185217, 0]
click at [873, 217] on span "15" at bounding box center [875, 220] width 17 height 17
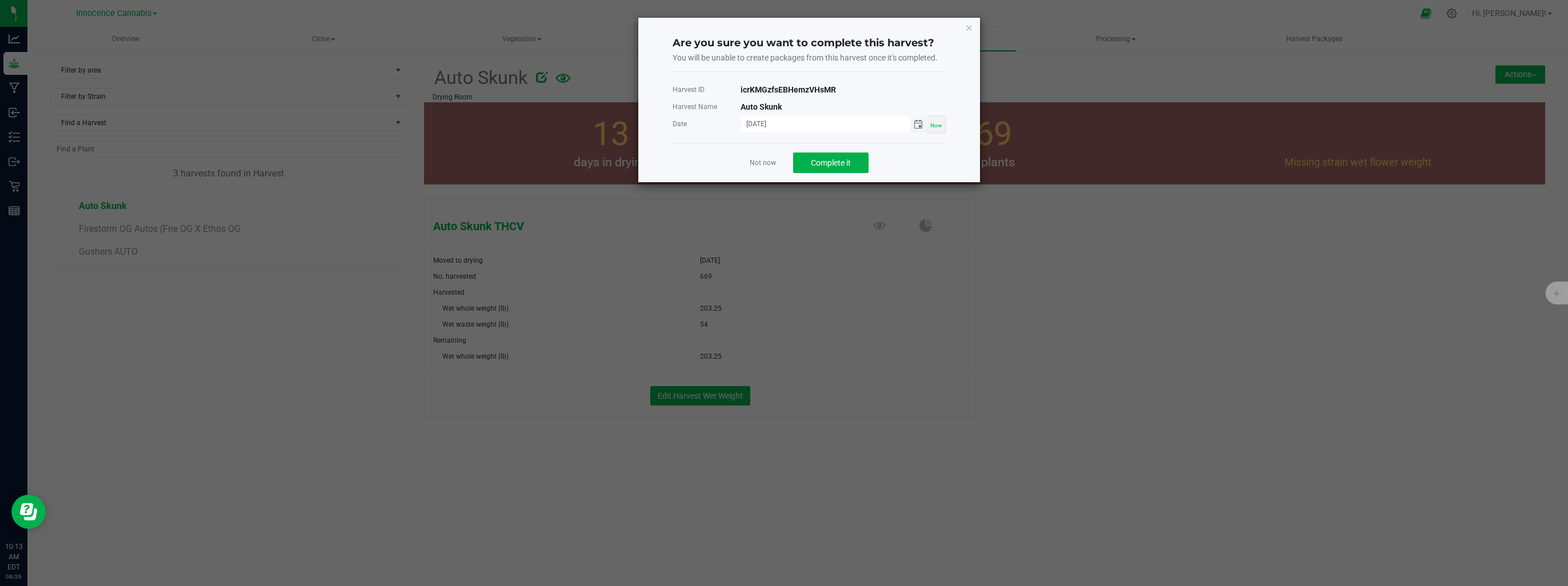
click at [821, 129] on input "08/15/2025" at bounding box center [826, 124] width 170 height 15
click at [919, 125] on span "Toggle calendar" at bounding box center [918, 124] width 9 height 9
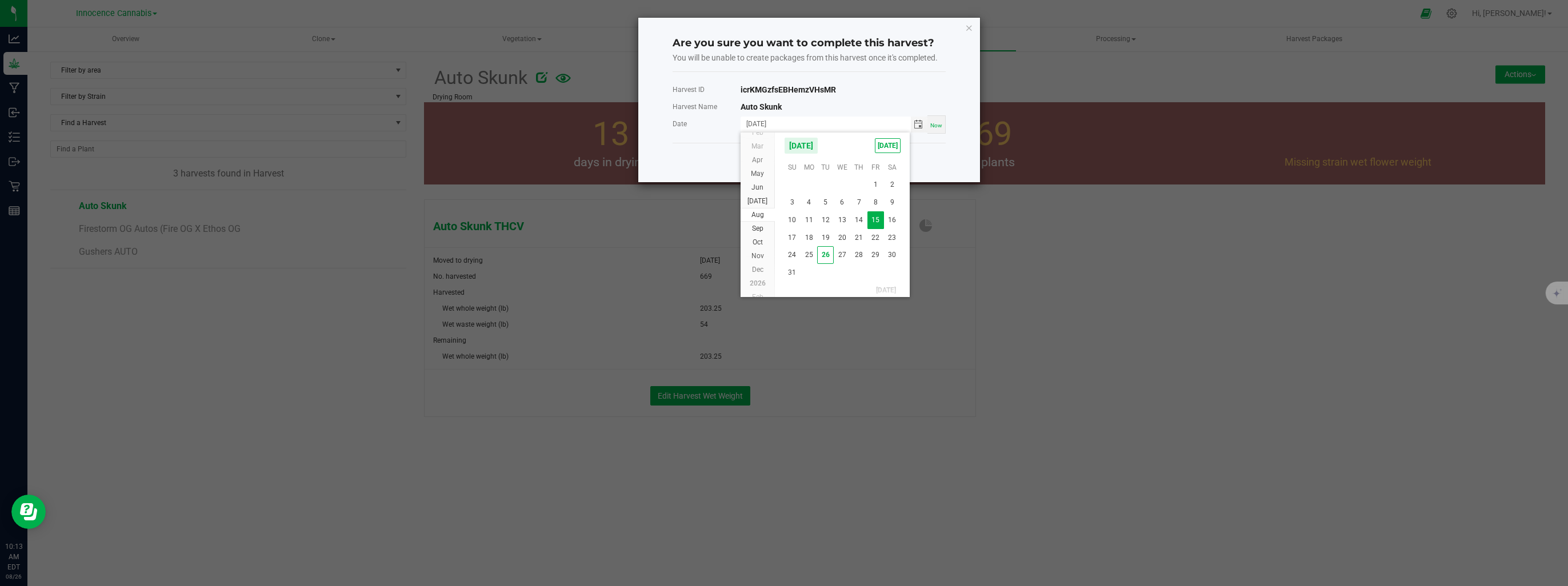
click at [842, 220] on span "13" at bounding box center [842, 220] width 17 height 17
type input "08/13/2025"
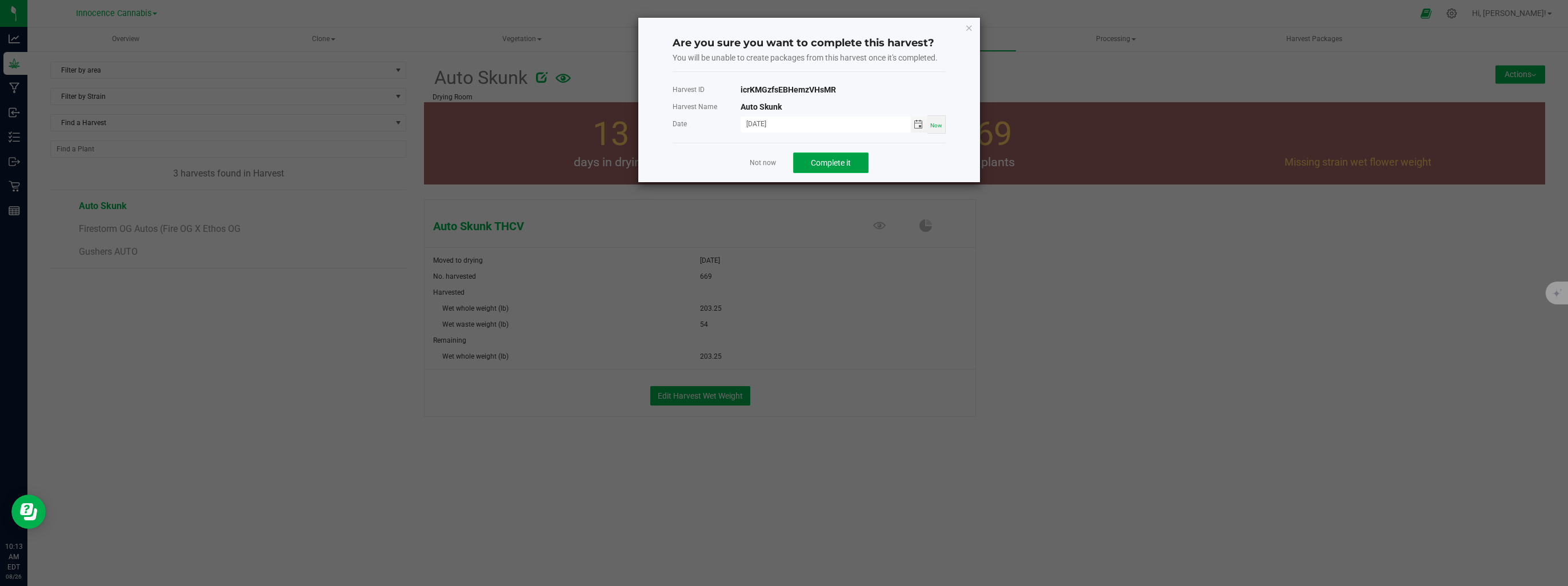
click at [849, 161] on span "Complete it" at bounding box center [831, 163] width 40 height 9
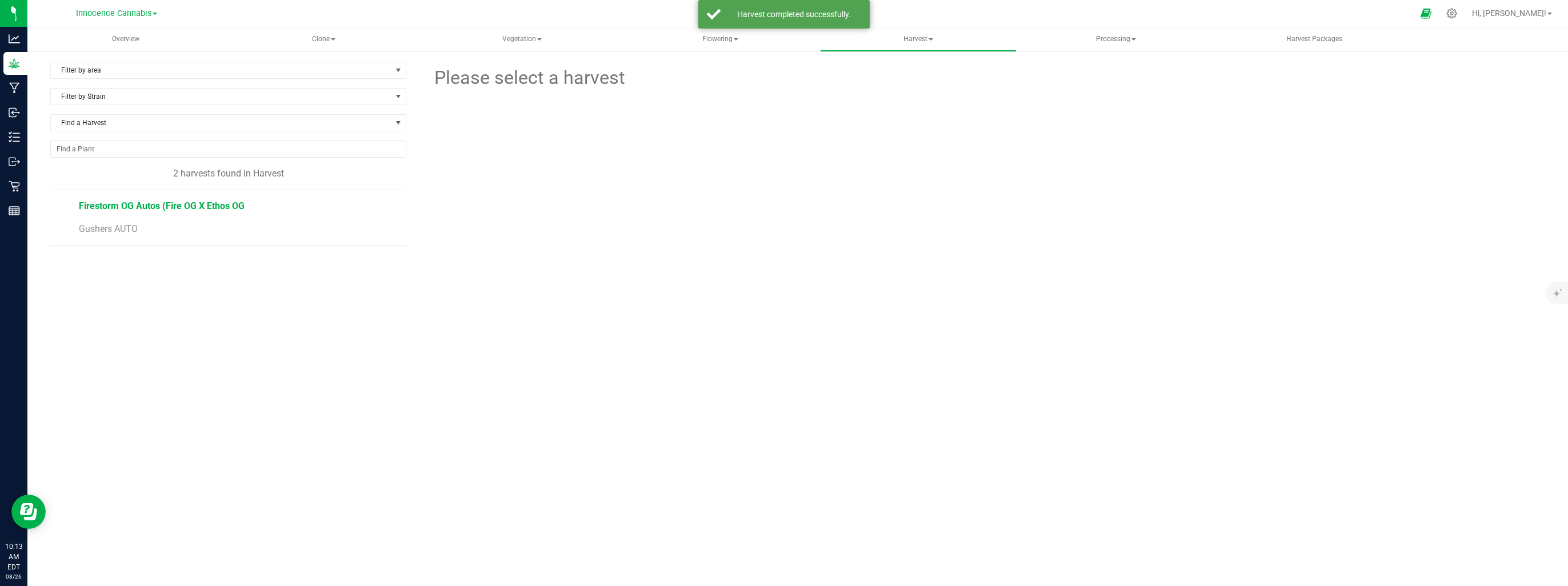
click at [149, 205] on span "Firestorm OG Autos (Fire OG X Ethos OG" at bounding box center [162, 205] width 166 height 11
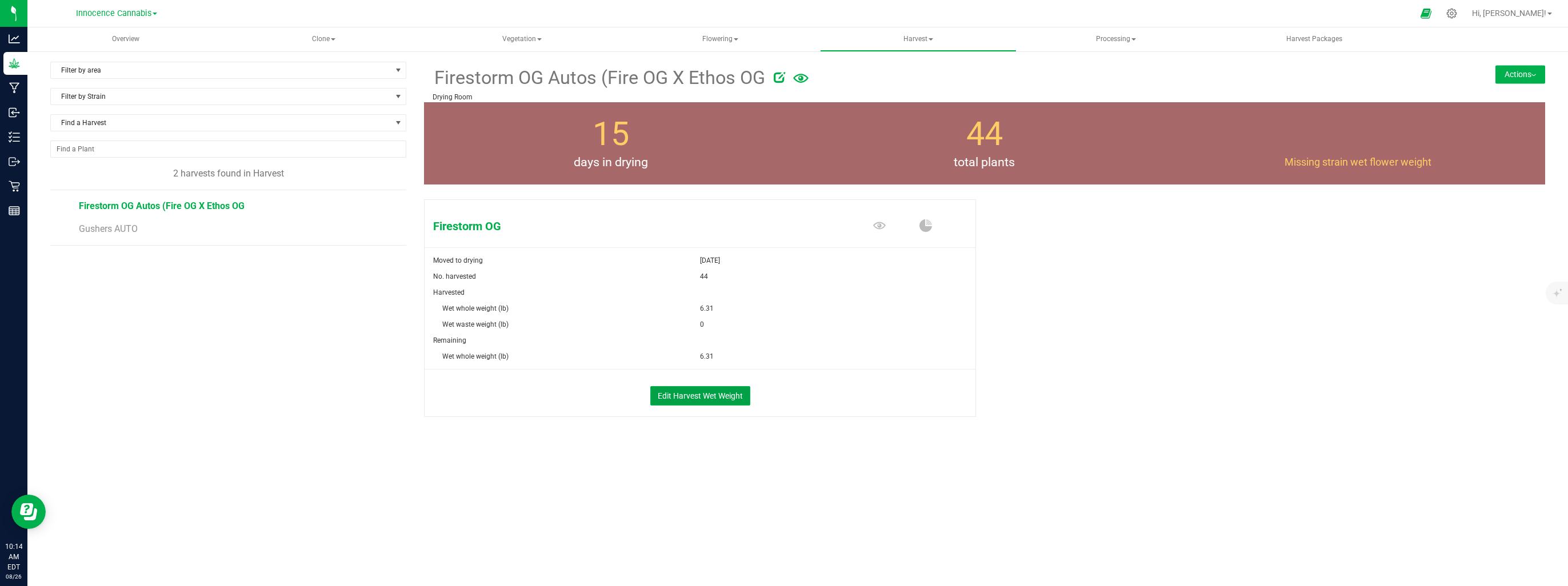
click at [674, 391] on button "Edit Harvest Wet Weight" at bounding box center [700, 396] width 100 height 20
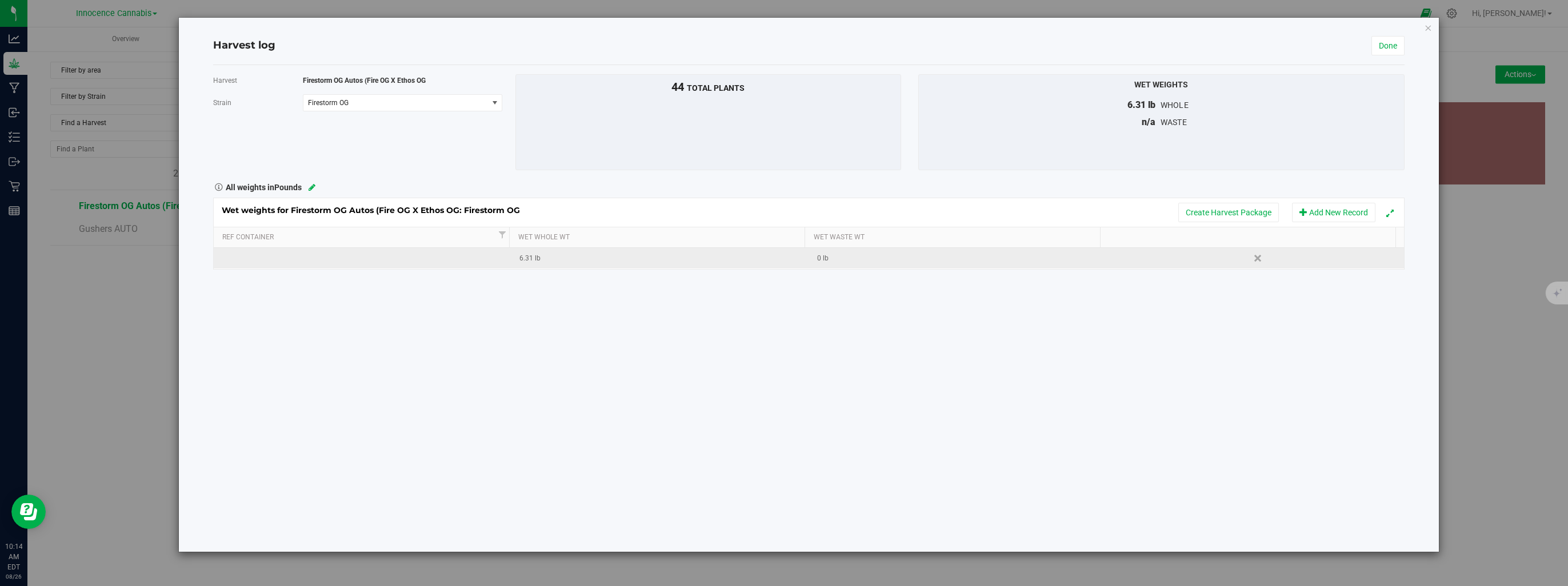
click at [839, 261] on div "0 lb" at bounding box center [961, 259] width 288 height 11
type input "9"
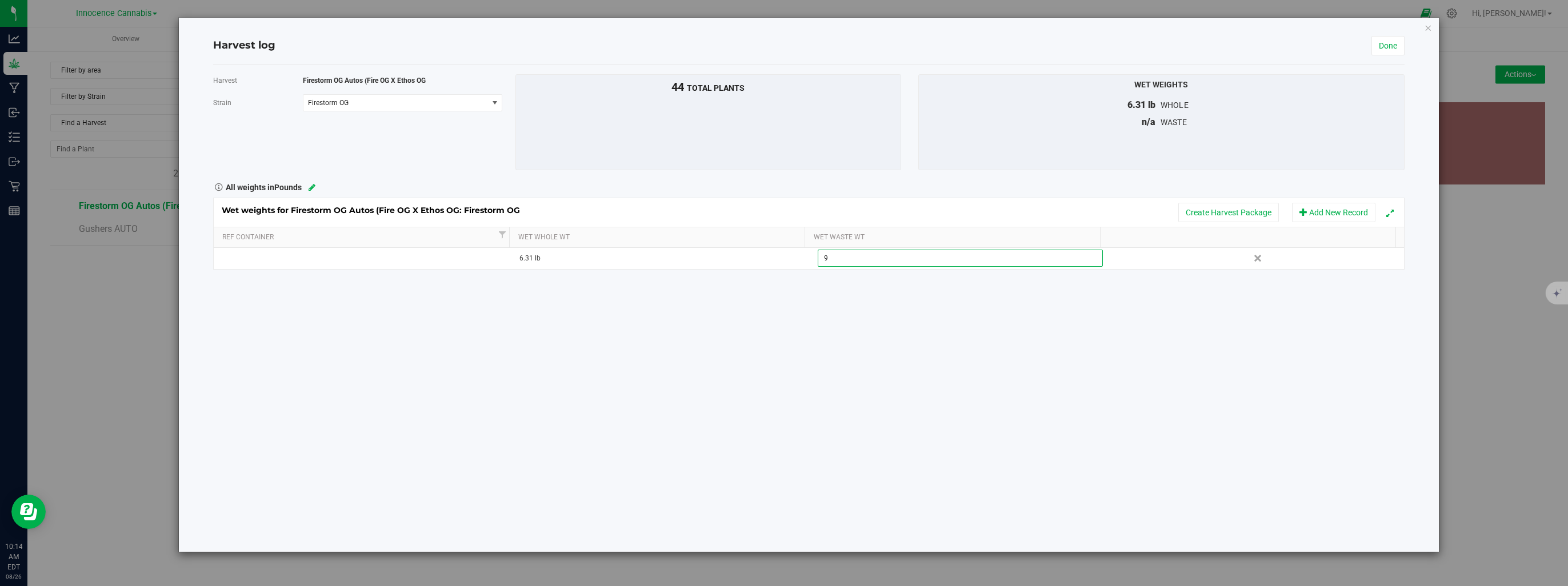
type input "9.0000 lb"
click at [1219, 285] on div "Harvest Firestorm OG Autos (Fire OG X Ethos OG Strain Firestorm OG Select strai…" at bounding box center [809, 309] width 1192 height 487
click at [1395, 40] on link "Done" at bounding box center [1388, 46] width 33 height 20
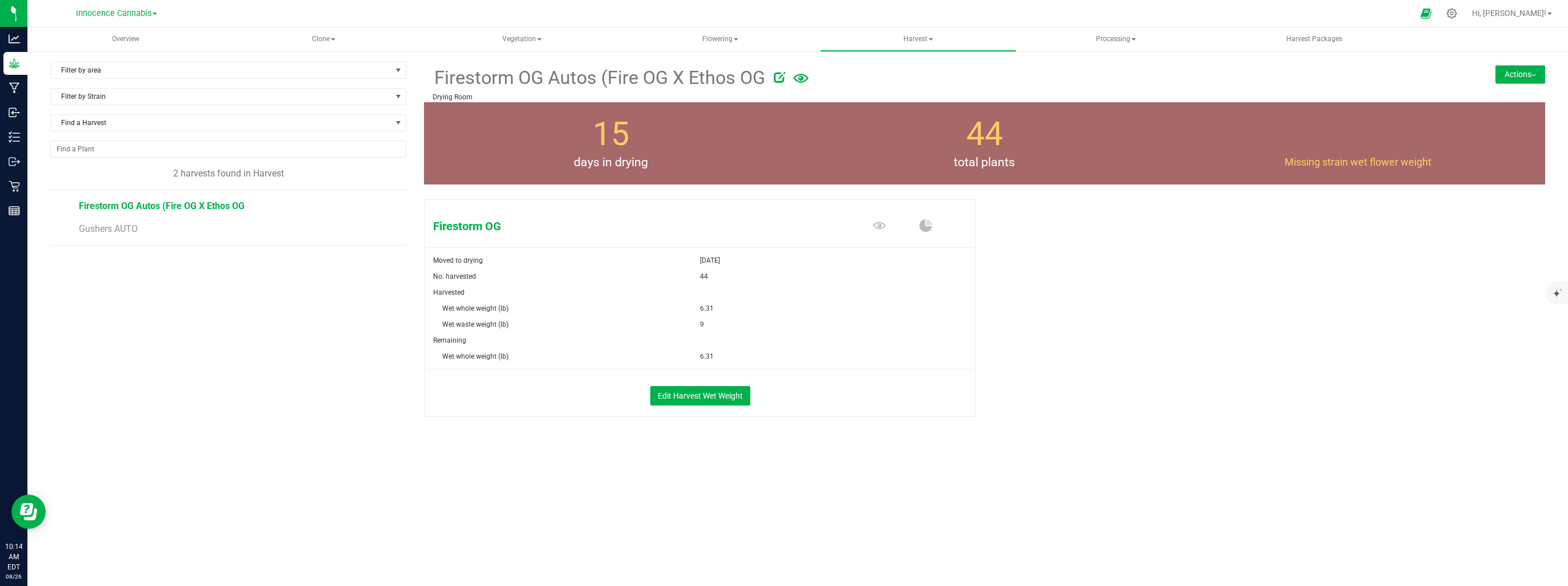
click at [1524, 74] on button "Actions" at bounding box center [1520, 74] width 49 height 18
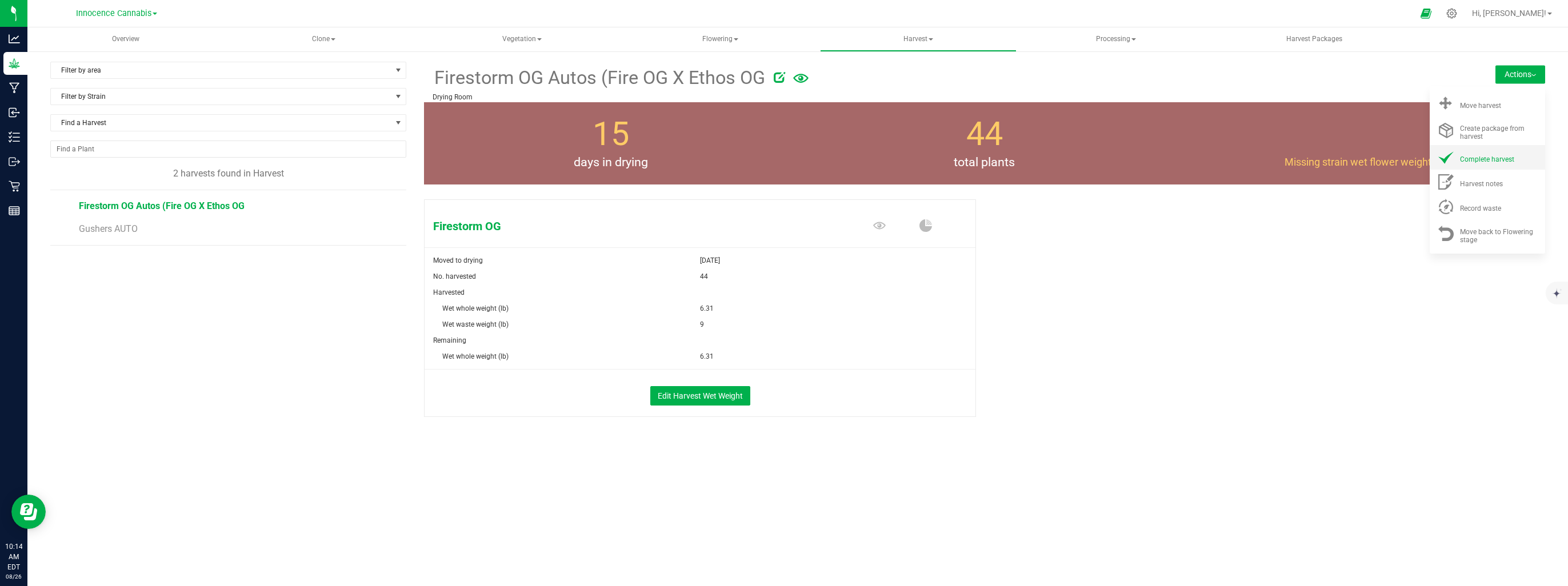
click at [1482, 162] on span "Complete harvest" at bounding box center [1487, 159] width 54 height 8
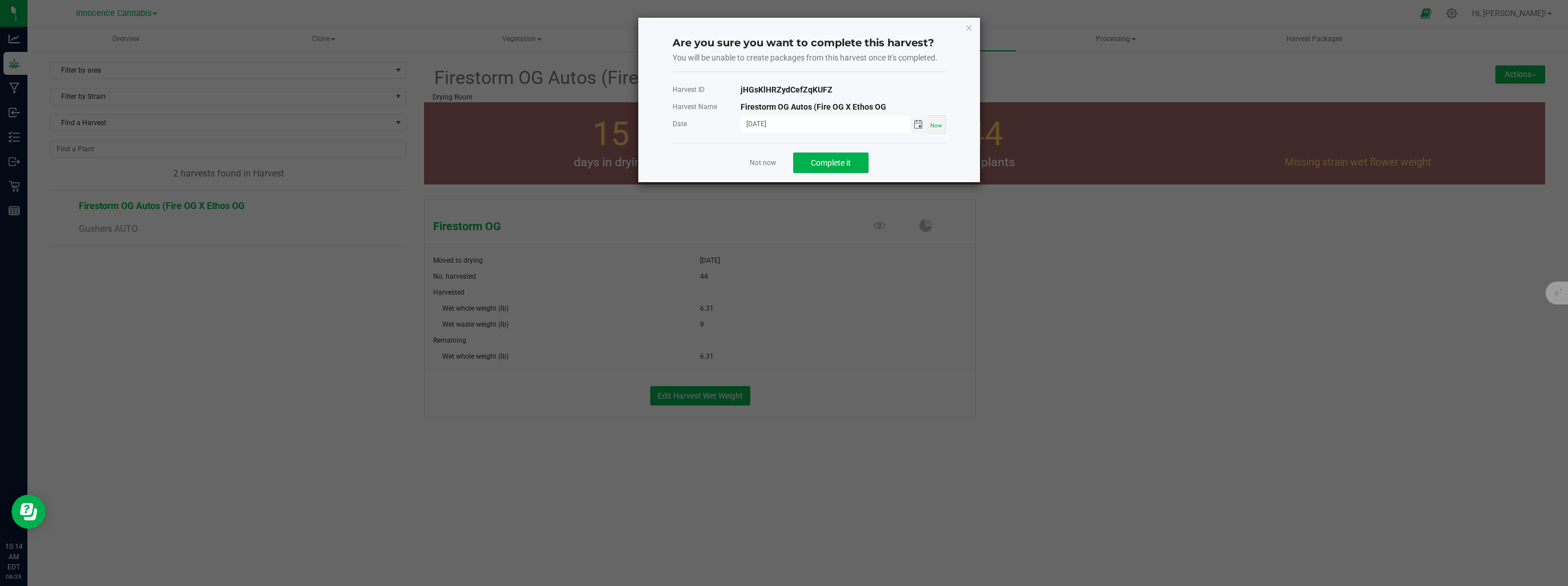
click at [919, 123] on span "Toggle calendar" at bounding box center [918, 124] width 9 height 9
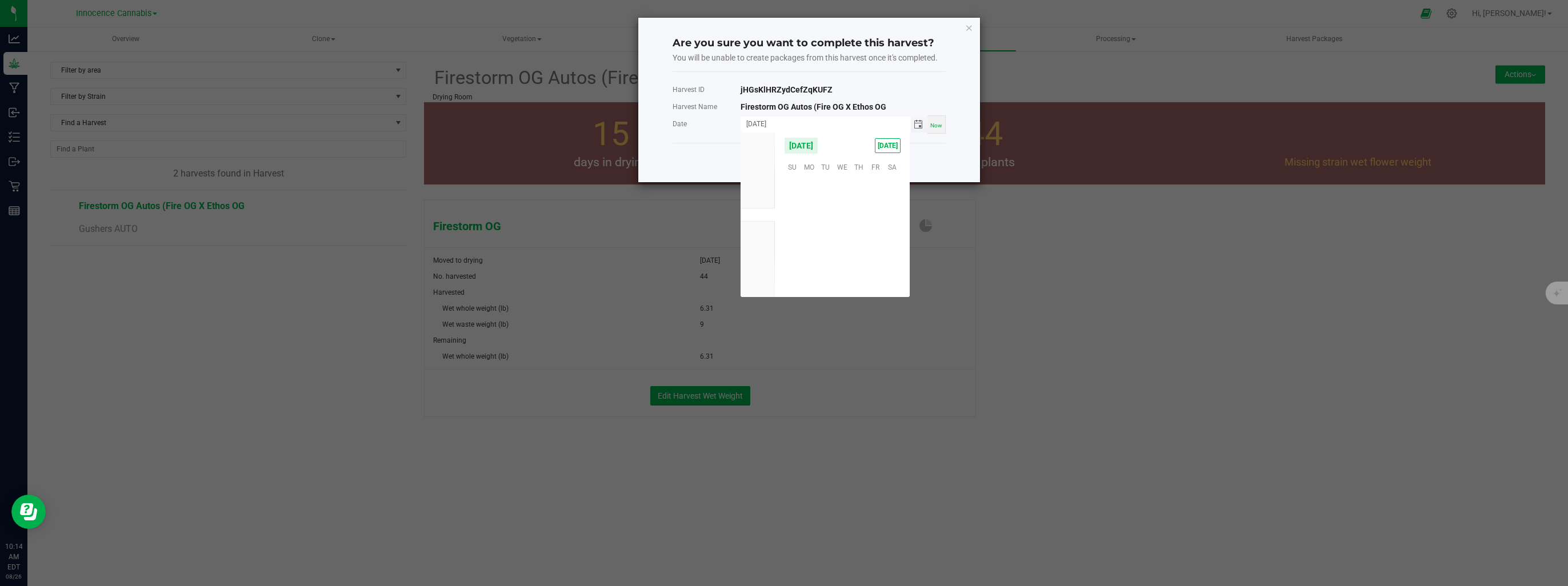
scroll to position [185217, 0]
click at [808, 219] on span "11" at bounding box center [808, 220] width 17 height 17
type input "08/11/2025"
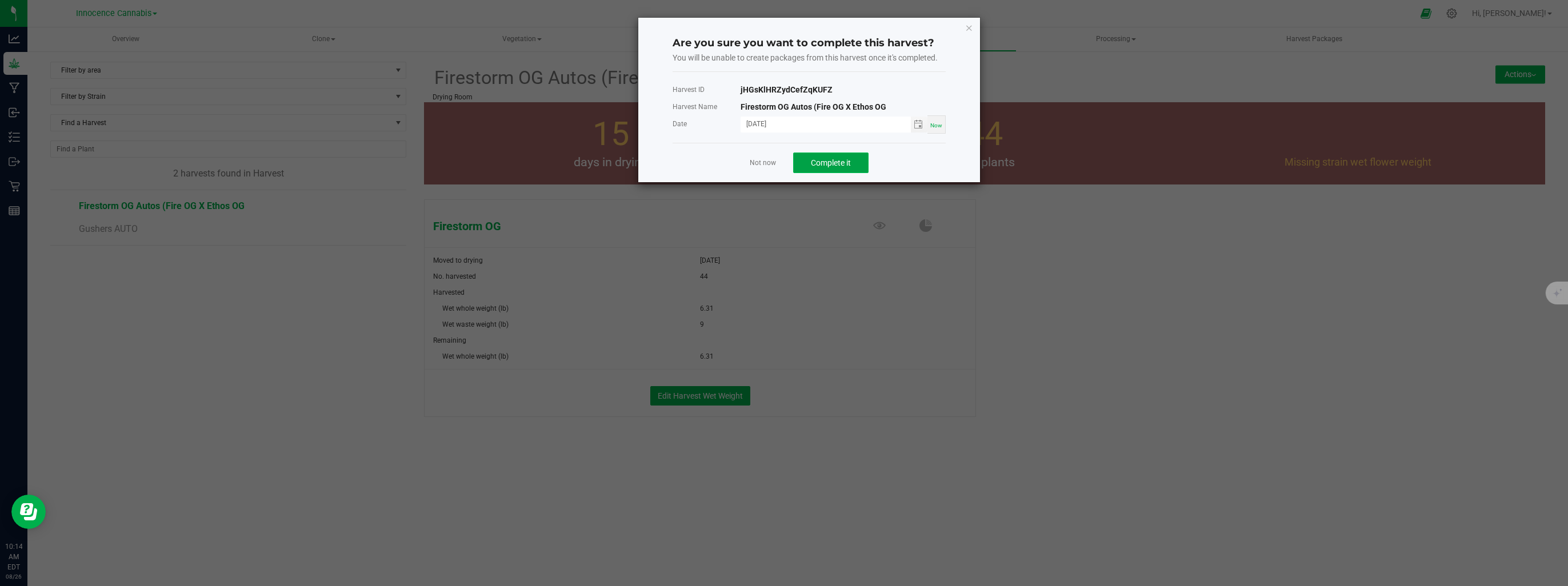
click at [837, 165] on span "Complete it" at bounding box center [831, 163] width 40 height 9
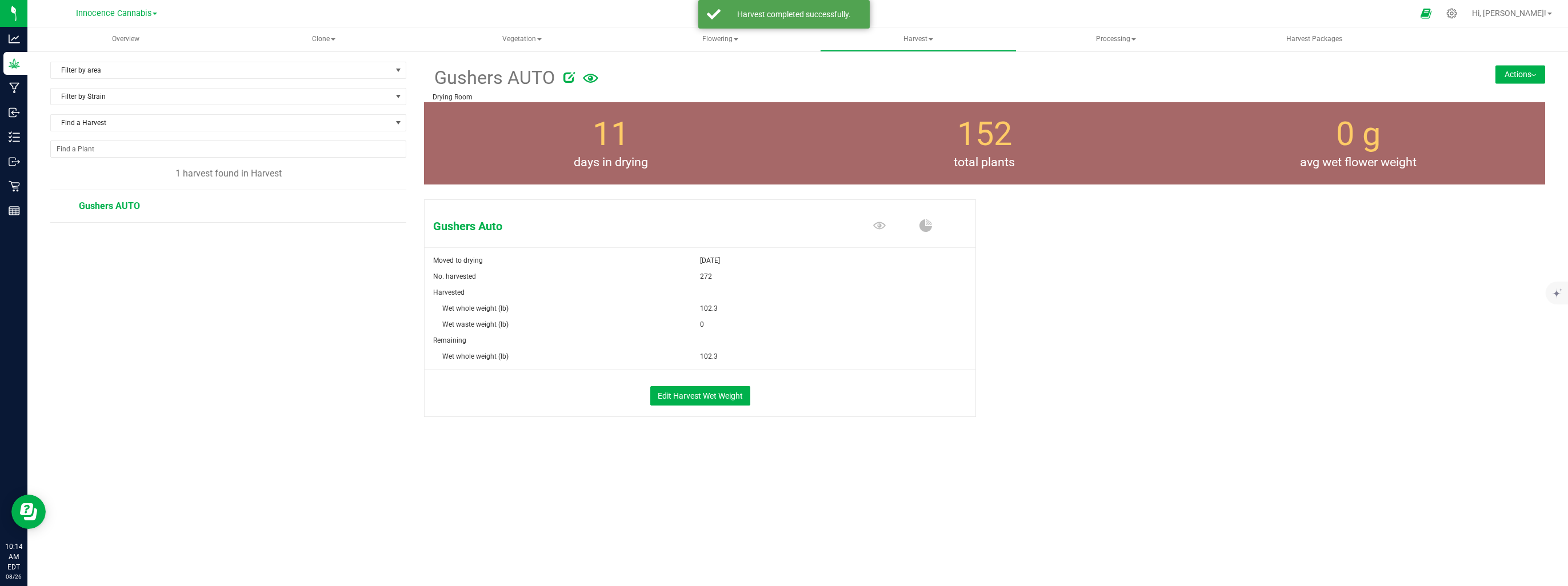
click at [113, 203] on span "Gushers AUTO" at bounding box center [110, 205] width 61 height 11
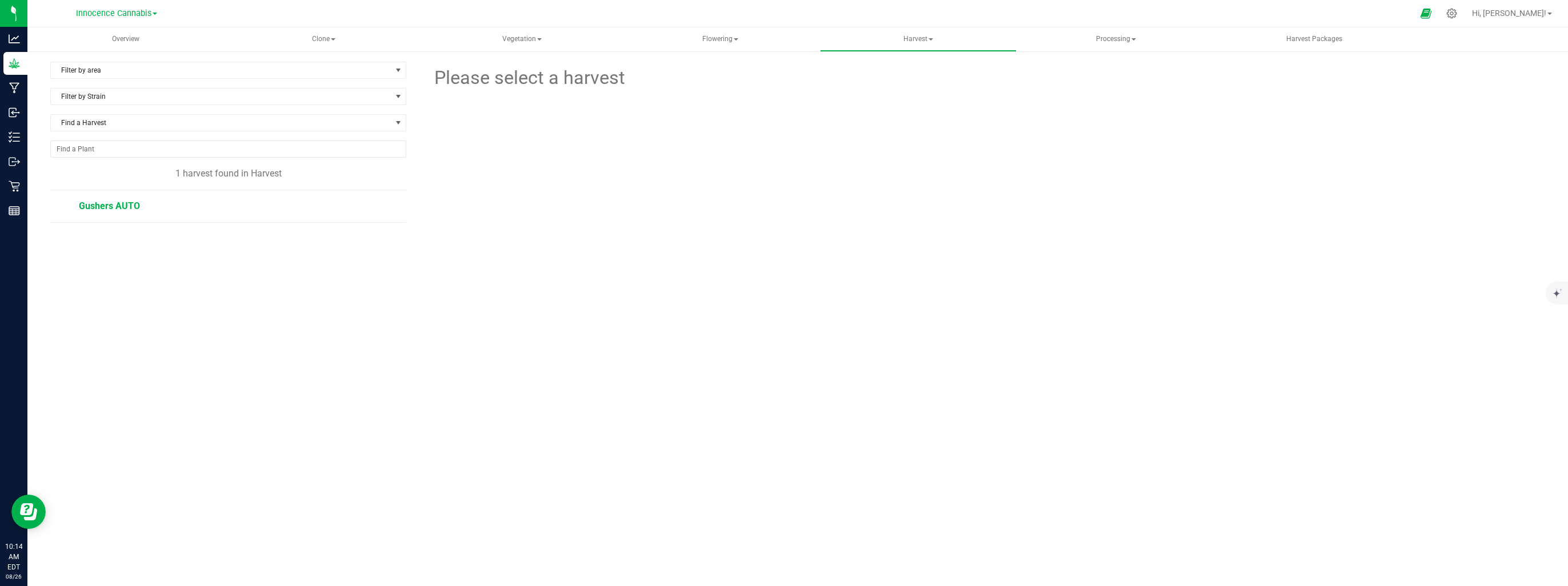
click at [87, 207] on span "Gushers AUTO" at bounding box center [110, 205] width 61 height 11
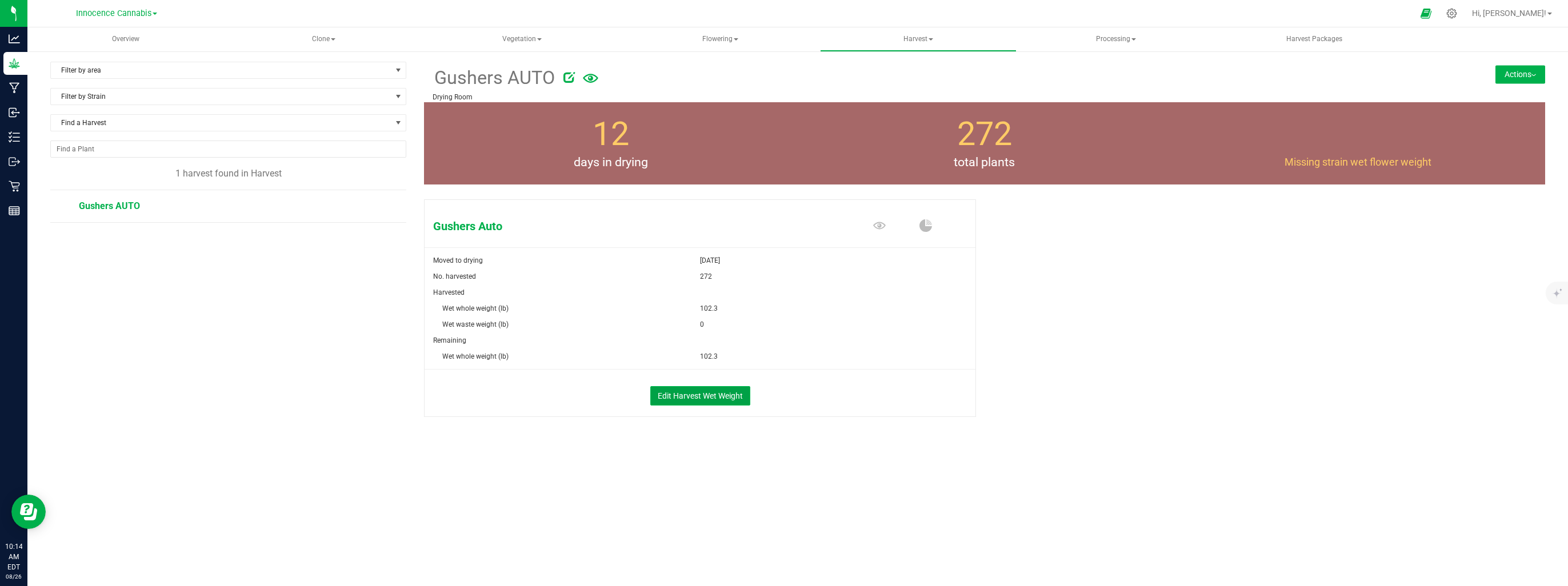
click at [701, 401] on button "Edit Harvest Wet Weight" at bounding box center [700, 396] width 100 height 20
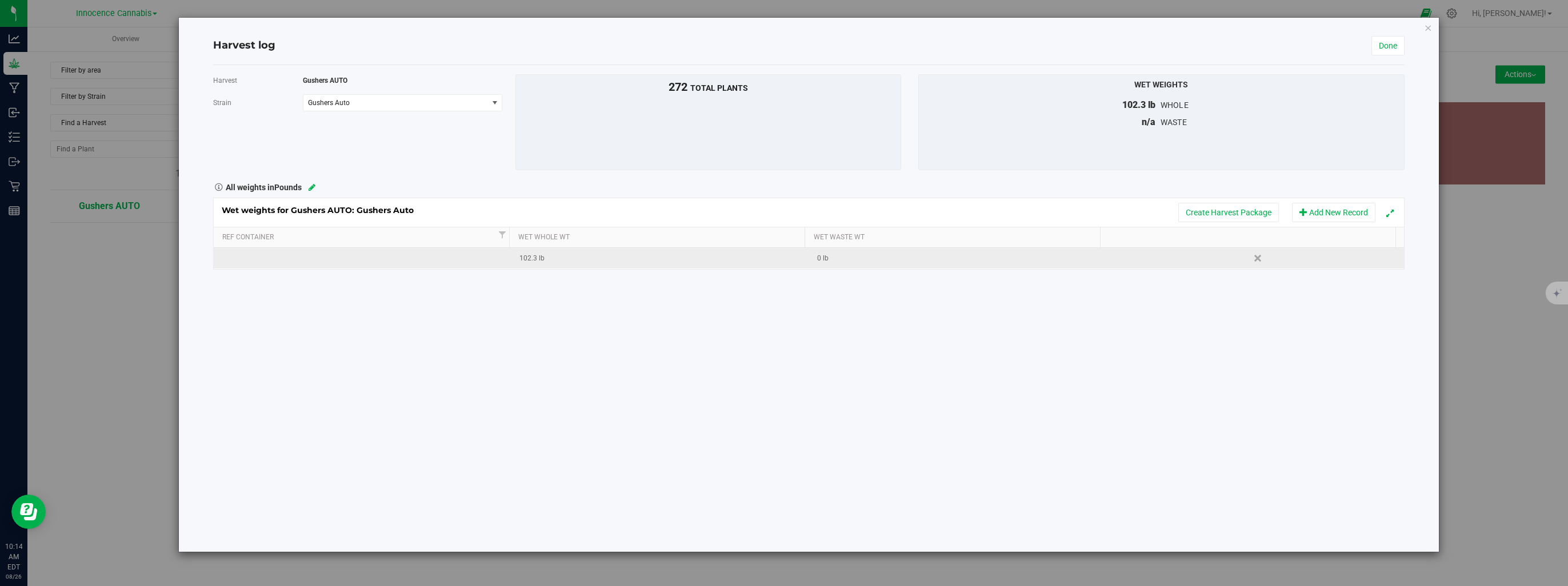
click at [845, 254] on div "0 lb" at bounding box center [961, 259] width 288 height 11
type input "35"
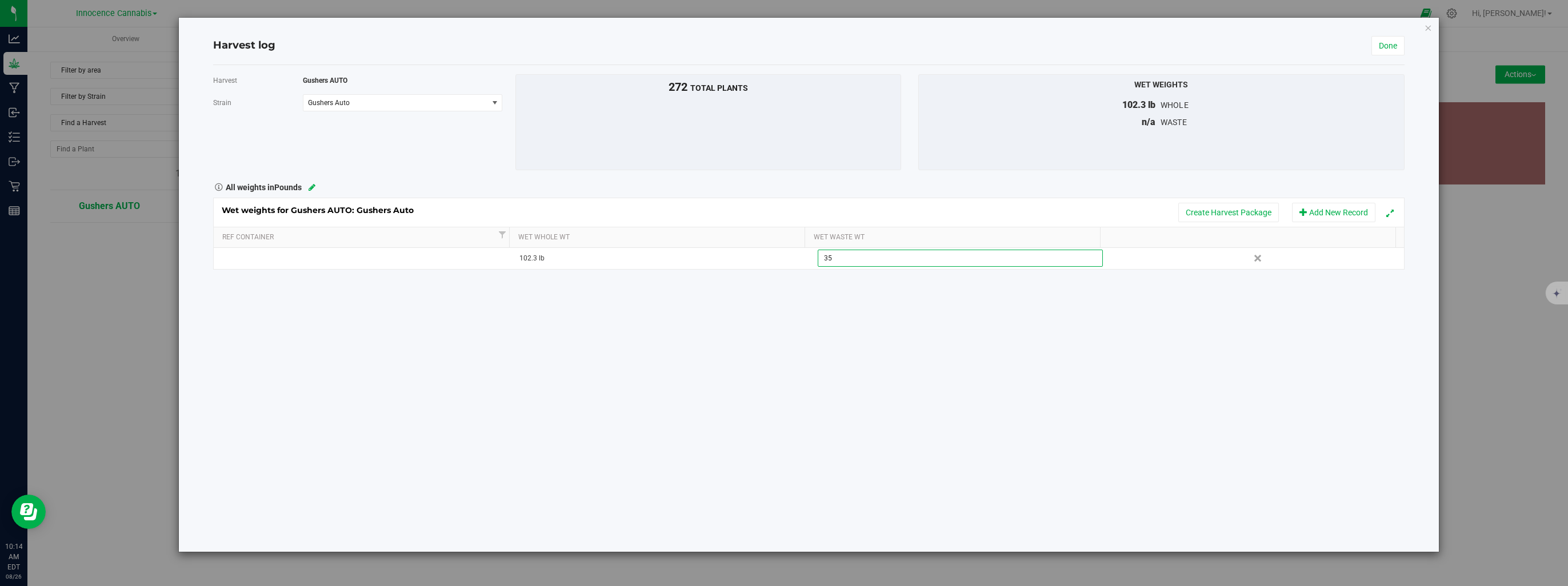
click at [901, 303] on div "Harvest Gushers AUTO Strain Gushers Auto Select strain Gushers Auto To bulk upl…" at bounding box center [809, 309] width 1192 height 487
click at [1392, 41] on link "Done" at bounding box center [1388, 46] width 33 height 20
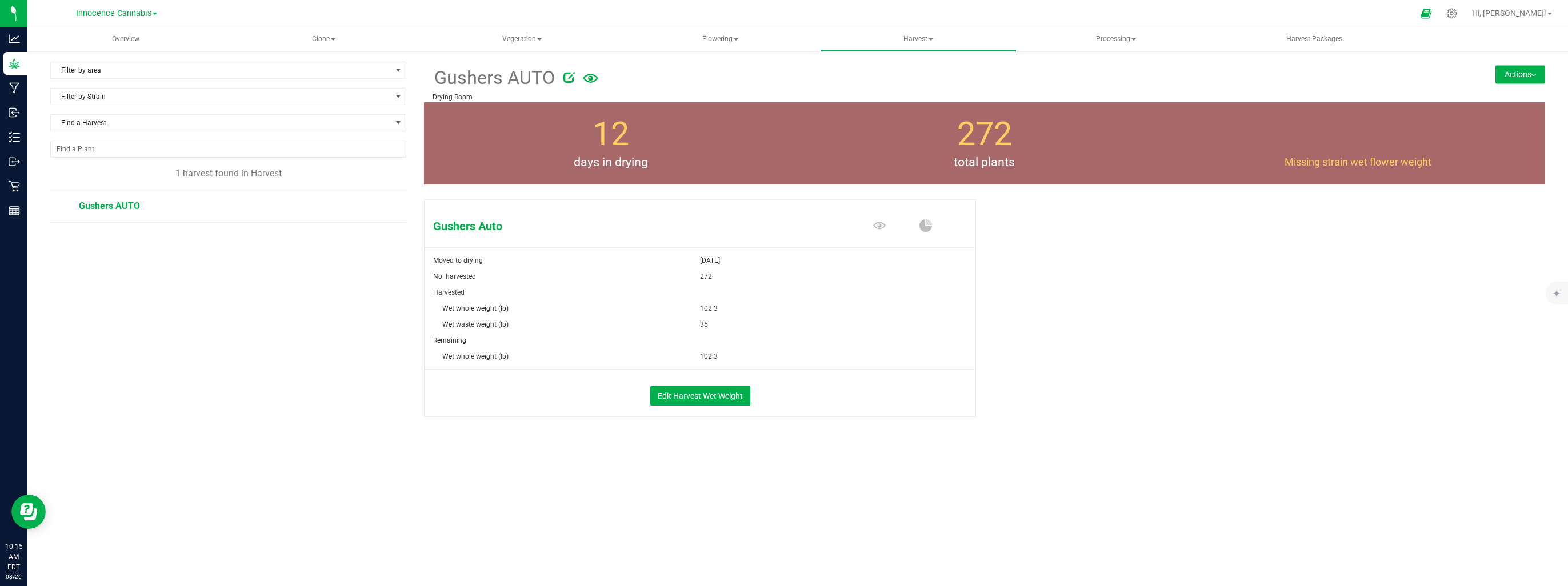
click at [1522, 79] on button "Actions" at bounding box center [1520, 74] width 49 height 18
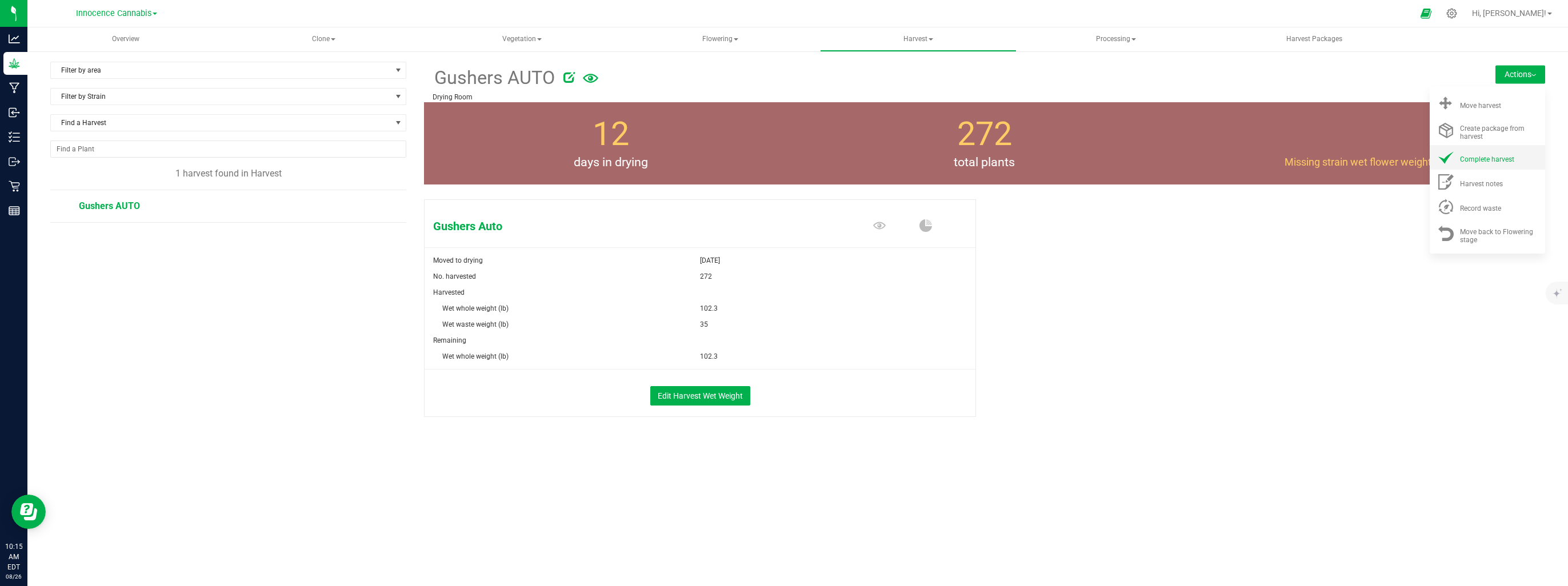
click at [1495, 155] on span "Complete harvest" at bounding box center [1487, 159] width 54 height 8
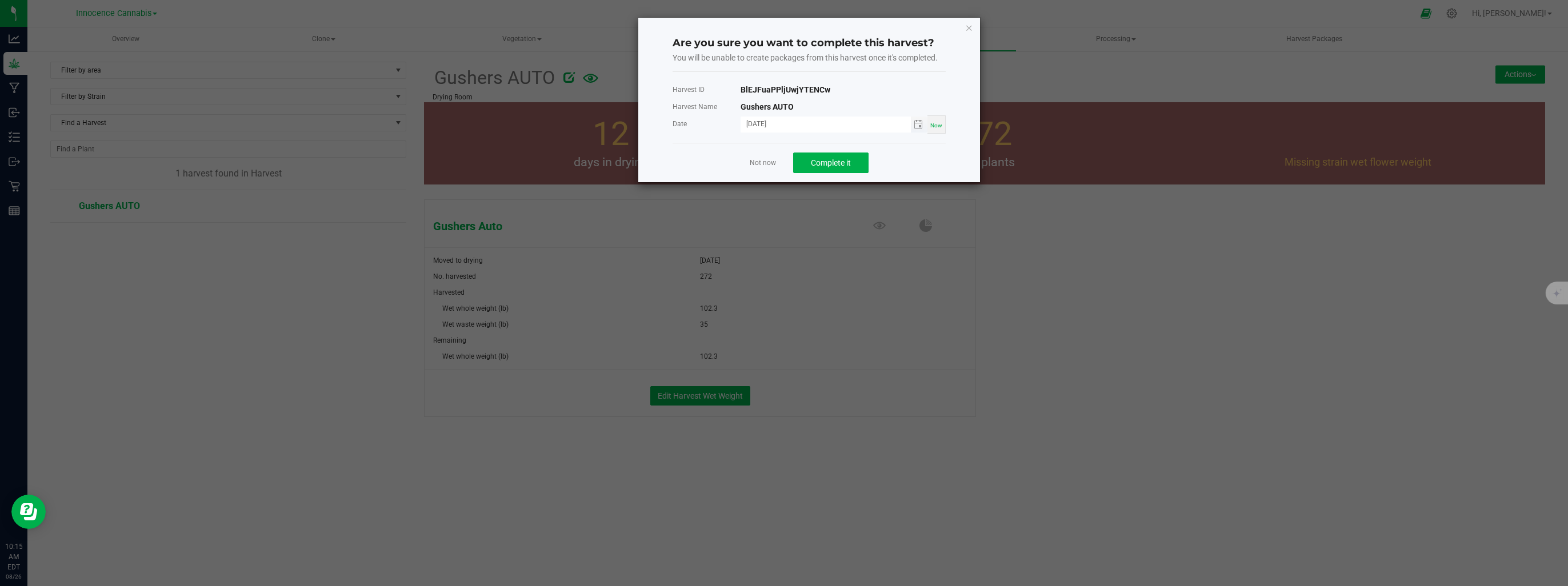
click at [797, 122] on input "[DATE]" at bounding box center [826, 124] width 170 height 15
click at [919, 124] on span "Toggle calendar" at bounding box center [918, 124] width 9 height 9
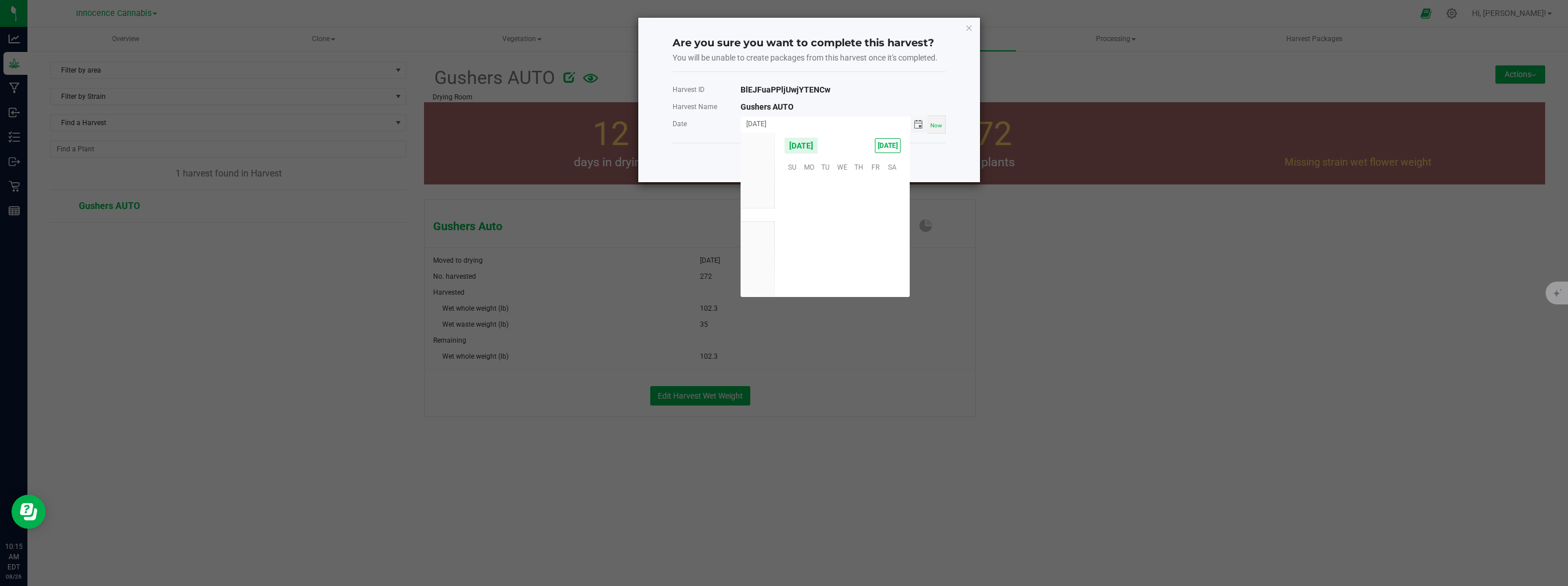
scroll to position [185217, 0]
click at [860, 220] on span "14" at bounding box center [858, 220] width 17 height 17
type input "08/14/2025"
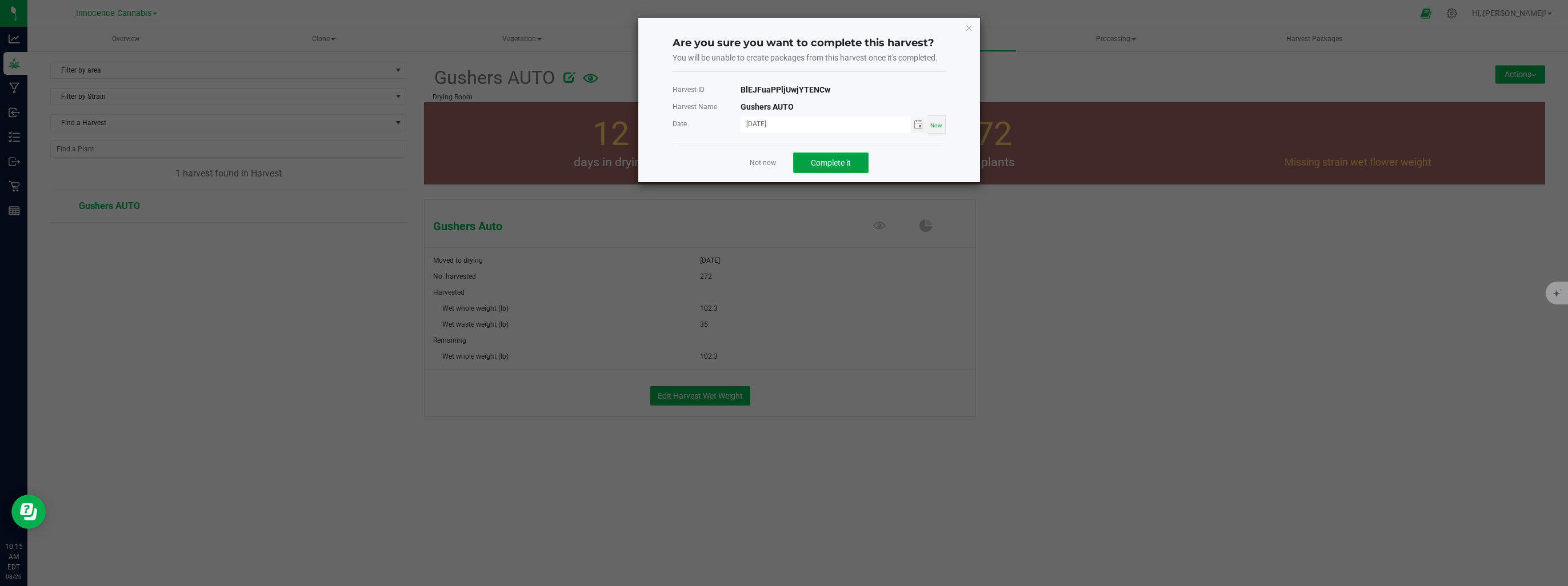
click at [841, 162] on span "Complete it" at bounding box center [831, 163] width 40 height 9
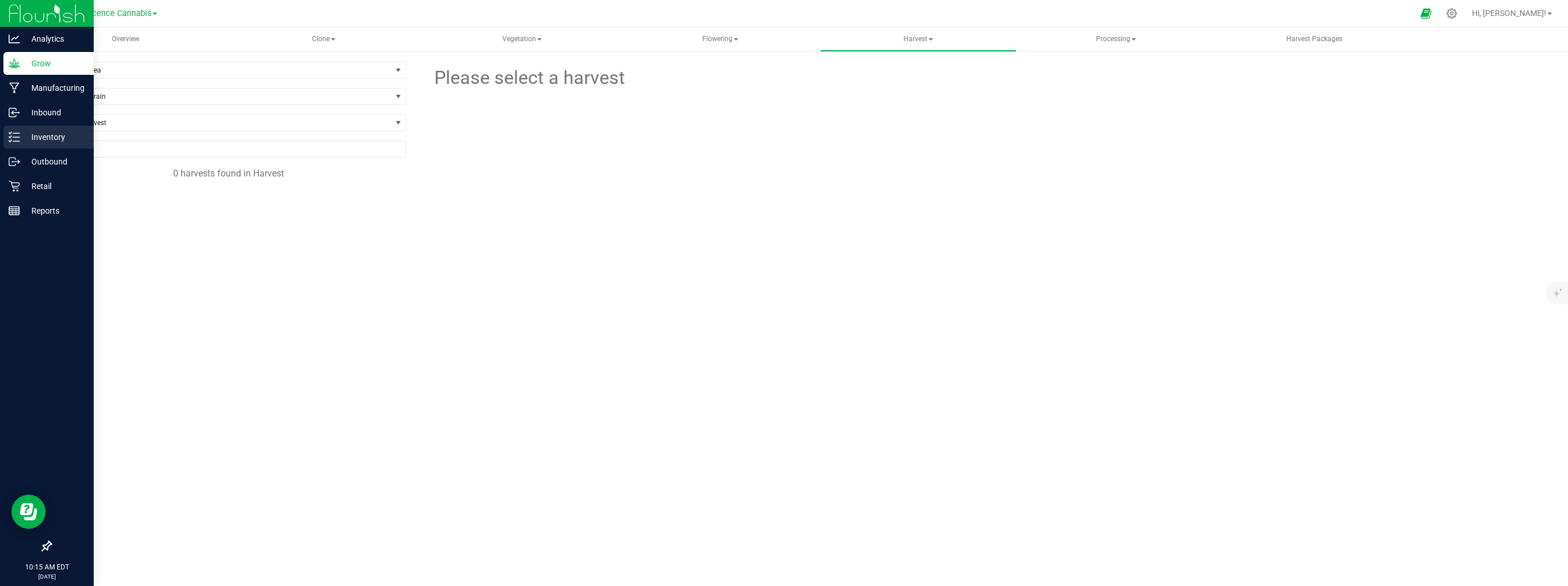
click at [28, 135] on p "Inventory" at bounding box center [54, 137] width 68 height 14
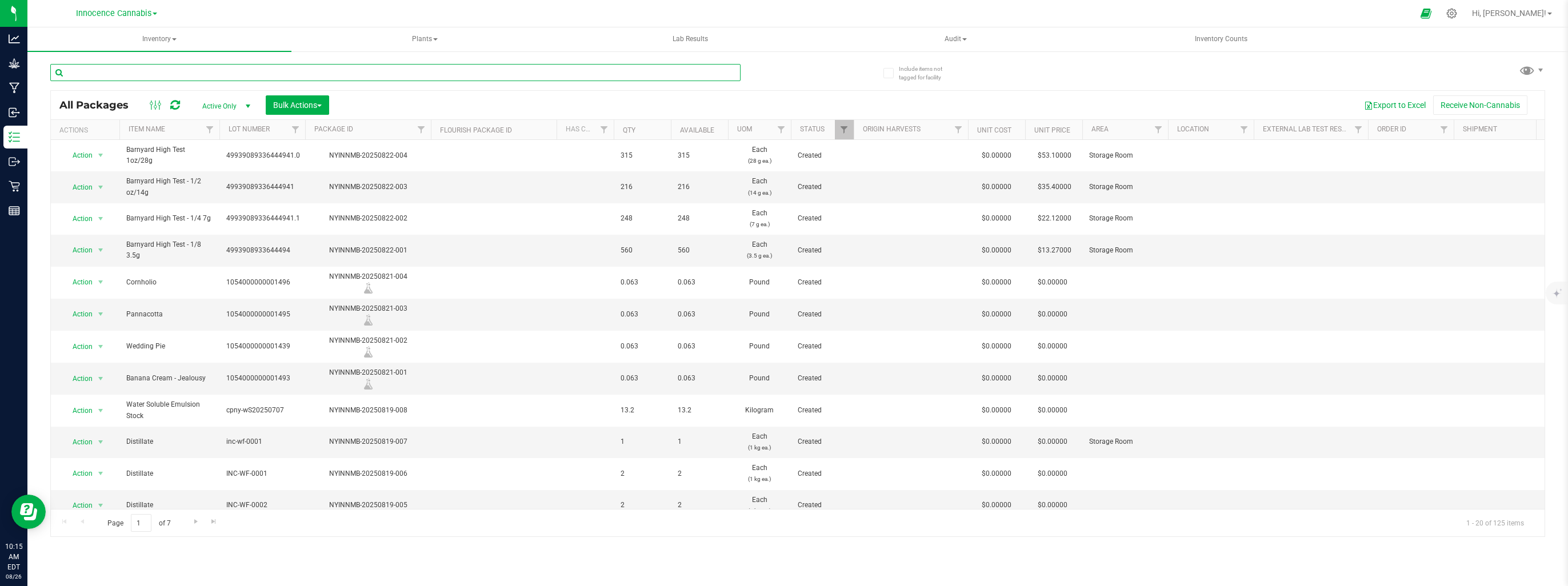
click at [219, 70] on input "text" at bounding box center [395, 73] width 691 height 17
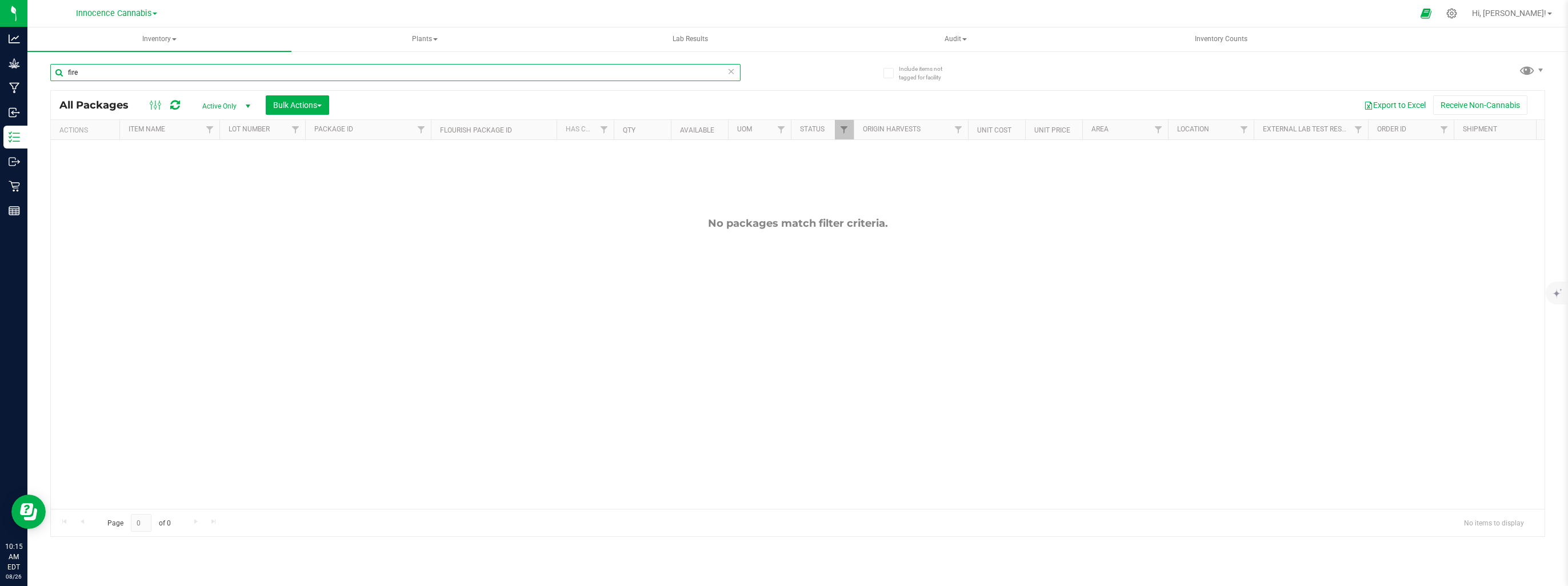
type input "fire"
click at [238, 105] on span "Active Only" at bounding box center [224, 106] width 63 height 16
click at [224, 174] on li "All" at bounding box center [223, 176] width 62 height 17
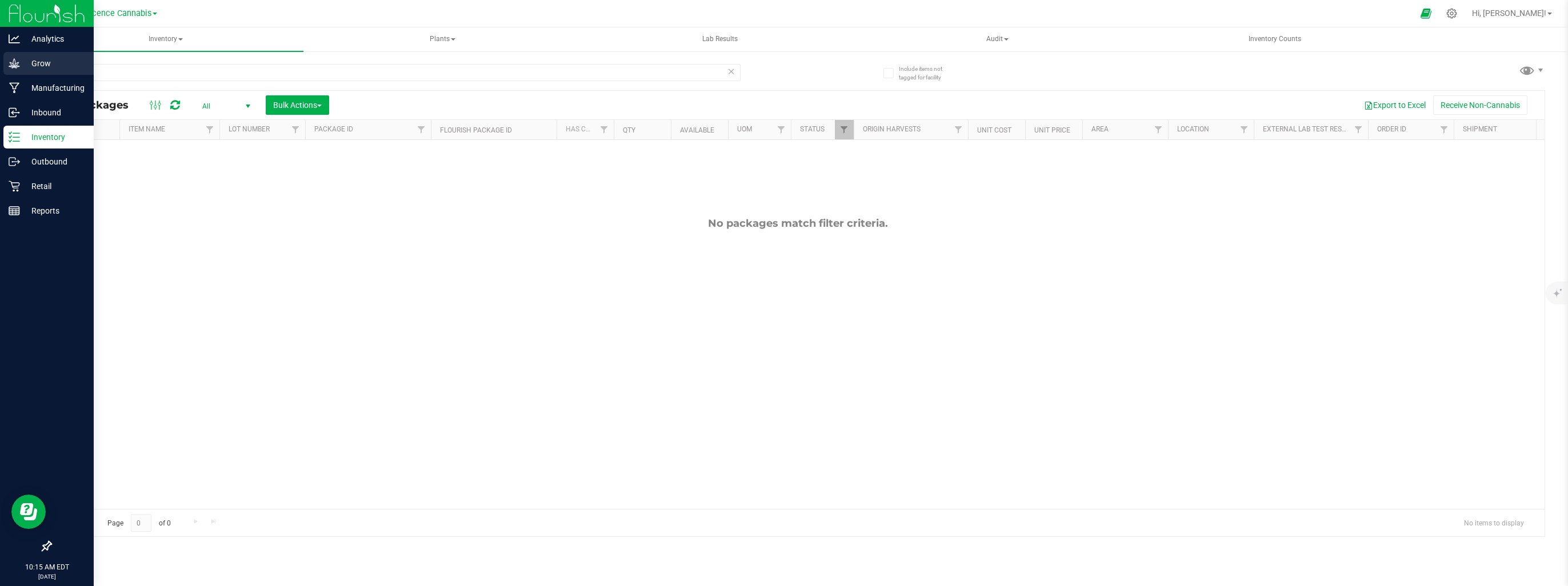
click at [37, 65] on p "Grow" at bounding box center [54, 63] width 68 height 14
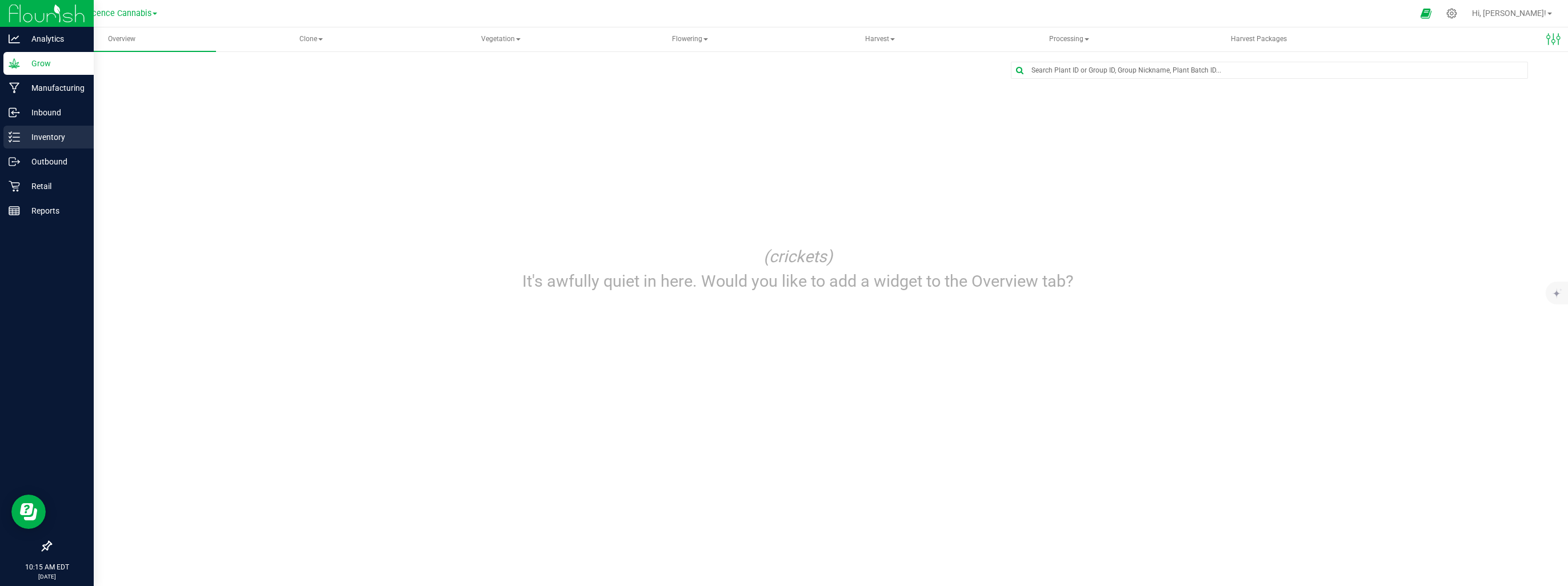
click at [17, 139] on icon at bounding box center [15, 137] width 12 height 12
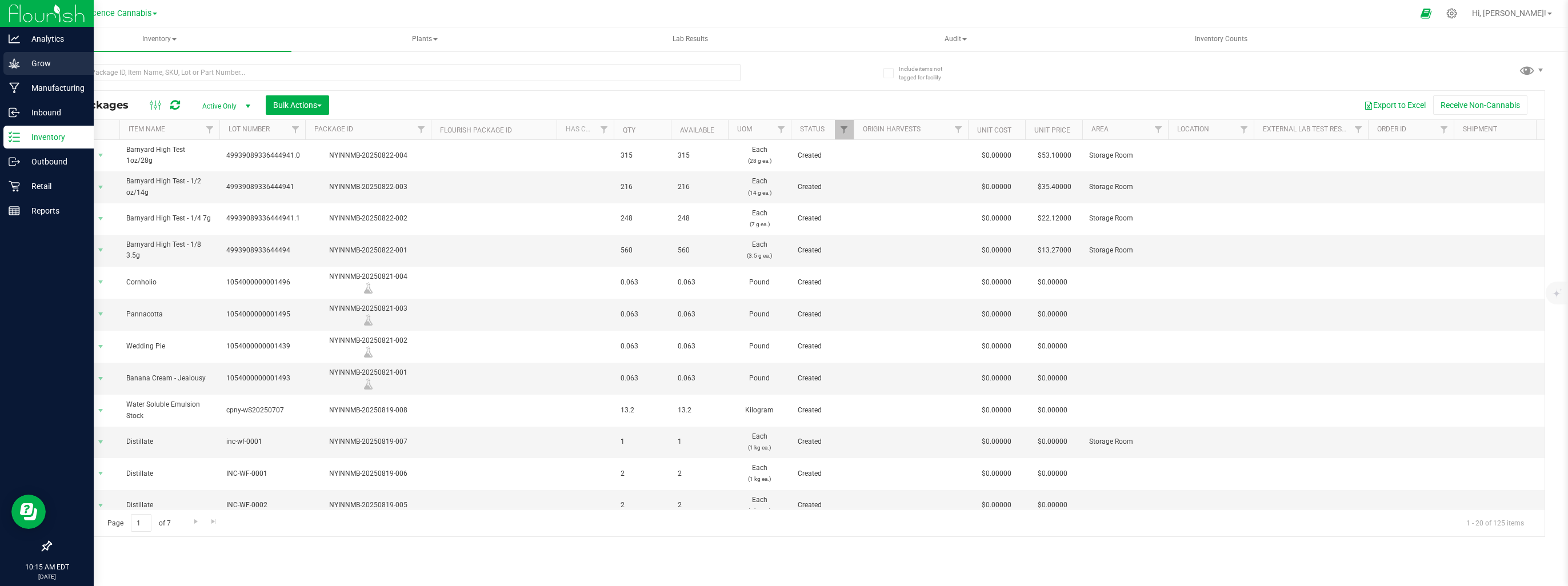
click at [31, 64] on p "Grow" at bounding box center [54, 63] width 68 height 14
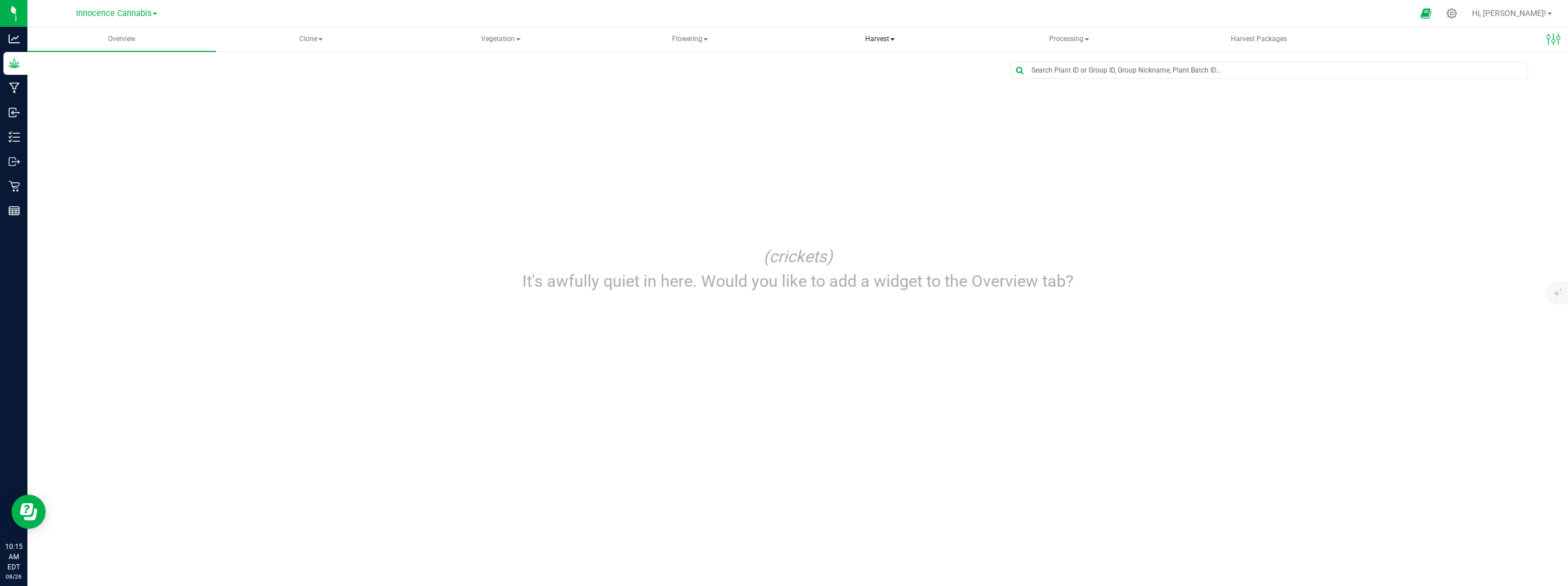
click at [886, 43] on span "Harvest" at bounding box center [880, 39] width 187 height 23
click at [875, 82] on span "Harvested plants" at bounding box center [848, 81] width 94 height 9
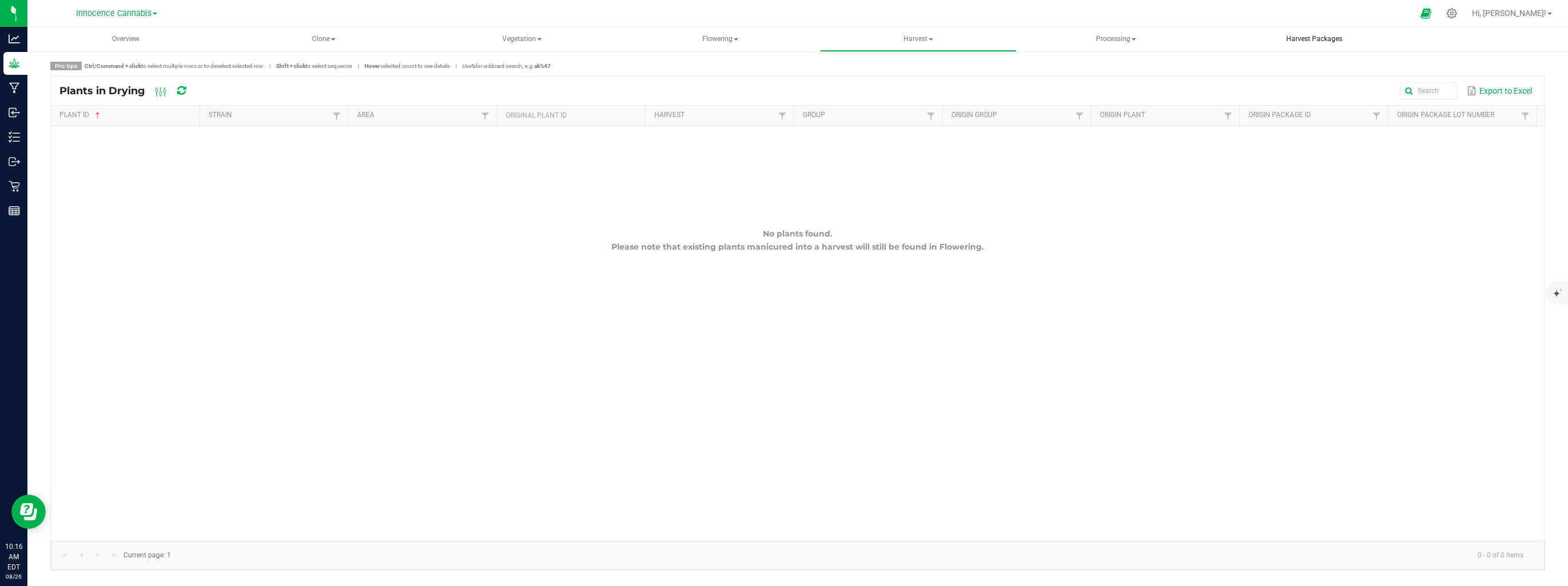
click at [1307, 41] on span "Harvest Packages" at bounding box center [1315, 38] width 87 height 9
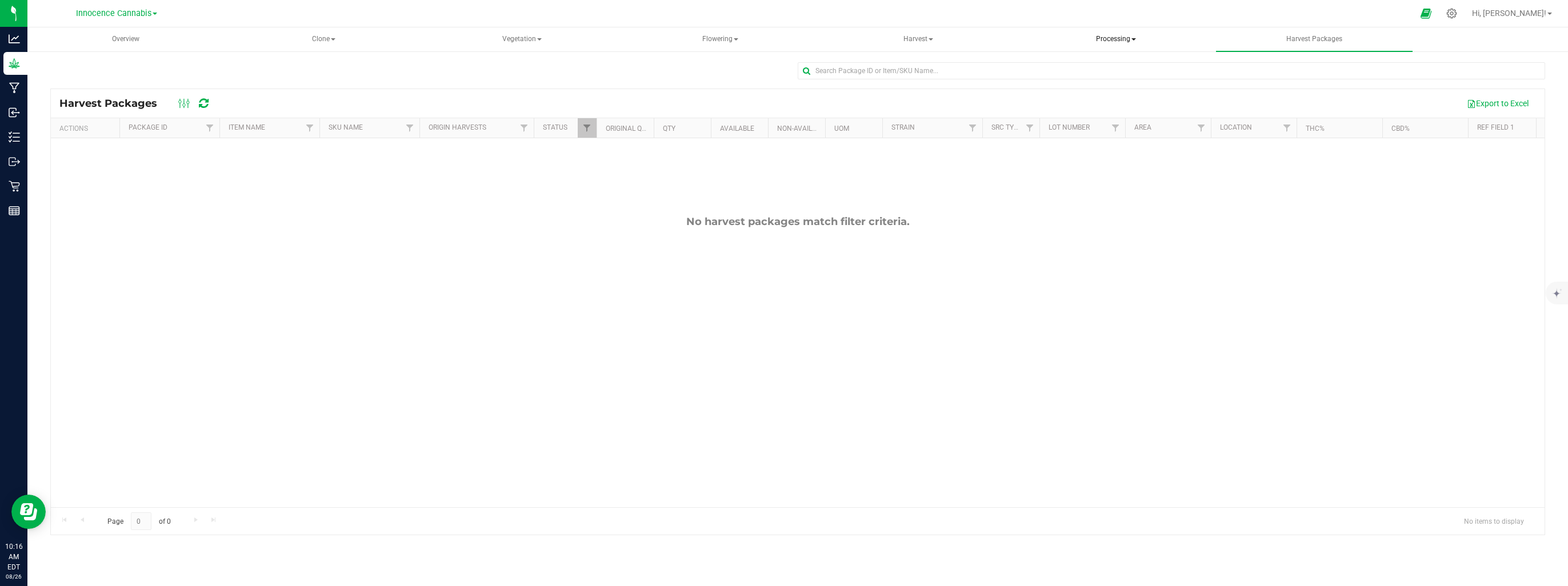
click at [1134, 36] on span "Processing" at bounding box center [1116, 39] width 196 height 23
click at [1124, 110] on span "Completed harvests" at bounding box center [1086, 109] width 105 height 9
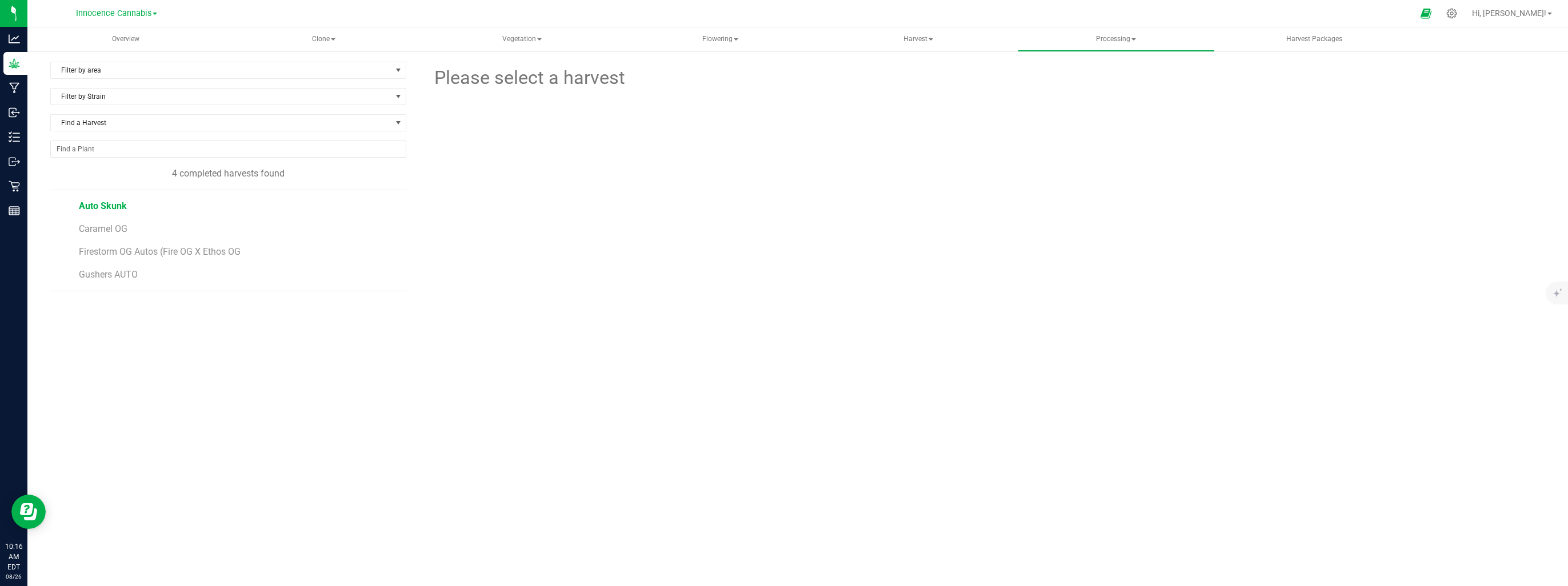
click at [84, 203] on span "Auto Skunk" at bounding box center [103, 205] width 48 height 11
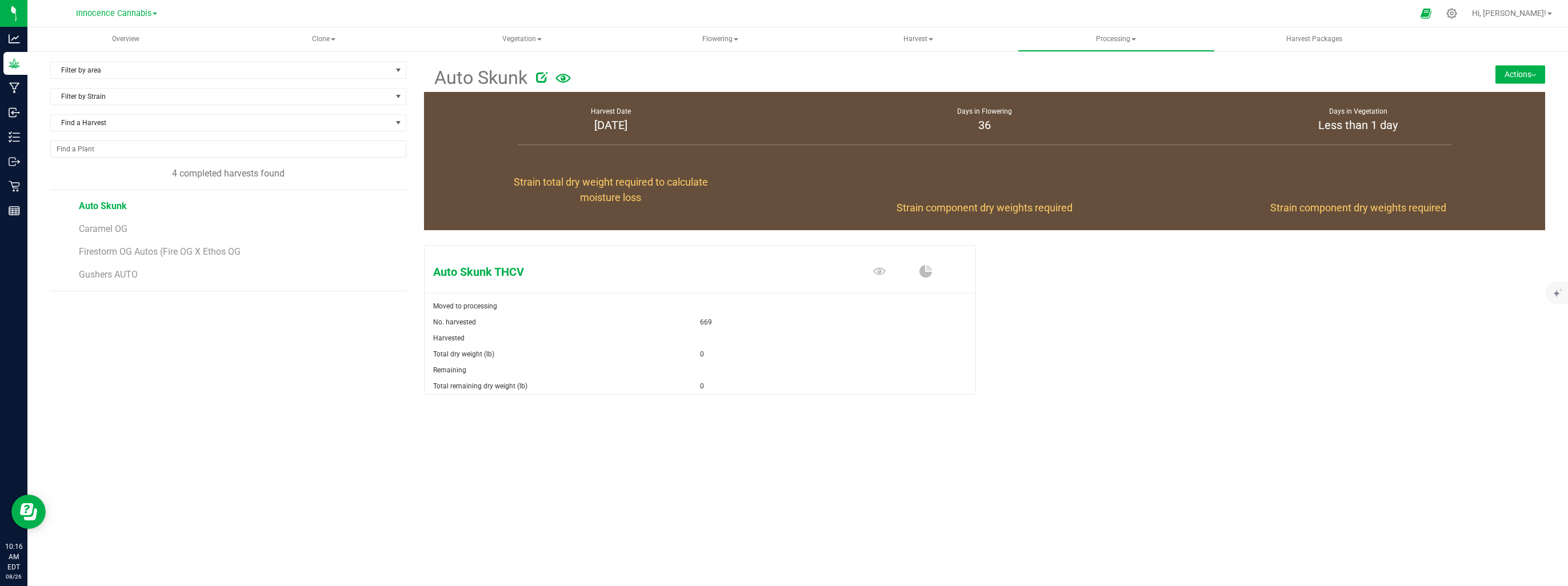
click at [1524, 69] on button "Actions" at bounding box center [1520, 74] width 49 height 18
click at [1331, 38] on span "Harvest Packages" at bounding box center [1315, 38] width 87 height 9
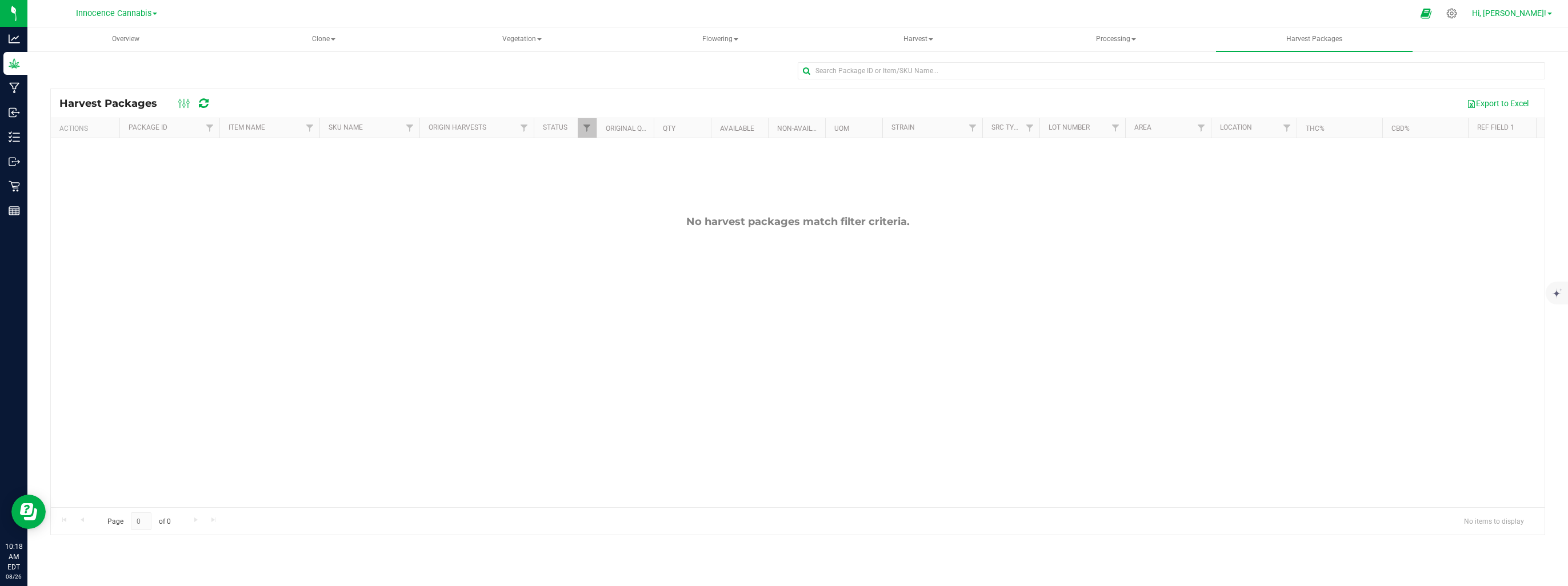
click at [1530, 13] on span "Hi, [PERSON_NAME]!" at bounding box center [1509, 13] width 74 height 9
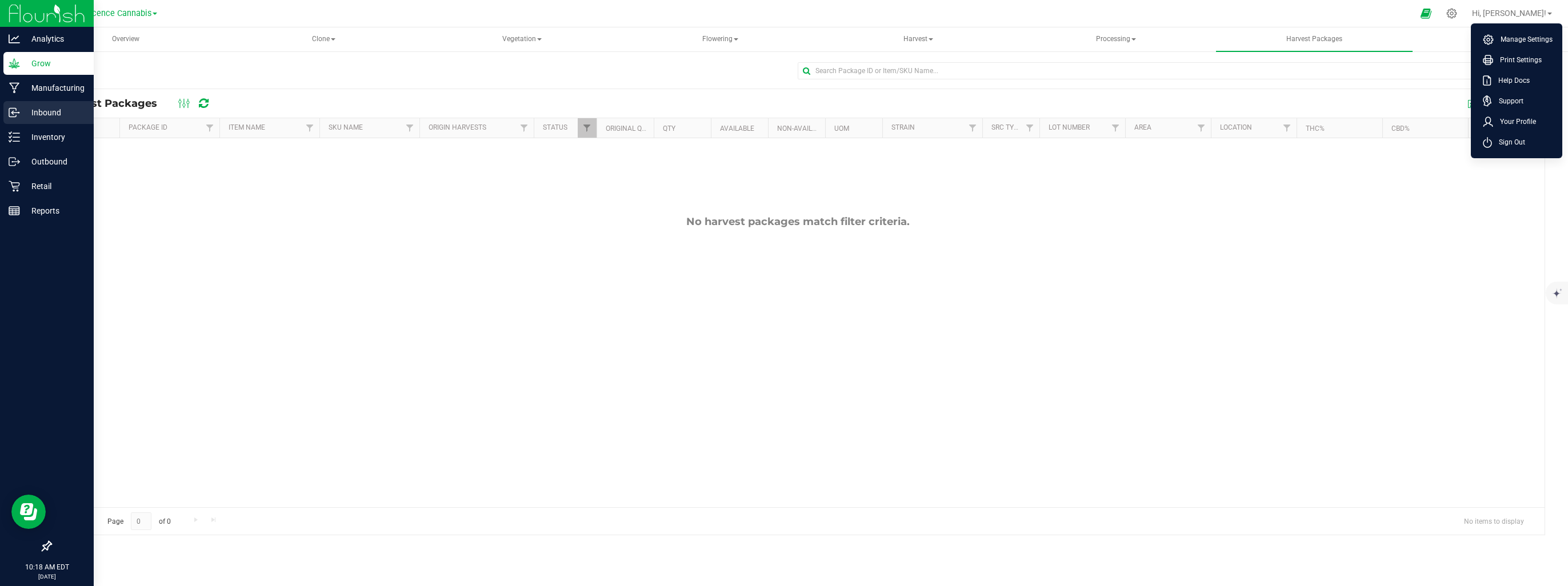
click at [23, 117] on p "Inbound" at bounding box center [54, 113] width 68 height 14
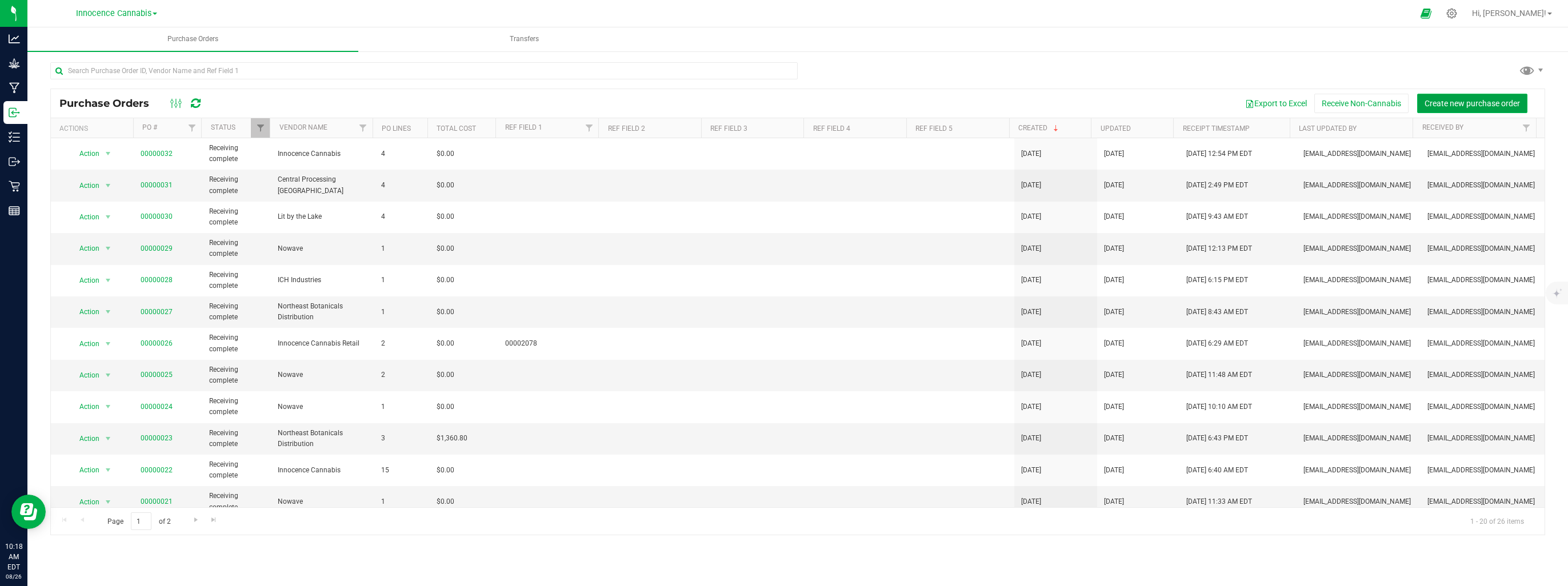
click at [1463, 106] on span "Create new purchase order" at bounding box center [1472, 103] width 95 height 9
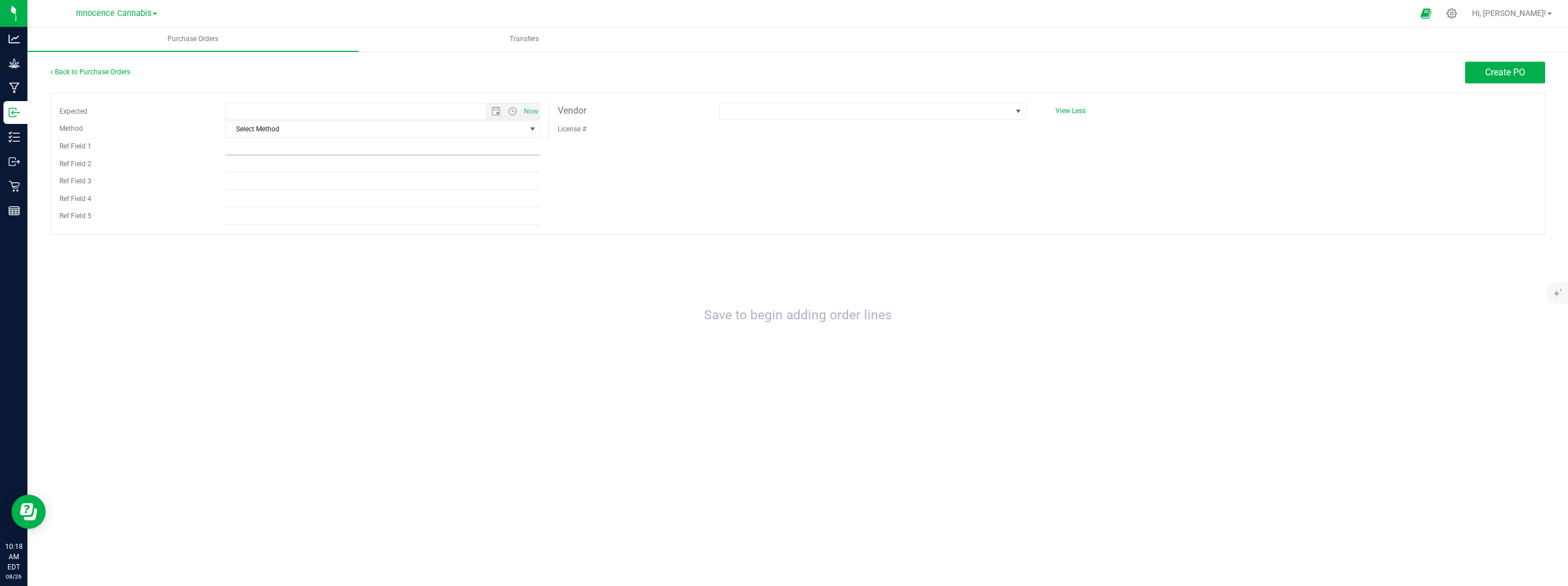
type input "8/26/2025 10:18 AM"
click at [814, 113] on span at bounding box center [865, 111] width 291 height 16
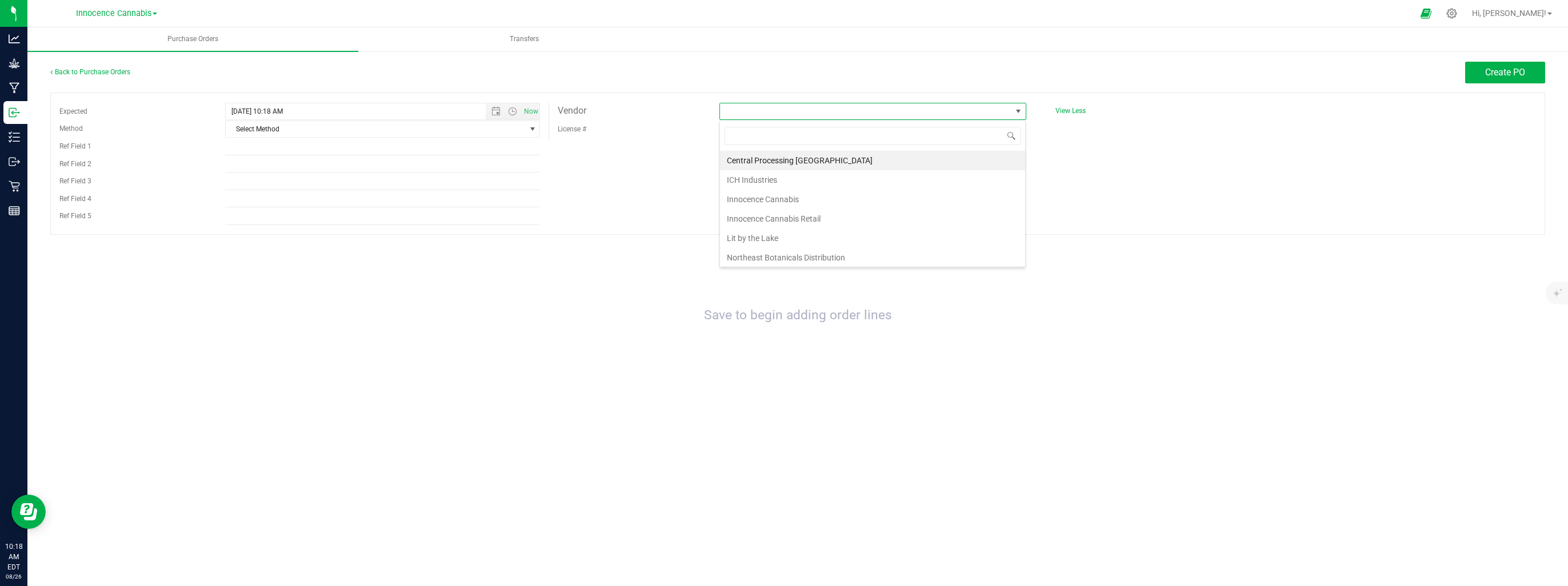
scroll to position [17, 306]
click at [801, 201] on li "Innocence Cannabis" at bounding box center [872, 199] width 305 height 20
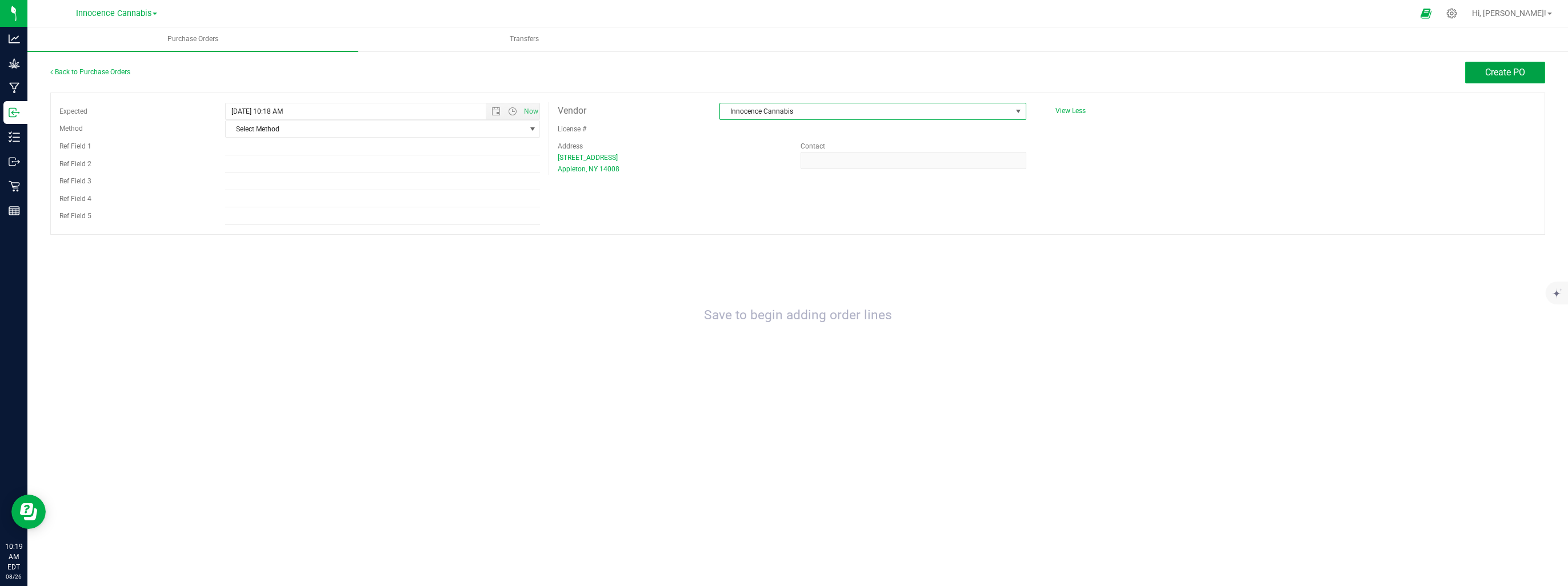
click at [1508, 72] on span "Create PO" at bounding box center [1505, 72] width 40 height 11
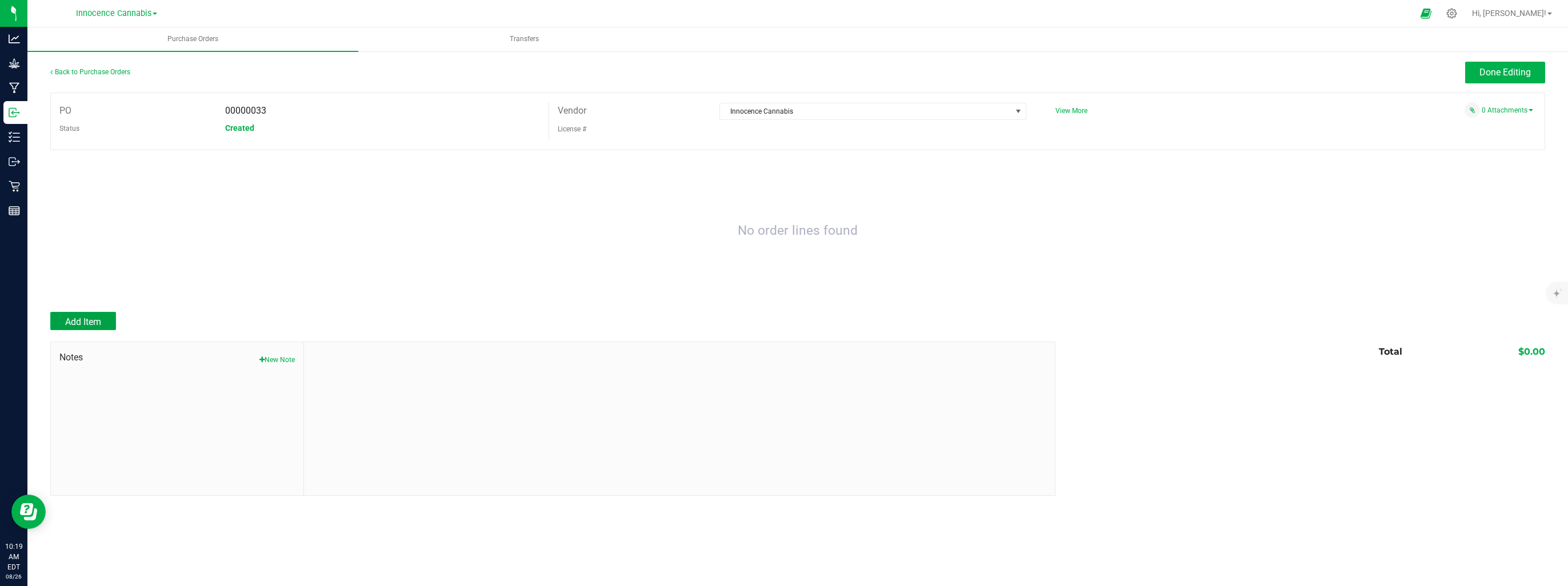
click at [75, 325] on span "Add Item" at bounding box center [84, 322] width 36 height 11
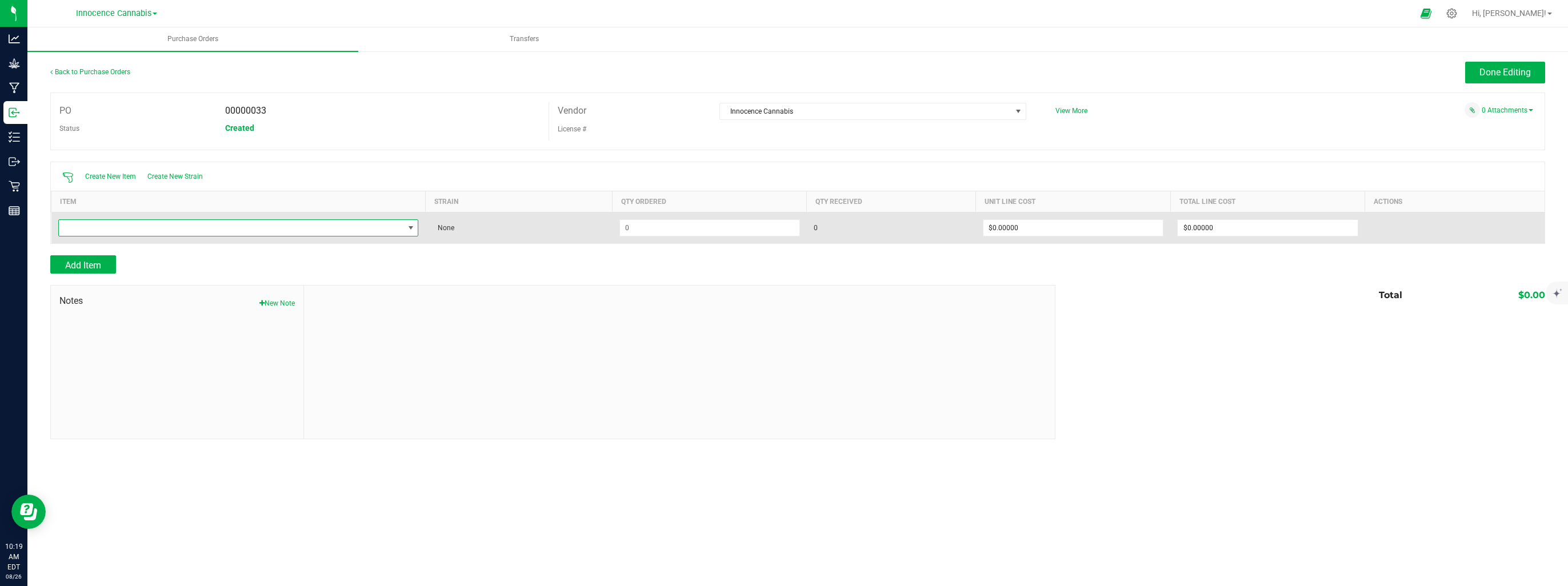
click at [100, 226] on span "NO DATA FOUND" at bounding box center [231, 228] width 345 height 16
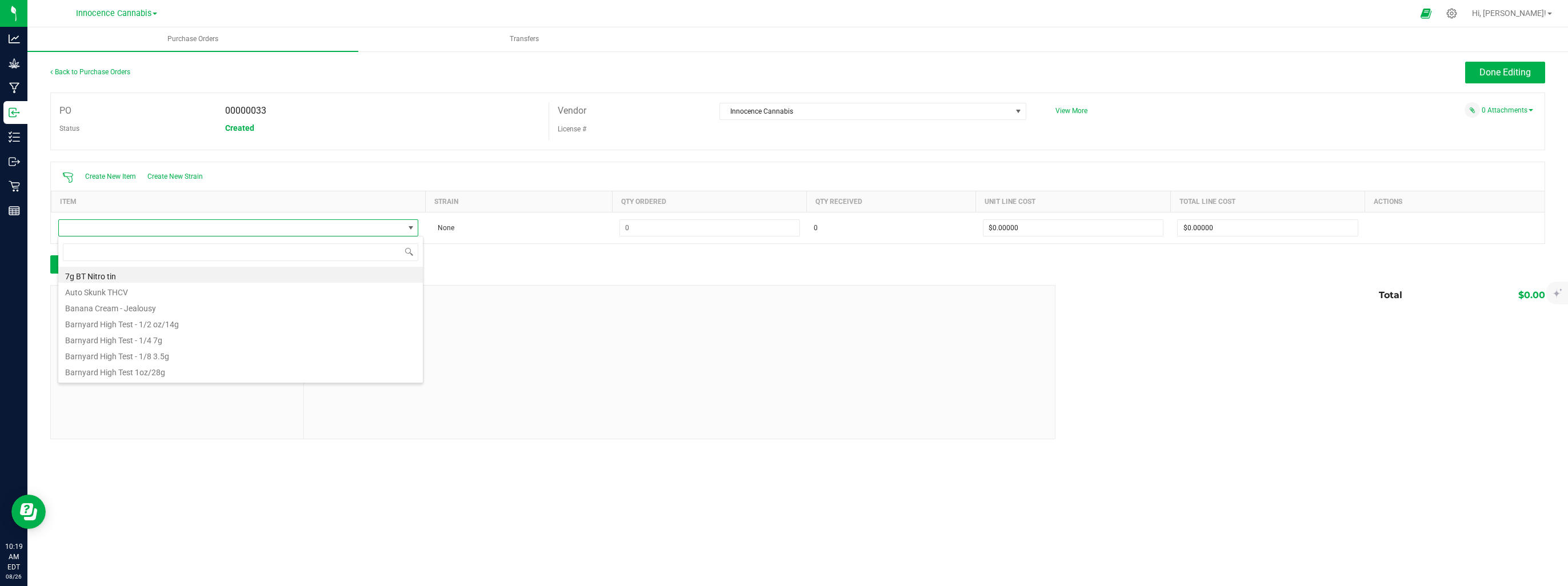
click at [96, 296] on li "Auto Skunk THCV" at bounding box center [240, 291] width 365 height 16
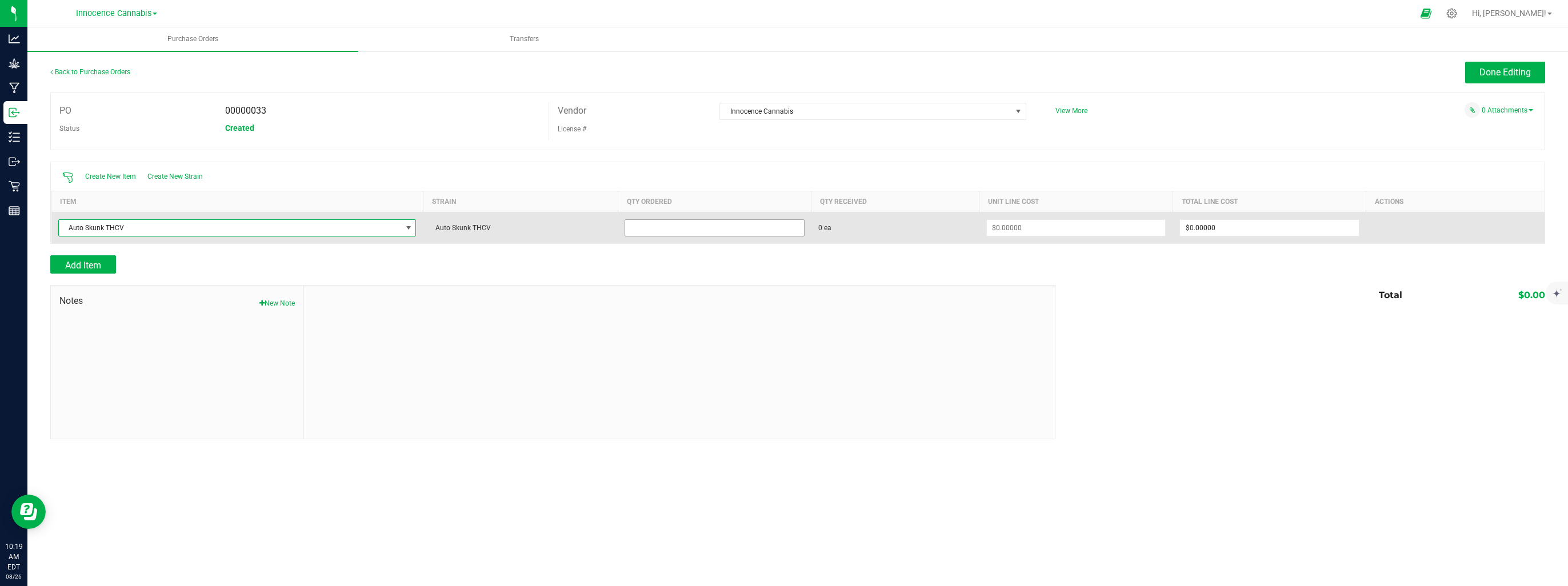
click at [675, 232] on input at bounding box center [715, 228] width 179 height 16
type input "1 ea"
click at [832, 229] on span "0 ea" at bounding box center [895, 228] width 154 height 10
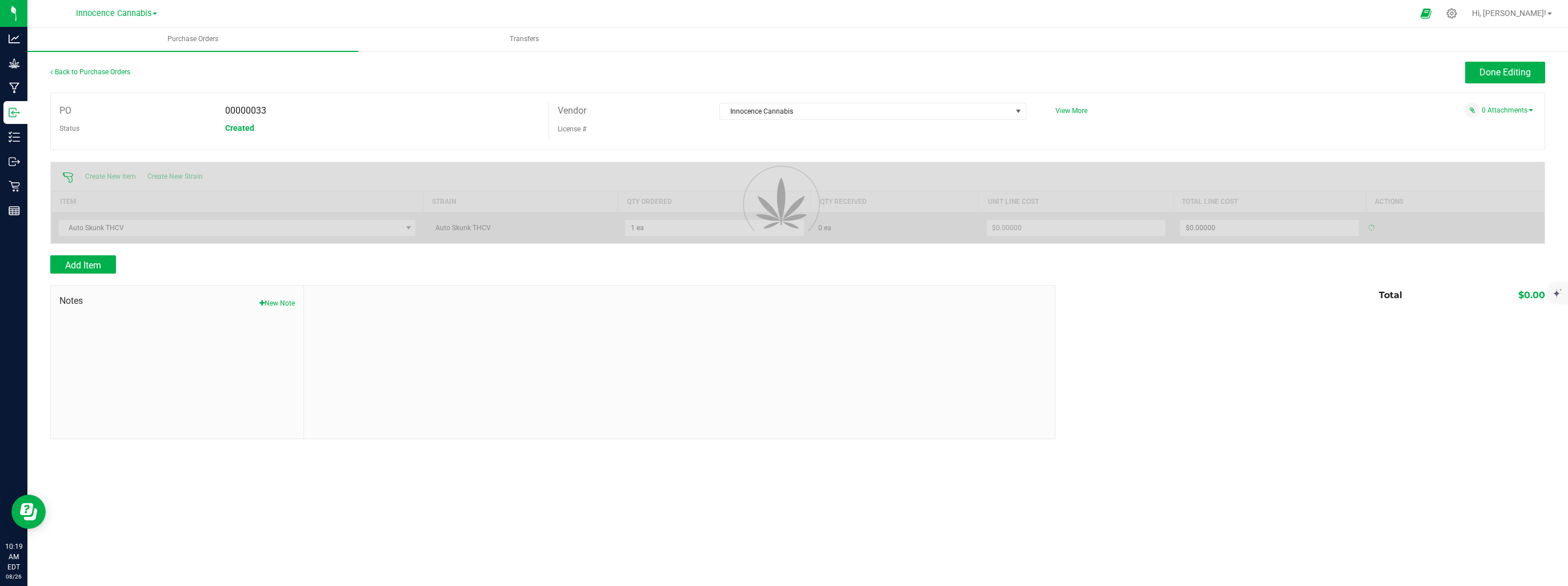
type input "$0.00000"
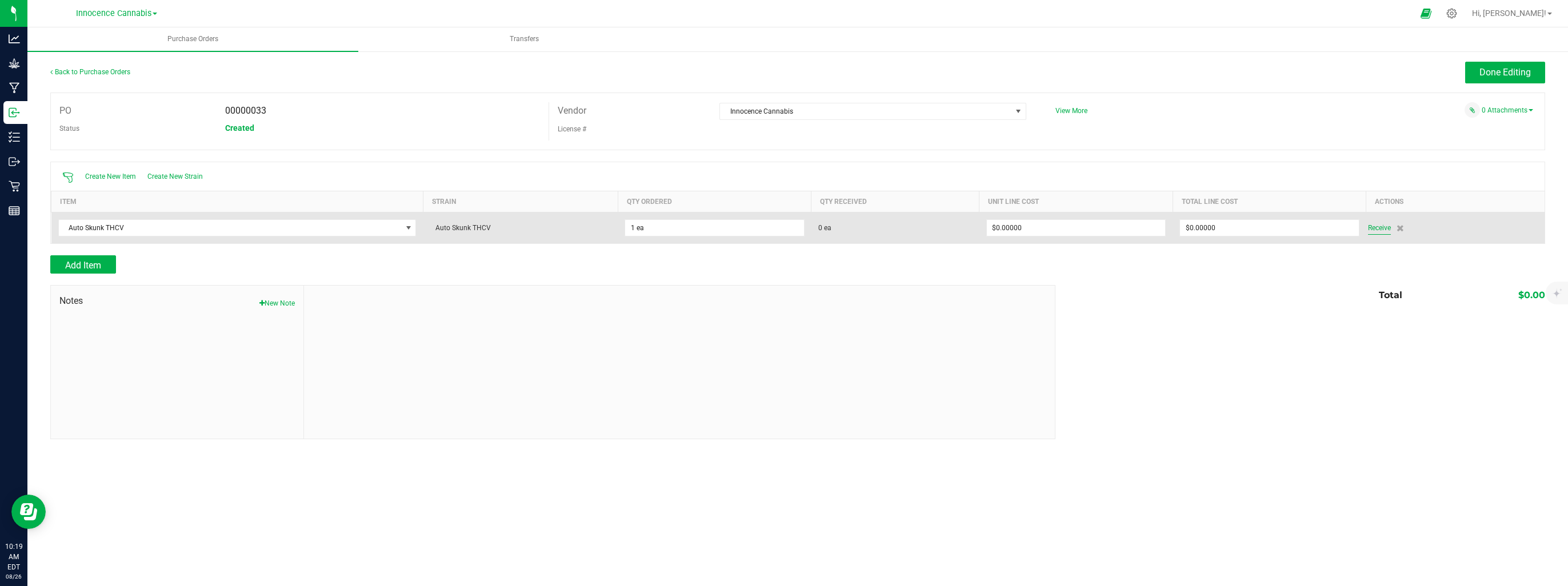
click at [1383, 224] on span "Receive" at bounding box center [1379, 228] width 23 height 14
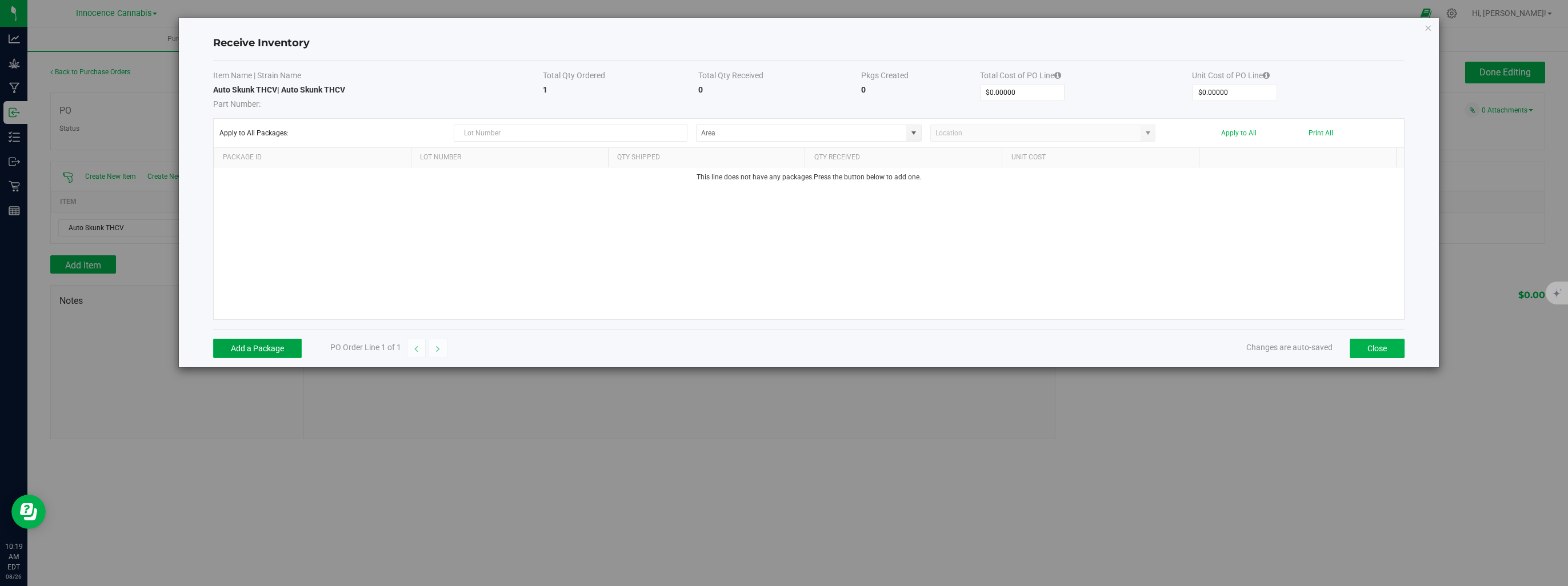
click at [256, 354] on button "Add a Package" at bounding box center [258, 349] width 89 height 20
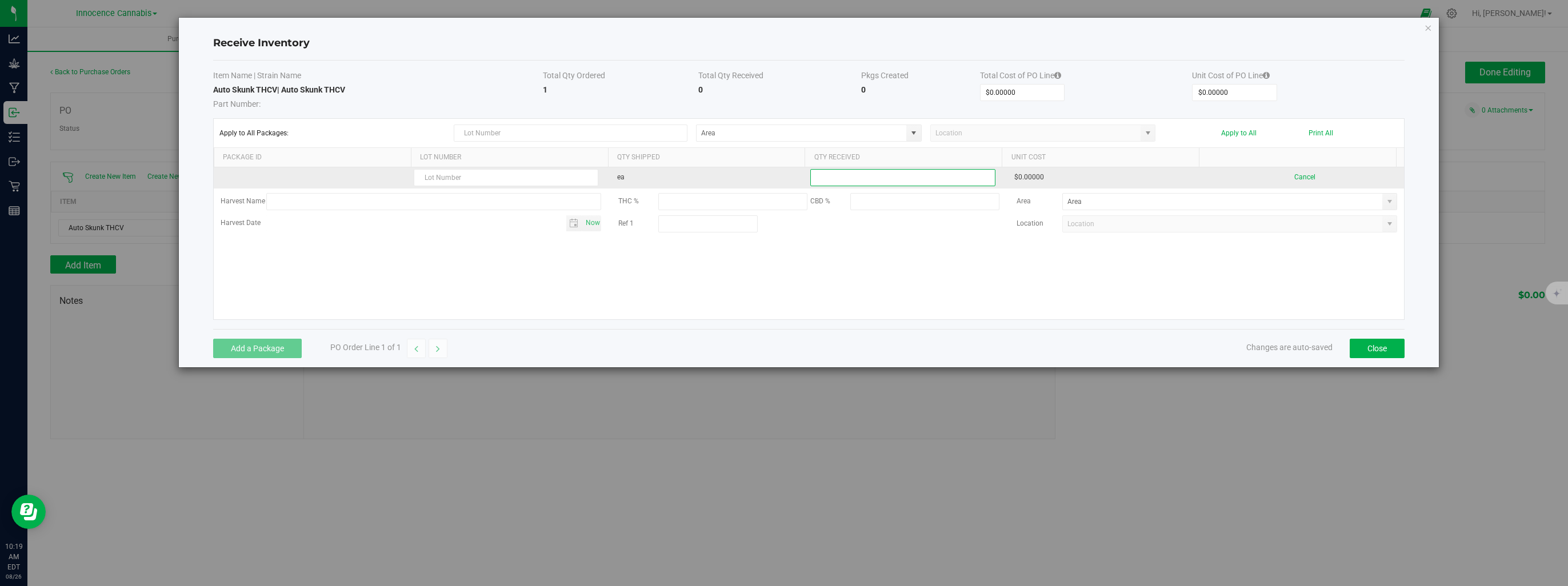
click at [913, 176] on input at bounding box center [903, 178] width 184 height 16
type input "1 ea"
click at [546, 173] on kendo-grid-list "ea 1 ea $0.00000 Cancel Harvest Name THC % CBD % Area Harvest Date Now Ref 1 Lo…" at bounding box center [808, 243] width 1190 height 152
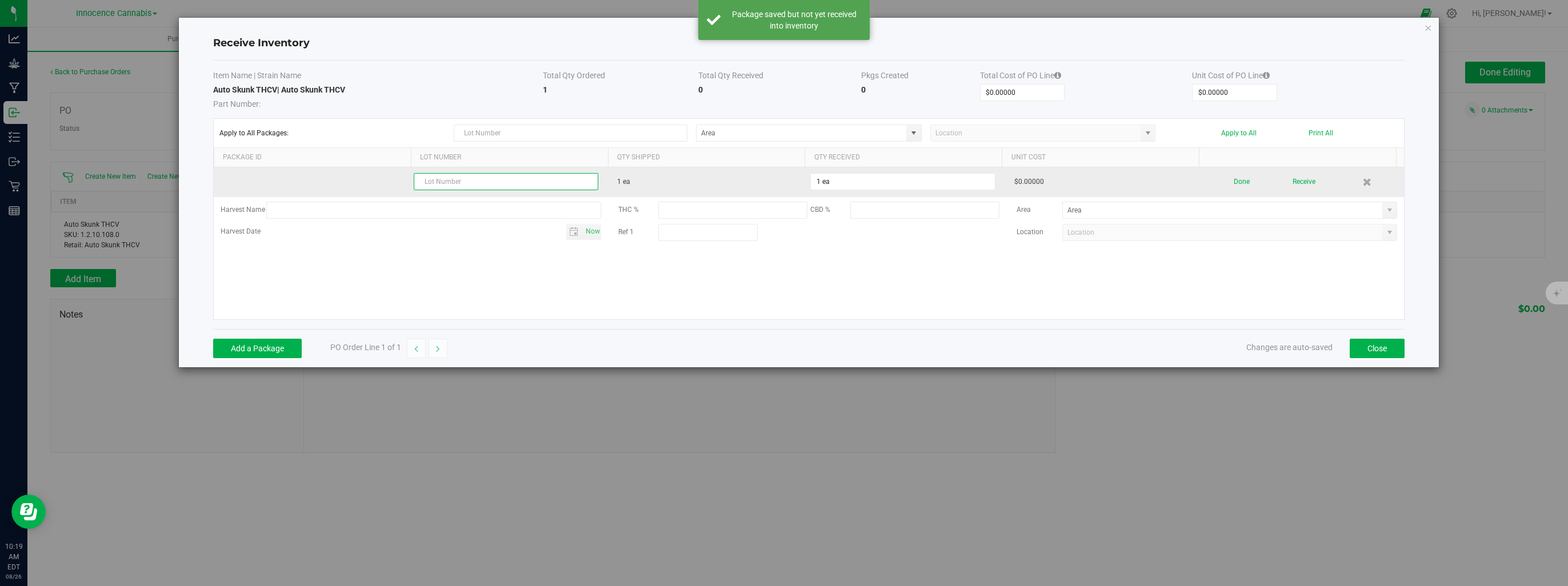
click at [532, 176] on input "text" at bounding box center [506, 182] width 184 height 17
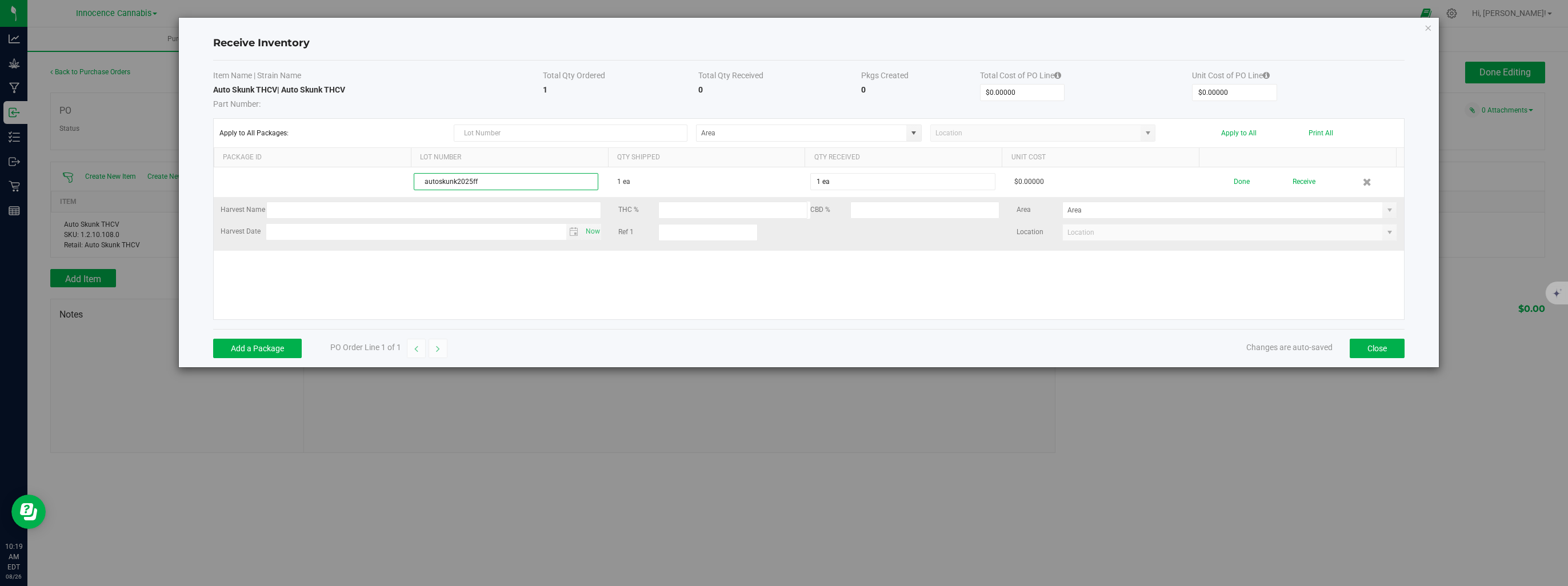
type input "autoskunk2025ff"
click at [1109, 219] on kendo-grid-list "autoskunk2025ff 1 ea 1 ea $0.00000 Done Receive Harvest Name THC % CBD % Area H…" at bounding box center [808, 243] width 1190 height 152
click at [1106, 213] on input at bounding box center [1223, 211] width 320 height 16
click at [1385, 205] on span at bounding box center [1389, 210] width 9 height 9
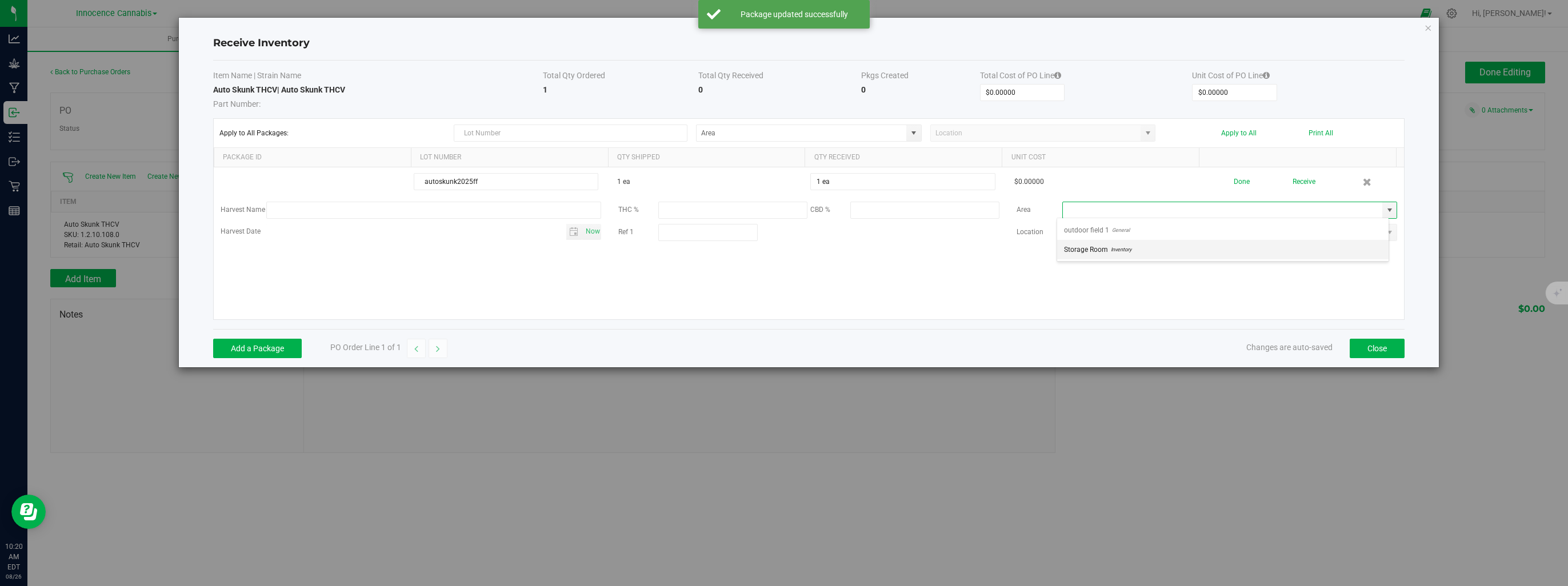
click at [1113, 248] on span "Inventory" at bounding box center [1120, 250] width 23 height 17
type input "Storage Room"
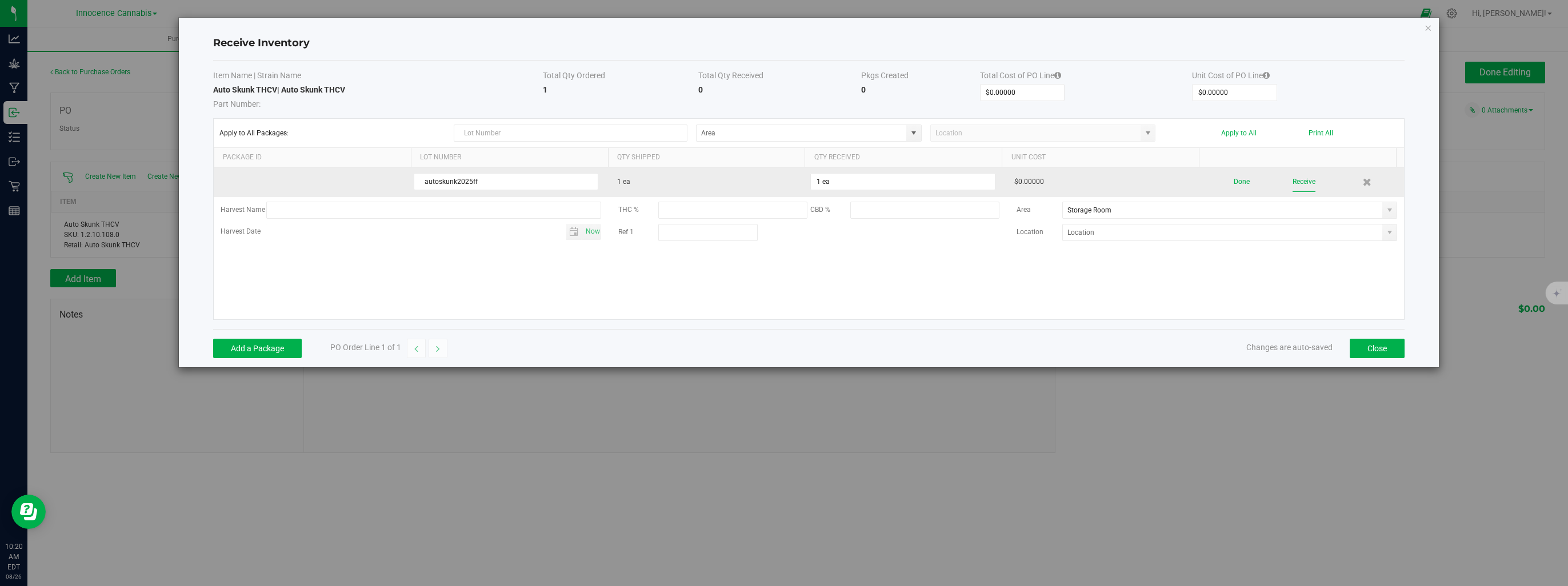
click at [1293, 182] on button "Receive" at bounding box center [1304, 182] width 23 height 20
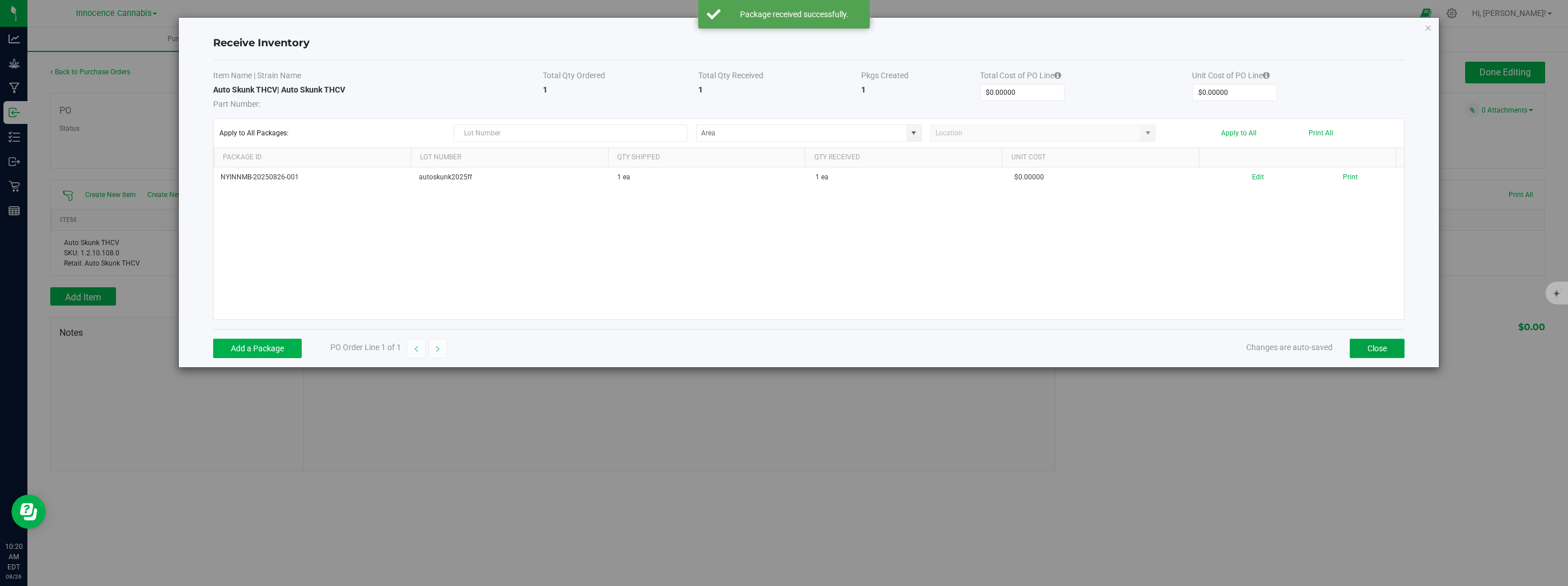
click at [1369, 349] on button "Close" at bounding box center [1378, 349] width 55 height 20
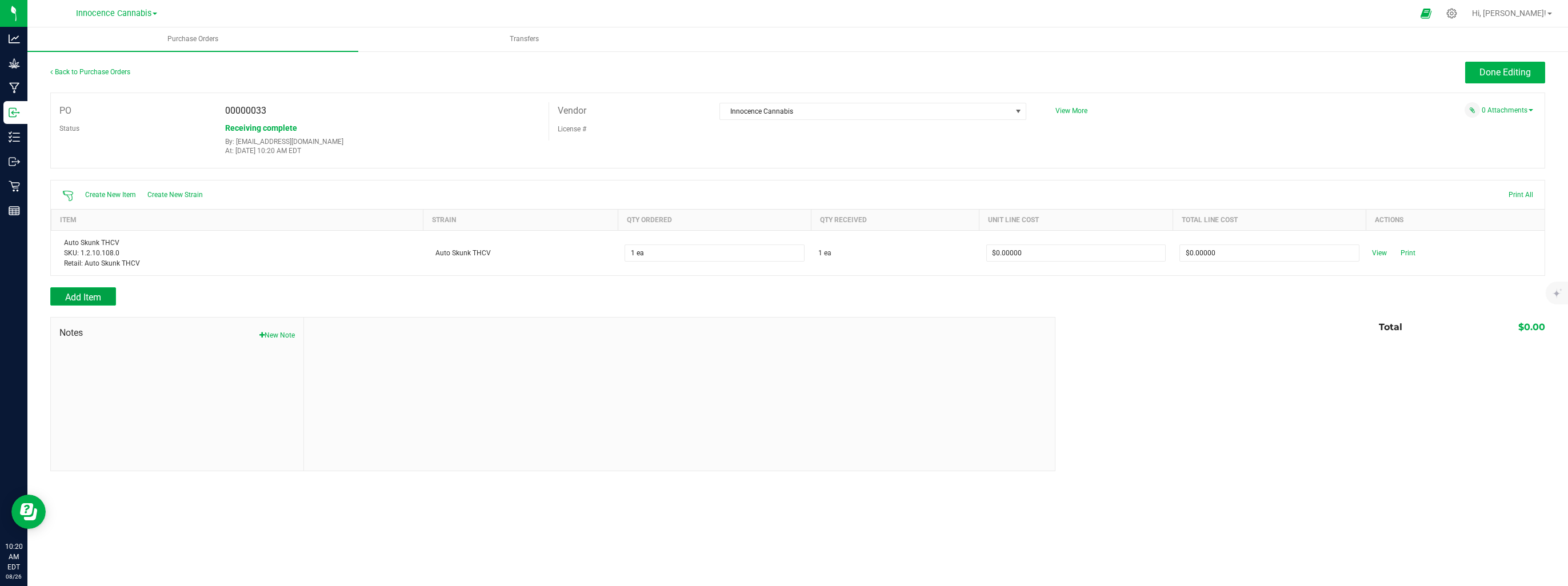
click at [92, 295] on span "Add Item" at bounding box center [84, 297] width 36 height 11
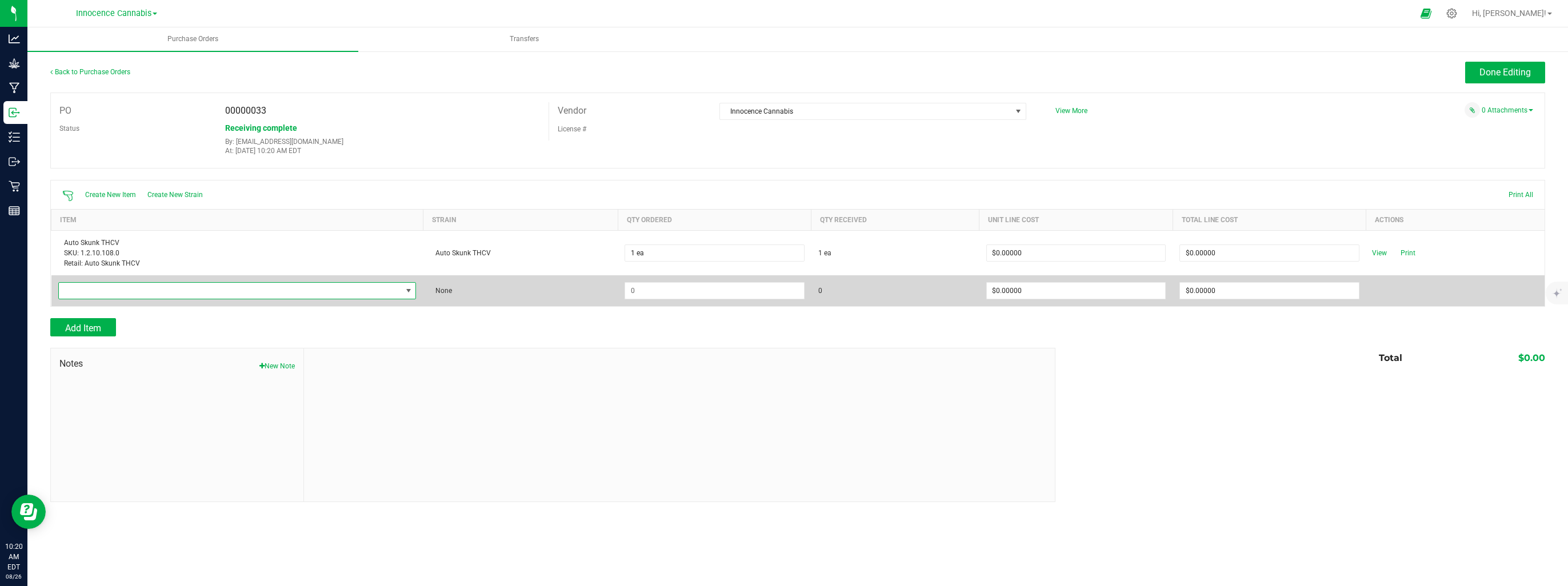
click at [113, 289] on span "NO DATA FOUND" at bounding box center [230, 291] width 343 height 16
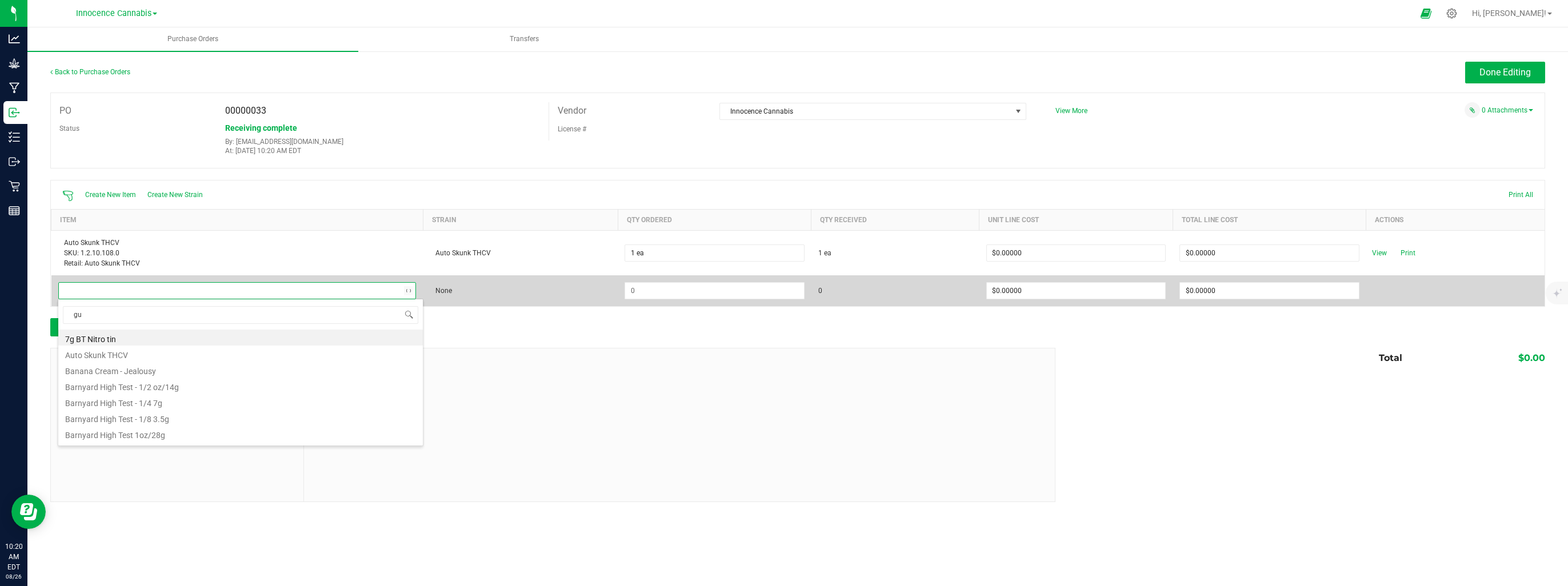
type input "gus"
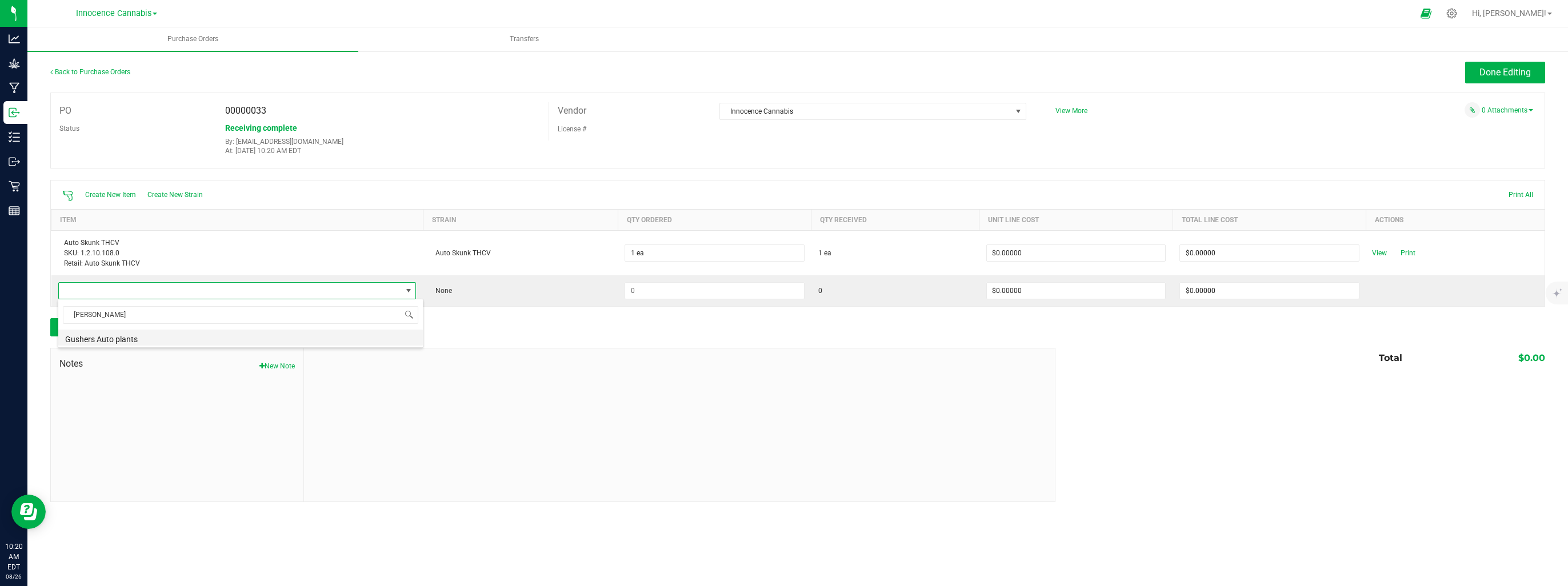
click at [82, 335] on li "Gushers Auto plants" at bounding box center [240, 338] width 365 height 16
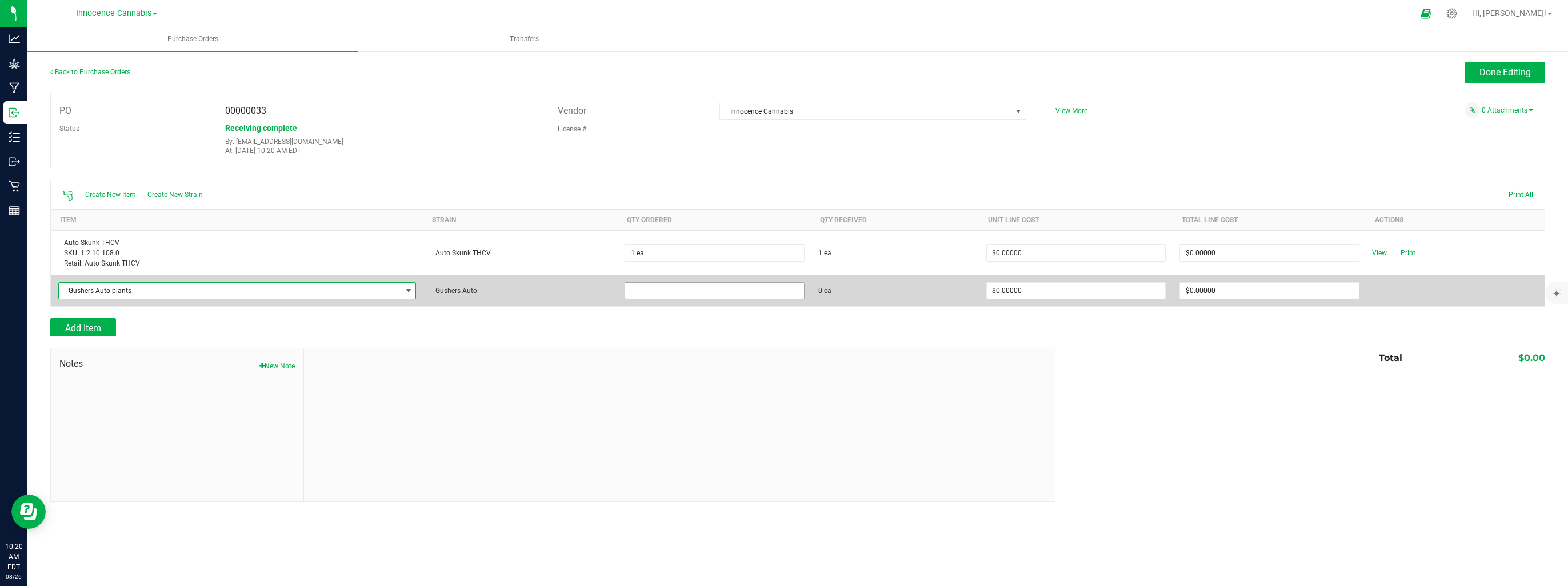
click at [742, 296] on input at bounding box center [715, 291] width 179 height 16
type input "1 ea"
click at [911, 282] on td "0 ea" at bounding box center [895, 290] width 168 height 30
click at [1376, 288] on span "Receive" at bounding box center [1379, 290] width 23 height 14
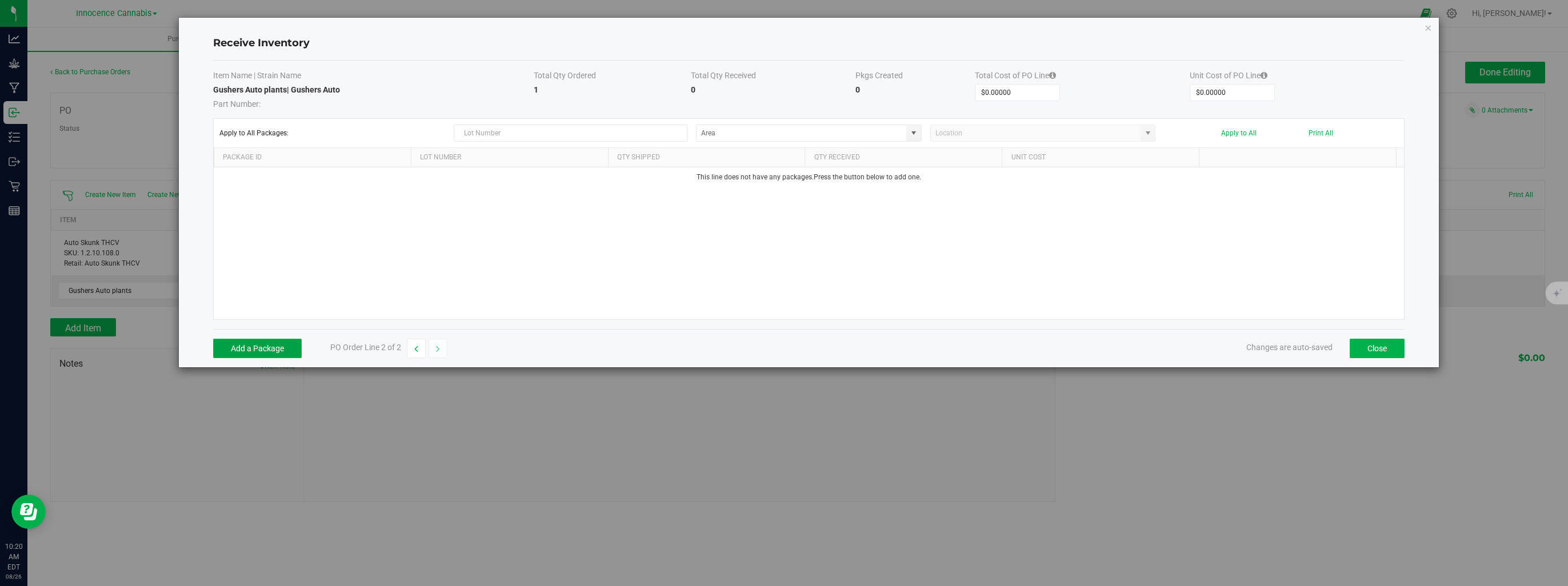
click at [249, 351] on button "Add a Package" at bounding box center [258, 349] width 89 height 20
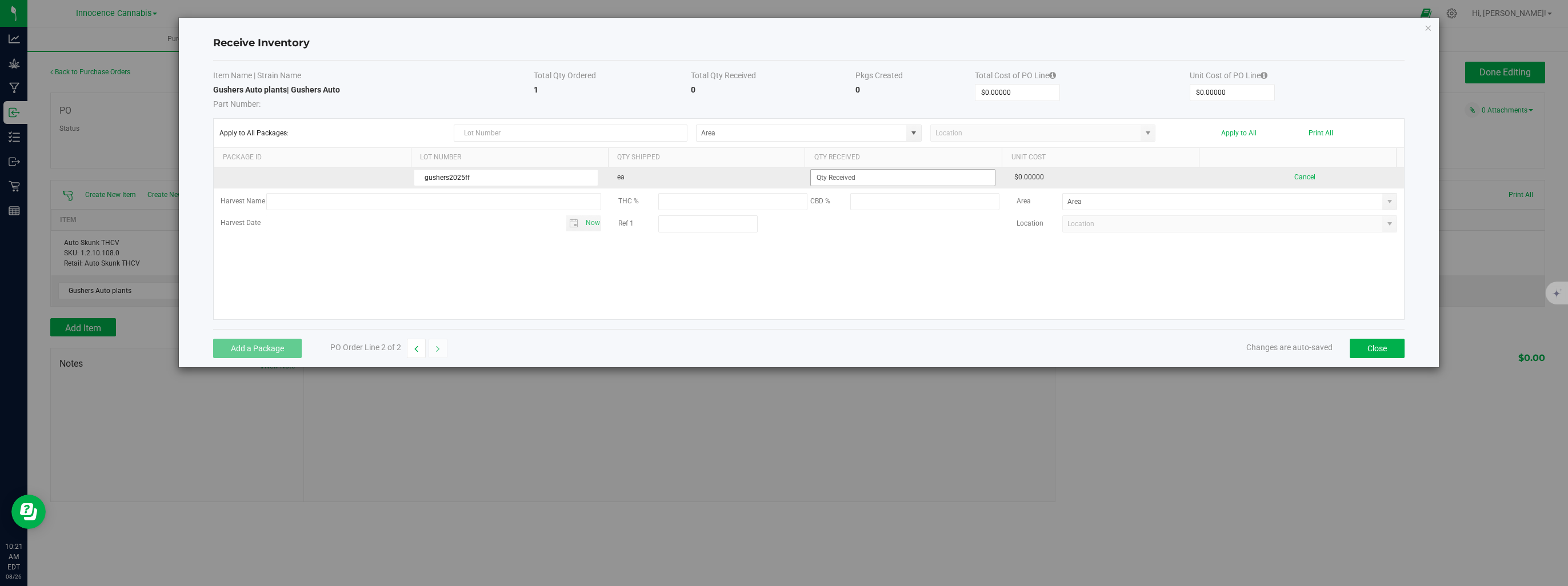
type input "gushers2025ff"
click at [881, 181] on input at bounding box center [903, 178] width 184 height 16
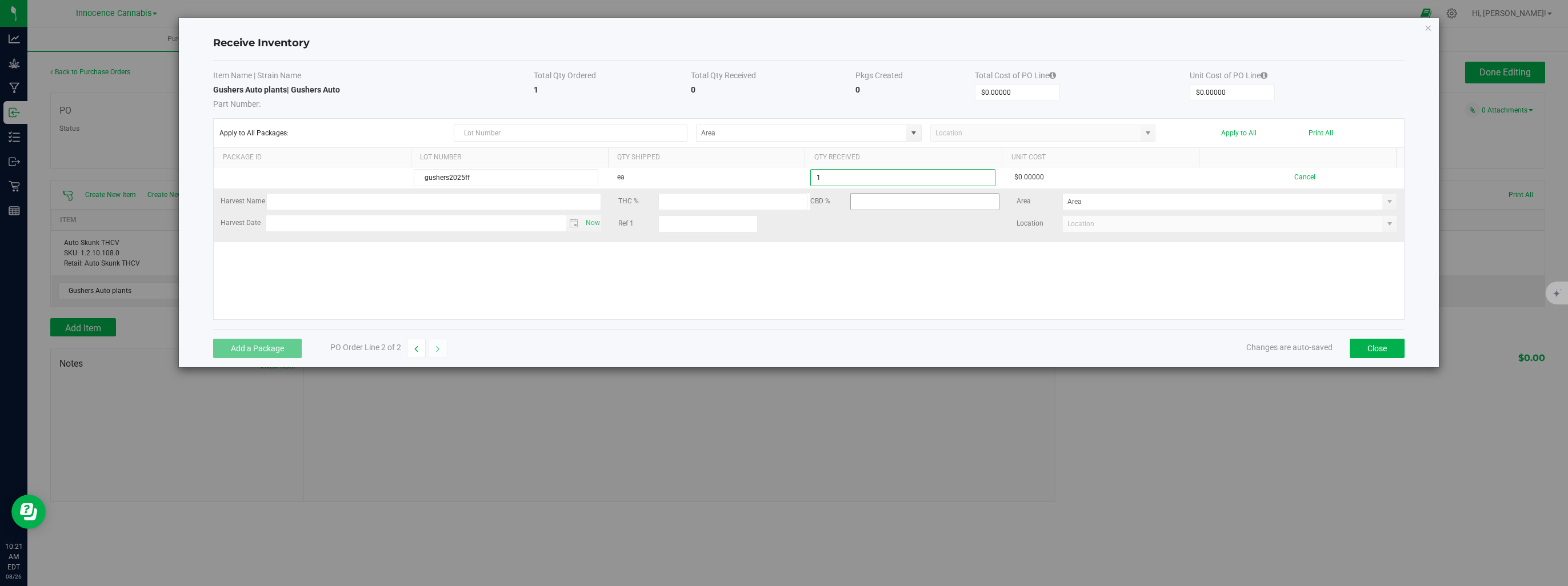
type input "1 ea"
click at [894, 207] on kendo-grid-list "gushers2025ff ea 1 ea $0.00000 Cancel Harvest Name THC % CBD % Area Harvest Dat…" at bounding box center [808, 243] width 1190 height 152
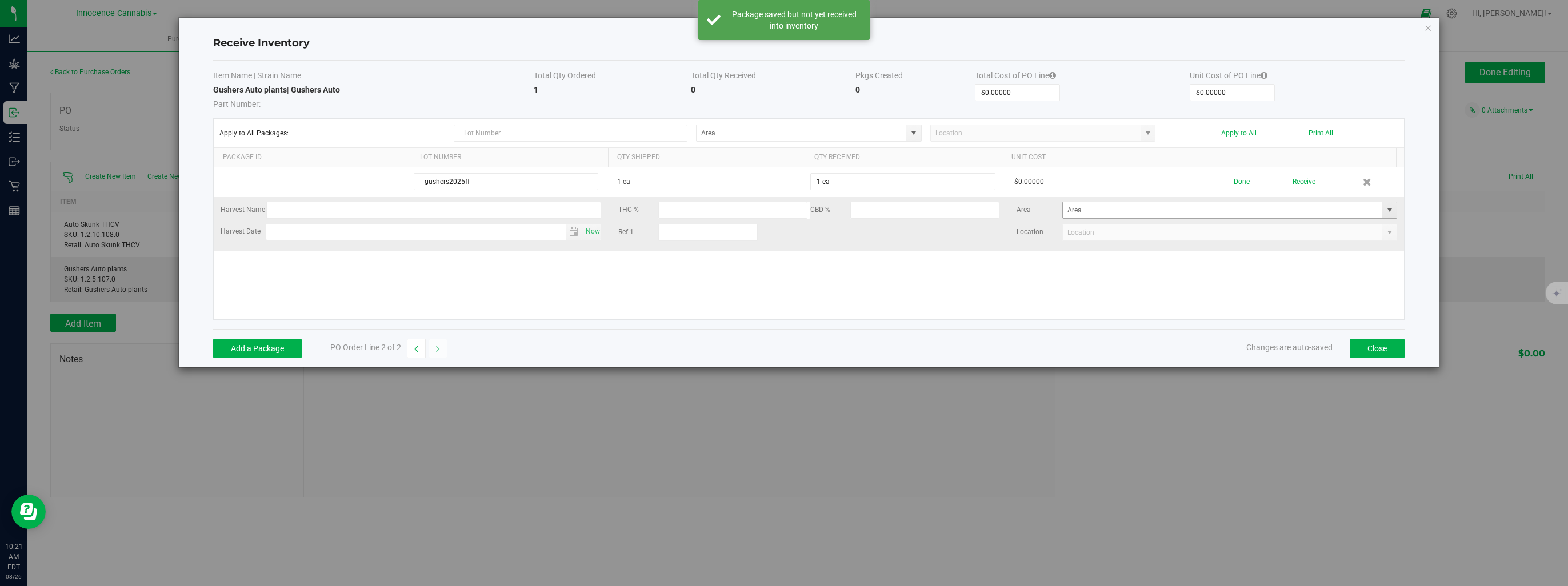
click at [1385, 208] on span at bounding box center [1389, 210] width 9 height 9
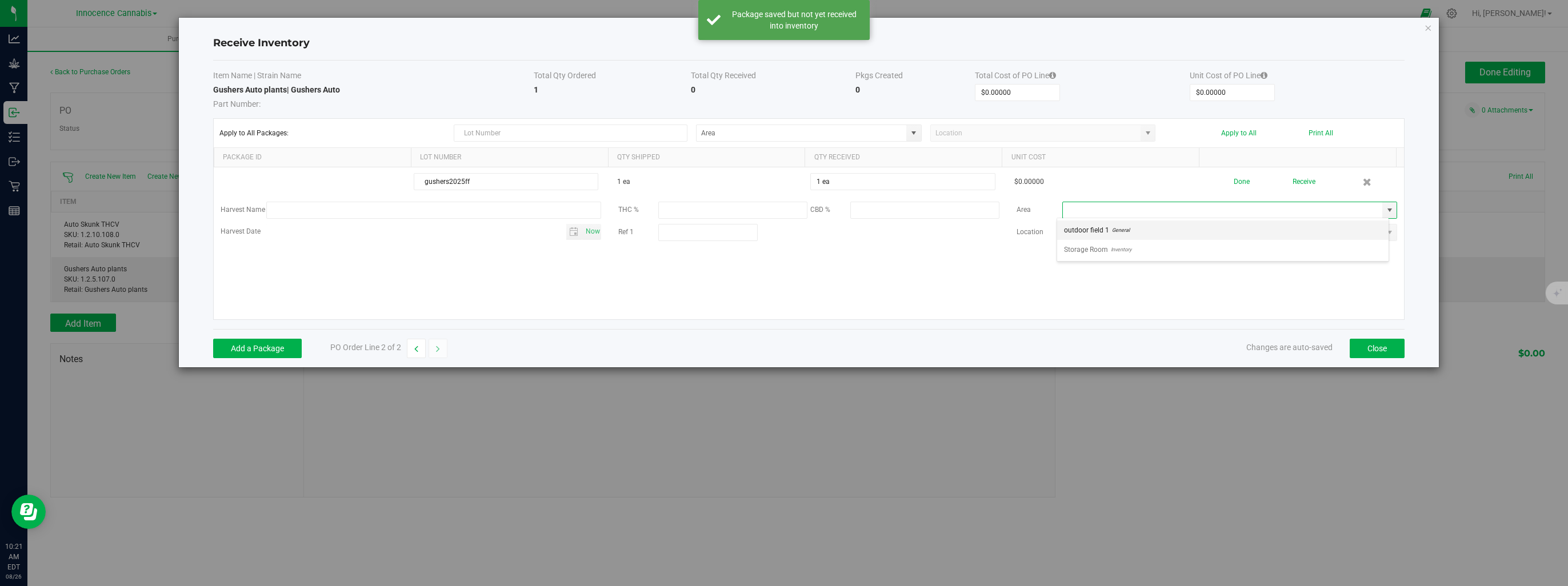
scroll to position [17, 332]
click at [1246, 253] on li "Storage Room Inventory" at bounding box center [1223, 249] width 331 height 20
type input "Storage Room"
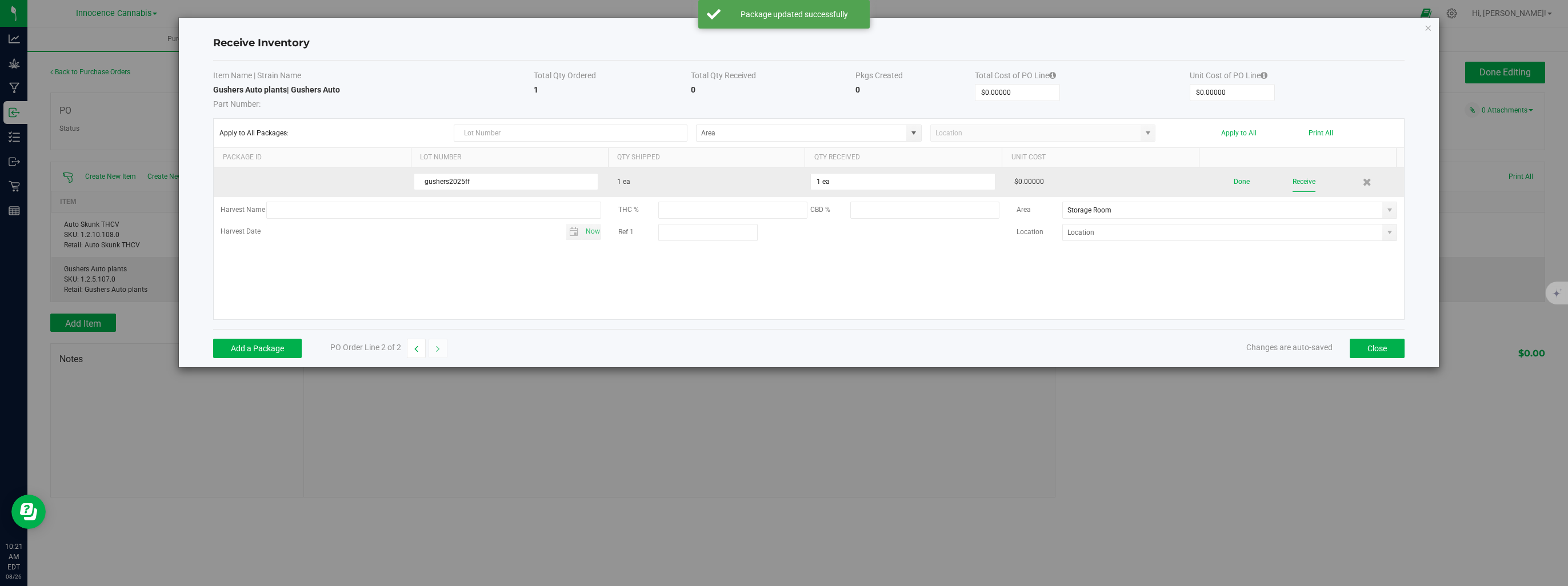
click at [1293, 182] on button "Receive" at bounding box center [1304, 182] width 23 height 20
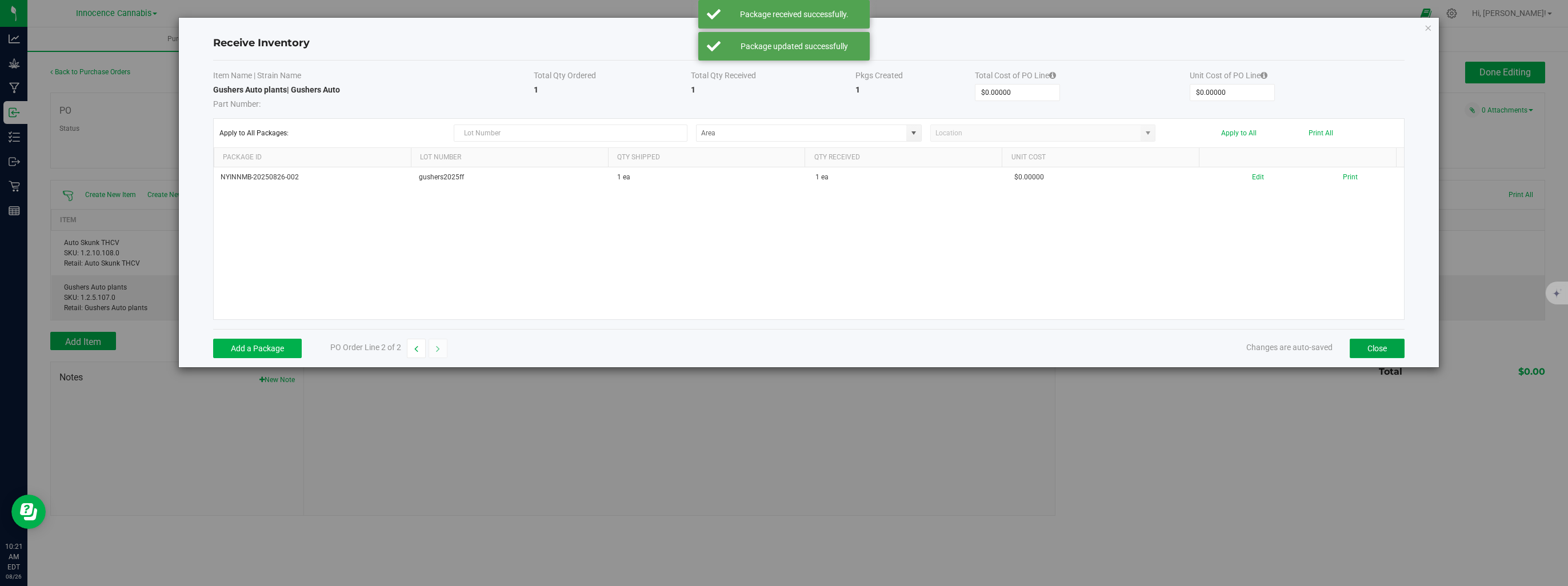
click at [1389, 352] on button "Close" at bounding box center [1378, 349] width 55 height 20
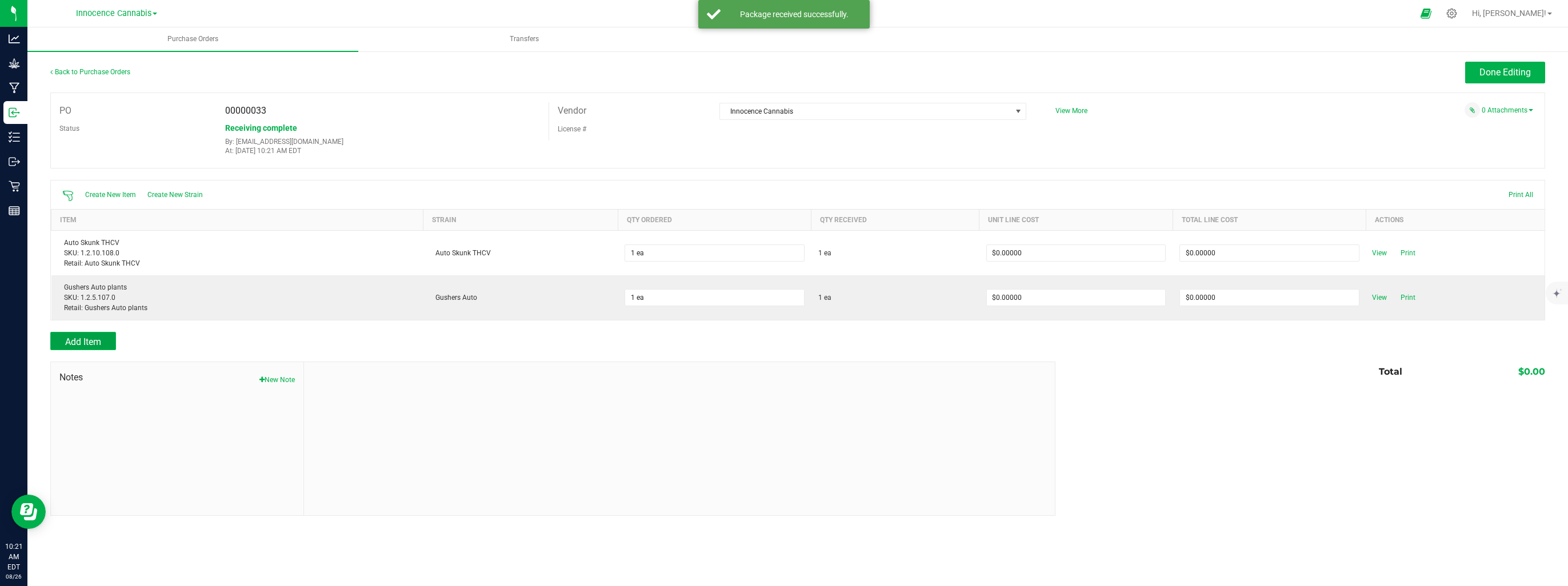
click at [81, 343] on span "Add Item" at bounding box center [84, 341] width 36 height 11
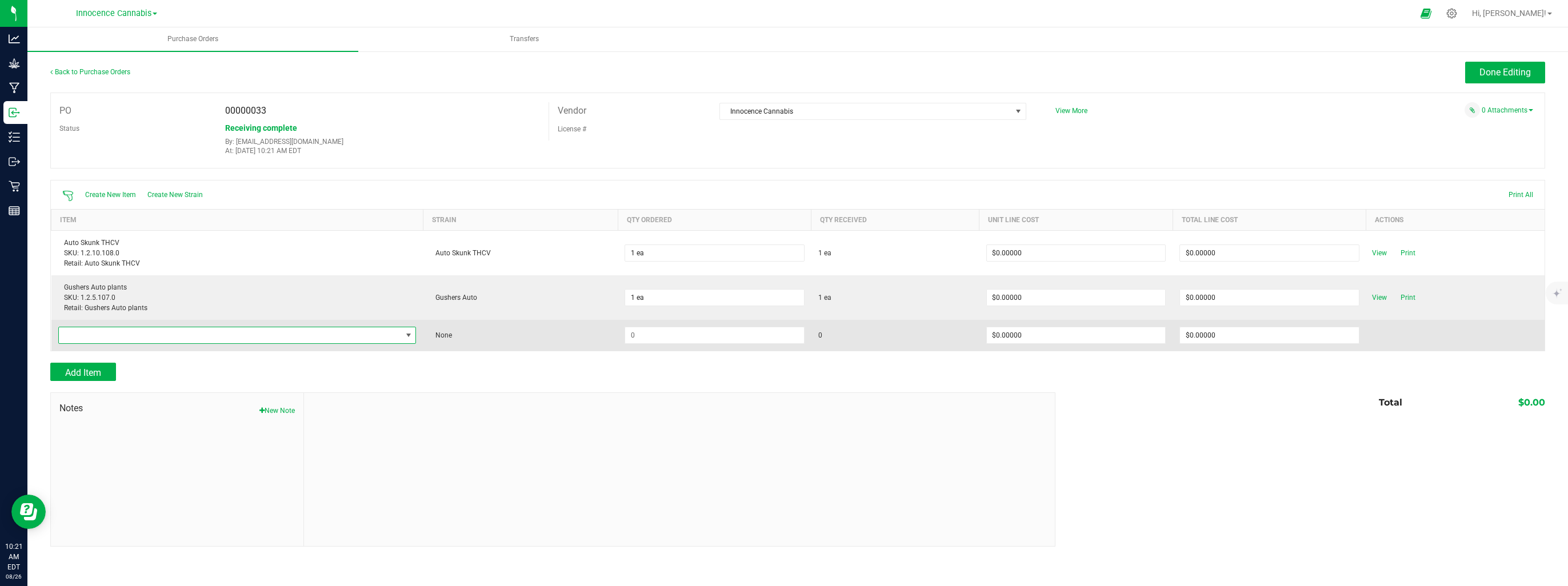
click at [84, 338] on span "NO DATA FOUND" at bounding box center [230, 335] width 343 height 16
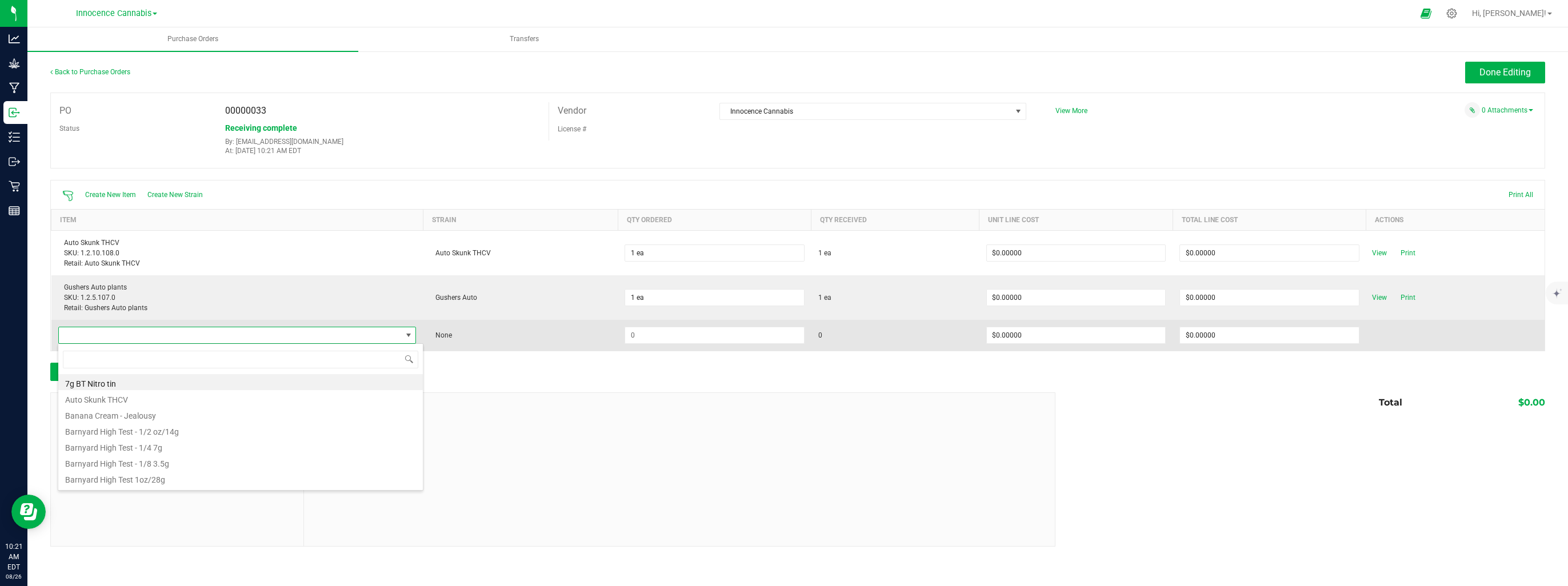
scroll to position [17, 359]
type input "car"
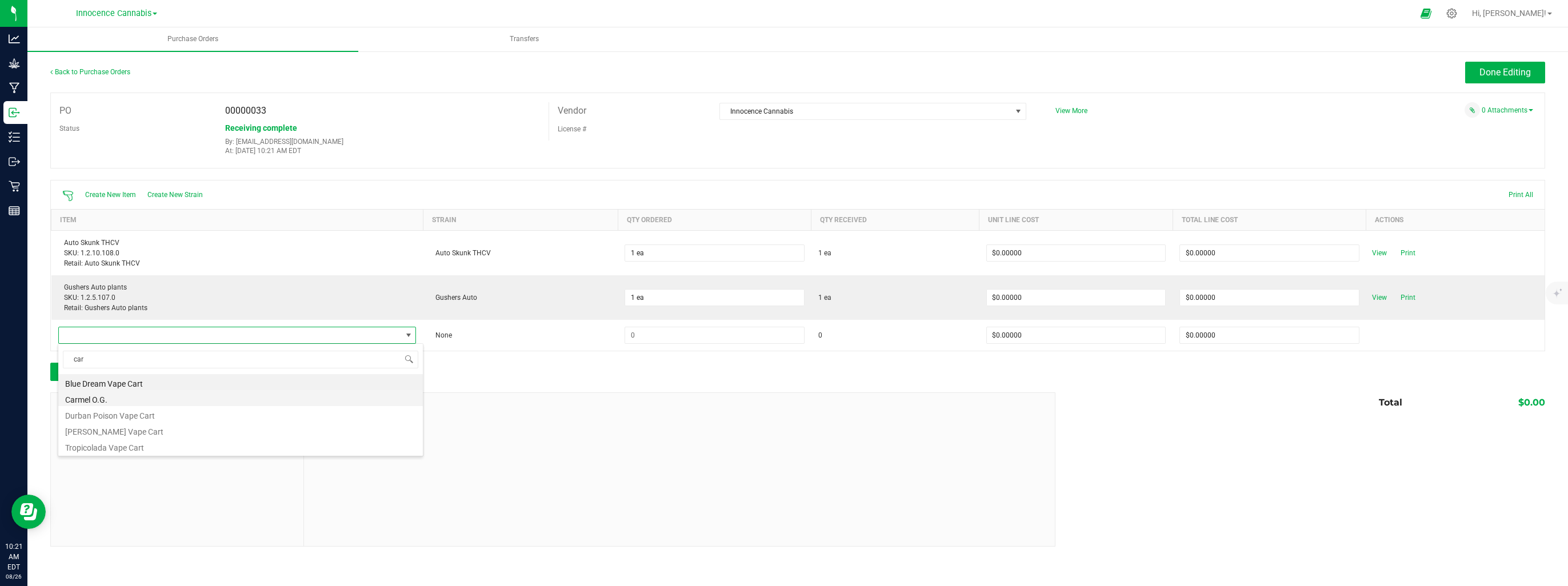
click at [84, 399] on li "Carmel O.G." at bounding box center [240, 398] width 365 height 16
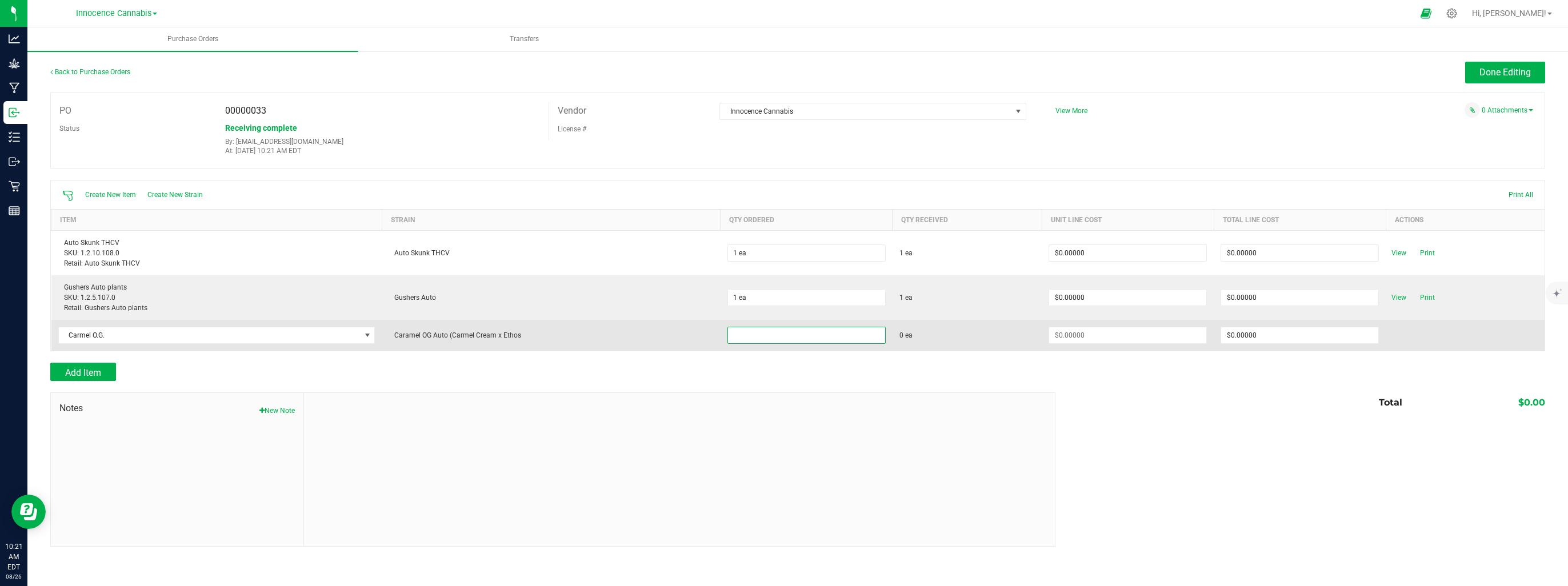
click at [761, 334] on input at bounding box center [806, 335] width 157 height 16
type input "1 ea"
click at [1125, 330] on input at bounding box center [1128, 335] width 157 height 16
type input "$0.00000"
click at [1406, 337] on span "Receive" at bounding box center [1399, 335] width 23 height 14
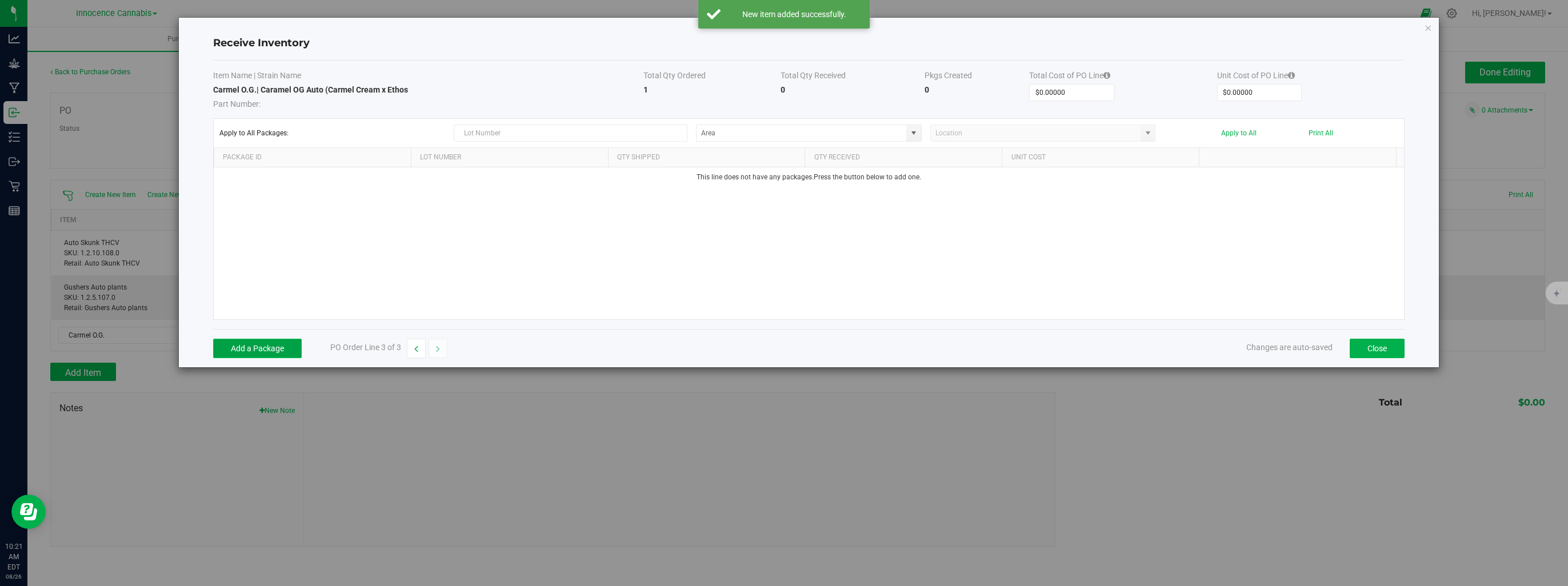
click at [240, 350] on button "Add a Package" at bounding box center [258, 349] width 89 height 20
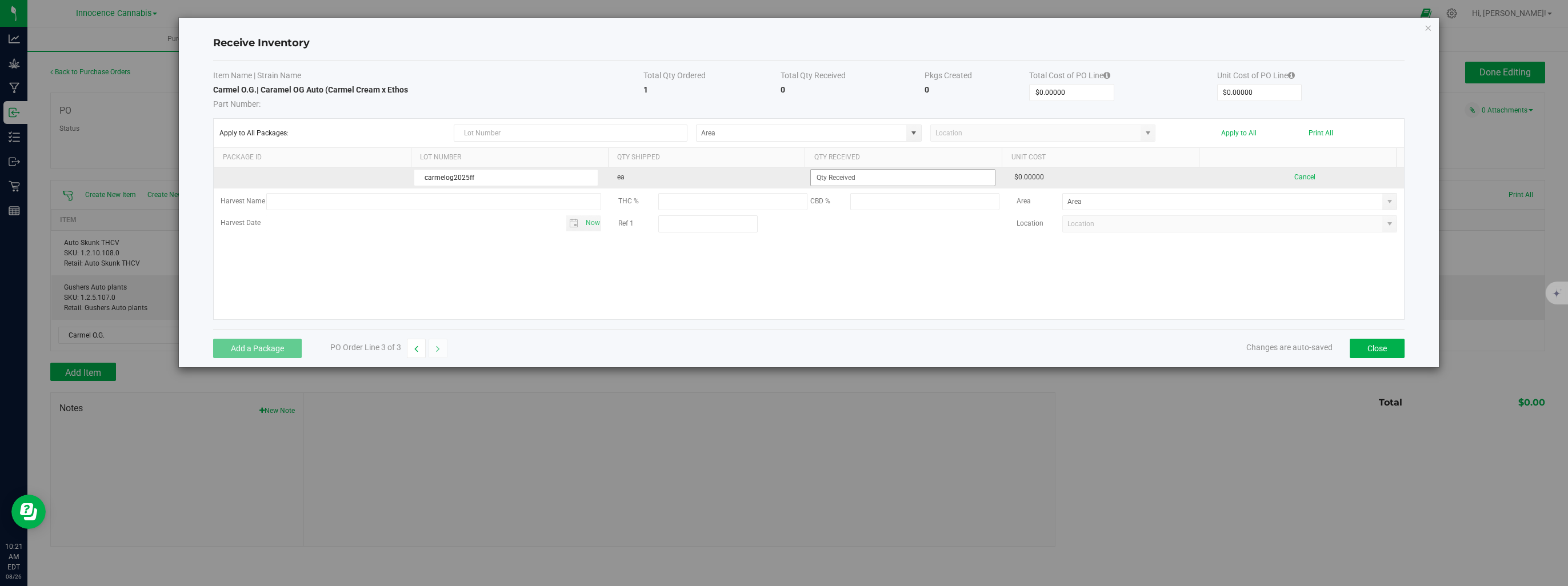
type input "carmelog2025ff"
click at [853, 179] on input at bounding box center [903, 178] width 184 height 16
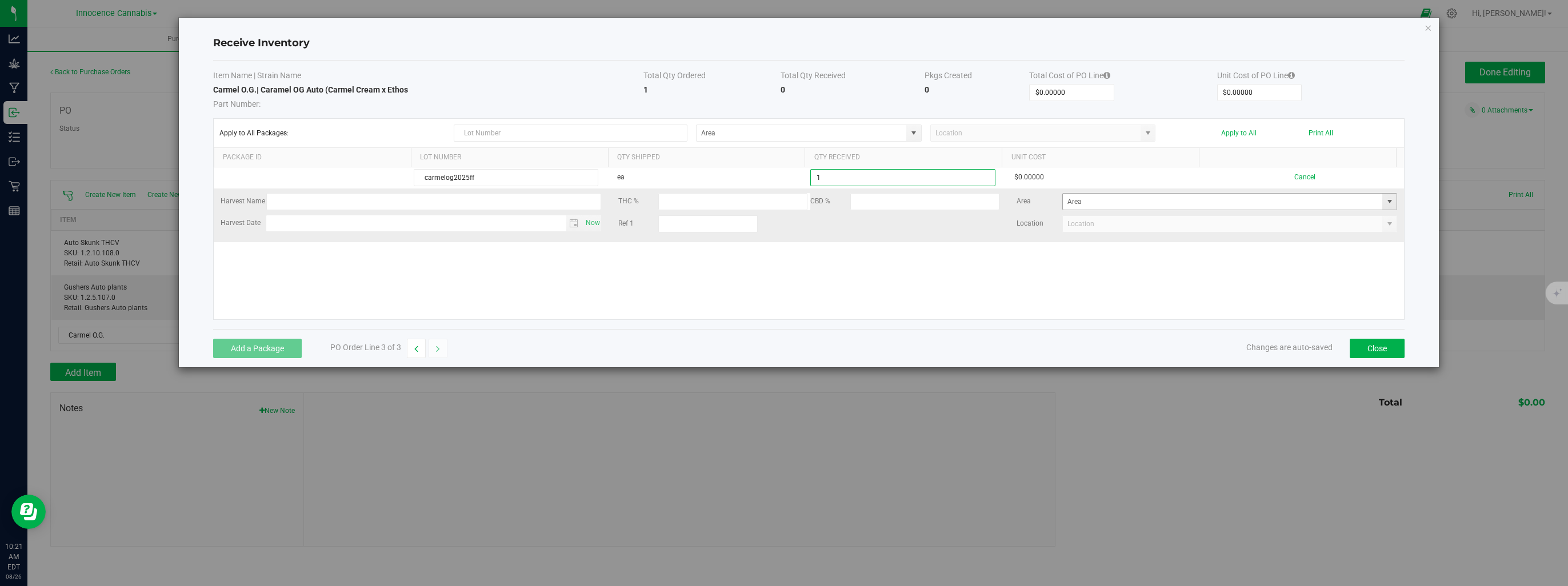
click at [1385, 198] on span at bounding box center [1389, 201] width 9 height 9
type input "1 ea"
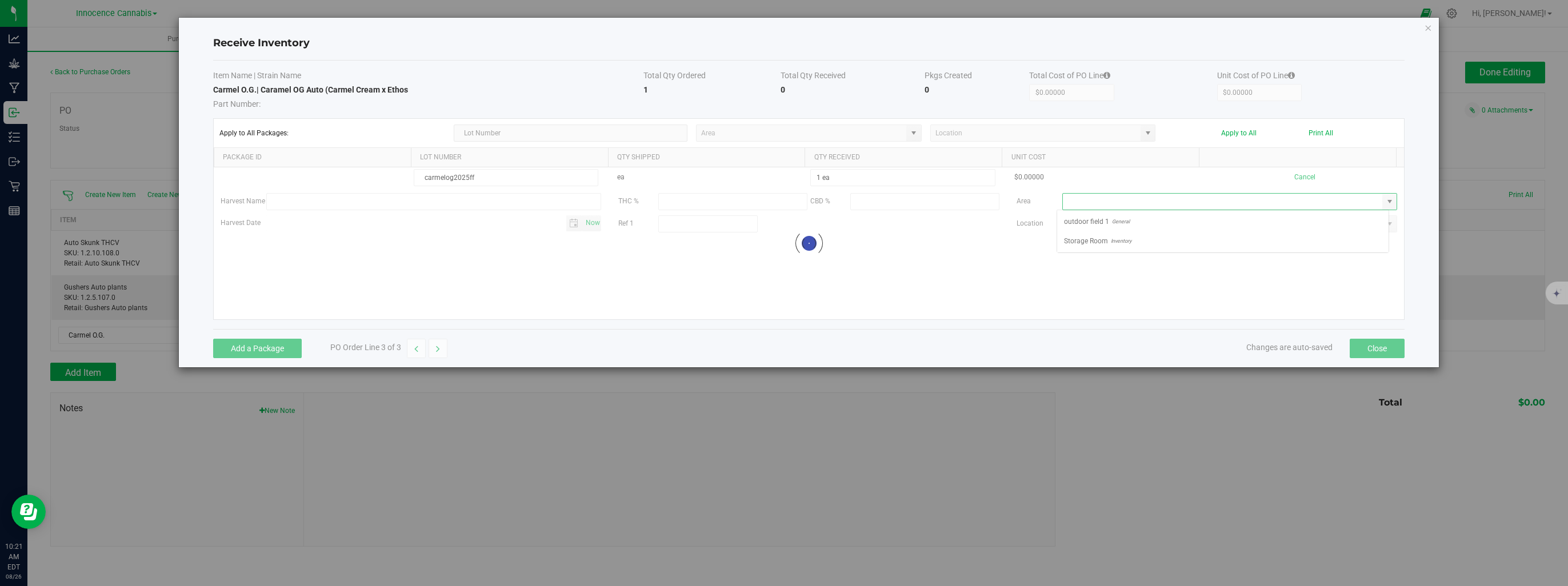
scroll to position [17, 332]
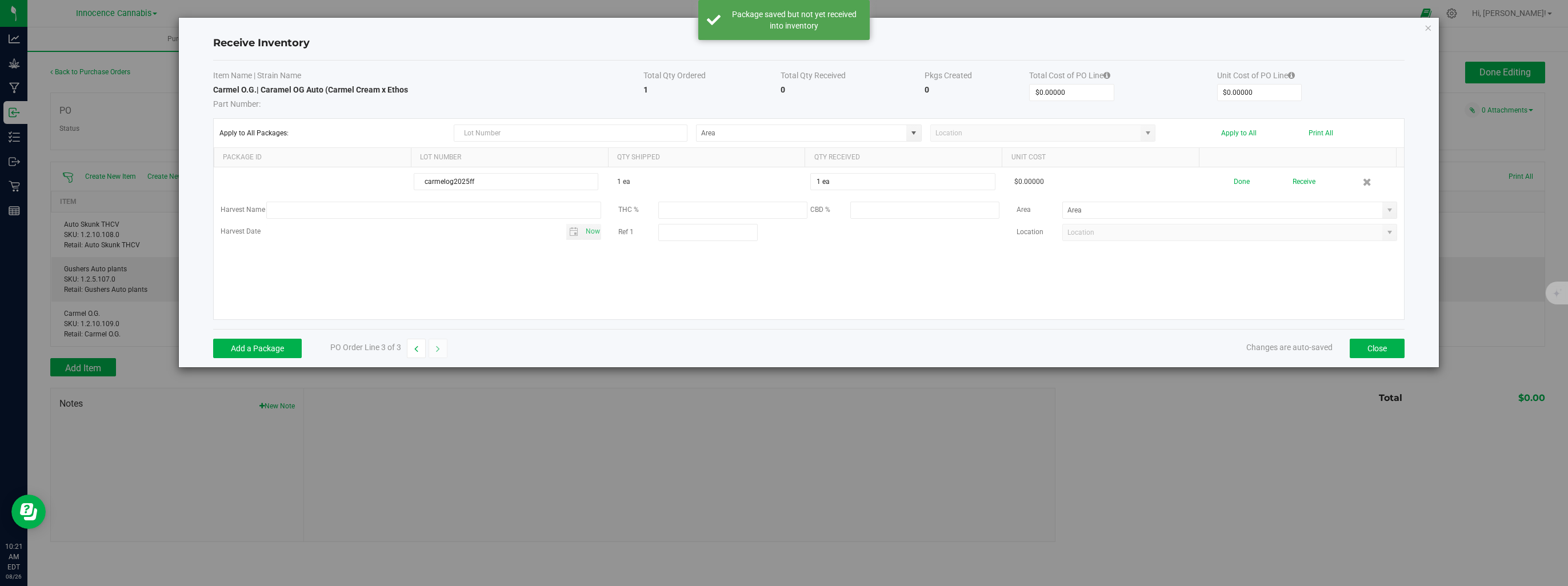
click at [1163, 253] on div "carmelog2025ff 1 ea 1 ea $0.00000 Done Receive Harvest Name THC % CBD % Area Ha…" at bounding box center [808, 243] width 1190 height 152
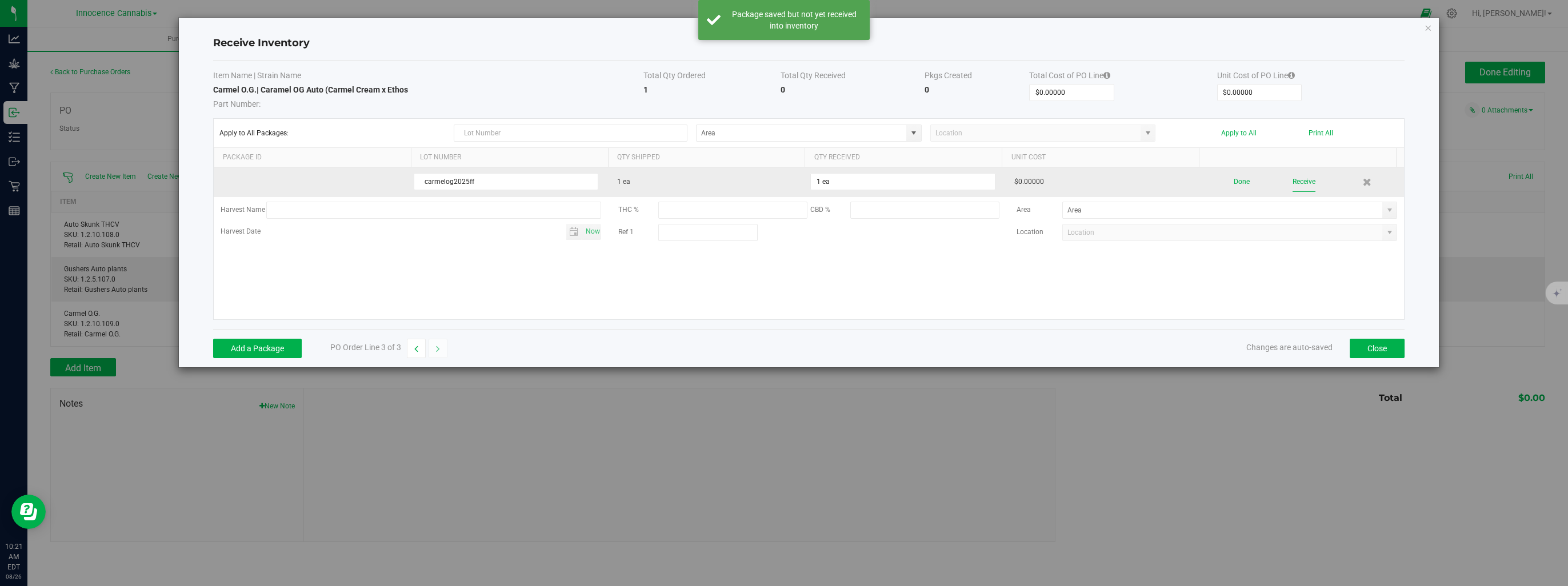
click at [1300, 178] on button "Receive" at bounding box center [1304, 182] width 23 height 20
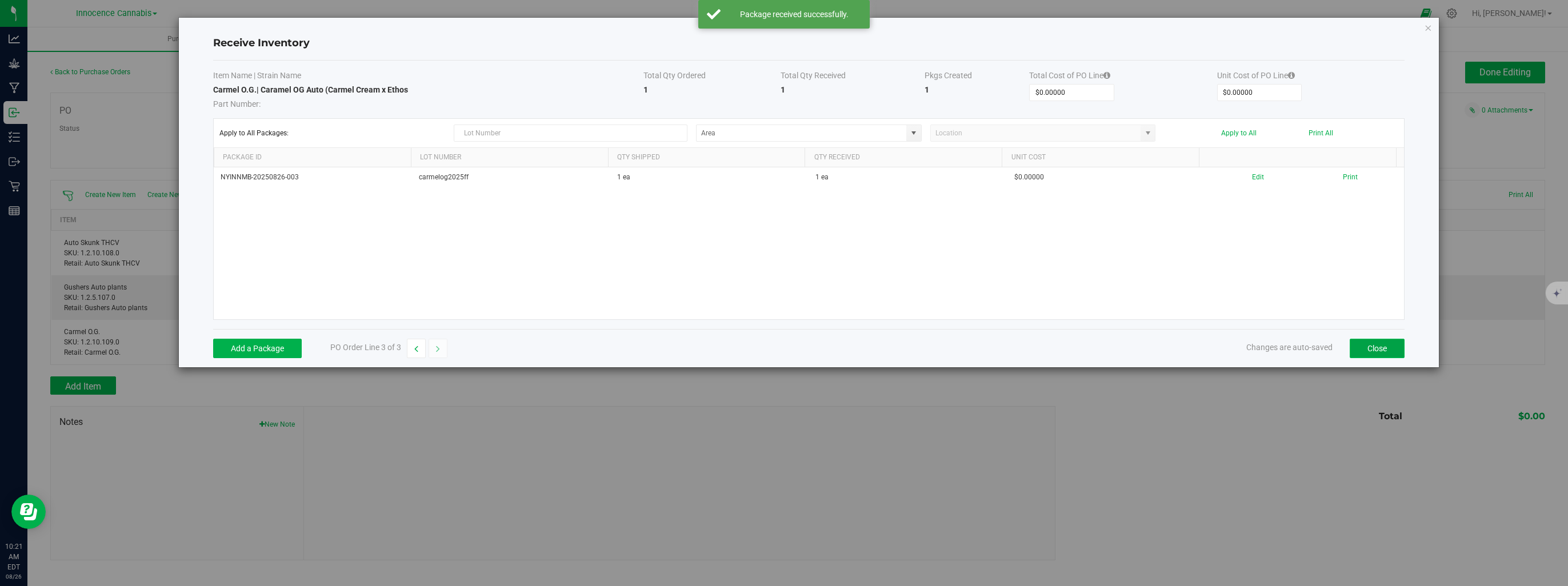
click at [1363, 344] on button "Close" at bounding box center [1378, 349] width 55 height 20
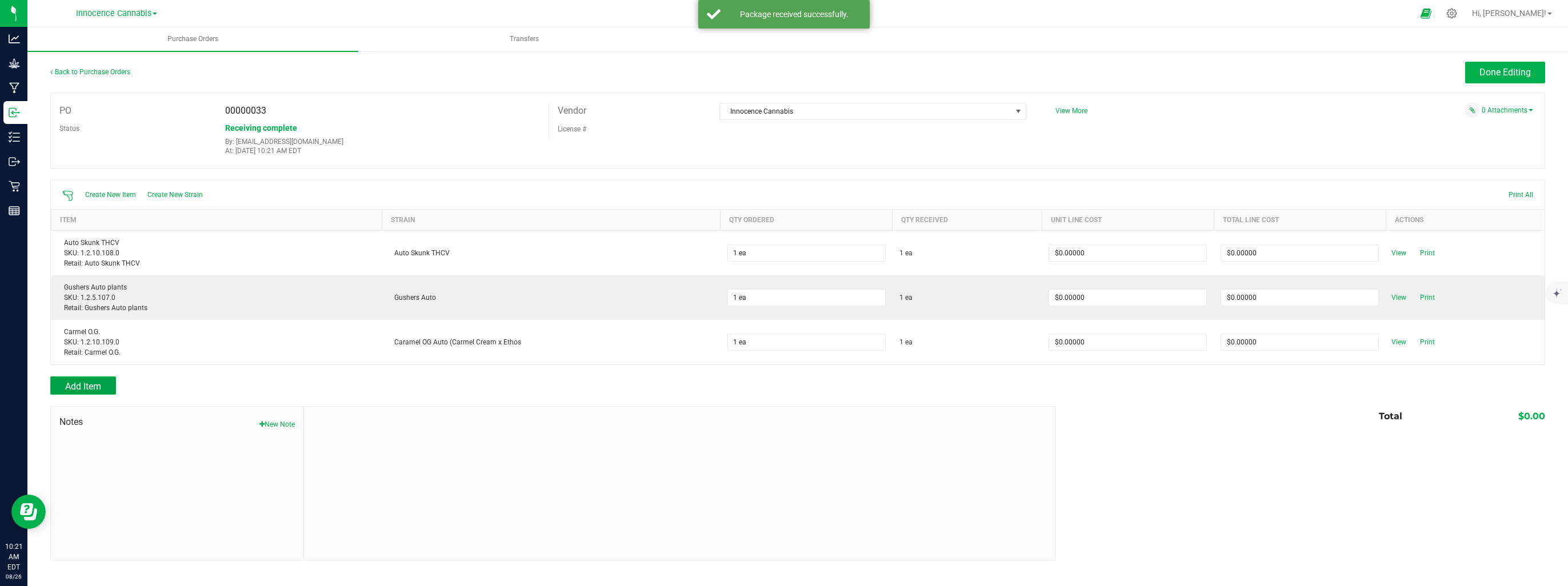
click at [101, 384] on span "Add Item" at bounding box center [84, 386] width 36 height 11
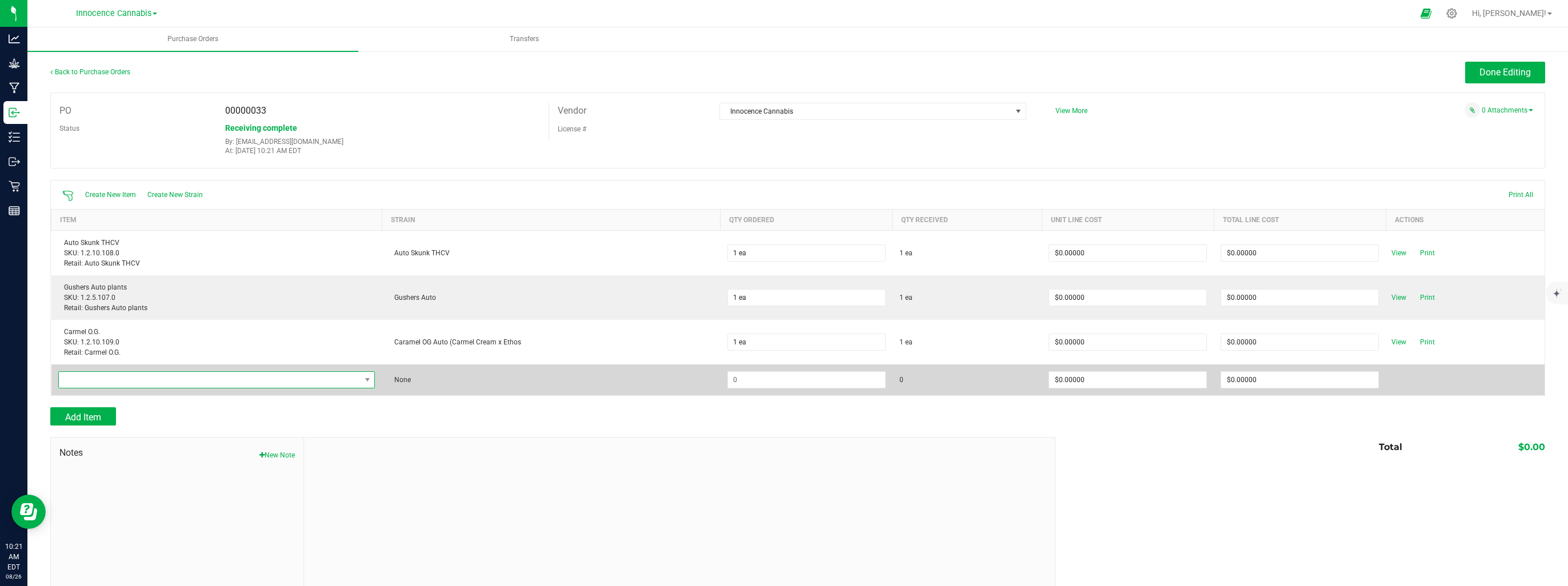
click at [101, 381] on span "NO DATA FOUND" at bounding box center [209, 380] width 301 height 16
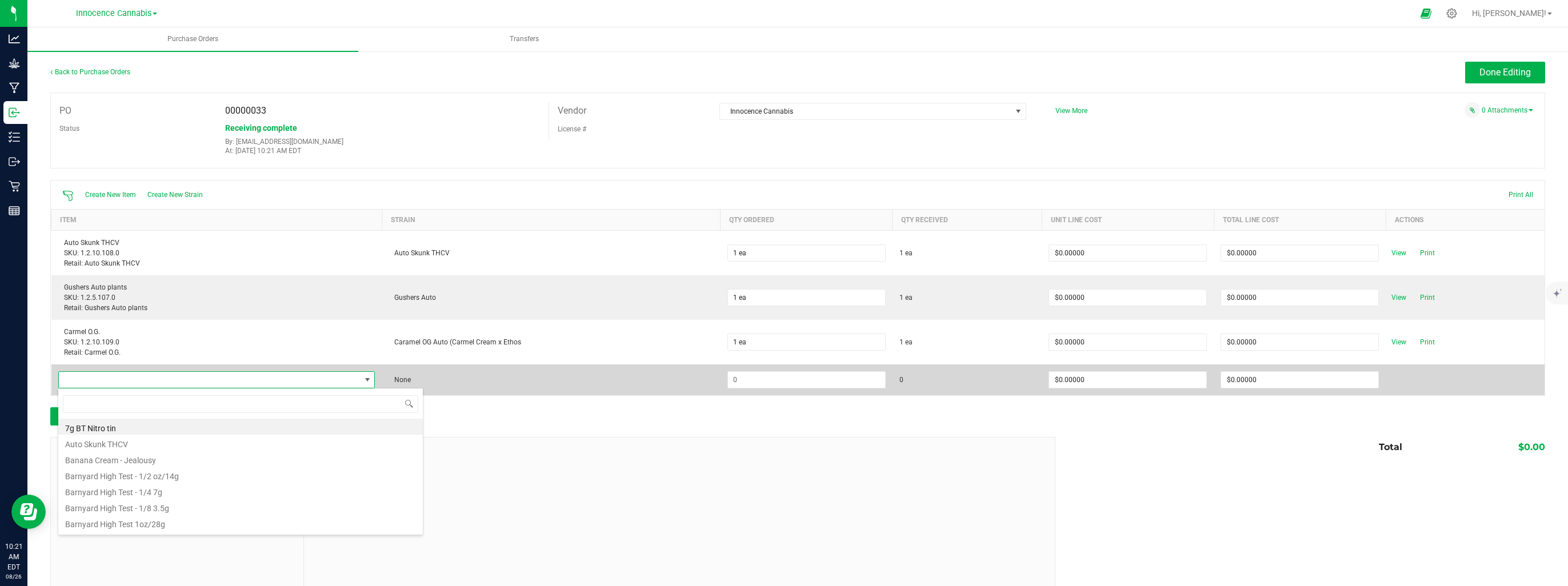
scroll to position [17, 314]
type input "fire"
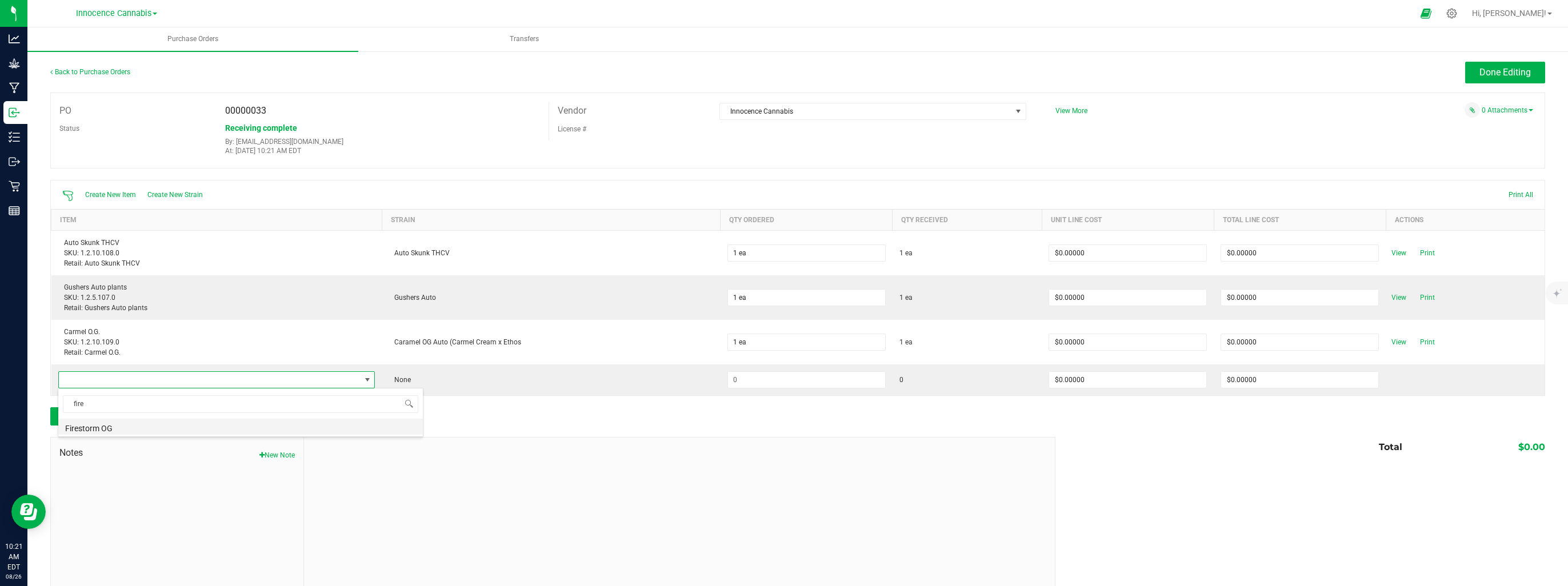
click at [103, 431] on li "Firestorm OG" at bounding box center [240, 427] width 365 height 16
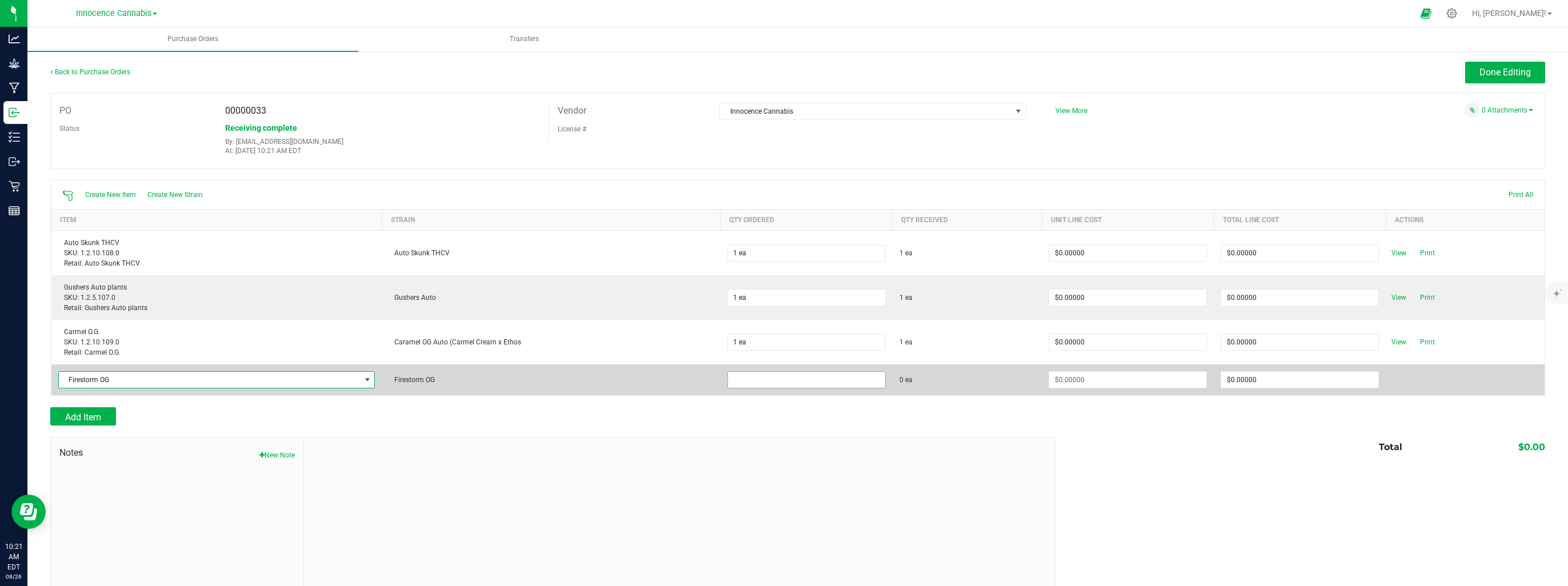
click at [780, 385] on input at bounding box center [806, 380] width 157 height 16
type input "1 ea"
click at [982, 380] on span "0 ea" at bounding box center [967, 380] width 136 height 10
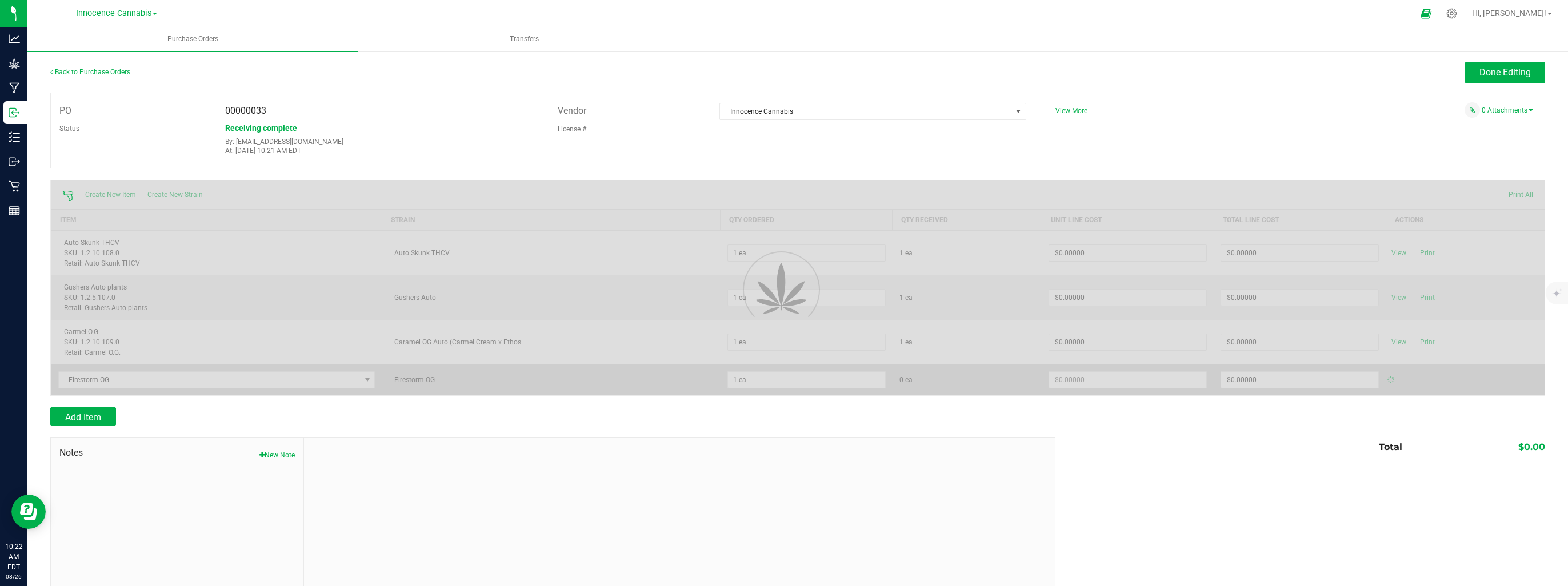
type input "$0.00000"
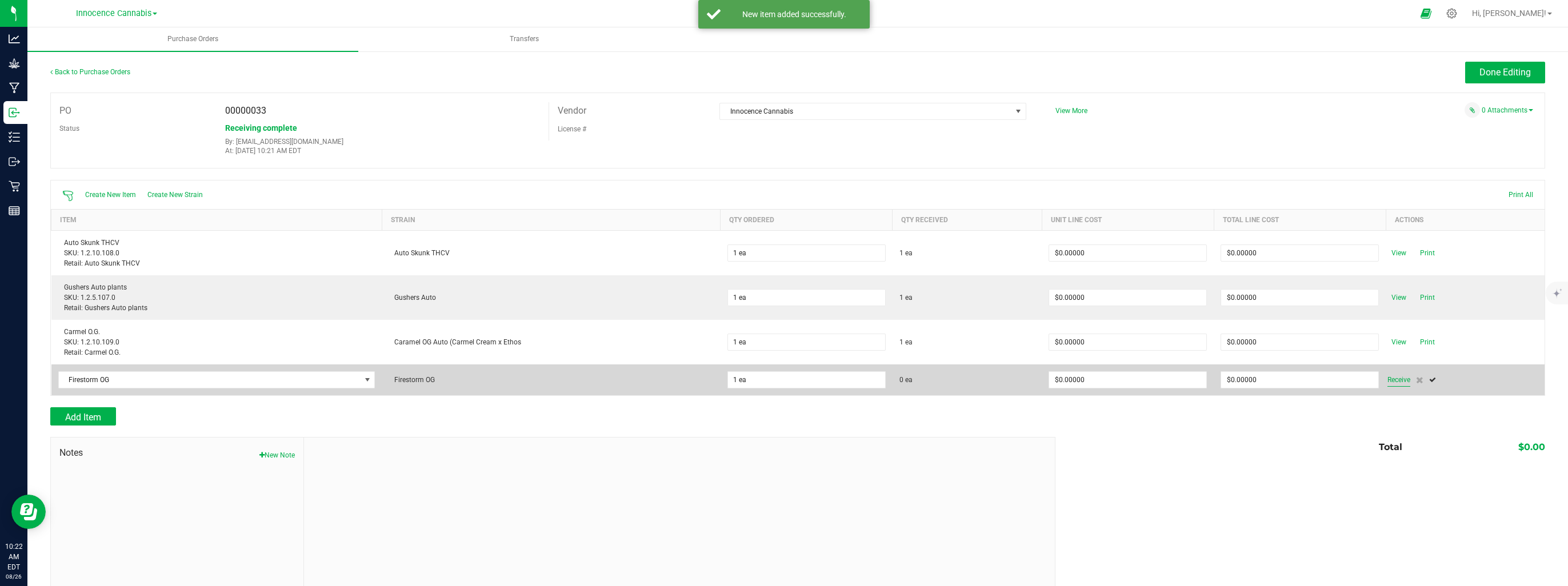
click at [1396, 378] on span "Receive" at bounding box center [1399, 380] width 23 height 14
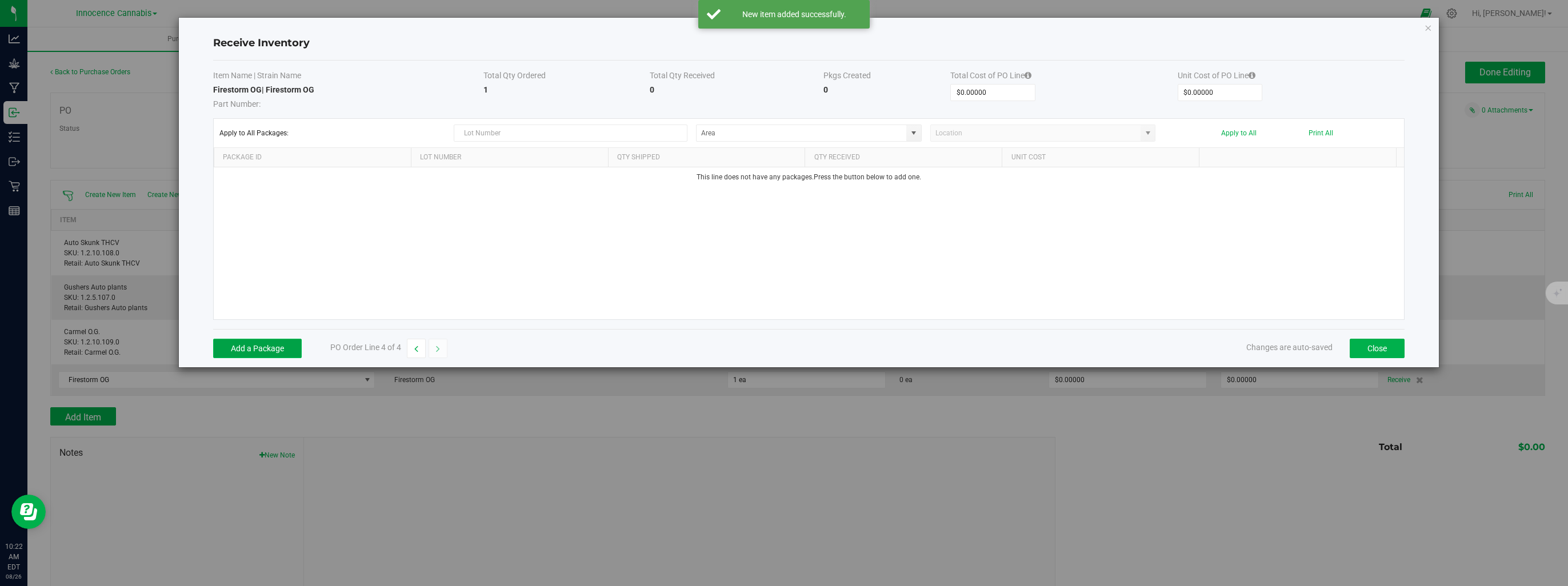
click at [263, 344] on button "Add a Package" at bounding box center [258, 349] width 89 height 20
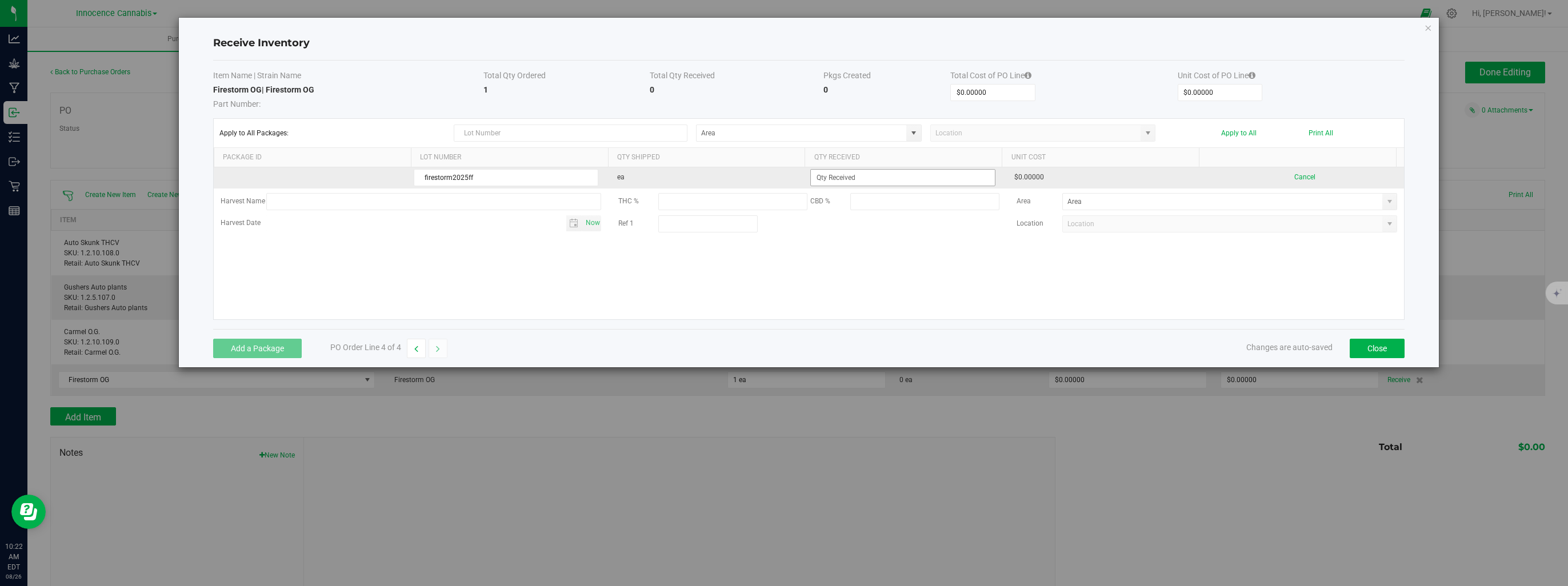
type input "firestorm2025ff"
click at [946, 181] on input at bounding box center [903, 178] width 184 height 16
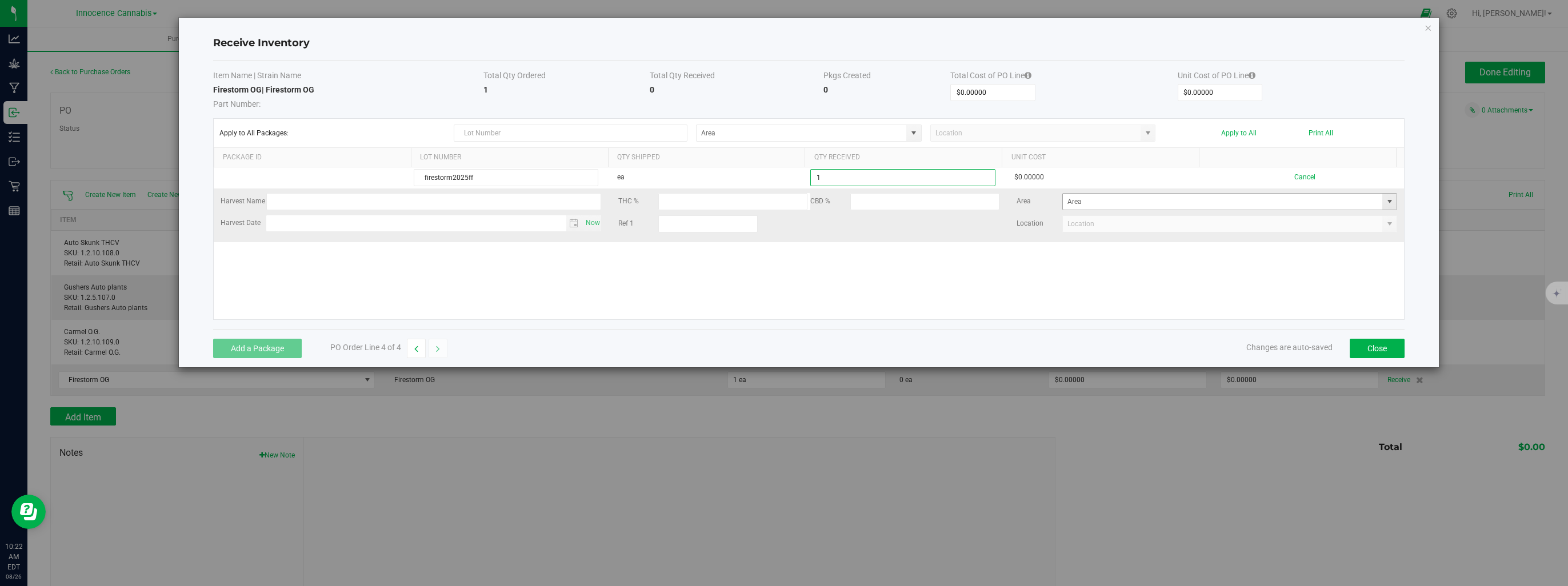
click at [1385, 199] on span at bounding box center [1389, 201] width 9 height 9
type input "1 ea"
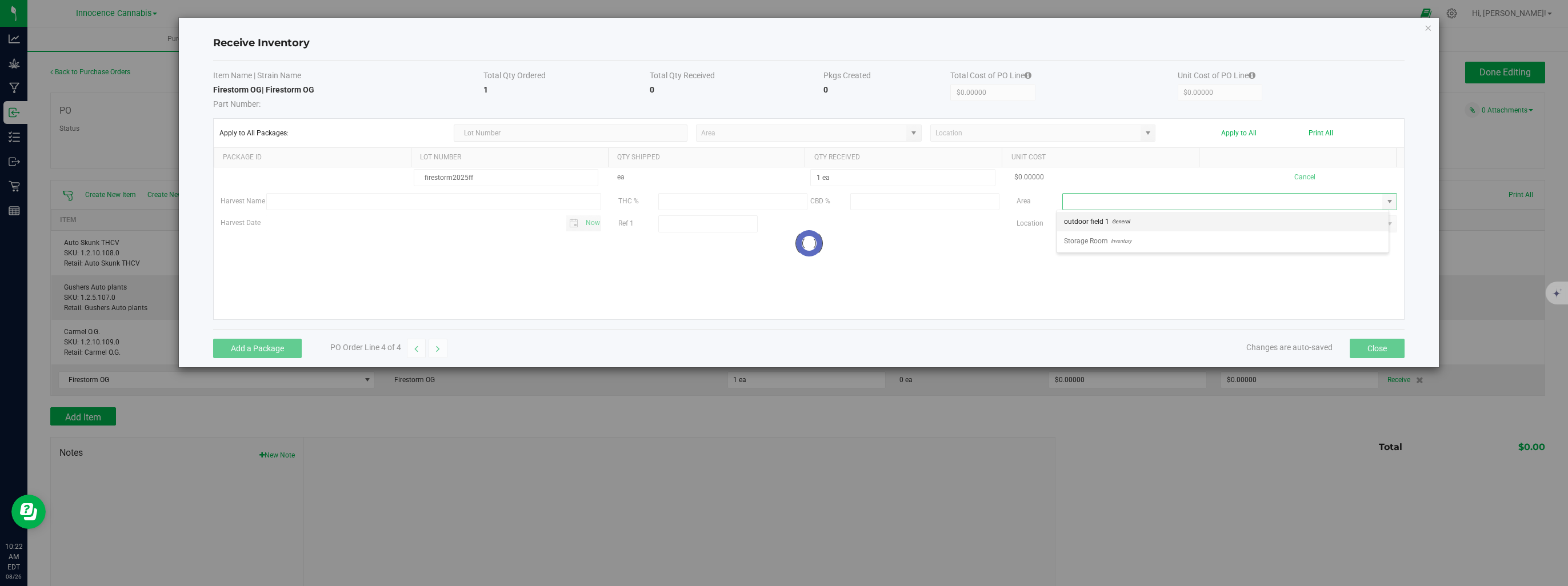
scroll to position [17, 332]
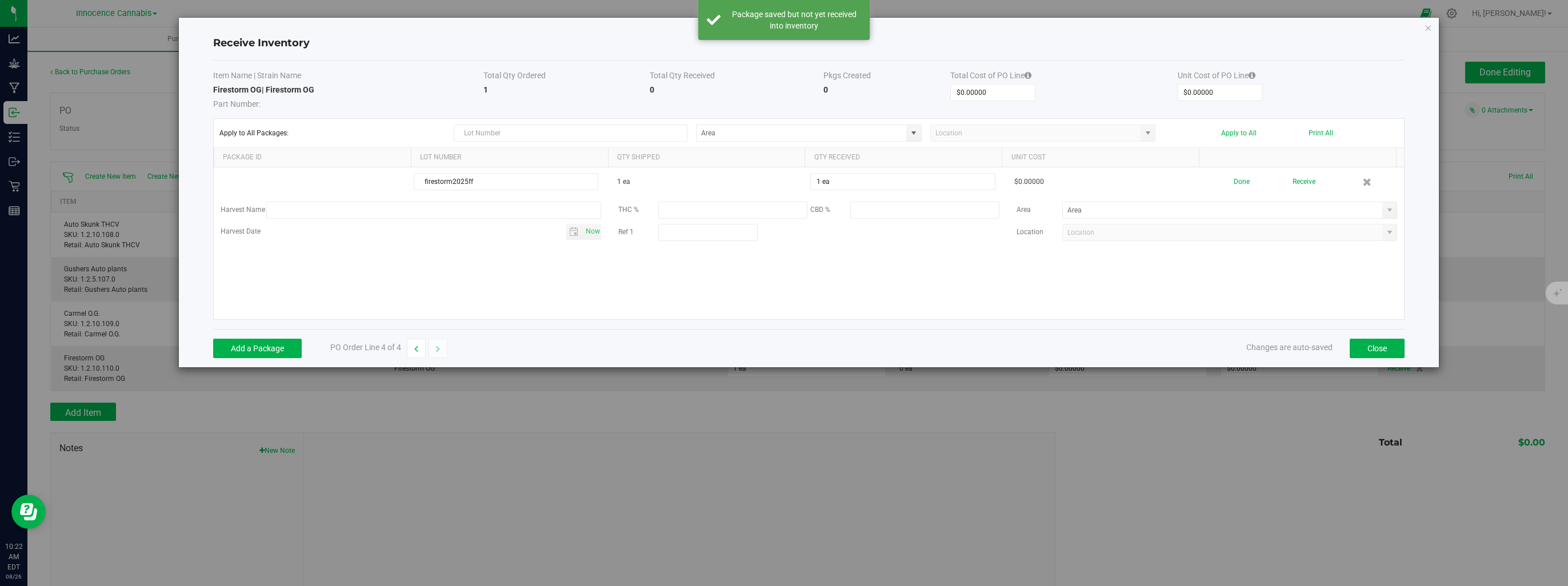
click at [1179, 248] on td "Harvest Name THC % CBD % Area Harvest Date Now Ref 1 Location" at bounding box center [808, 224] width 1190 height 54
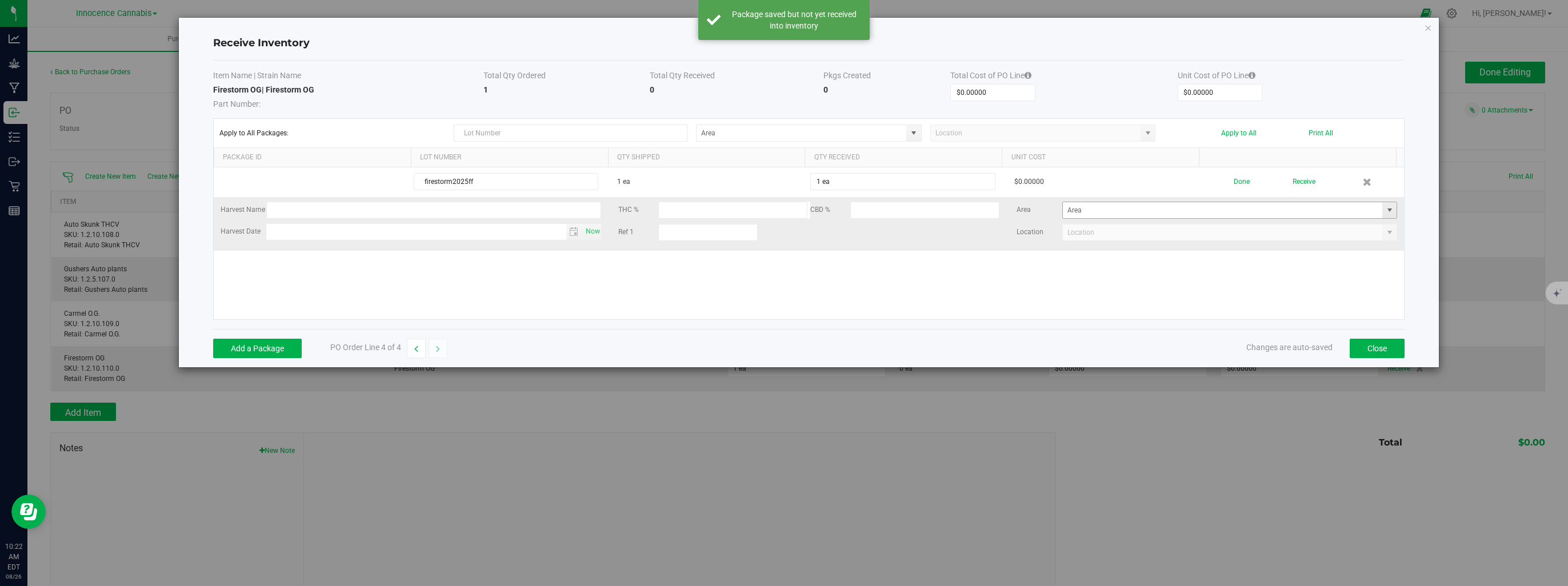
click at [1385, 205] on span at bounding box center [1389, 210] width 9 height 9
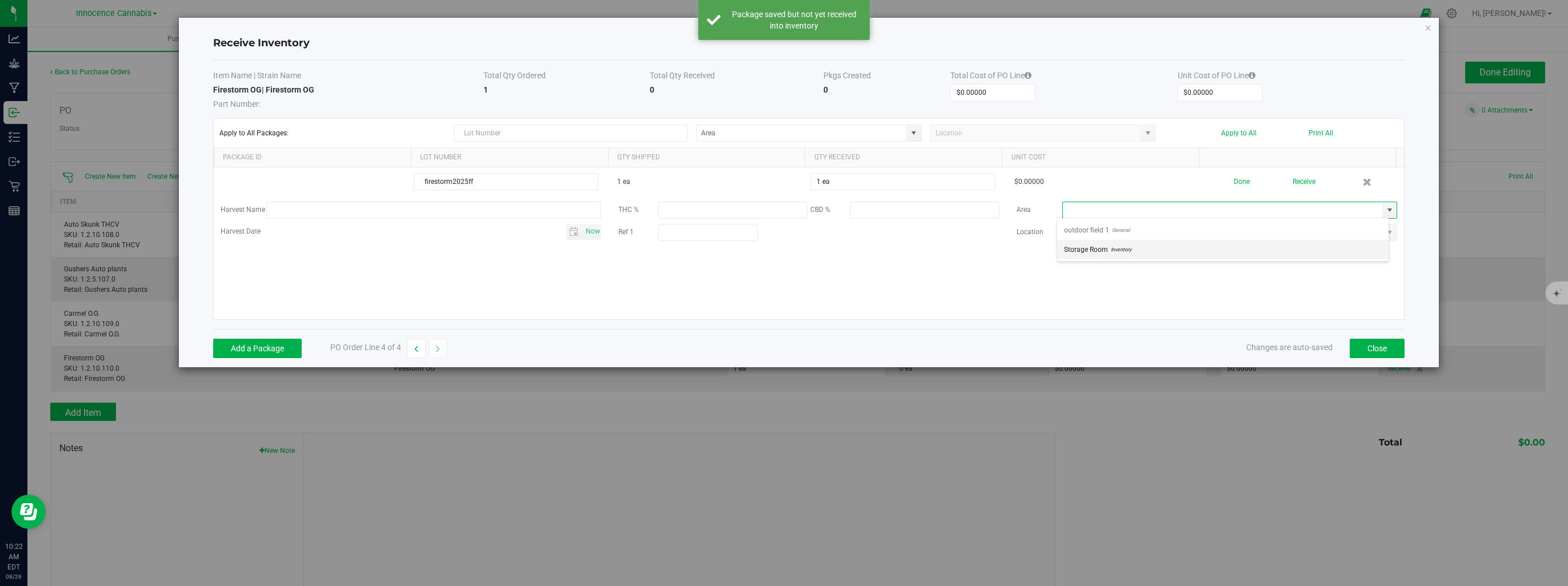
click at [1312, 254] on li "Storage Room Inventory" at bounding box center [1223, 249] width 331 height 20
type input "Storage Room"
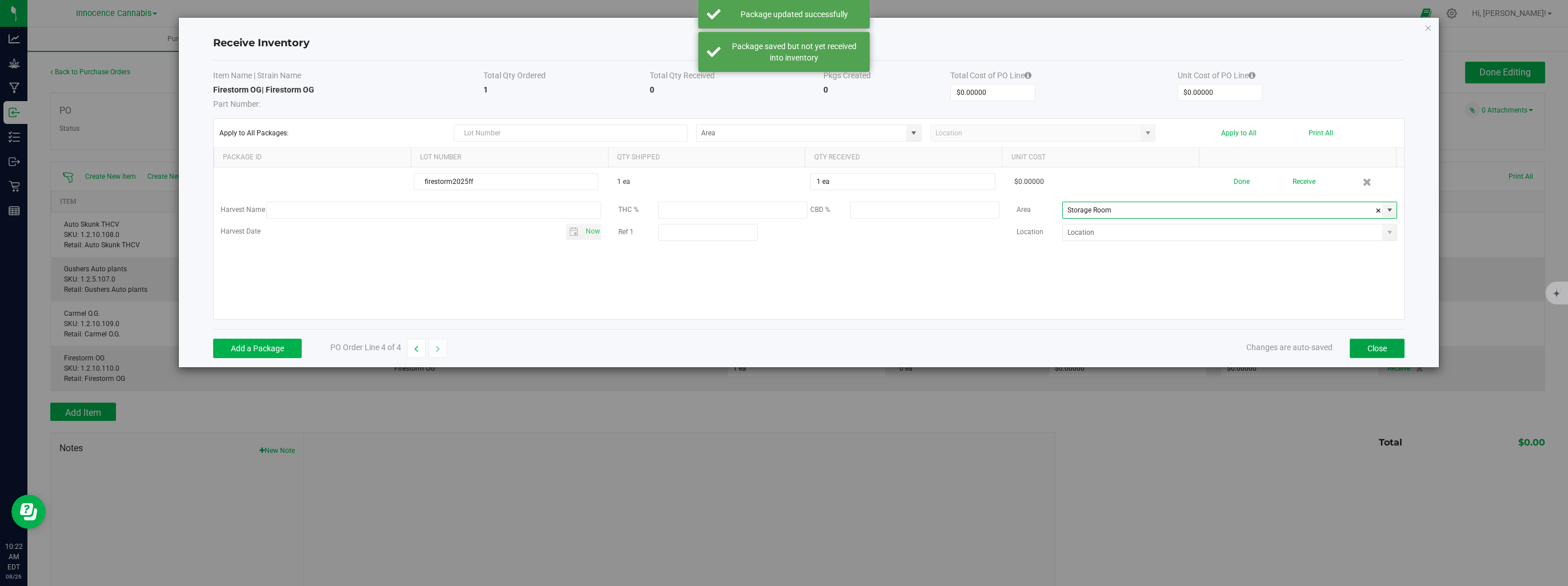
click at [1363, 351] on button "Close" at bounding box center [1378, 349] width 55 height 20
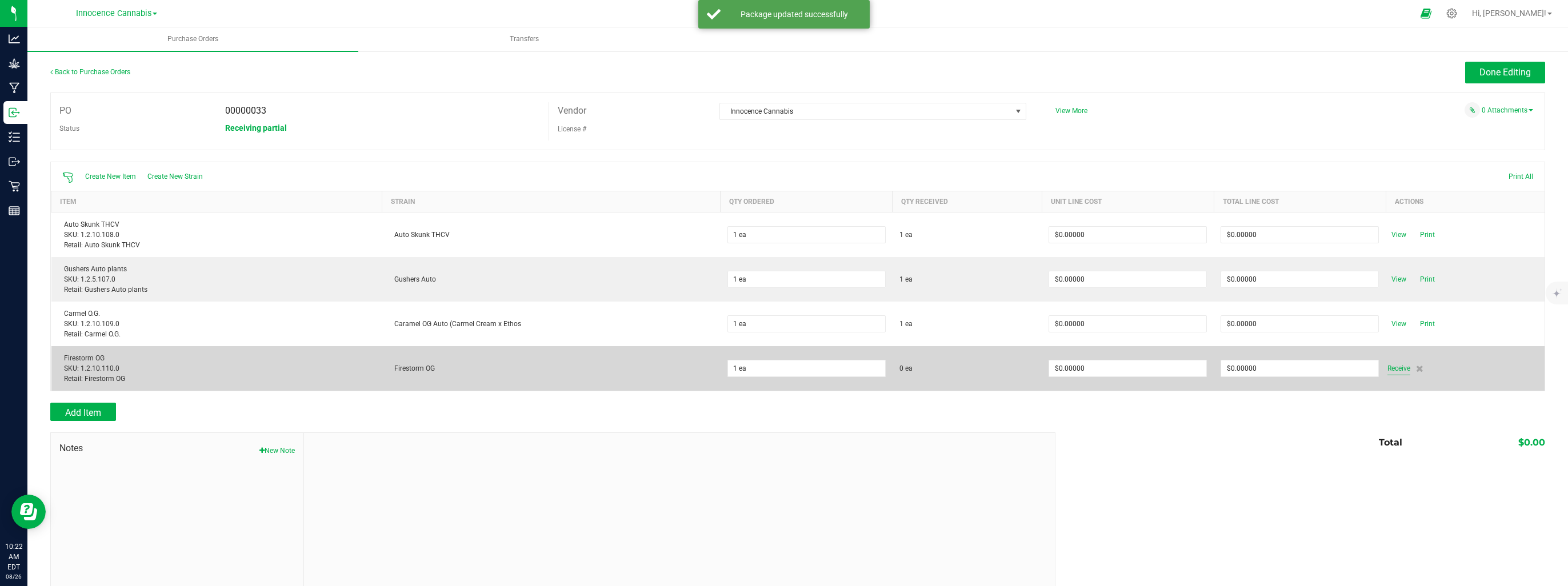
click at [1389, 369] on span "Receive" at bounding box center [1399, 368] width 23 height 14
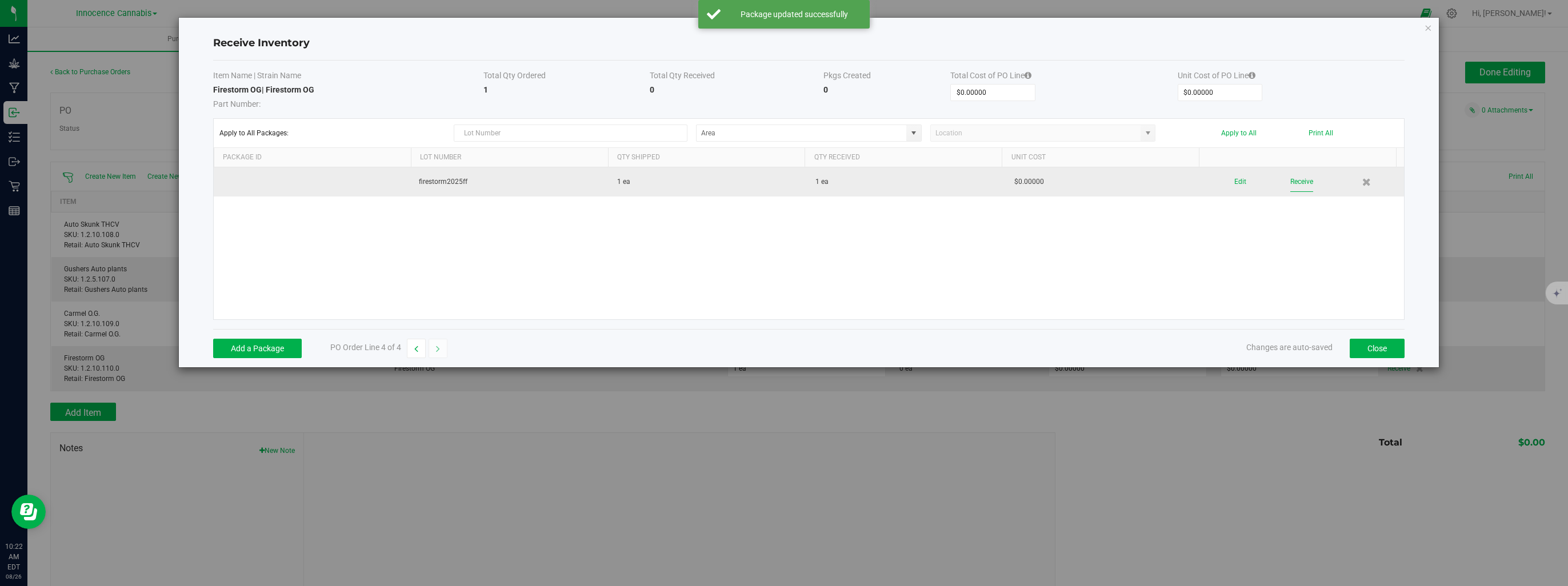
click at [1301, 179] on button "Receive" at bounding box center [1301, 182] width 23 height 20
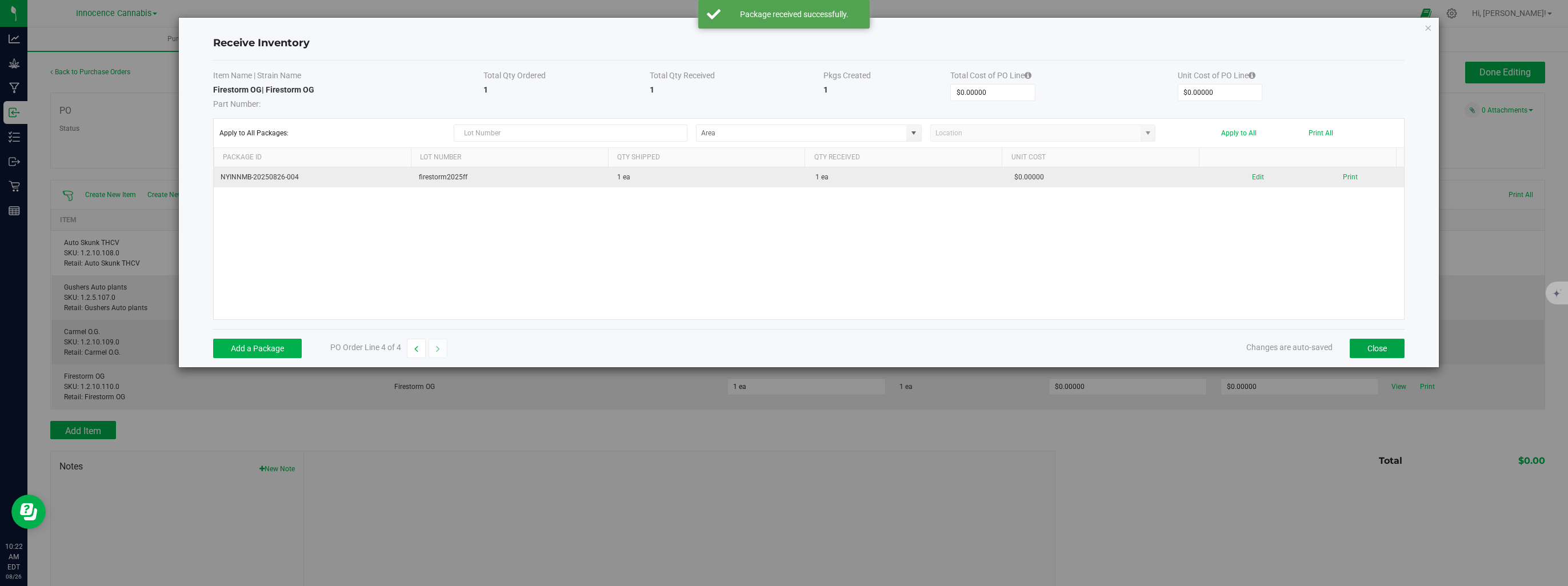
click at [1379, 348] on button "Close" at bounding box center [1378, 349] width 55 height 20
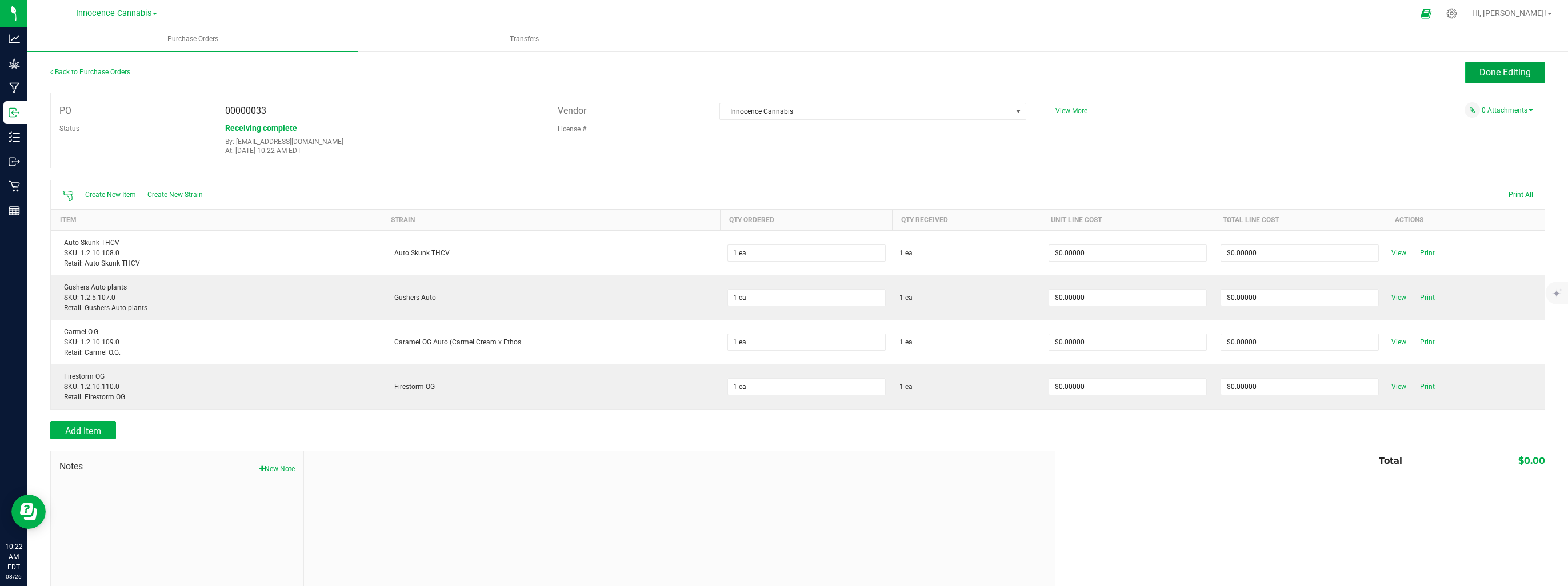
click at [1521, 74] on span "Done Editing" at bounding box center [1505, 72] width 52 height 11
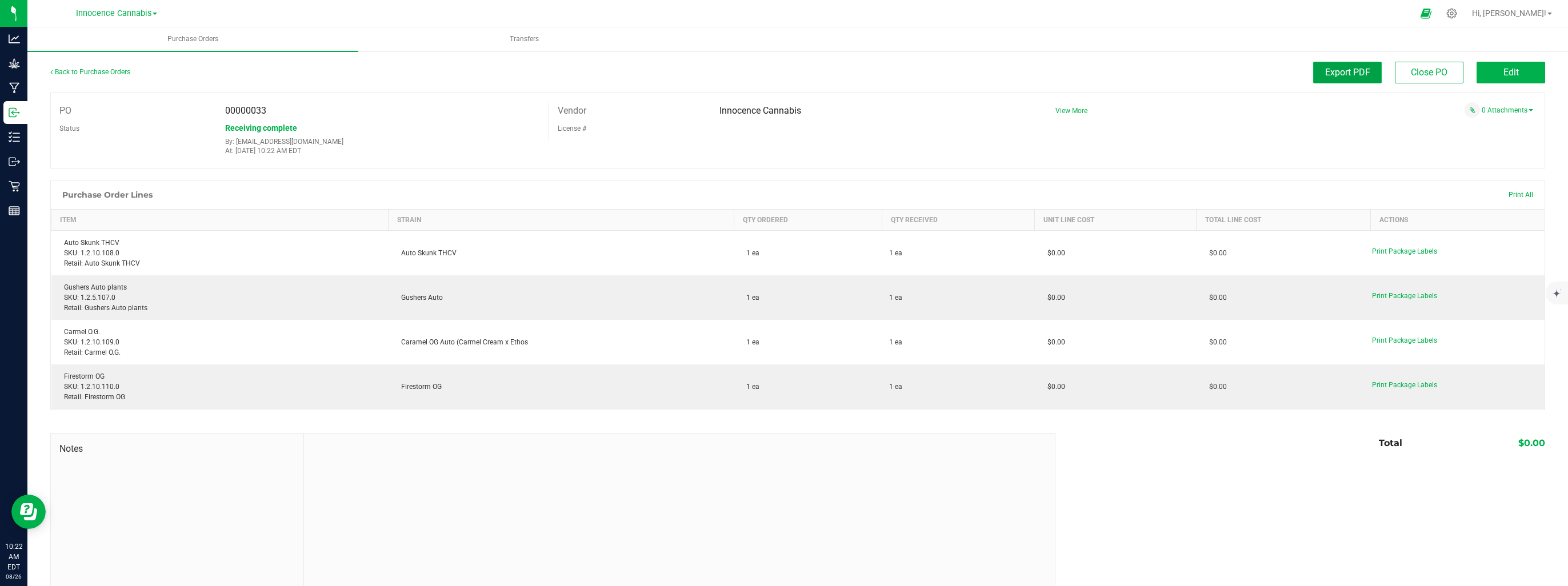
click at [1325, 76] on span "Export PDF" at bounding box center [1348, 72] width 45 height 11
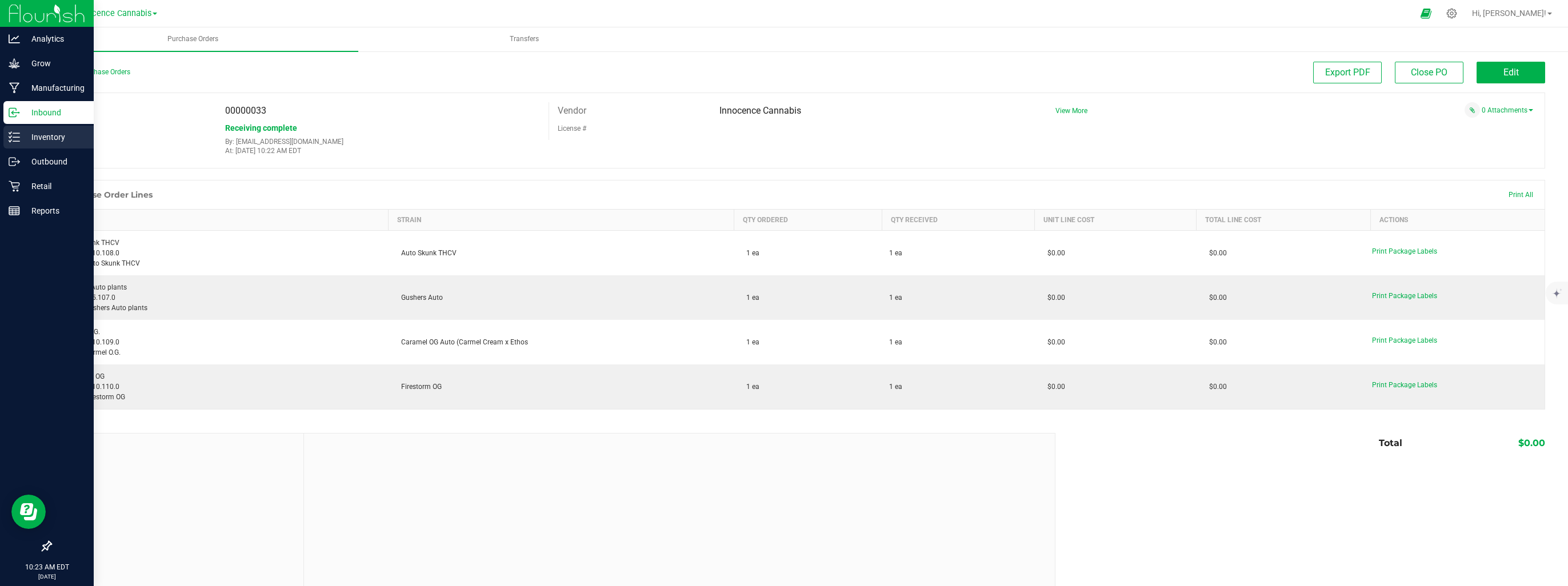
click at [38, 133] on p "Inventory" at bounding box center [54, 137] width 68 height 14
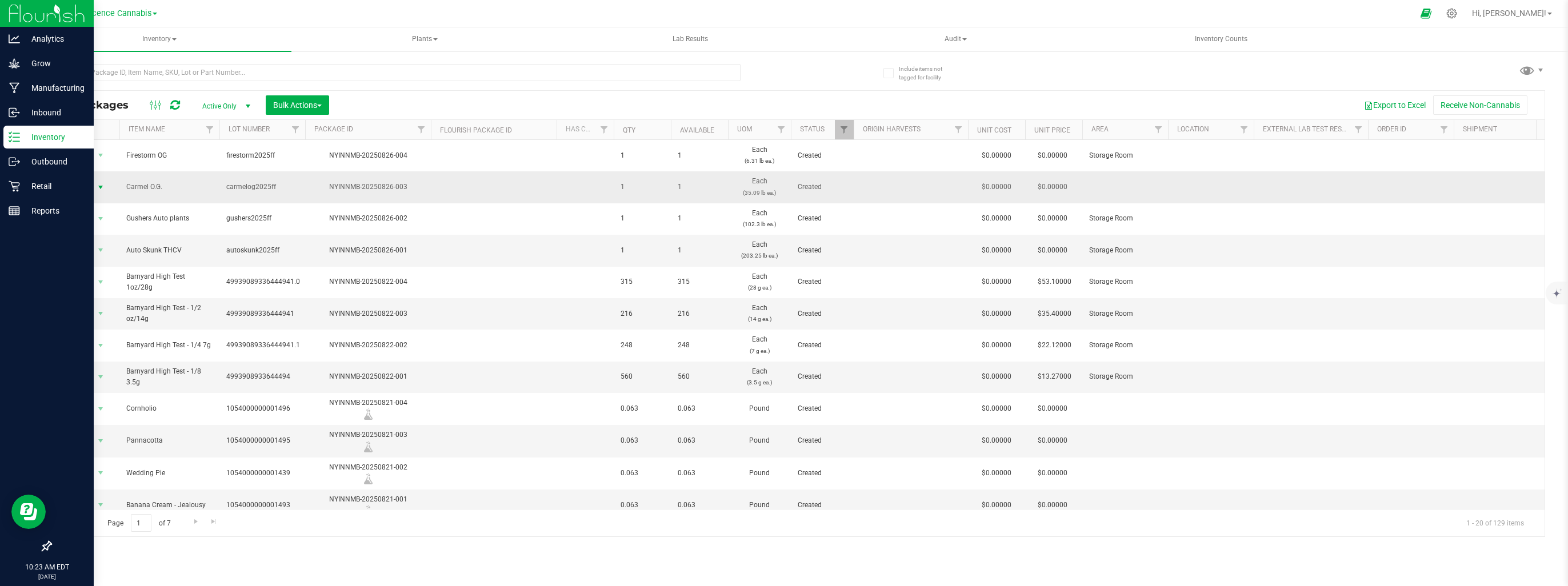
click at [100, 184] on span "select" at bounding box center [100, 187] width 9 height 9
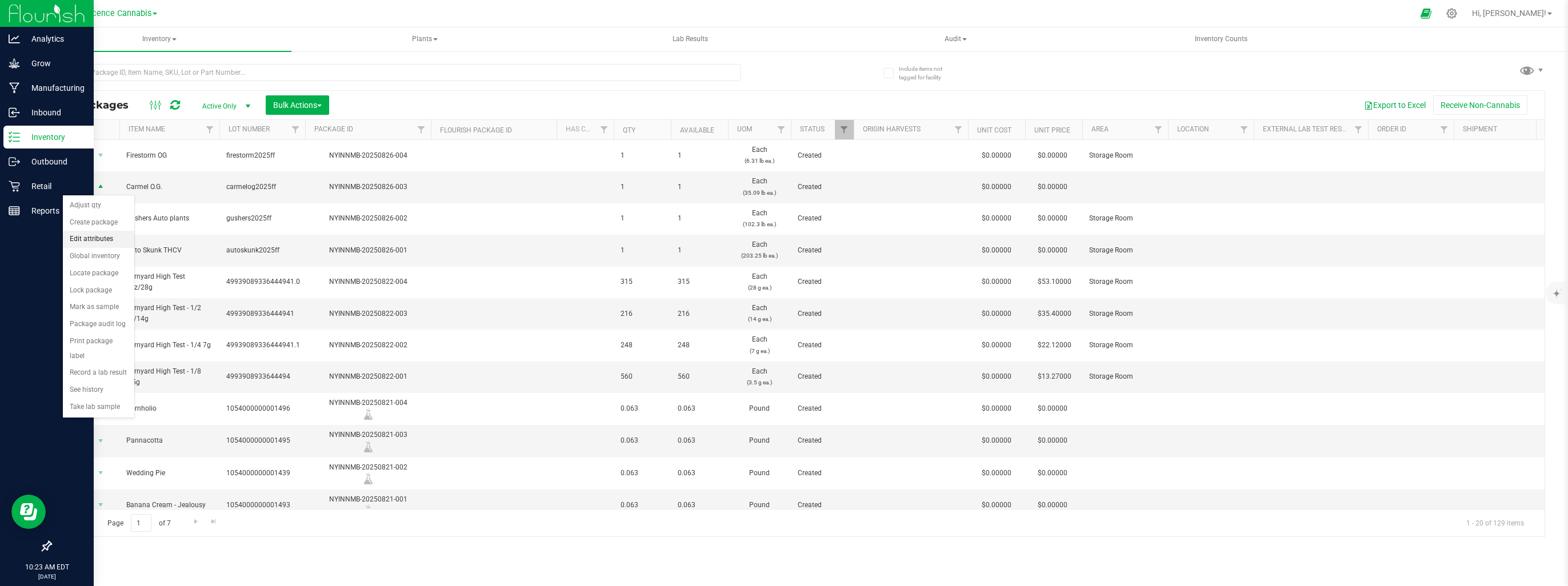
click at [95, 237] on li "Edit attributes" at bounding box center [99, 240] width 71 height 17
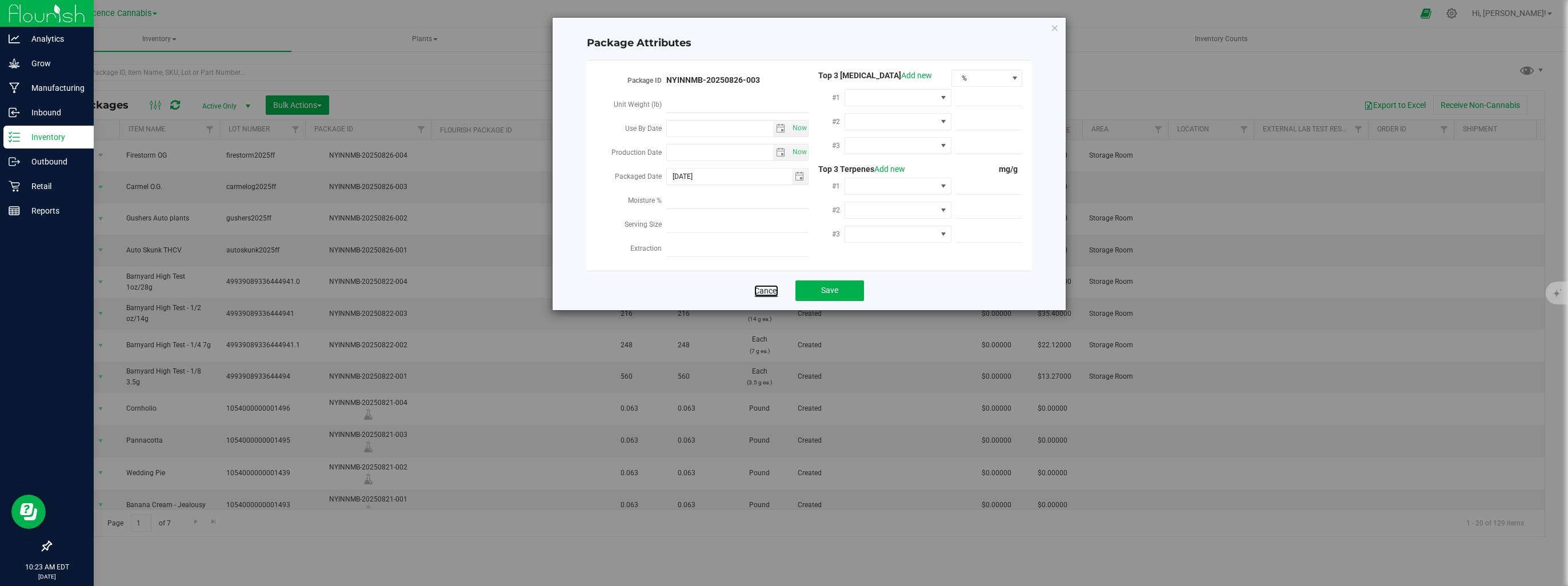
click at [759, 296] on link "Cancel" at bounding box center [766, 291] width 24 height 12
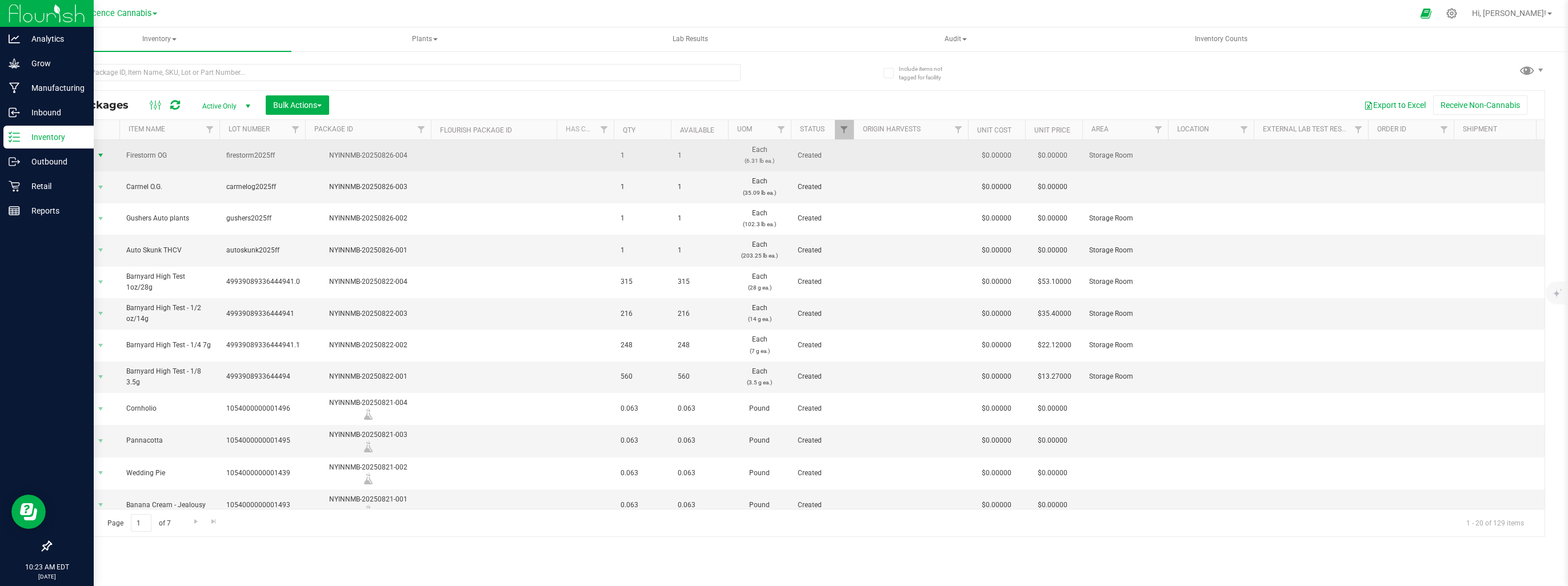
click at [103, 152] on span "select" at bounding box center [100, 155] width 9 height 9
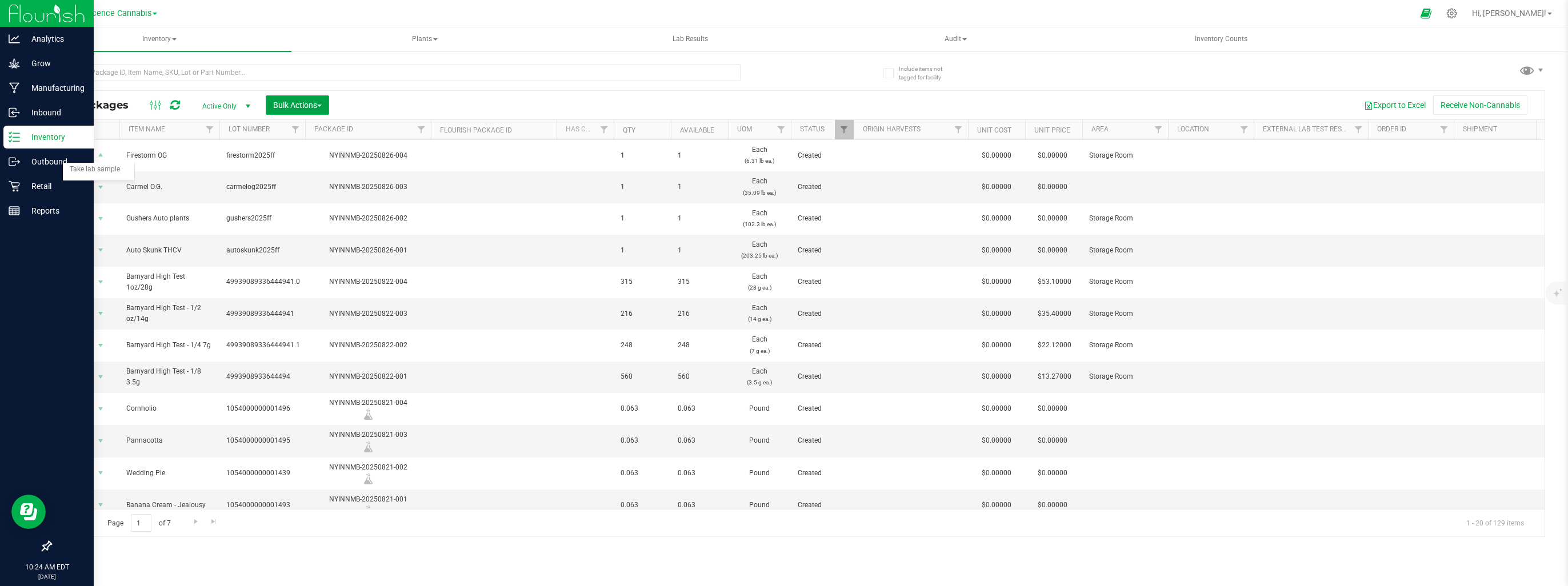
click at [315, 106] on span "Bulk Actions" at bounding box center [297, 105] width 49 height 9
click at [320, 152] on span "Add to outbound order" at bounding box center [311, 151] width 78 height 9
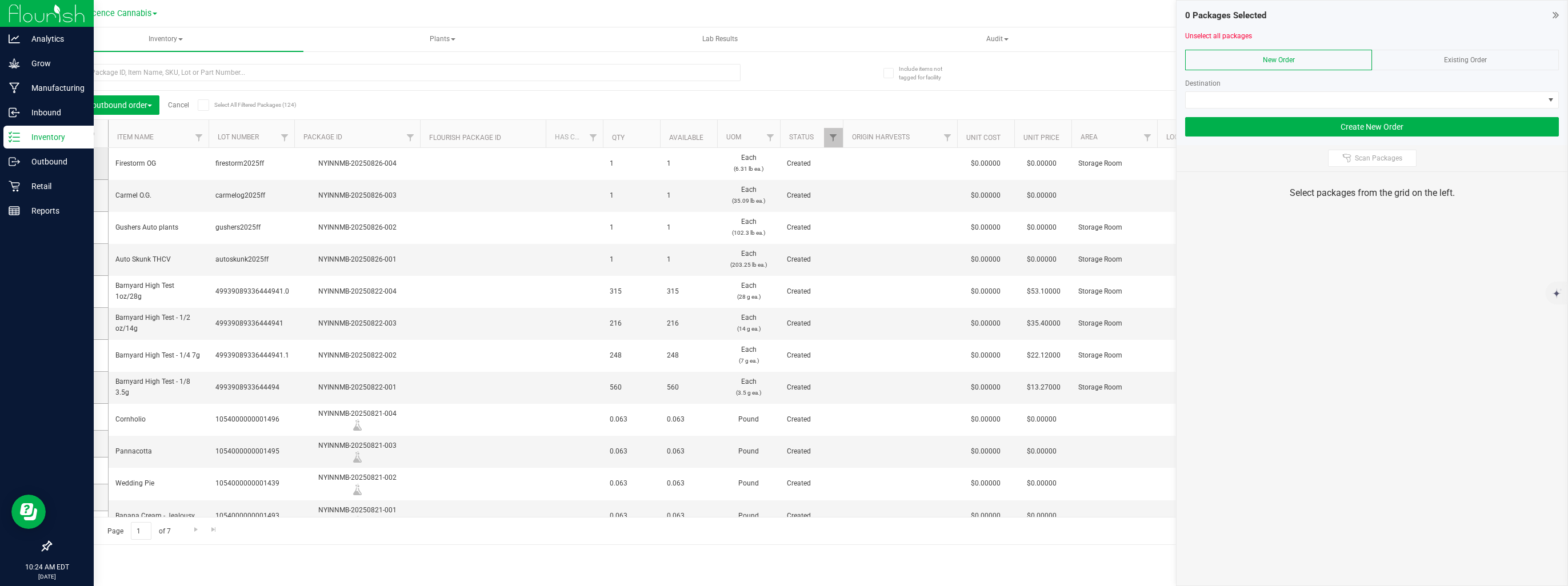
click at [79, 163] on icon at bounding box center [76, 163] width 7 height 0
click at [0, 0] on input "checkbox" at bounding box center [0, 0] width 0 height 0
click at [78, 195] on icon at bounding box center [76, 195] width 7 height 0
click at [0, 0] on input "checkbox" at bounding box center [0, 0] width 0 height 0
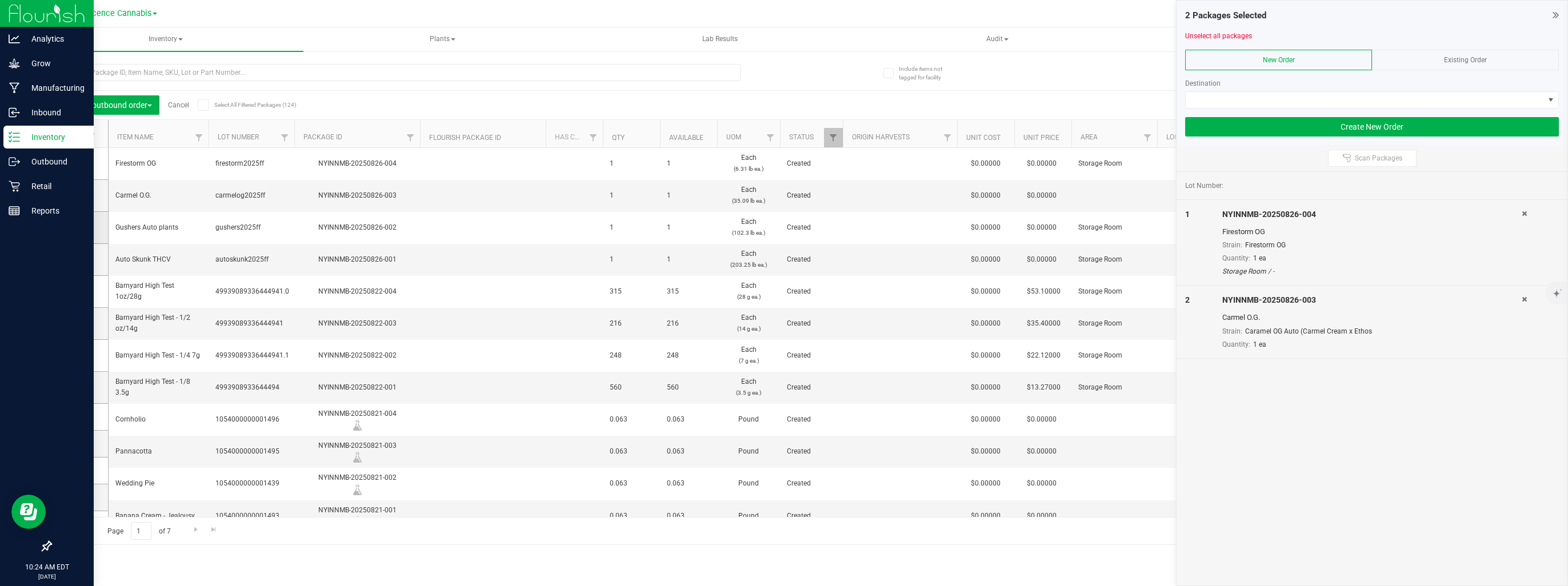
click at [77, 227] on icon at bounding box center [76, 227] width 7 height 0
click at [0, 0] on input "checkbox" at bounding box center [0, 0] width 0 height 0
click at [78, 259] on icon at bounding box center [76, 259] width 7 height 0
click at [0, 0] on input "checkbox" at bounding box center [0, 0] width 0 height 0
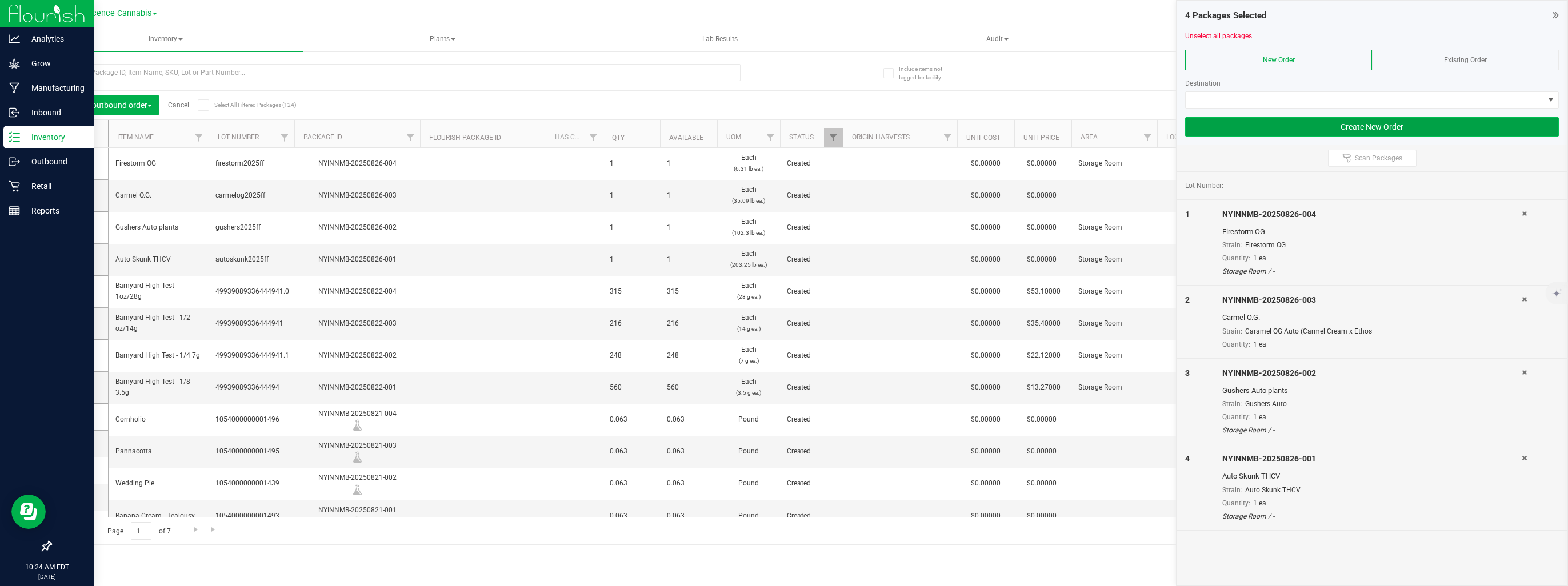
click at [1355, 123] on button "Create New Order" at bounding box center [1372, 126] width 374 height 20
click at [1392, 95] on span at bounding box center [1365, 100] width 358 height 16
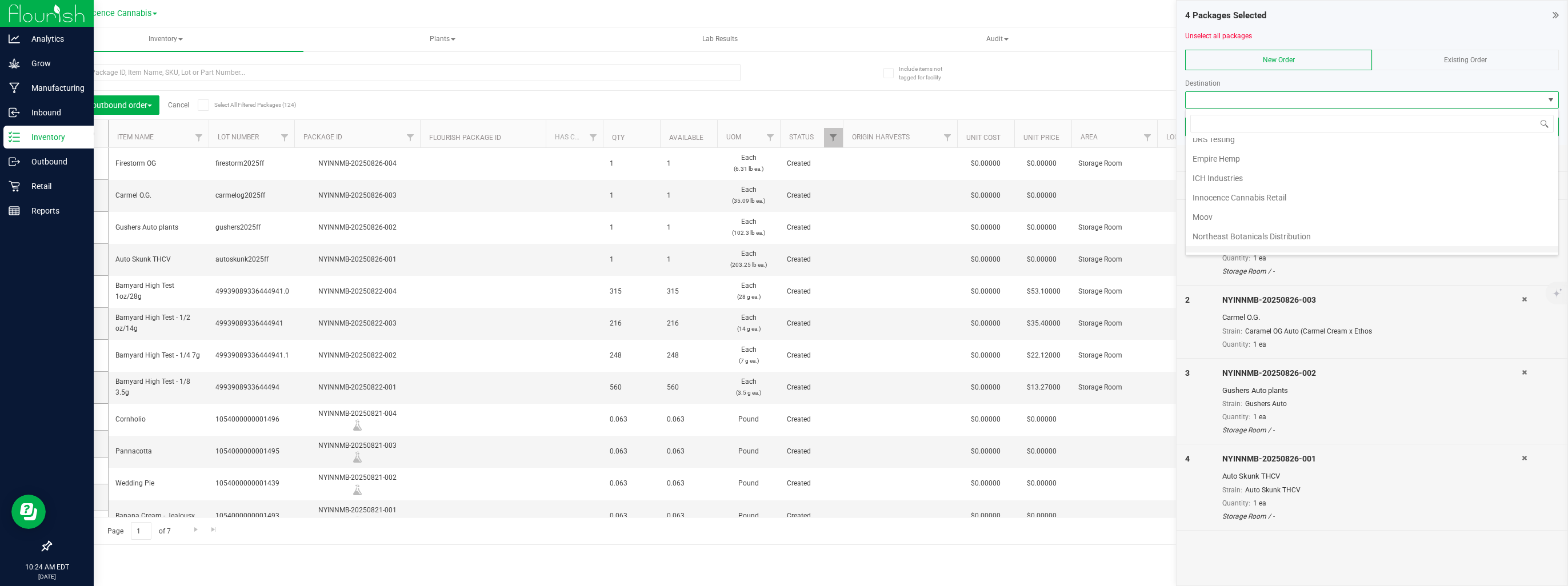
scroll to position [97, 0]
click at [1278, 199] on li "NOWAVE" at bounding box center [1372, 206] width 373 height 20
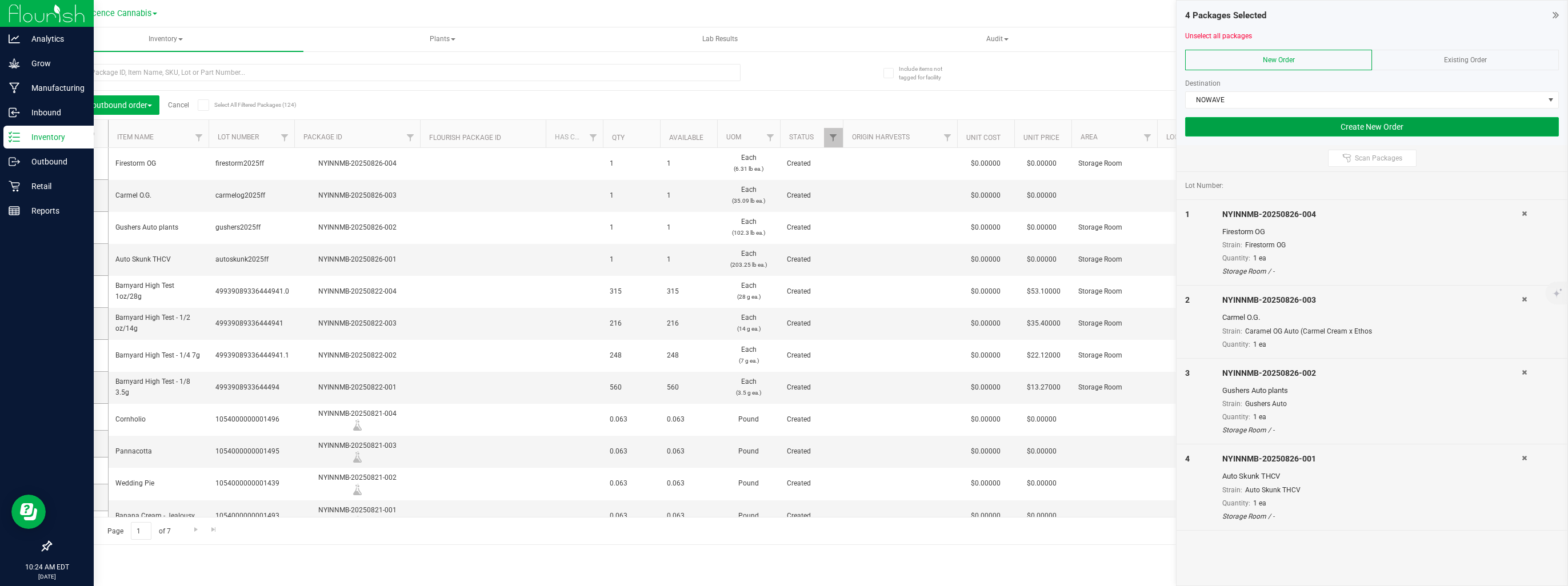
click at [1313, 127] on button "Create New Order" at bounding box center [1372, 126] width 374 height 20
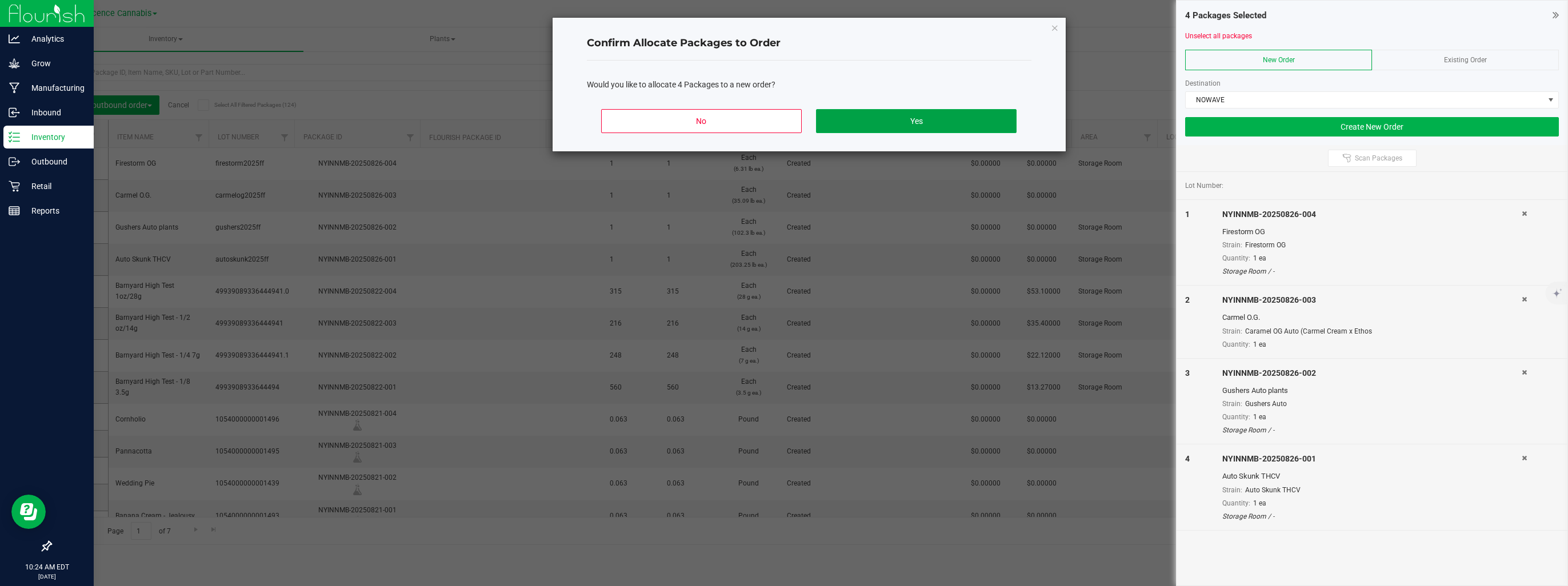
click at [967, 114] on button "Yes" at bounding box center [916, 121] width 200 height 24
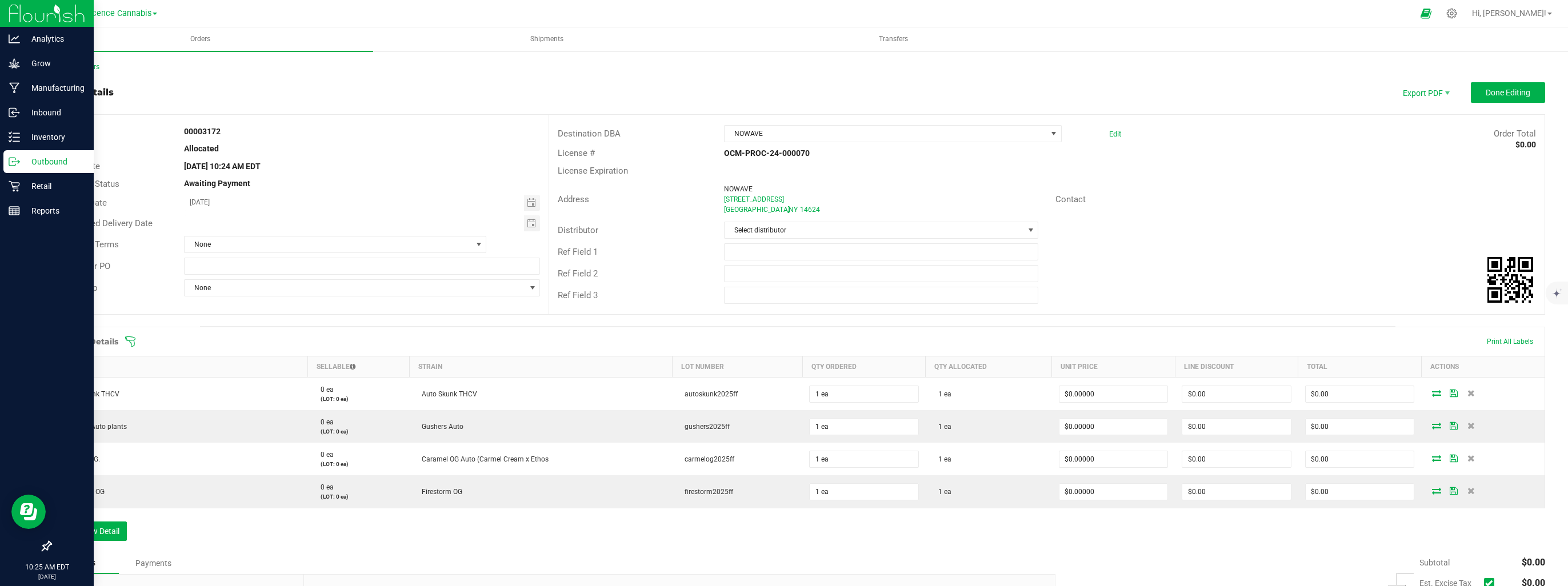
click at [1158, 264] on div "Ref Field 2" at bounding box center [1047, 274] width 996 height 22
click at [1026, 228] on span at bounding box center [1031, 230] width 9 height 9
click at [813, 320] on li "Innocence Cannabis" at bounding box center [876, 317] width 312 height 20
click at [1517, 92] on span "Done Editing" at bounding box center [1508, 92] width 44 height 9
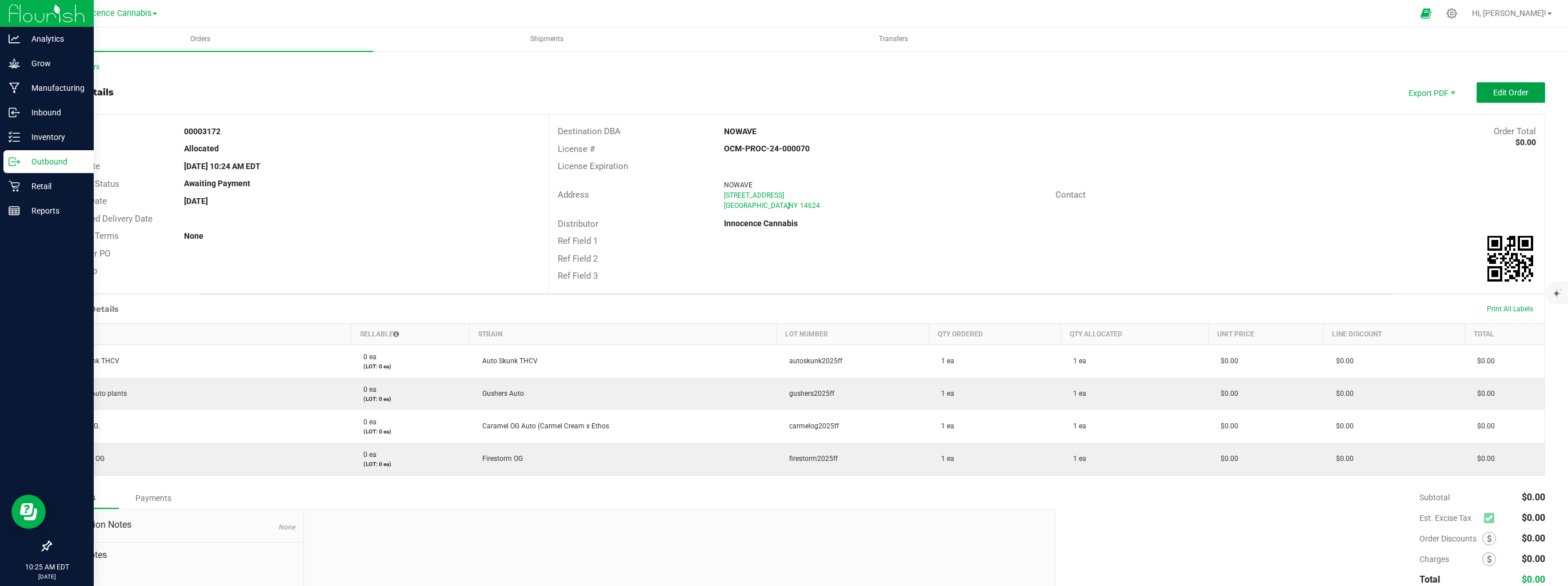
click at [1531, 90] on button "Edit Order" at bounding box center [1511, 92] width 68 height 20
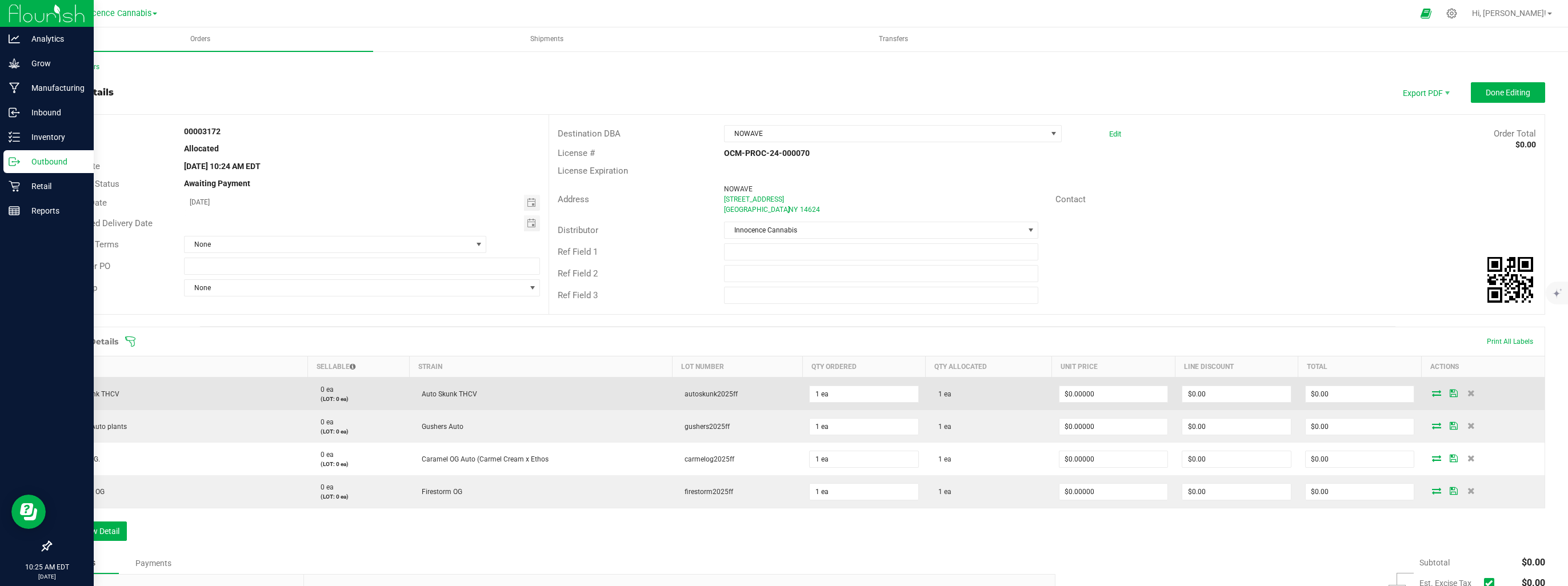
click at [1432, 391] on icon at bounding box center [1437, 393] width 9 height 7
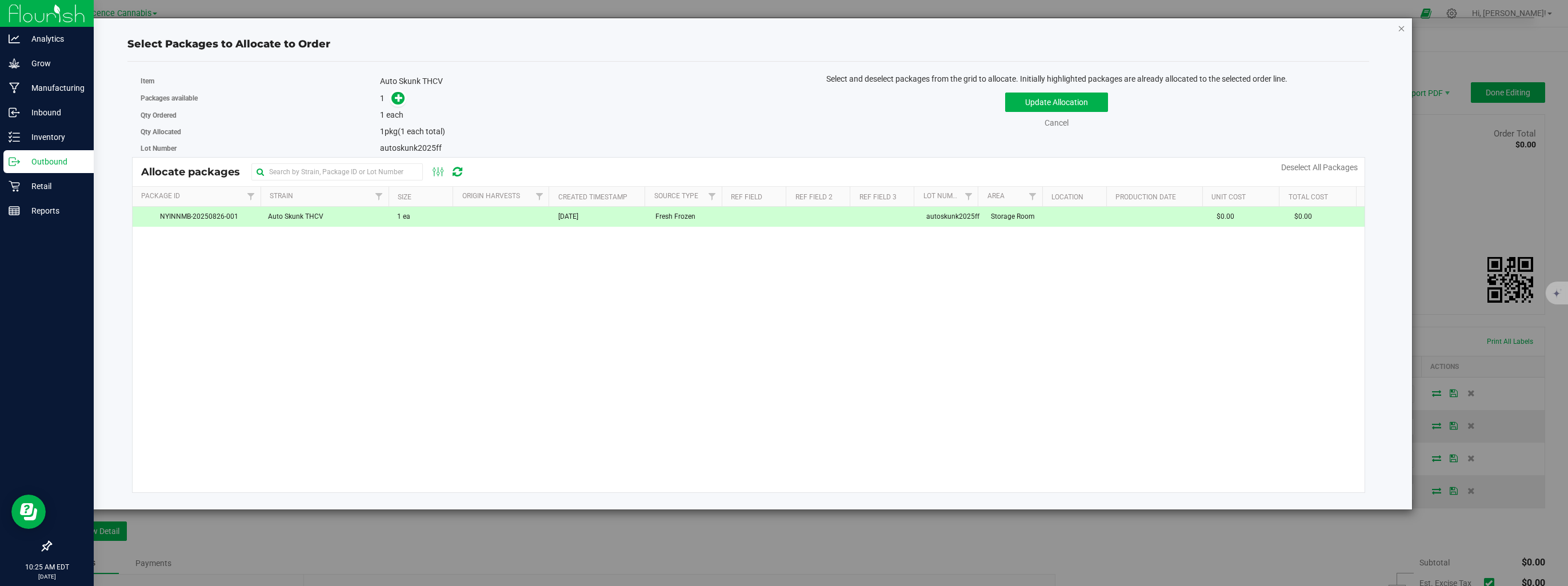
click at [1401, 26] on icon "button" at bounding box center [1402, 28] width 8 height 14
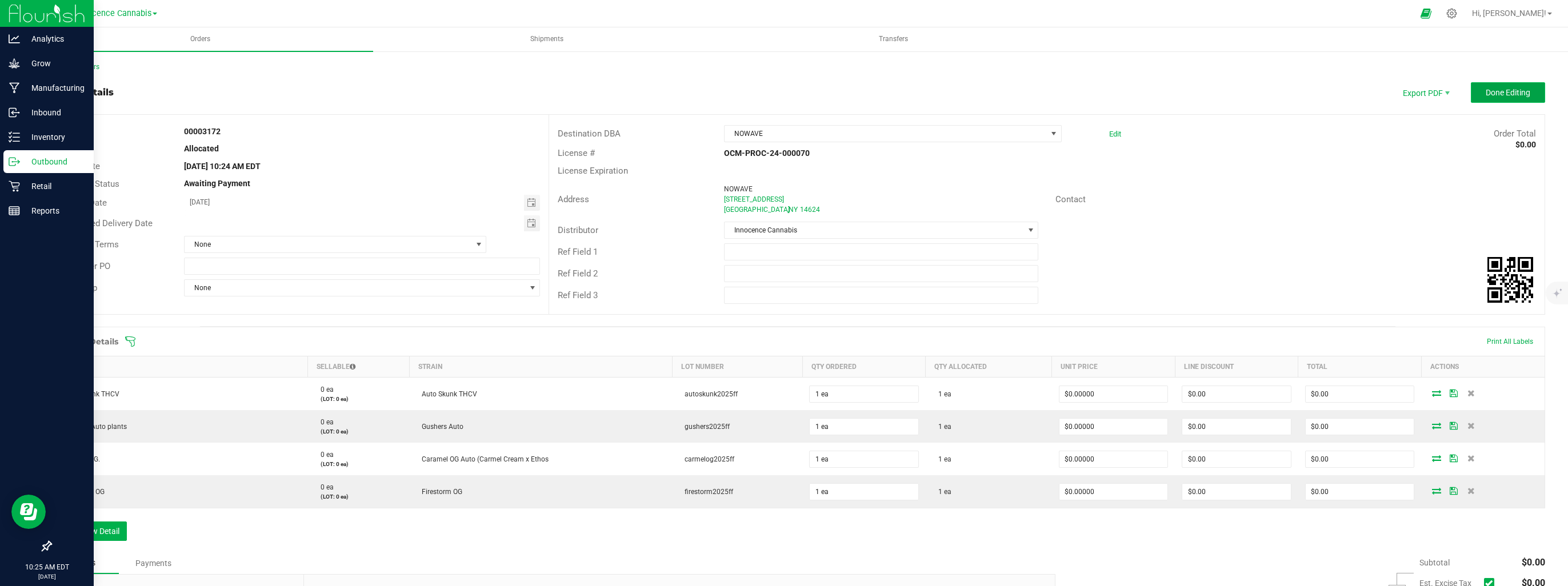
click at [1506, 97] on span "Done Editing" at bounding box center [1508, 92] width 44 height 9
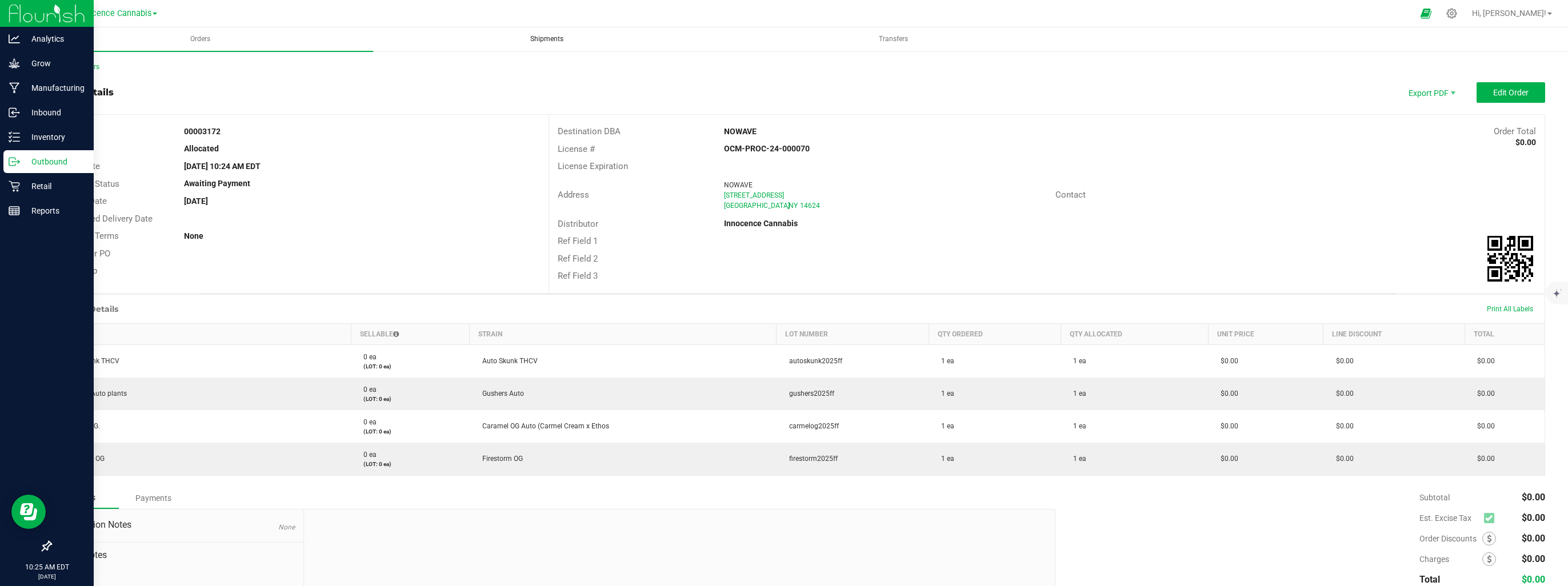
click at [535, 44] on span "Shipments" at bounding box center [547, 38] width 64 height 9
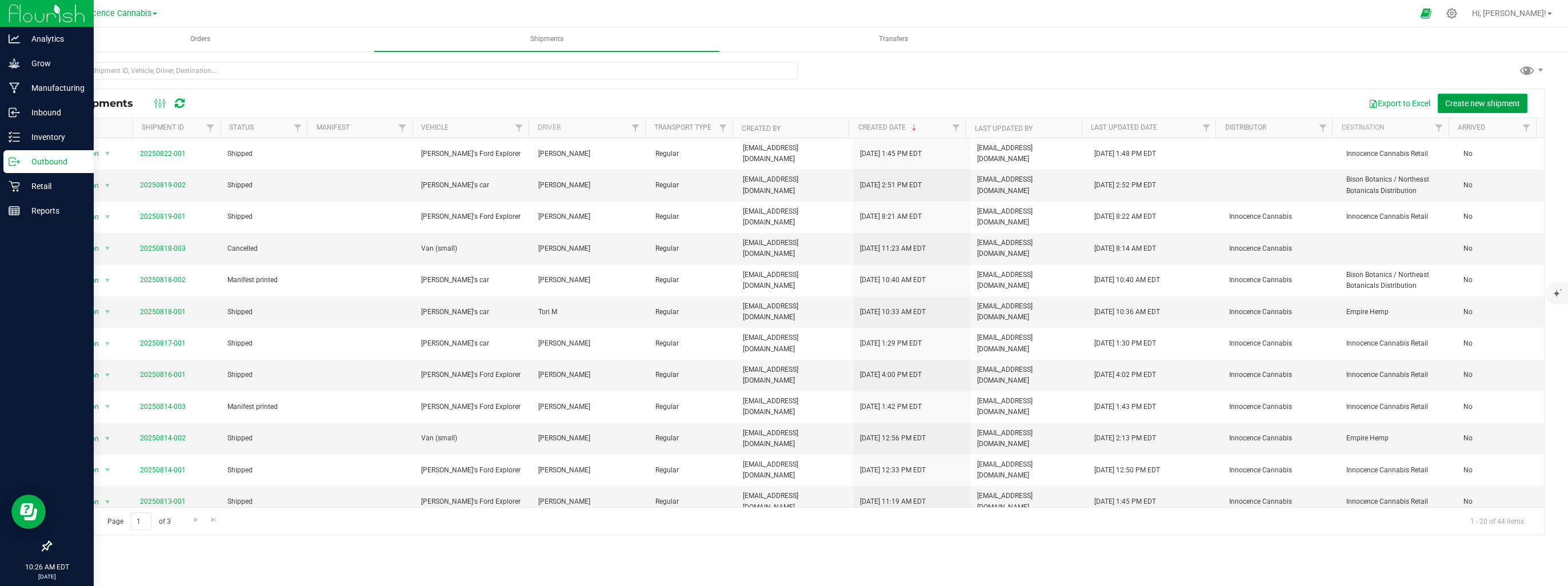
click at [1479, 94] on button "Create new shipment" at bounding box center [1483, 103] width 90 height 20
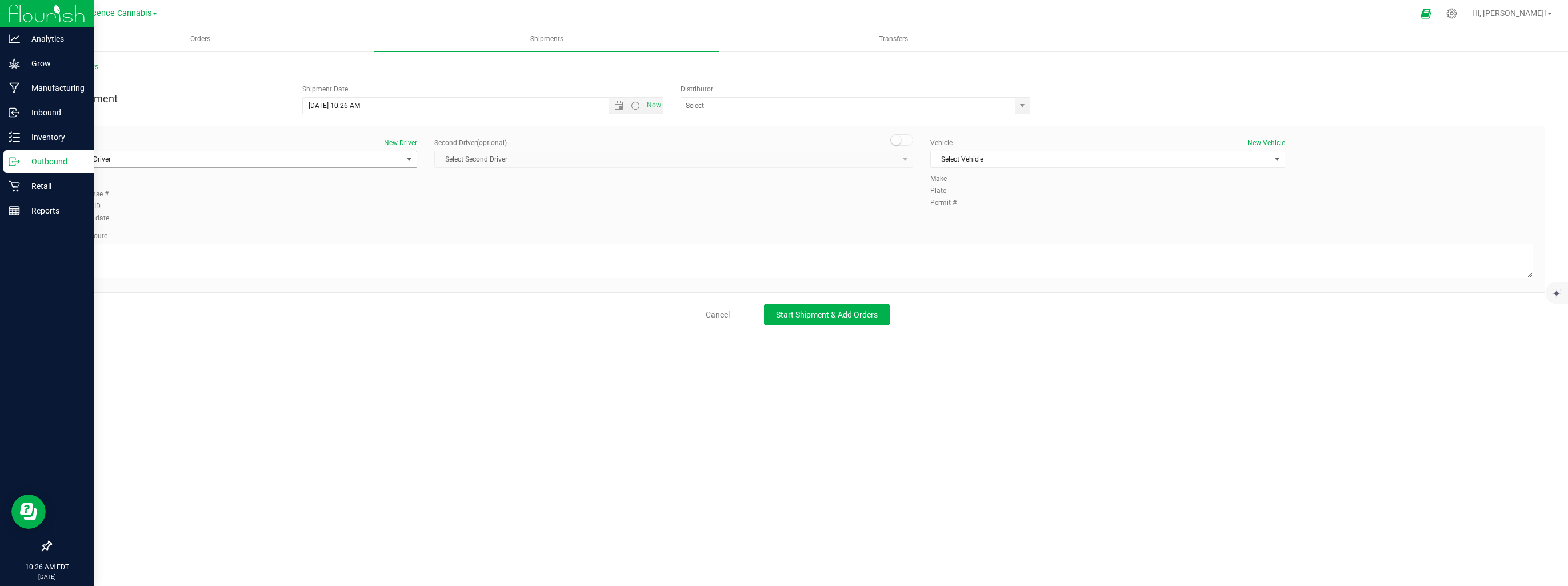
click at [269, 162] on span "Select Driver" at bounding box center [232, 160] width 339 height 16
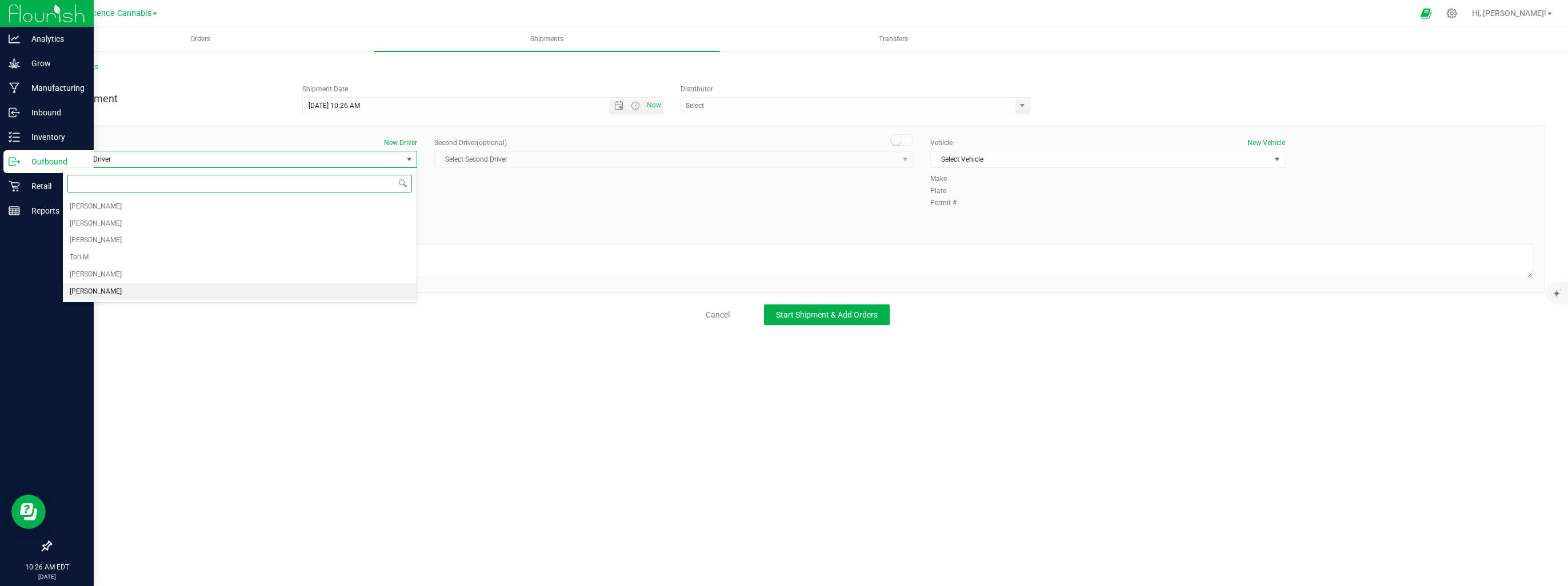
click at [211, 293] on li "[PERSON_NAME]" at bounding box center [240, 292] width 354 height 17
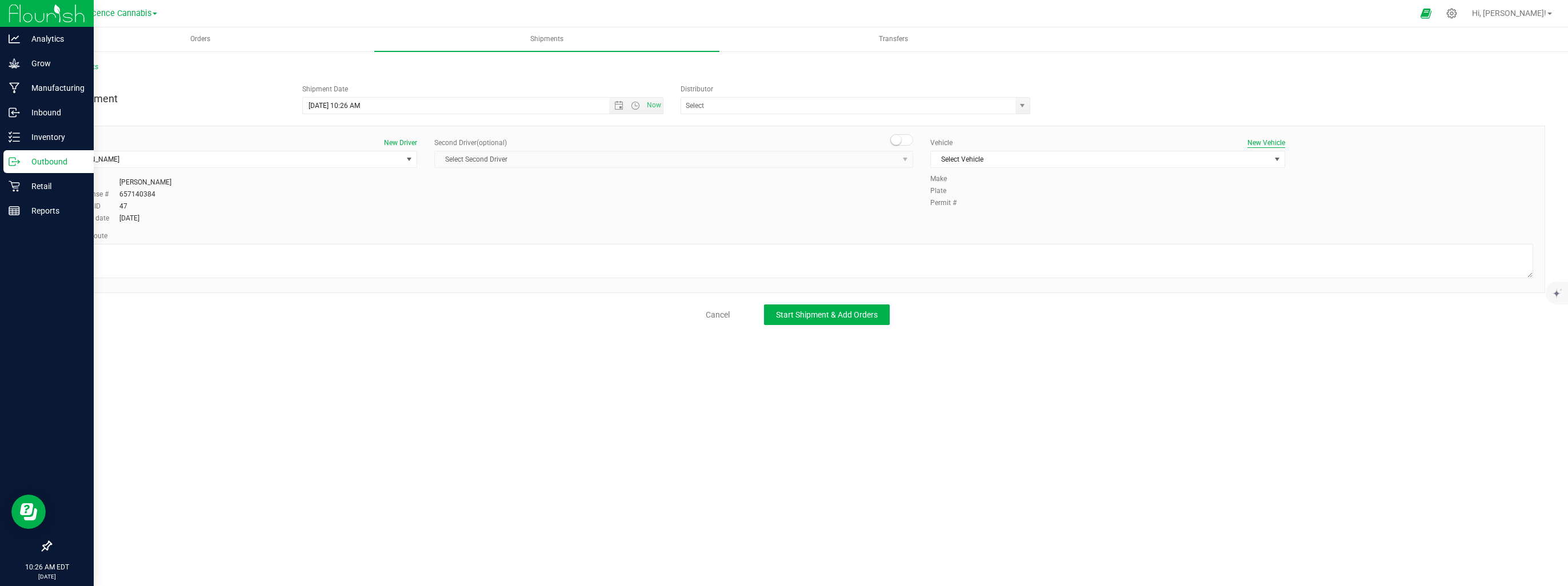
click at [1269, 139] on button "New Vehicle" at bounding box center [1267, 143] width 38 height 10
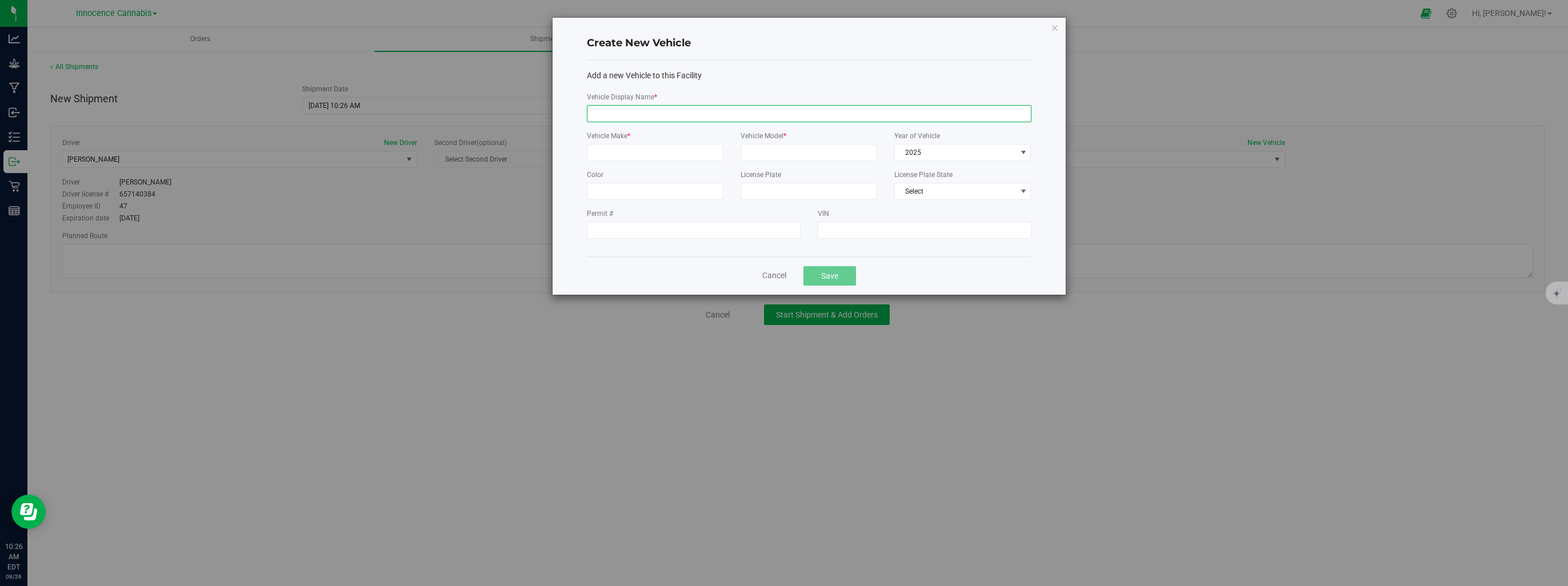
click at [650, 111] on input "Vehicle Display Name *" at bounding box center [809, 114] width 444 height 17
type input "Reefer Truck"
click at [657, 235] on input "Permit #" at bounding box center [694, 230] width 214 height 17
click at [623, 151] on input "Vehicle Make *" at bounding box center [655, 152] width 137 height 17
type input "test"
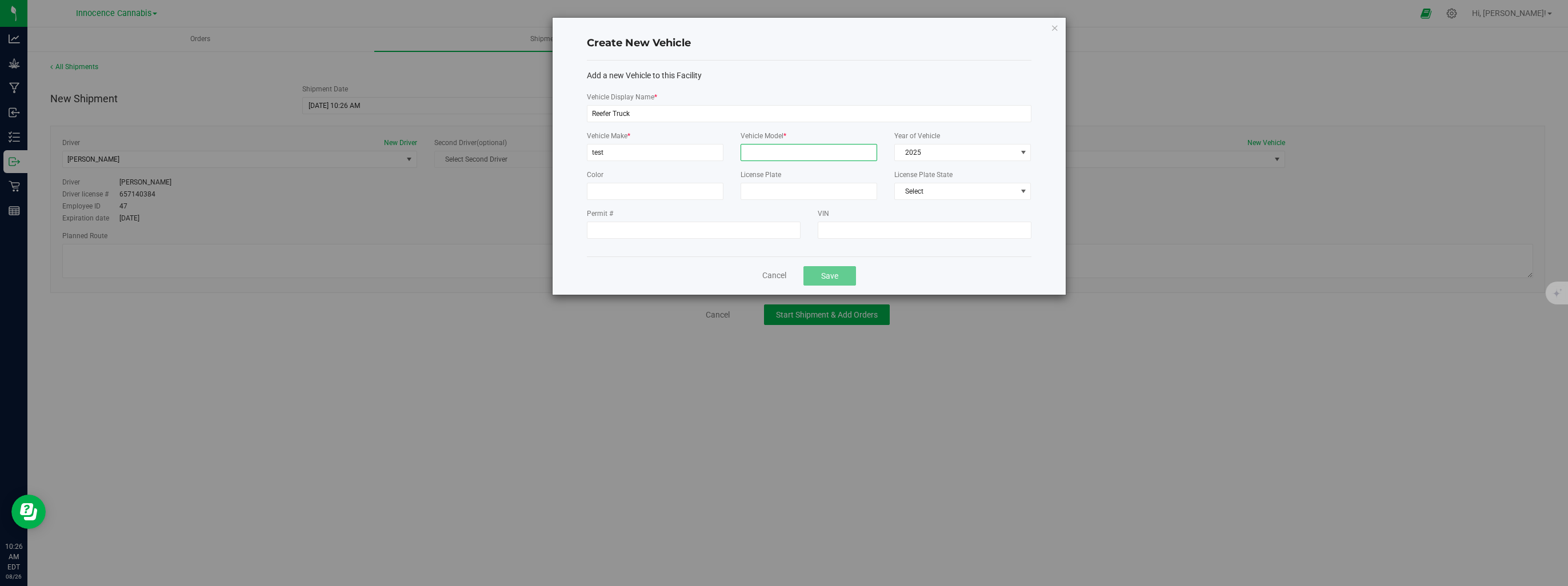
click at [765, 150] on input "Vehicle Model *" at bounding box center [809, 152] width 137 height 17
type input "test"
click at [657, 200] on input "Color" at bounding box center [655, 192] width 137 height 17
type input "test"
click at [771, 193] on input "License Plate" at bounding box center [809, 192] width 137 height 17
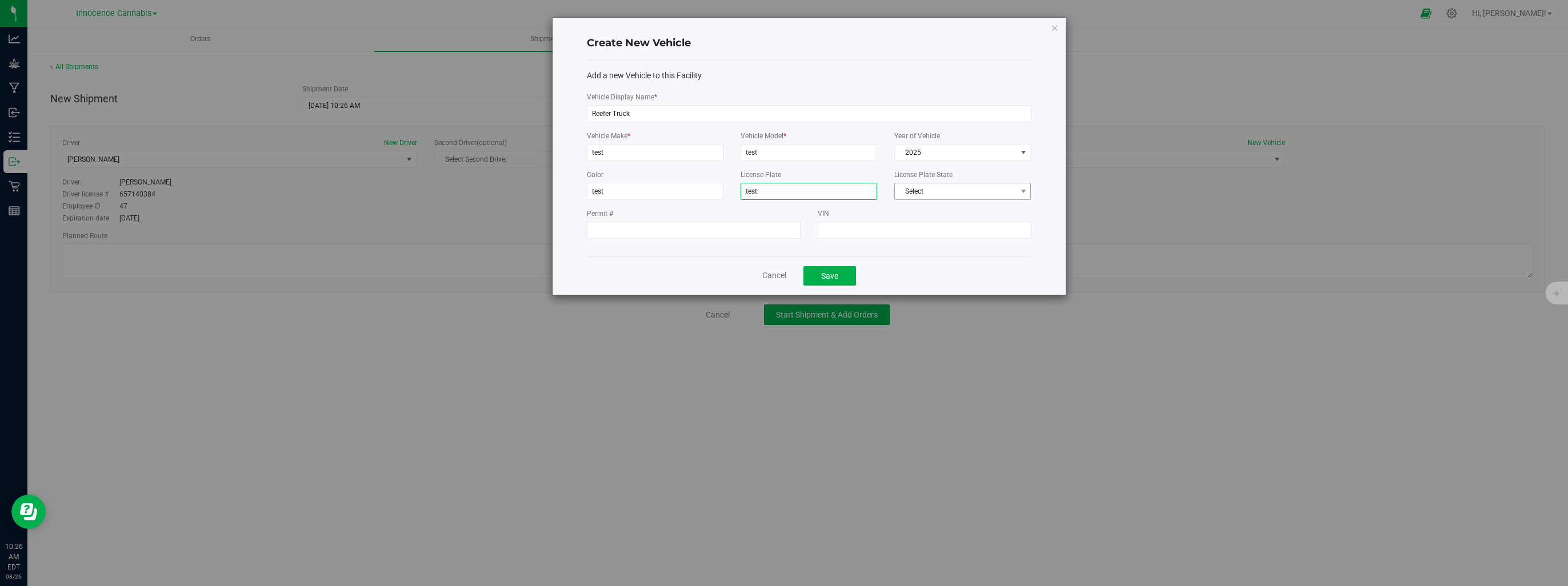
type input "test"
click at [917, 193] on span "Select" at bounding box center [955, 192] width 121 height 16
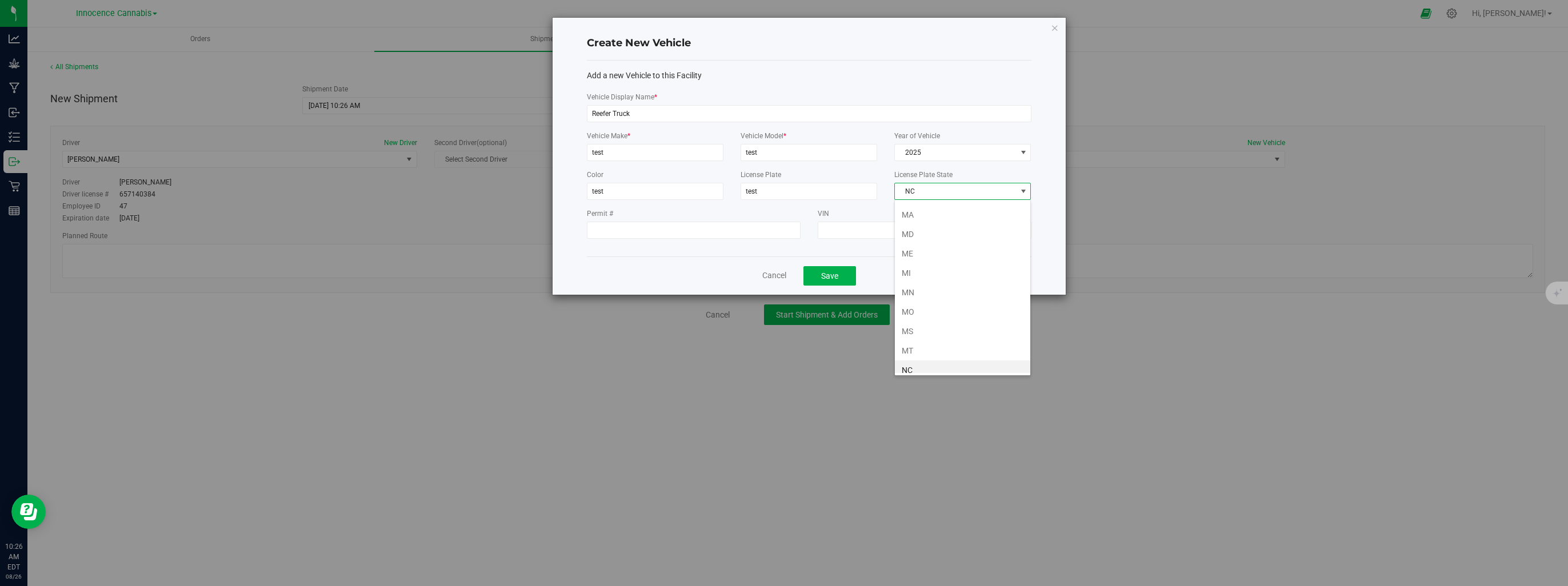
scroll to position [500, 0]
click at [929, 367] on li "NY" at bounding box center [962, 371] width 135 height 20
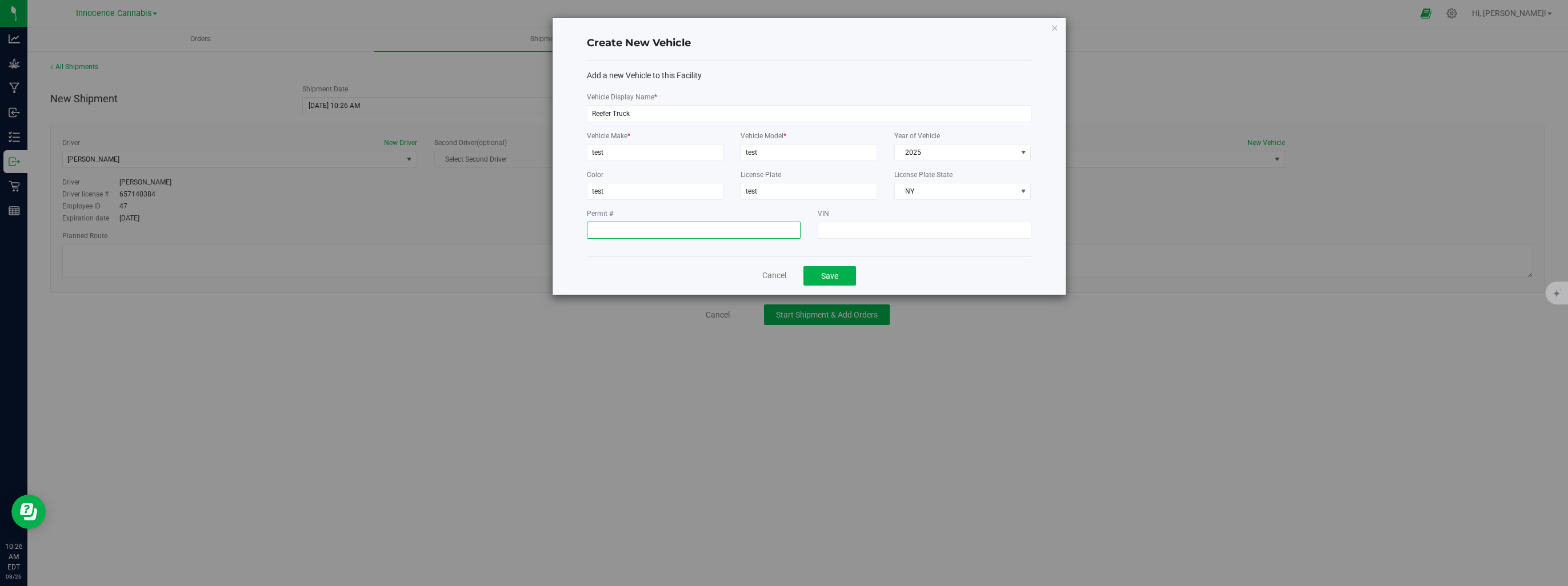
click at [688, 232] on input "Permit #" at bounding box center [694, 230] width 214 height 17
type input "test"
click at [906, 224] on input "VIN" at bounding box center [925, 230] width 214 height 17
type input "test"
click at [849, 274] on button "Save" at bounding box center [829, 276] width 52 height 20
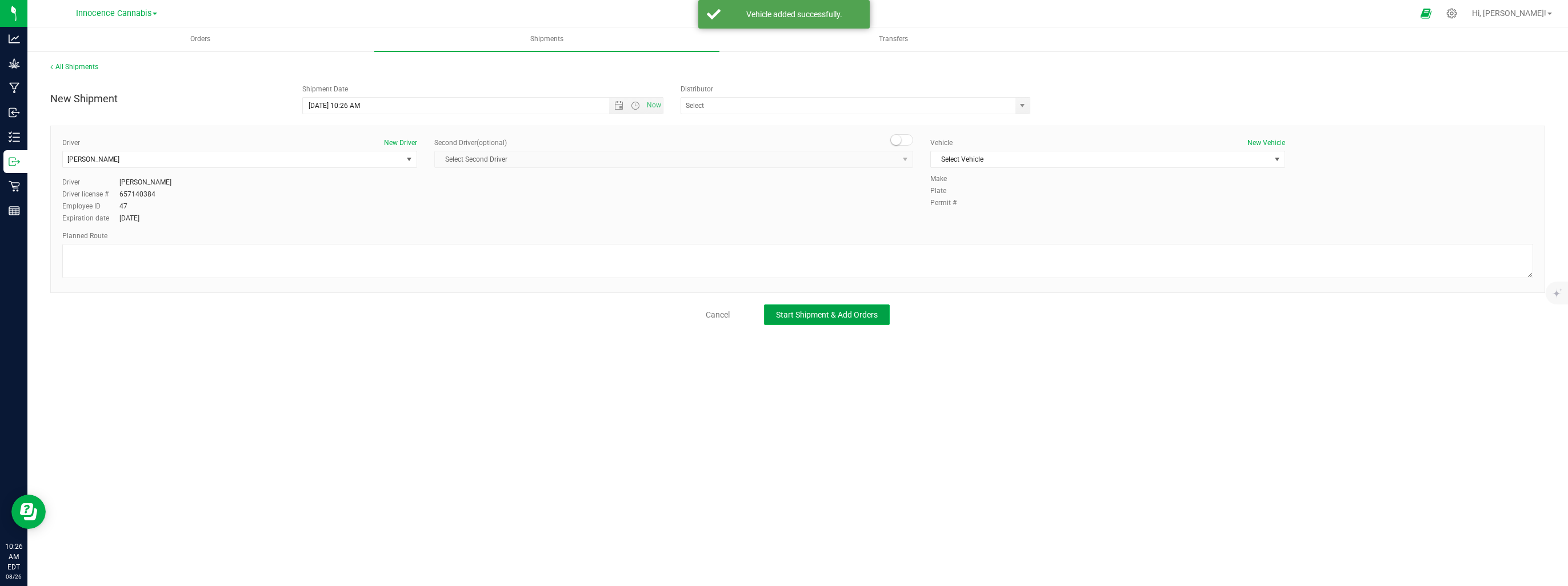
click at [817, 321] on button "Start Shipment & Add Orders" at bounding box center [826, 314] width 126 height 20
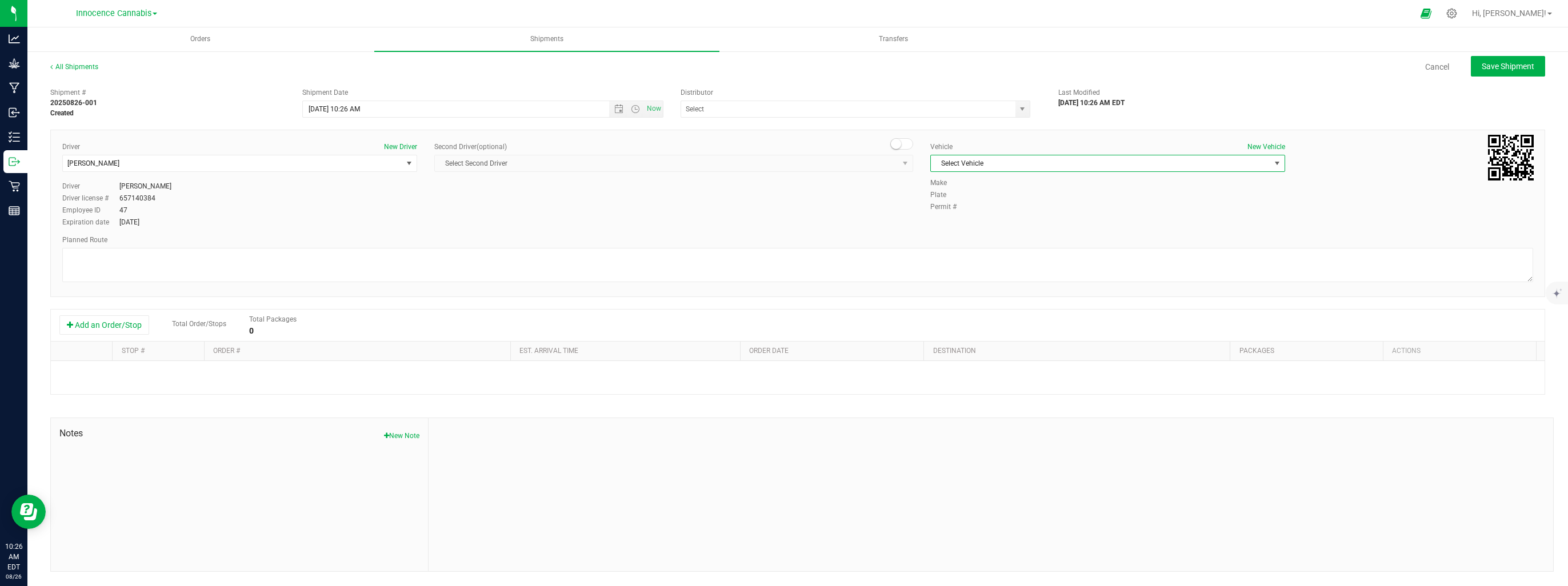
click at [1142, 163] on span "Select Vehicle" at bounding box center [1100, 163] width 339 height 16
click at [978, 195] on li "Reefer Truck" at bounding box center [1108, 200] width 354 height 17
click at [125, 330] on button "Add an Order/Stop" at bounding box center [105, 325] width 90 height 20
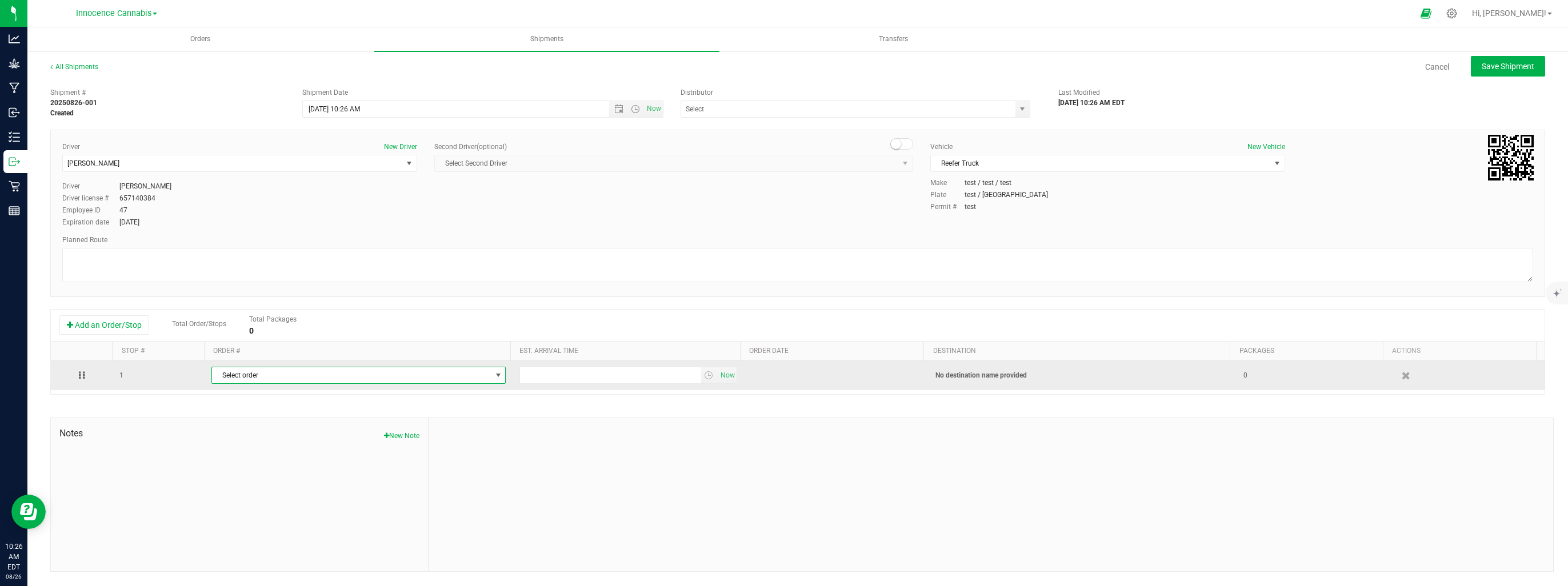
click at [237, 378] on span "Select order" at bounding box center [352, 375] width 279 height 16
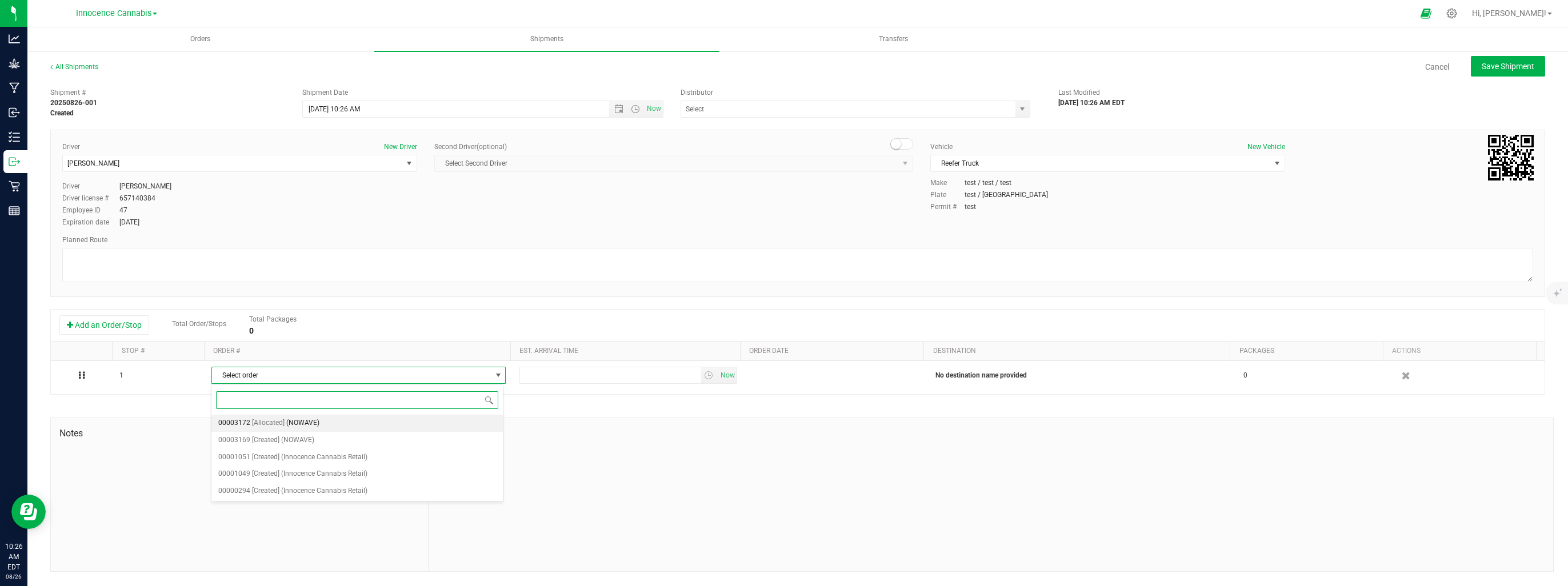
click at [247, 420] on span "00003172" at bounding box center [235, 423] width 32 height 15
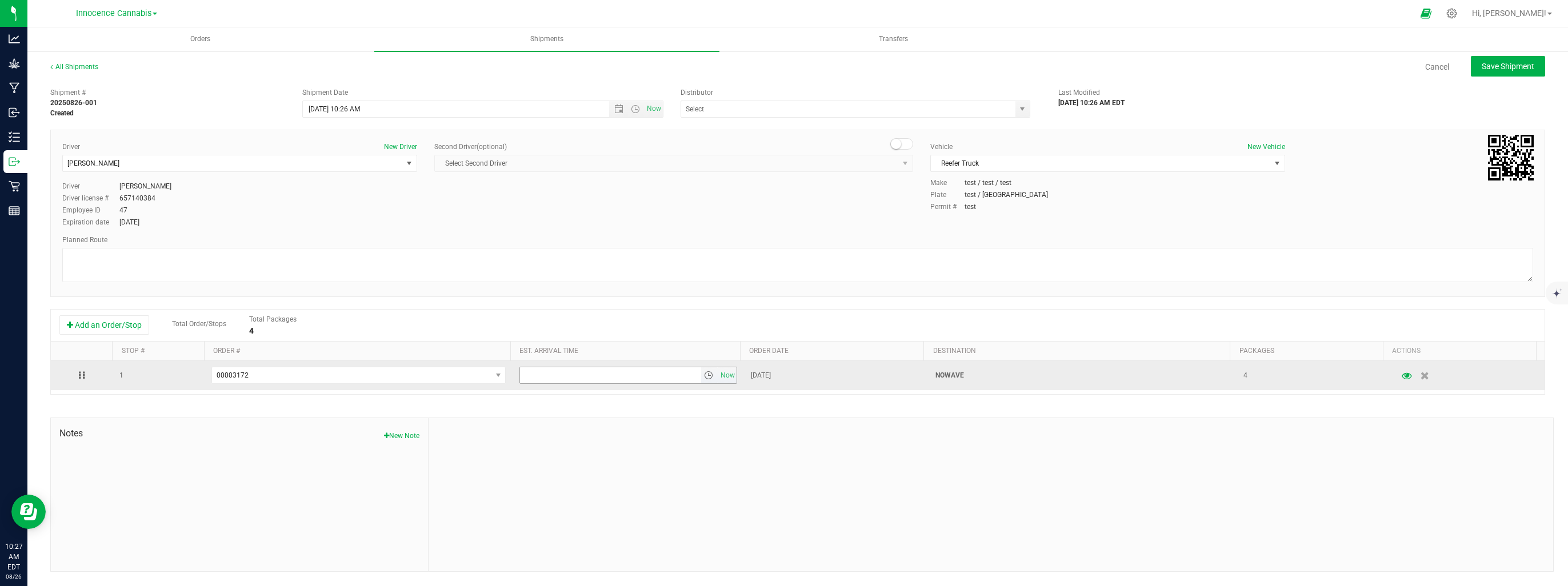
click at [704, 378] on span "select" at bounding box center [708, 375] width 9 height 9
click at [804, 378] on td "[DATE]" at bounding box center [837, 375] width 184 height 29
click at [704, 373] on span "select" at bounding box center [708, 375] width 9 height 9
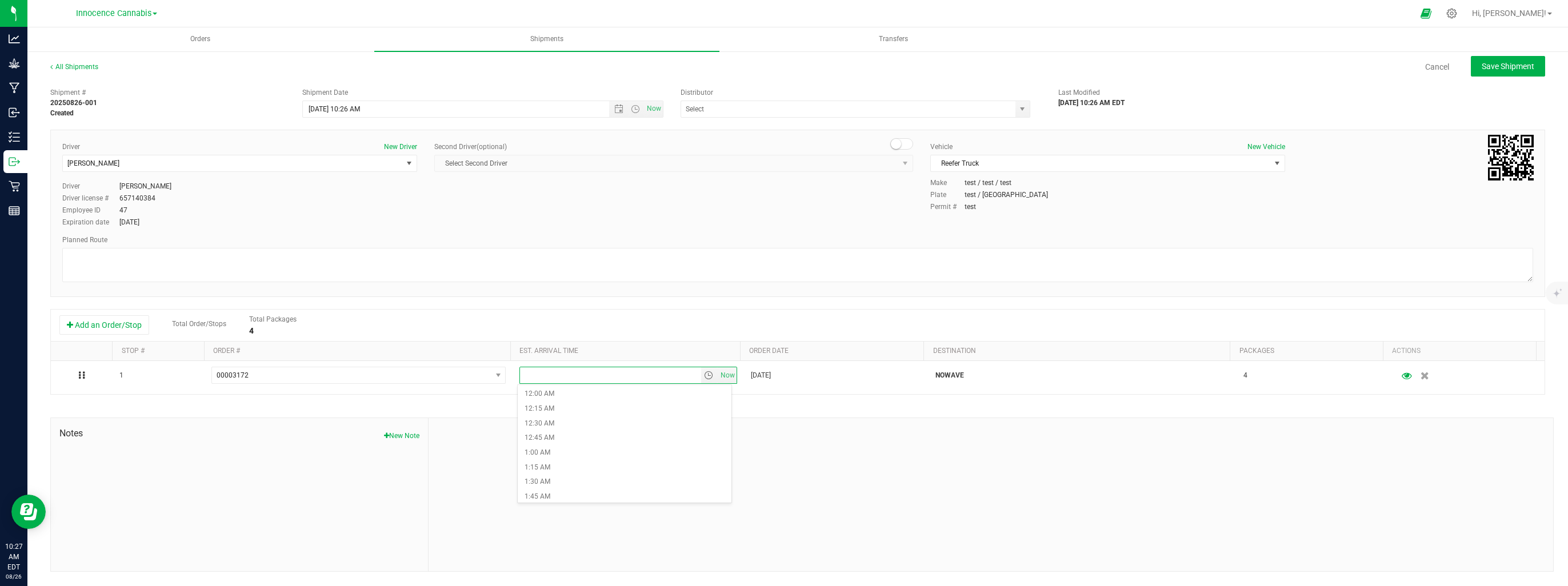
click at [837, 452] on div at bounding box center [991, 495] width 1125 height 153
click at [619, 107] on span "Open the date view" at bounding box center [619, 109] width 9 height 9
click at [380, 242] on link "28" at bounding box center [379, 243] width 17 height 17
click at [1518, 62] on span "Save Shipment" at bounding box center [1508, 66] width 52 height 9
type input "8/28/2025 2:26 PM"
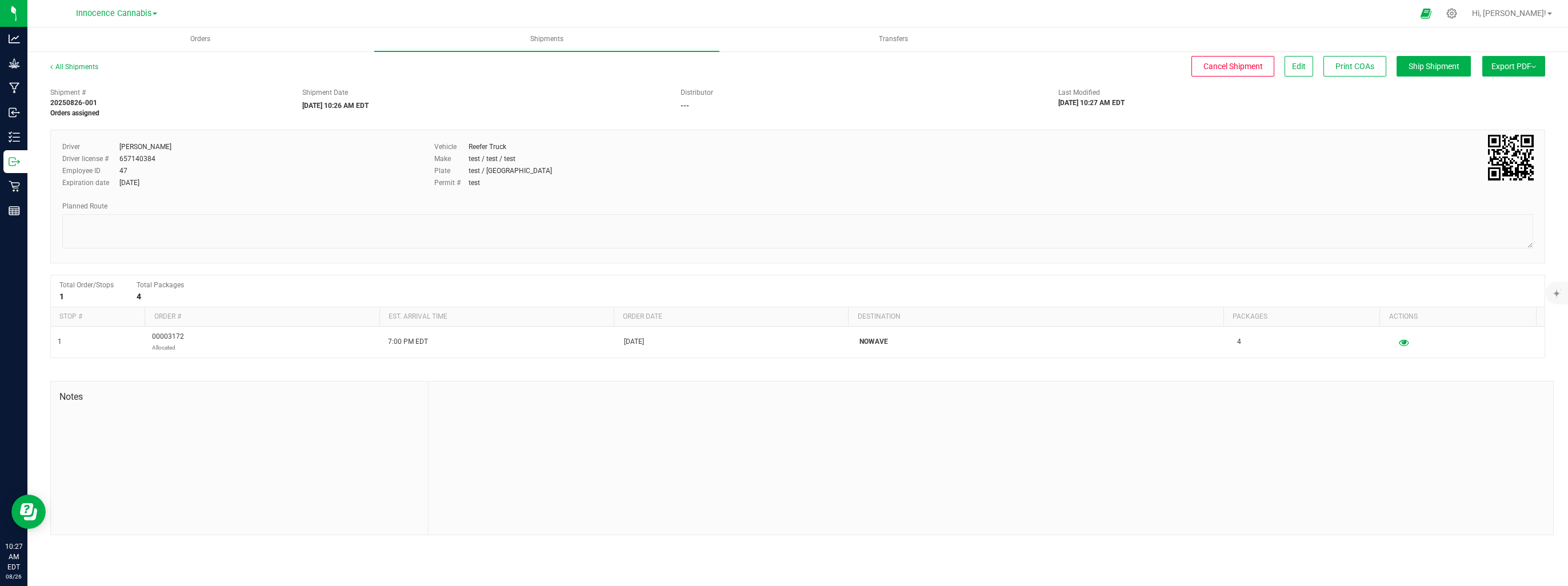
click at [1521, 64] on span "Export PDF" at bounding box center [1514, 66] width 44 height 9
click at [1506, 65] on span "Export PDF" at bounding box center [1514, 66] width 44 height 9
click at [1498, 108] on span "Manifest by Lot" at bounding box center [1484, 108] width 47 height 8
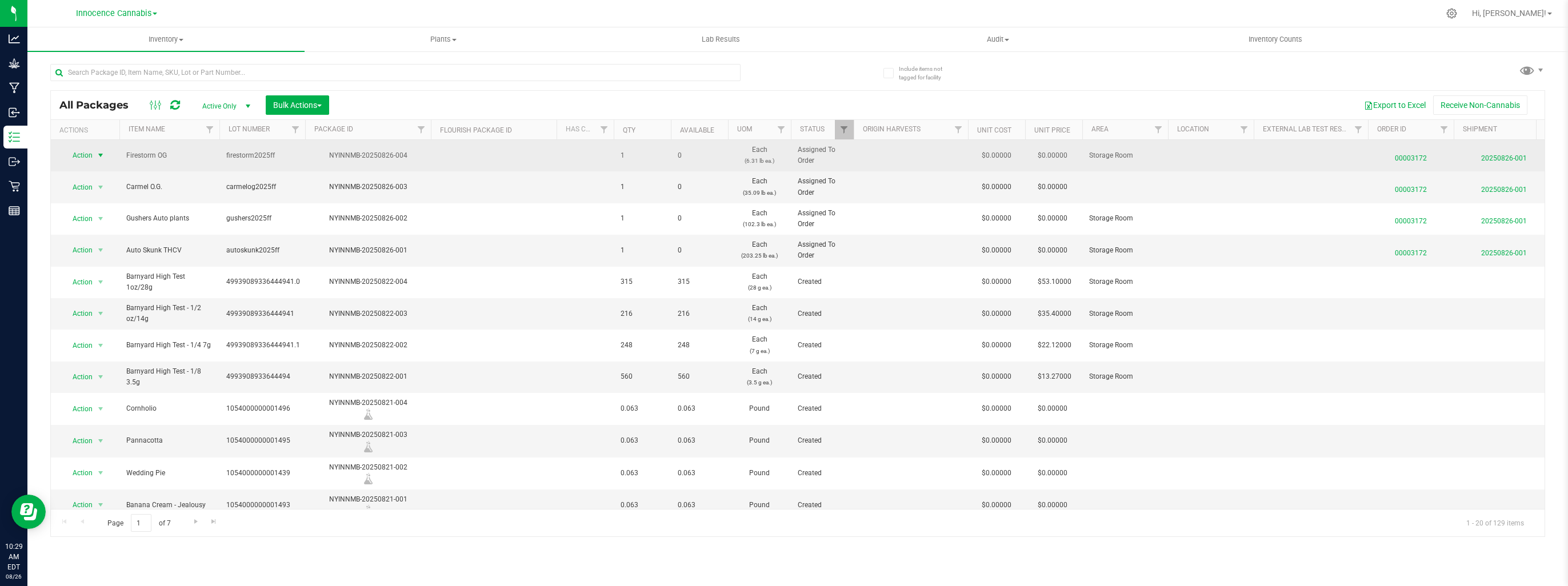
click at [98, 151] on span "select" at bounding box center [100, 155] width 9 height 9
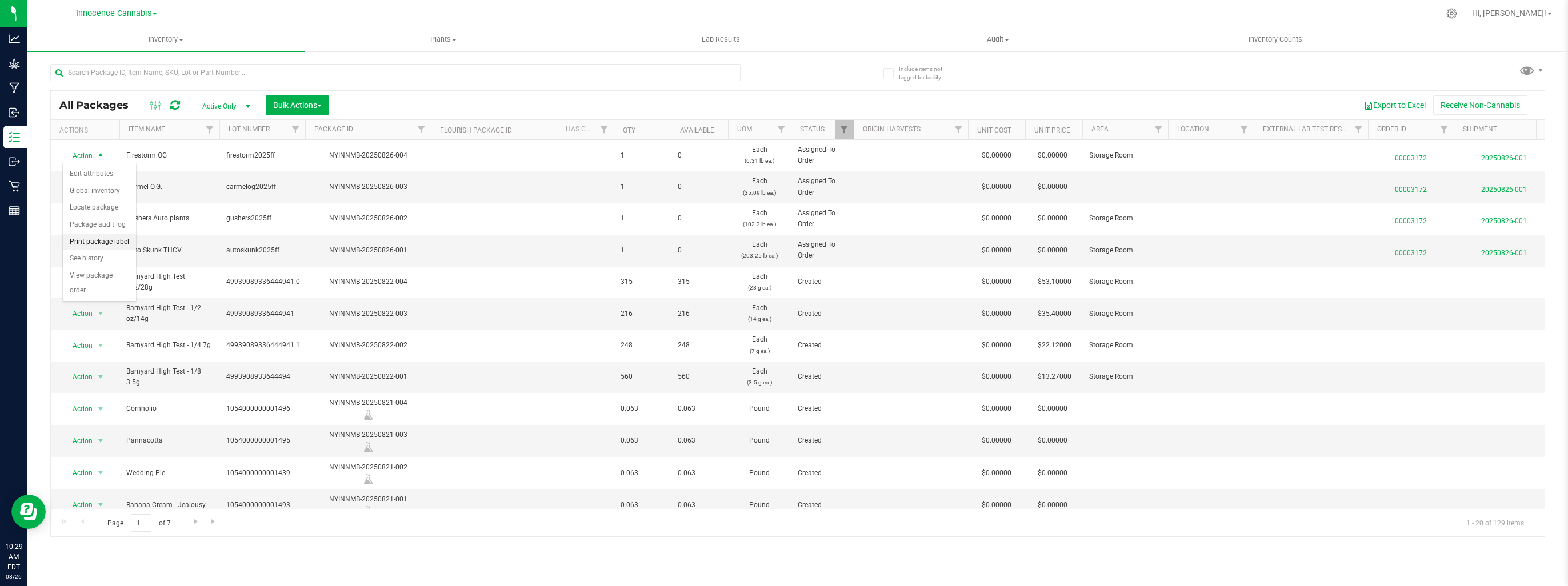
click at [98, 237] on li "Print package label" at bounding box center [99, 243] width 73 height 17
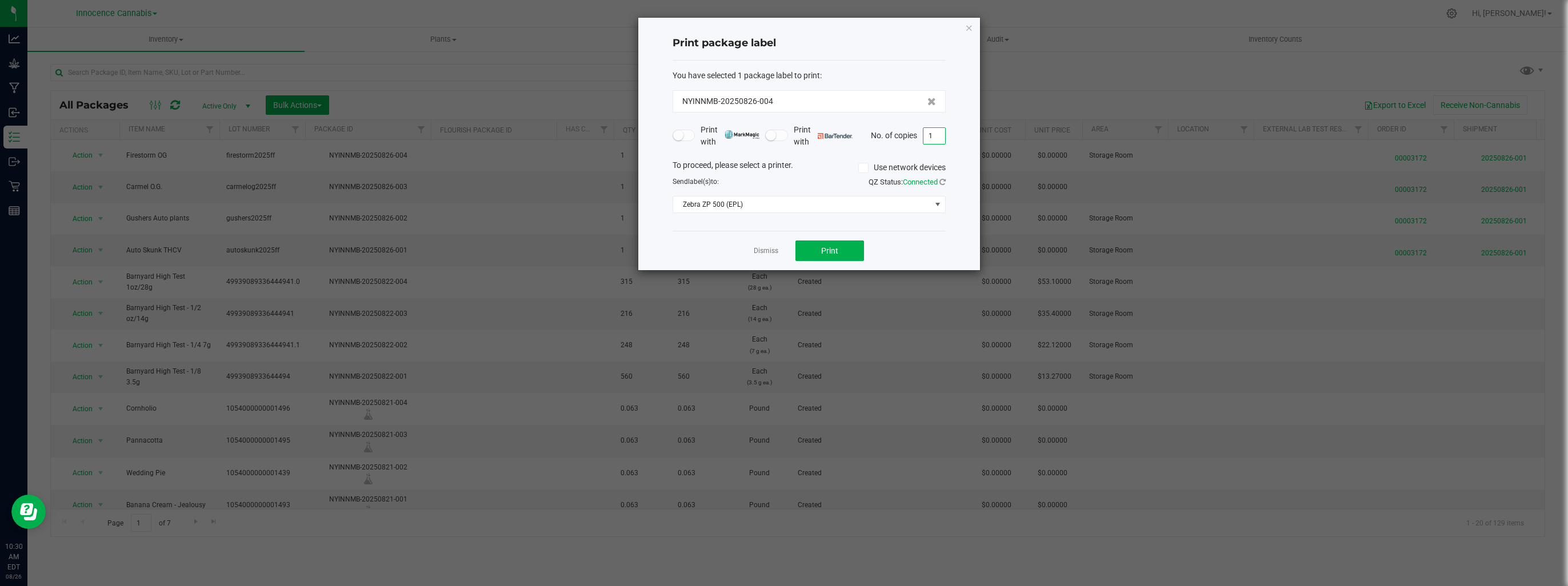
click at [938, 133] on input "1" at bounding box center [935, 136] width 22 height 16
type input "4"
click at [835, 251] on span "Print" at bounding box center [830, 251] width 17 height 9
click at [757, 251] on link "Dismiss" at bounding box center [766, 251] width 25 height 9
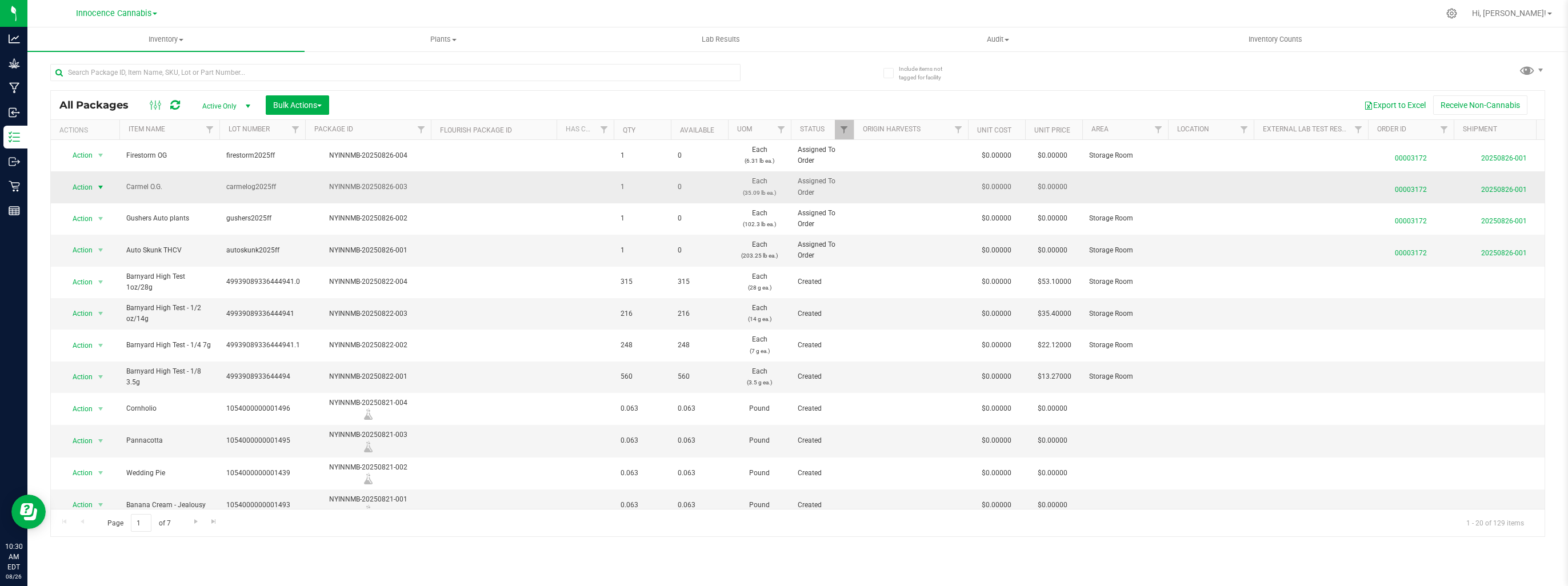
click at [99, 187] on span "select" at bounding box center [100, 187] width 9 height 9
click at [93, 274] on li "Print package label" at bounding box center [99, 274] width 73 height 17
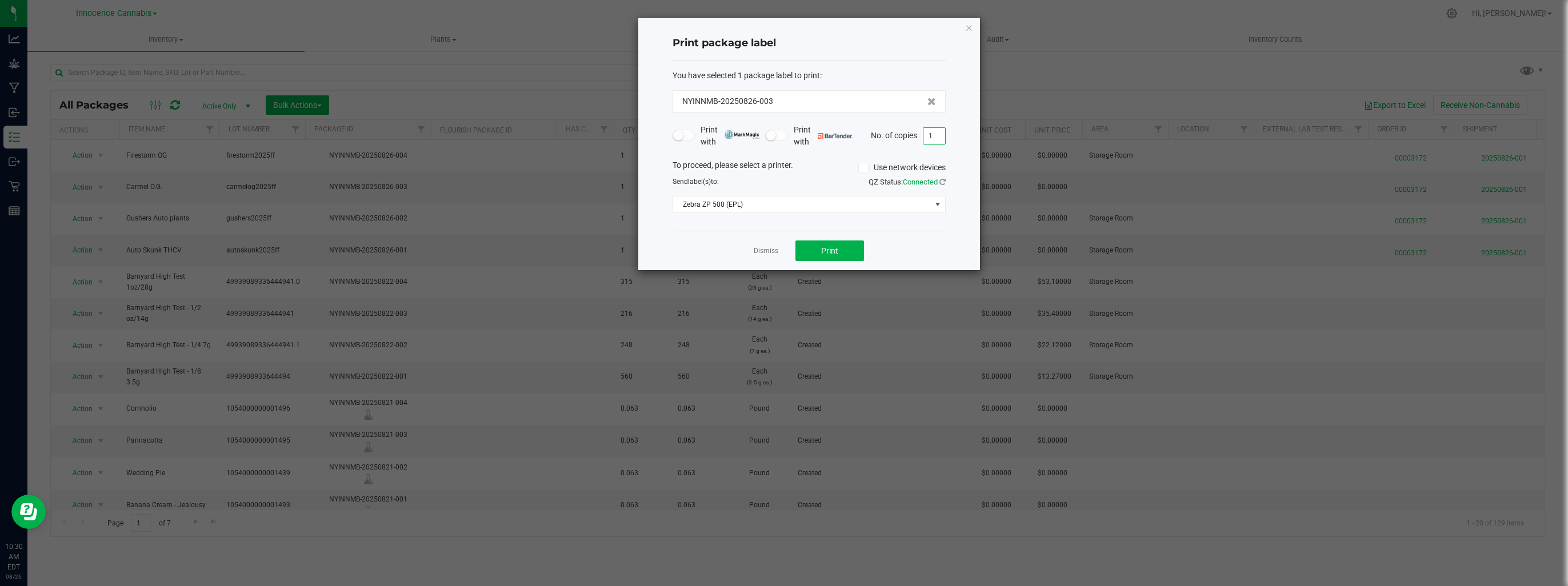
click at [937, 134] on input "1" at bounding box center [935, 136] width 22 height 16
type input "4"
click at [858, 252] on button "Print" at bounding box center [829, 251] width 68 height 20
click at [763, 251] on link "Dismiss" at bounding box center [766, 251] width 25 height 9
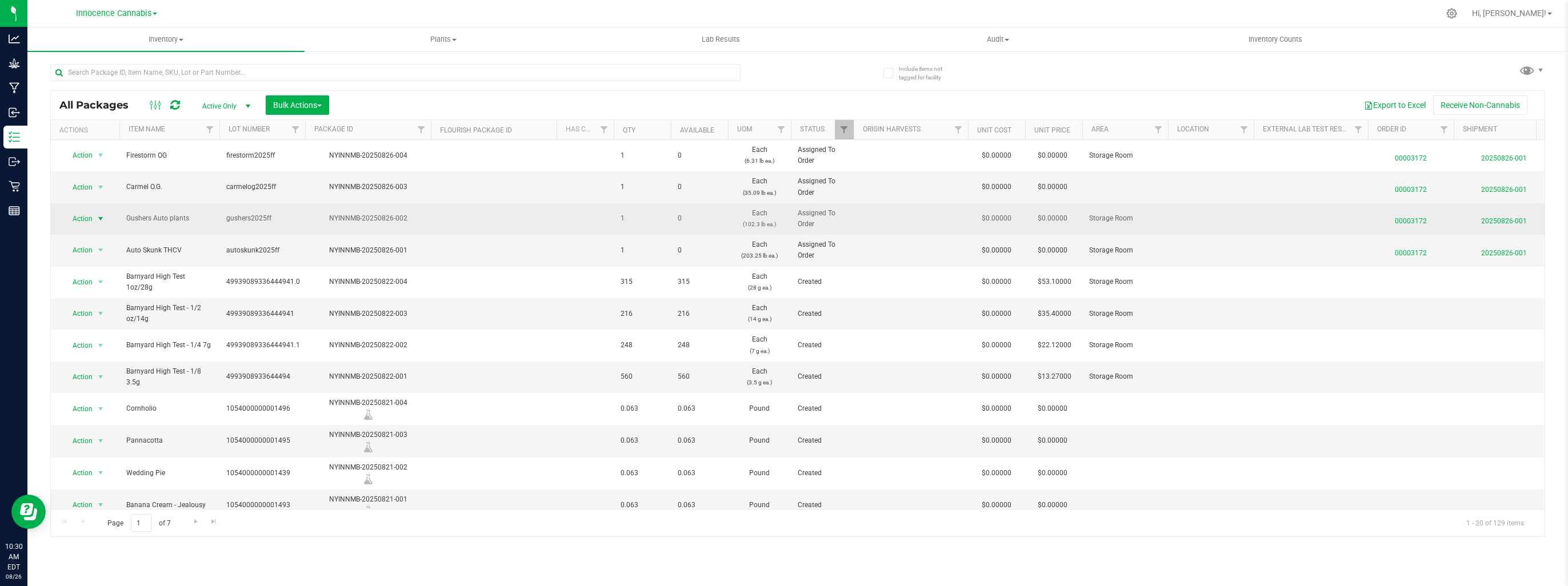
click at [99, 217] on span "select" at bounding box center [100, 219] width 9 height 9
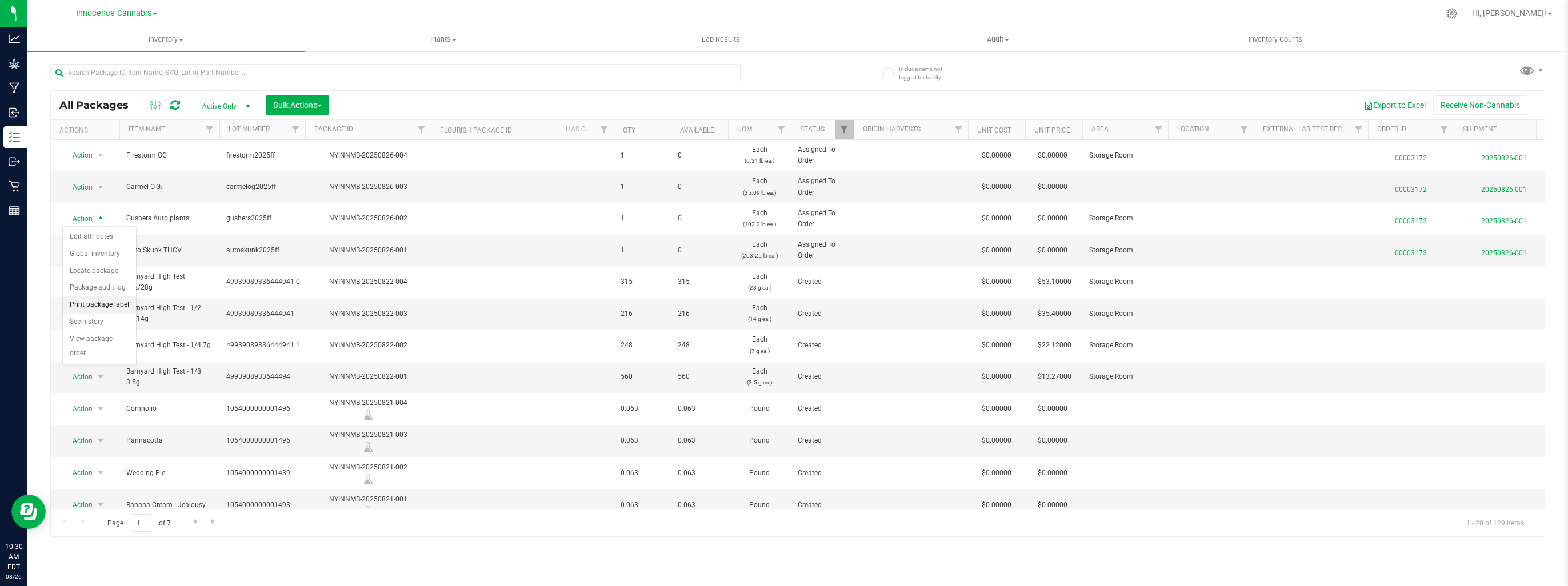
click at [87, 303] on li "Print package label" at bounding box center [99, 305] width 73 height 17
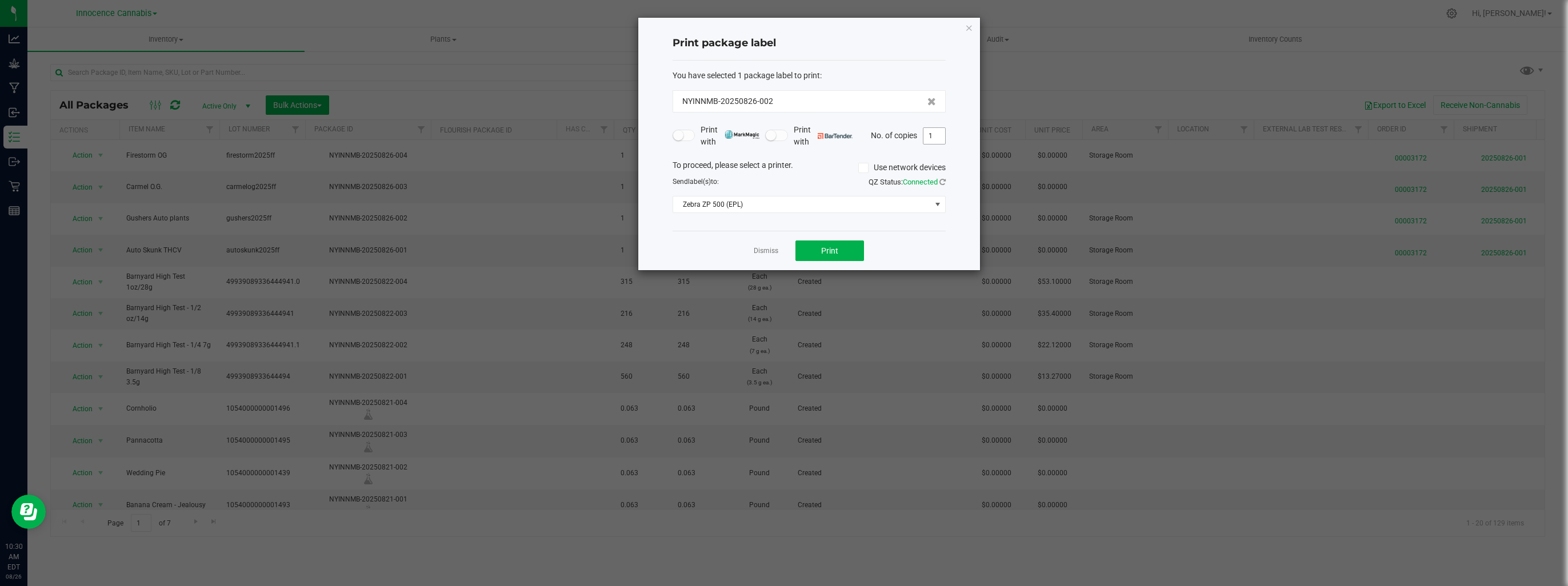
click at [935, 138] on input "1" at bounding box center [935, 136] width 22 height 16
type input "4"
click at [820, 248] on button "Print" at bounding box center [829, 251] width 68 height 20
click at [763, 253] on link "Dismiss" at bounding box center [766, 251] width 25 height 9
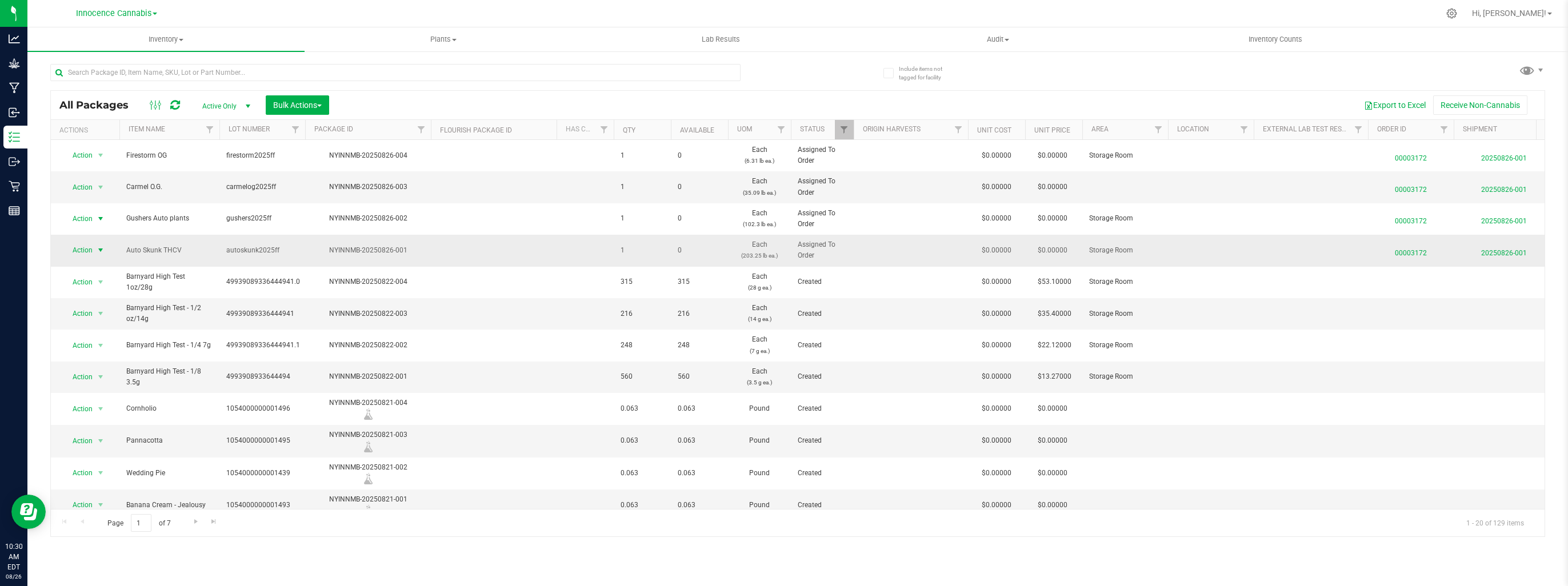
click at [100, 251] on span "select" at bounding box center [100, 250] width 9 height 9
click at [89, 330] on li "Print package label" at bounding box center [99, 337] width 73 height 17
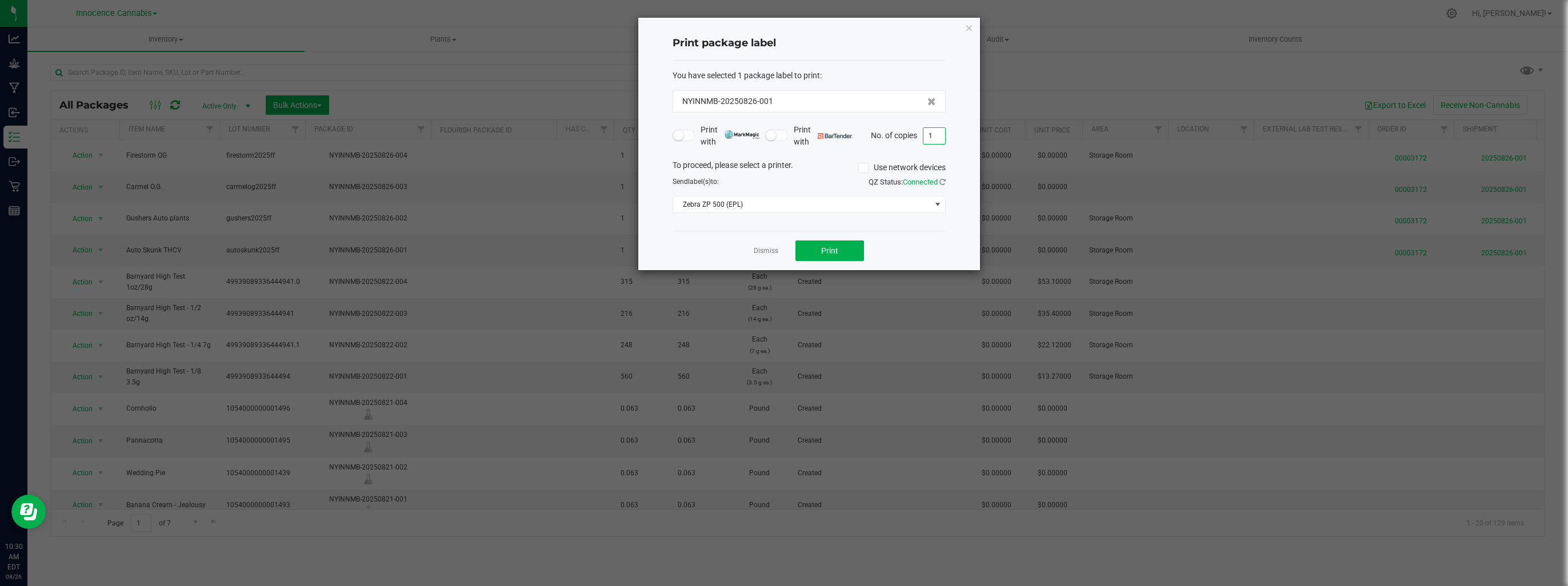
click at [935, 136] on input "1" at bounding box center [935, 136] width 22 height 16
type input "4"
click at [842, 253] on button "Print" at bounding box center [829, 251] width 68 height 20
click at [768, 251] on link "Dismiss" at bounding box center [766, 251] width 25 height 9
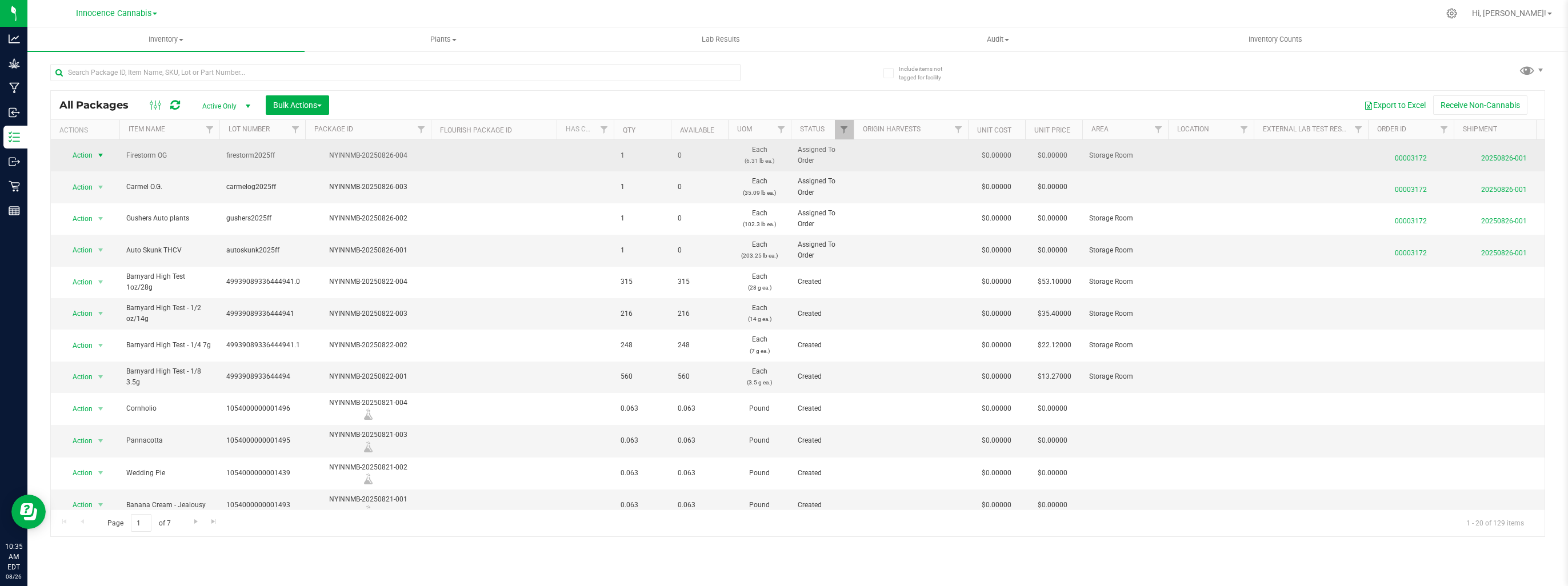
click at [102, 157] on span "select" at bounding box center [100, 155] width 9 height 9
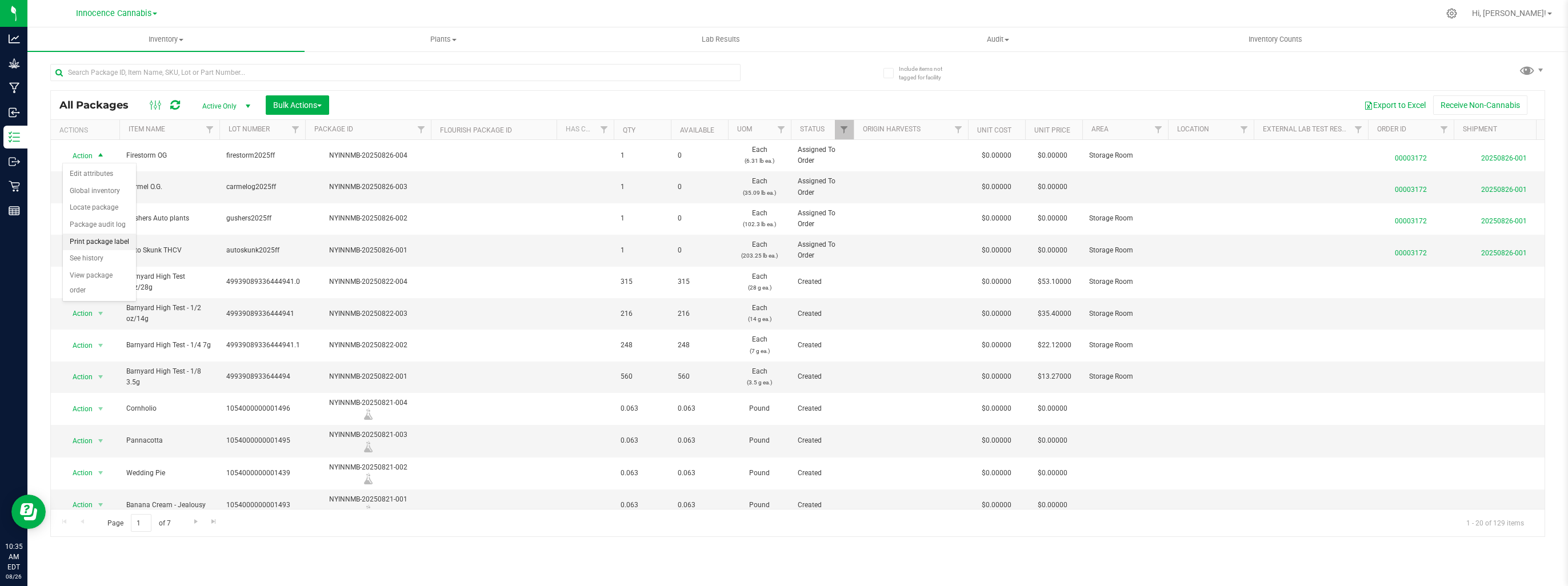
click at [92, 239] on li "Print package label" at bounding box center [99, 243] width 73 height 17
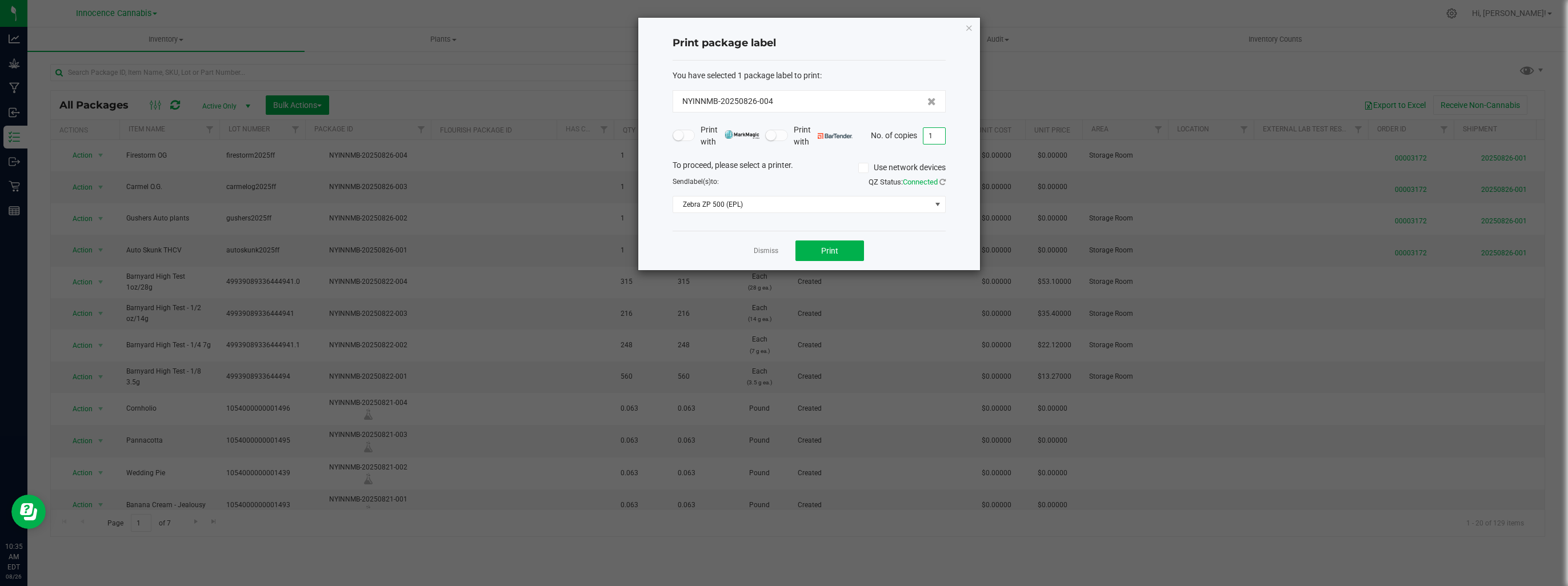
click at [930, 138] on input "1" at bounding box center [935, 136] width 22 height 16
type input "2"
click at [827, 250] on span "Print" at bounding box center [830, 251] width 17 height 9
click at [765, 249] on link "Dismiss" at bounding box center [766, 251] width 25 height 9
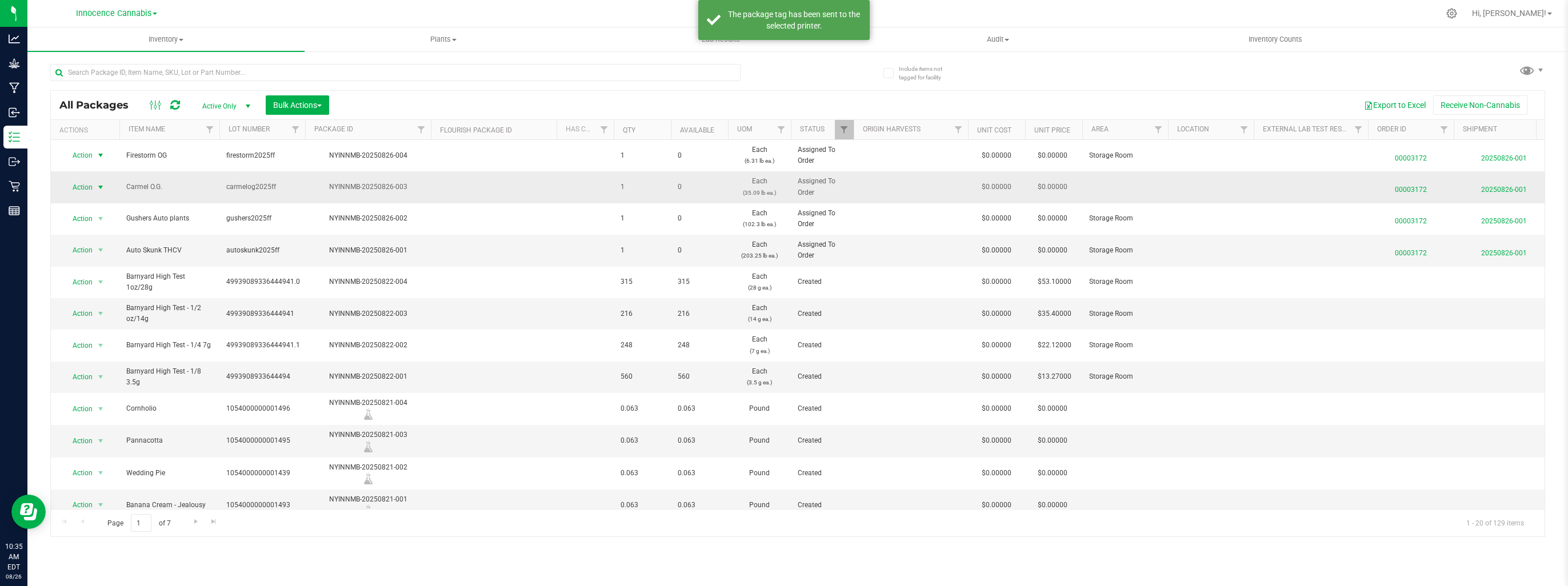
click at [103, 184] on span "select" at bounding box center [100, 187] width 9 height 9
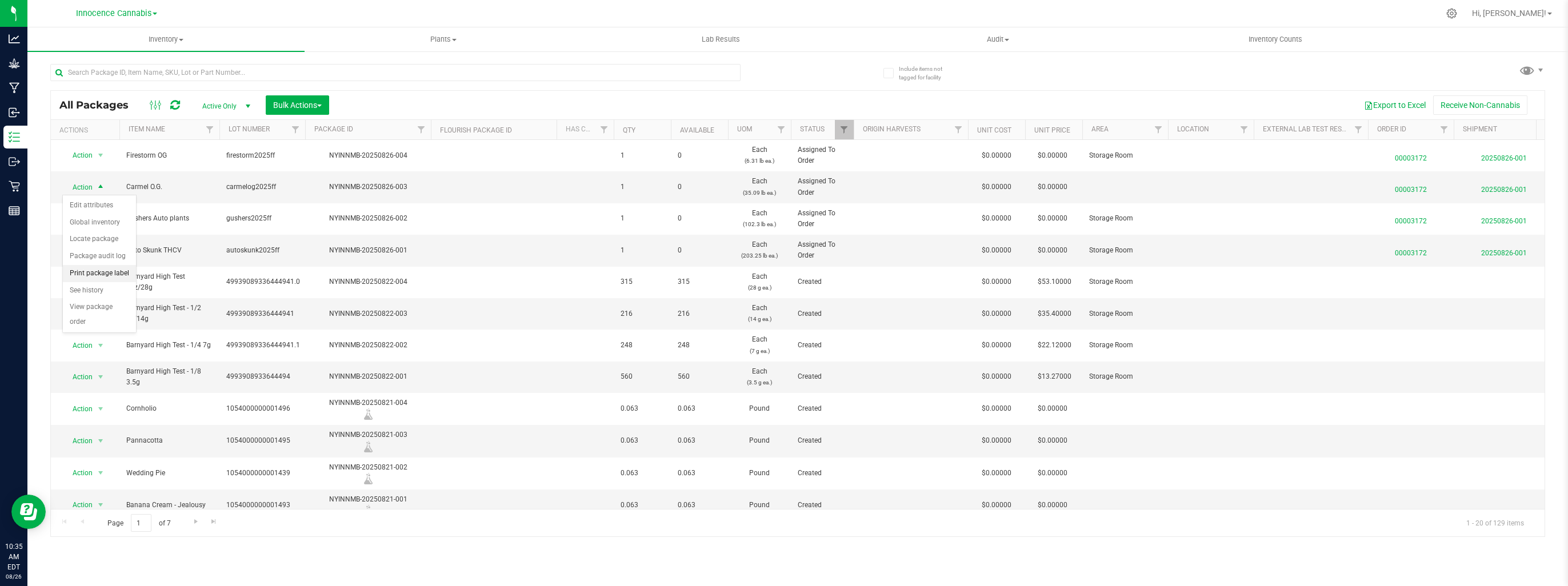
click at [102, 269] on li "Print package label" at bounding box center [99, 274] width 73 height 17
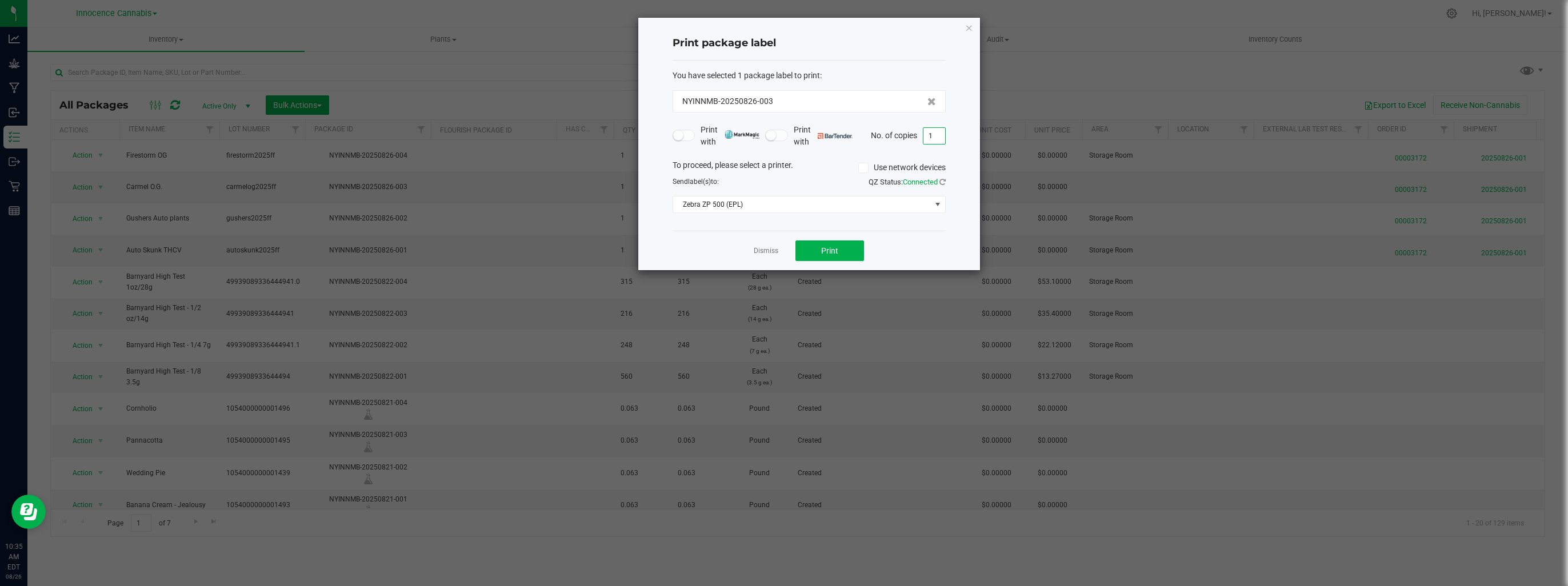
click at [933, 139] on input "1" at bounding box center [935, 136] width 22 height 16
type input "2"
click at [830, 255] on button "Print" at bounding box center [829, 251] width 68 height 20
click at [757, 250] on link "Dismiss" at bounding box center [766, 251] width 25 height 9
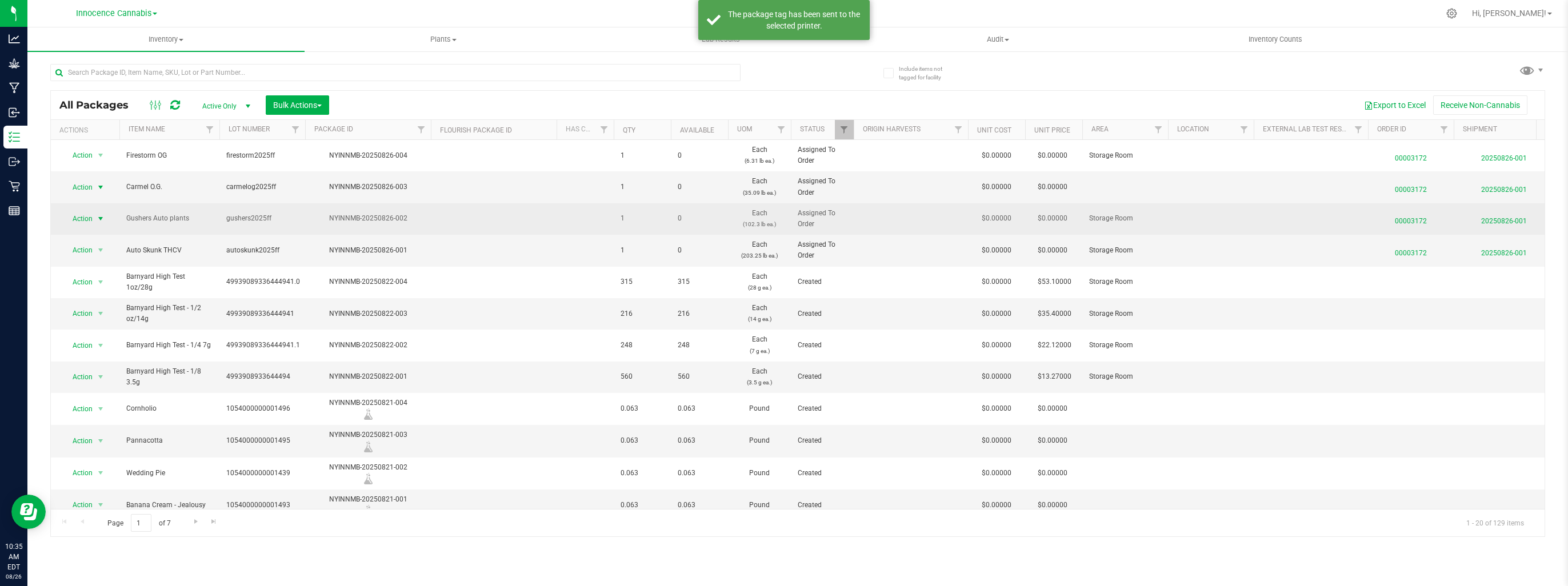
click at [101, 217] on span "select" at bounding box center [100, 219] width 9 height 9
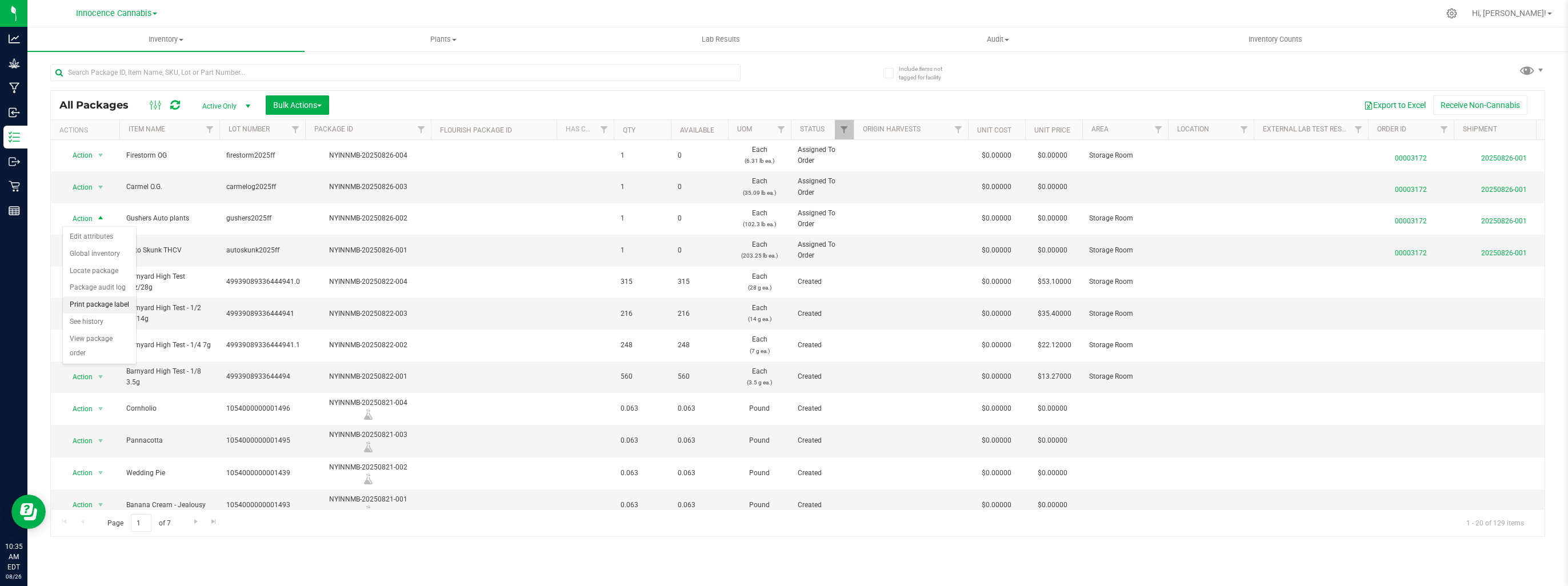
click at [107, 304] on li "Print package label" at bounding box center [99, 305] width 73 height 17
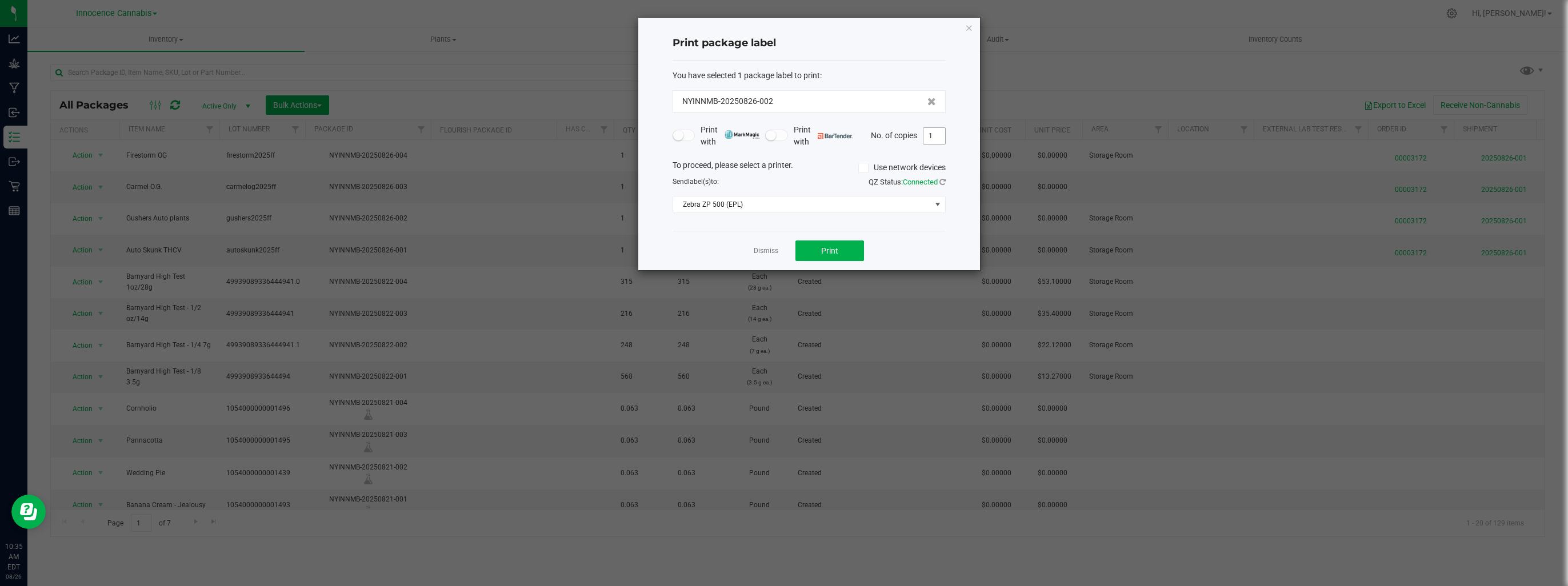
click at [935, 130] on input "1" at bounding box center [935, 136] width 22 height 16
type input "2"
click at [838, 246] on span "Print" at bounding box center [830, 251] width 17 height 9
click at [768, 249] on link "Dismiss" at bounding box center [766, 251] width 25 height 9
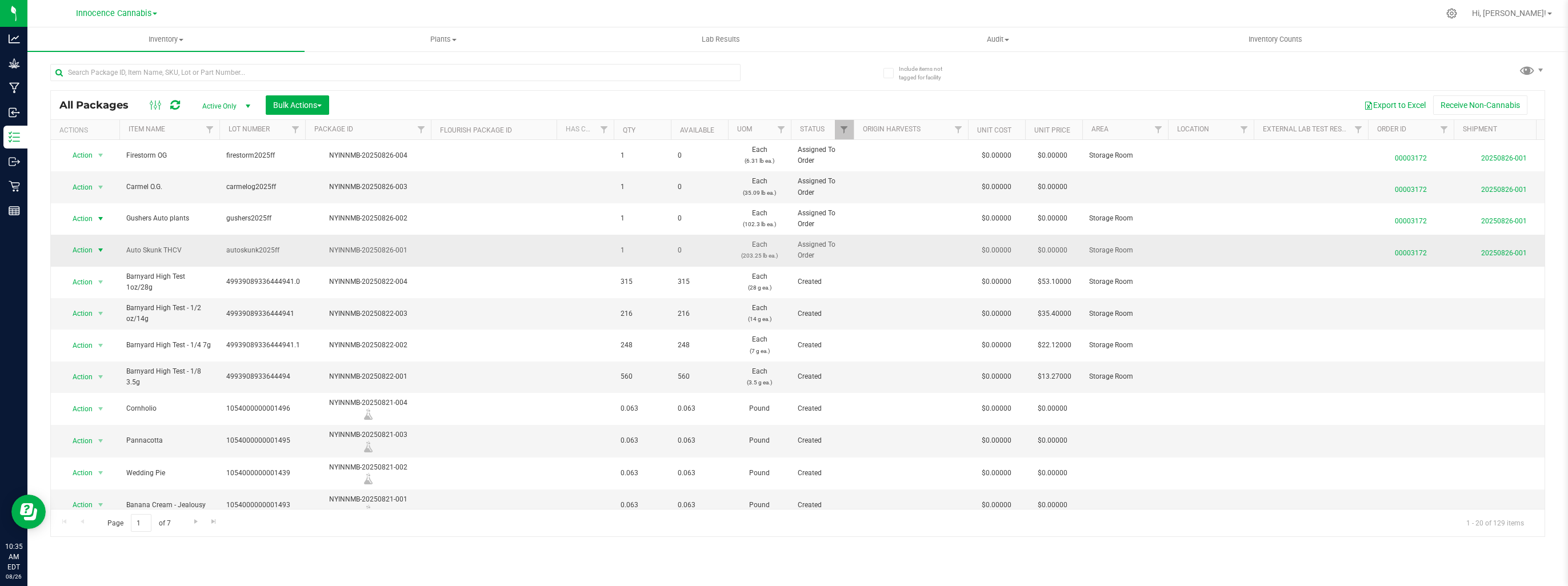
click at [102, 248] on span "select" at bounding box center [100, 250] width 9 height 9
click at [103, 341] on li "Print package label" at bounding box center [99, 337] width 73 height 17
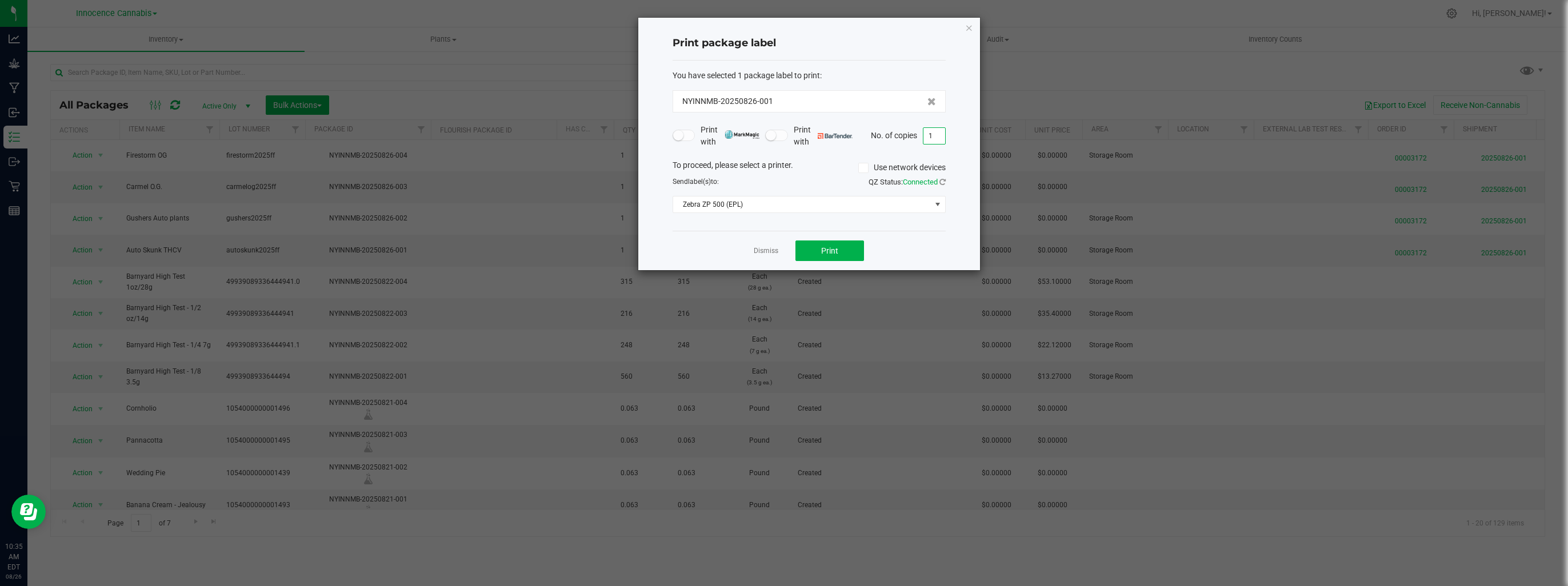
click at [939, 141] on input "1" at bounding box center [935, 136] width 22 height 16
type input "2"
click at [849, 252] on button "Print" at bounding box center [829, 251] width 68 height 20
click at [769, 248] on link "Dismiss" at bounding box center [766, 251] width 25 height 9
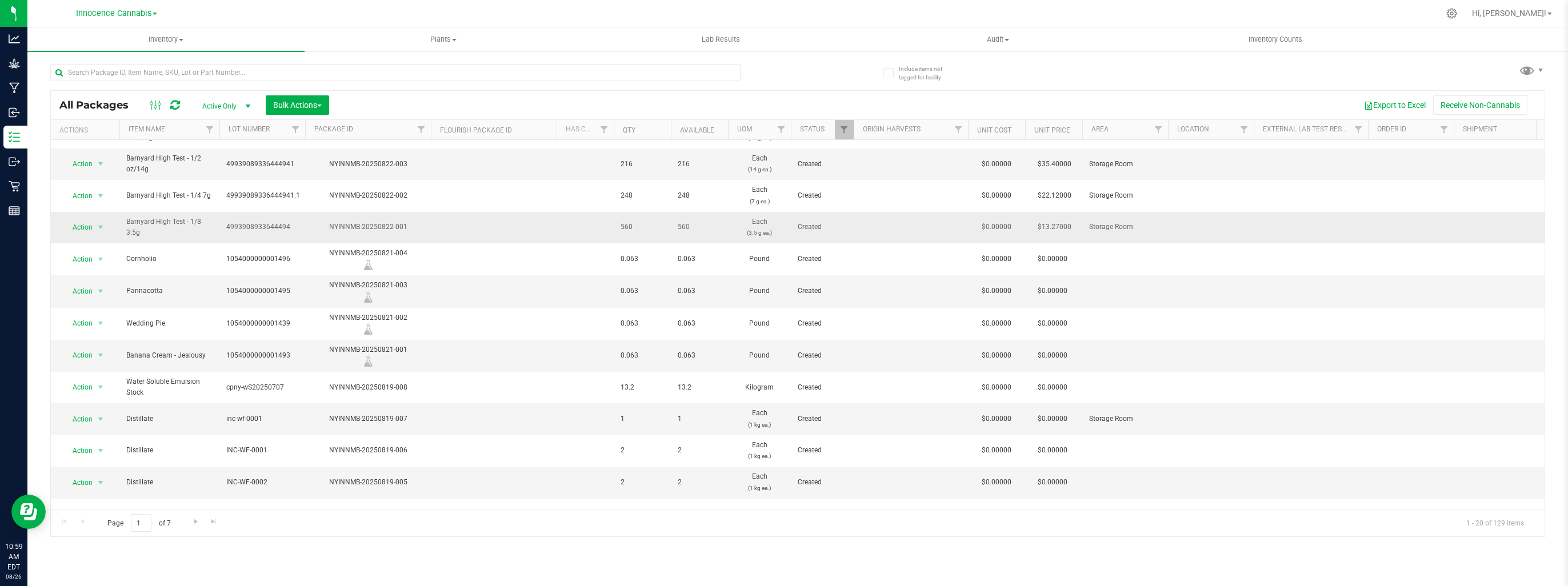
scroll to position [171, 0]
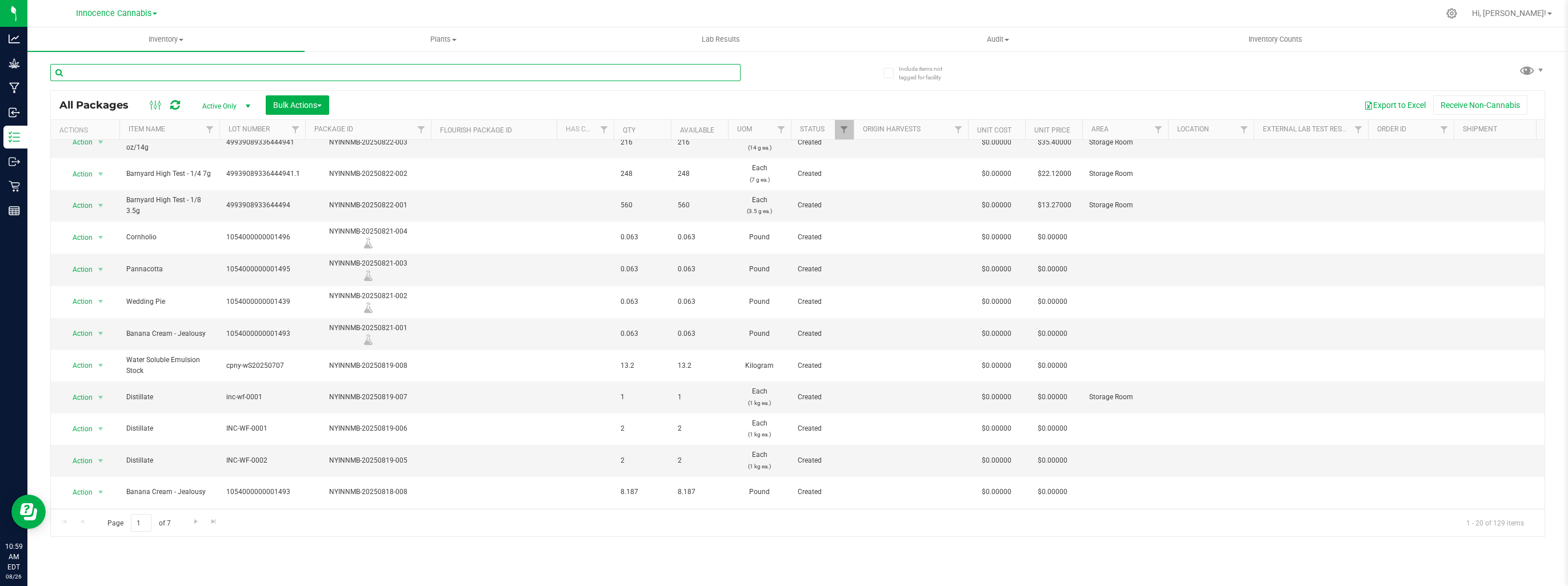
click at [168, 75] on input "text" at bounding box center [395, 73] width 691 height 17
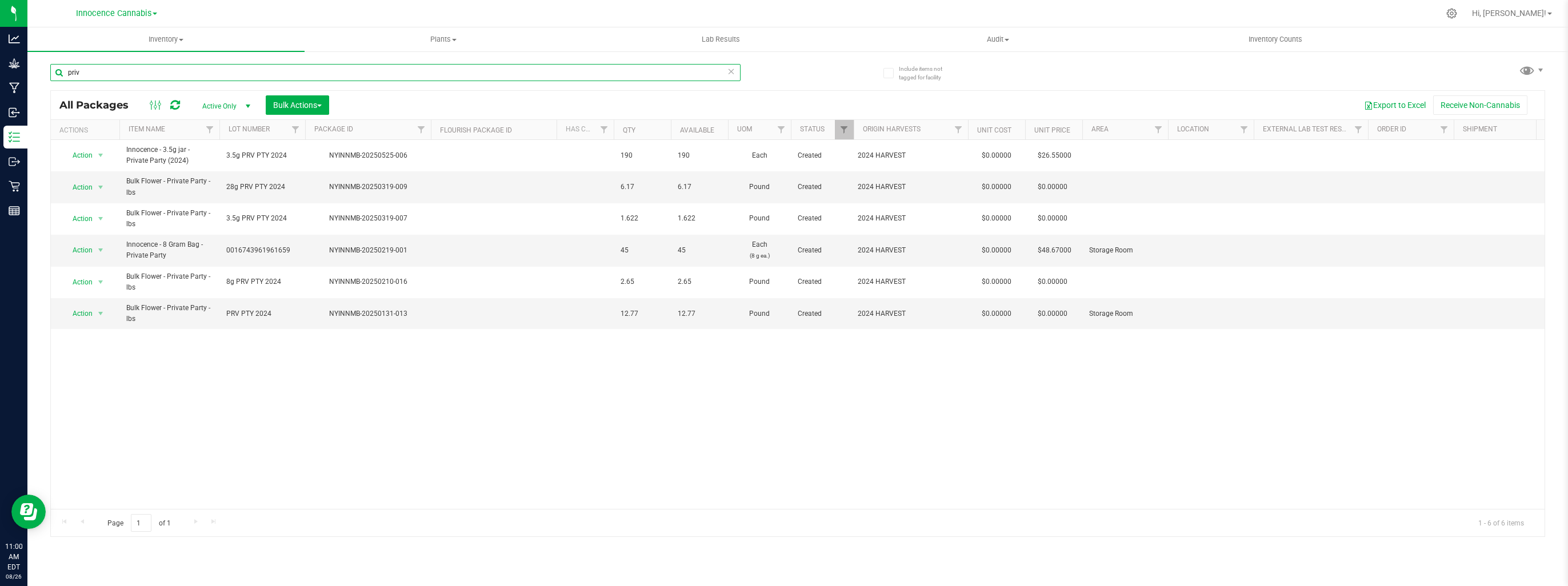
type input "priv"
click at [225, 108] on span "Active Only" at bounding box center [224, 106] width 63 height 16
click at [211, 175] on li "All" at bounding box center [223, 176] width 62 height 17
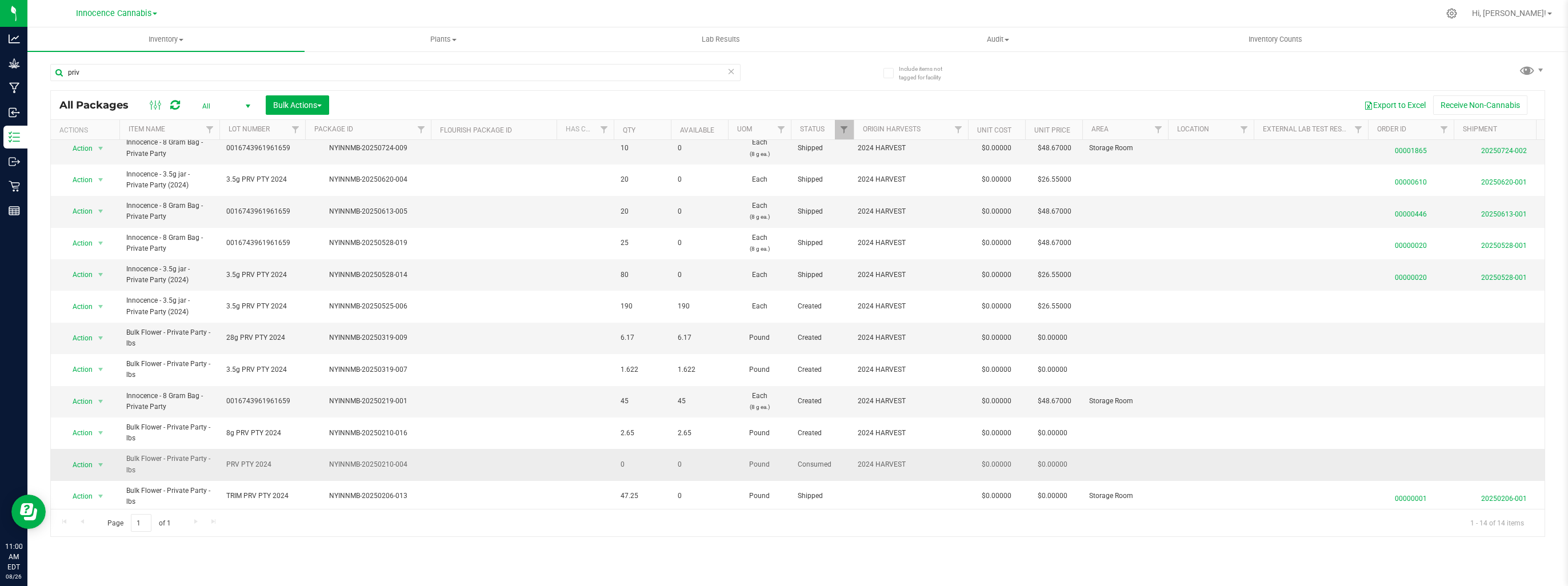
scroll to position [23, 0]
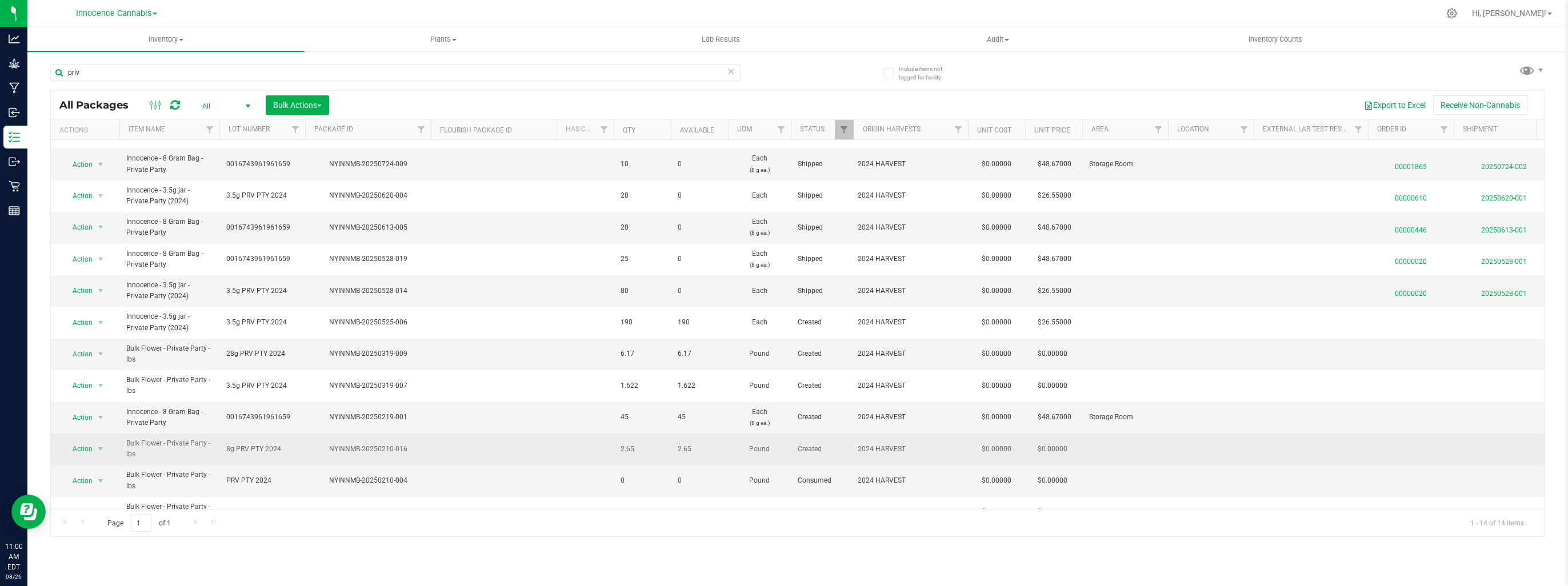
drag, startPoint x: 592, startPoint y: 407, endPoint x: 709, endPoint y: 446, distance: 123.3
click at [709, 446] on span "2.65" at bounding box center [699, 449] width 44 height 11
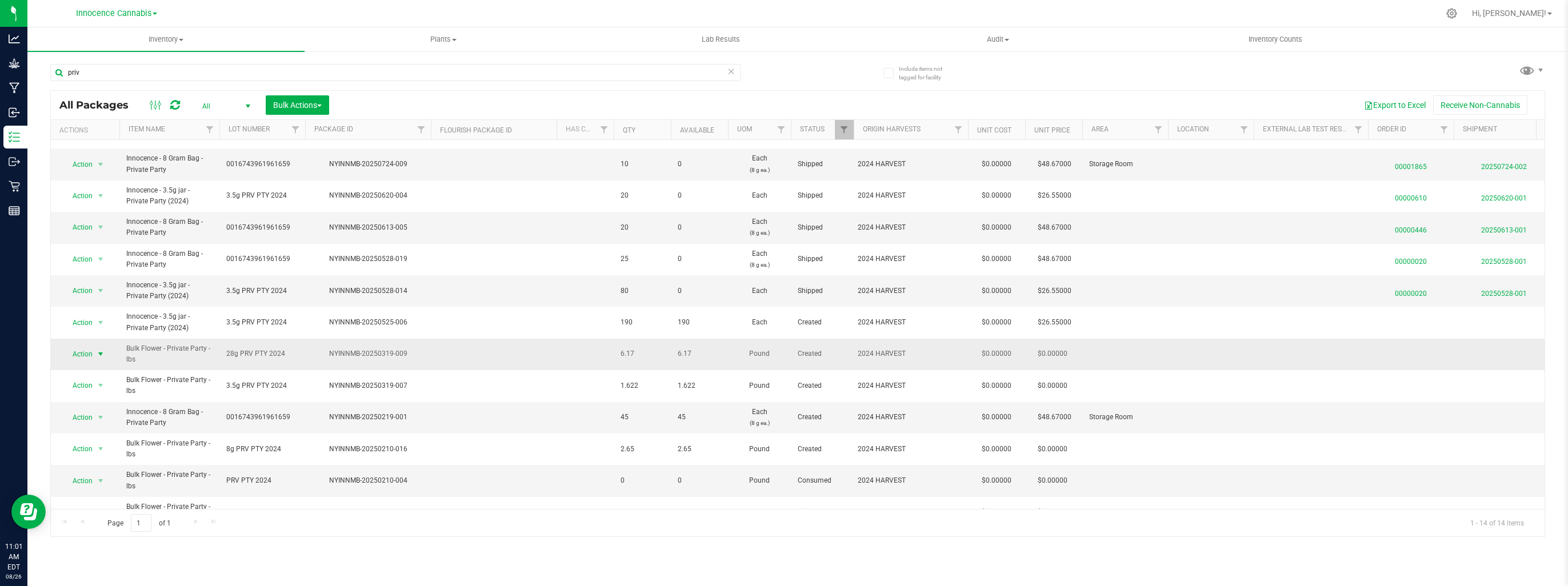
click at [98, 353] on span "select" at bounding box center [100, 354] width 9 height 9
click at [460, 362] on td at bounding box center [493, 354] width 126 height 31
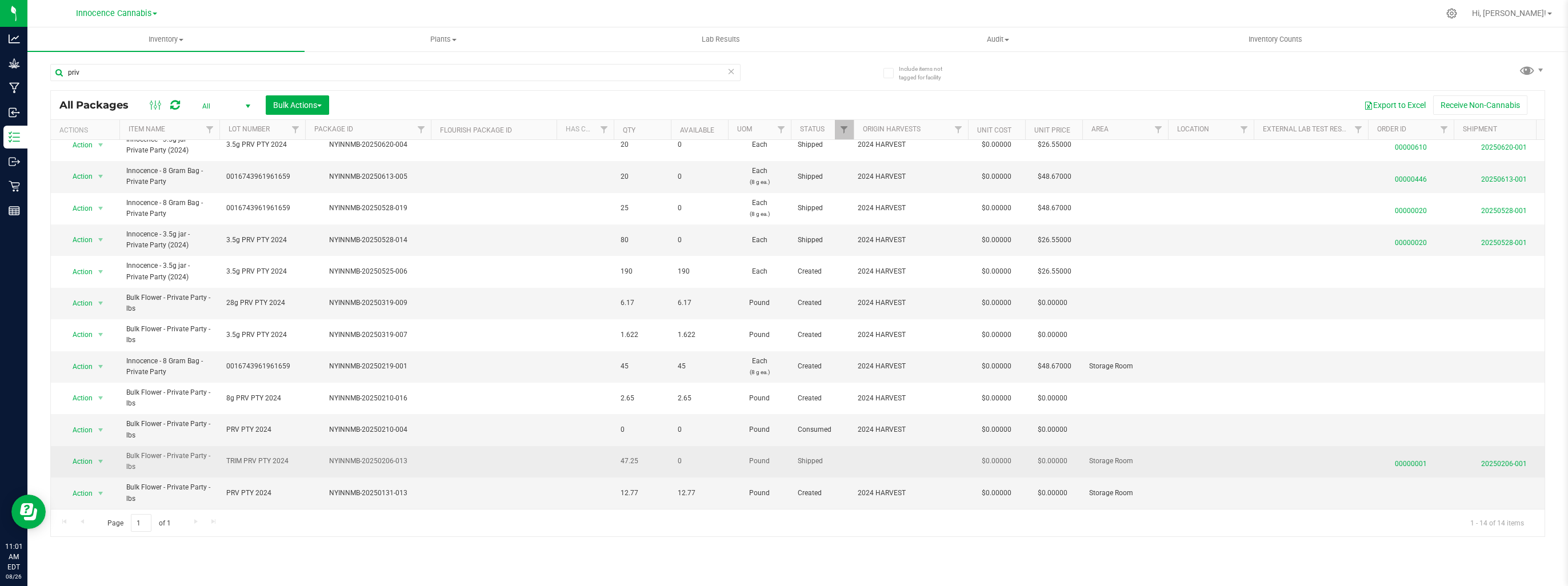
scroll to position [80, 0]
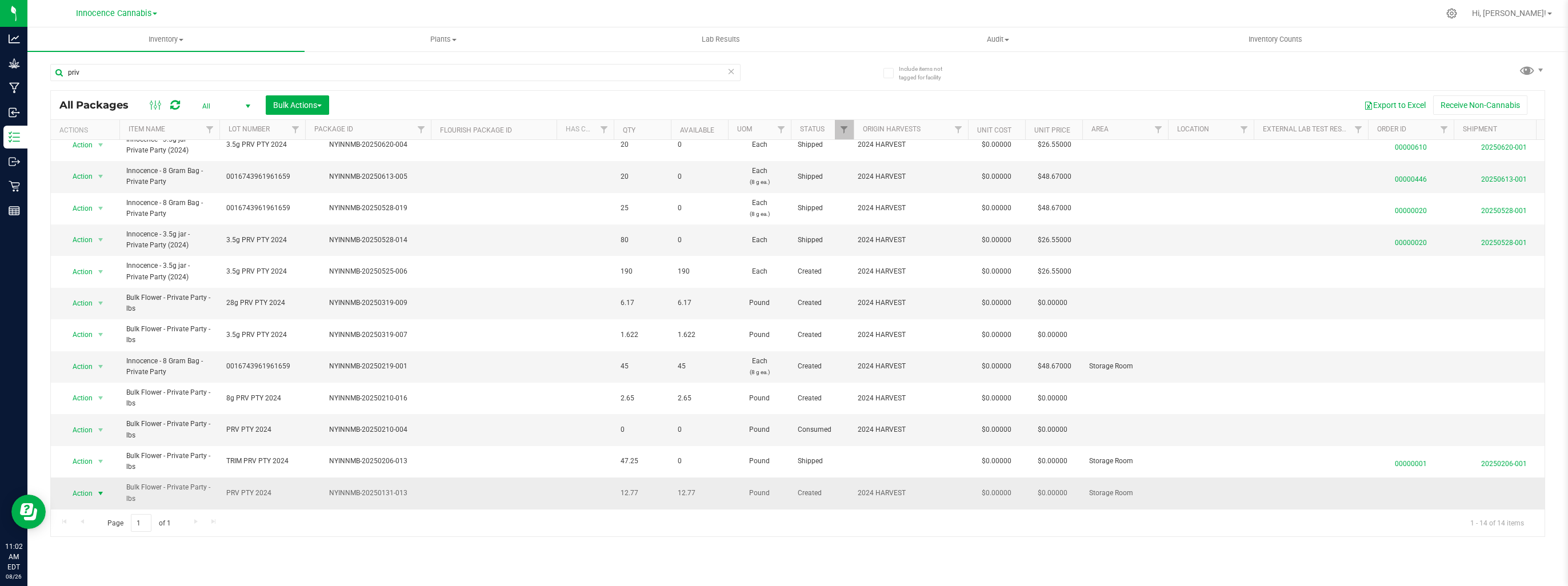
click at [101, 489] on span "select" at bounding box center [100, 494] width 9 height 9
click at [116, 283] on li "Adjust qty" at bounding box center [99, 282] width 71 height 17
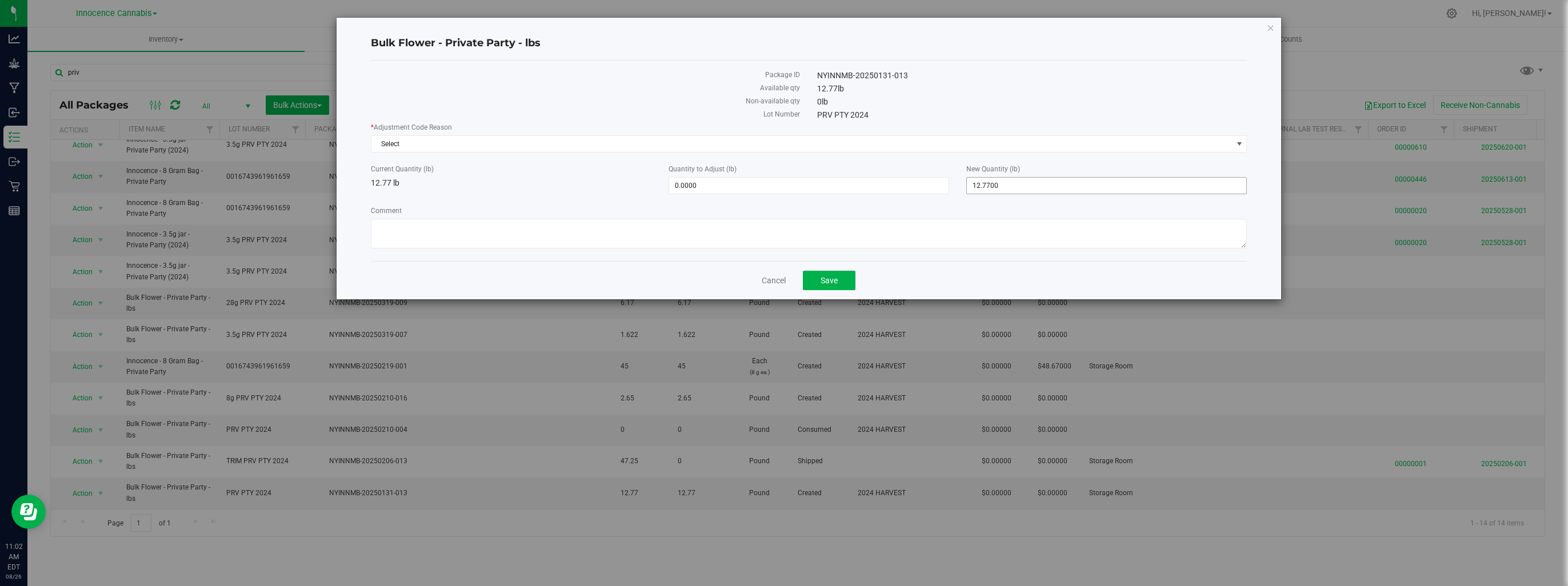
click at [1026, 187] on span "12.7700 12.77" at bounding box center [1107, 186] width 280 height 17
type input "16.93"
type input "4.1600"
type input "16.9300"
click at [860, 146] on span "Select" at bounding box center [801, 144] width 861 height 16
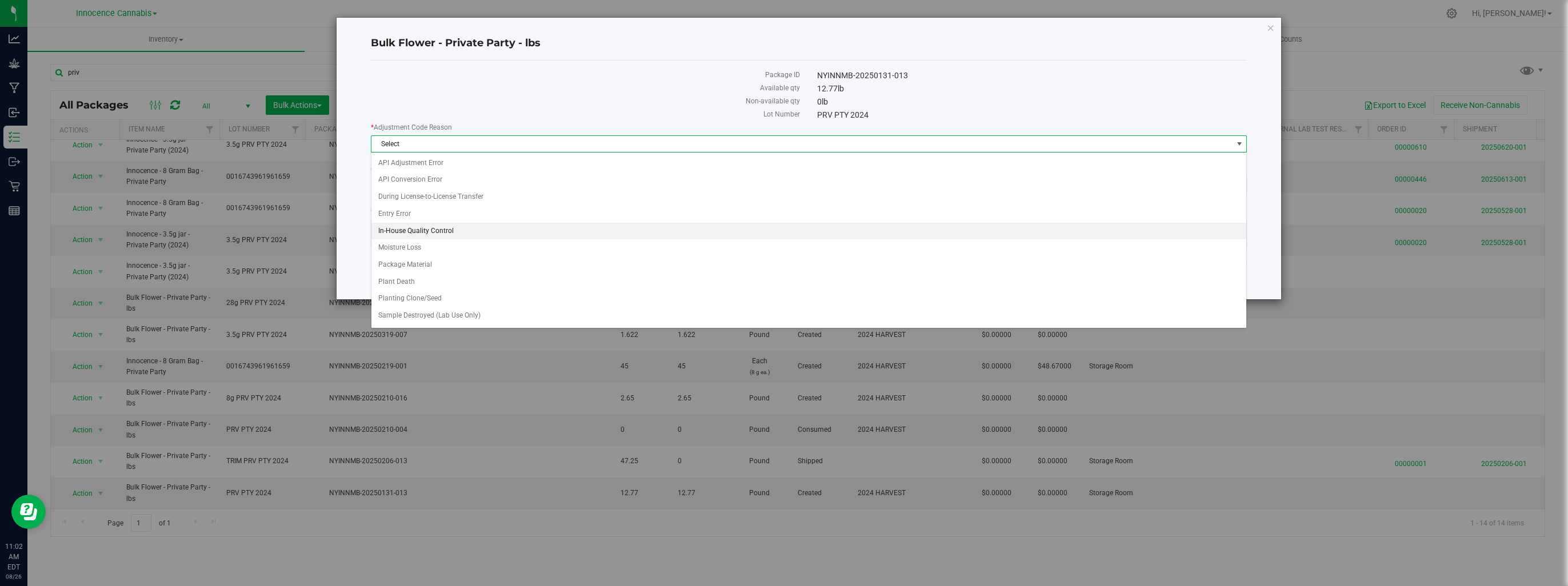
click at [788, 232] on li "In-House Quality Control" at bounding box center [808, 232] width 875 height 17
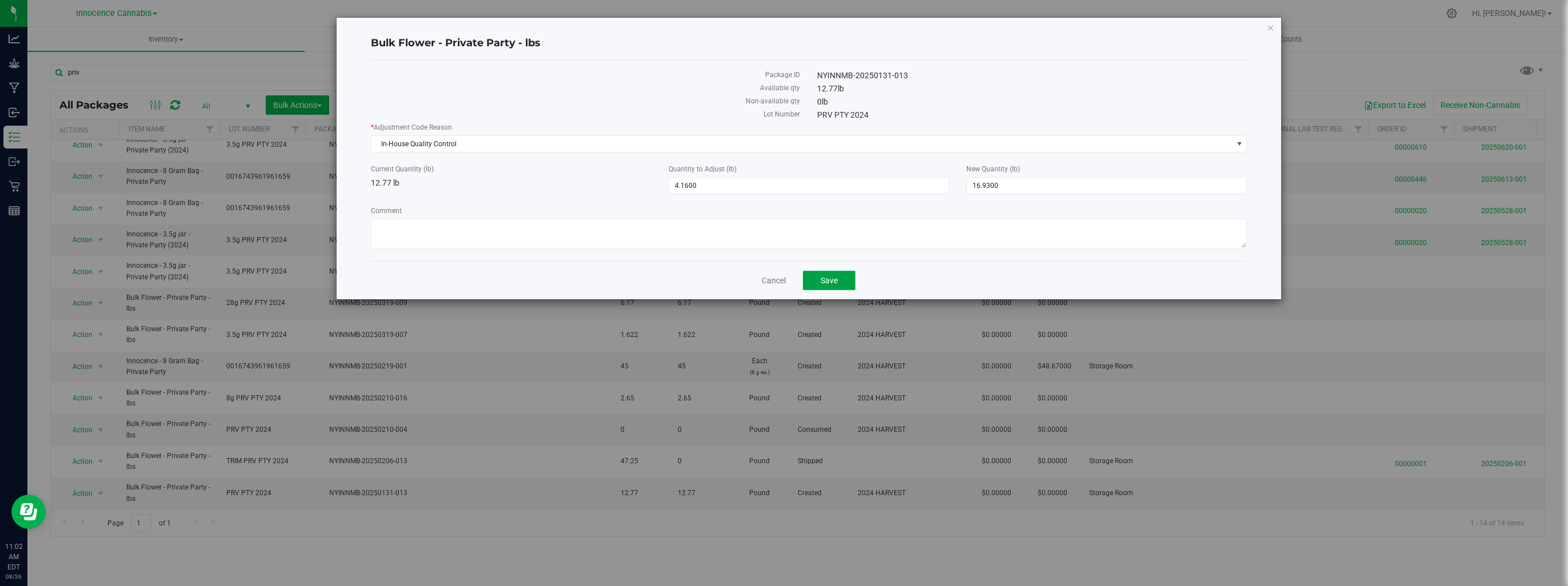
click at [816, 280] on button "Save" at bounding box center [829, 280] width 52 height 20
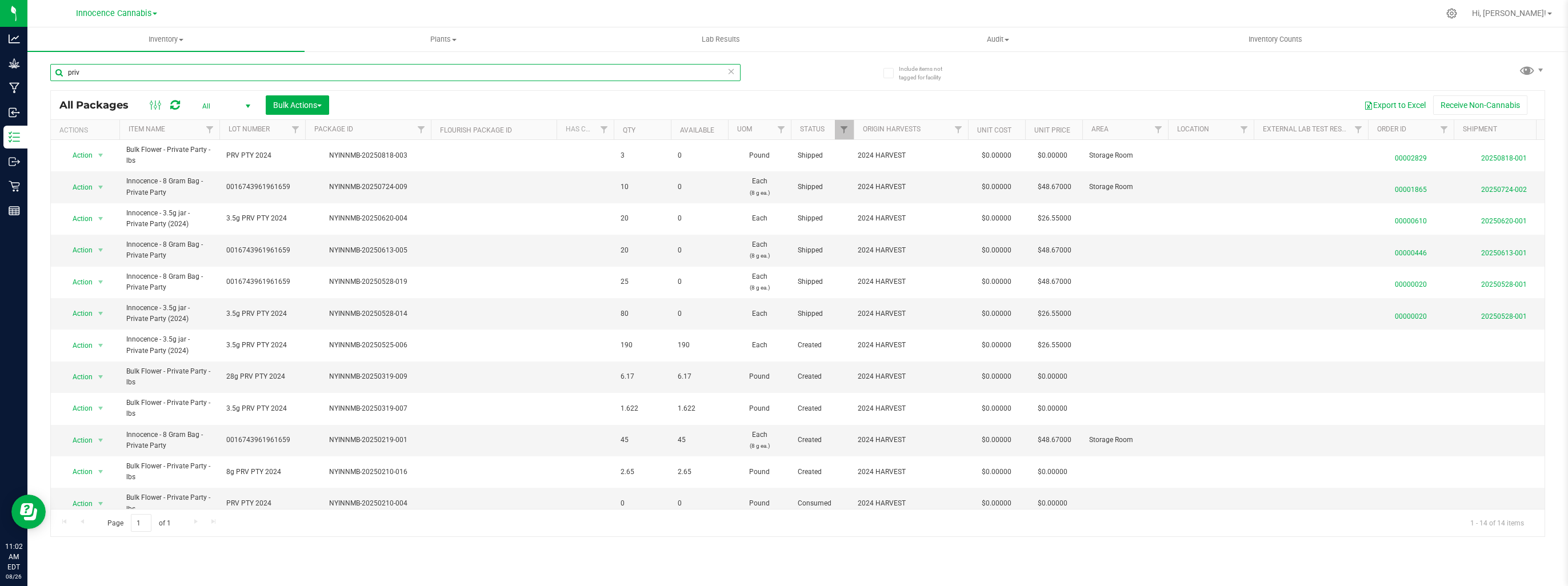
drag, startPoint x: 130, startPoint y: 69, endPoint x: 34, endPoint y: 52, distance: 97.5
click at [34, 52] on div "Include items not tagged for facility priv All Packages All Active Only Lab Sam…" at bounding box center [797, 224] width 1540 height 349
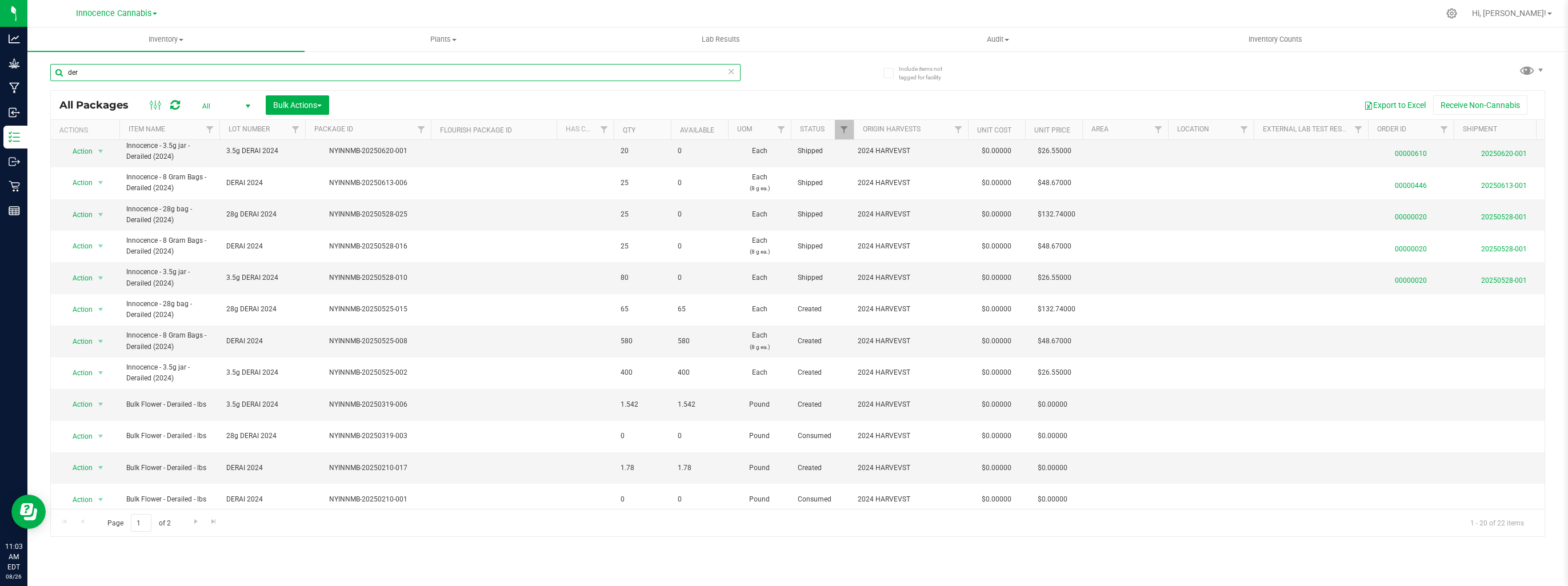
scroll to position [244, 0]
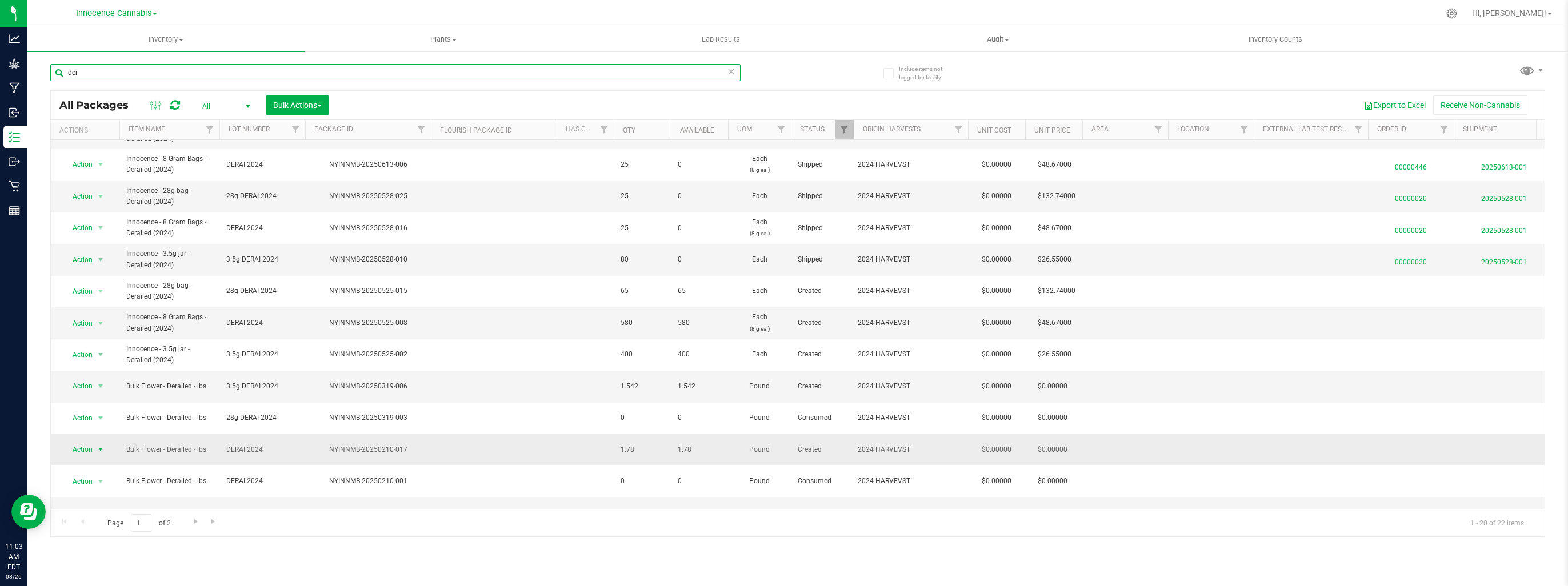
type input "der"
click at [97, 445] on span "select" at bounding box center [100, 449] width 9 height 9
click at [92, 232] on li "Adjust qty" at bounding box center [99, 232] width 71 height 17
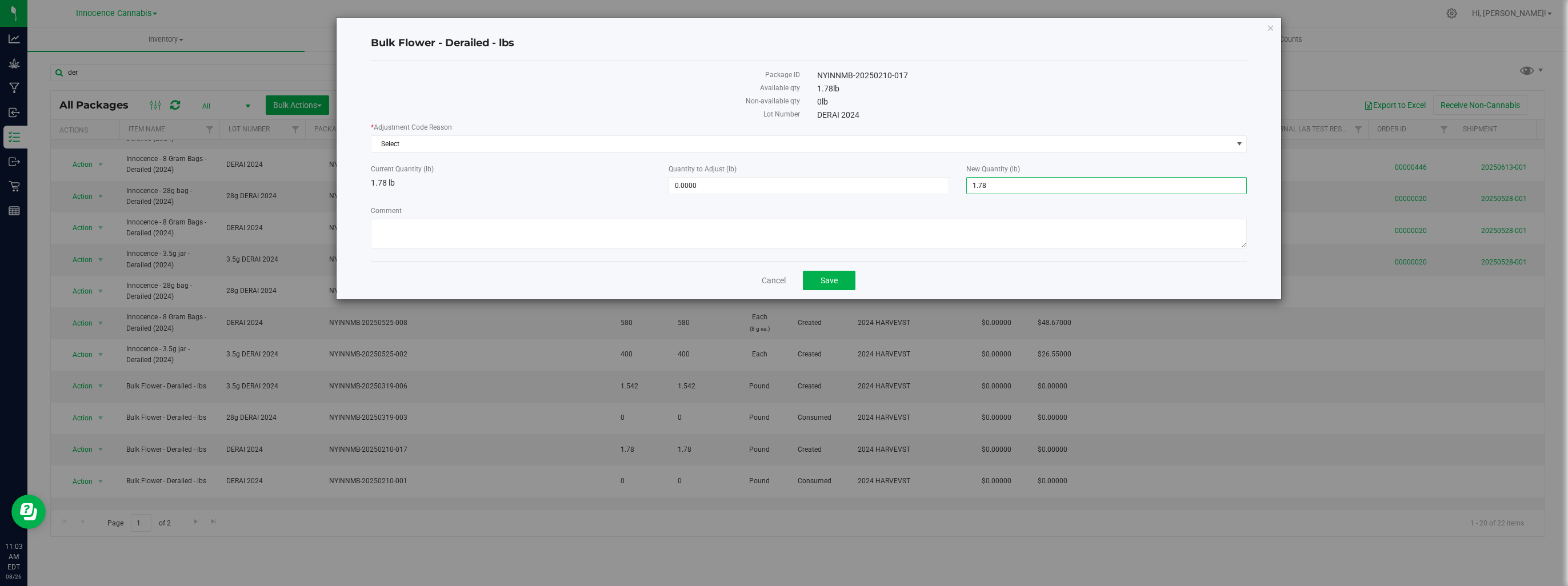
click at [1060, 187] on span "1.7800 1.78" at bounding box center [1107, 186] width 280 height 17
type input "1"
type input "23.18"
type input "21.4000"
type input "23.1800"
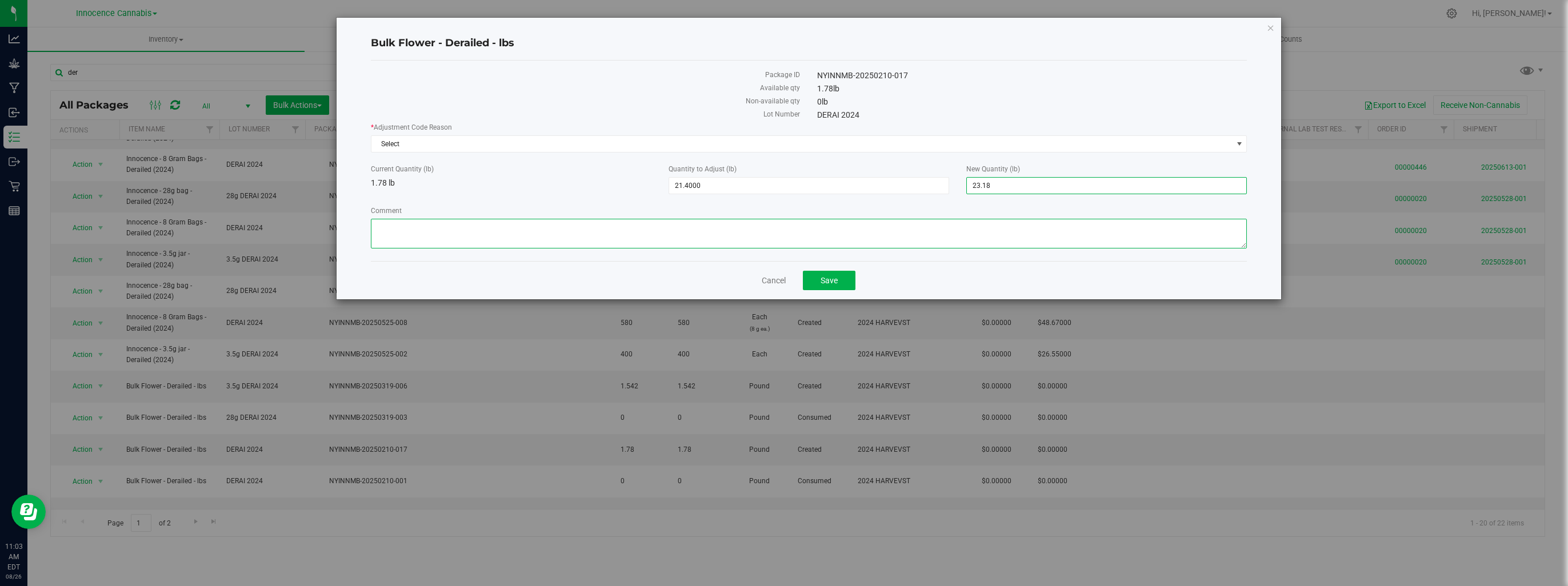
click at [859, 235] on textarea "Comment" at bounding box center [809, 233] width 876 height 30
click at [849, 142] on span "Select" at bounding box center [801, 144] width 861 height 16
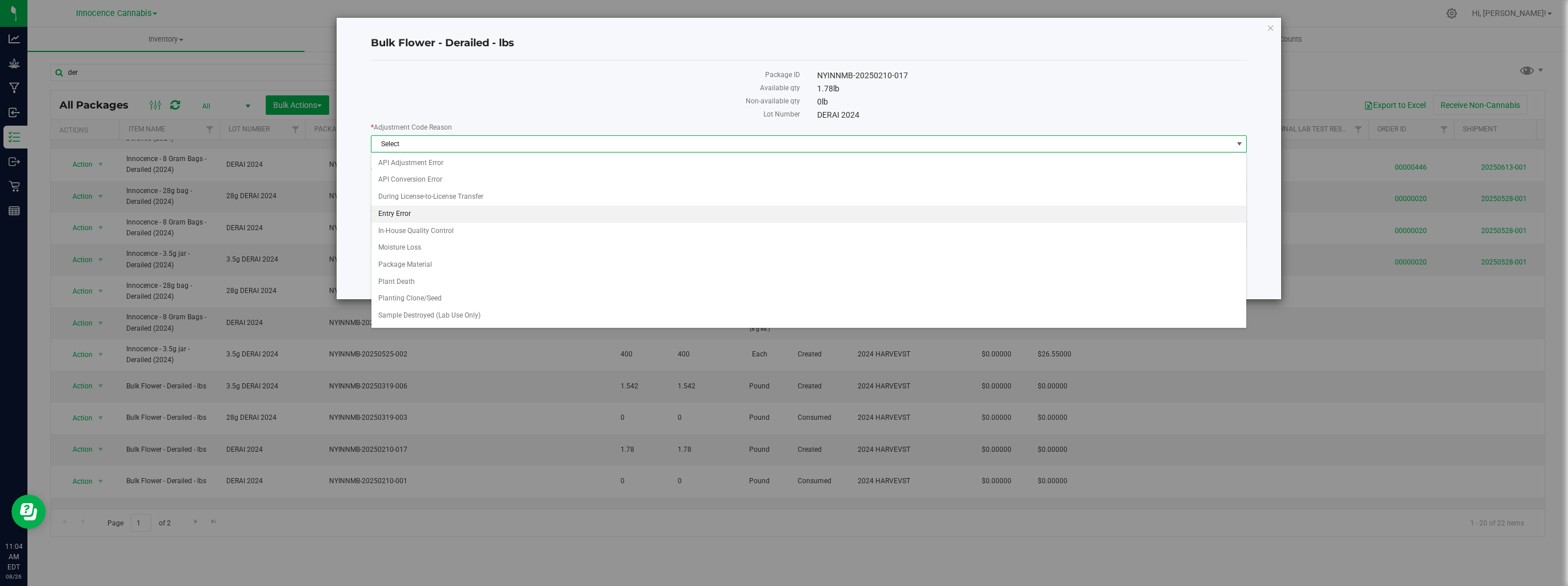
click at [389, 209] on li "Entry Error" at bounding box center [808, 214] width 875 height 17
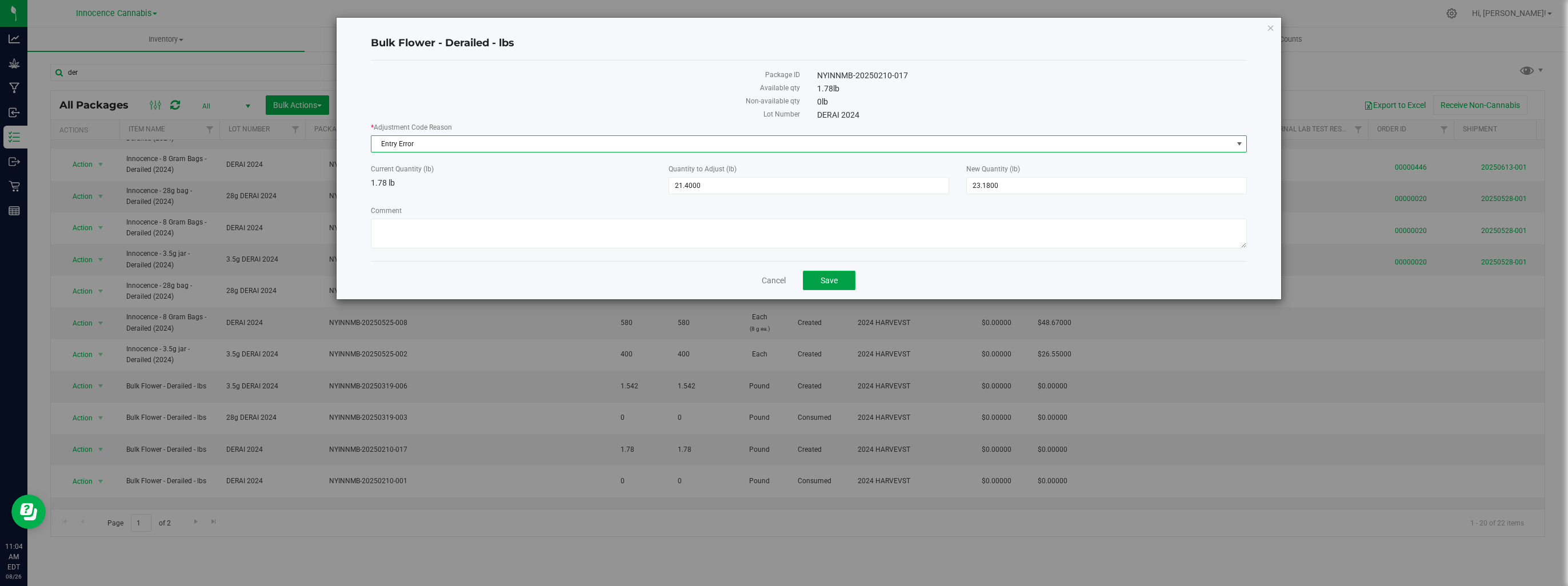
click at [847, 280] on button "Save" at bounding box center [829, 280] width 52 height 20
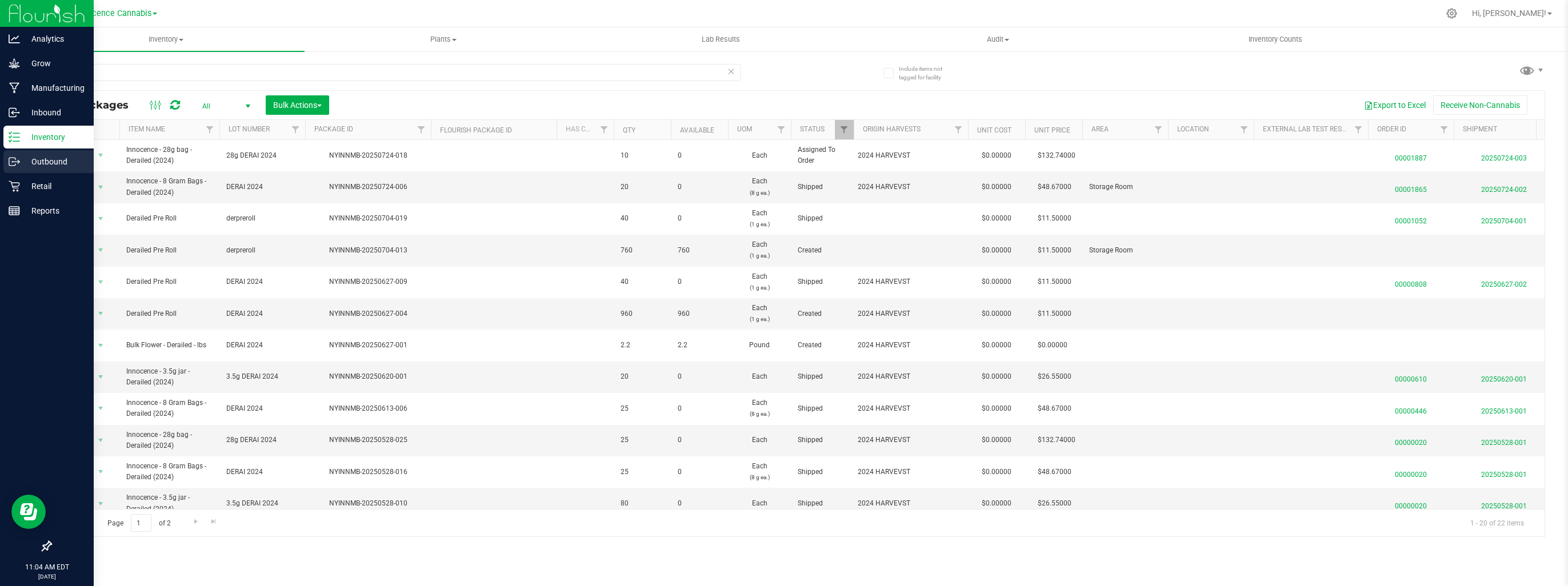
click at [42, 161] on p "Outbound" at bounding box center [54, 161] width 68 height 14
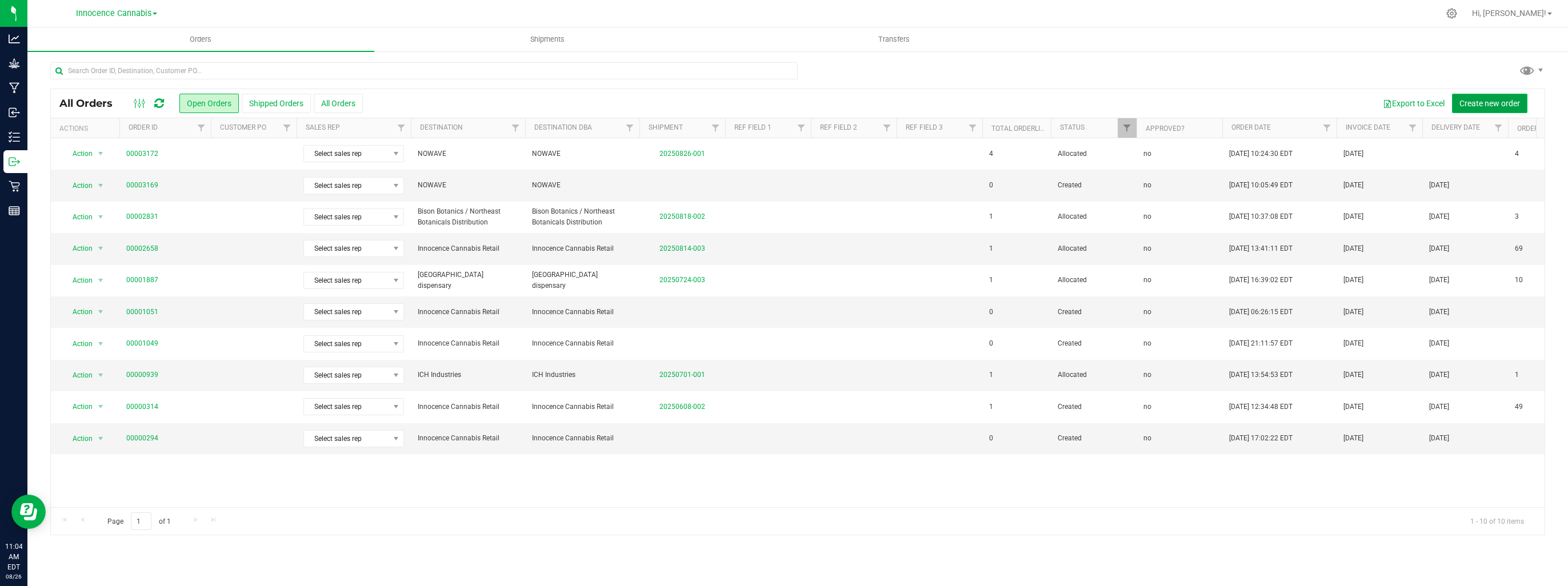
click at [1461, 103] on span "Create new order" at bounding box center [1490, 103] width 60 height 9
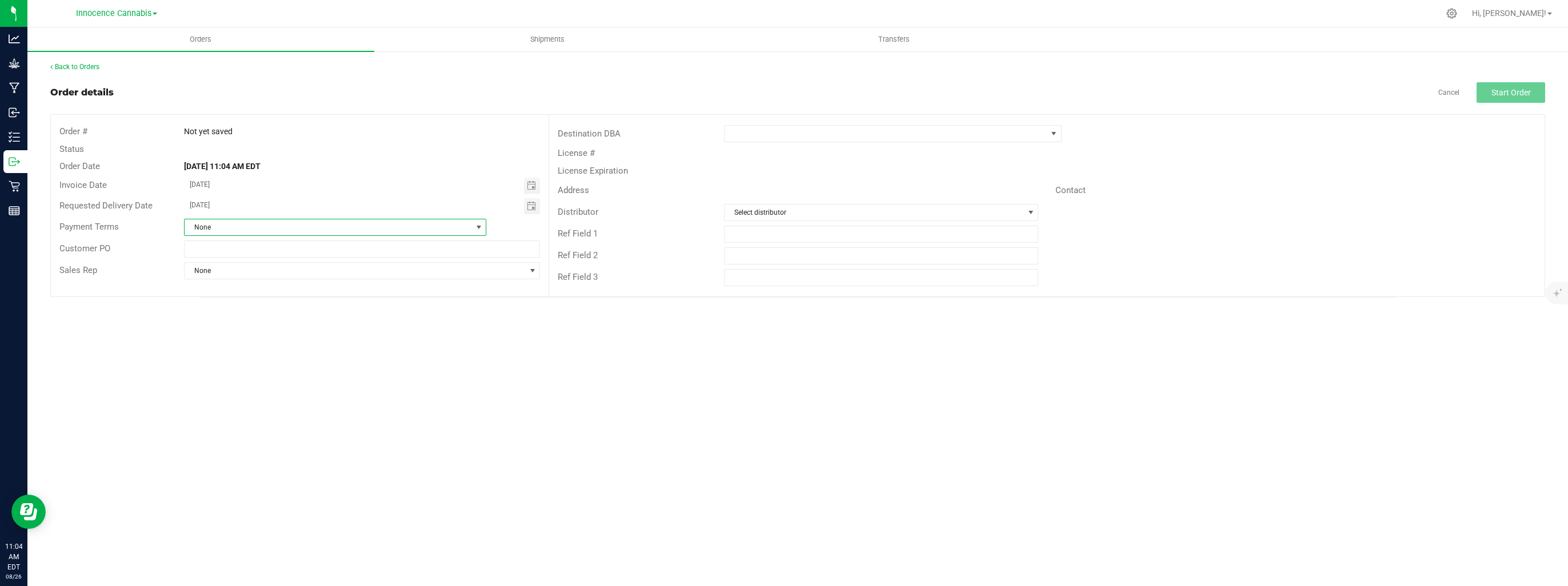
click at [416, 222] on span "None" at bounding box center [328, 227] width 288 height 16
click at [956, 140] on span at bounding box center [886, 134] width 322 height 16
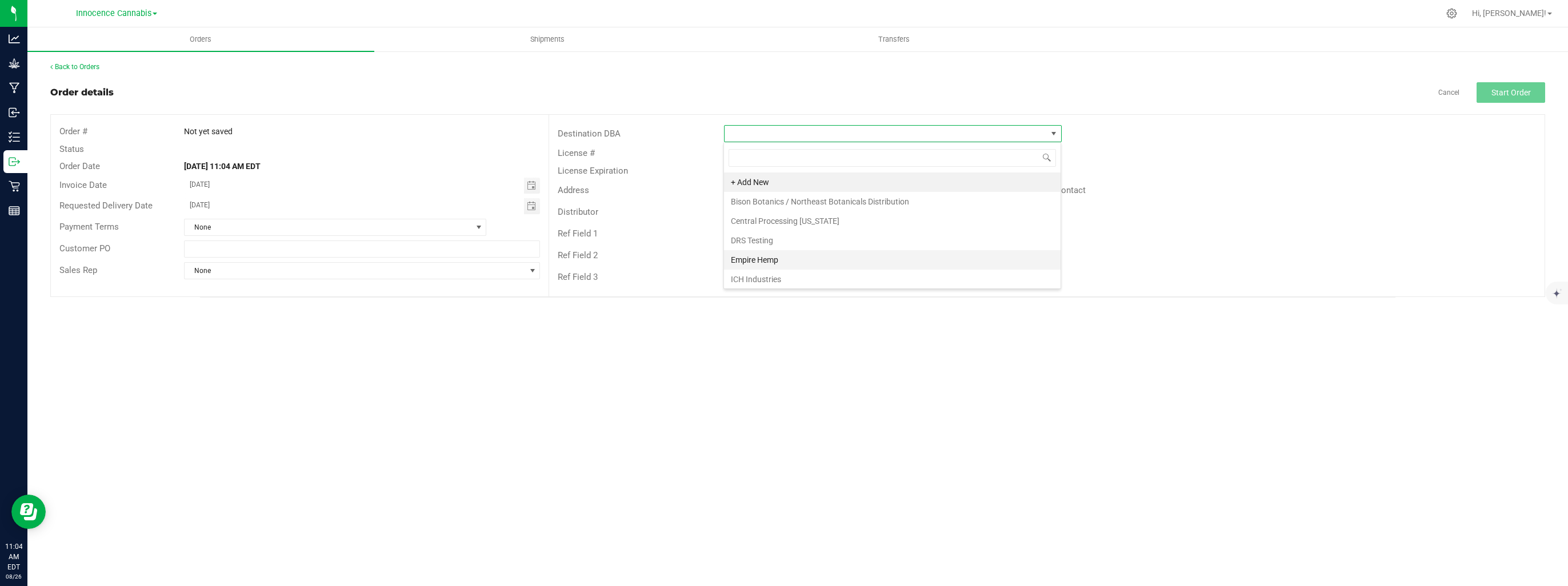
click at [789, 259] on li "Empire Hemp" at bounding box center [892, 260] width 336 height 20
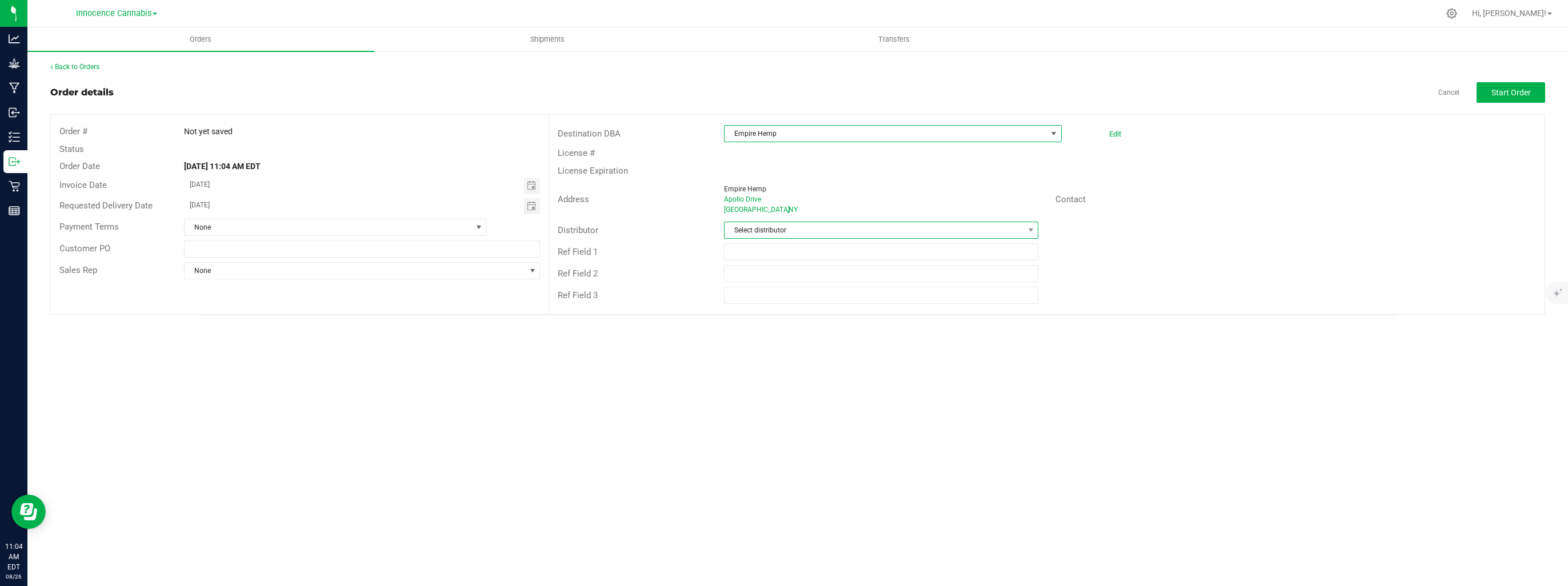
click at [797, 229] on span "Select distributor" at bounding box center [874, 230] width 299 height 16
